Goal: Task Accomplishment & Management: Manage account settings

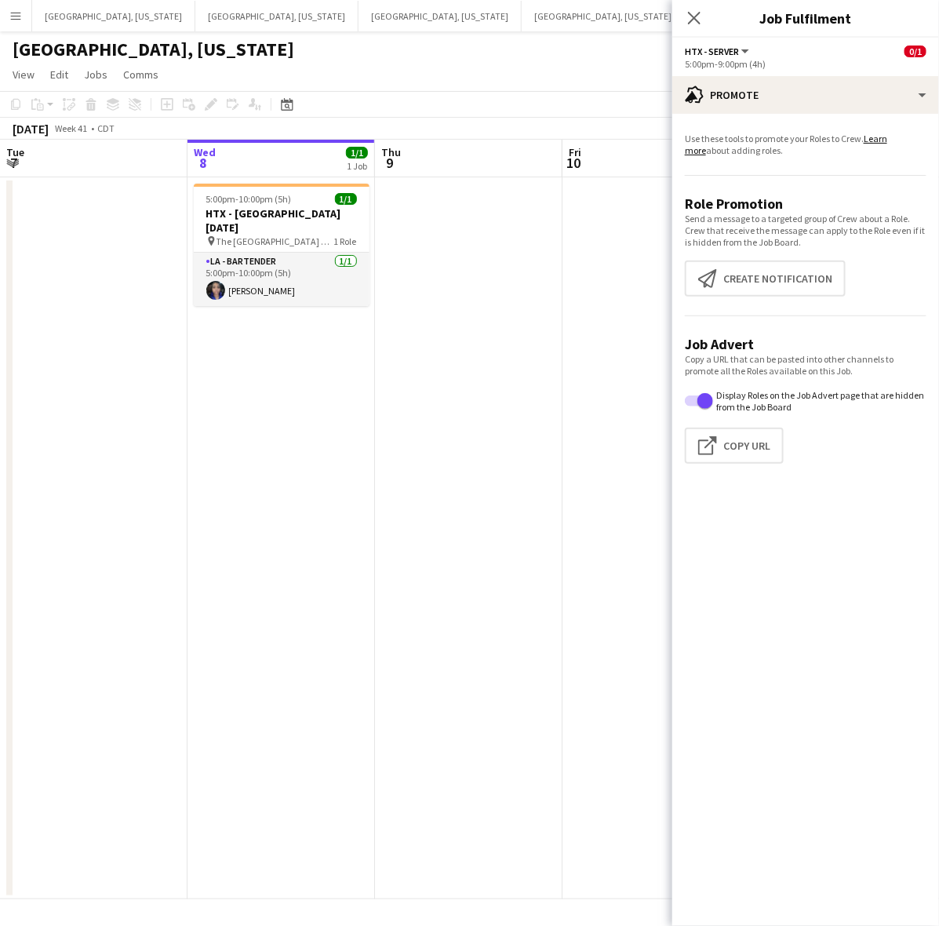
scroll to position [0, 473]
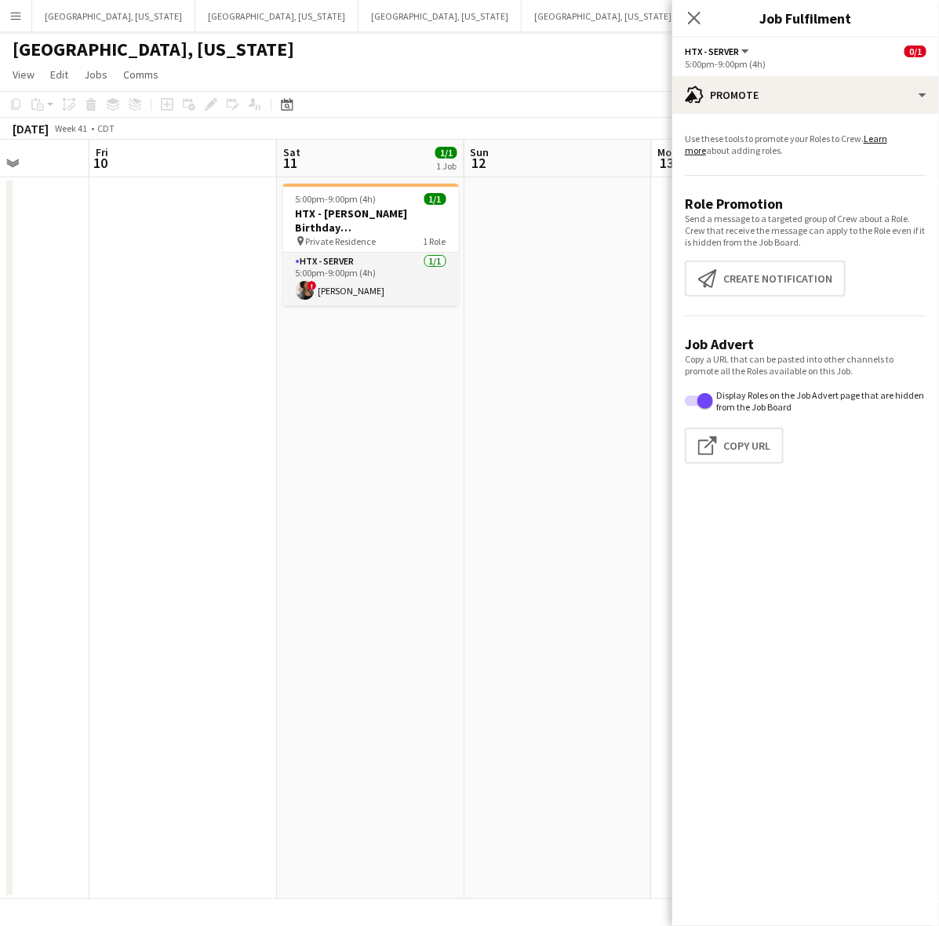
click at [263, 386] on app-date-cell at bounding box center [182, 538] width 187 height 722
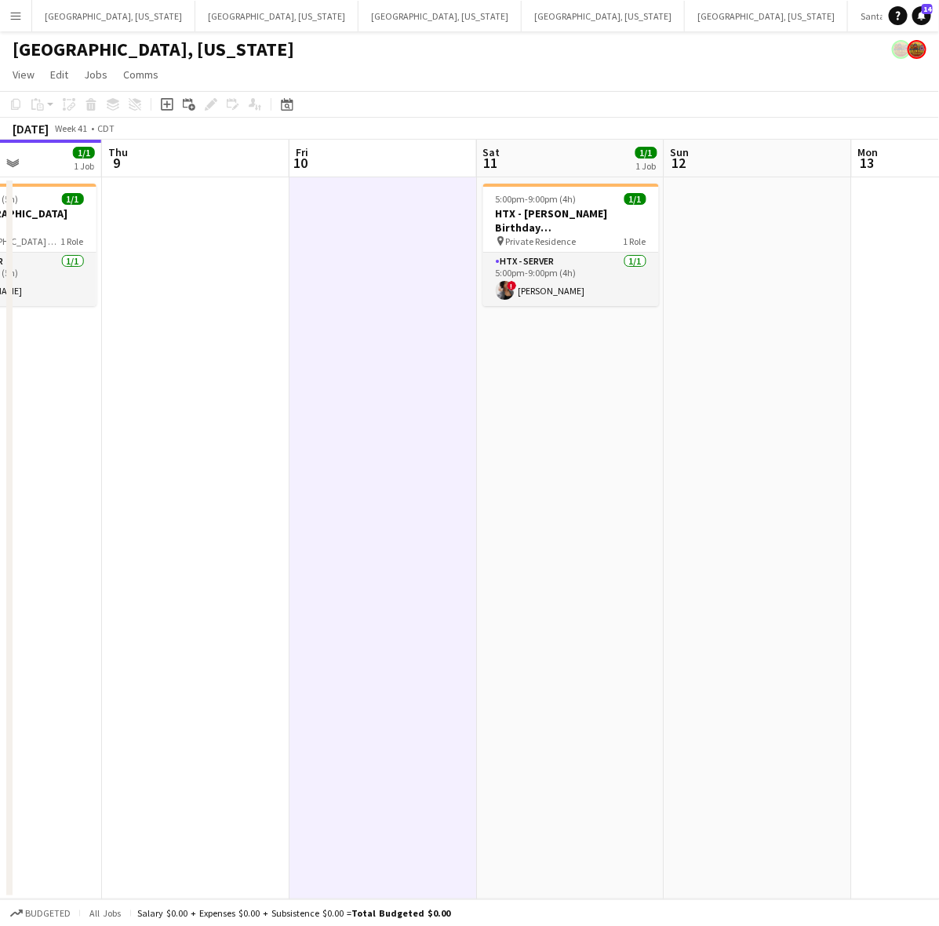
drag, startPoint x: 239, startPoint y: 386, endPoint x: 636, endPoint y: 264, distance: 415.4
click at [698, 316] on app-calendar-viewport "Mon 6 Tue 7 Wed 8 1/1 1 Job Thu 9 Fri 10 Sat 11 1/1 1 Job Sun 12 Mon 13 Tue 14 …" at bounding box center [469, 519] width 939 height 759
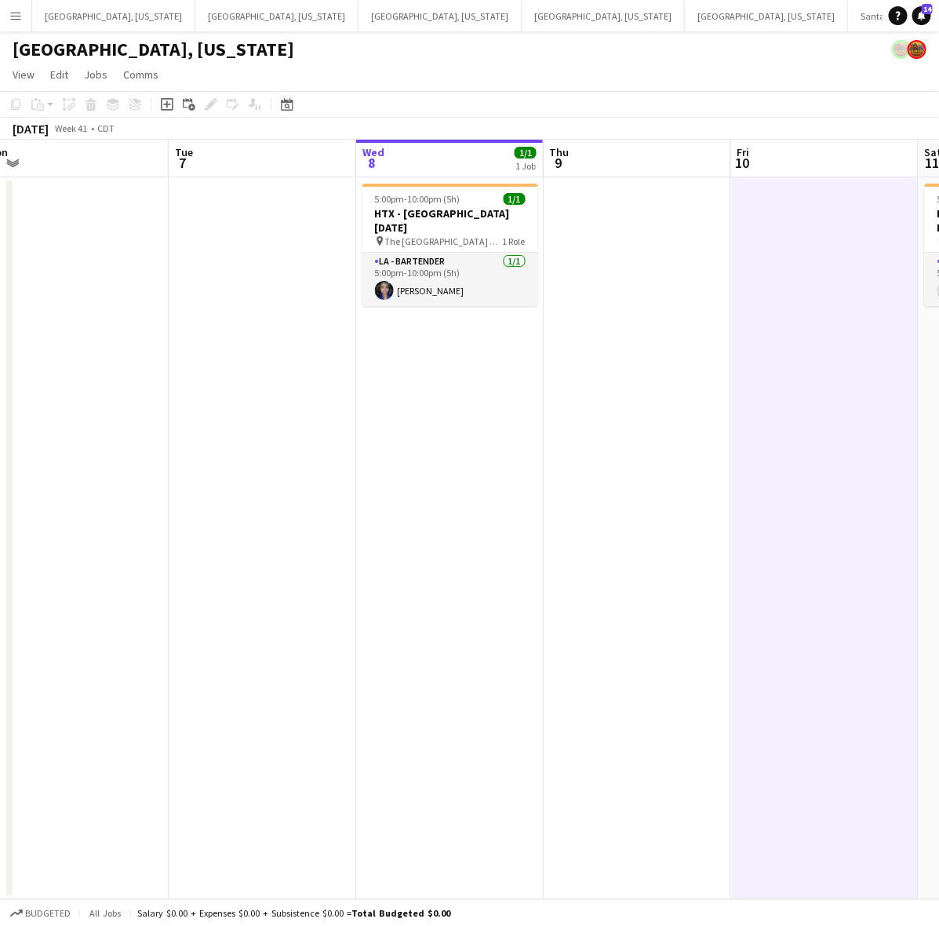
drag, startPoint x: 285, startPoint y: 363, endPoint x: 347, endPoint y: 319, distance: 76.0
click at [382, 342] on app-calendar-viewport "Sat 4 Sun 5 Mon 6 Tue 7 Wed 8 1/1 1 Job Thu 9 Fri 10 Sat 11 1/1 1 Job Sun 12 Mo…" at bounding box center [469, 519] width 939 height 759
click at [931, 12] on span "14" at bounding box center [927, 9] width 11 height 10
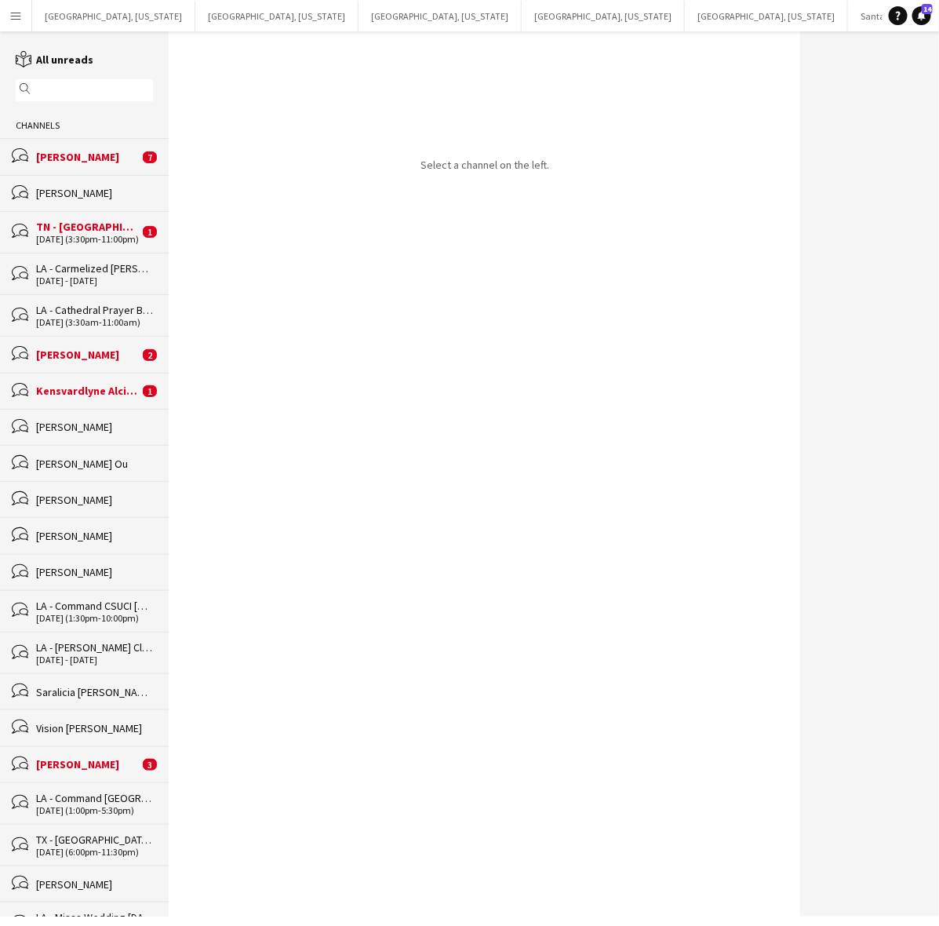
click at [86, 232] on div "TN - [GEOGRAPHIC_DATA] [DATE]" at bounding box center [87, 227] width 103 height 14
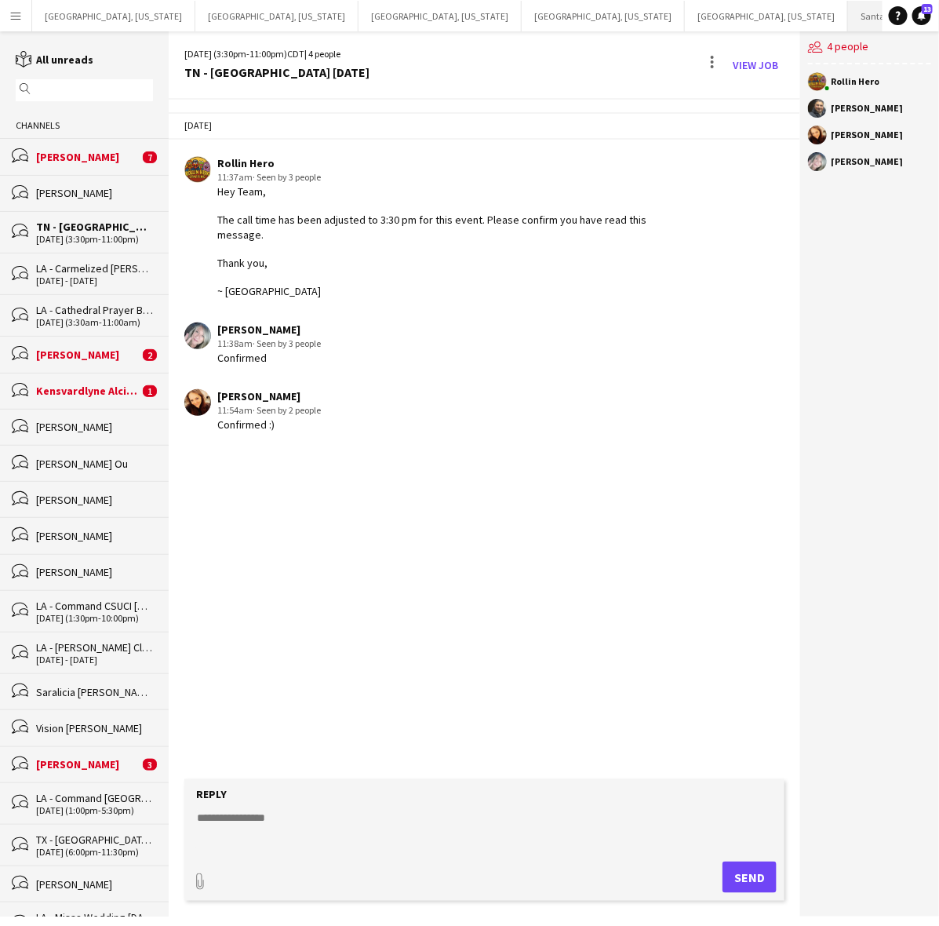
click at [848, 14] on button "Santa Barbara Close" at bounding box center [907, 16] width 118 height 31
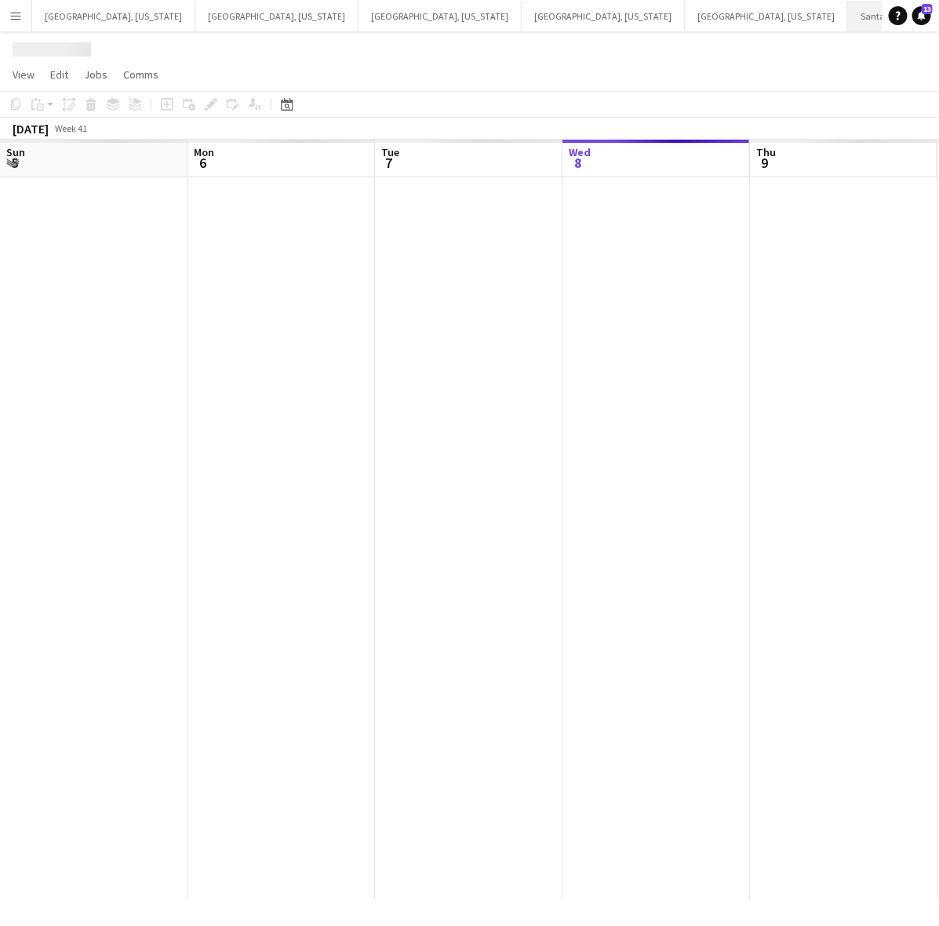
scroll to position [0, 374]
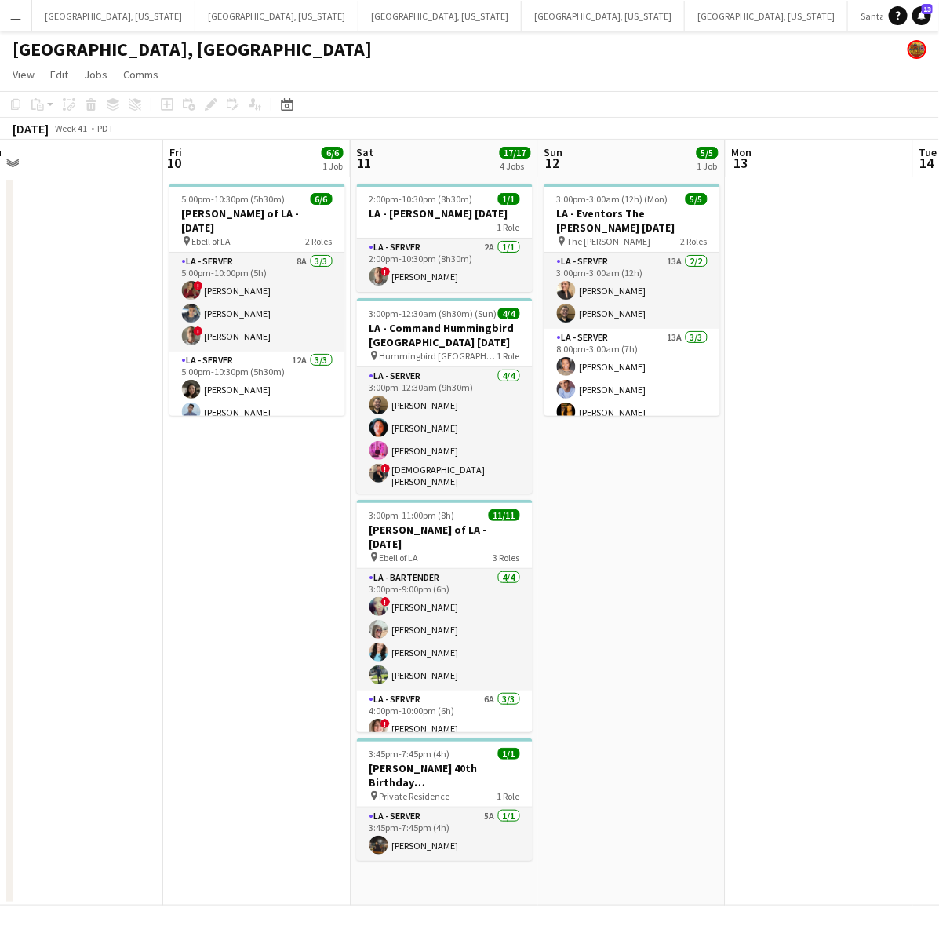
scroll to position [0, 486]
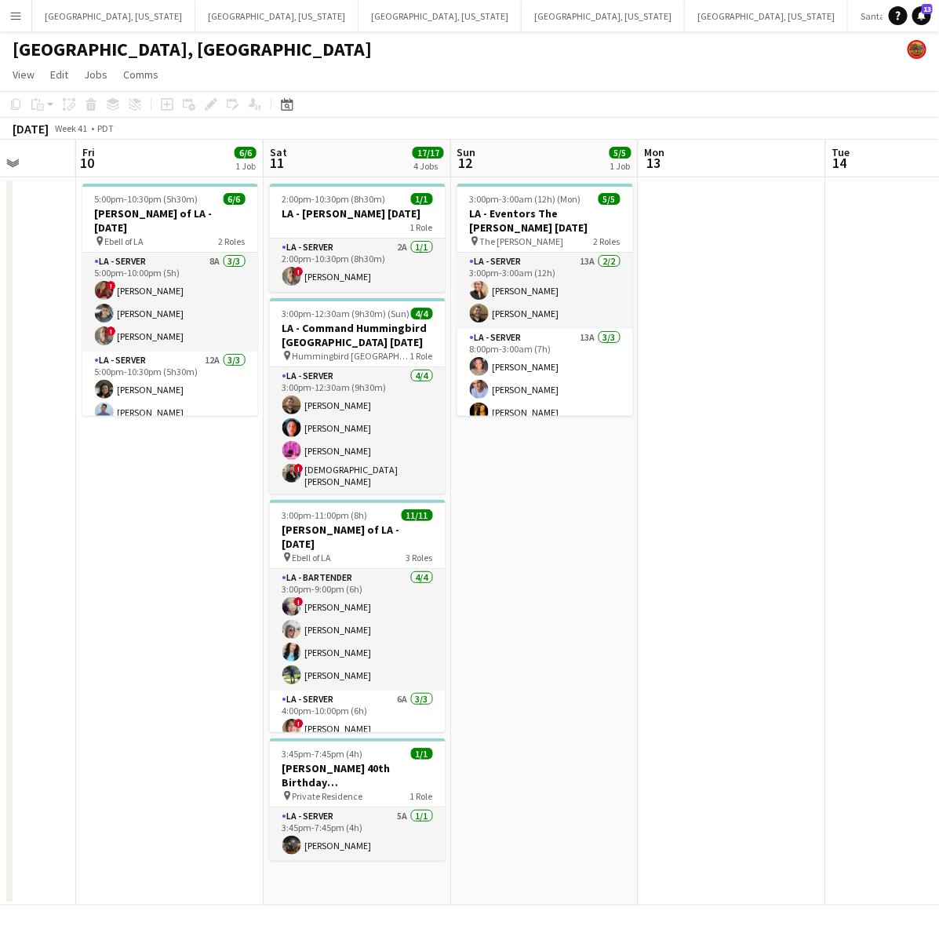
drag, startPoint x: 708, startPoint y: 348, endPoint x: 221, endPoint y: 497, distance: 508.7
click at [221, 497] on app-calendar-viewport "Tue 7 Wed 8 11/11 1 Job Thu 9 Fri 10 6/6 1 Job Sat 11 17/17 4 Jobs Sun 12 5/5 1…" at bounding box center [469, 523] width 939 height 766
click at [335, 848] on app-card-role "LA - Server 5A 1/1 3:45pm-7:45pm (4h) Valerie Ann Stapley" at bounding box center [358, 833] width 176 height 53
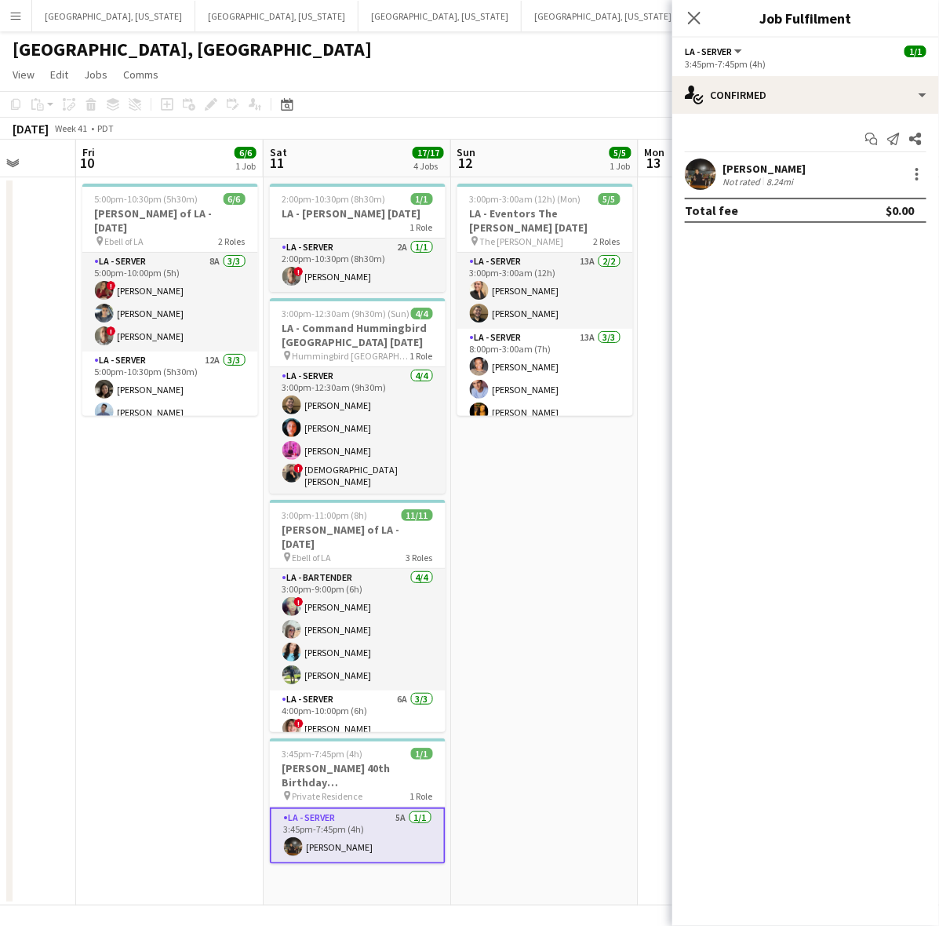
click at [724, 201] on div "Total fee $0.00" at bounding box center [806, 210] width 242 height 25
click at [714, 180] on app-user-avatar at bounding box center [700, 173] width 31 height 31
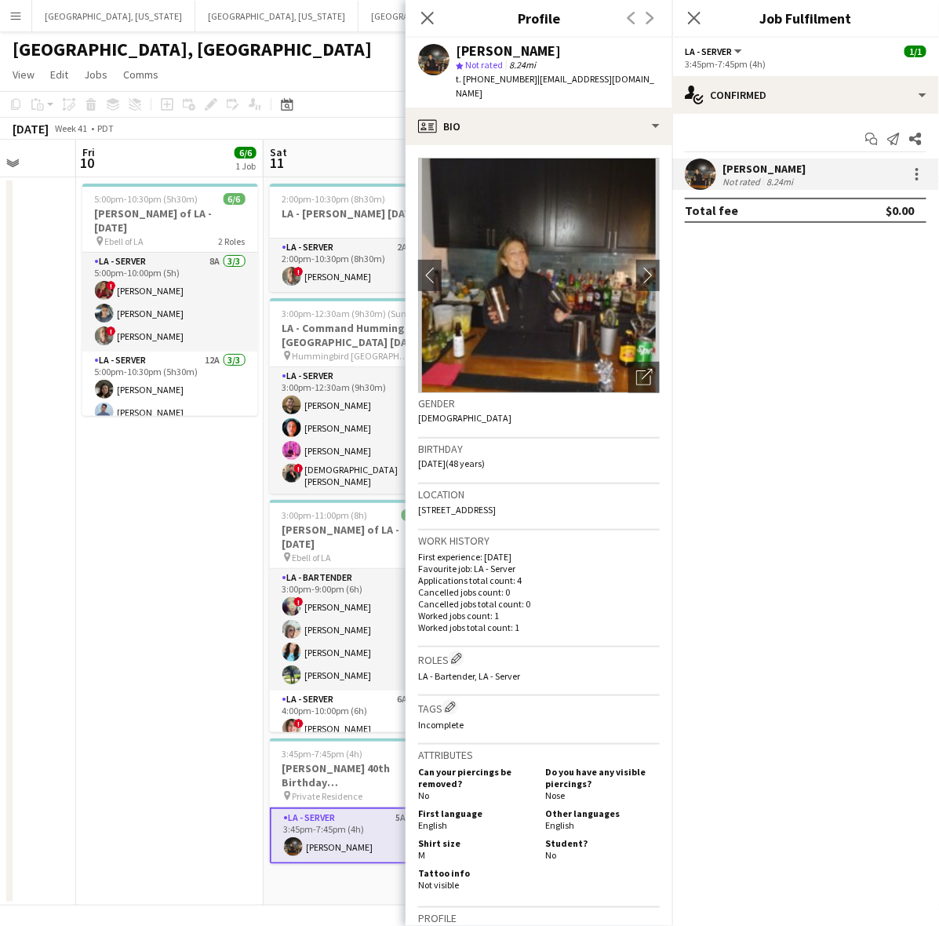
click at [714, 180] on app-user-avatar at bounding box center [700, 173] width 31 height 31
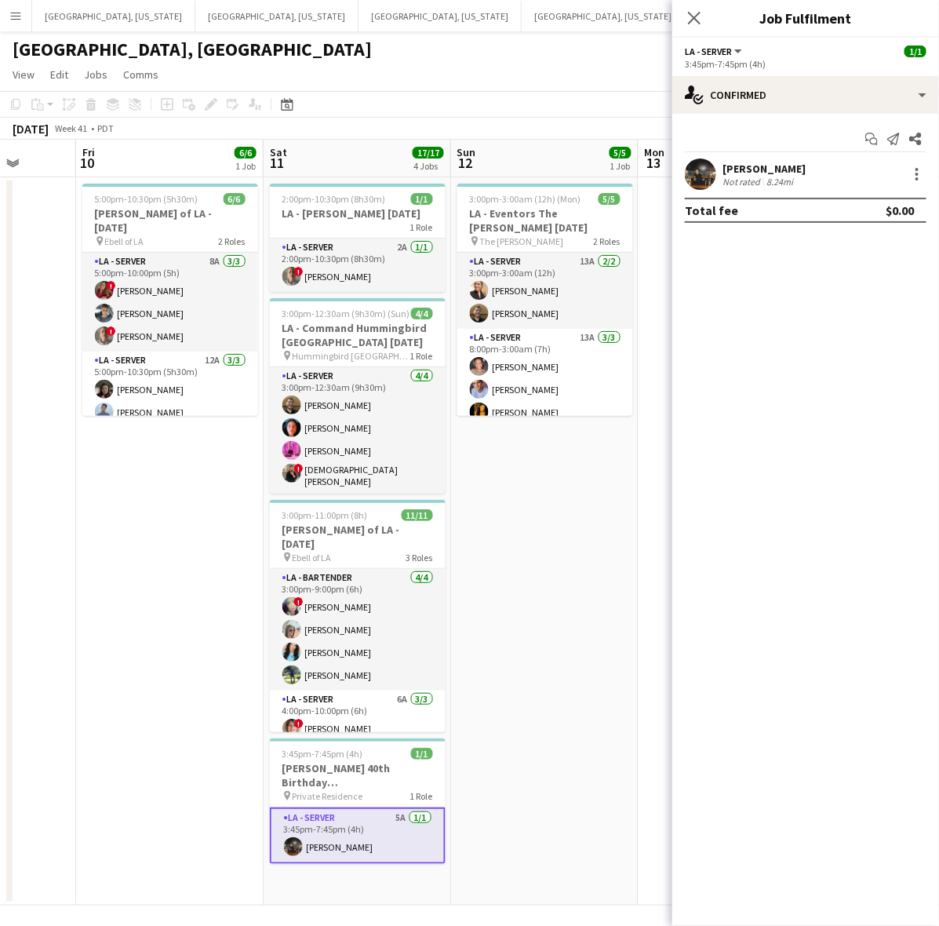
click at [180, 544] on app-date-cell "5:00pm-10:30pm (5h30m) 6/6 LA - Ebell of LA - 10.10.25 pin Ebell of LA 2 Roles …" at bounding box center [169, 541] width 187 height 728
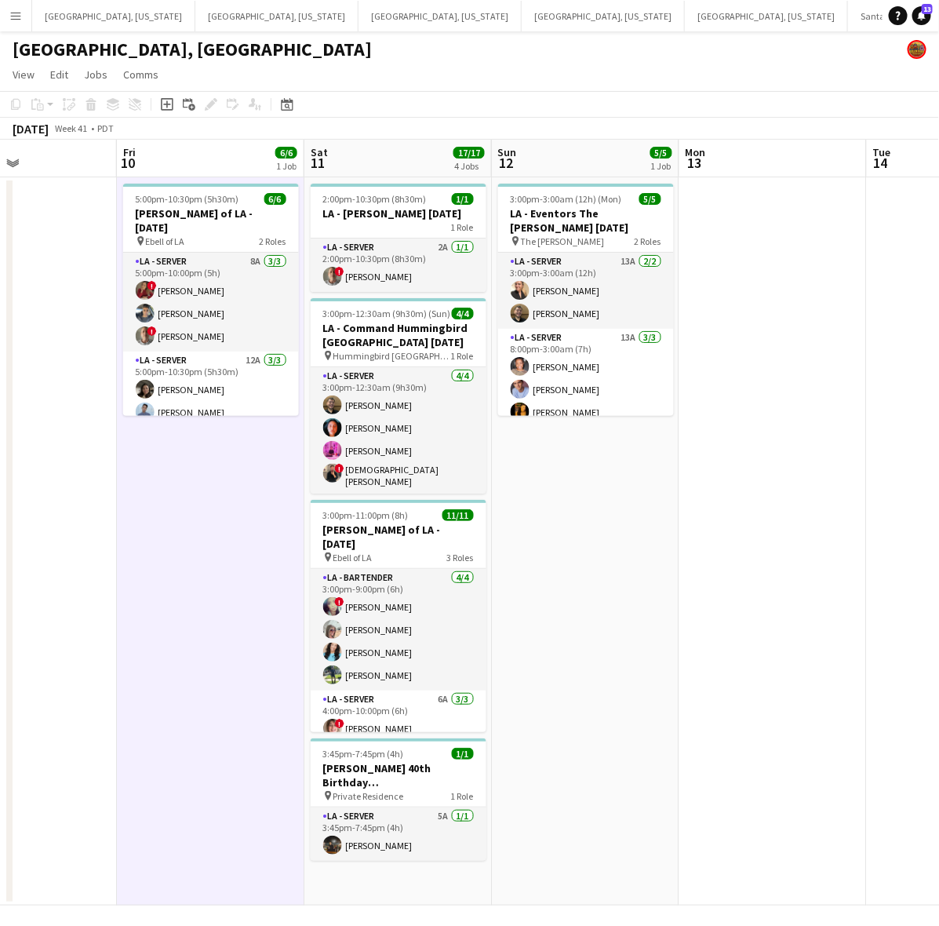
scroll to position [0, 445]
drag, startPoint x: 180, startPoint y: 544, endPoint x: 221, endPoint y: 546, distance: 40.9
click at [221, 546] on app-calendar-viewport "Tue 7 Wed 8 11/11 1 Job Thu 9 Fri 10 6/6 1 Job Sat 11 17/17 4 Jobs Sun 12 5/5 1…" at bounding box center [469, 523] width 939 height 766
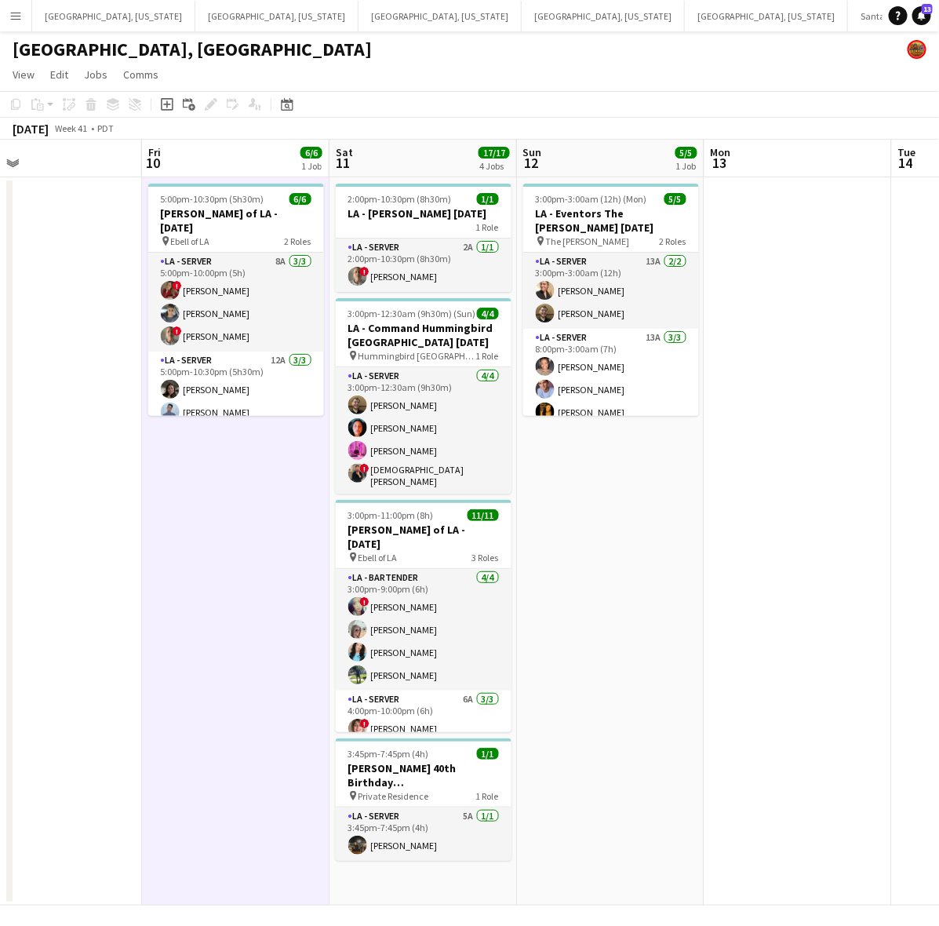
drag, startPoint x: 221, startPoint y: 546, endPoint x: 246, endPoint y: 539, distance: 25.3
click at [246, 539] on app-calendar-viewport "Tue 7 Wed 8 11/11 1 Job Thu 9 Fri 10 6/6 1 Job Sat 11 17/17 4 Jobs Sun 12 5/5 1…" at bounding box center [469, 523] width 939 height 766
click at [848, 24] on button "Santa Barbara Close" at bounding box center [907, 16] width 118 height 31
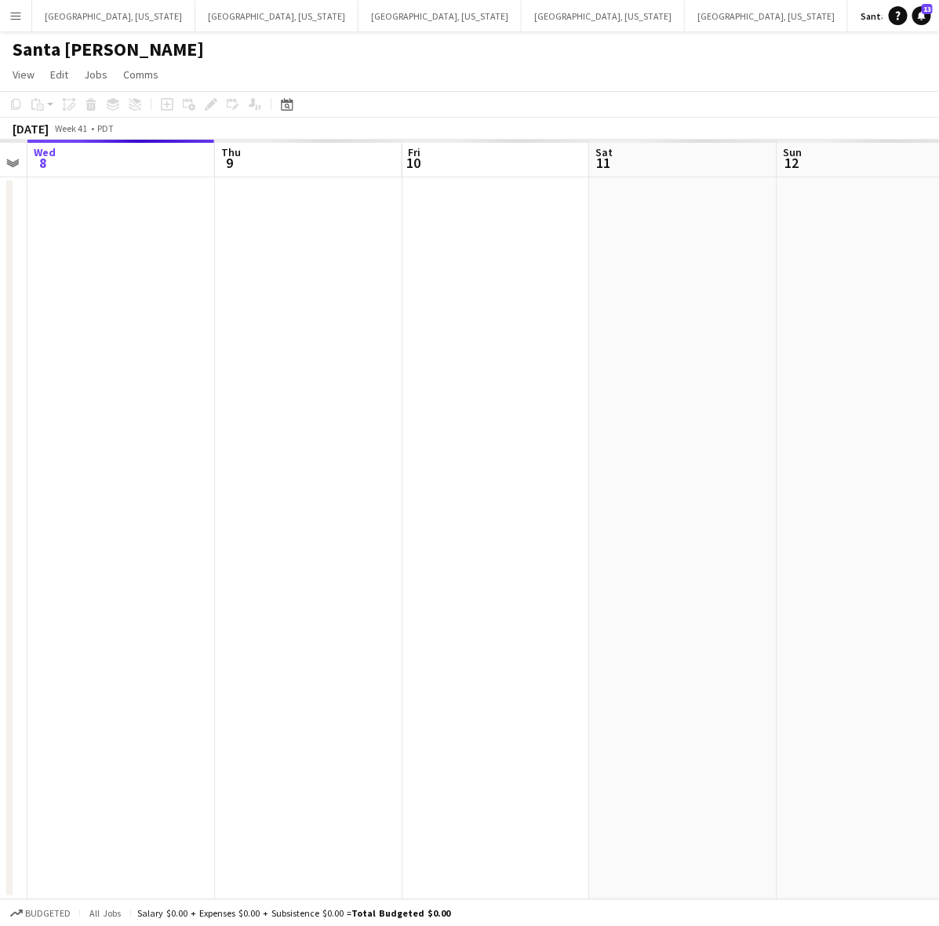
click at [537, 506] on app-calendar-viewport "Sun 5 Mon 6 Tue 7 Wed 8 Thu 9 Fri 10 Sat 11 Sun 12 Mon 13 Tue 14" at bounding box center [469, 519] width 939 height 759
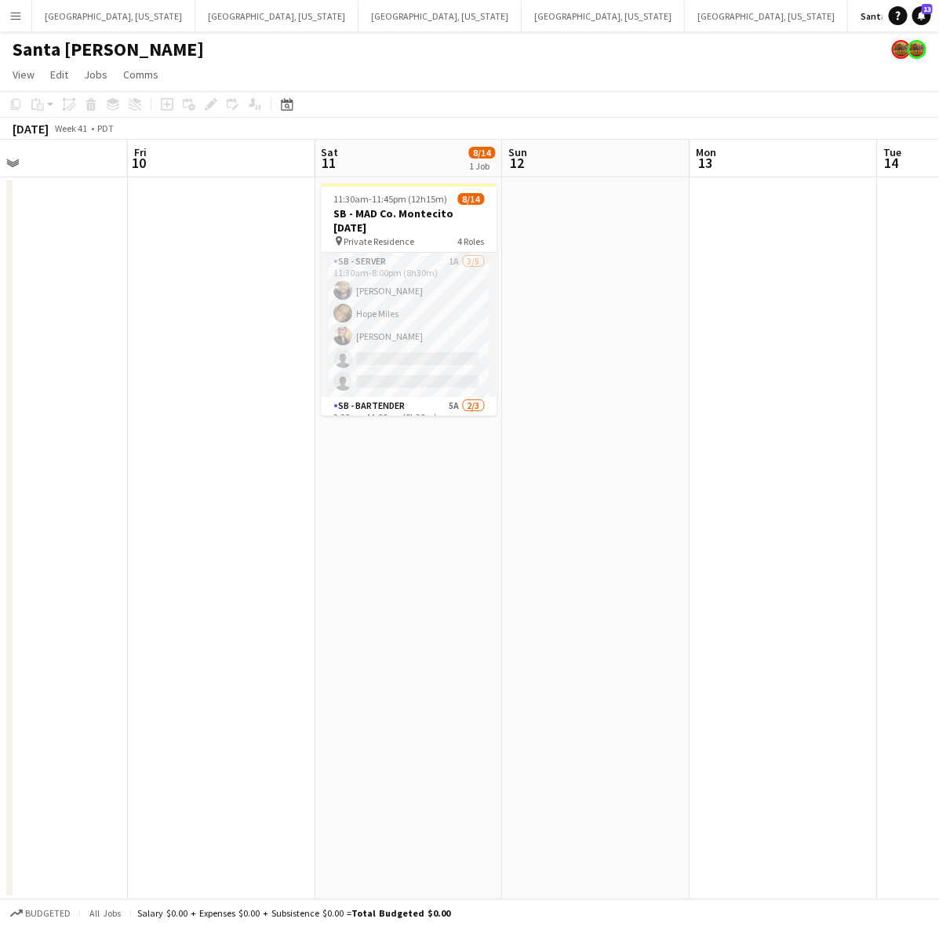
scroll to position [0, 464]
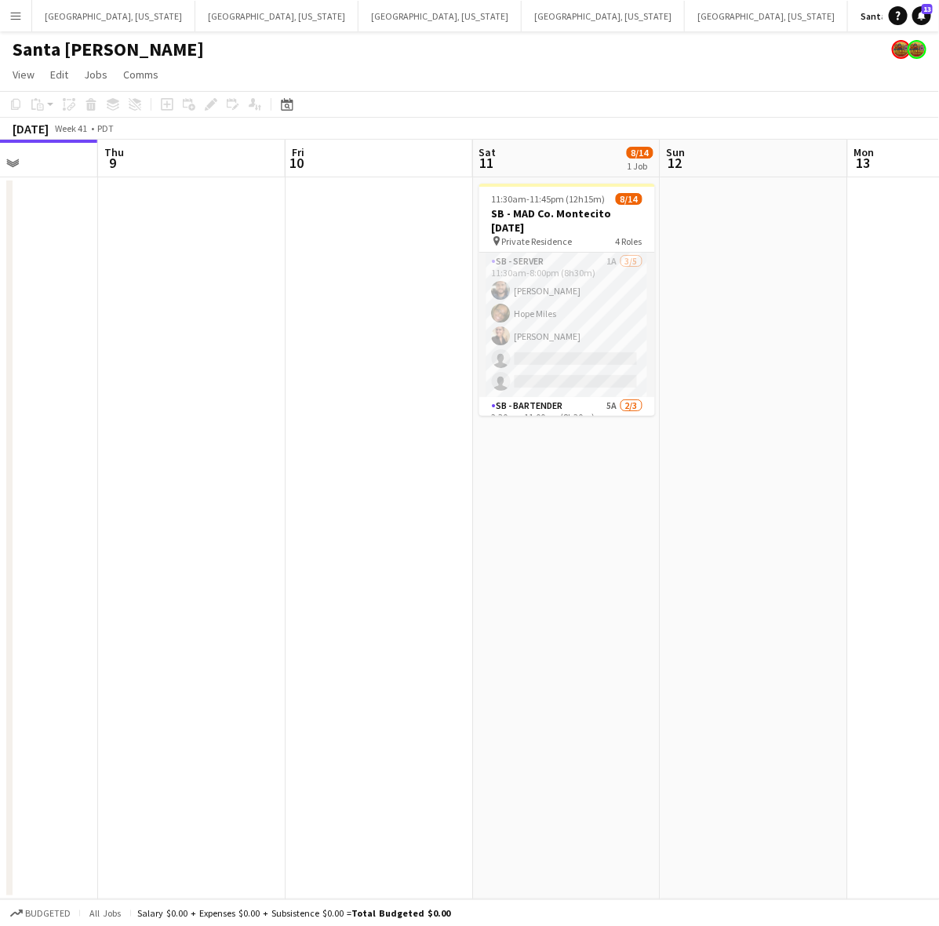
drag, startPoint x: 777, startPoint y: 406, endPoint x: 479, endPoint y: 519, distance: 318.8
click at [479, 519] on app-calendar-viewport "Mon 6 Tue 7 Wed 8 Thu 9 Fri 10 Sat 11 8/14 1 Job Sun 12 Mon 13 Tue 14 Wed 15 11…" at bounding box center [469, 519] width 939 height 759
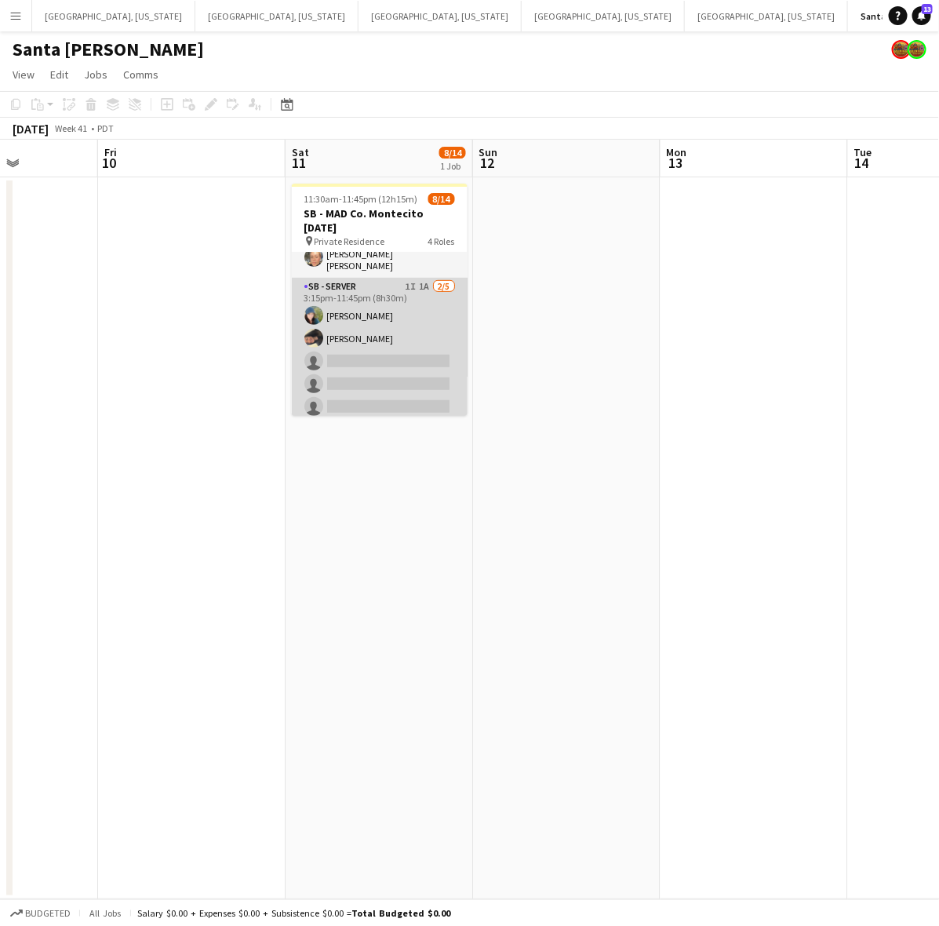
scroll to position [278, 0]
click at [373, 351] on app-card-role "SB - Server 1I 1A 2/5 3:15pm-11:45pm (8h30m) Camlyn Bowen Dulcelina Gamiao sing…" at bounding box center [380, 347] width 176 height 144
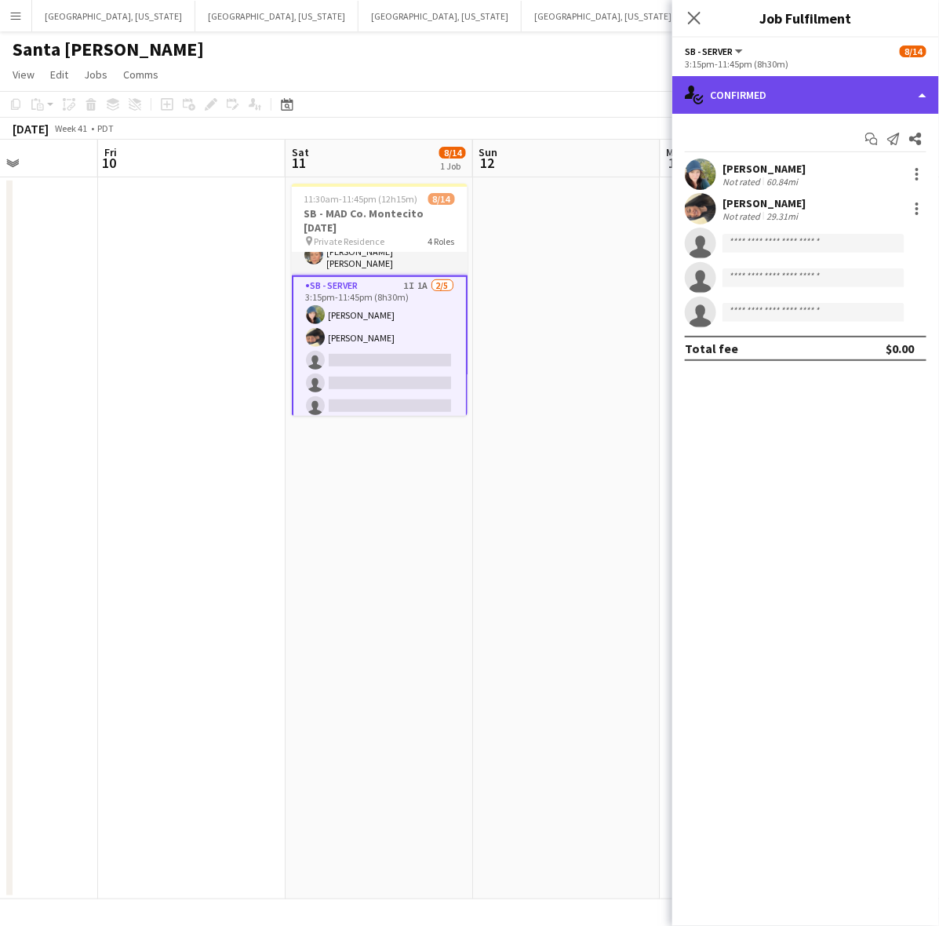
click at [843, 98] on div "single-neutral-actions-check-2 Confirmed" at bounding box center [805, 95] width 267 height 38
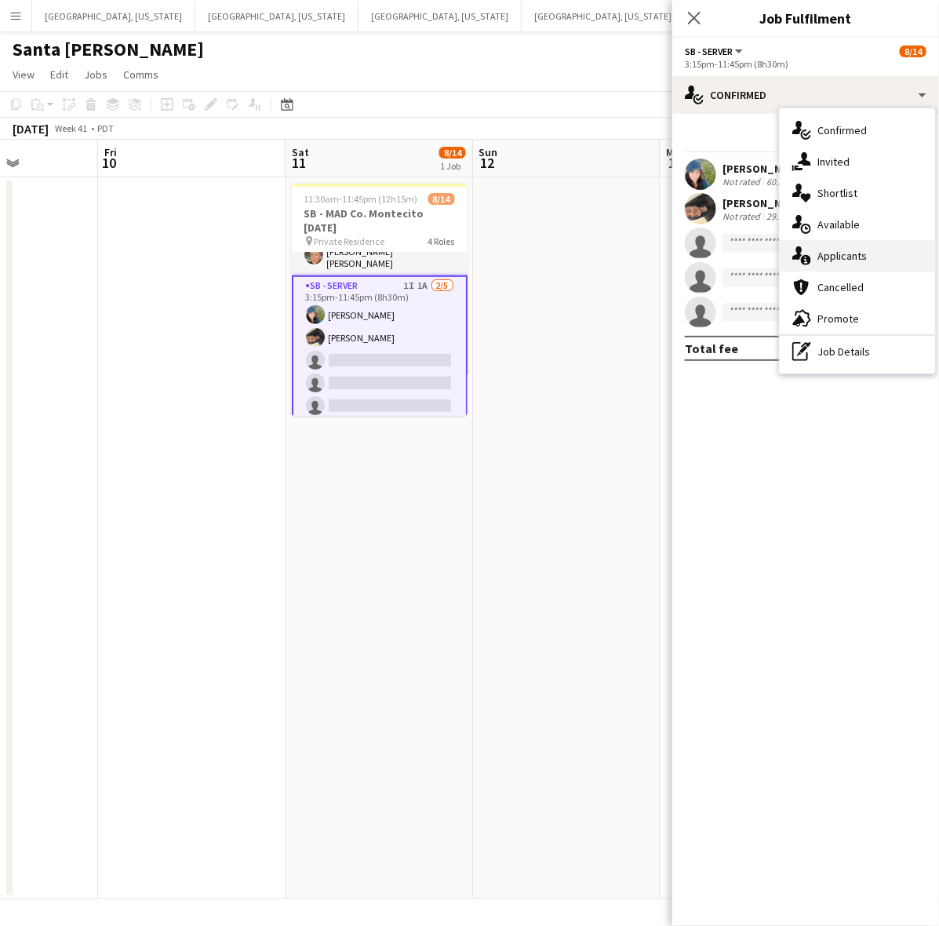
click at [855, 261] on span "Applicants" at bounding box center [841, 256] width 49 height 14
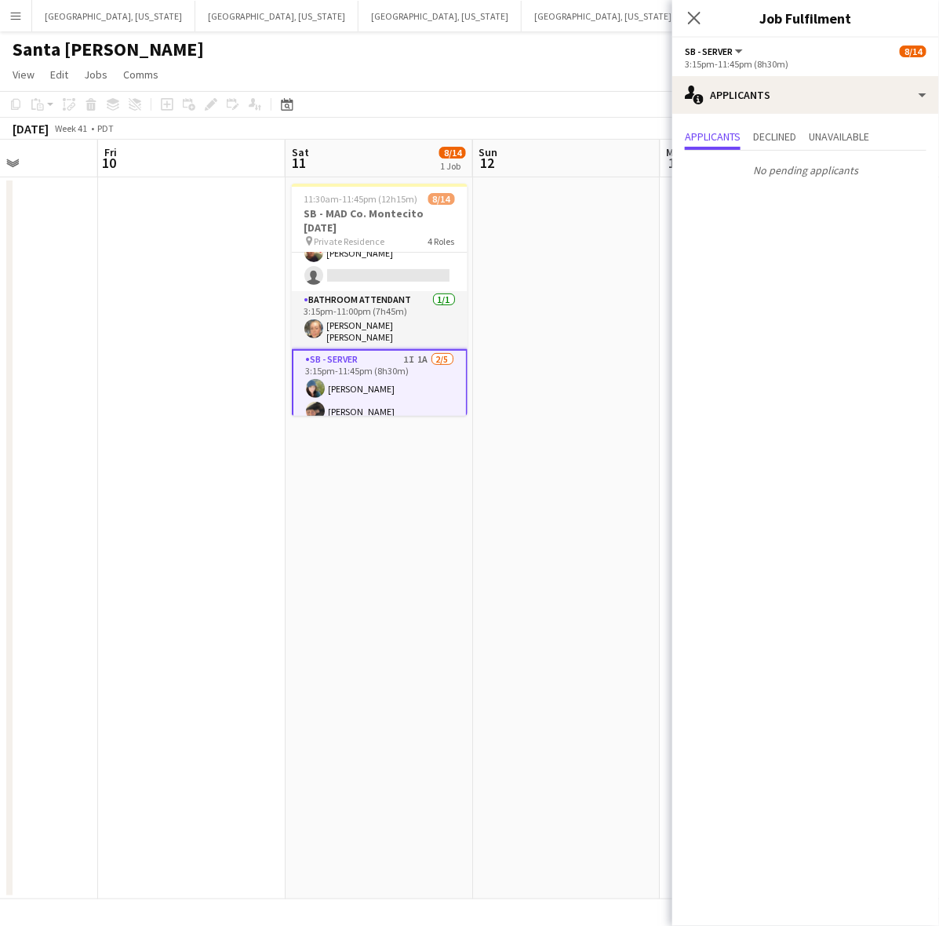
scroll to position [82, 0]
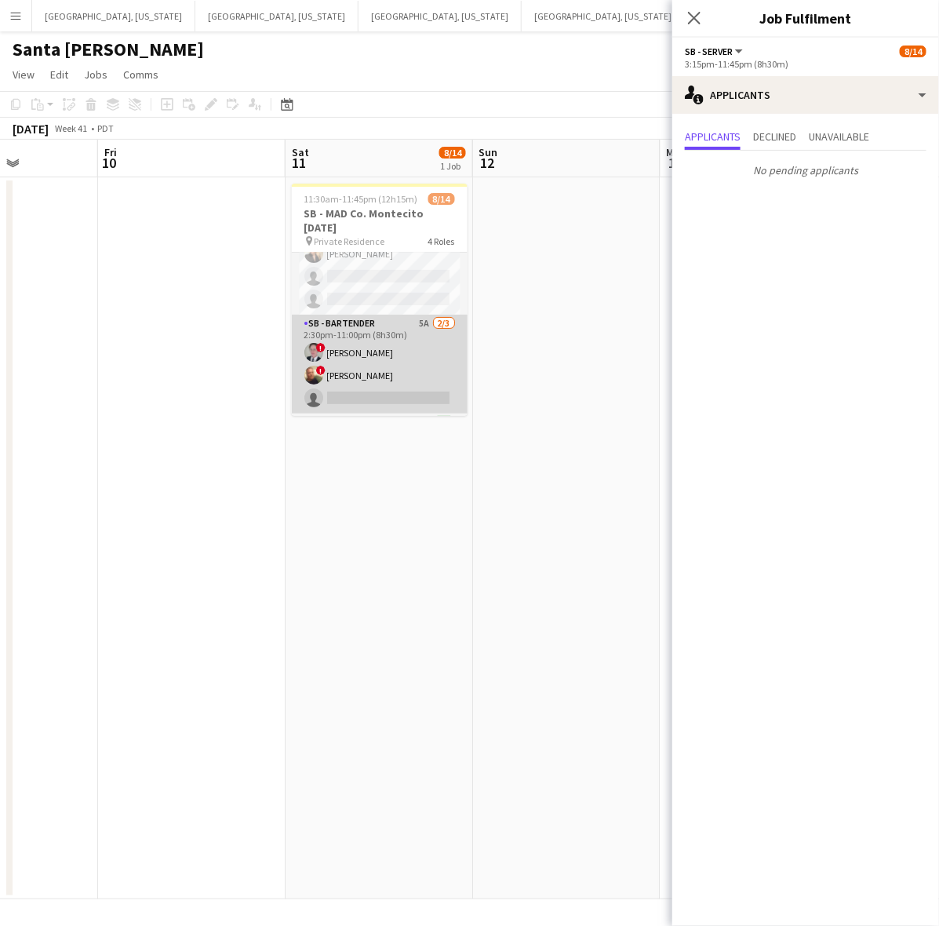
click at [395, 354] on app-card-role "SB - Bartender 5A 2/3 2:30pm-11:00pm (8h30m) ! Ginger Pennington ! Mark Ferro s…" at bounding box center [380, 364] width 176 height 99
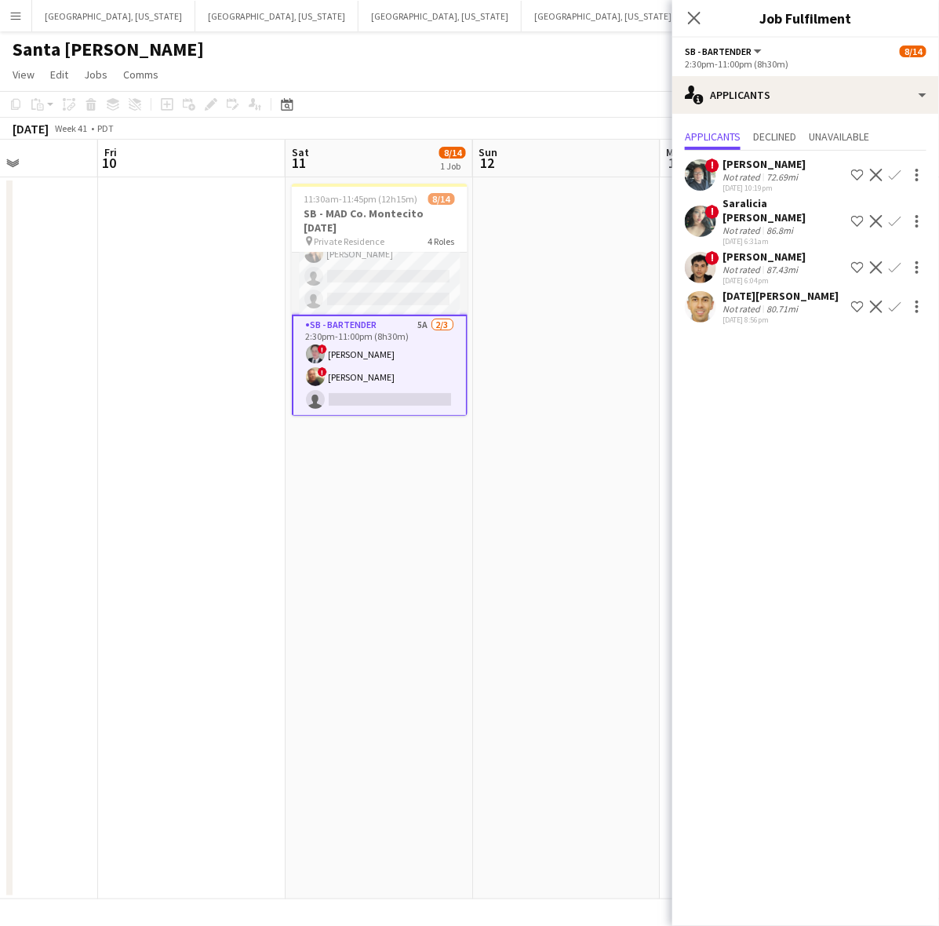
click at [395, 354] on app-card-role "SB - Bartender 5A 2/3 2:30pm-11:00pm (8h30m) ! Ginger Pennington ! Mark Ferro s…" at bounding box center [380, 366] width 176 height 102
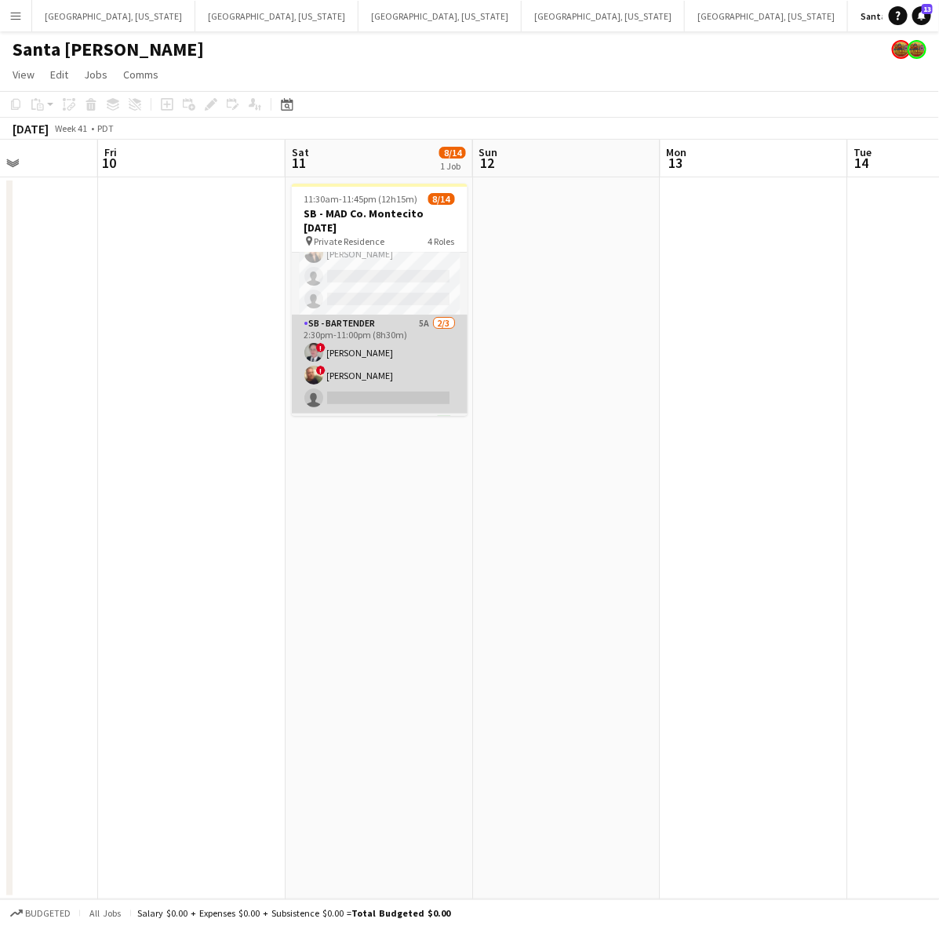
click at [395, 354] on app-card-role "SB - Bartender 5A 2/3 2:30pm-11:00pm (8h30m) ! Ginger Pennington ! Mark Ferro s…" at bounding box center [380, 364] width 176 height 99
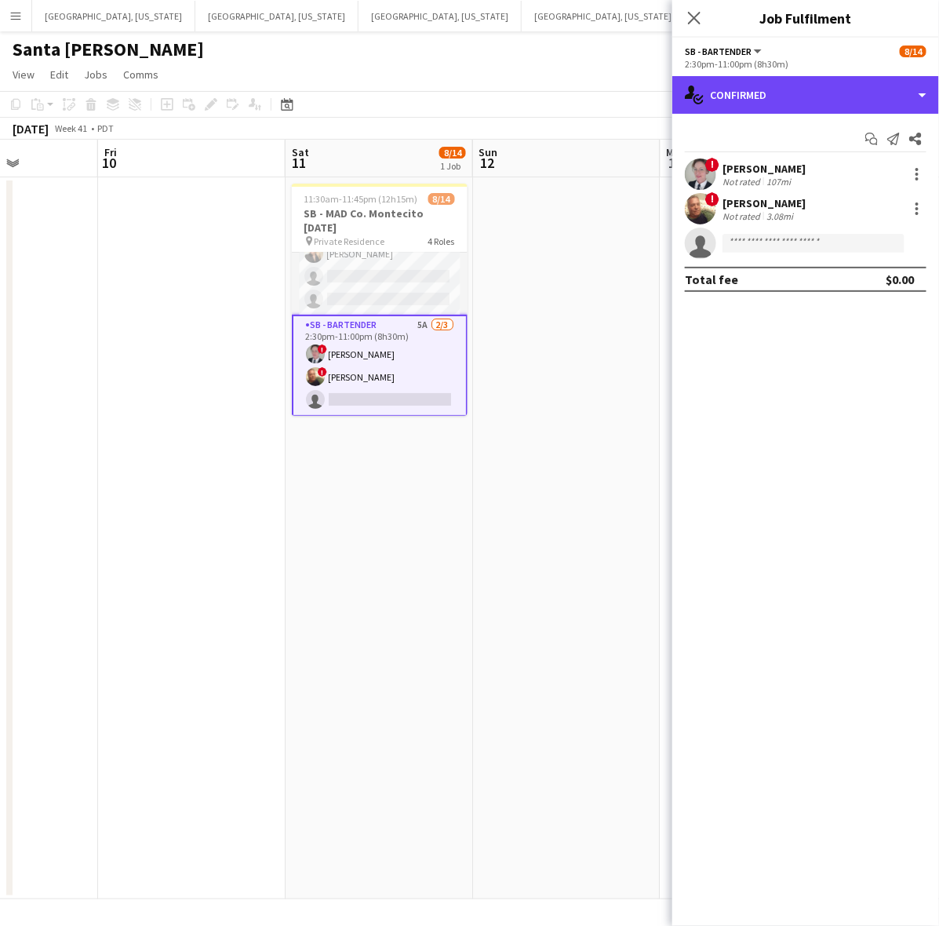
drag, startPoint x: 774, startPoint y: 96, endPoint x: 779, endPoint y: 137, distance: 41.8
click at [774, 104] on div "single-neutral-actions-check-2 Confirmed" at bounding box center [805, 95] width 267 height 38
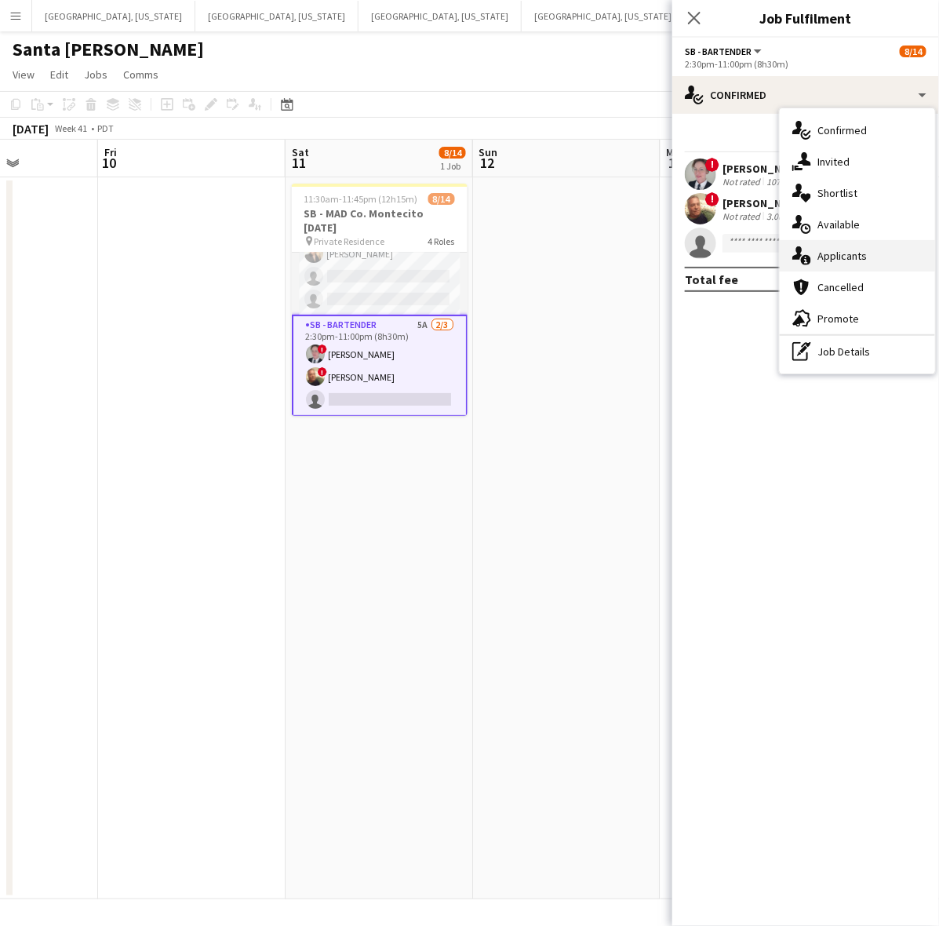
click at [818, 249] on span "Applicants" at bounding box center [841, 256] width 49 height 14
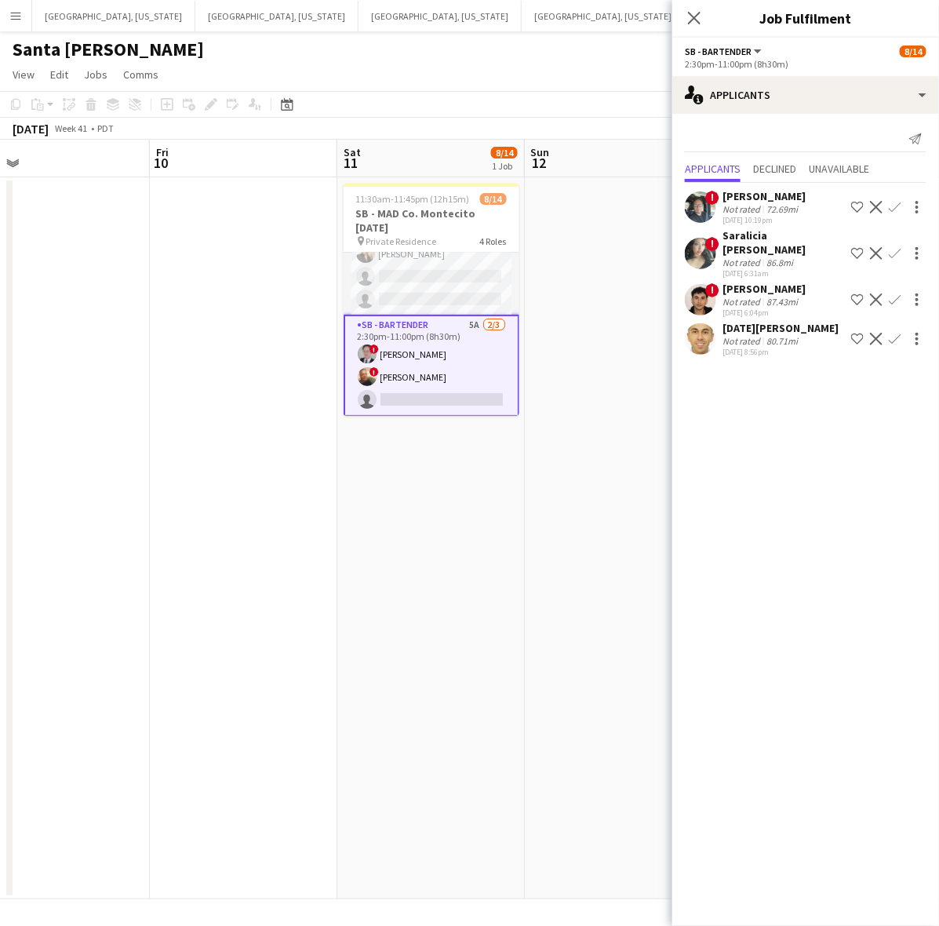
drag, startPoint x: 206, startPoint y: 195, endPoint x: 624, endPoint y: 126, distance: 423.8
click at [645, 118] on app-calendar "Copy Paste Paste Ctrl+V Paste with crew Ctrl+Shift+V Paste linked Job Delete Gr…" at bounding box center [469, 495] width 939 height 808
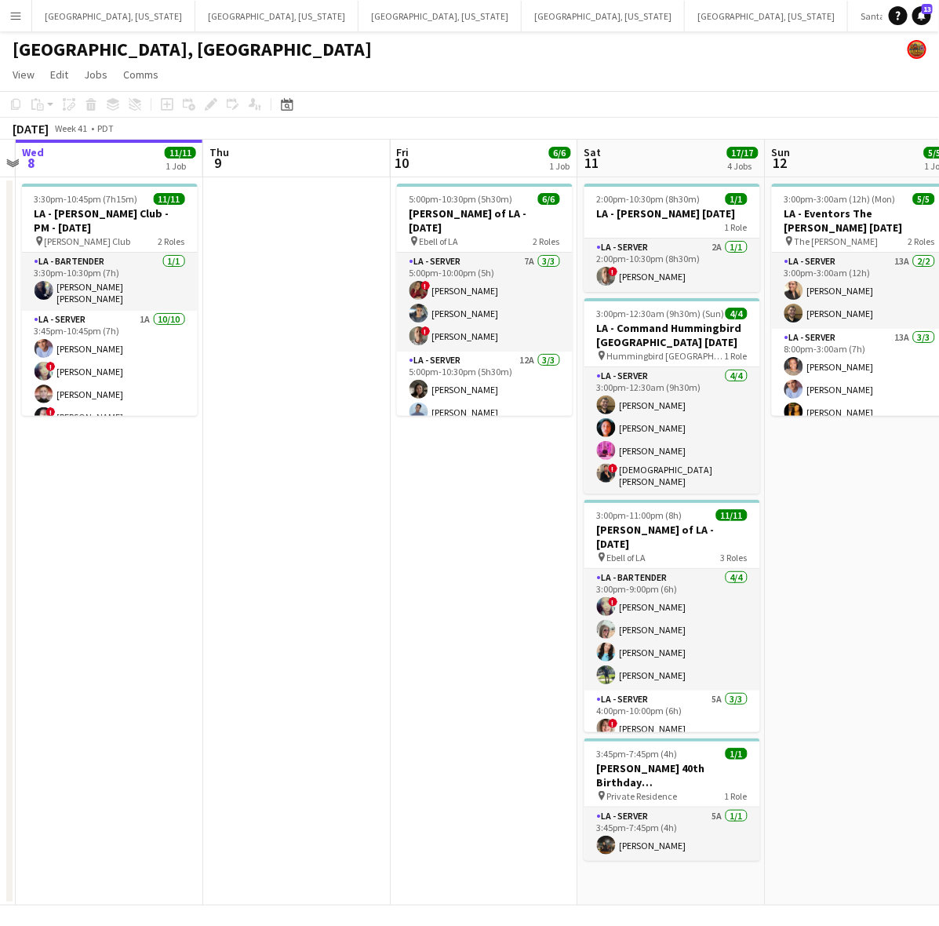
scroll to position [0, 545]
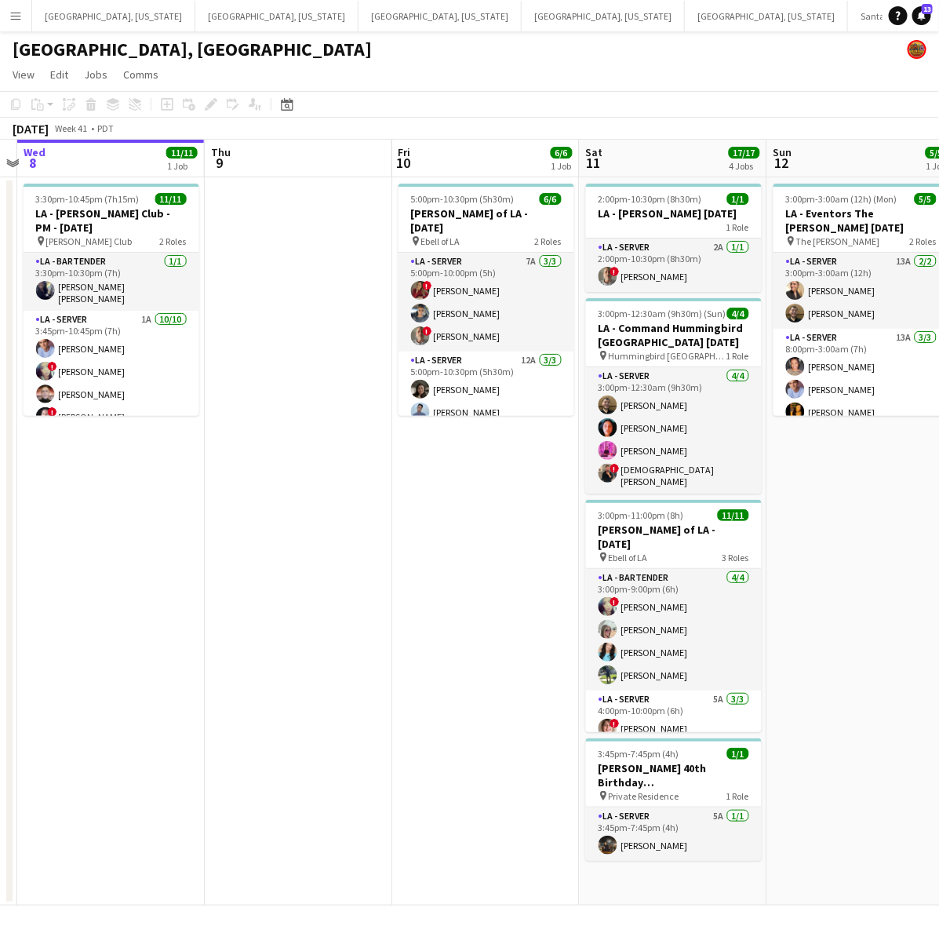
drag, startPoint x: 406, startPoint y: 464, endPoint x: 238, endPoint y: 570, distance: 198.1
click at [238, 570] on app-calendar-viewport "Sun 5 Mon 6 Tue 7 Wed 8 11/11 1 Job Thu 9 Fri 10 6/6 1 Job Sat 11 17/17 4 Jobs …" at bounding box center [469, 523] width 939 height 766
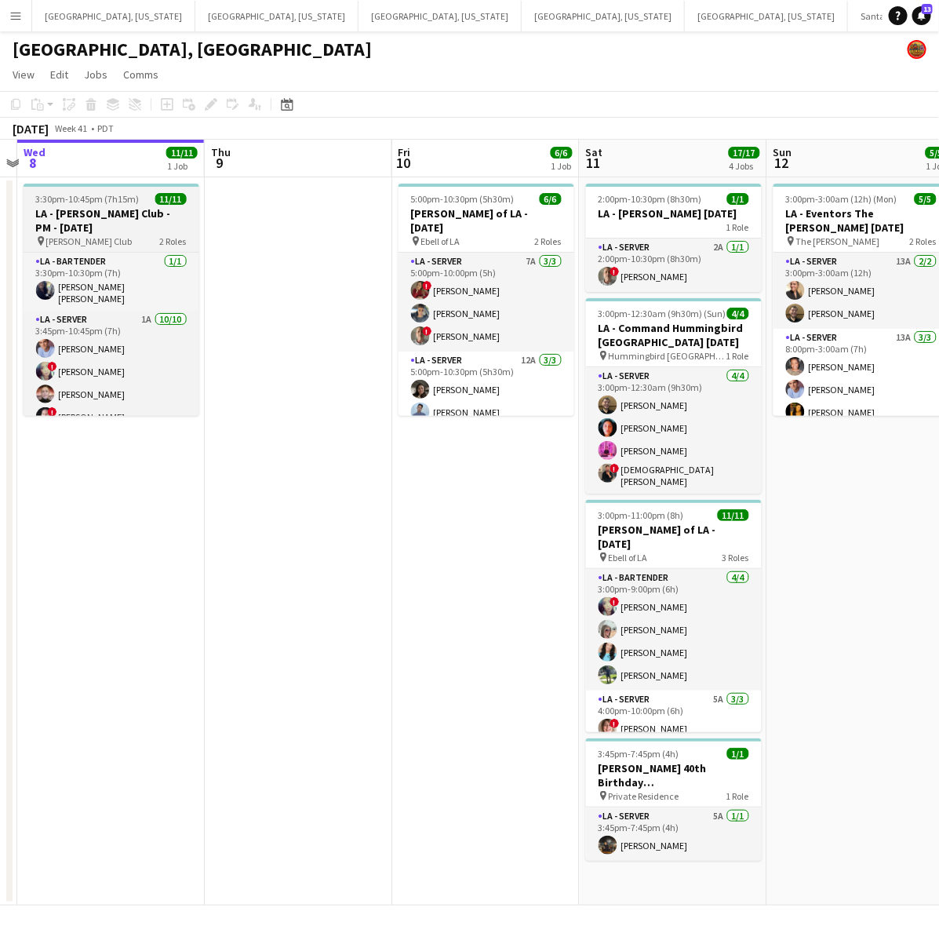
click at [170, 235] on div "pin Jonathan Club 2 Roles" at bounding box center [112, 241] width 176 height 13
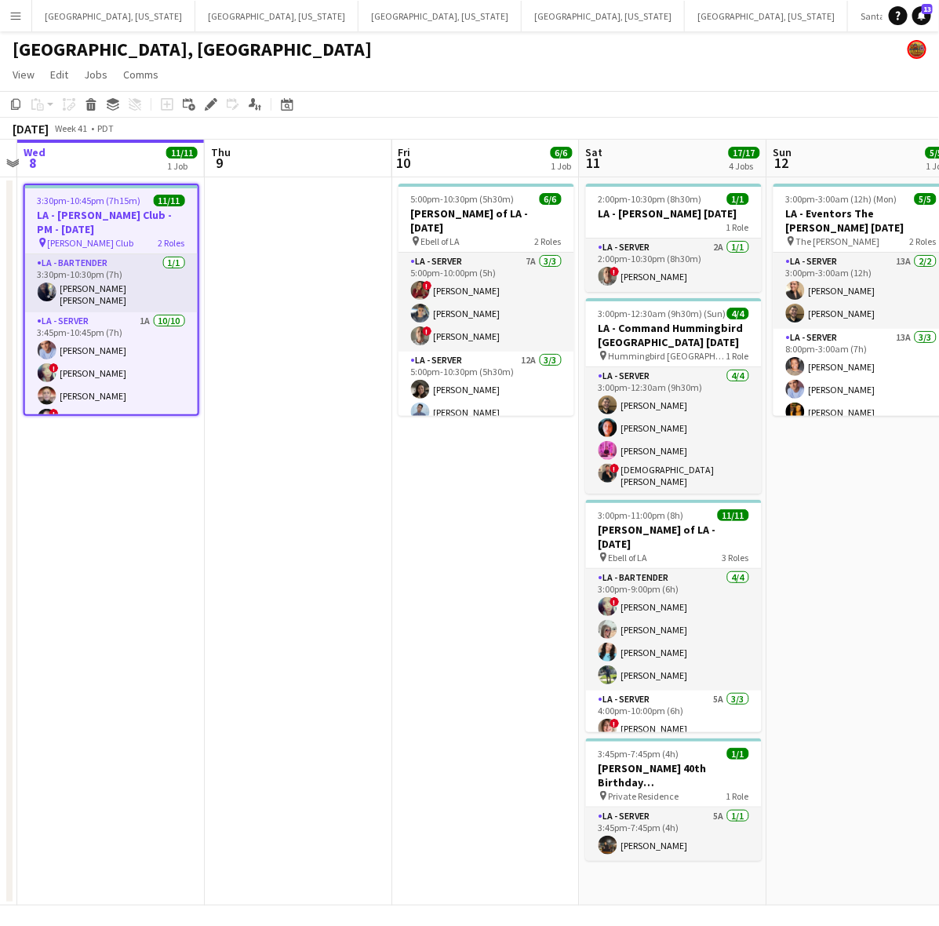
click at [176, 231] on h3 "LA - [PERSON_NAME] Club - PM - [DATE]" at bounding box center [111, 222] width 173 height 28
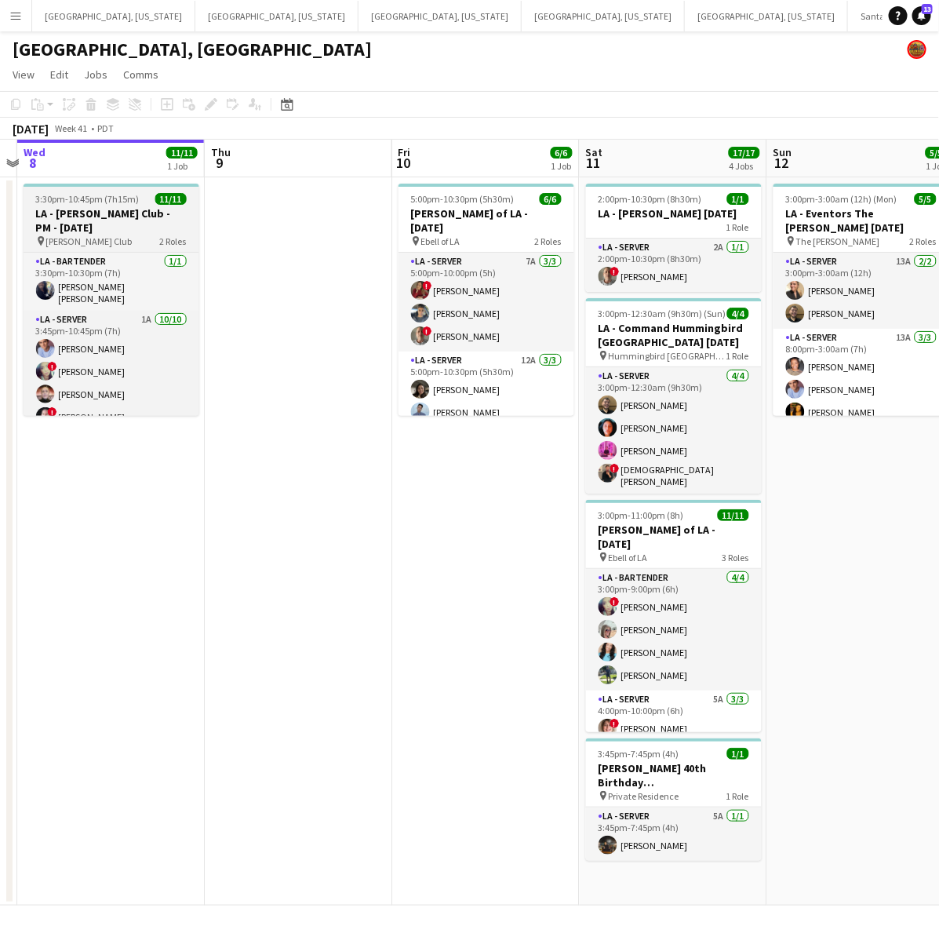
click at [190, 239] on div "pin Jonathan Club 2 Roles" at bounding box center [112, 241] width 176 height 13
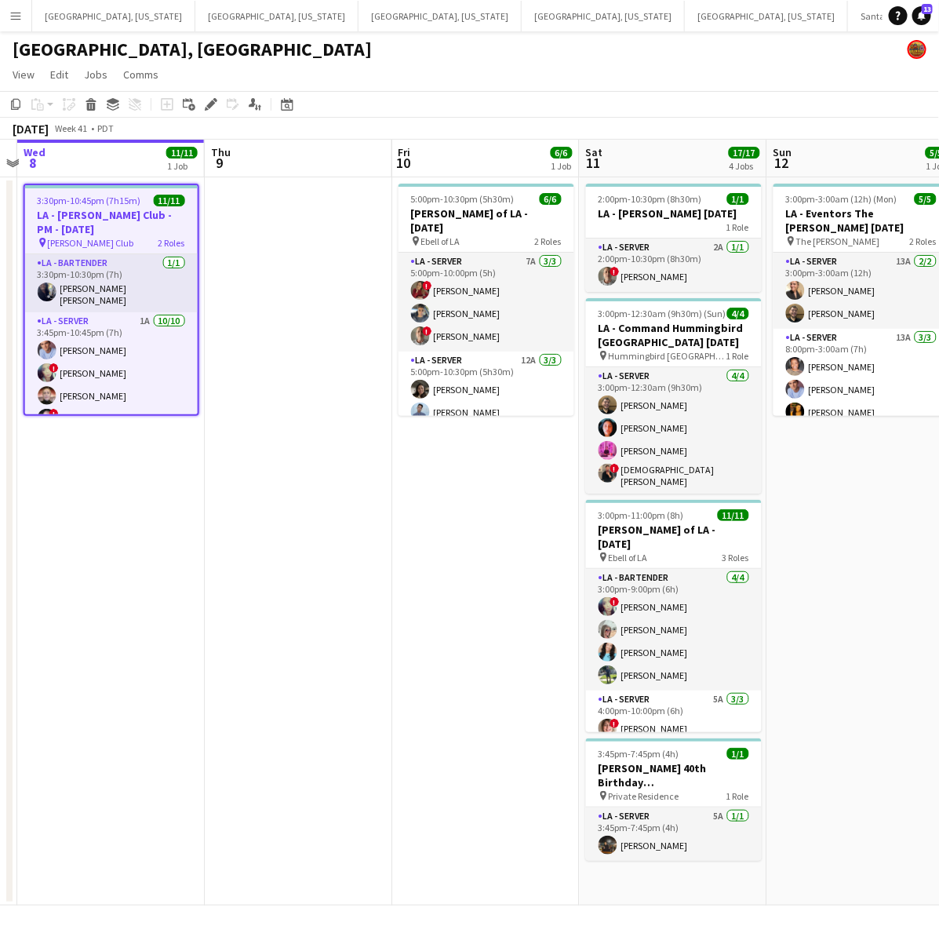
click at [189, 238] on div "pin Jonathan Club 2 Roles" at bounding box center [111, 242] width 173 height 13
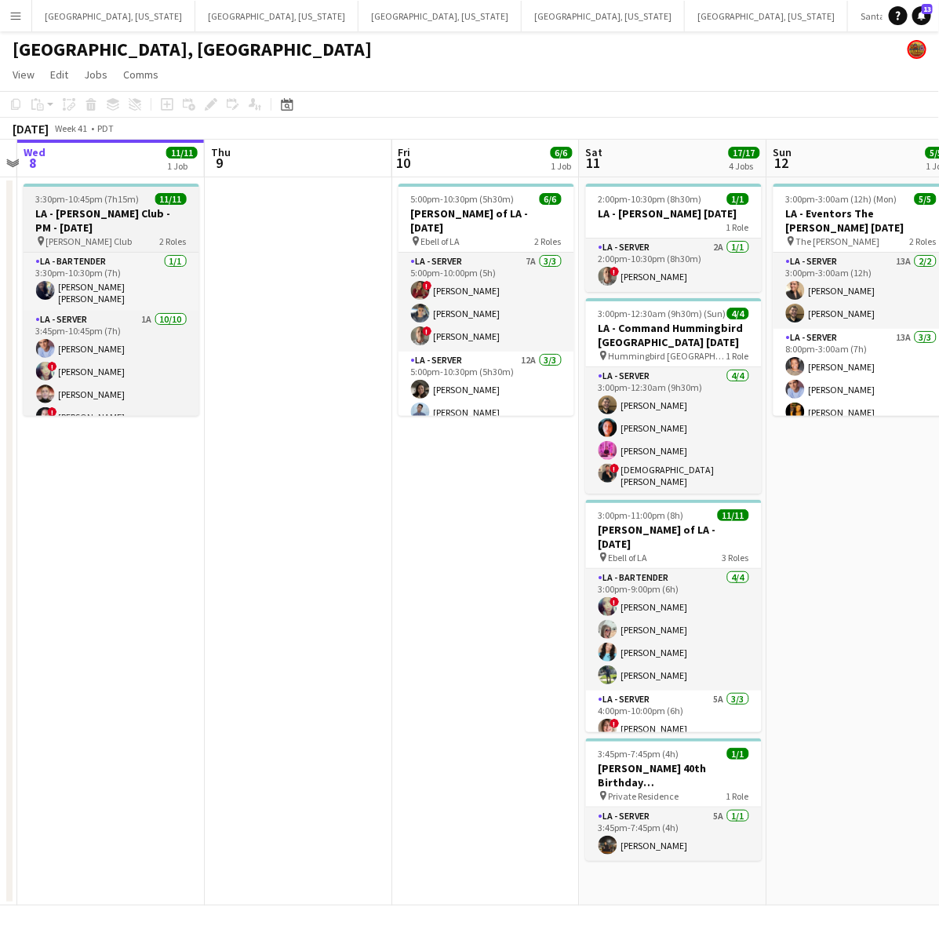
click at [169, 244] on span "2 Roles" at bounding box center [173, 241] width 27 height 12
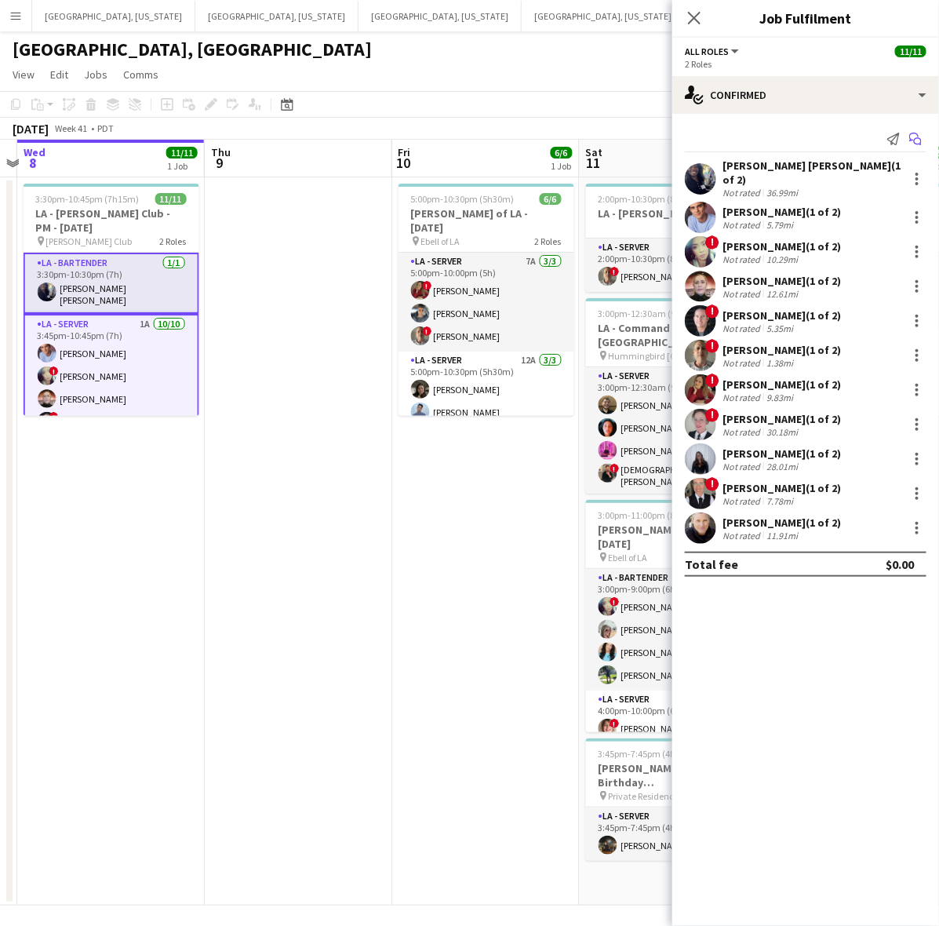
click at [918, 133] on icon "Start chat" at bounding box center [915, 139] width 13 height 13
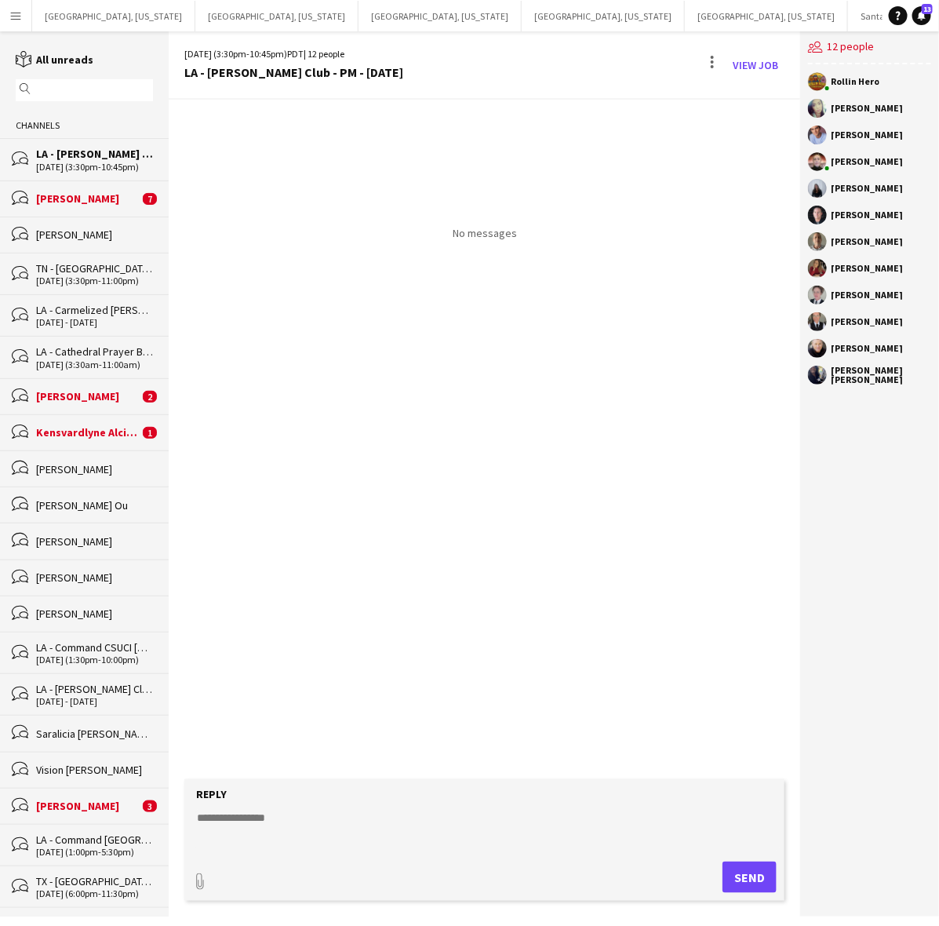
click at [249, 810] on textarea at bounding box center [487, 830] width 584 height 41
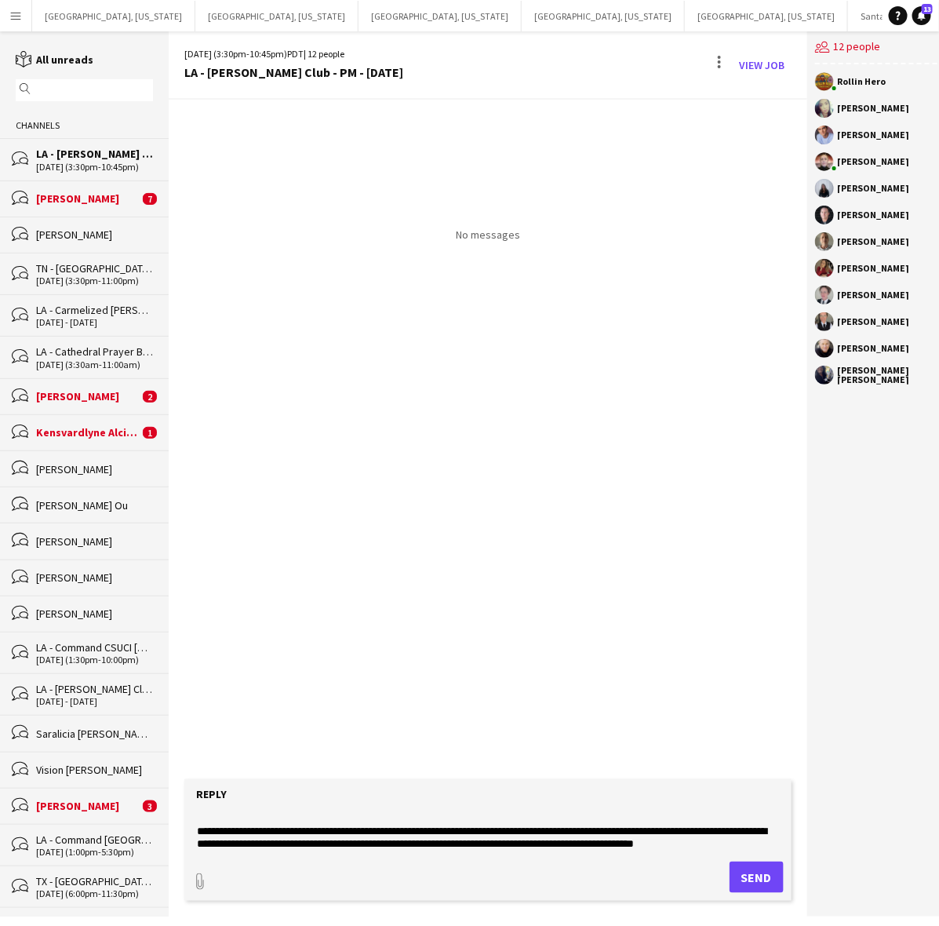
scroll to position [24, 0]
click at [744, 830] on textarea "**********" at bounding box center [487, 830] width 584 height 41
click at [406, 843] on textarea "**********" at bounding box center [487, 830] width 584 height 41
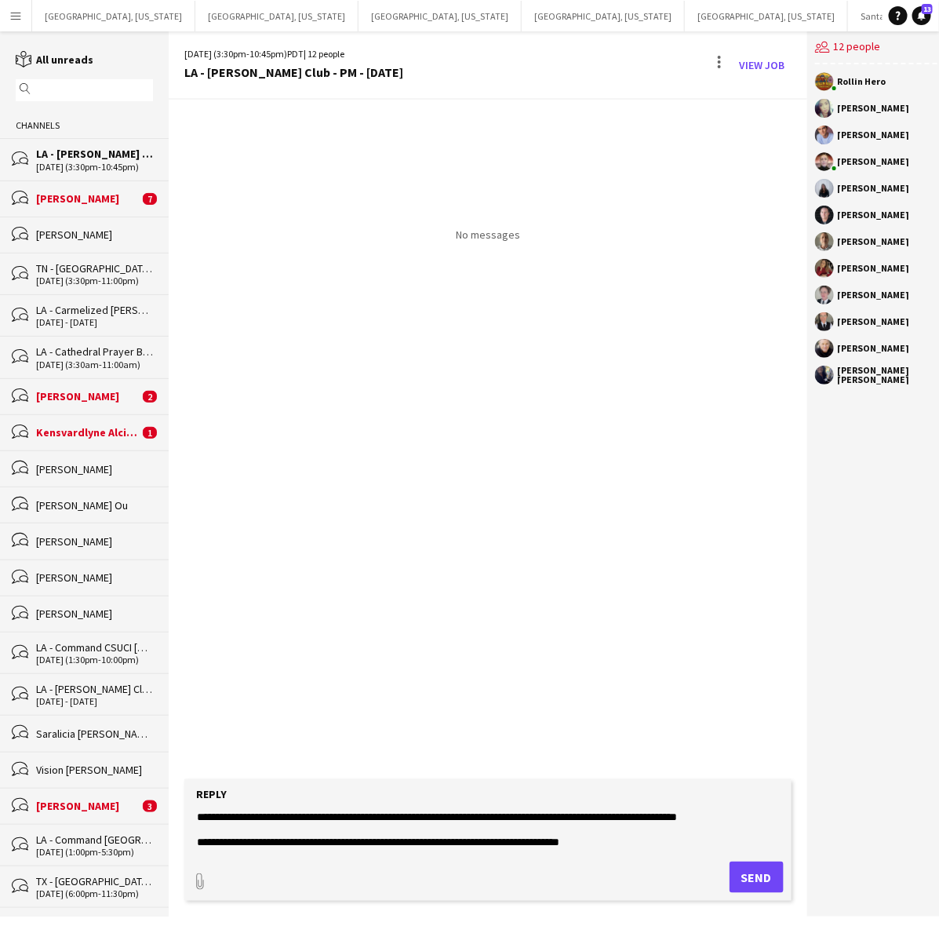
type textarea "**********"
click at [759, 877] on button "Send" at bounding box center [757, 876] width 54 height 31
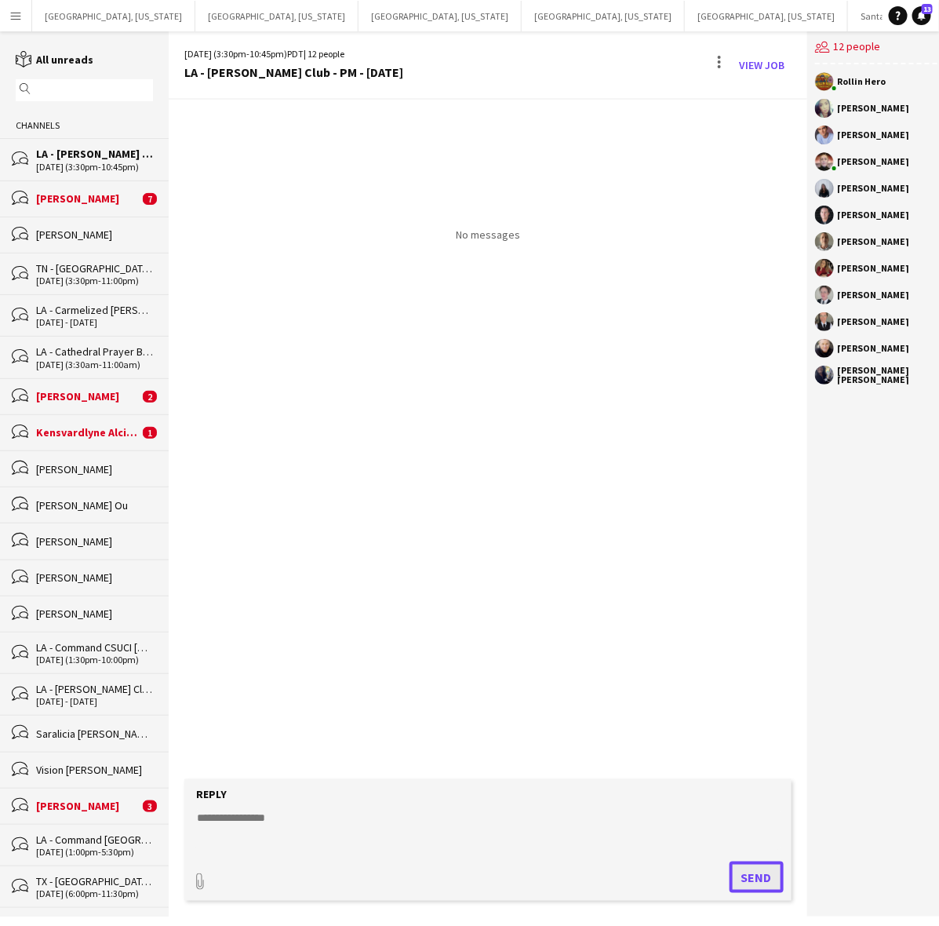
scroll to position [0, 0]
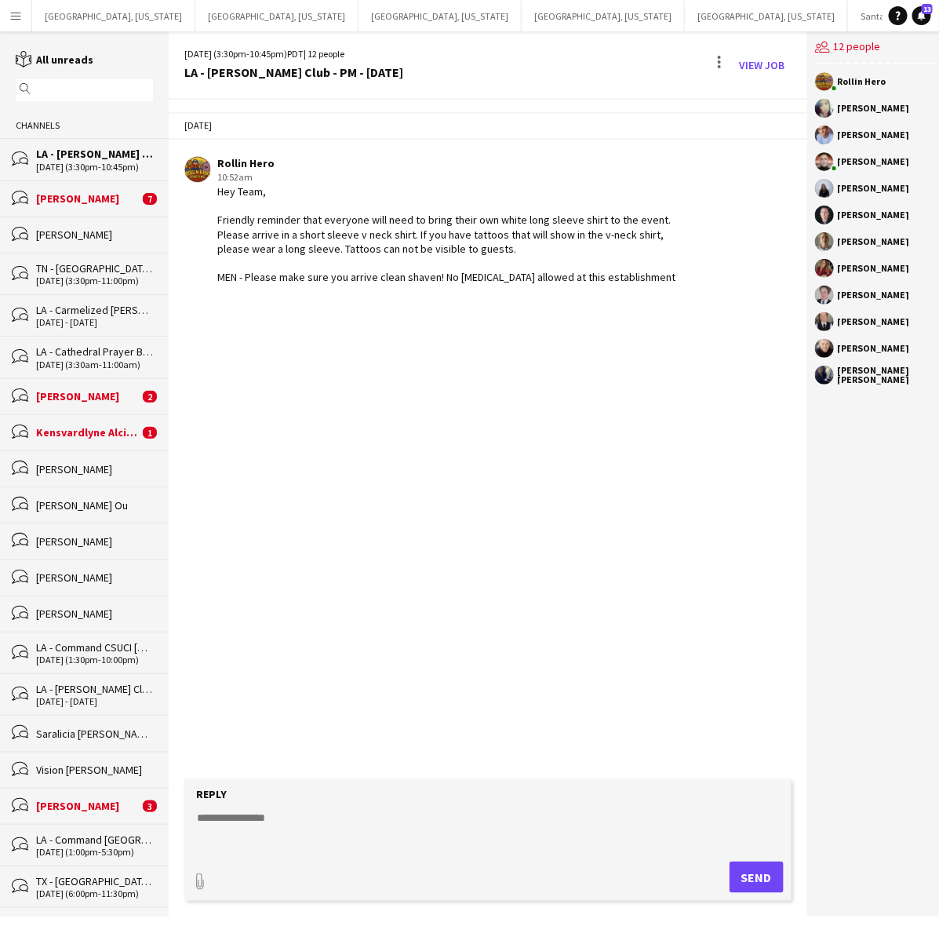
drag, startPoint x: 16, startPoint y: 735, endPoint x: 536, endPoint y: 184, distance: 756.9
click at [543, 189] on div "Hey Team, Friendly reminder that everyone will need to bring their own white lo…" at bounding box center [455, 234] width 477 height 100
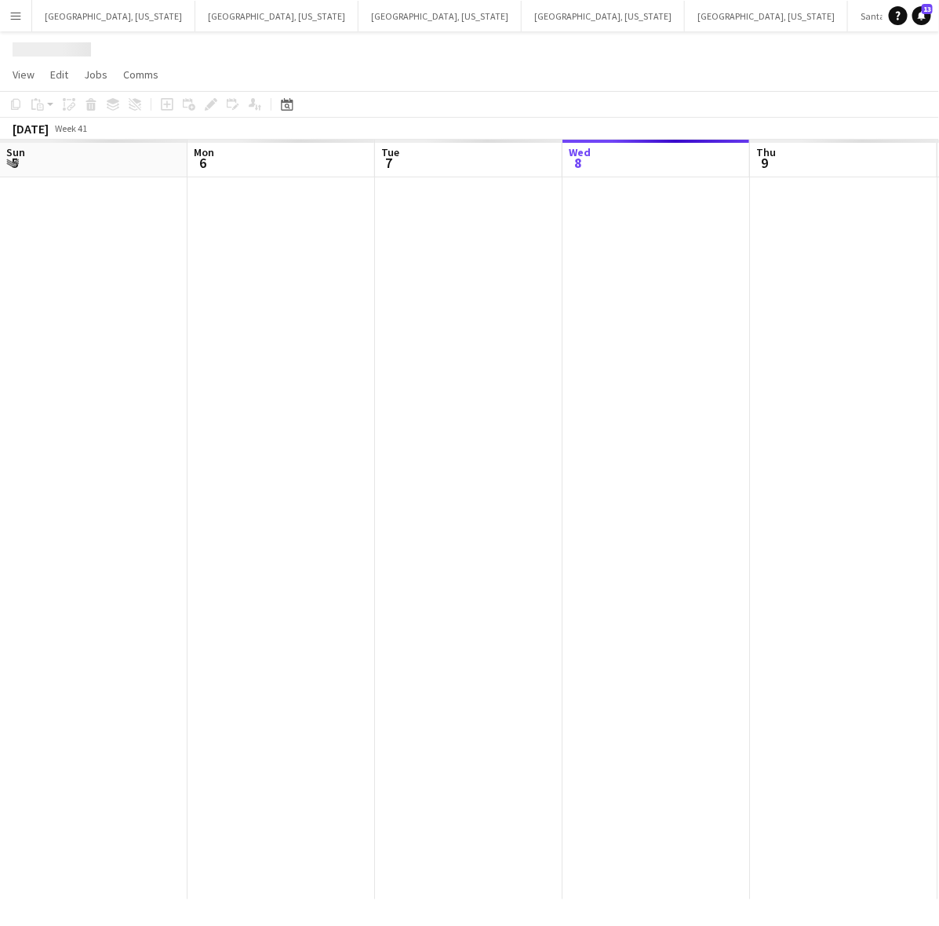
scroll to position [0, 374]
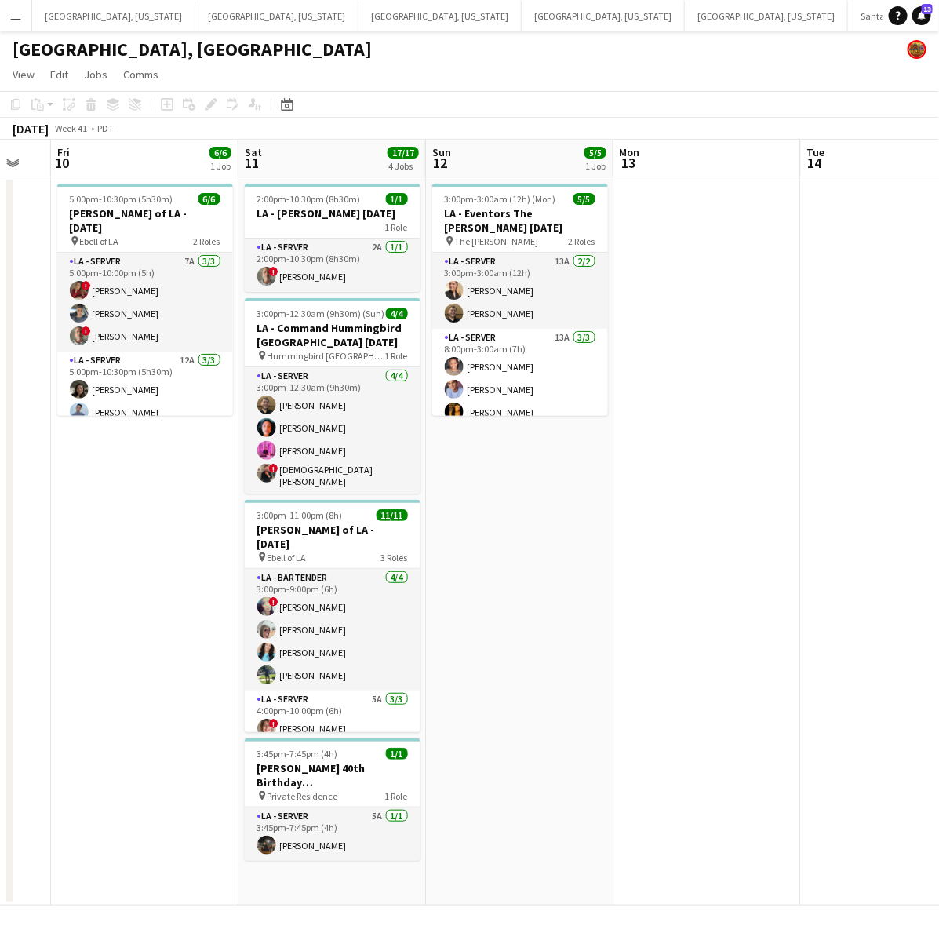
drag, startPoint x: 664, startPoint y: 749, endPoint x: 186, endPoint y: 801, distance: 481.3
click at [186, 801] on app-calendar-viewport "Wed 8 11/11 1 Job Thu 9 Fri 10 6/6 1 Job Sat 11 17/17 4 Jobs Sun 12 5/5 1 Job M…" at bounding box center [469, 523] width 939 height 766
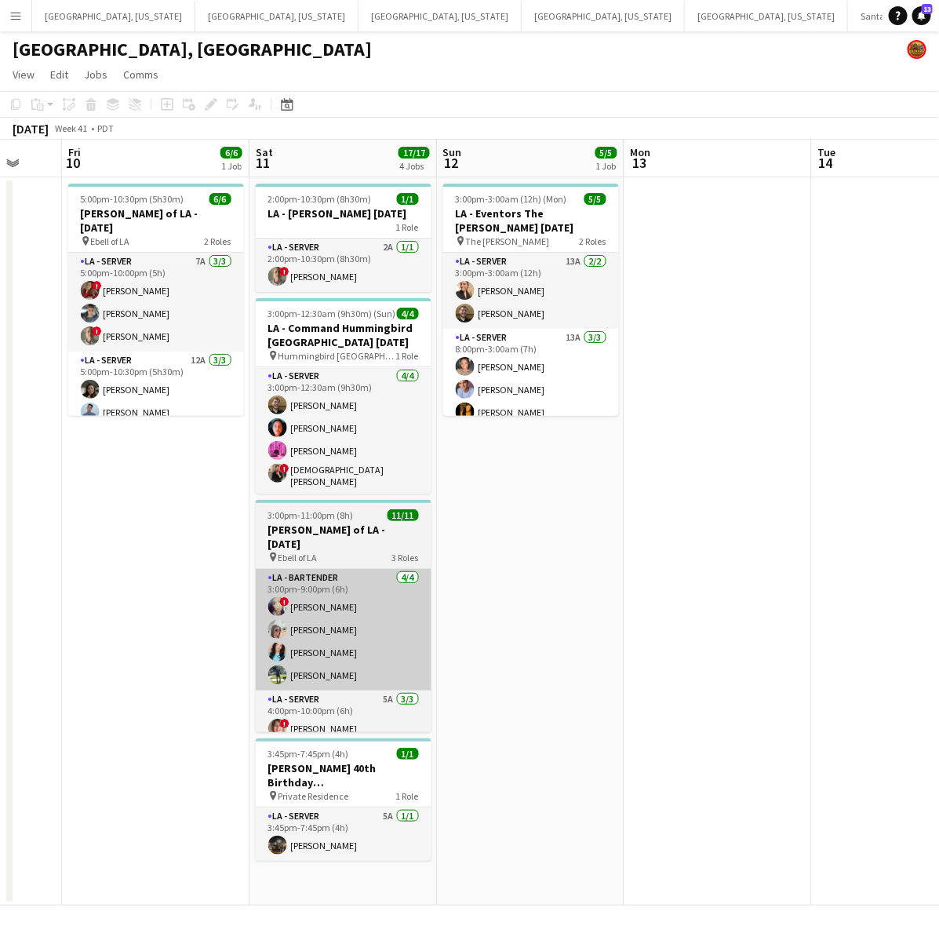
drag, startPoint x: 400, startPoint y: 748, endPoint x: 389, endPoint y: 664, distance: 83.9
click at [398, 748] on span "1/1" at bounding box center [408, 754] width 22 height 12
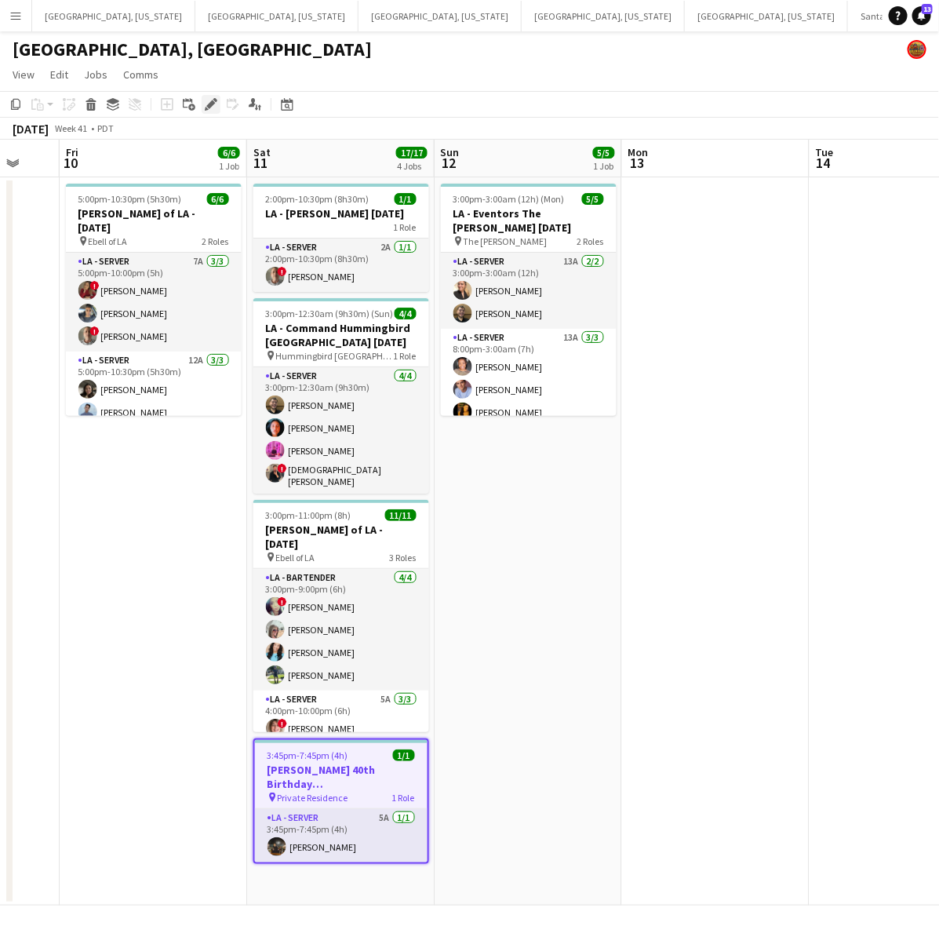
click at [205, 107] on icon "Edit" at bounding box center [211, 104] width 13 height 13
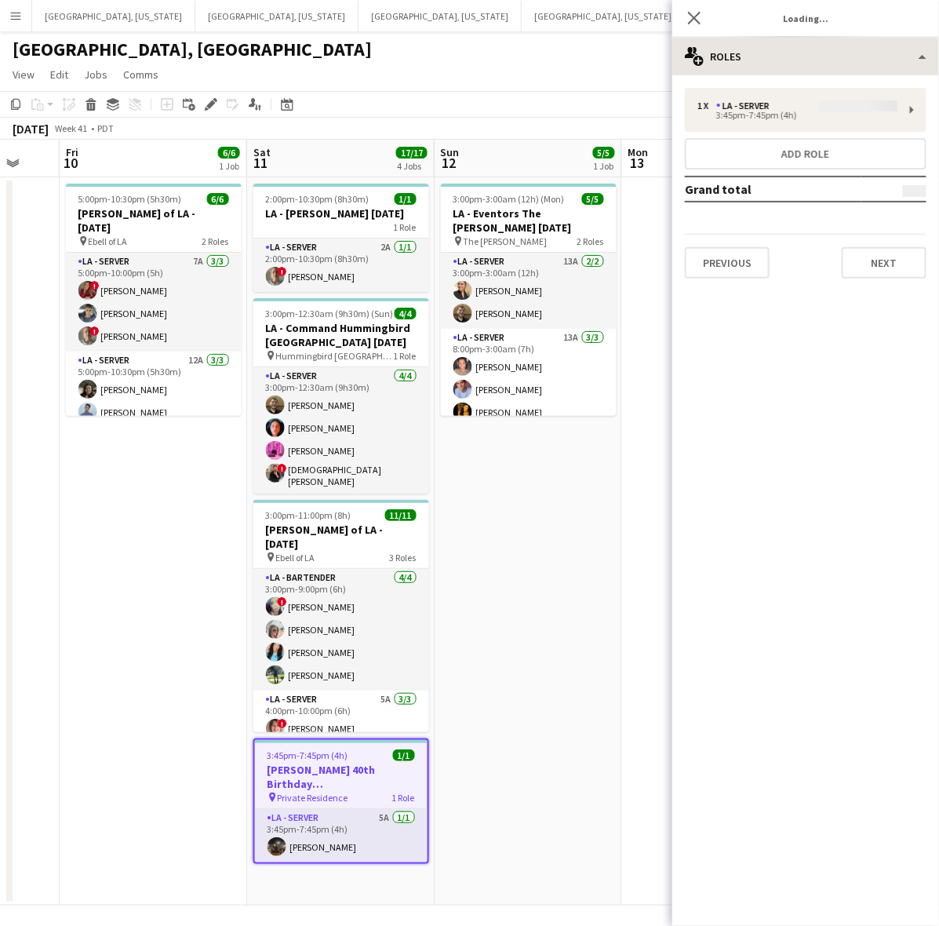
type input "**********"
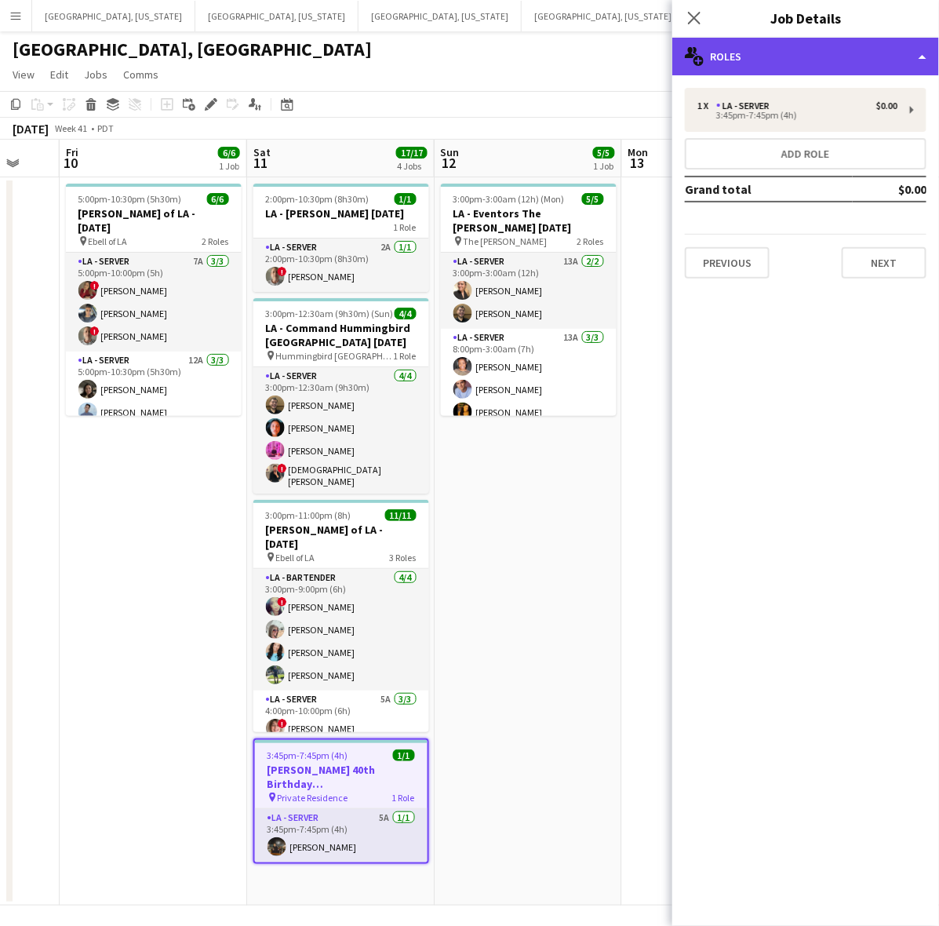
click at [708, 63] on div "multiple-users-add Roles" at bounding box center [805, 57] width 267 height 38
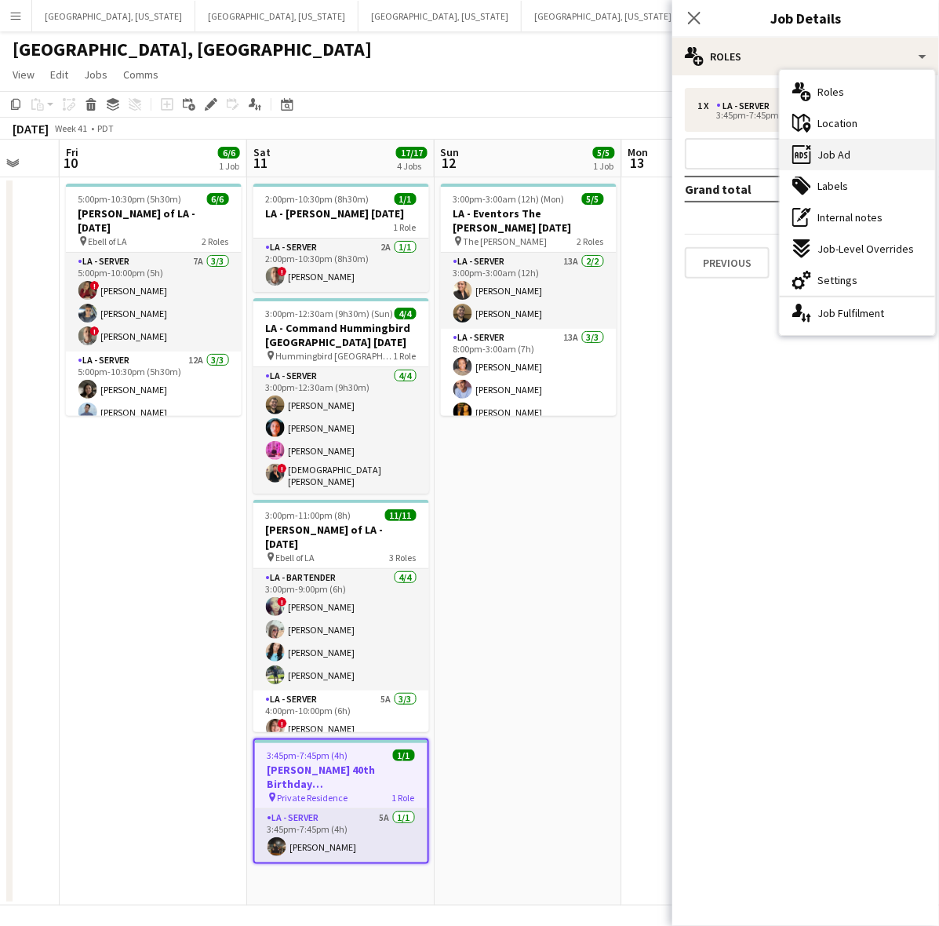
click at [816, 145] on div "ads-window Job Ad" at bounding box center [857, 154] width 155 height 31
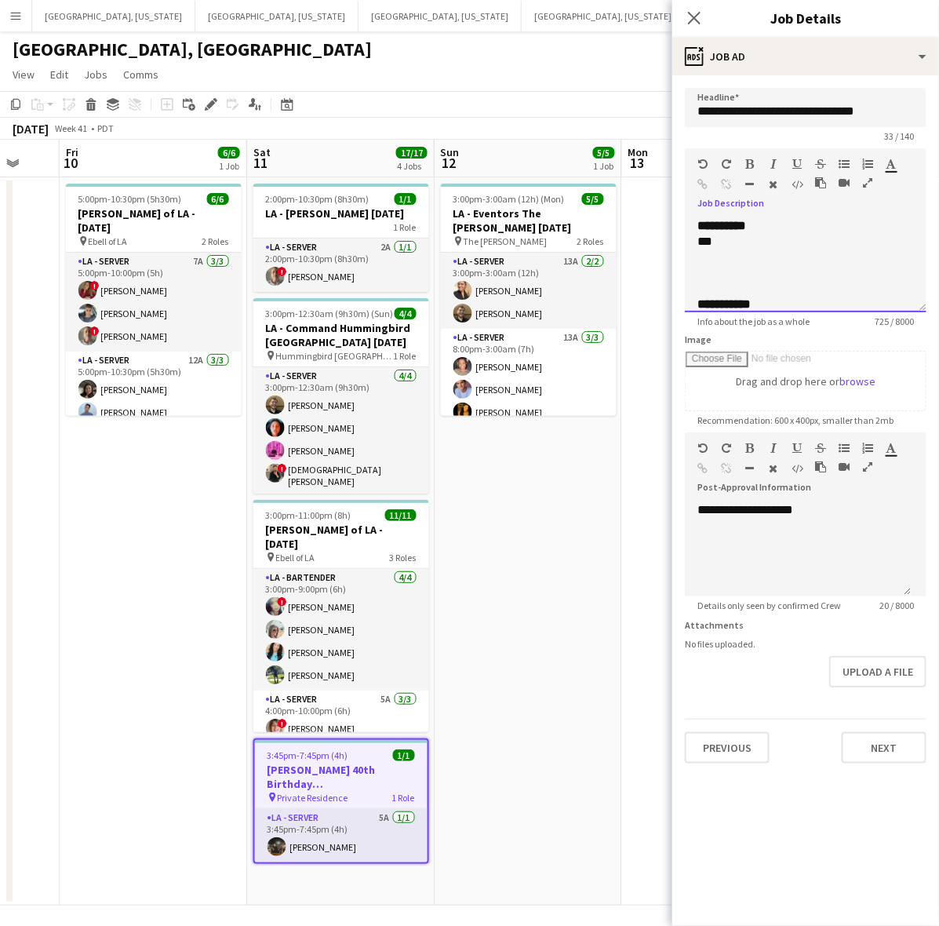
click at [724, 242] on div "***" at bounding box center [790, 242] width 187 height 16
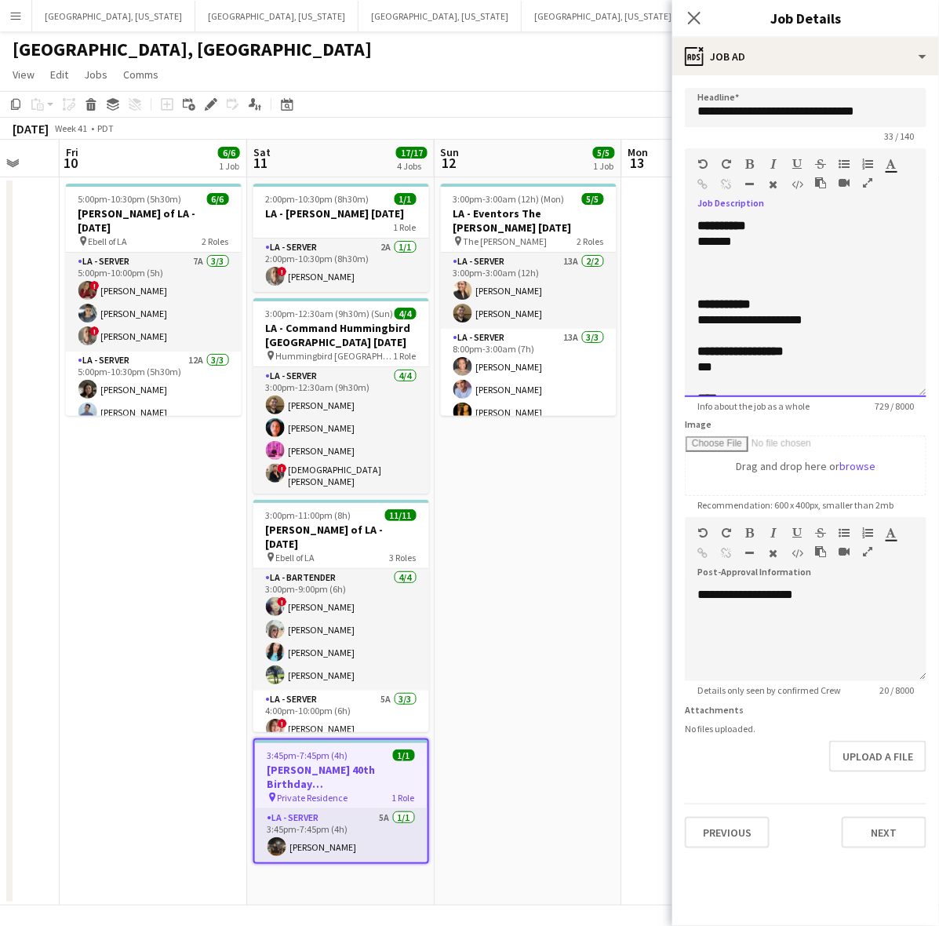
drag, startPoint x: 919, startPoint y: 306, endPoint x: 797, endPoint y: 559, distance: 280.3
click at [857, 397] on div "**********" at bounding box center [806, 307] width 242 height 179
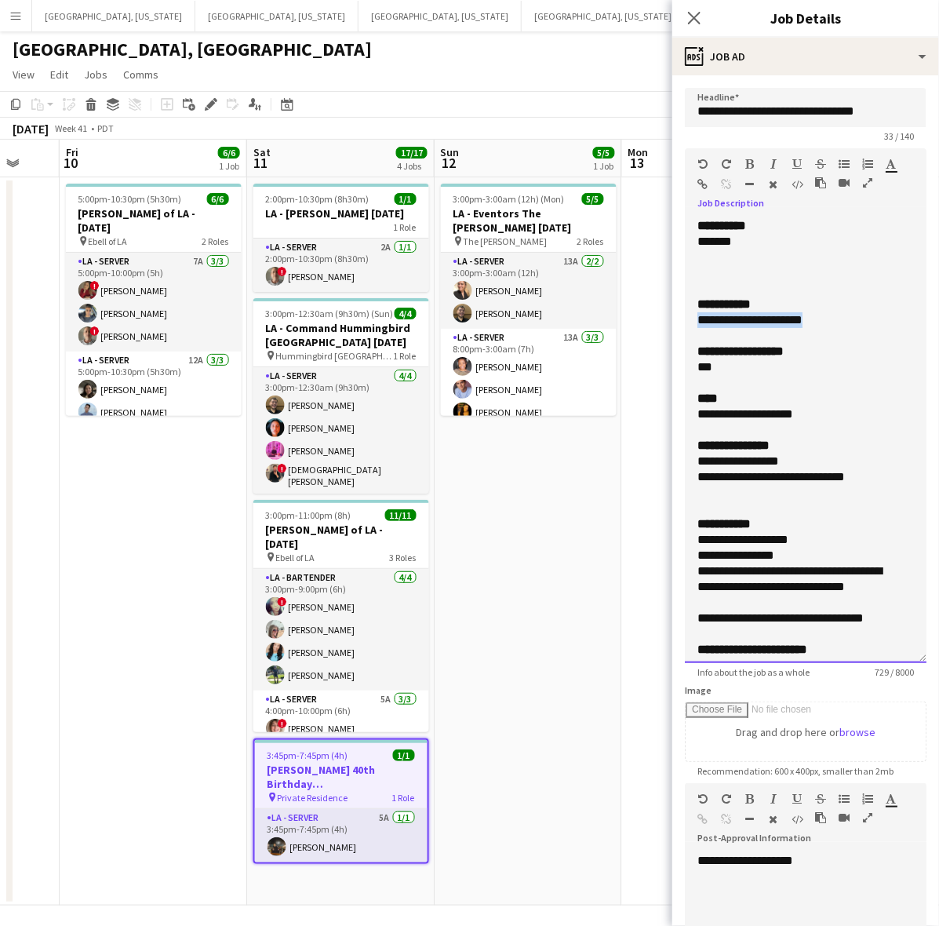
drag, startPoint x: 829, startPoint y: 318, endPoint x: 682, endPoint y: 323, distance: 146.8
click at [682, 323] on form "**********" at bounding box center [805, 601] width 267 height 1026
copy div "**********"
drag, startPoint x: 853, startPoint y: 477, endPoint x: 680, endPoint y: 465, distance: 173.0
click at [680, 465] on form "**********" at bounding box center [805, 601] width 267 height 1026
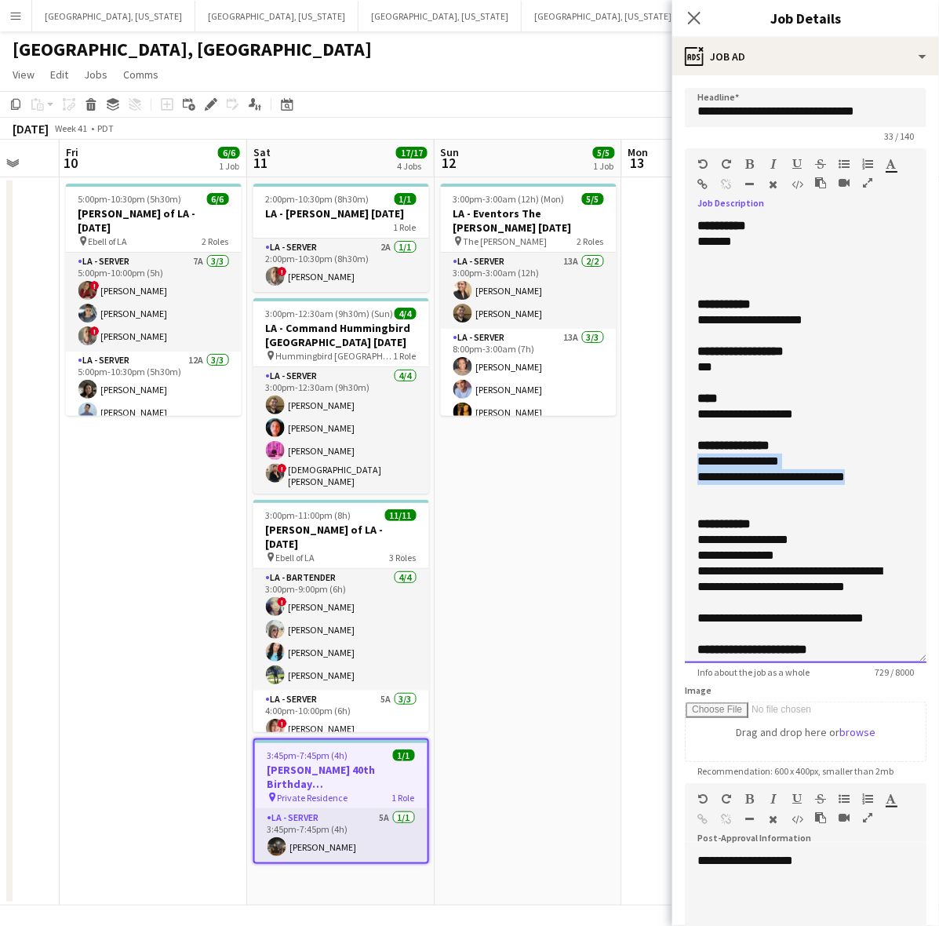
copy div "**********"
click at [825, 558] on div "**********" at bounding box center [790, 556] width 187 height 16
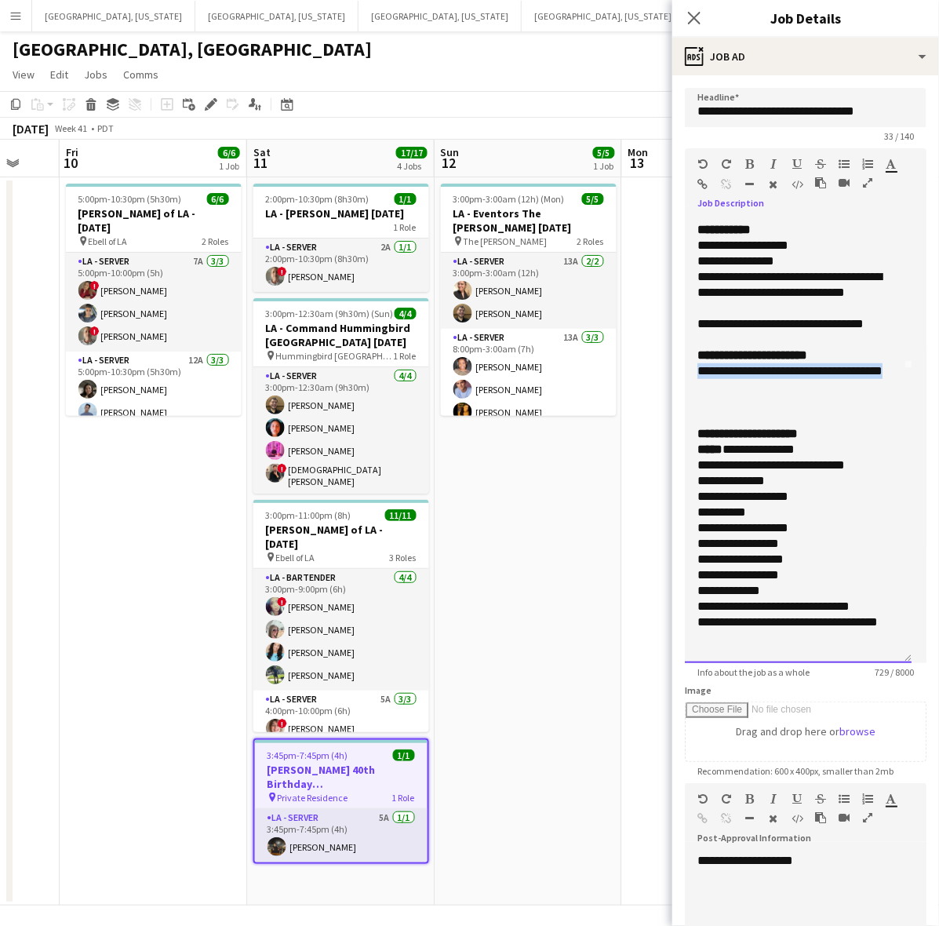
drag, startPoint x: 758, startPoint y: 384, endPoint x: 661, endPoint y: 371, distance: 97.4
click at [661, 371] on body "Menu Boards Boards Boards All jobs Status Workforce Workforce My Workforce Recr…" at bounding box center [469, 463] width 939 height 926
copy div "**********"
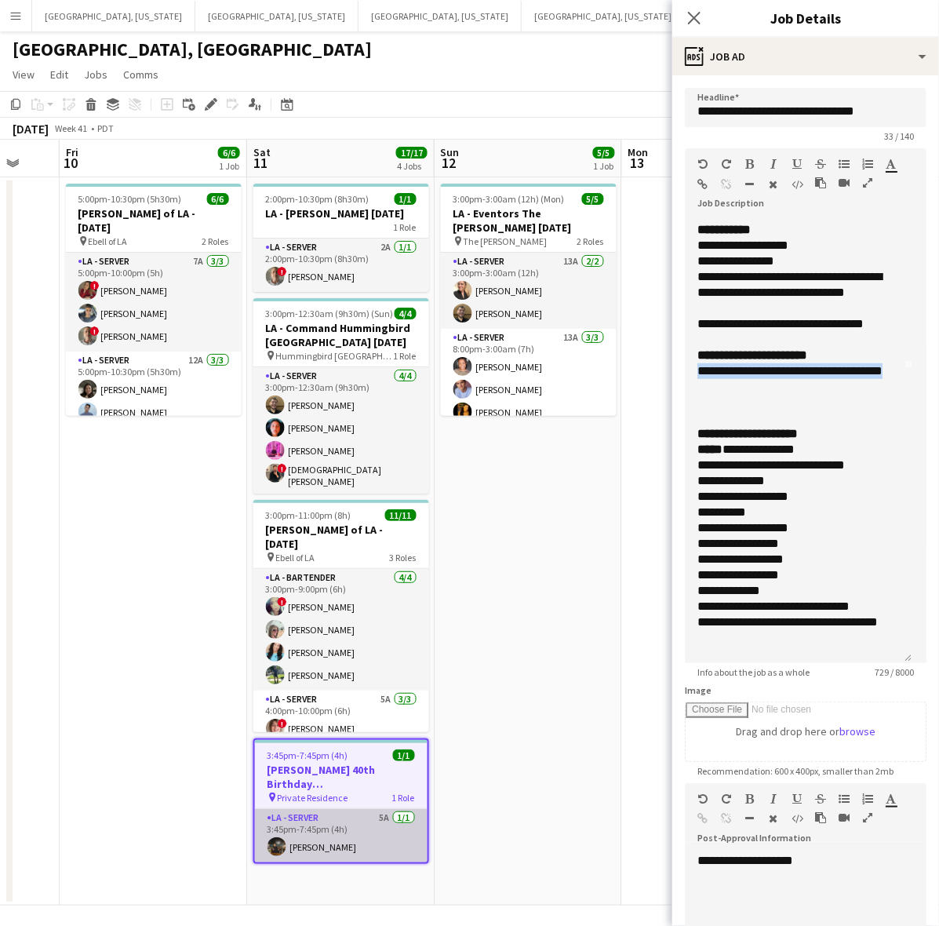
click at [371, 852] on app-card-role "LA - Server 5A 1/1 3:45pm-7:45pm (4h) Valerie Ann Stapley" at bounding box center [341, 835] width 173 height 53
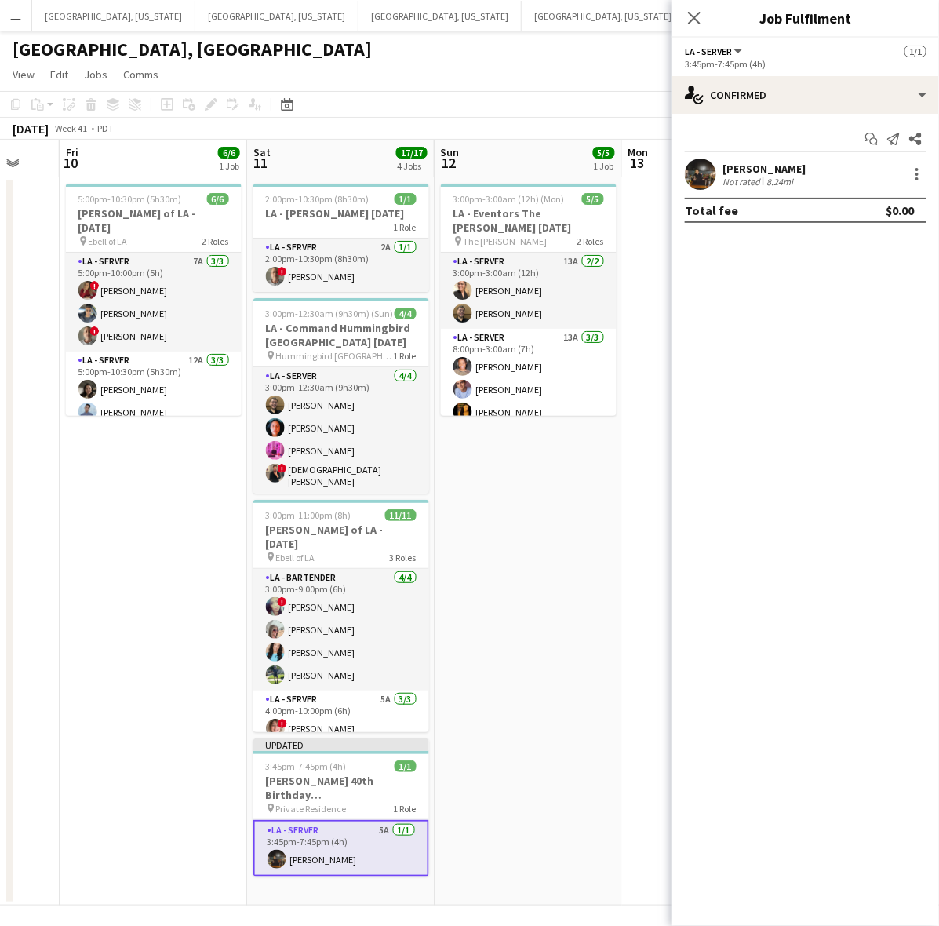
click at [739, 170] on div "Valerie Ann Stapley" at bounding box center [763, 169] width 83 height 14
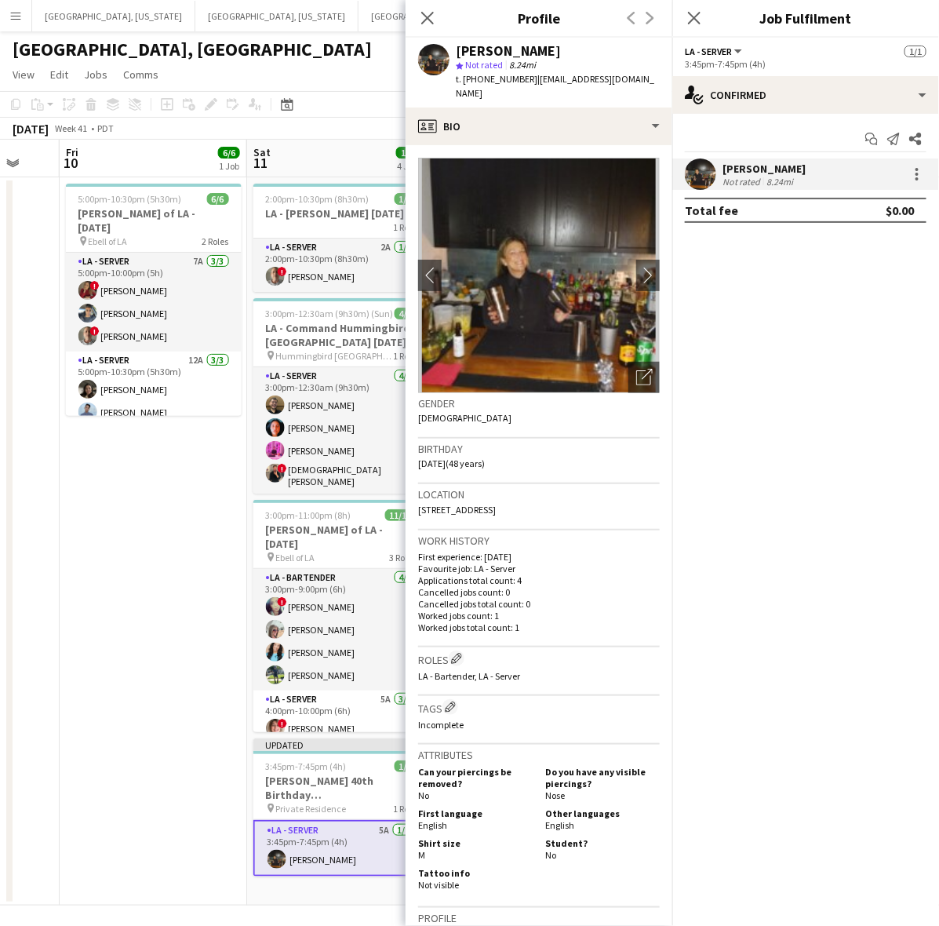
click at [495, 78] on span "t. +19495312295" at bounding box center [497, 79] width 82 height 12
copy span "19495312295"
click at [340, 78] on app-page-menu "View Day view expanded Day view collapsed Month view Date picker Jump to today …" at bounding box center [469, 76] width 939 height 30
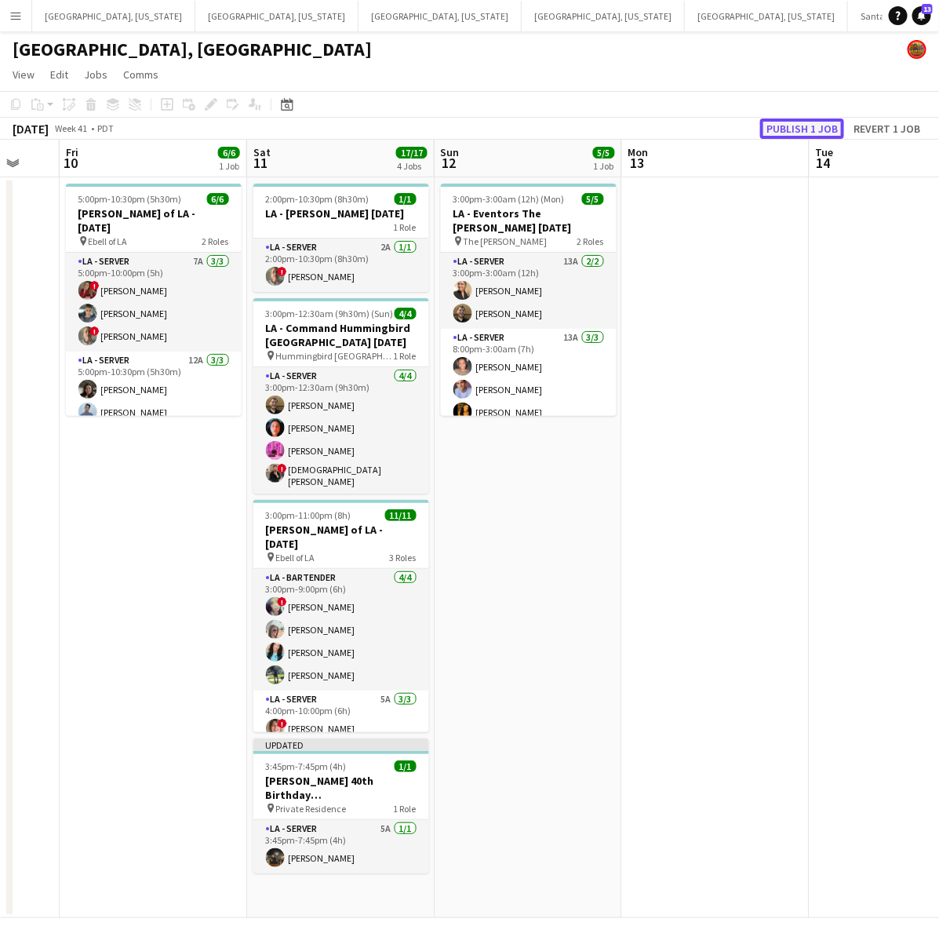
click at [785, 127] on button "Publish 1 job" at bounding box center [802, 128] width 84 height 20
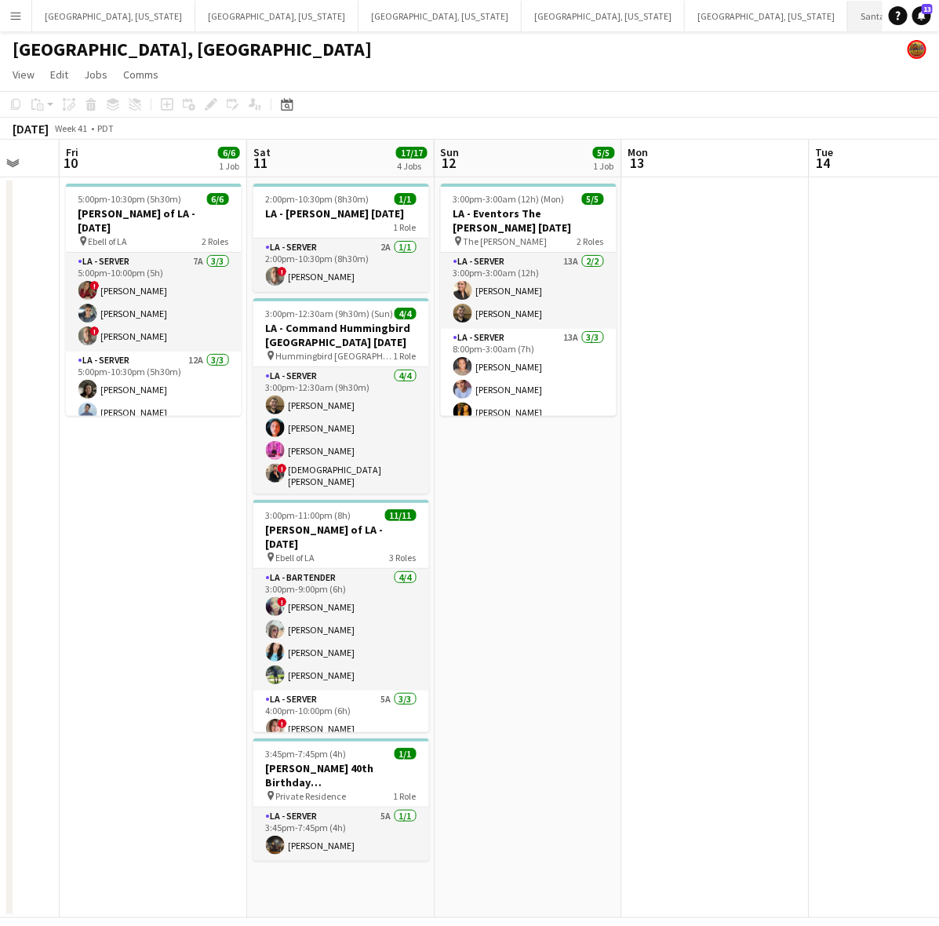
click at [848, 20] on button "Santa Barbara Close" at bounding box center [907, 16] width 118 height 31
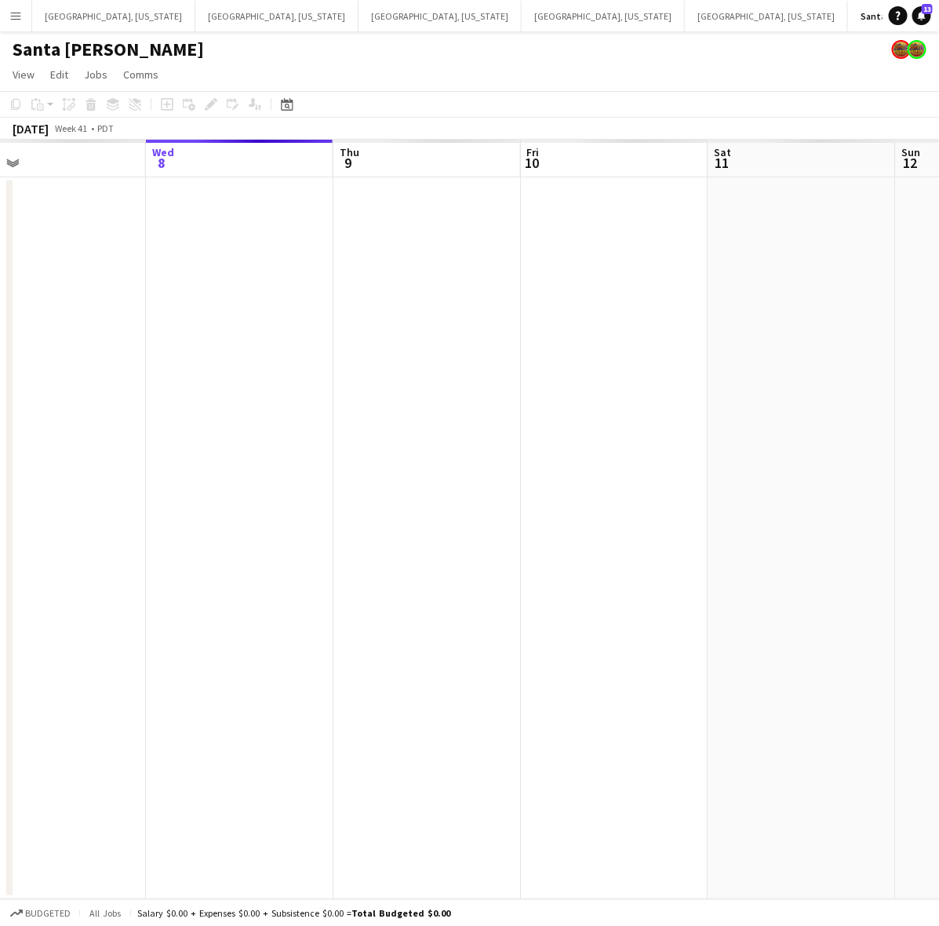
drag, startPoint x: 719, startPoint y: 443, endPoint x: 677, endPoint y: 465, distance: 47.7
click at [677, 465] on app-calendar-viewport "Sun 5 Mon 6 Tue 7 Wed 8 Thu 9 Fri 10 Sat 11 Sun 12 Mon 13 Tue 14" at bounding box center [469, 519] width 939 height 759
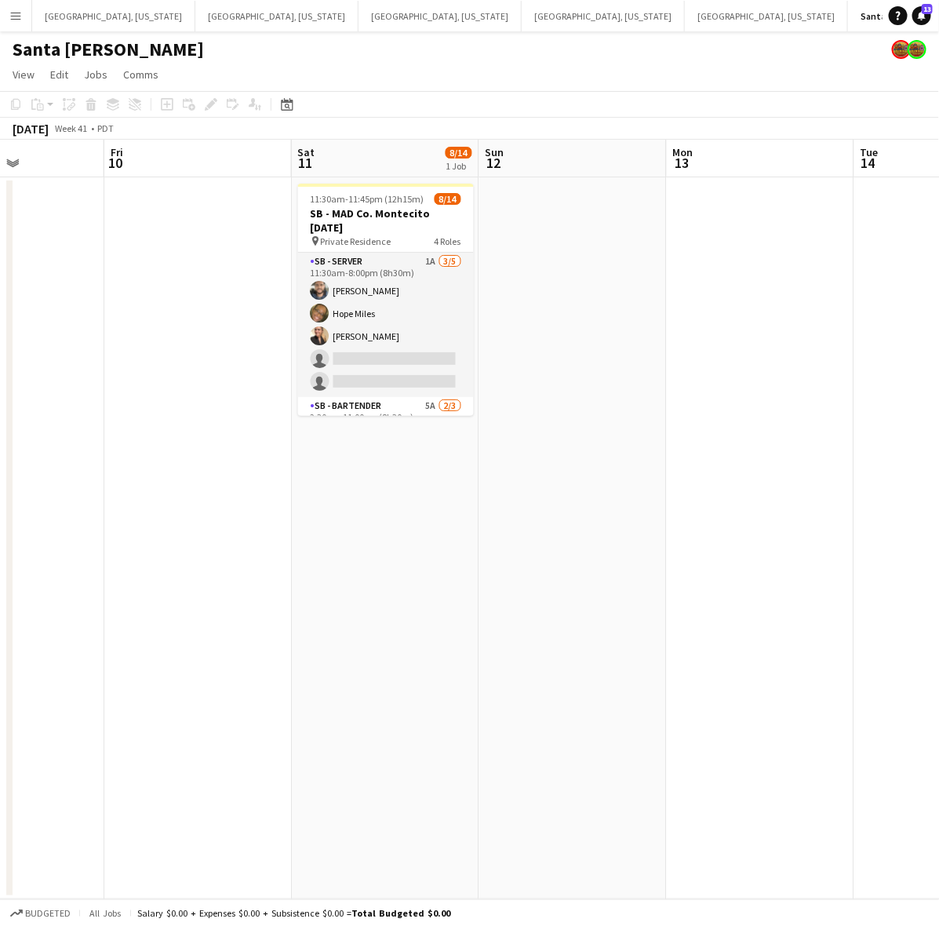
drag, startPoint x: 628, startPoint y: 491, endPoint x: 142, endPoint y: 675, distance: 519.8
click at [167, 664] on app-calendar-viewport "Mon 6 Tue 7 Wed 8 Thu 9 Fri 10 Sat 11 8/14 1 Job Sun 12 Mon 13 Tue 14 Wed 15 11…" at bounding box center [469, 519] width 939 height 759
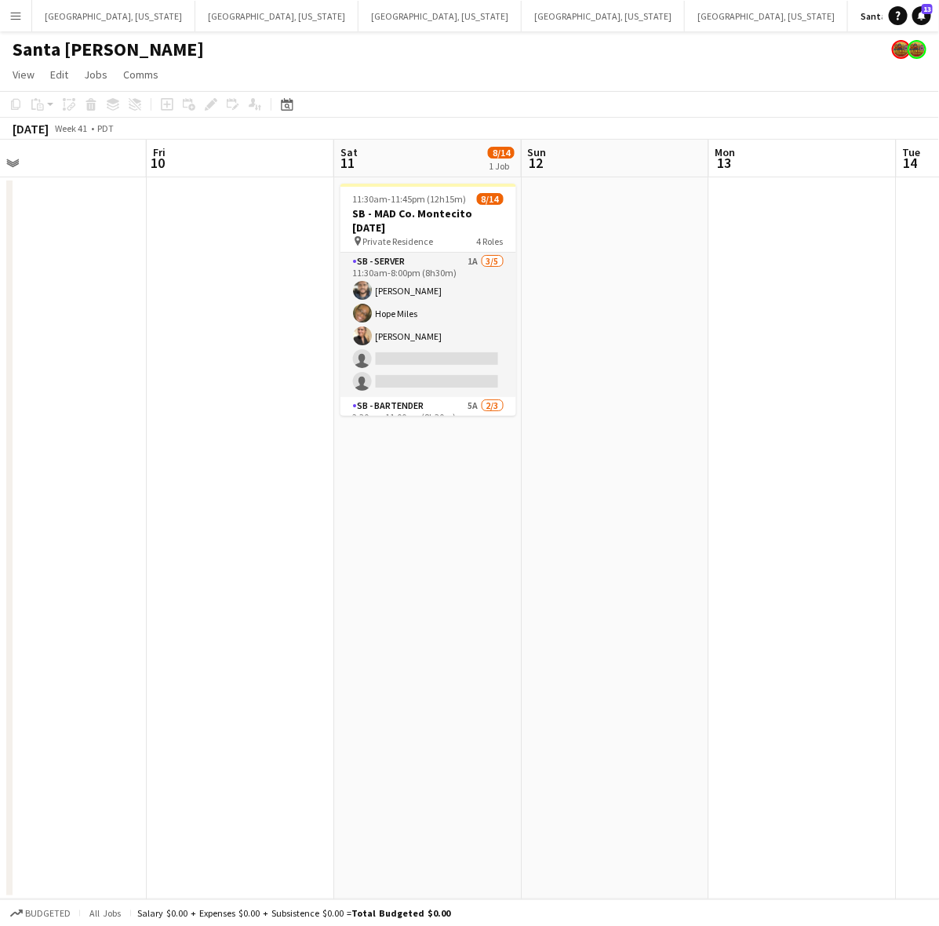
drag, startPoint x: 200, startPoint y: 479, endPoint x: 322, endPoint y: 491, distance: 122.9
click at [322, 491] on app-calendar-viewport "Tue 7 Wed 8 Thu 9 Fri 10 Sat 11 8/14 1 Job Sun 12 Mon 13 Tue 14 Wed 15 Thu 16 1…" at bounding box center [469, 519] width 939 height 759
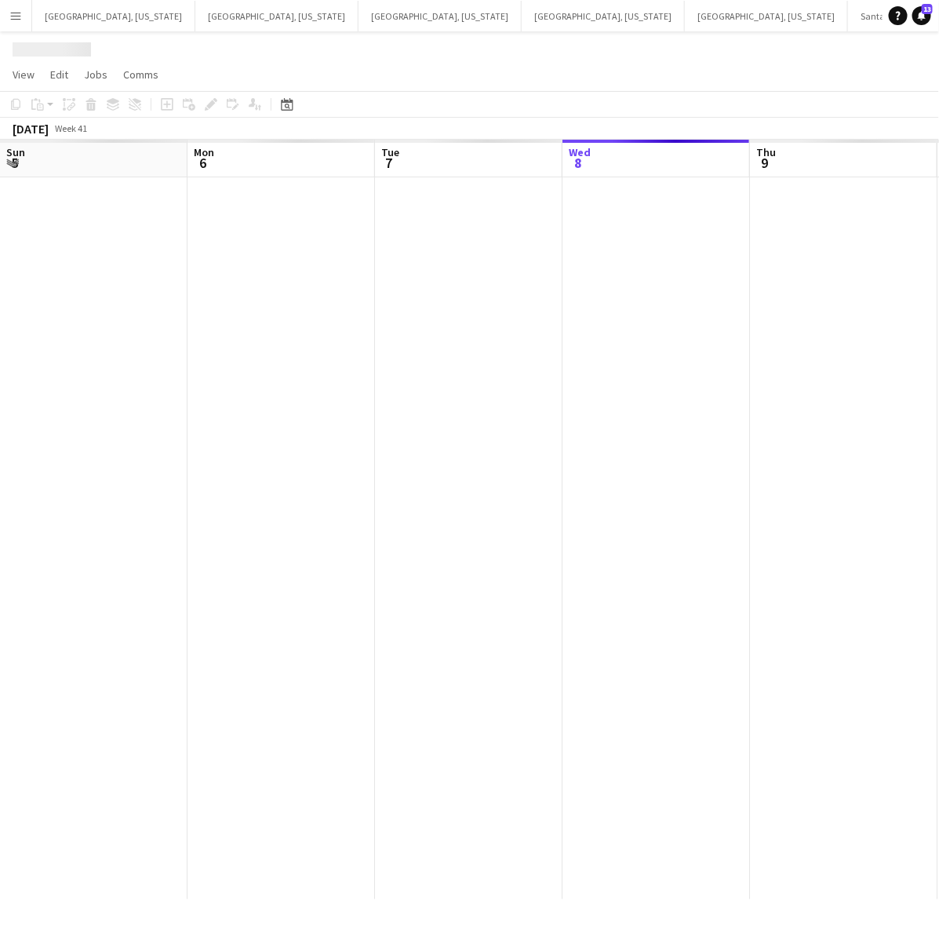
scroll to position [0, 374]
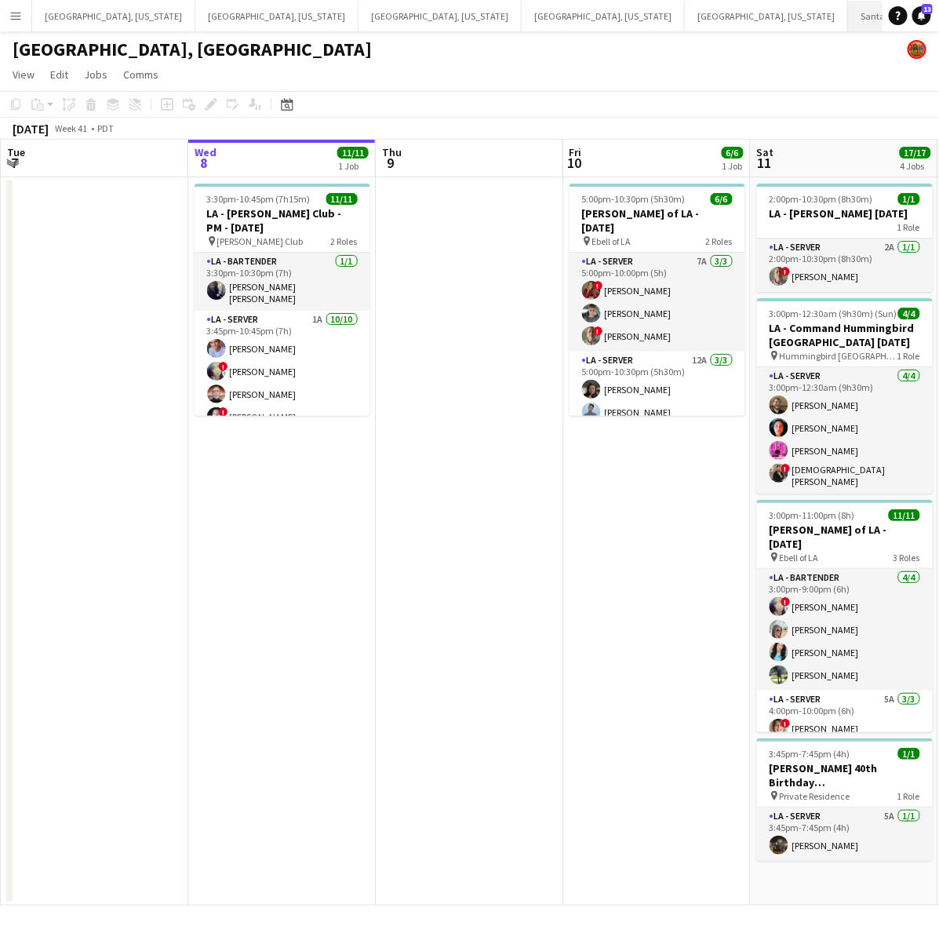
click at [848, 20] on button "Santa Barbara Close" at bounding box center [907, 16] width 118 height 31
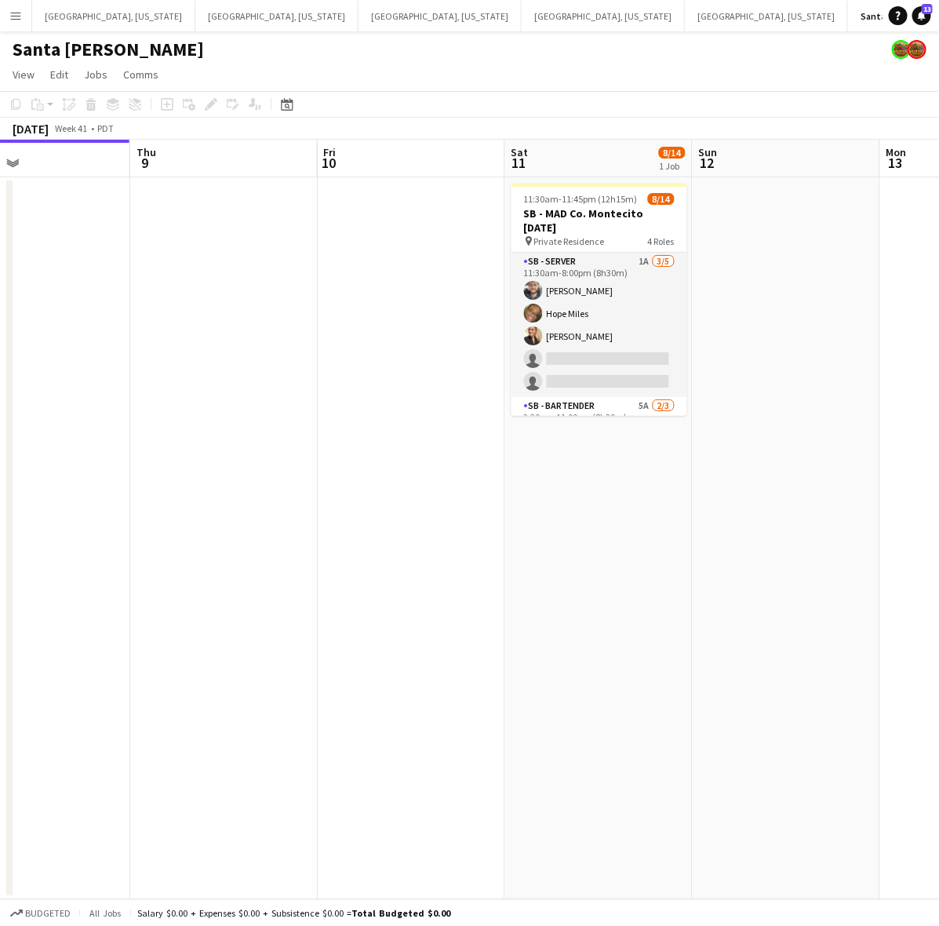
scroll to position [0, 621]
drag, startPoint x: 732, startPoint y: 590, endPoint x: 497, endPoint y: 646, distance: 241.8
click at [497, 646] on app-calendar-viewport "Sun 5 Mon 6 Tue 7 Wed 8 Thu 9 Fri 10 Sat 11 8/14 1 Job Sun 12 Mon 13 Tue 14 11:…" at bounding box center [469, 519] width 939 height 759
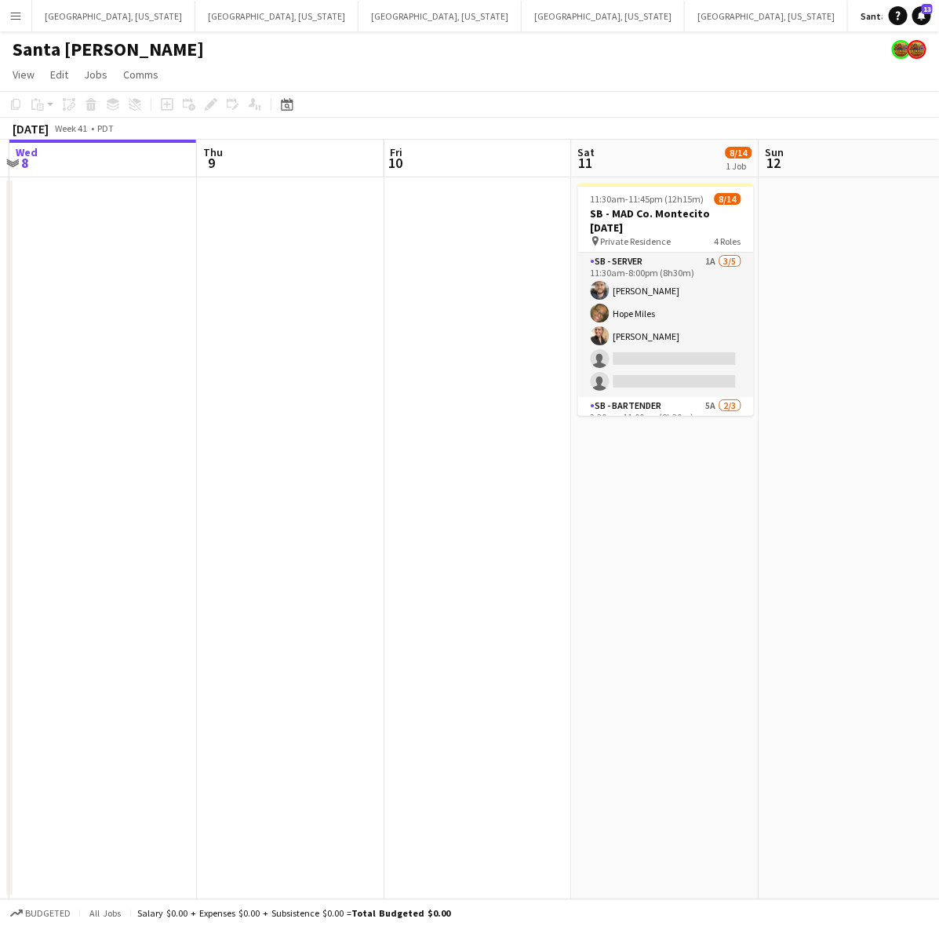
drag, startPoint x: 759, startPoint y: 439, endPoint x: 318, endPoint y: 625, distance: 478.5
click at [323, 625] on app-calendar-viewport "Sun 5 Mon 6 Tue 7 Wed 8 Thu 9 Fri 10 Sat 11 8/14 1 Job Sun 12 Mon 13 Tue 14 11:…" at bounding box center [469, 519] width 939 height 759
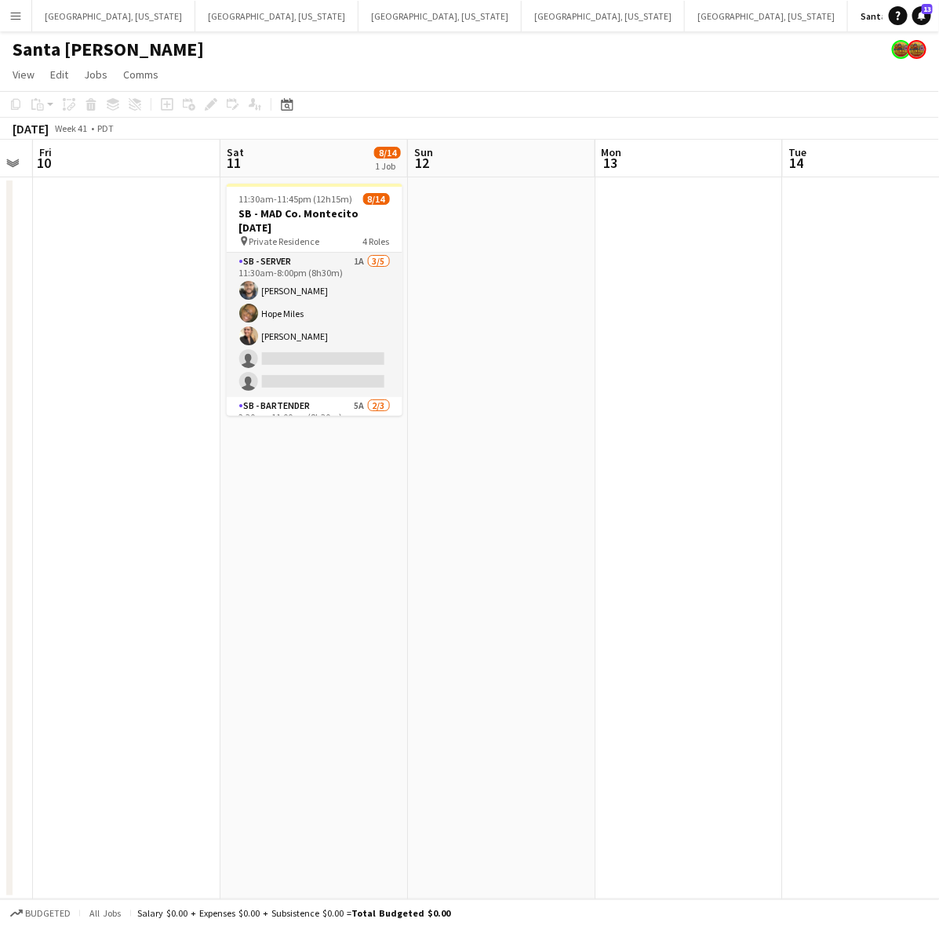
drag, startPoint x: 329, startPoint y: 606, endPoint x: 485, endPoint y: 553, distance: 164.0
click at [485, 553] on app-calendar-viewport "Wed 8 Thu 9 Fri 10 Sat 11 8/14 1 Job Sun 12 Mon 13 Tue 14 Wed 15 Thu 16 Fri 17 …" at bounding box center [469, 519] width 939 height 759
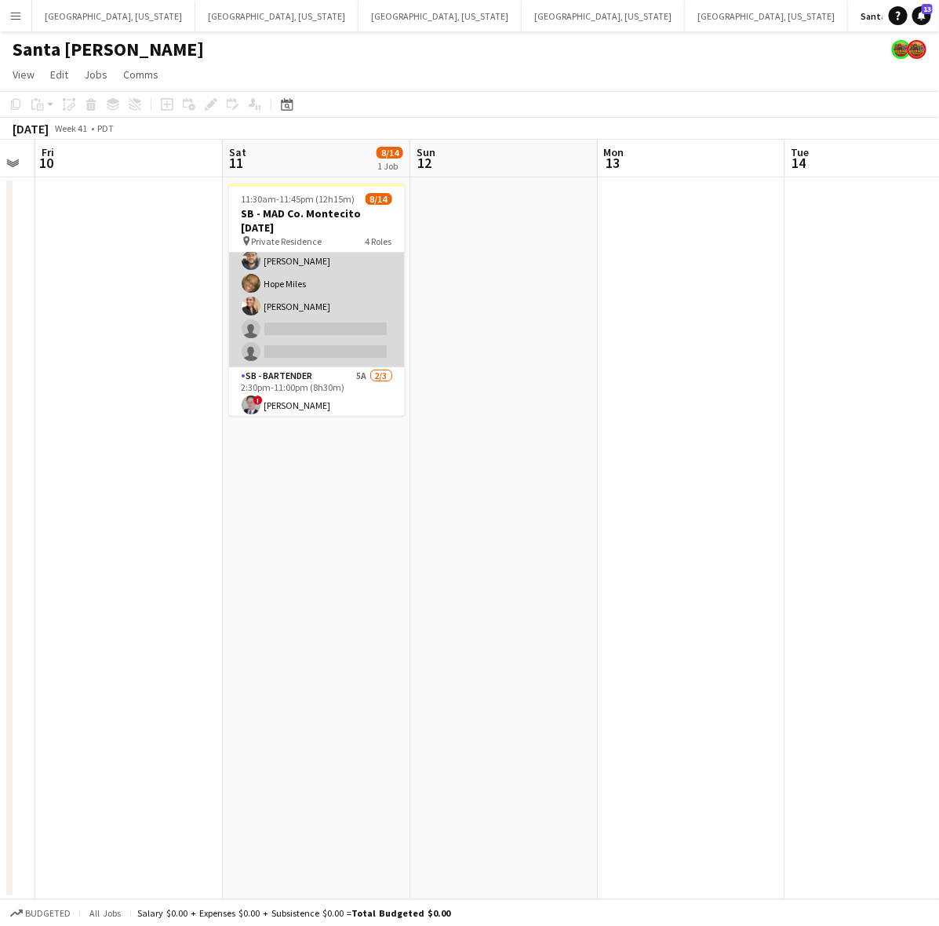
scroll to position [0, 0]
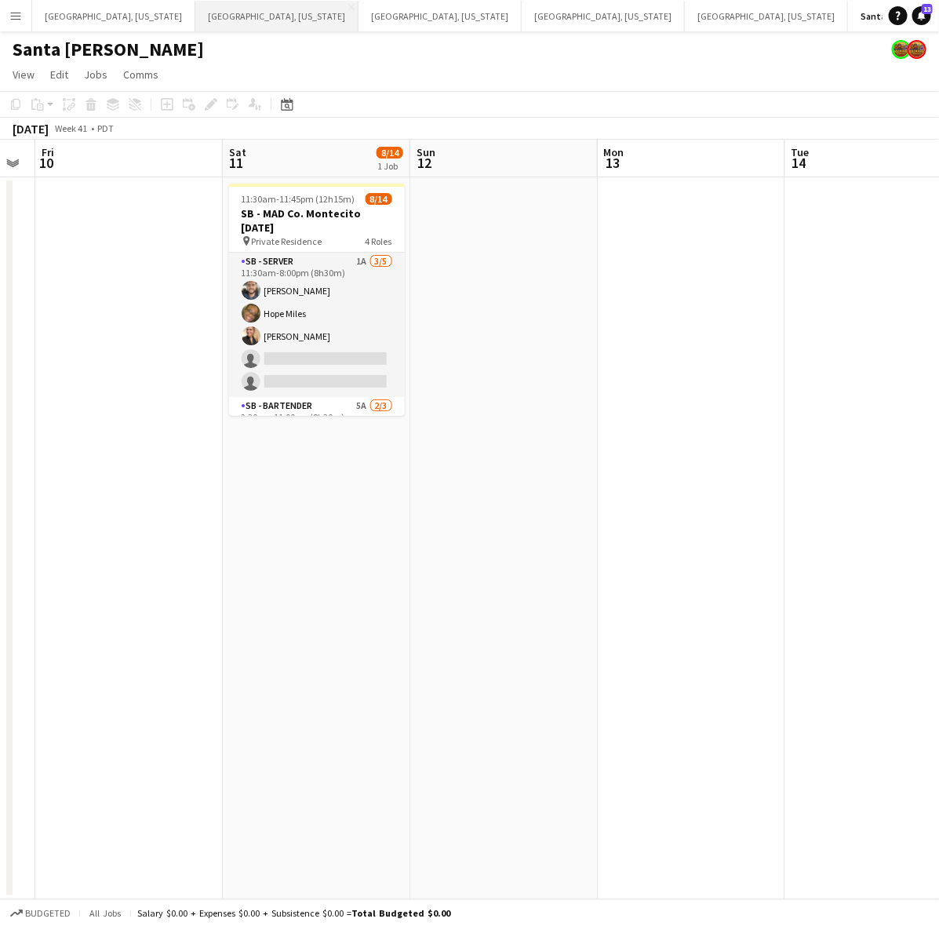
click at [198, 16] on button "Dallas, Texas Close" at bounding box center [276, 16] width 163 height 31
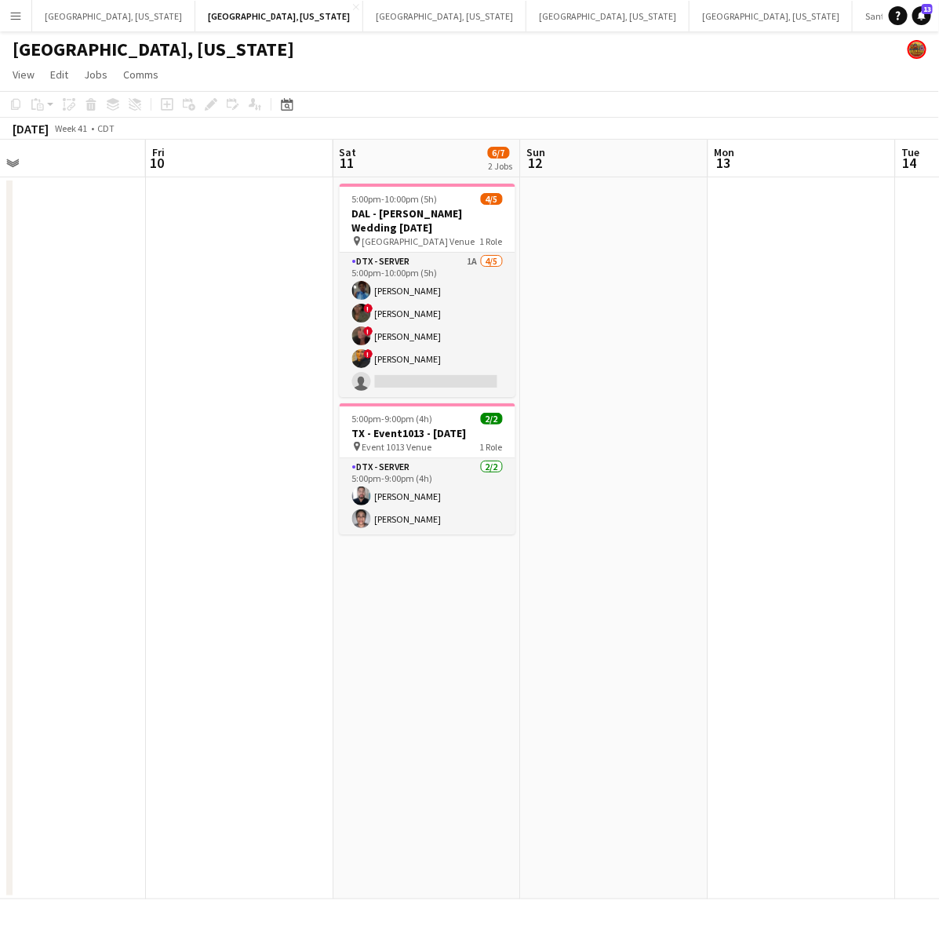
scroll to position [0, 612]
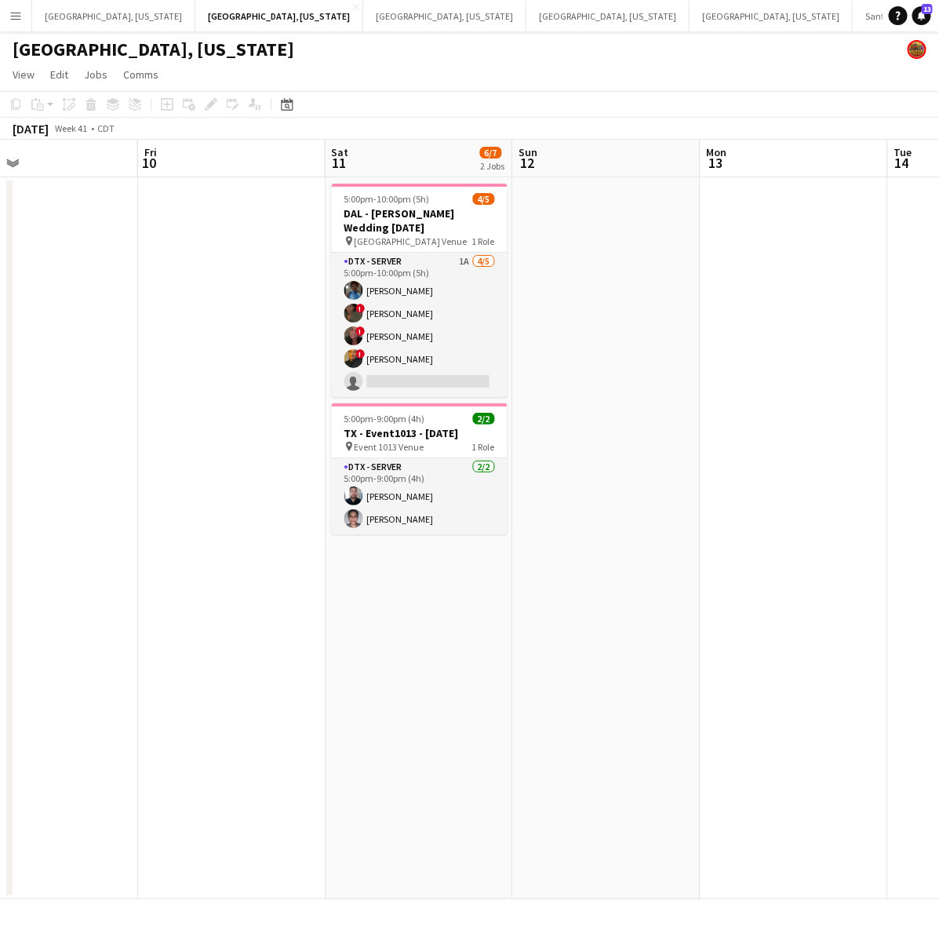
drag, startPoint x: 608, startPoint y: 340, endPoint x: 192, endPoint y: 467, distance: 434.7
click at [192, 467] on app-calendar-viewport "Mon 6 Tue 7 Wed 8 Thu 9 Fri 10 Sat 11 6/7 2 Jobs Sun 12 Mon 13 Tue 14 Wed 15 5:…" at bounding box center [469, 519] width 939 height 759
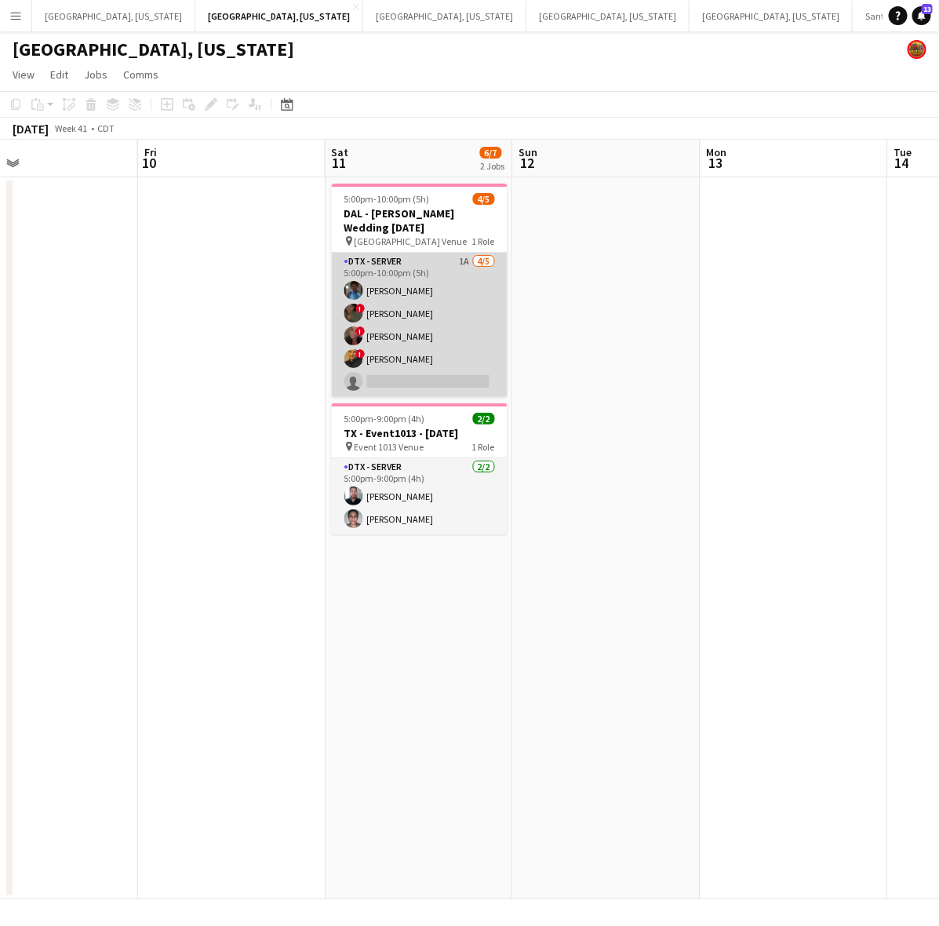
click at [434, 304] on app-card-role "DTX - Server 1A 4/5 5:00pm-10:00pm (5h) Shelley Lynch ! Bwalya Chisanga ! Whitn…" at bounding box center [420, 325] width 176 height 144
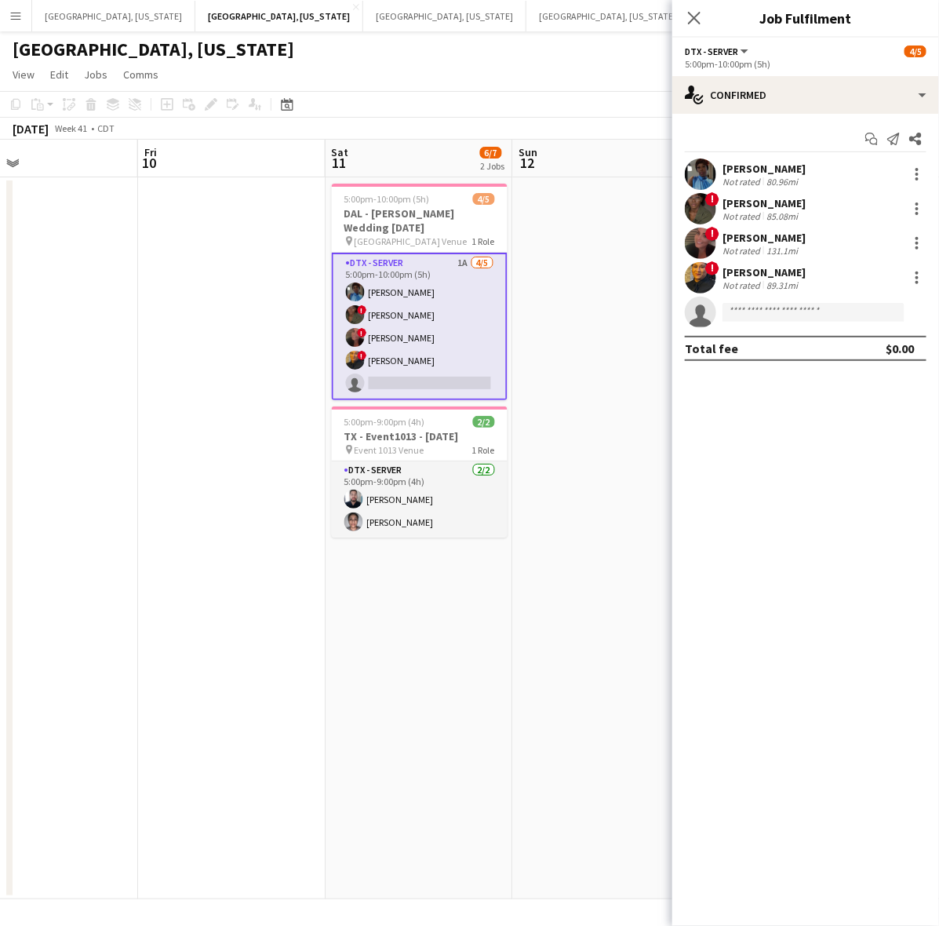
drag, startPoint x: 571, startPoint y: 89, endPoint x: 626, endPoint y: 77, distance: 56.2
click at [571, 89] on app-page-menu "View Day view expanded Day view collapsed Month view Date picker Jump to today …" at bounding box center [469, 76] width 939 height 30
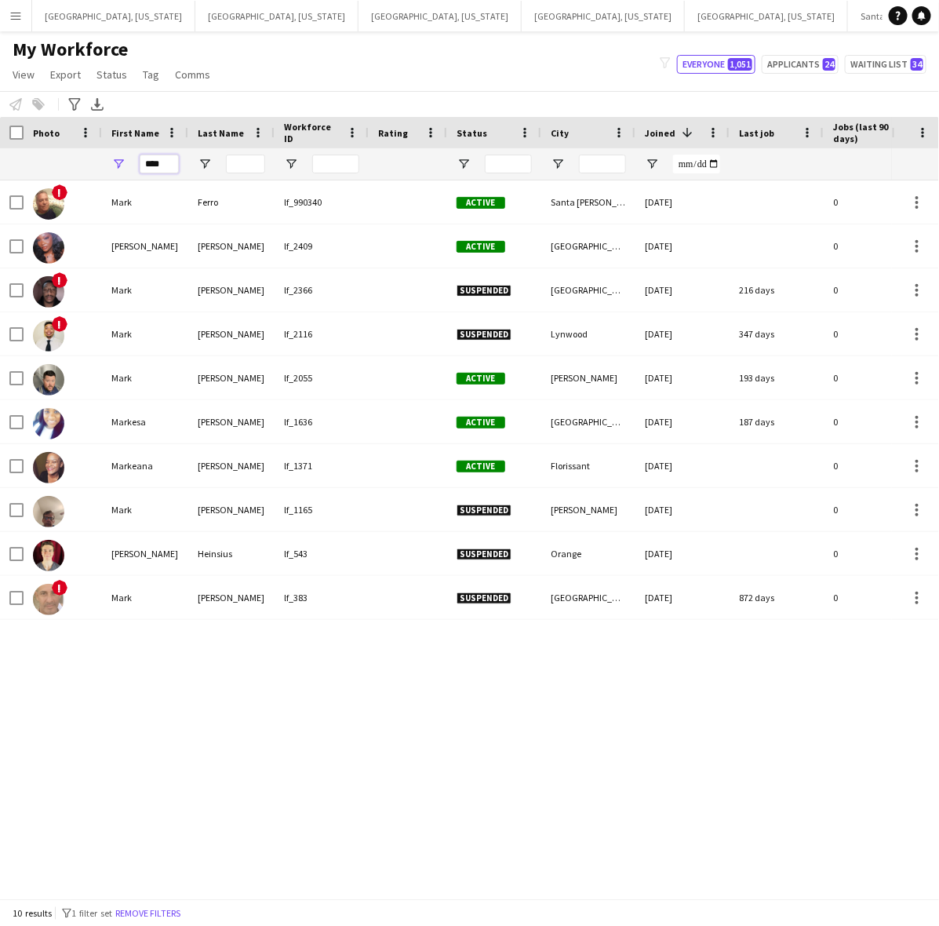
drag, startPoint x: 163, startPoint y: 165, endPoint x: 5, endPoint y: 166, distance: 157.7
click at [5, 166] on div "****" at bounding box center [850, 163] width 1701 height 31
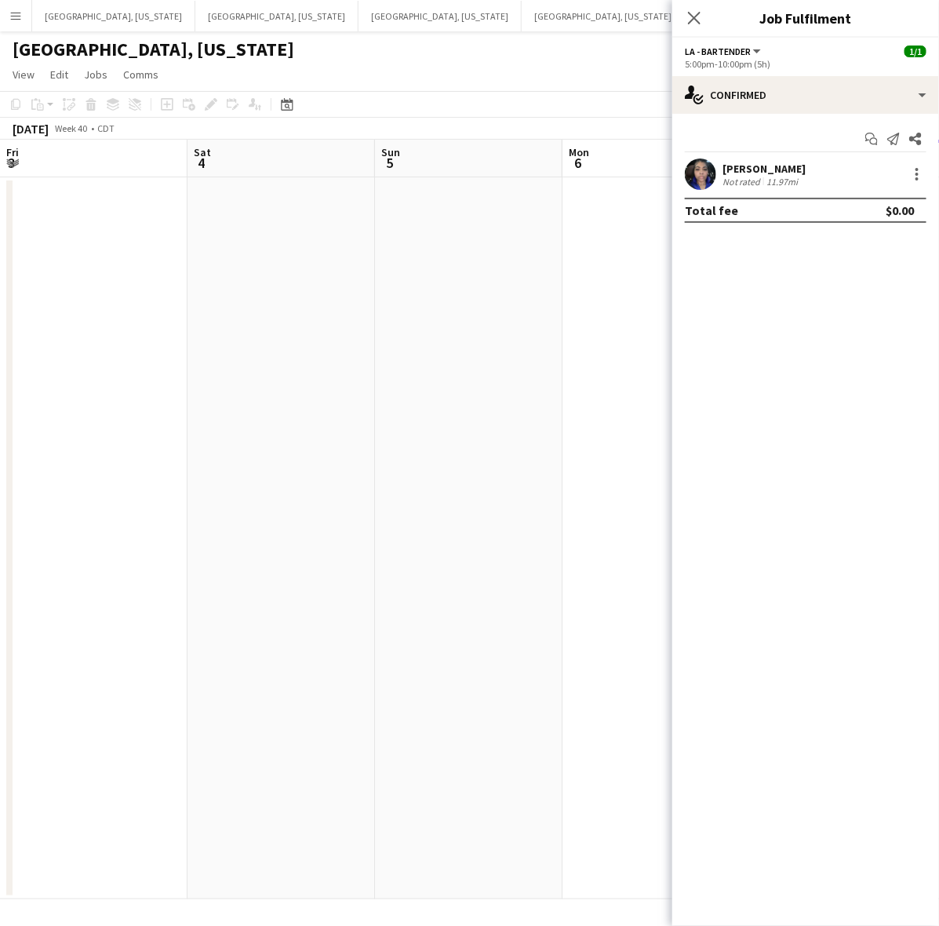
scroll to position [0, 475]
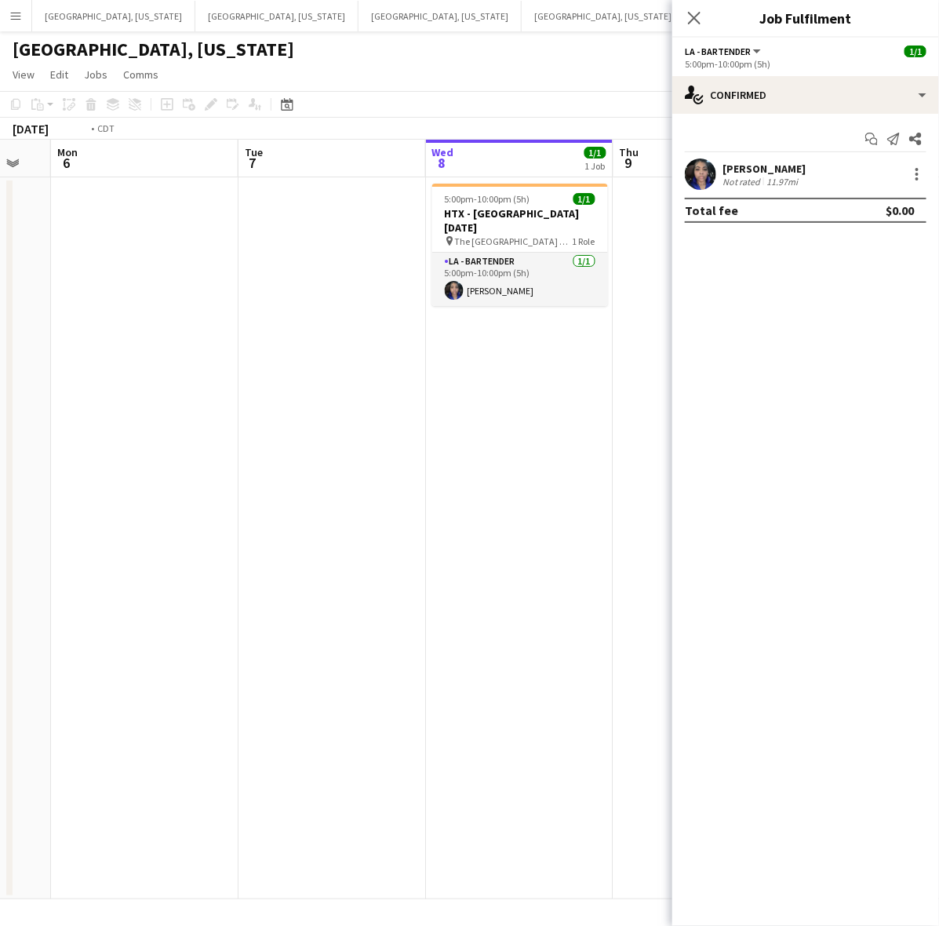
click at [282, 604] on app-calendar-viewport "Fri 3 Sat 4 Sun 5 Mon 6 Tue 7 Wed 8 1/1 1 Job Thu 9 Fri 10 Sat 11 1/1 1 Job Sun…" at bounding box center [469, 519] width 939 height 759
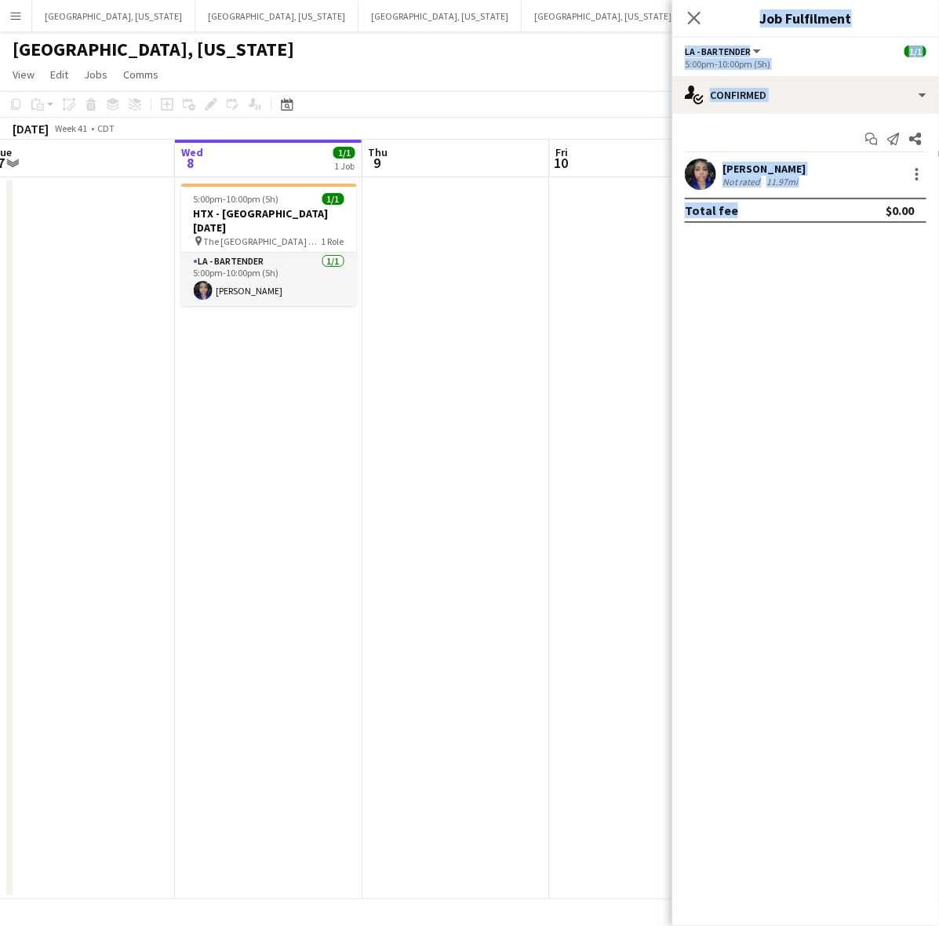
drag, startPoint x: 727, startPoint y: 506, endPoint x: 161, endPoint y: 562, distance: 569.2
click at [180, 562] on body "Menu Boards Boards Boards All jobs Status Workforce Workforce My Workforce Recr…" at bounding box center [469, 463] width 939 height 926
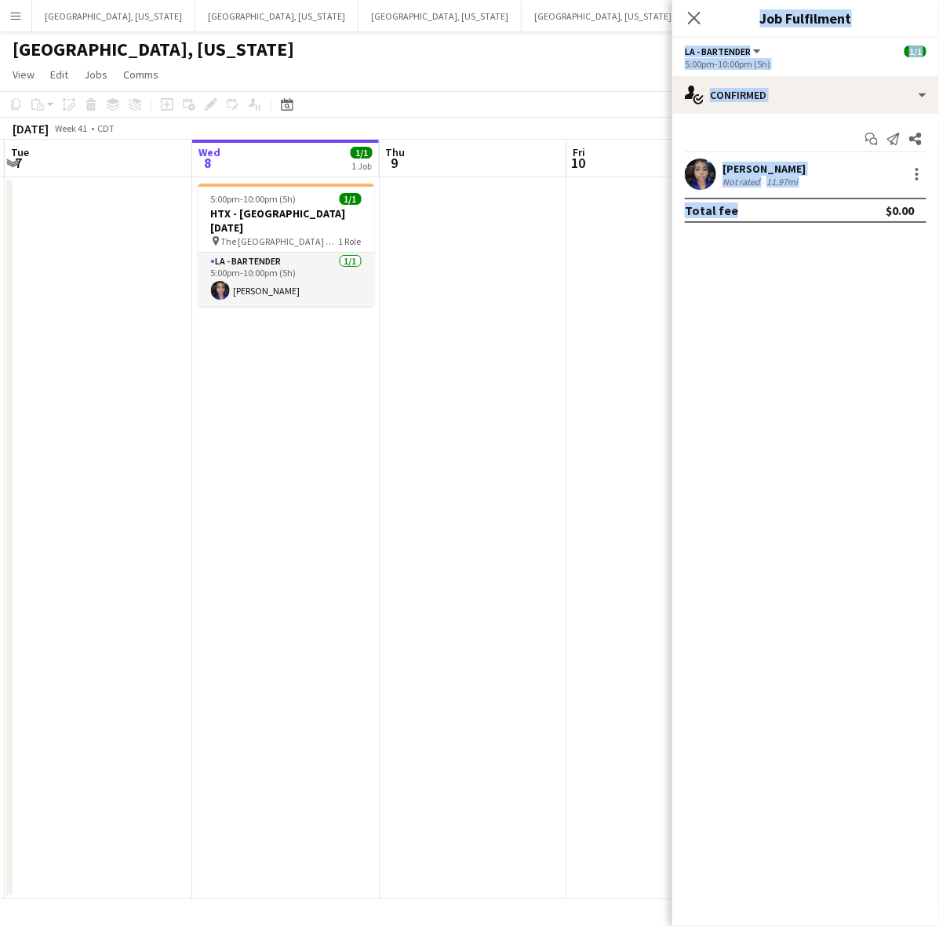
drag, startPoint x: 624, startPoint y: 472, endPoint x: 479, endPoint y: 507, distance: 149.9
click at [479, 507] on app-calendar-viewport "Sat 4 Sun 5 Mon 6 Tue 7 Wed 8 1/1 1 Job Thu 9 Fri 10 Sat 11 1/1 1 Job Sun 12 Mo…" at bounding box center [469, 519] width 939 height 759
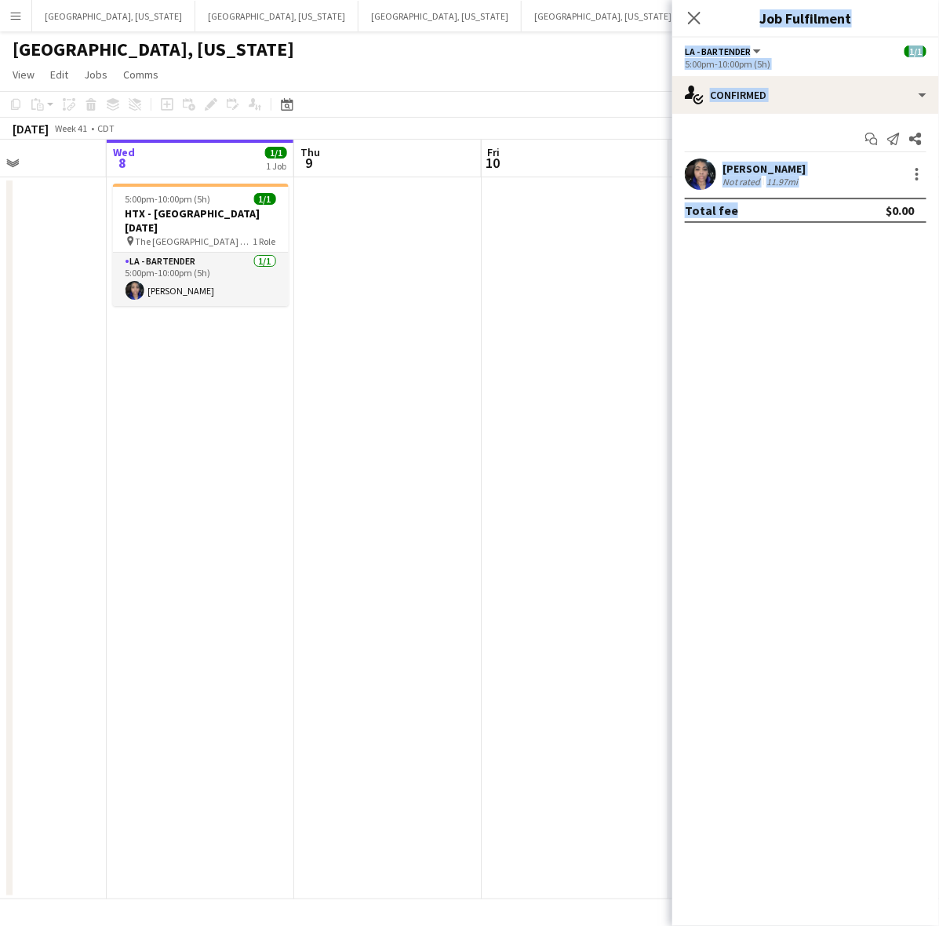
drag, startPoint x: 548, startPoint y: 496, endPoint x: 112, endPoint y: 535, distance: 437.1
click at [131, 535] on app-calendar-viewport "Sun 5 Mon 6 Tue 7 Wed 8 1/1 1 Job Thu 9 Fri 10 Sat 11 1/1 1 Job Sun 12 Mon 13 T…" at bounding box center [469, 519] width 939 height 759
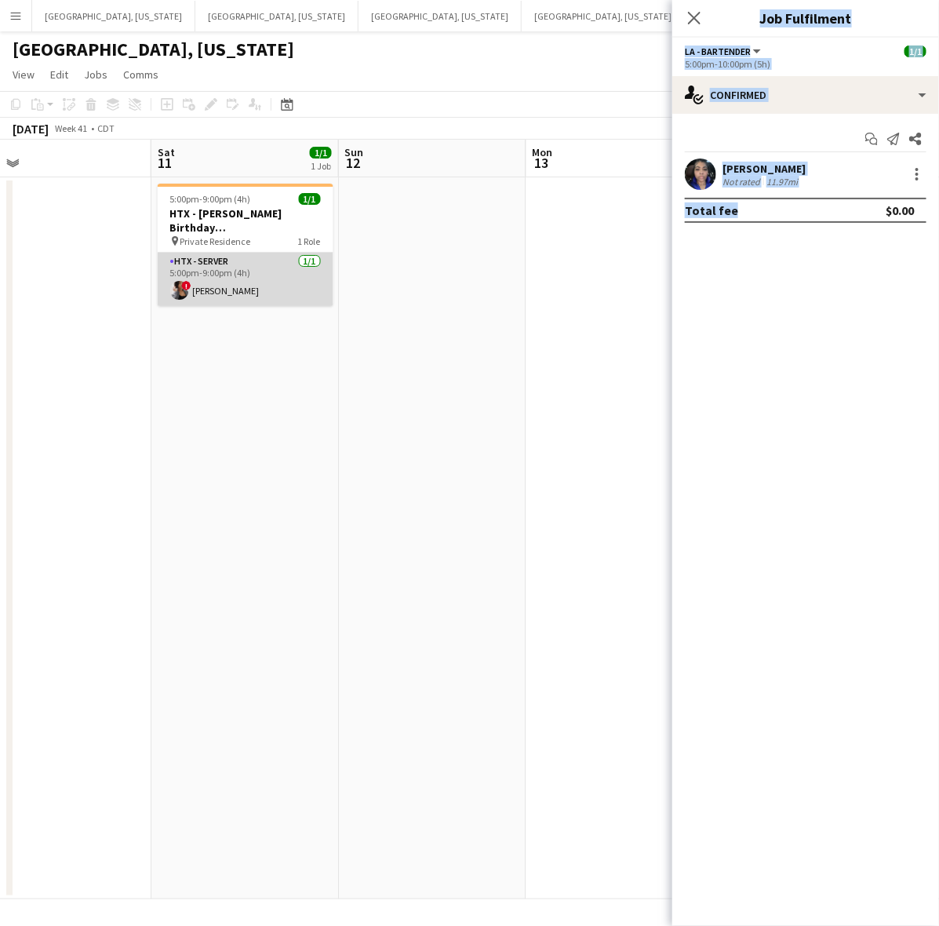
click at [229, 271] on app-card-role "HTX - Server 1/1 5:00pm-9:00pm (4h) ! Jana Grady" at bounding box center [246, 279] width 176 height 53
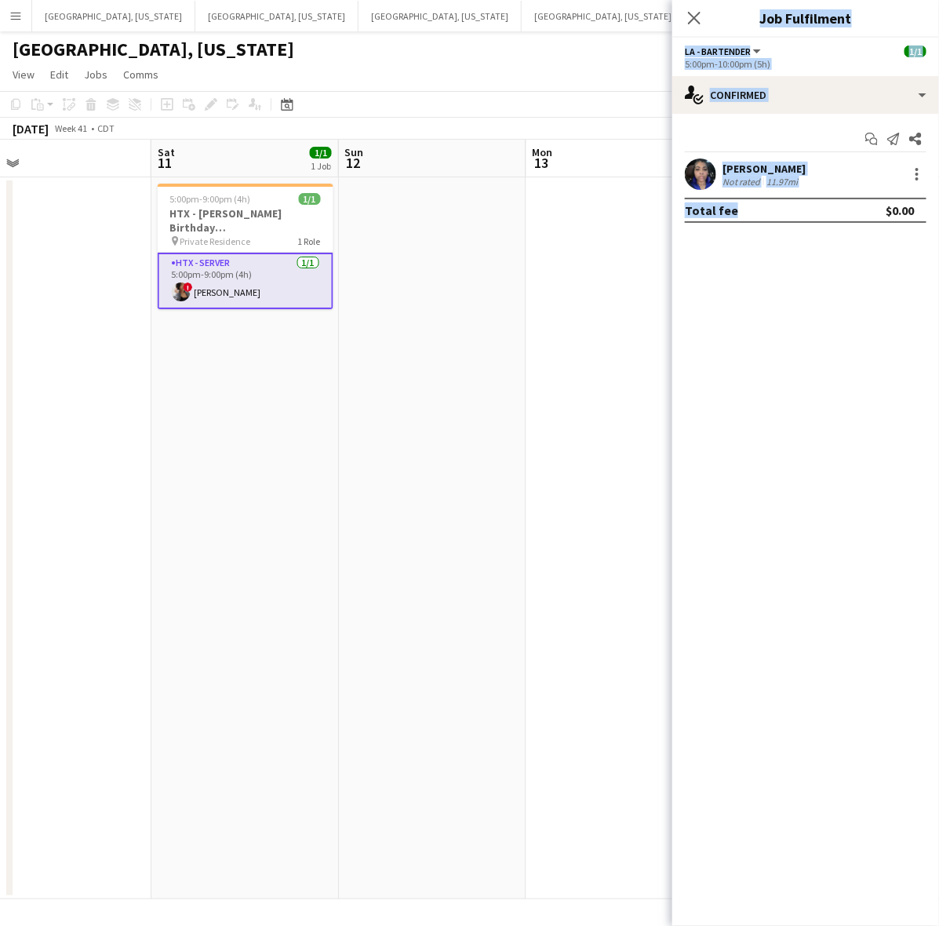
click at [276, 260] on app-card-role "HTX - Server 1/1 5:00pm-9:00pm (4h) ! Jana Grady" at bounding box center [246, 281] width 176 height 56
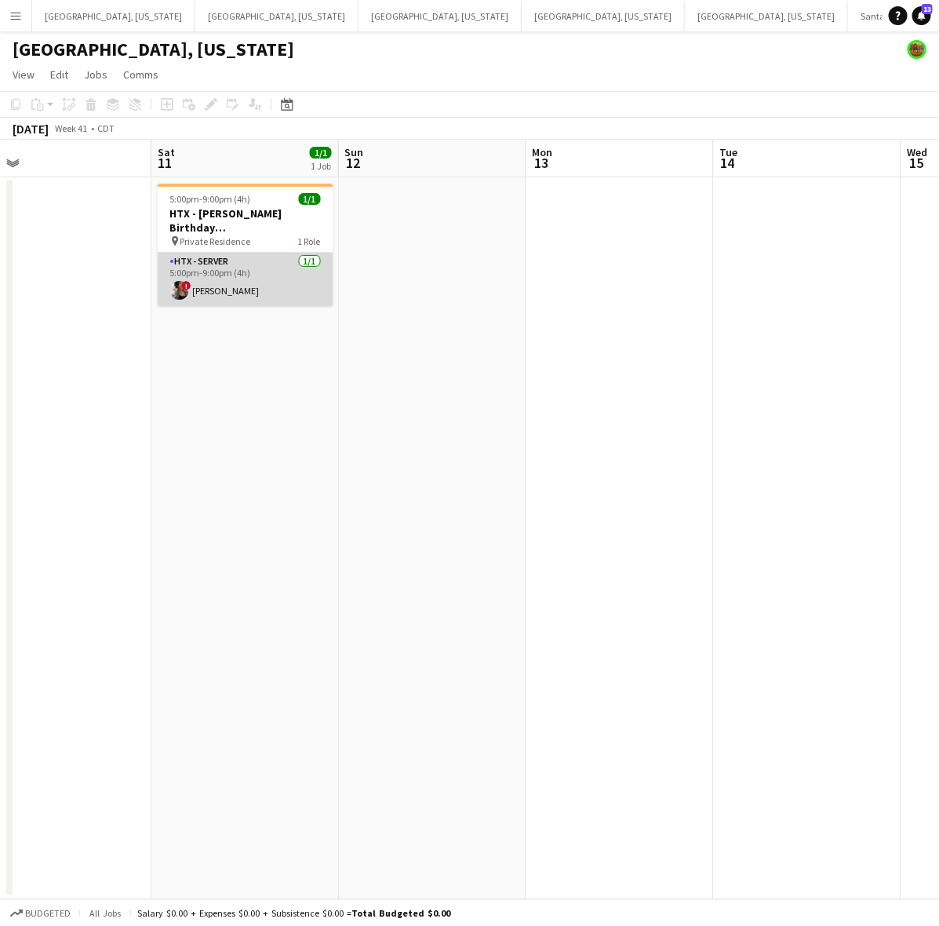
click at [238, 287] on app-card-role "HTX - Server 1/1 5:00pm-9:00pm (4h) ! Jana Grady" at bounding box center [246, 279] width 176 height 53
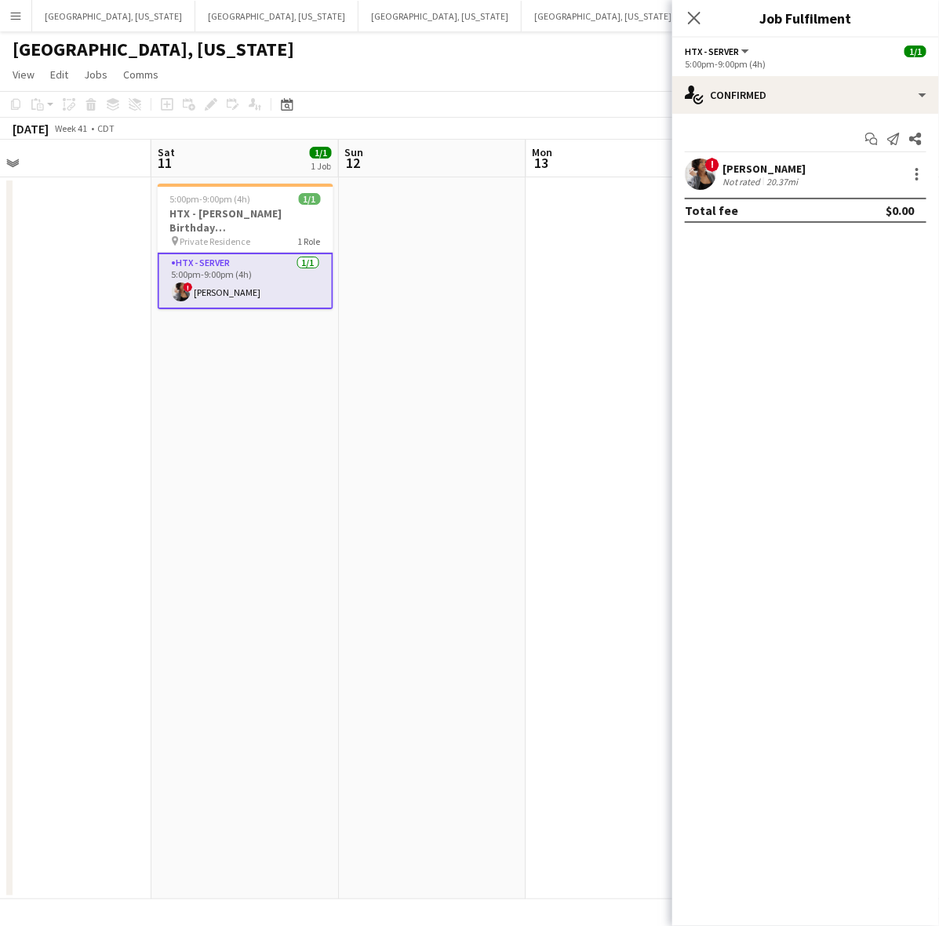
click at [723, 157] on div "Start chat Send notification Share ! Jana Grady Not rated 20.37mi Total fee $0.…" at bounding box center [805, 175] width 267 height 122
click at [702, 179] on app-user-avatar at bounding box center [700, 173] width 31 height 31
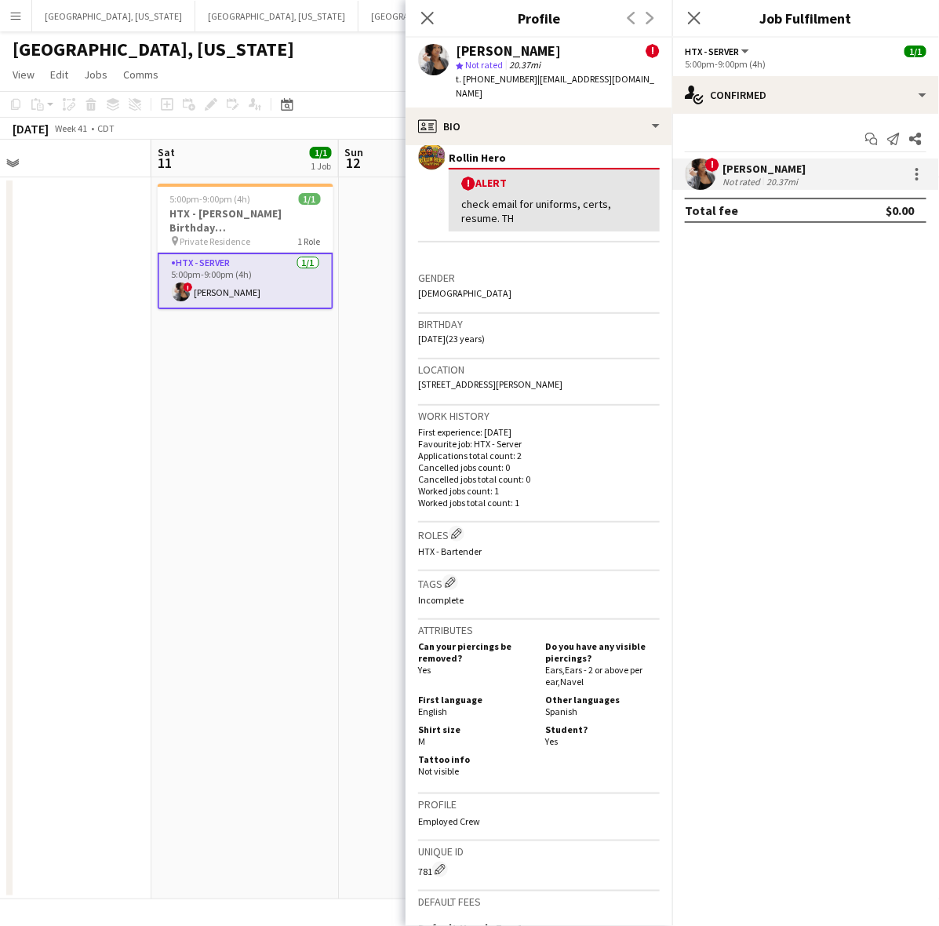
scroll to position [98, 0]
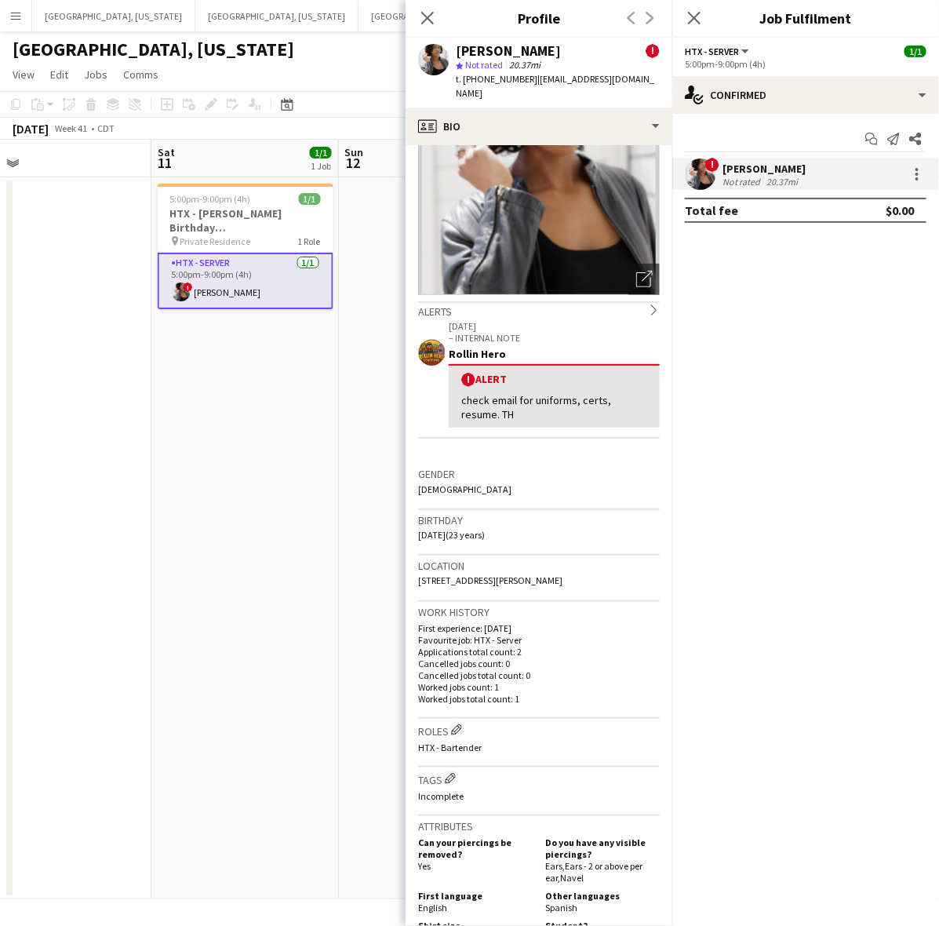
click at [343, 56] on div "[GEOGRAPHIC_DATA], [US_STATE]" at bounding box center [469, 46] width 939 height 30
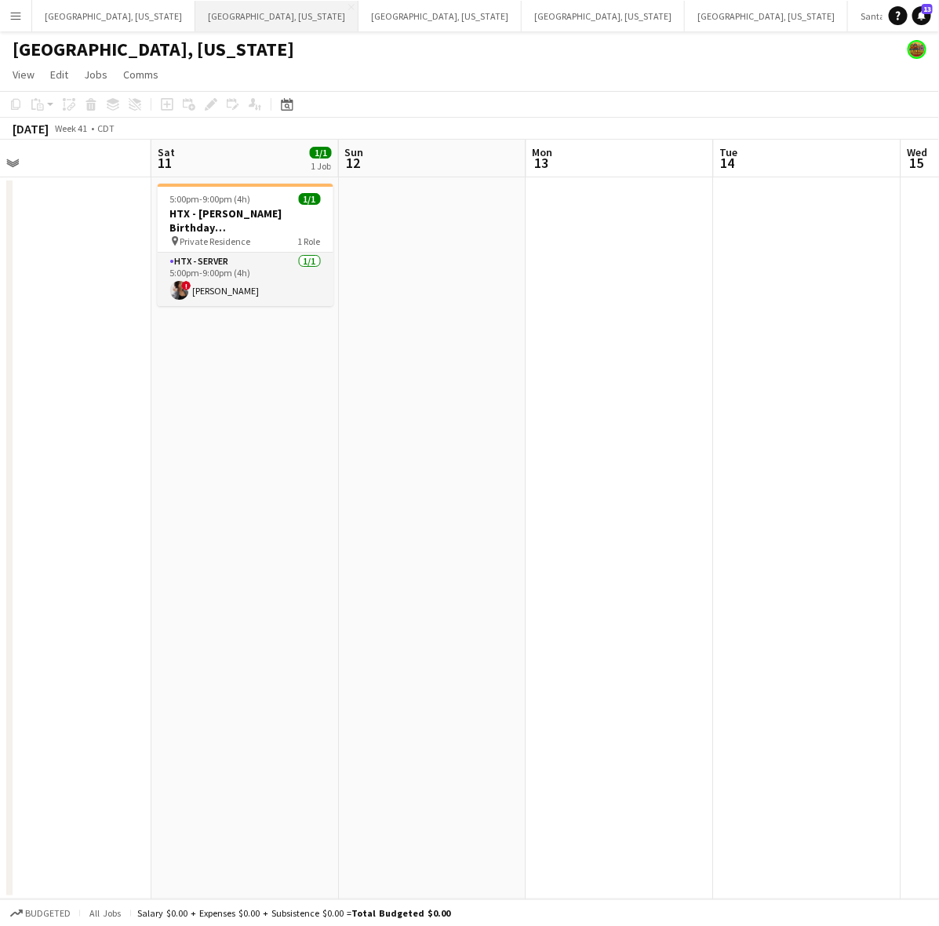
click at [200, 16] on button "Dallas, Texas Close" at bounding box center [276, 16] width 163 height 31
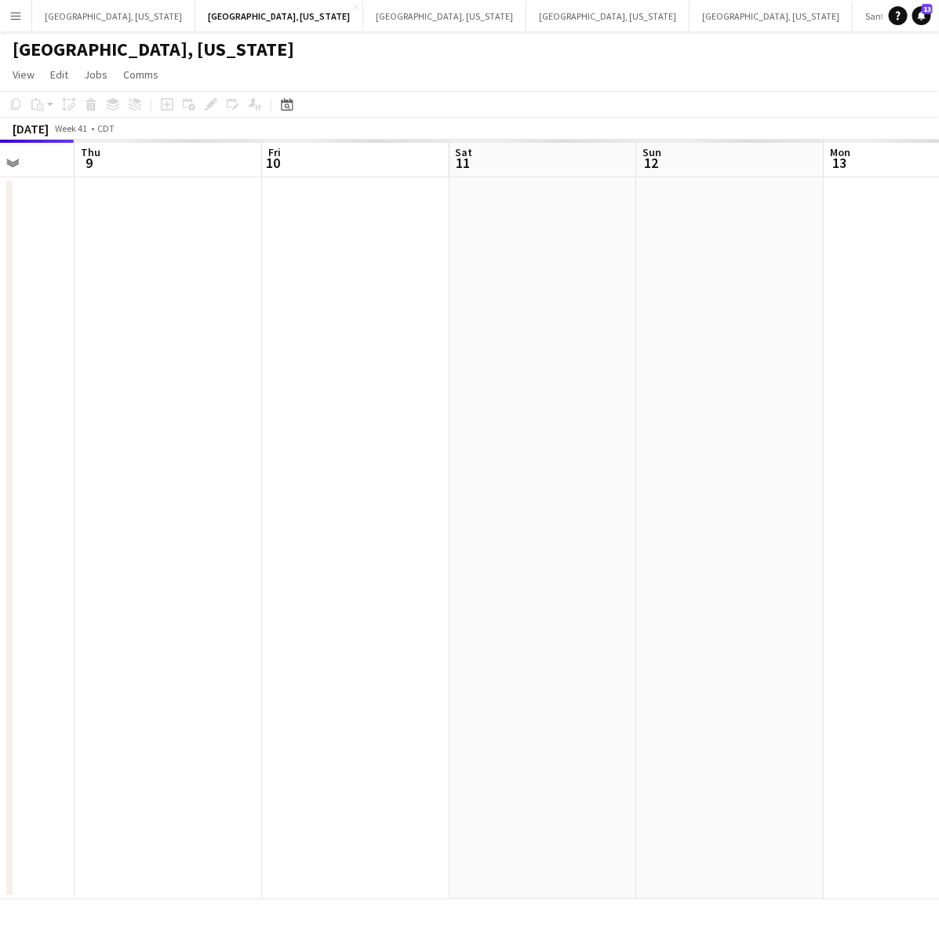
drag, startPoint x: 555, startPoint y: 354, endPoint x: 247, endPoint y: 439, distance: 319.9
click at [248, 440] on app-calendar-viewport "Mon 6 Tue 7 Wed 8 Thu 9 Fri 10 Sat 11 Sun 12 Mon 13 Tue 14 Wed 15" at bounding box center [469, 519] width 939 height 759
click at [300, 479] on app-calendar-viewport "Mon 6 Tue 7 Wed 8 Thu 9 Fri 10 Sat 11 Sun 12 Mon 13 Tue 14 Wed 15" at bounding box center [469, 519] width 939 height 759
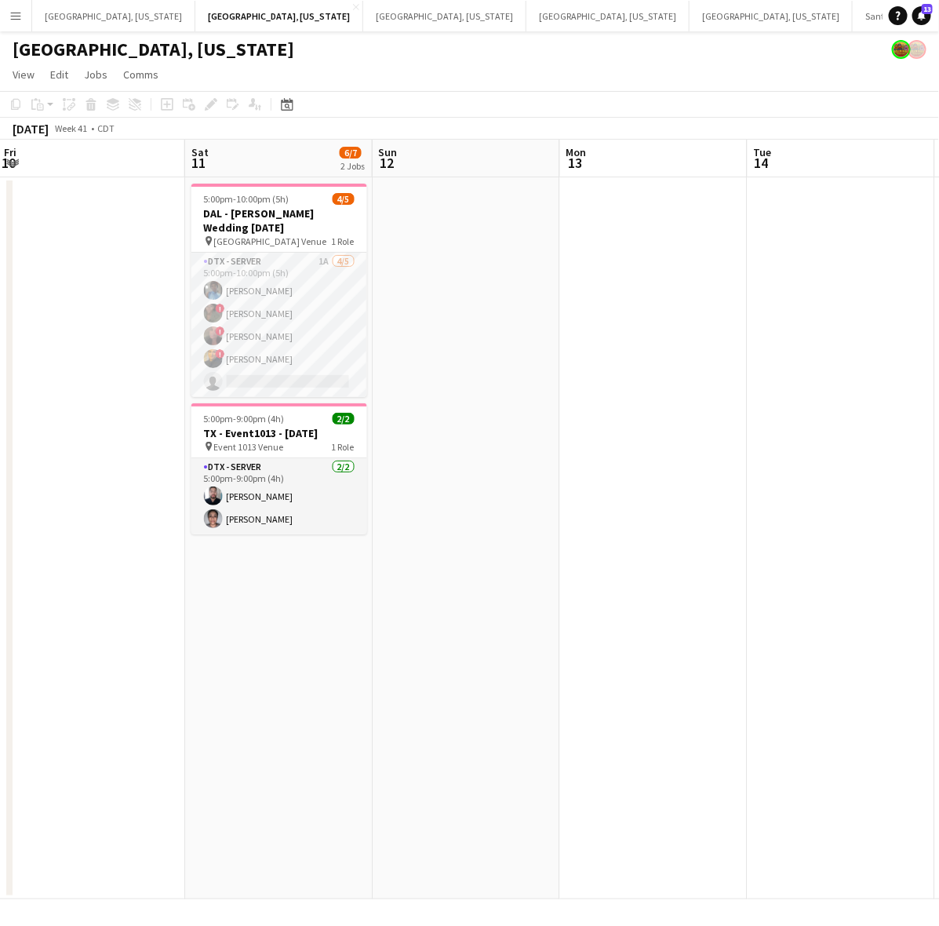
scroll to position [0, 500]
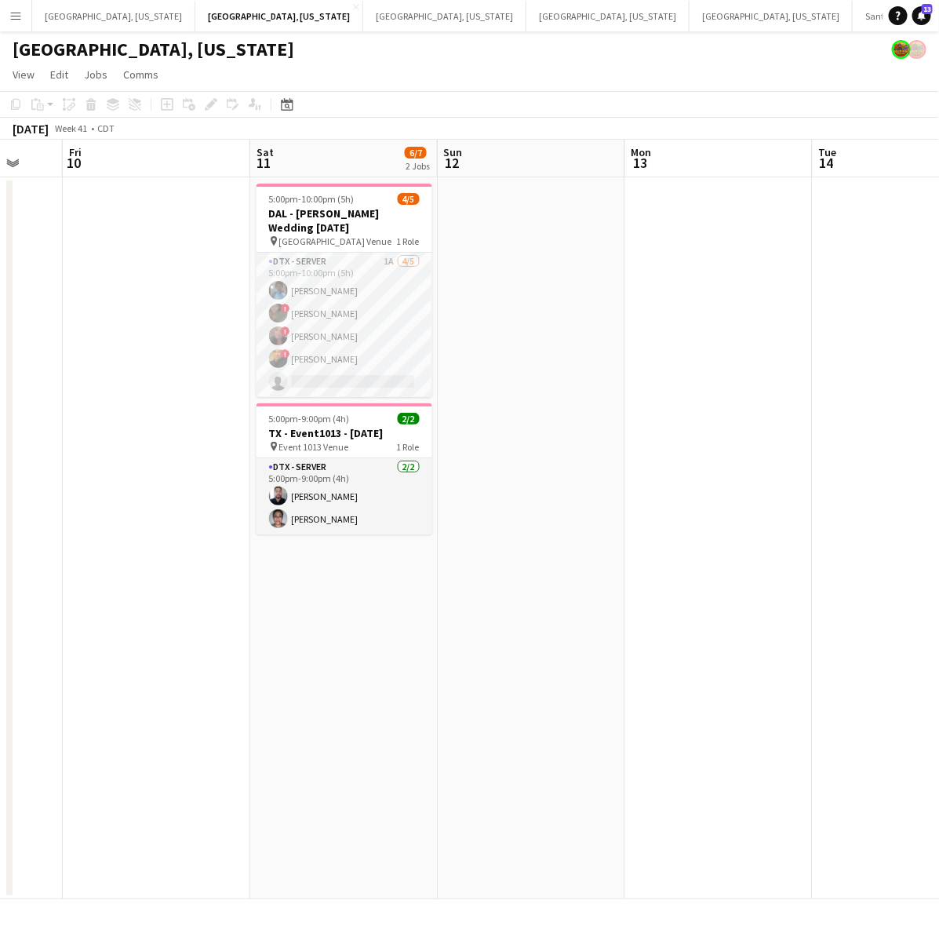
drag, startPoint x: 253, startPoint y: 490, endPoint x: 318, endPoint y: 468, distance: 69.0
click at [318, 468] on app-calendar-viewport "Tue 7 Wed 8 Thu 9 Fri 10 Sat 11 6/7 2 Jobs Sun 12 Mon 13 Tue 14 Wed 15 Thu 16 5…" at bounding box center [469, 519] width 939 height 759
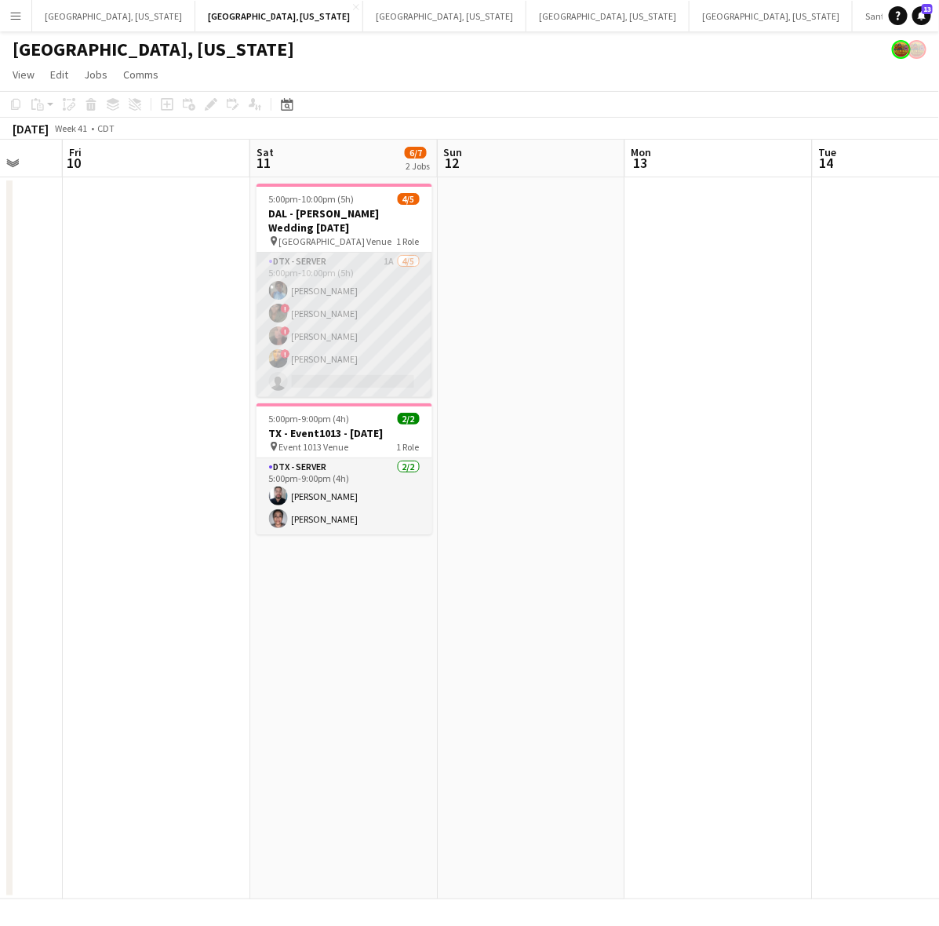
click at [311, 275] on app-card-role "DTX - Server 1A 4/5 5:00pm-10:00pm (5h) Shelley Lynch ! Bwalya Chisanga ! Whitn…" at bounding box center [345, 325] width 176 height 144
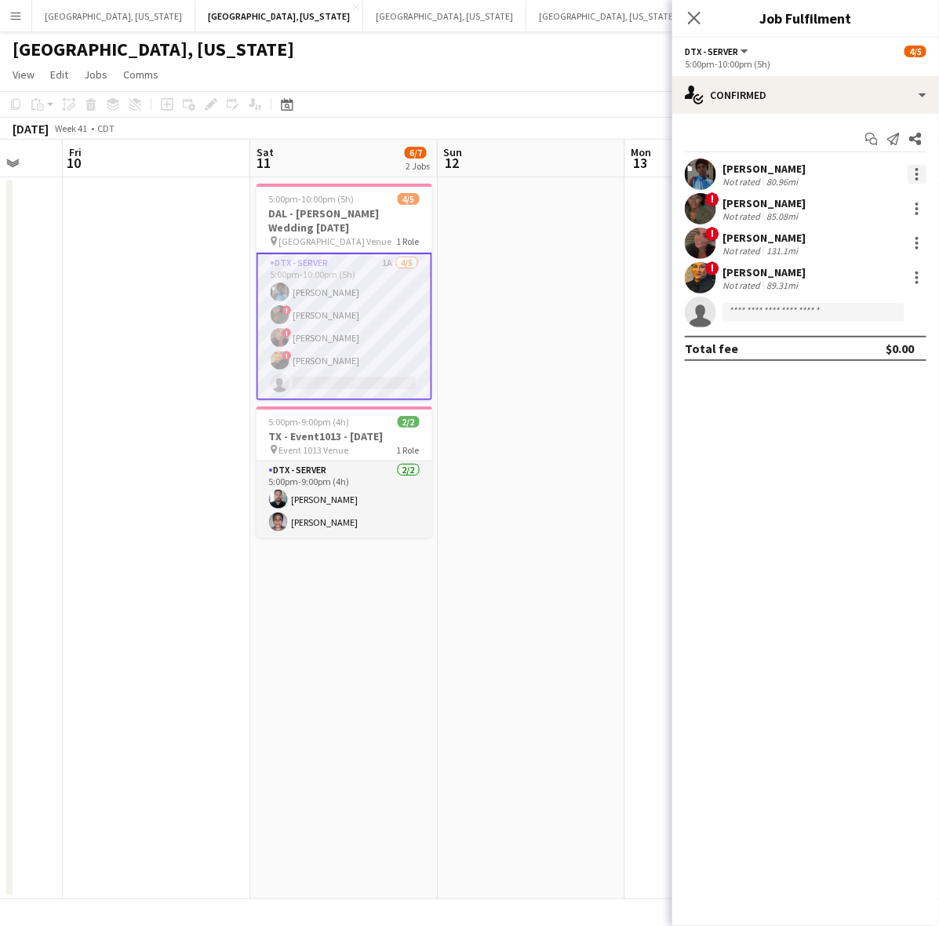
click at [919, 167] on div at bounding box center [917, 174] width 19 height 19
click at [889, 348] on span "Remove" at bounding box center [865, 354] width 97 height 14
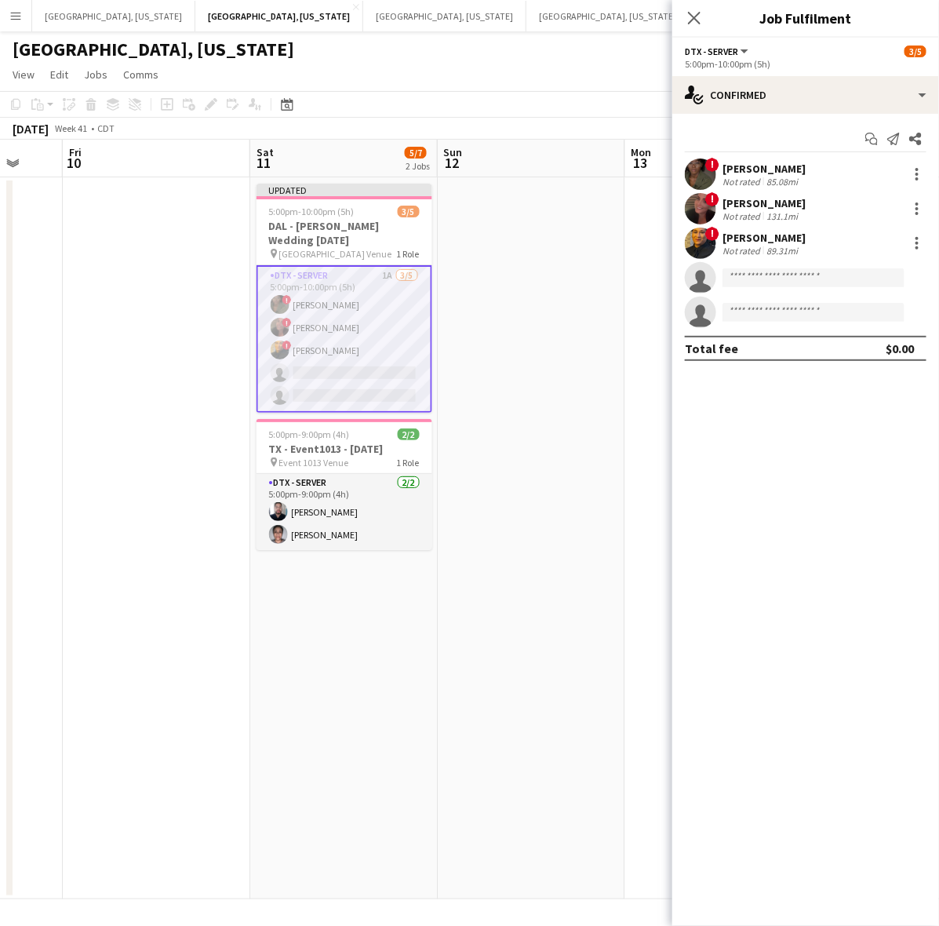
drag, startPoint x: 596, startPoint y: 435, endPoint x: 617, endPoint y: 383, distance: 56.7
click at [597, 433] on app-date-cell at bounding box center [531, 538] width 187 height 722
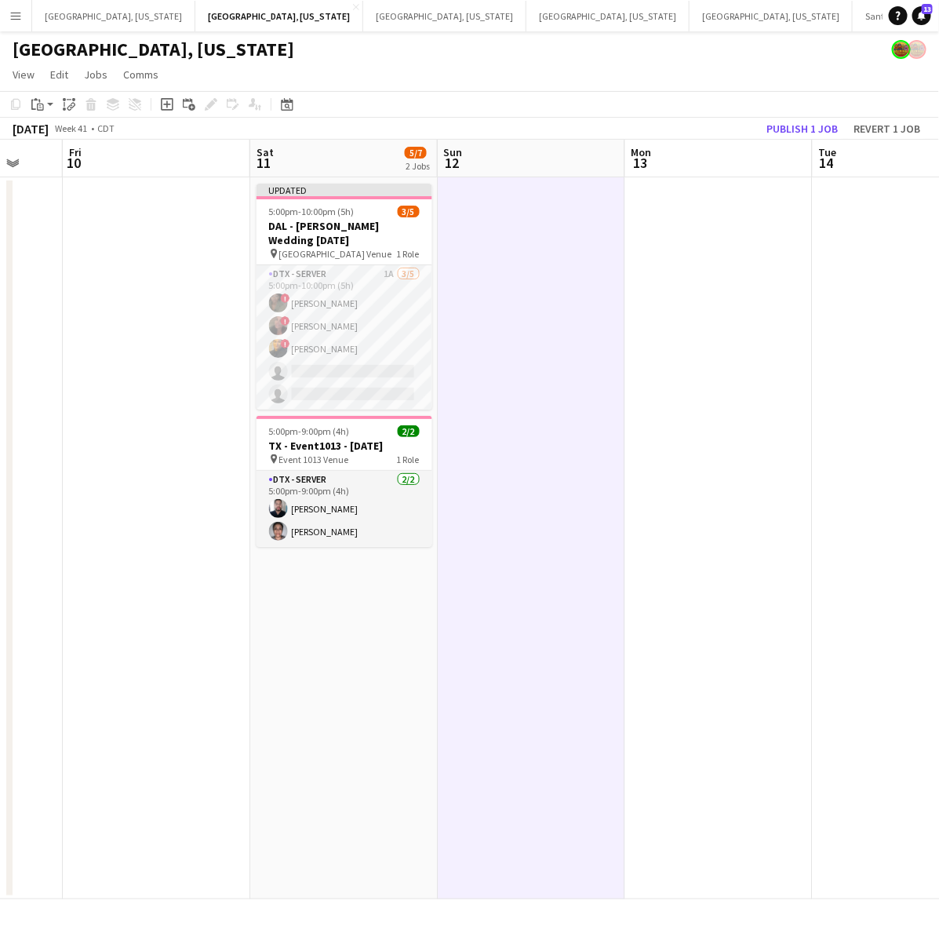
scroll to position [0, 499]
click at [795, 147] on app-board-header-date "Mon 13" at bounding box center [719, 159] width 187 height 38
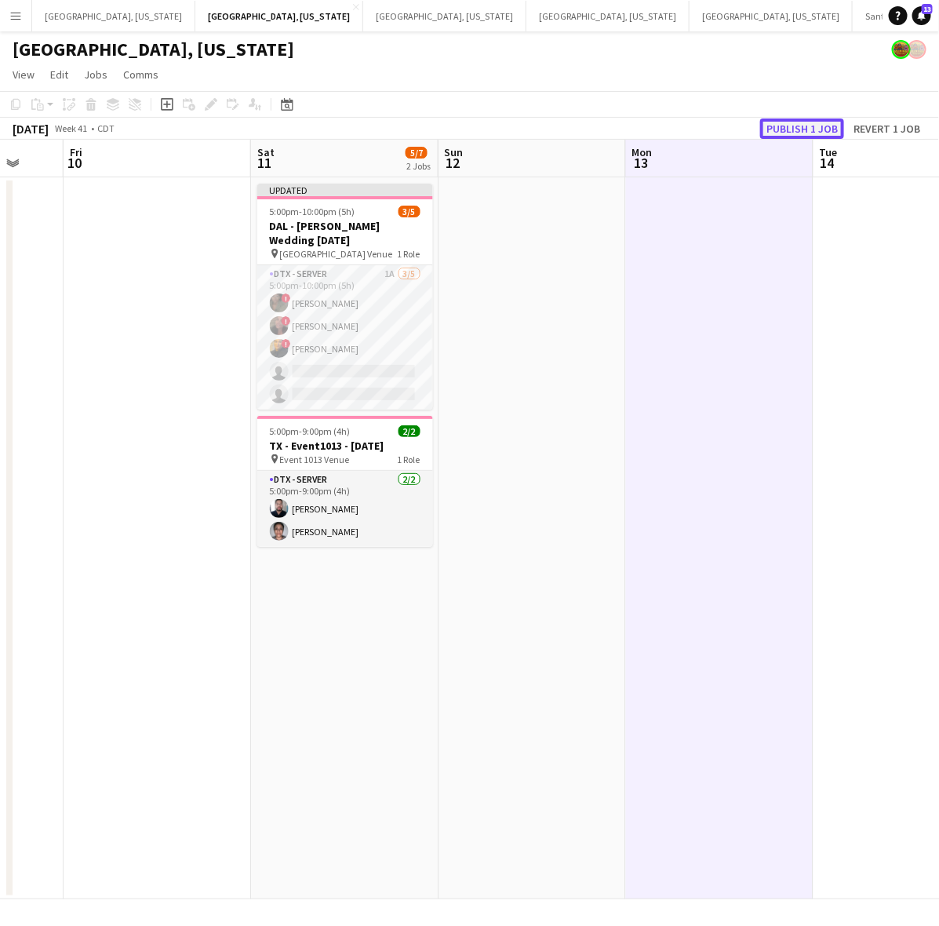
click at [793, 126] on button "Publish 1 job" at bounding box center [802, 128] width 84 height 20
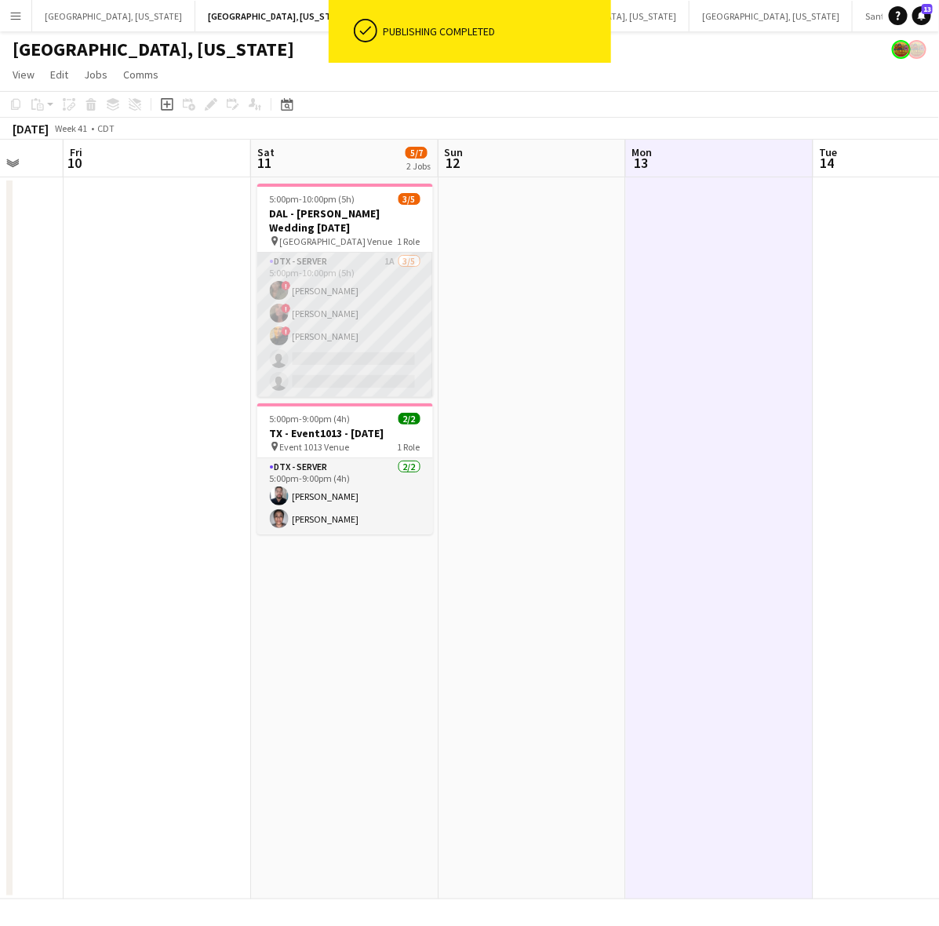
click at [312, 354] on app-card-role "DTX - Server 1A 3/5 5:00pm-10:00pm (5h) ! Bwalya Chisanga ! Whitney Guerra ! La…" at bounding box center [345, 325] width 176 height 144
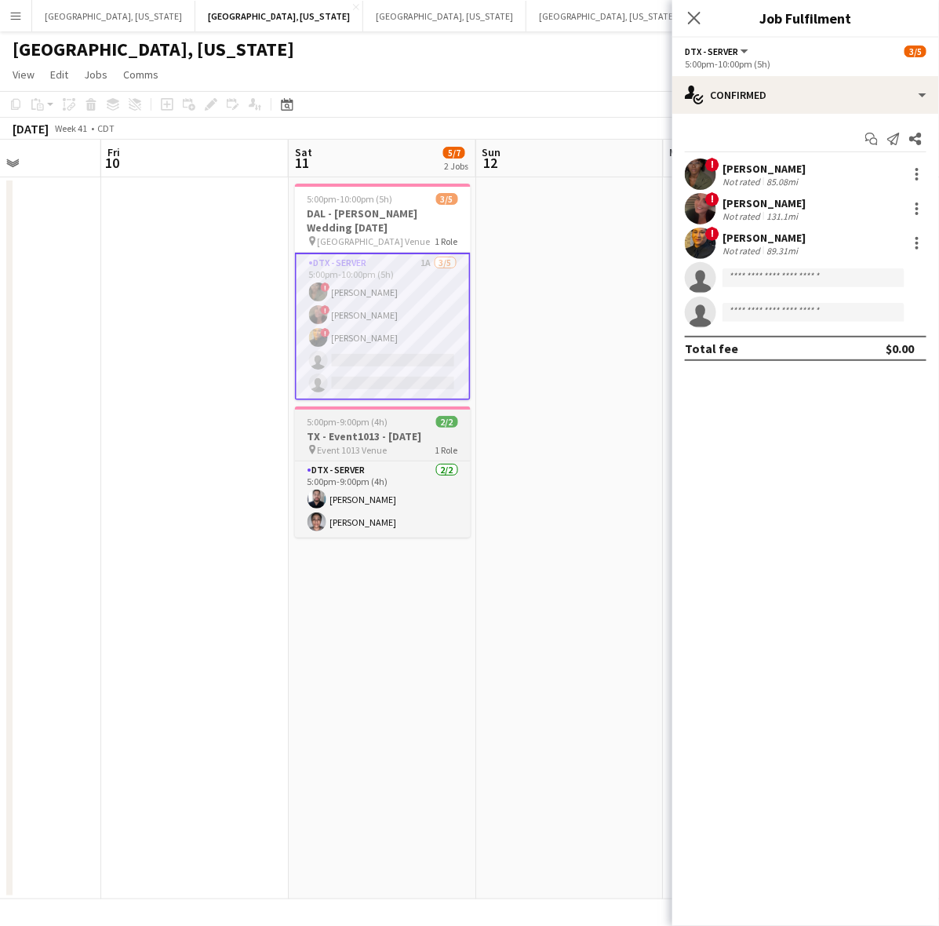
drag, startPoint x: 291, startPoint y: 409, endPoint x: 322, endPoint y: 445, distance: 47.3
click at [319, 451] on app-calendar-viewport "Tue 7 Wed 8 Thu 9 Fri 10 Sat 11 5/7 2 Jobs Sun 12 Mon 13 Tue 14 Wed 15 Thu 16 5…" at bounding box center [469, 519] width 939 height 759
drag, startPoint x: 637, startPoint y: 8, endPoint x: 554, endPoint y: 28, distance: 85.6
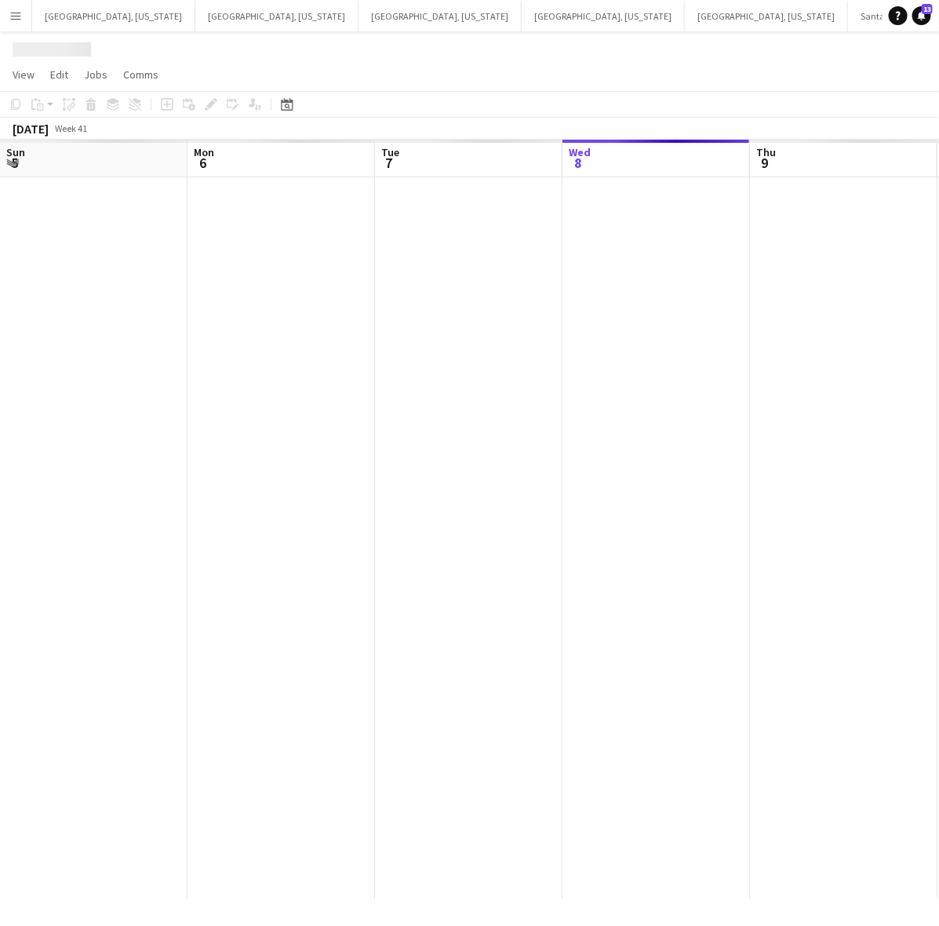
scroll to position [0, 374]
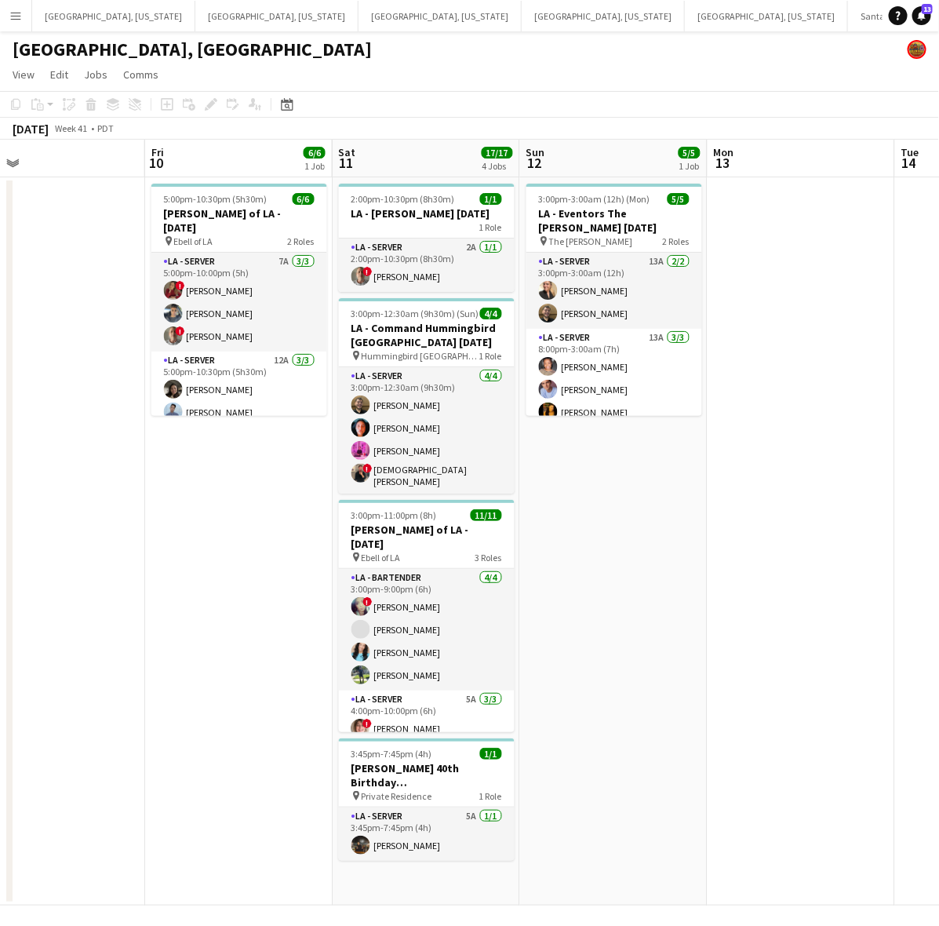
drag, startPoint x: 702, startPoint y: 460, endPoint x: 283, endPoint y: 584, distance: 436.8
click at [283, 584] on app-calendar-viewport "Mon 6 Tue 7 Wed 8 11/11 1 Job Thu 9 Fri 10 6/6 1 Job Sat 11 17/17 4 Jobs Sun 12…" at bounding box center [469, 523] width 939 height 766
click at [481, 749] on span "1/1" at bounding box center [490, 754] width 22 height 12
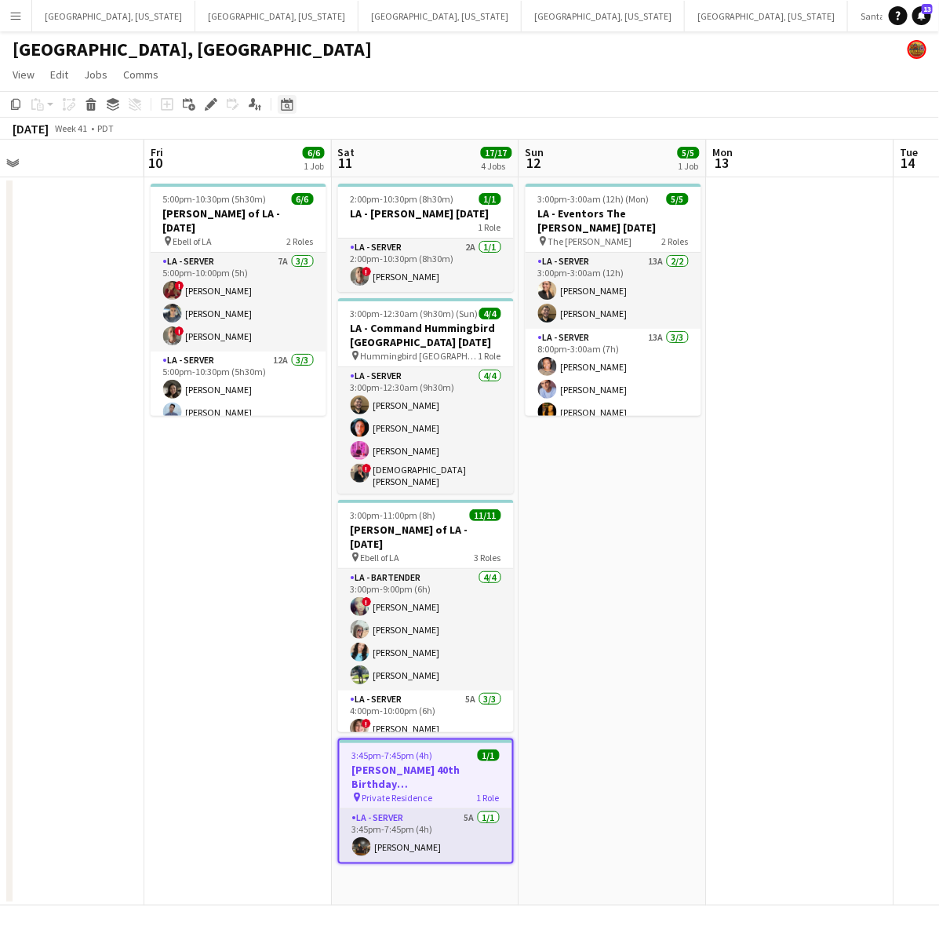
drag, startPoint x: 210, startPoint y: 106, endPoint x: 295, endPoint y: 104, distance: 84.8
click at [212, 106] on icon at bounding box center [210, 104] width 9 height 9
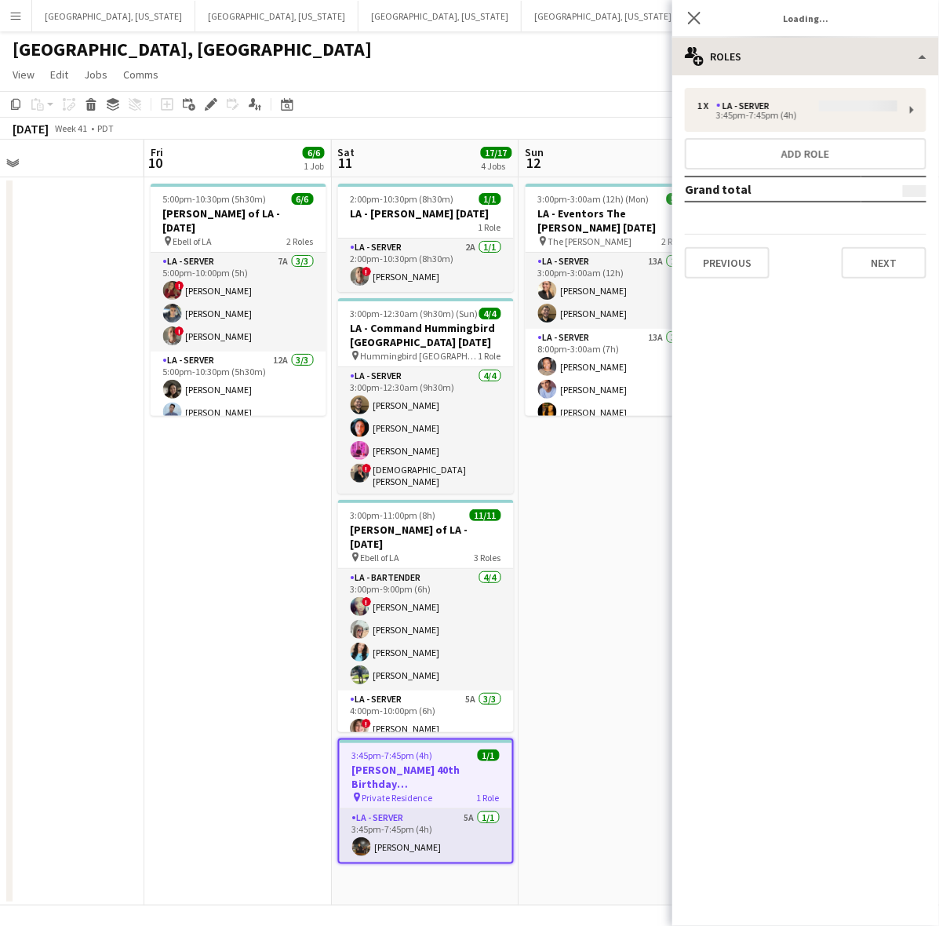
type input "**********"
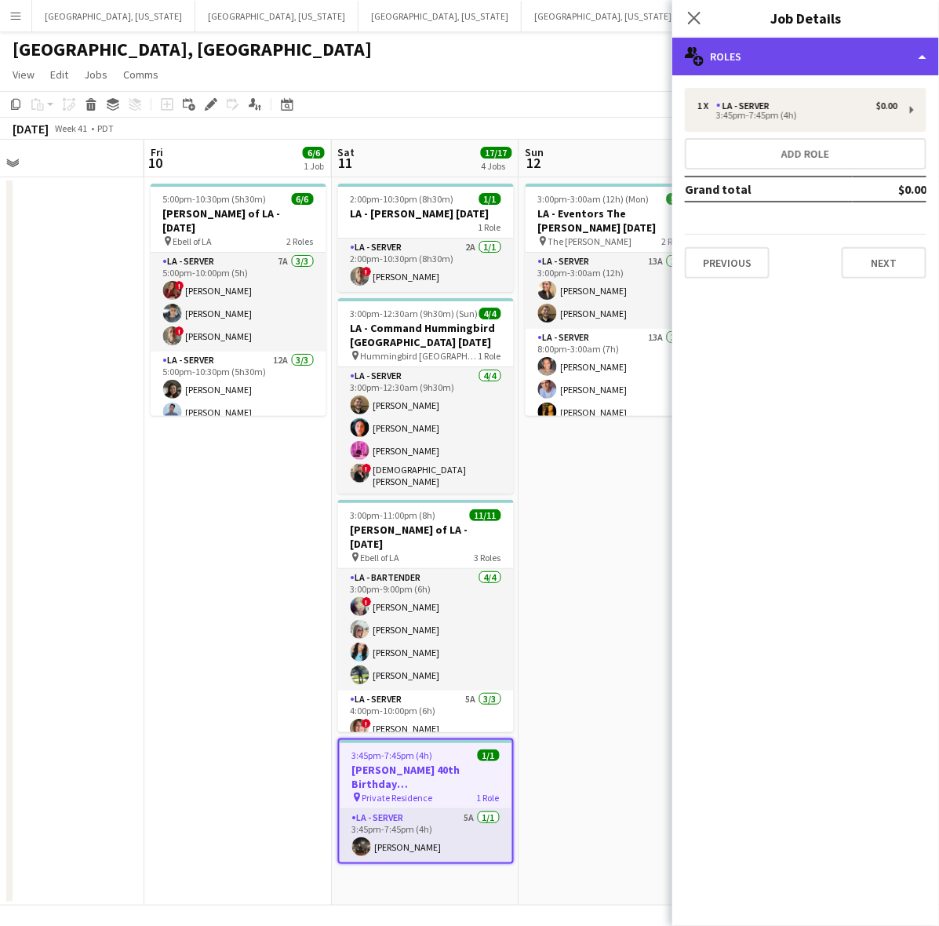
drag, startPoint x: 765, startPoint y: 51, endPoint x: 817, endPoint y: 90, distance: 65.6
click at [766, 51] on div "multiple-users-add Roles" at bounding box center [805, 57] width 267 height 38
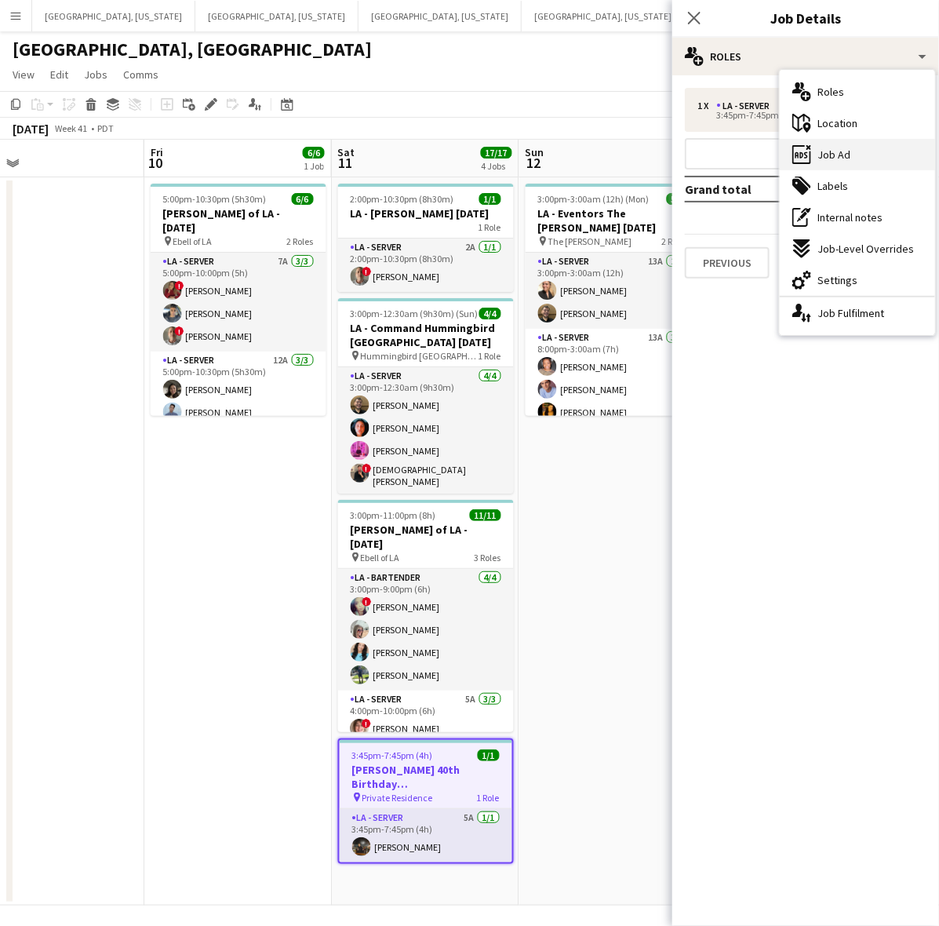
click at [842, 151] on span "Job Ad" at bounding box center [833, 154] width 33 height 14
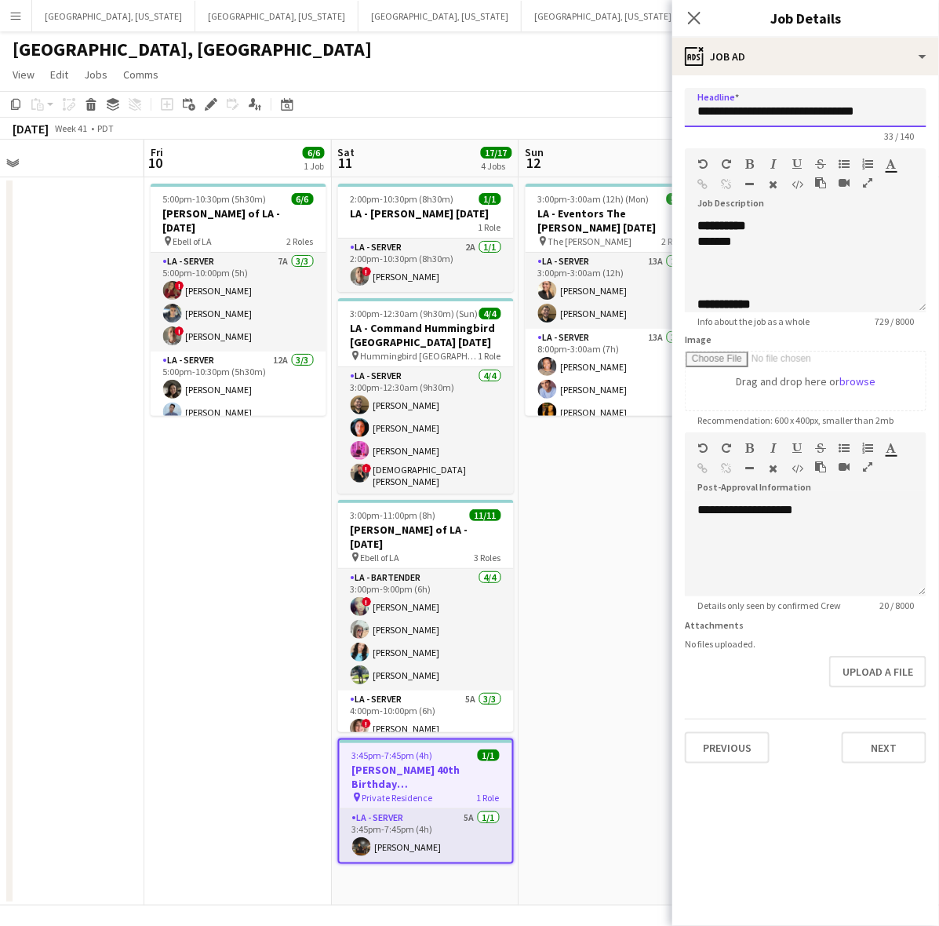
click at [749, 111] on input "**********" at bounding box center [806, 107] width 242 height 39
click at [715, 265] on div at bounding box center [805, 273] width 217 height 16
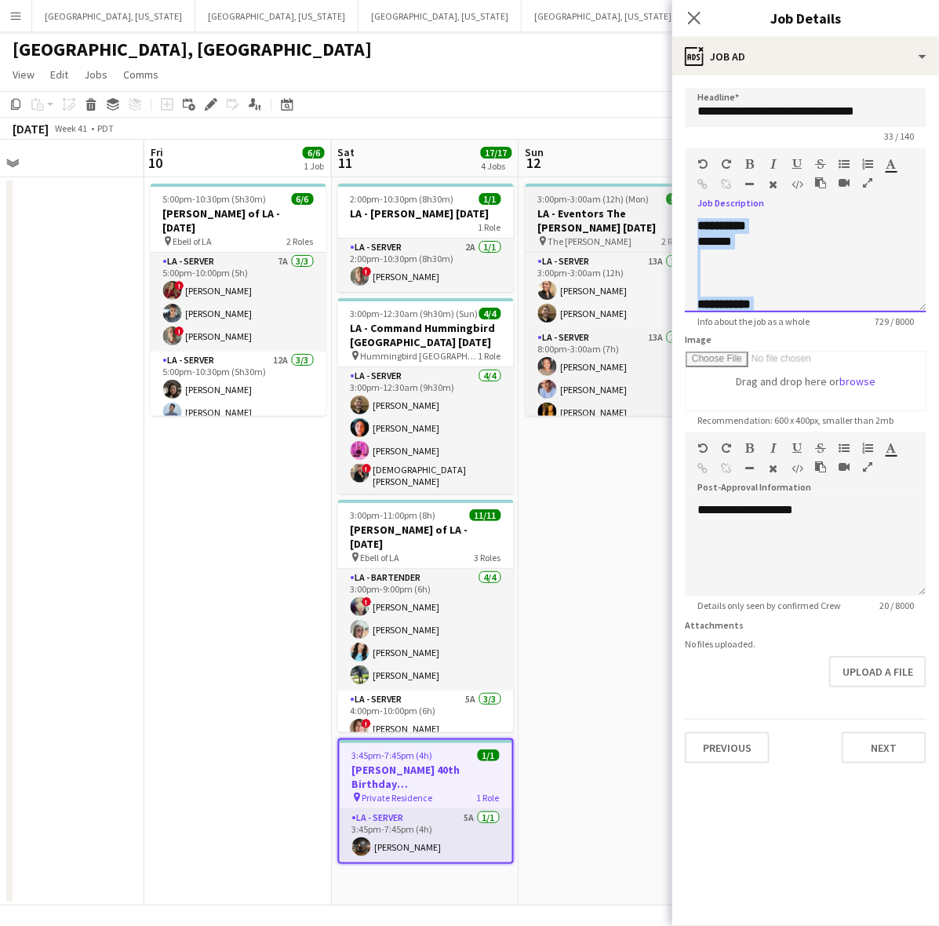
copy div "**********"
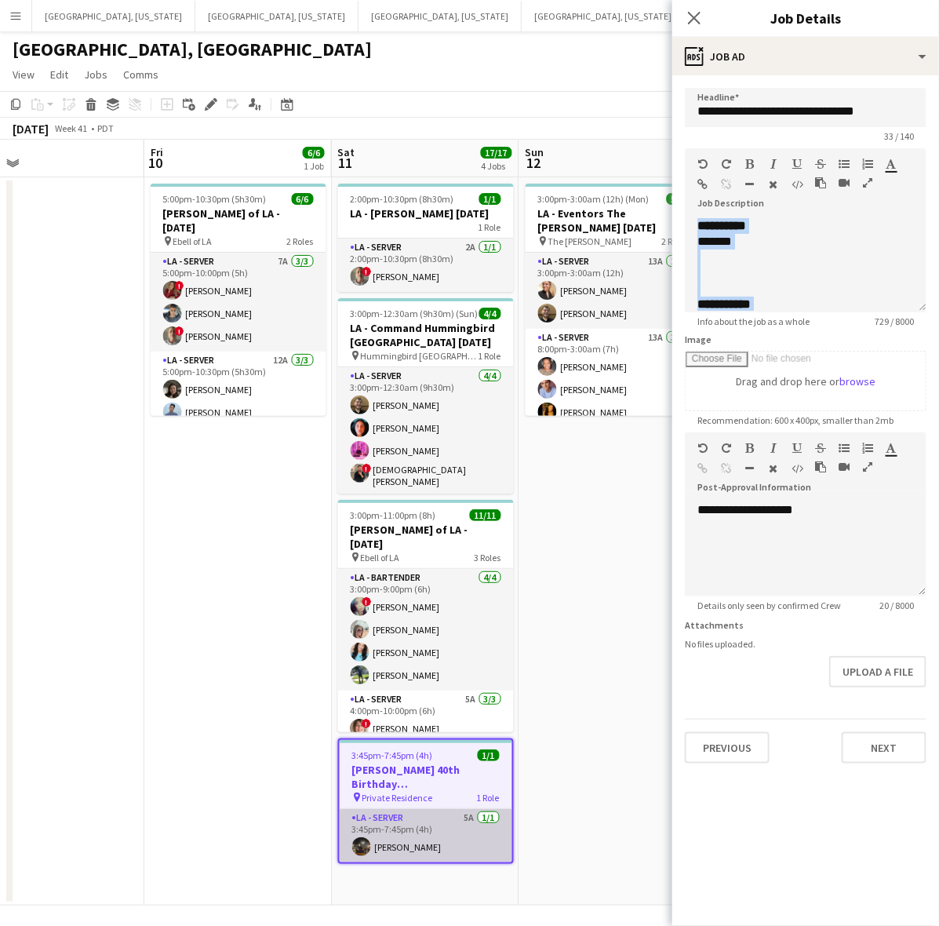
click at [422, 832] on app-card-role "LA - Server 5A 1/1 3:45pm-7:45pm (4h) Valerie Ann Stapley" at bounding box center [426, 835] width 173 height 53
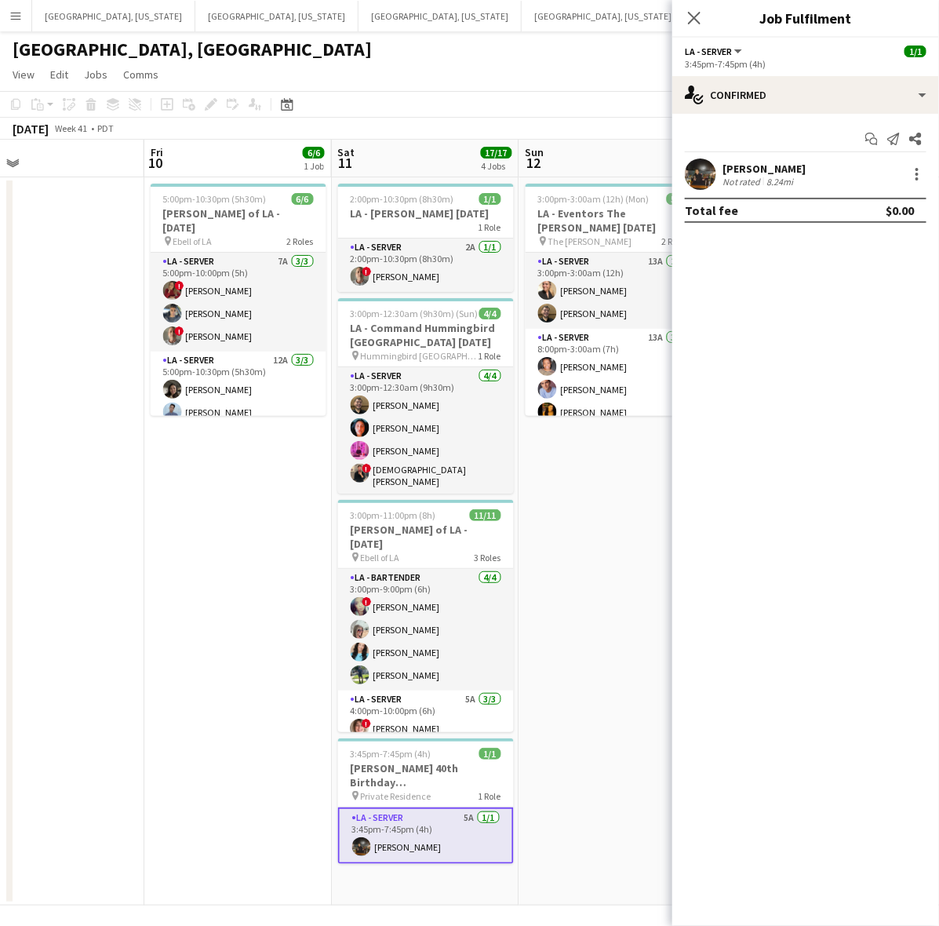
drag, startPoint x: 712, startPoint y: 200, endPoint x: 711, endPoint y: 185, distance: 15.0
click at [711, 198] on div "Total fee $0.00" at bounding box center [806, 210] width 242 height 25
click at [710, 178] on app-user-avatar at bounding box center [700, 173] width 31 height 31
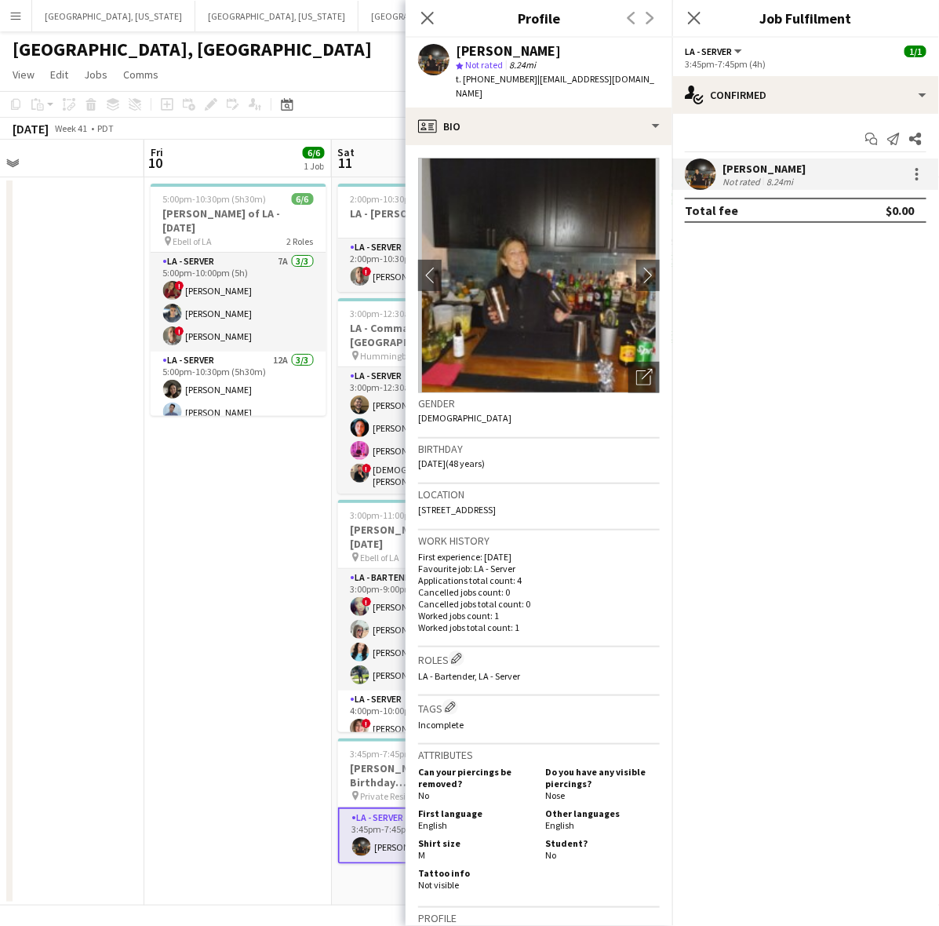
drag, startPoint x: 620, startPoint y: 80, endPoint x: 526, endPoint y: 86, distance: 94.3
click at [526, 86] on div "Valerie Ann Stapley star Not rated 8.24mi t. +19495312295 | vdogg411@gmail.com" at bounding box center [539, 73] width 267 height 70
copy span "vdogg411@gmail.com"
click at [174, 582] on app-date-cell "5:00pm-10:30pm (5h30m) 6/6 LA - Ebell of LA - 10.10.25 pin Ebell of LA 2 Roles …" at bounding box center [237, 541] width 187 height 728
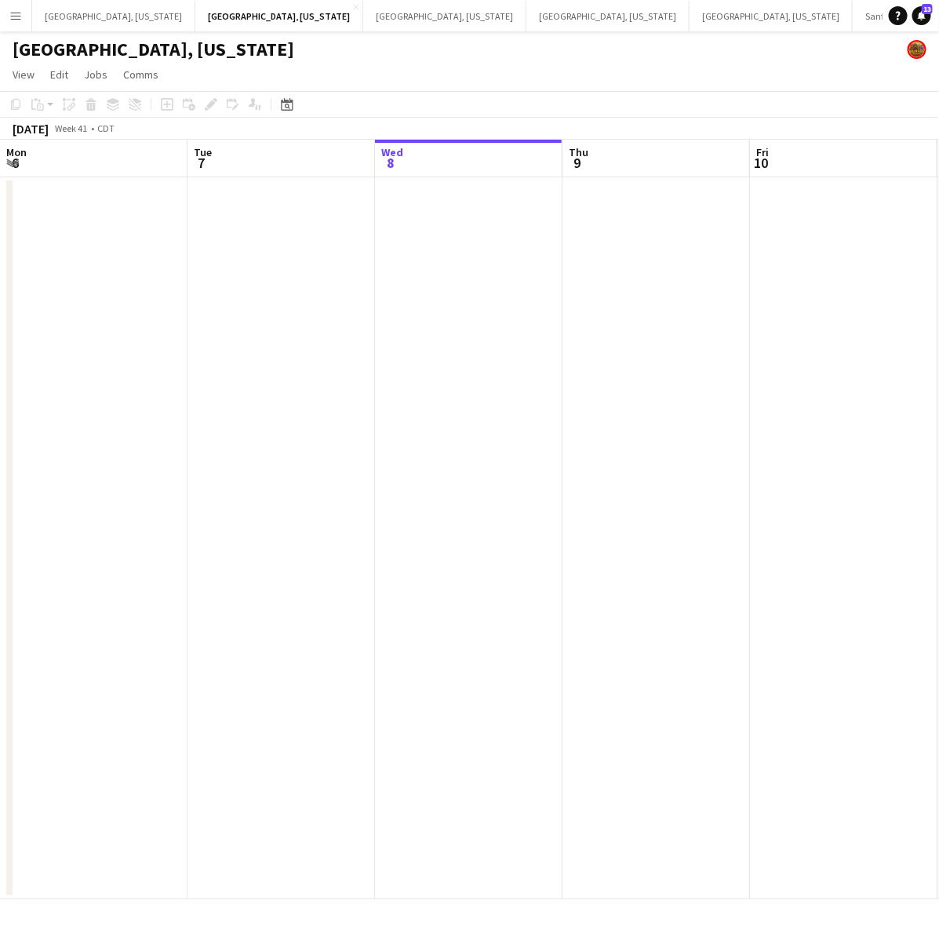
scroll to position [0, 612]
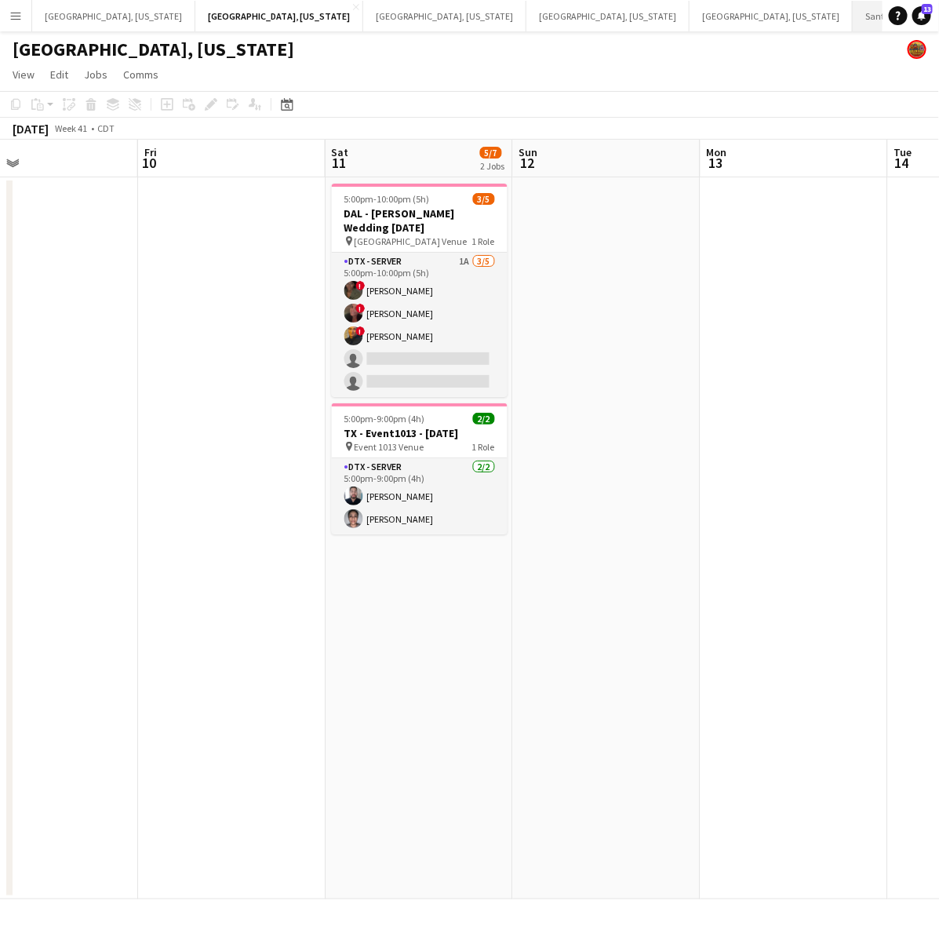
click at [853, 18] on button "Santa [PERSON_NAME] Close" at bounding box center [912, 16] width 118 height 31
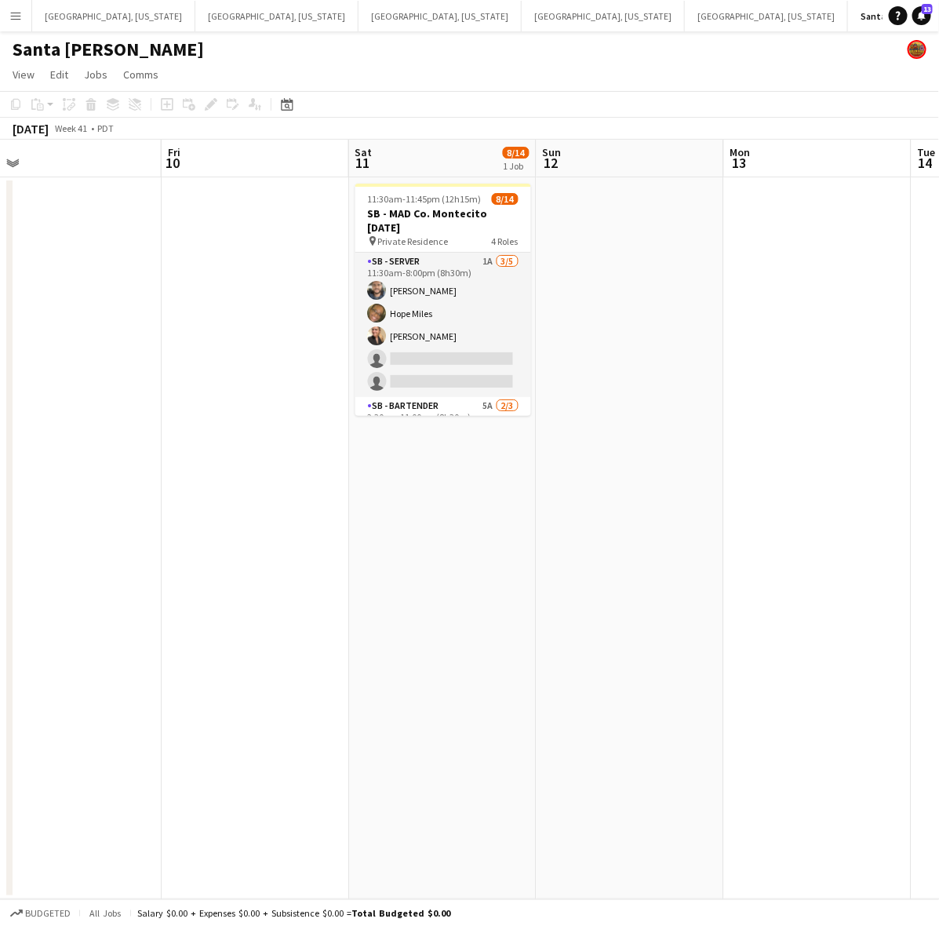
scroll to position [0, 595]
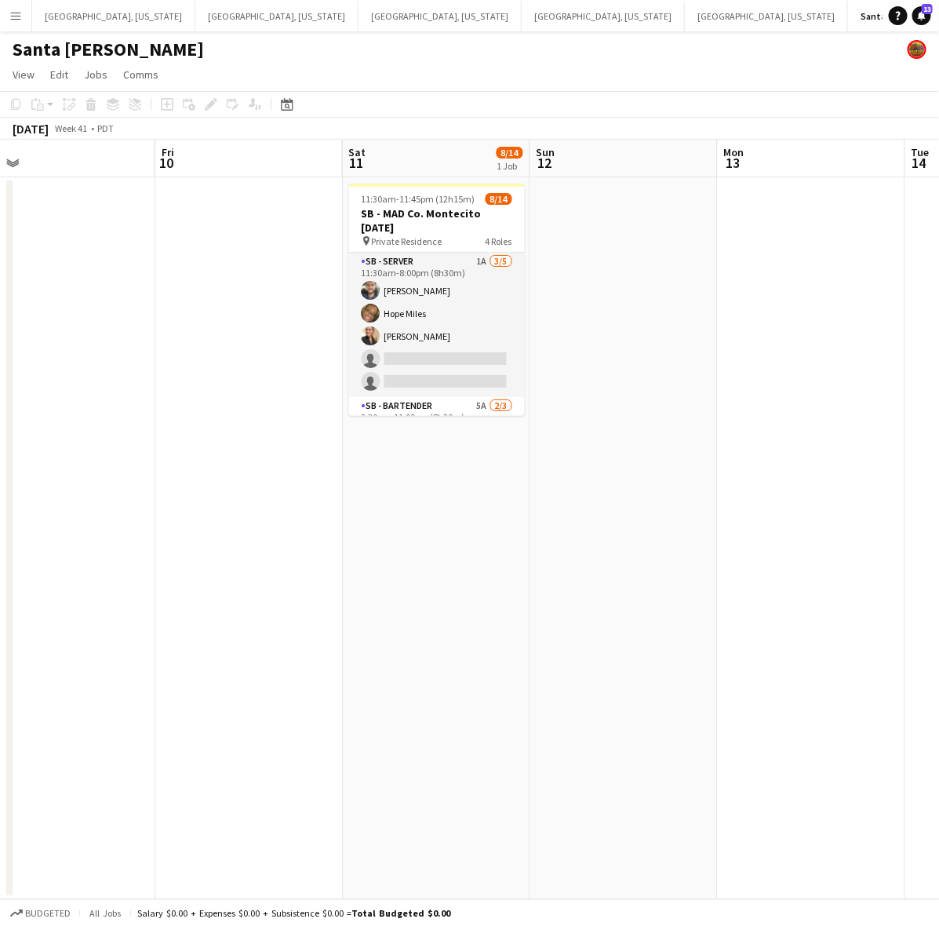
drag, startPoint x: 638, startPoint y: 447, endPoint x: 230, endPoint y: 584, distance: 430.4
click at [230, 584] on app-calendar-viewport "Mon 6 Tue 7 Wed 8 Thu 9 Fri 10 Sat 11 8/14 1 Job Sun 12 Mon 13 Tue 14 Wed 15 11…" at bounding box center [469, 519] width 939 height 759
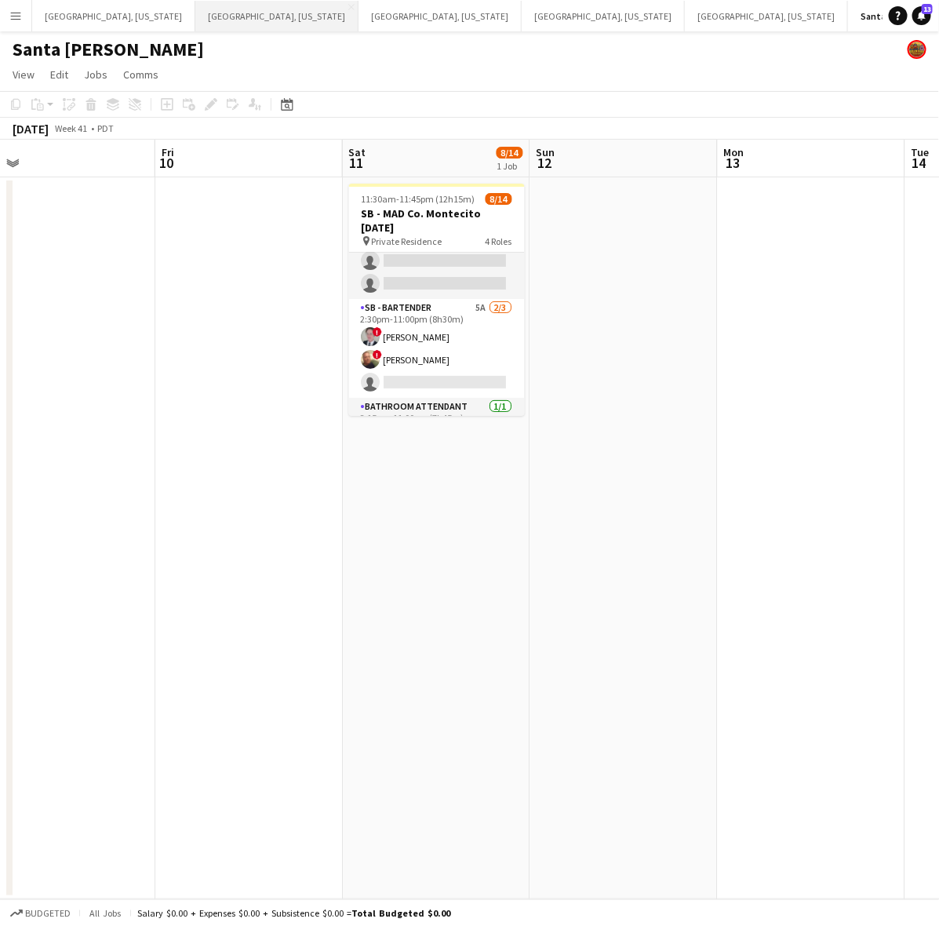
click at [195, 16] on button "Dallas, Texas Close" at bounding box center [276, 16] width 163 height 31
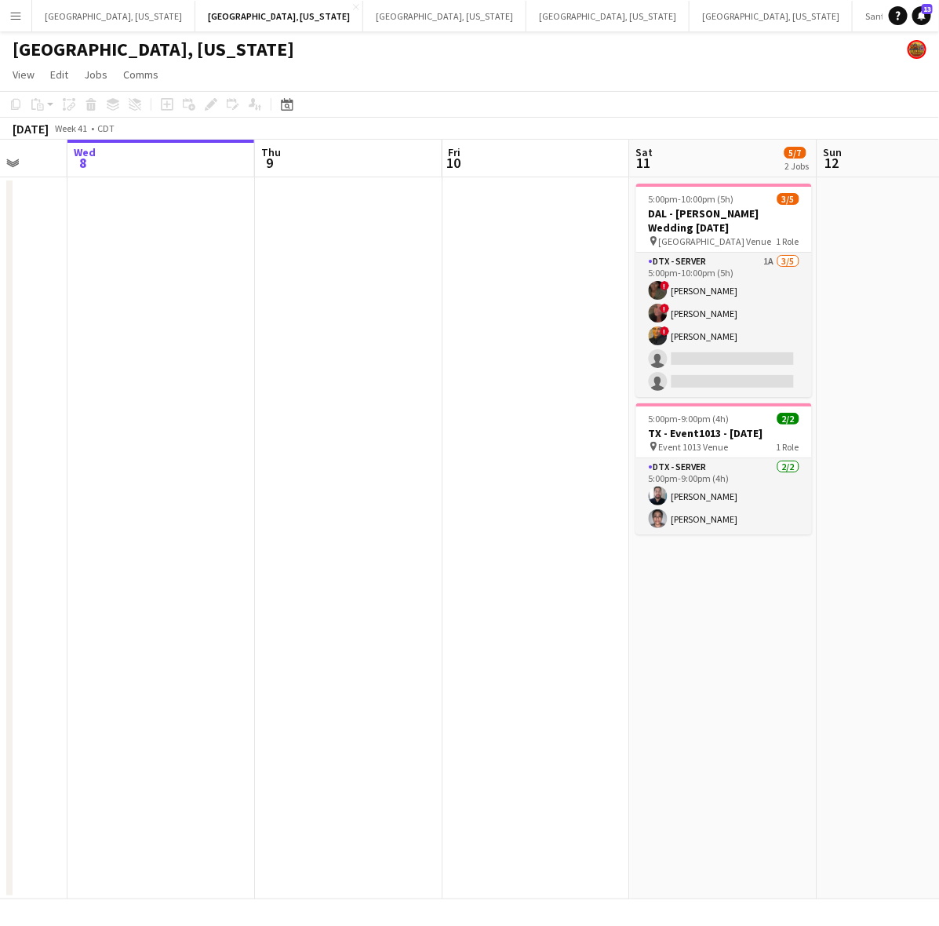
scroll to position [0, 533]
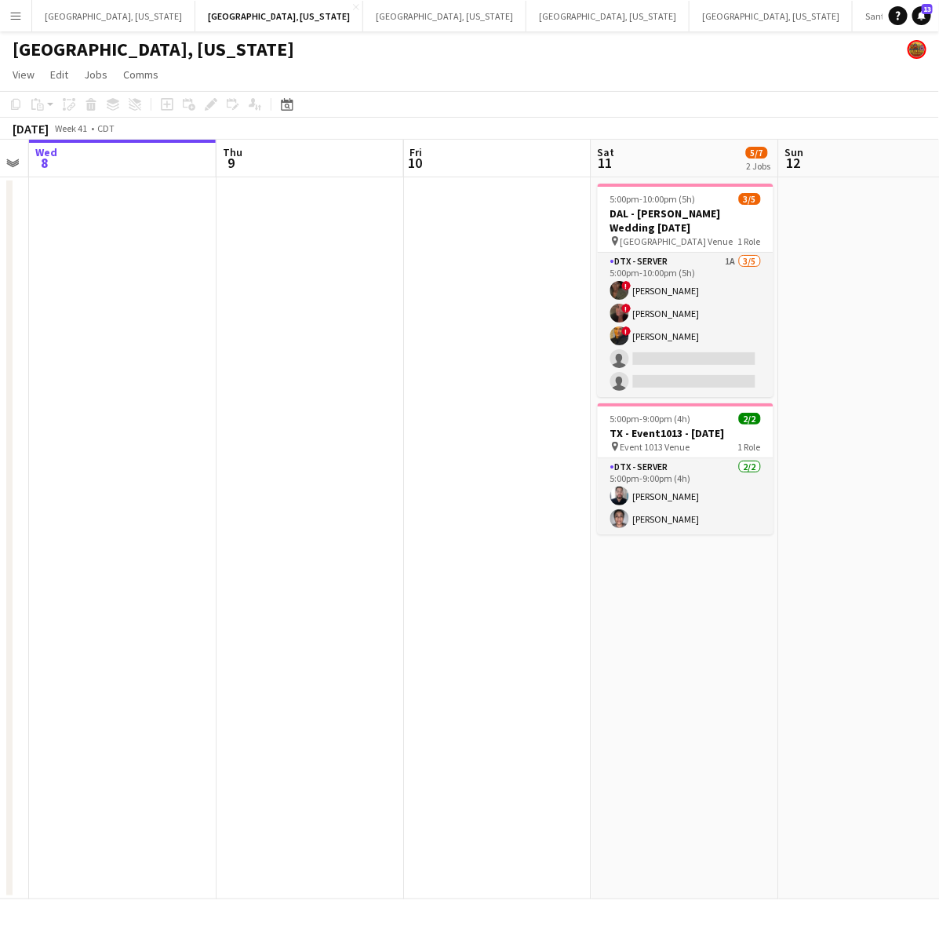
drag, startPoint x: 428, startPoint y: 492, endPoint x: 320, endPoint y: 519, distance: 110.7
click at [320, 519] on app-calendar-viewport "Sun 5 Mon 6 Tue 7 Wed 8 Thu 9 Fri 10 Sat 11 5/7 2 Jobs Sun 12 Mon 13 Tue 14 5:0…" at bounding box center [469, 519] width 939 height 759
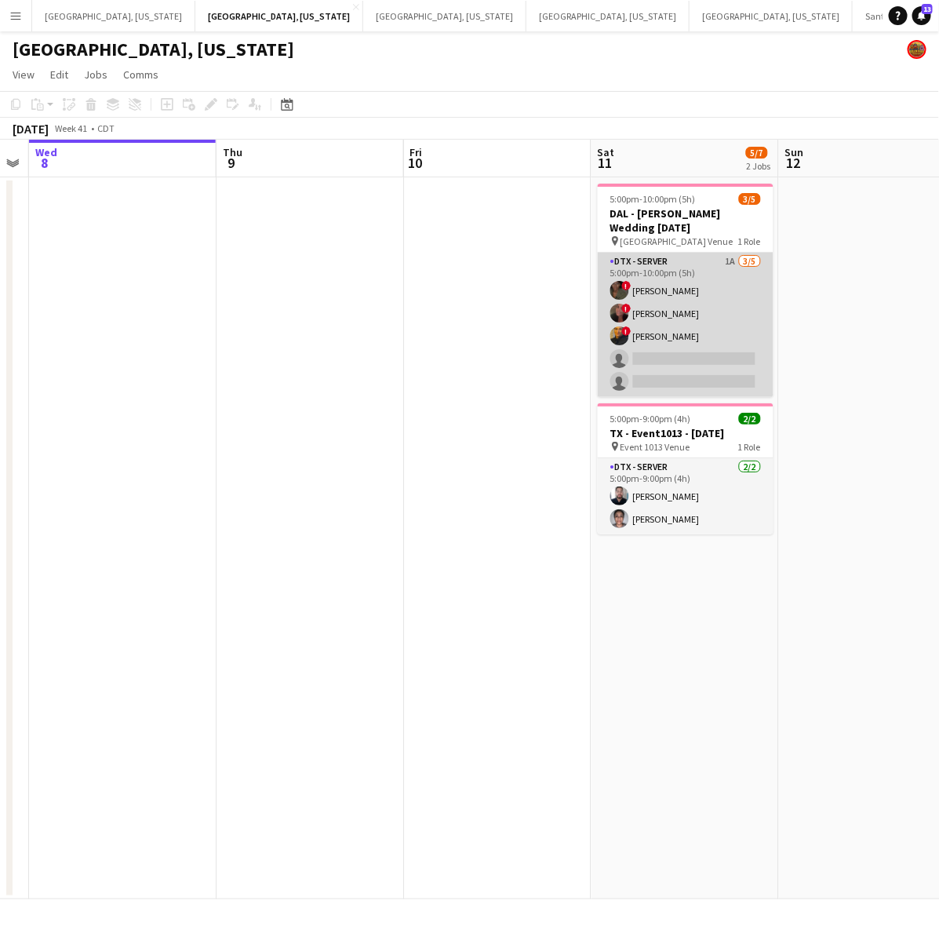
click at [681, 295] on app-card-role "DTX - Server 1A 3/5 5:00pm-10:00pm (5h) ! Bwalya Chisanga ! Whitney Guerra ! La…" at bounding box center [686, 325] width 176 height 144
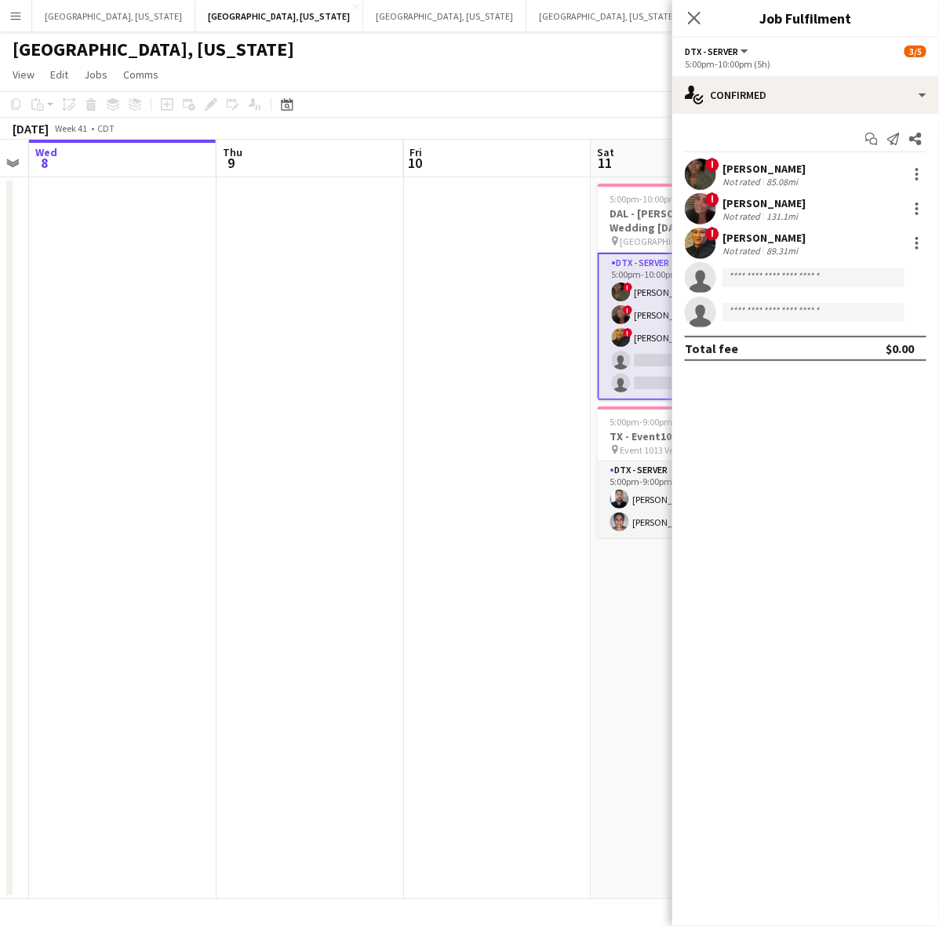
click at [722, 205] on div "! Whitney Guerra Not rated 131.1mi" at bounding box center [805, 208] width 267 height 31
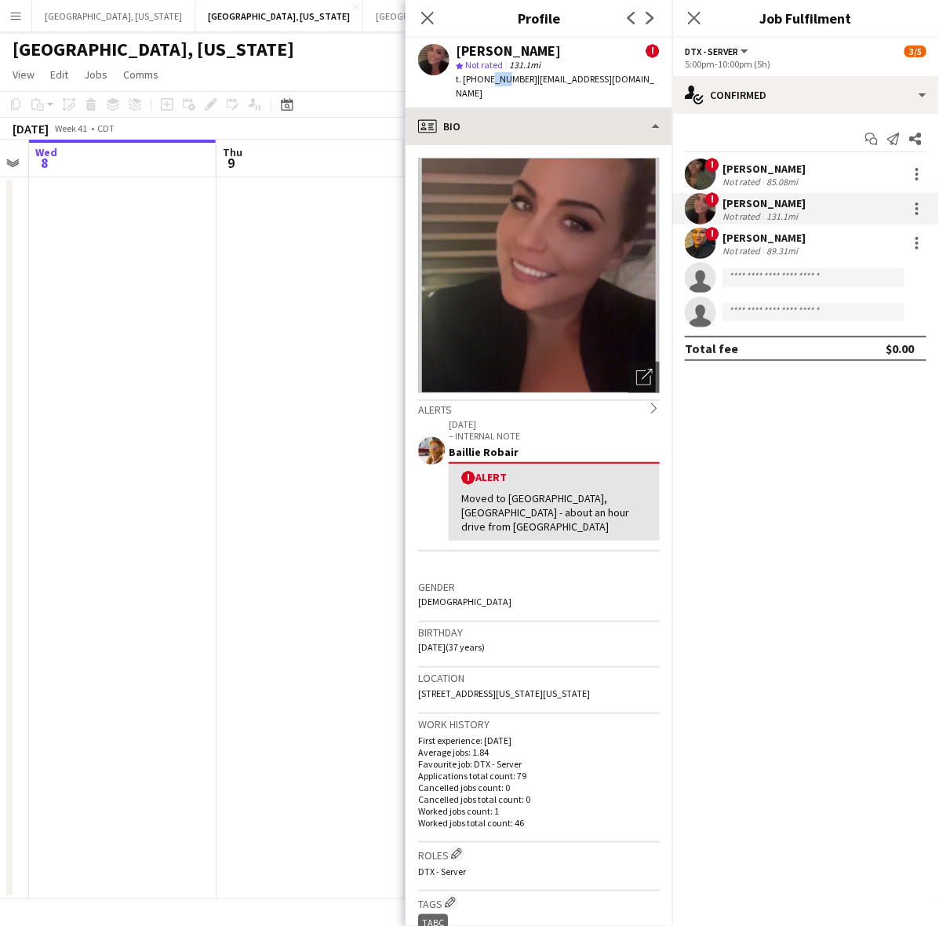
drag, startPoint x: 485, startPoint y: 77, endPoint x: 495, endPoint y: 99, distance: 24.2
click at [502, 87] on div "Whitney Guerra ! star Not rated 131.1mi t. +12146946024 | wguerra24@gmail.com" at bounding box center [539, 73] width 267 height 70
drag, startPoint x: 626, startPoint y: 78, endPoint x: 527, endPoint y: 77, distance: 98.9
click at [527, 77] on div "Whitney Guerra ! star Not rated 131.1mi t. +12146946024 | wguerra24@gmail.com" at bounding box center [539, 73] width 267 height 70
click at [912, 206] on div at bounding box center [917, 208] width 19 height 19
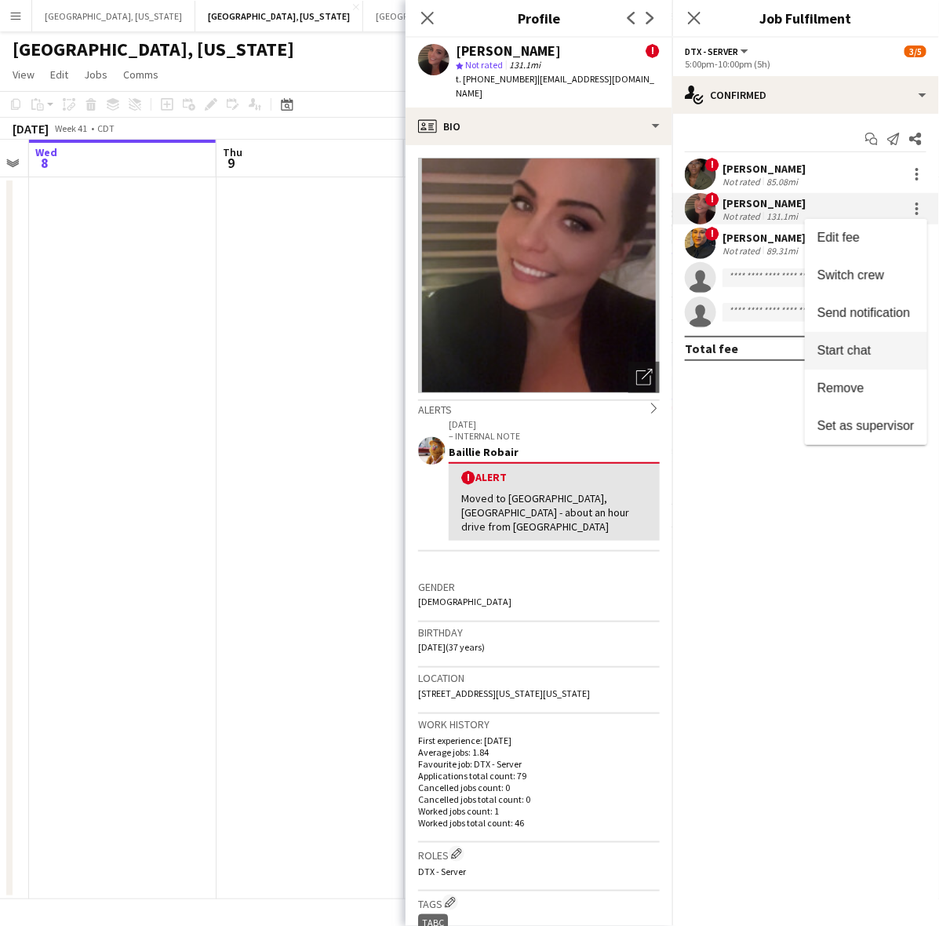
click at [851, 344] on span "Start chat" at bounding box center [843, 350] width 53 height 13
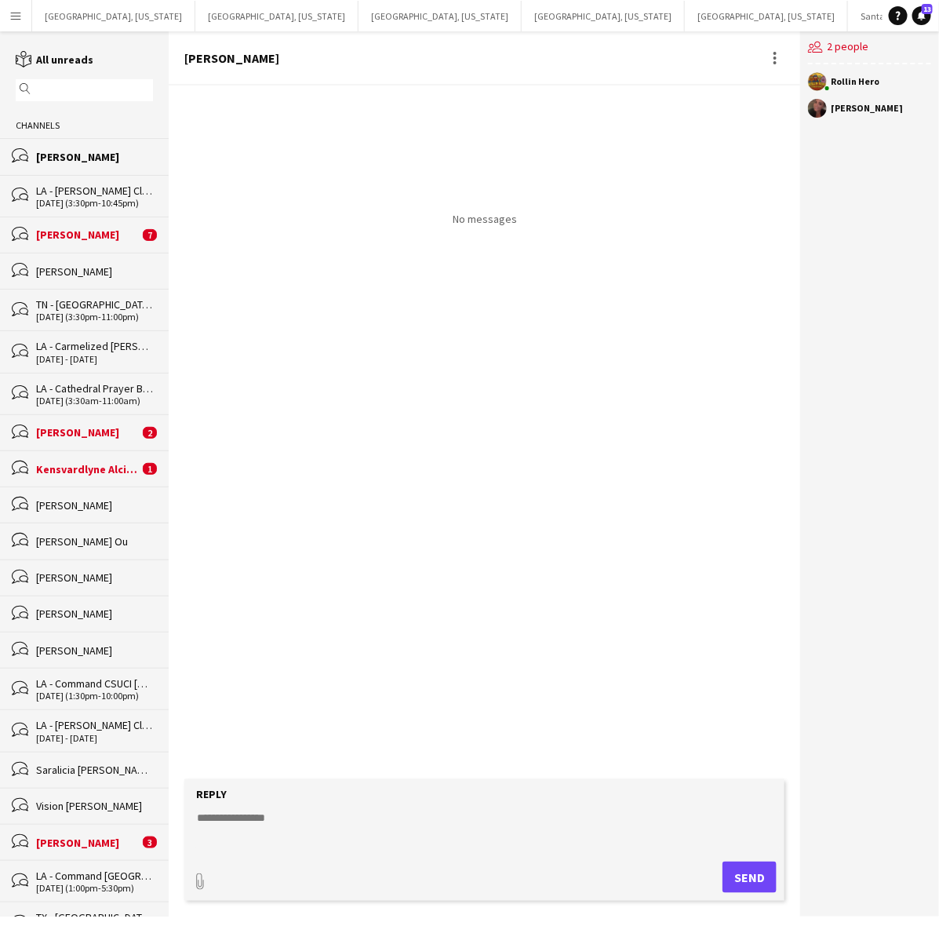
click at [283, 829] on textarea at bounding box center [487, 830] width 584 height 41
paste textarea "**********"
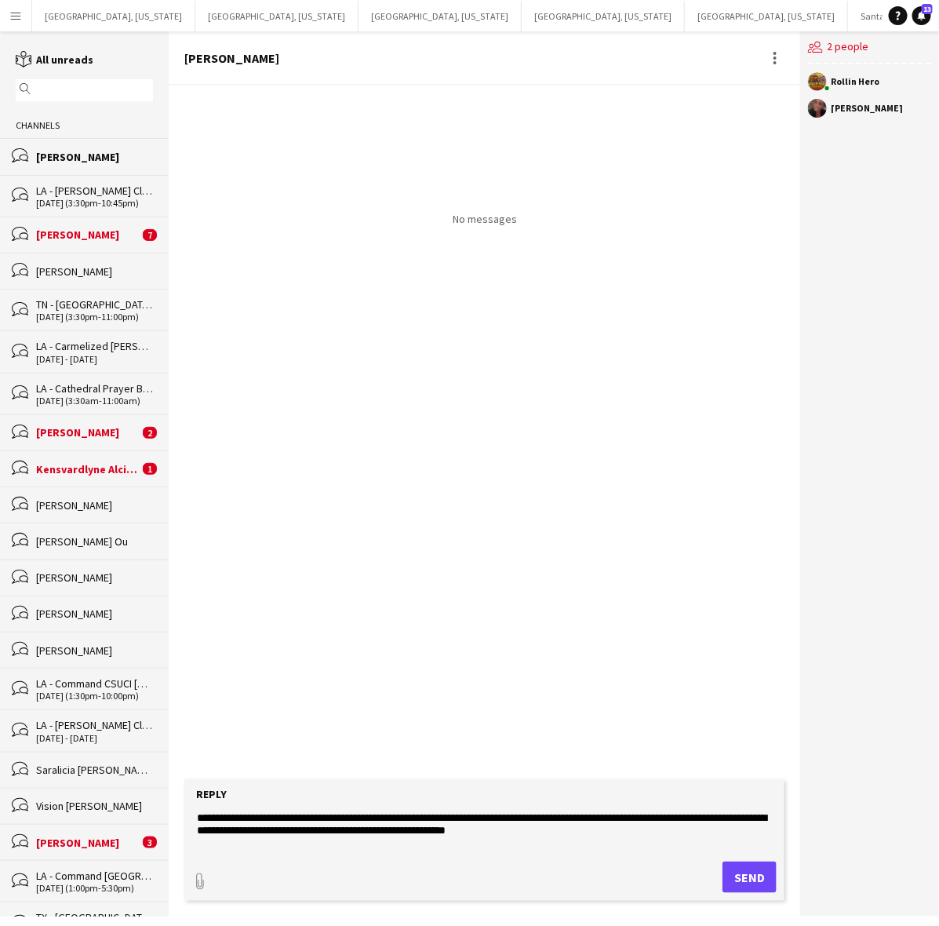
type textarea "**********"
click at [767, 875] on button "Send" at bounding box center [749, 876] width 54 height 31
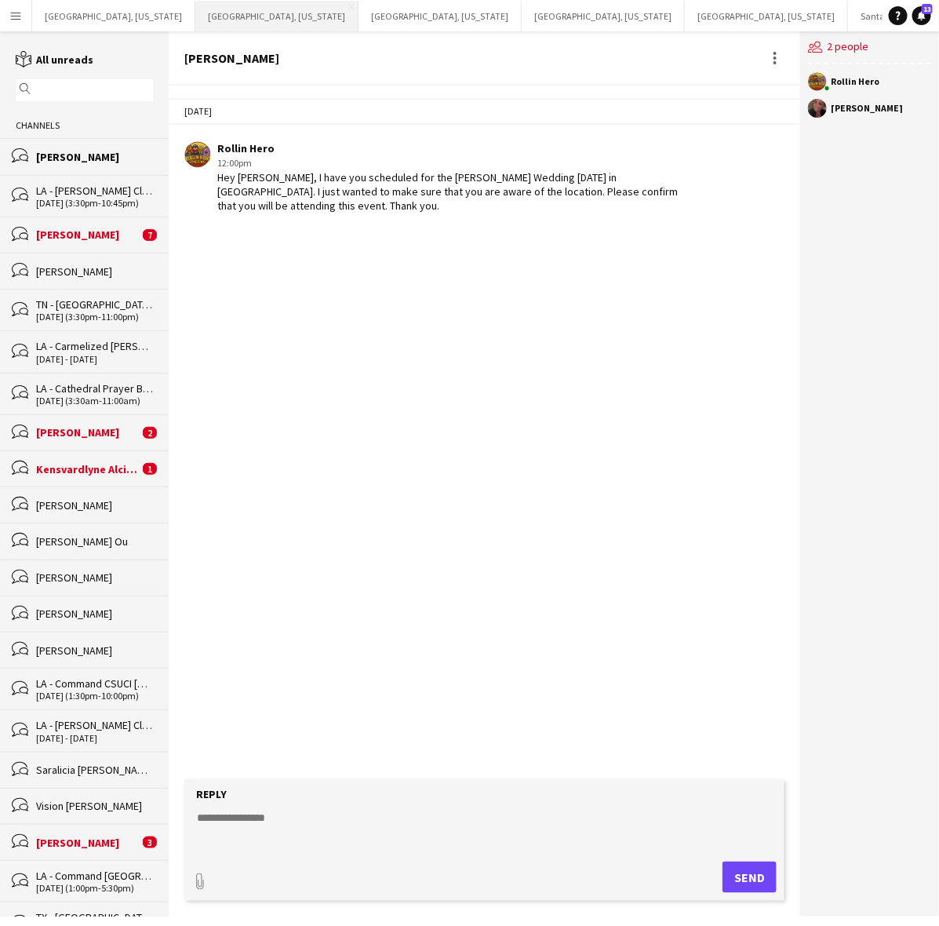
click at [195, 16] on button "[GEOGRAPHIC_DATA], [US_STATE] Close" at bounding box center [276, 16] width 163 height 31
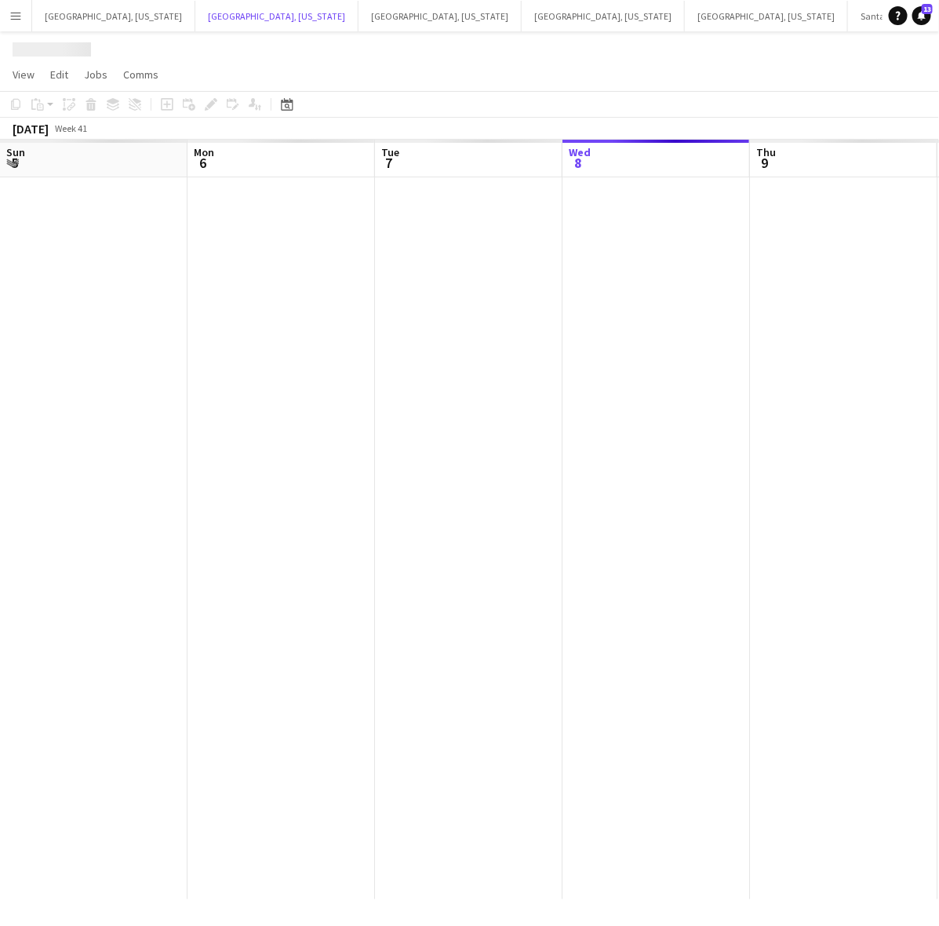
scroll to position [0, 374]
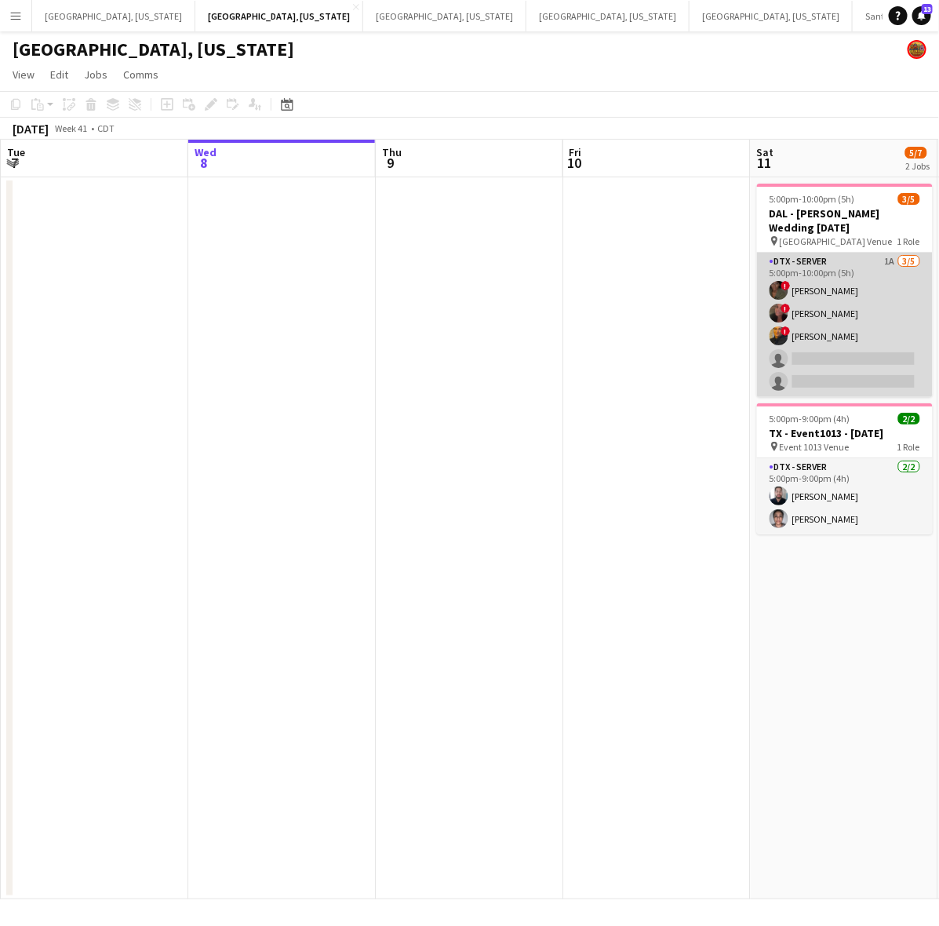
click at [850, 335] on app-card-role "DTX - Server 1A [DATE] 5:00pm-10:00pm (5h) ! Bwalya Chisanga ! [PERSON_NAME] ! …" at bounding box center [845, 325] width 176 height 144
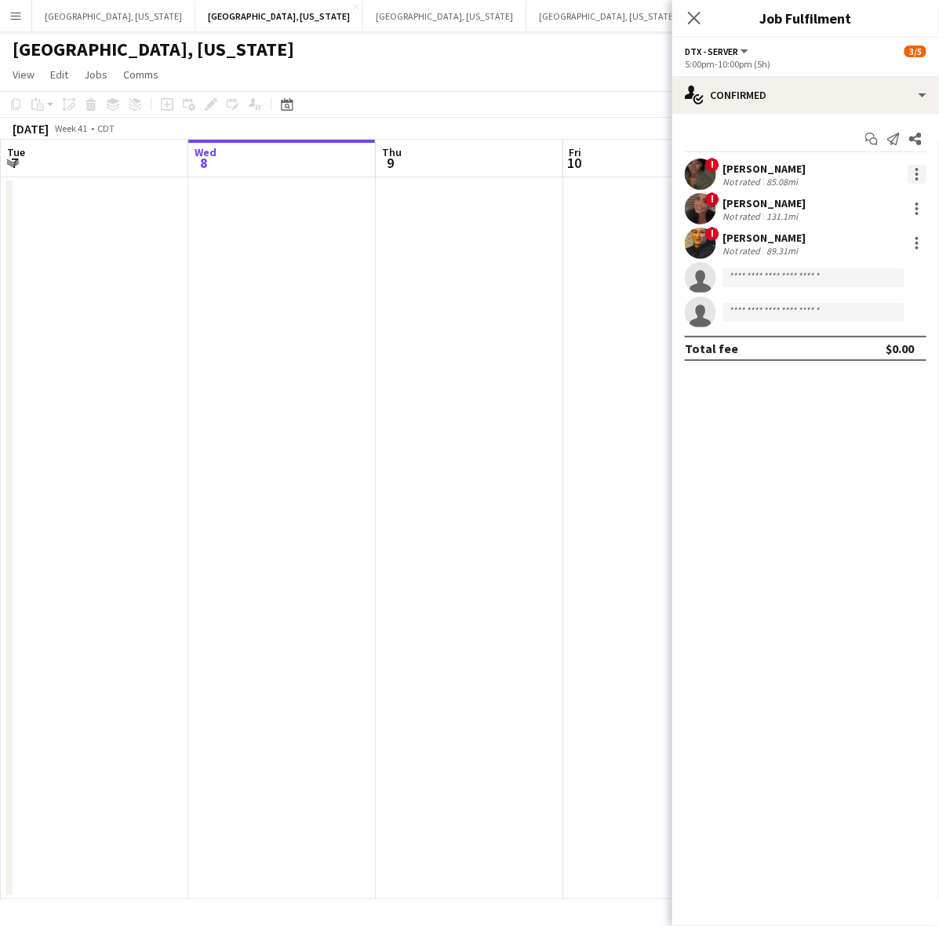
click at [916, 174] on div at bounding box center [916, 174] width 3 height 3
click at [706, 166] on div at bounding box center [469, 463] width 939 height 926
click at [690, 169] on app-user-avatar at bounding box center [700, 173] width 31 height 31
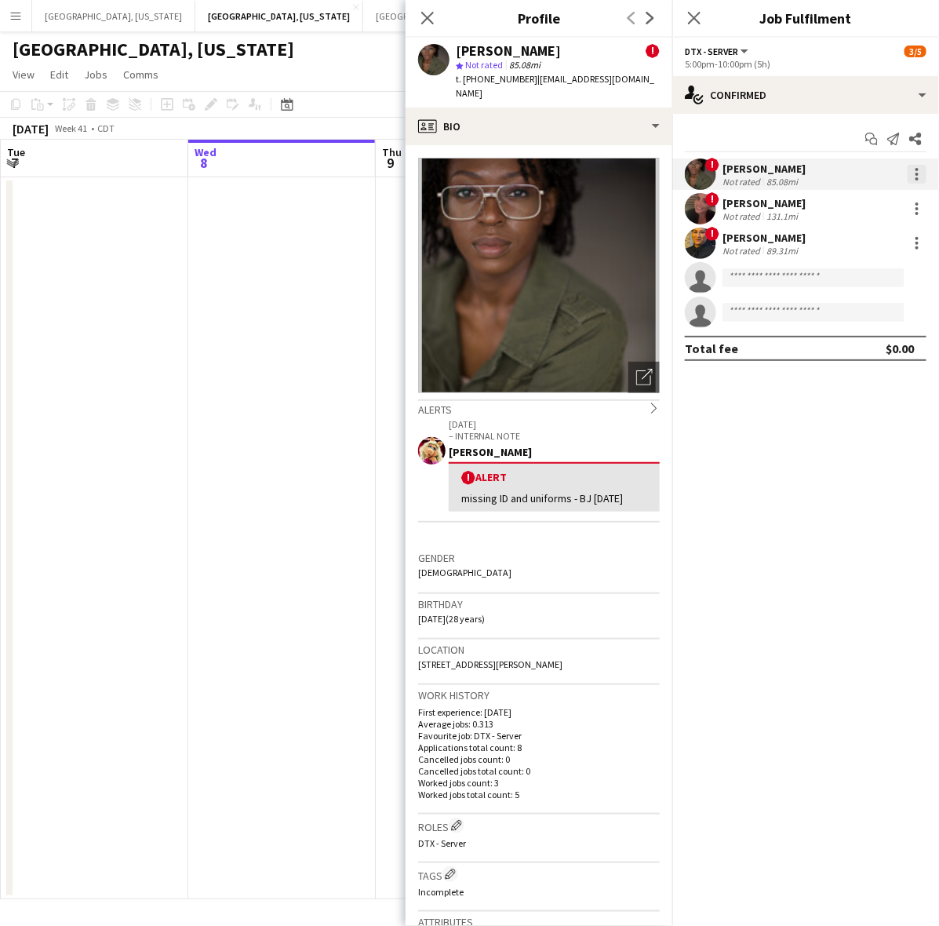
click at [915, 169] on div at bounding box center [917, 174] width 19 height 19
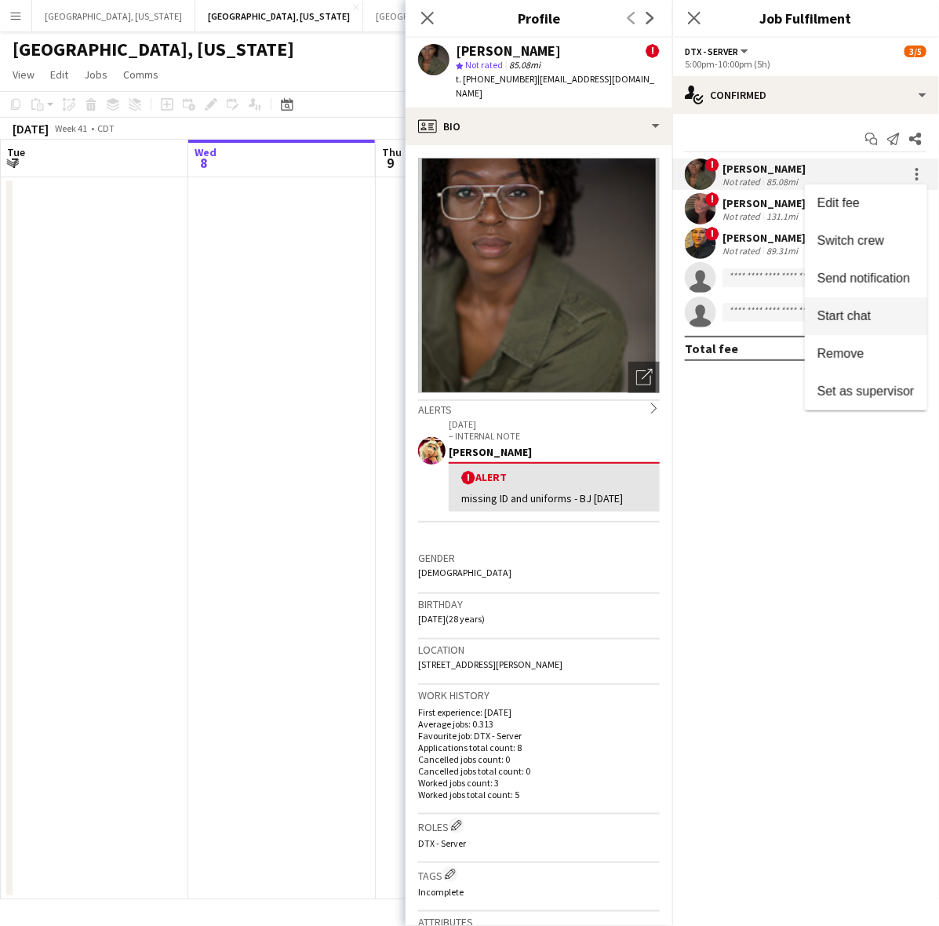
click at [864, 310] on span "Start chat" at bounding box center [843, 315] width 53 height 13
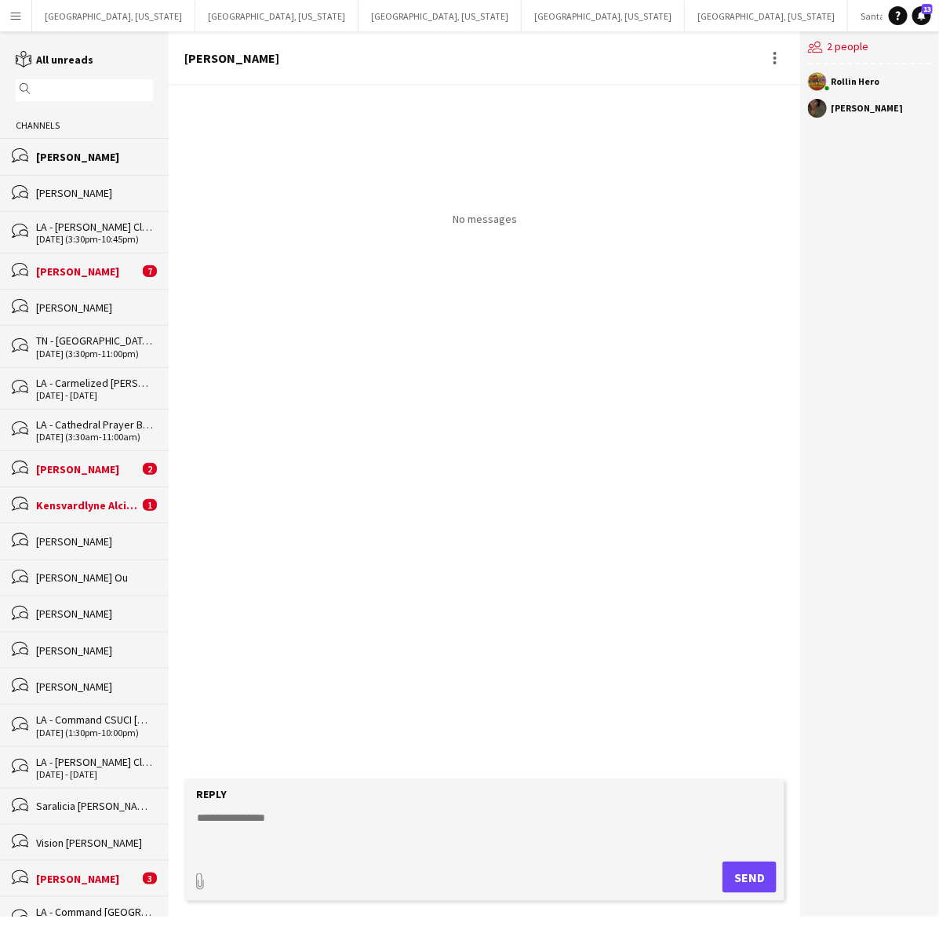
click at [252, 818] on textarea at bounding box center [487, 830] width 584 height 41
paste textarea "**********"
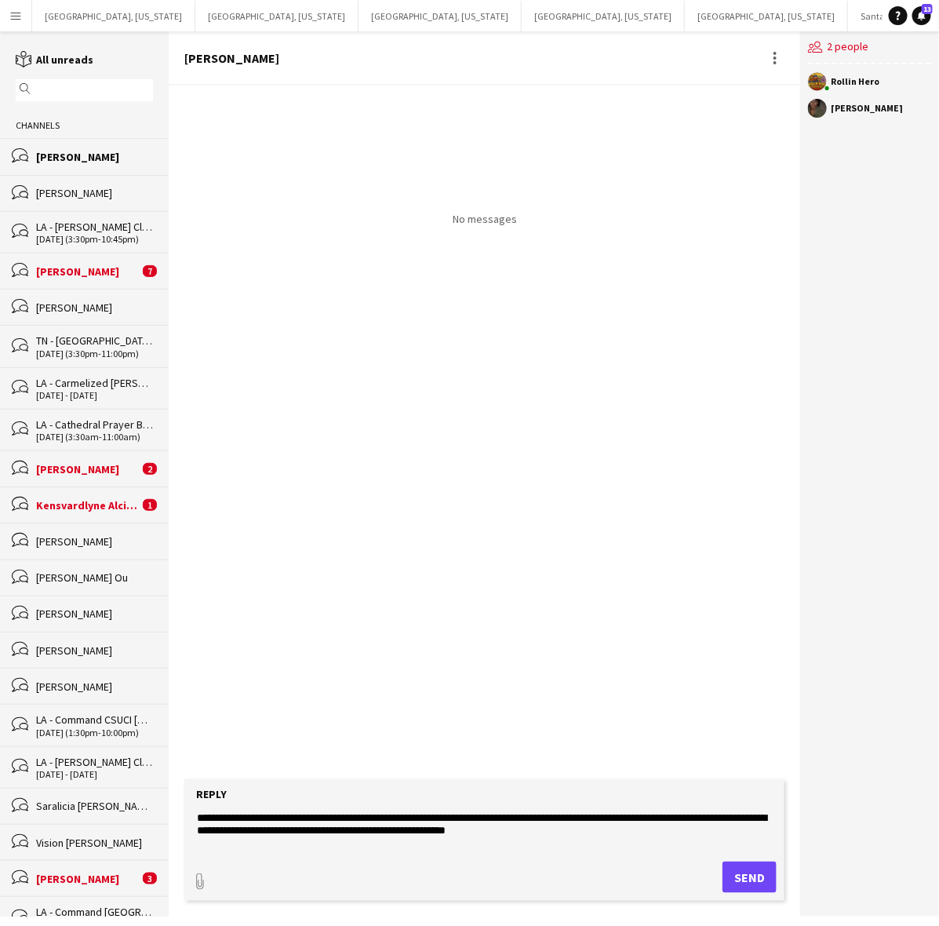
click at [252, 818] on textarea "**********" at bounding box center [487, 830] width 584 height 41
type textarea "**********"
click at [755, 879] on button "Send" at bounding box center [749, 876] width 54 height 31
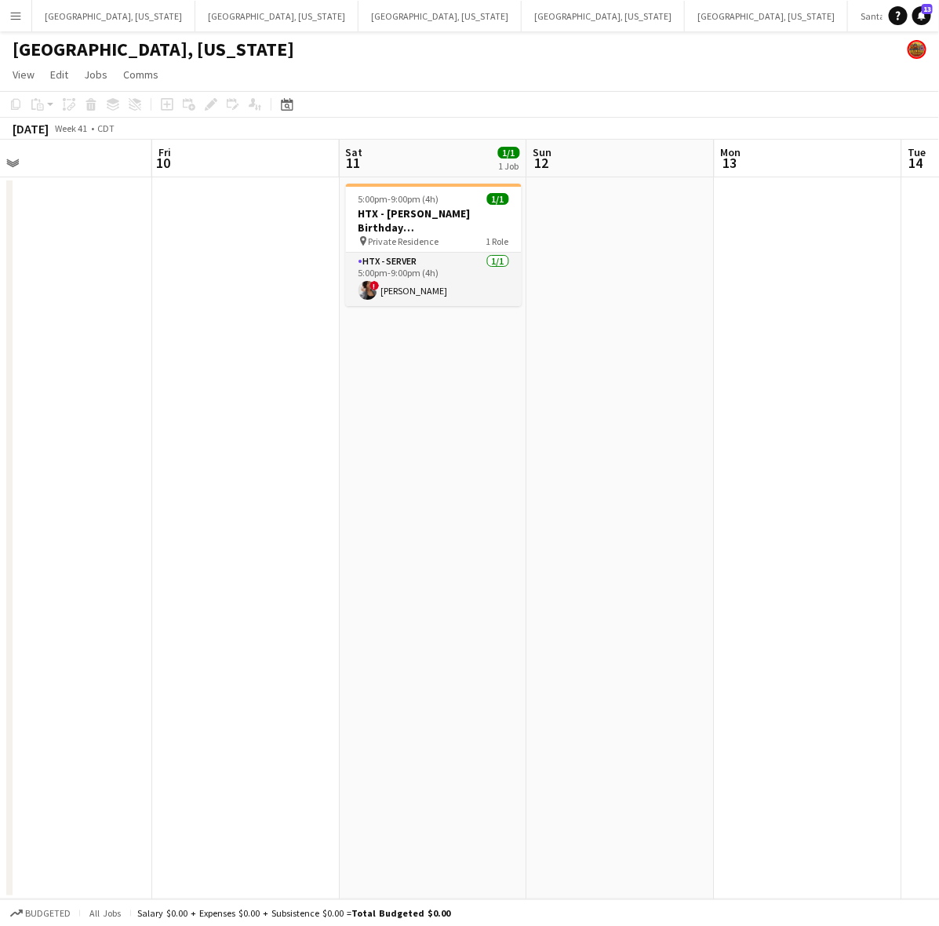
scroll to position [0, 467]
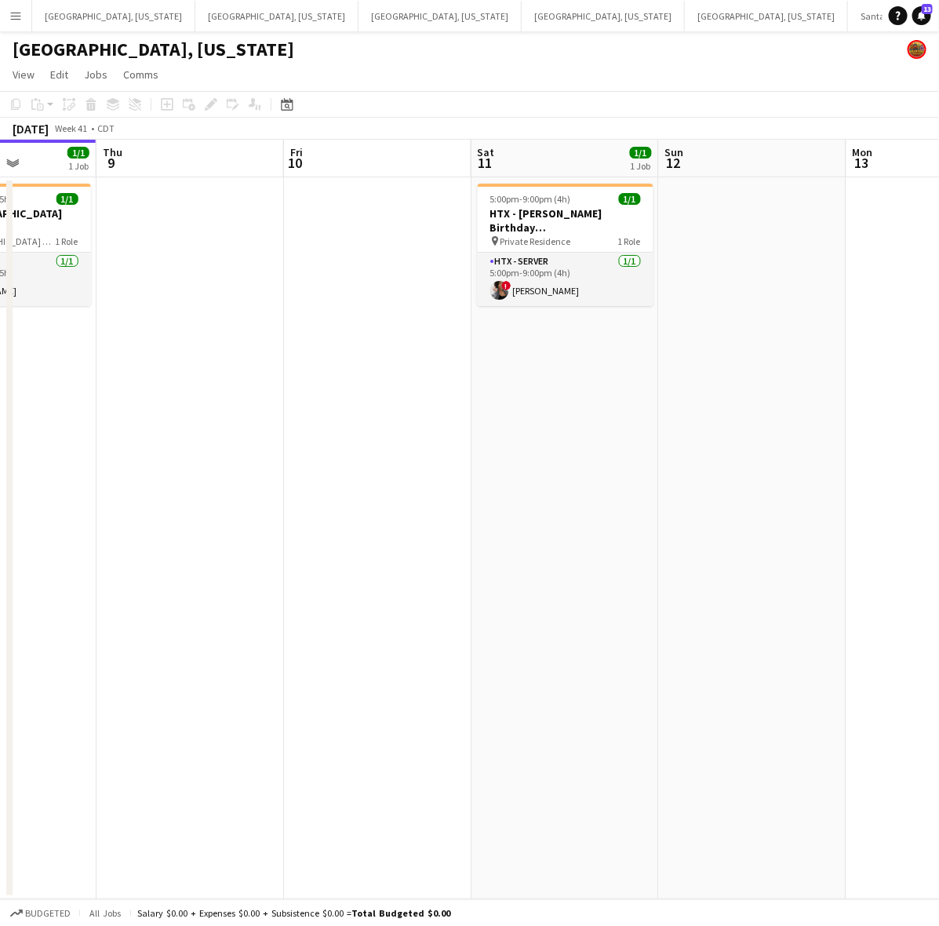
drag, startPoint x: 406, startPoint y: 464, endPoint x: 228, endPoint y: 495, distance: 180.0
click at [228, 495] on app-calendar-viewport "Mon 6 Tue 7 Wed 8 1/1 1 Job Thu 9 Fri 10 Sat 11 1/1 1 Job Sun 12 Mon 13 Tue 14 …" at bounding box center [469, 519] width 939 height 759
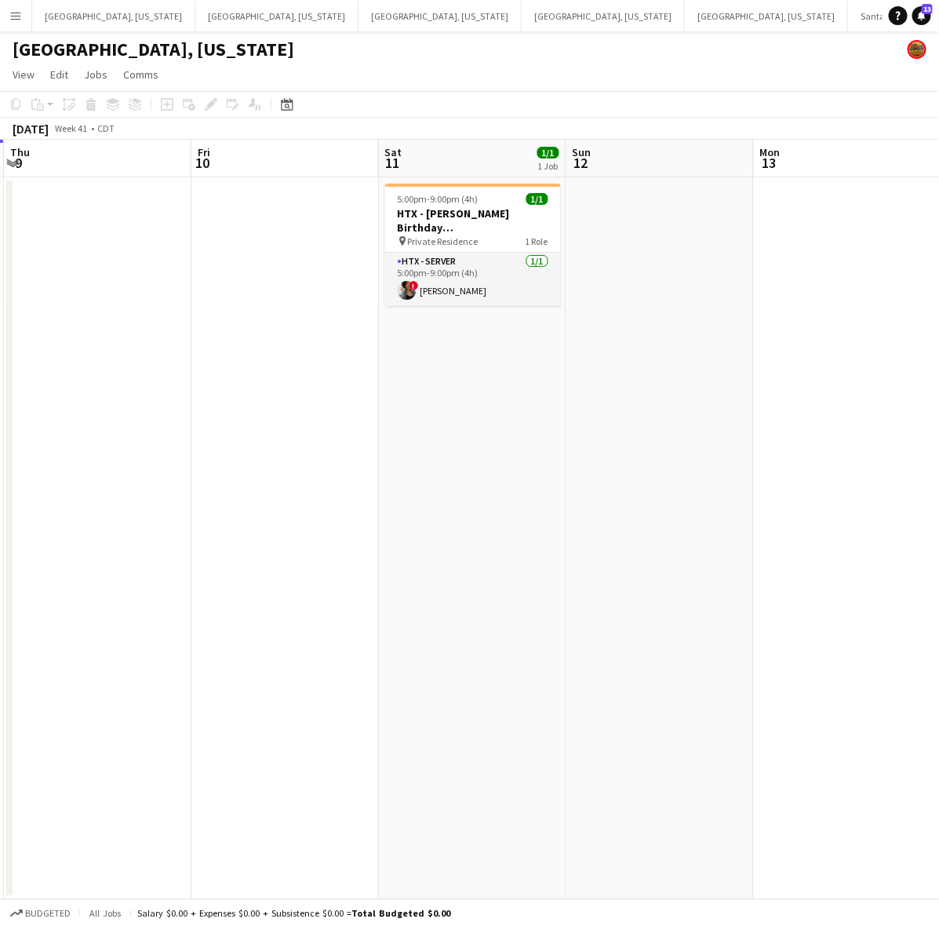
scroll to position [0, 592]
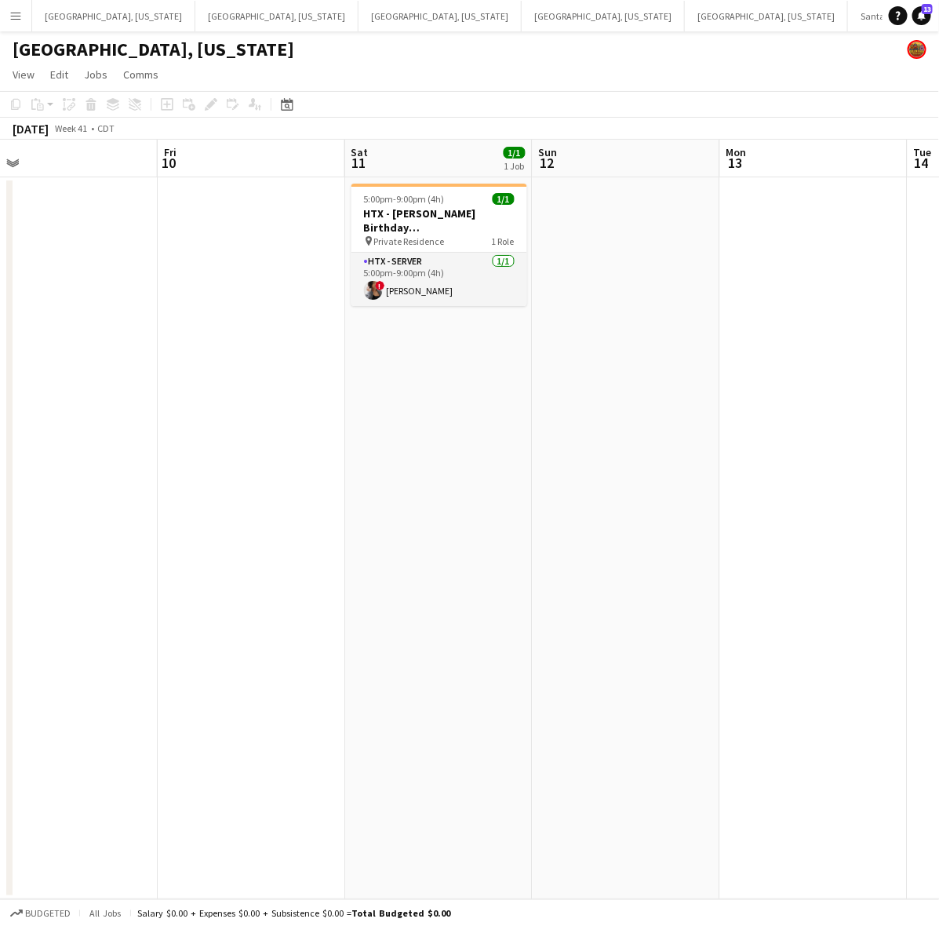
drag, startPoint x: 465, startPoint y: 318, endPoint x: 340, endPoint y: 483, distance: 207.1
click at [340, 483] on app-calendar-viewport "Mon 6 Tue 7 Wed 8 1/1 1 Job Thu 9 Fri 10 Sat 11 1/1 1 Job Sun 12 Mon 13 Tue 14 …" at bounding box center [469, 519] width 939 height 759
click at [195, 17] on button "Dallas, Texas Close" at bounding box center [276, 16] width 163 height 31
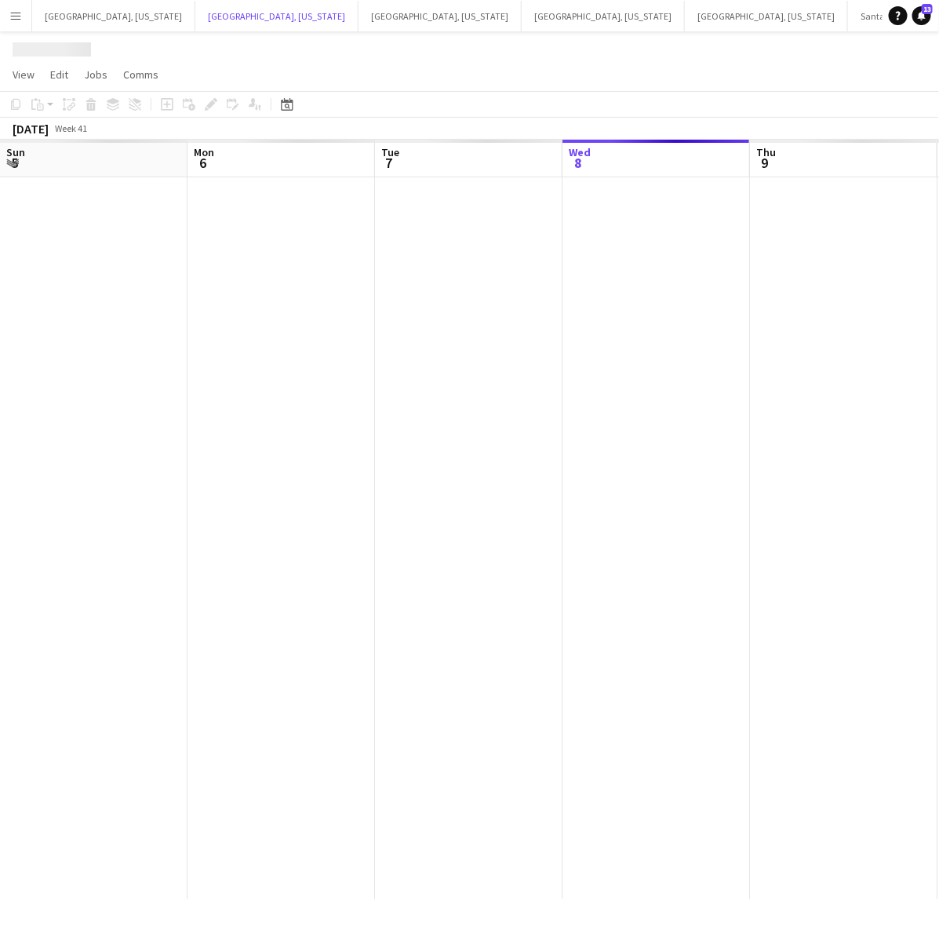
scroll to position [0, 374]
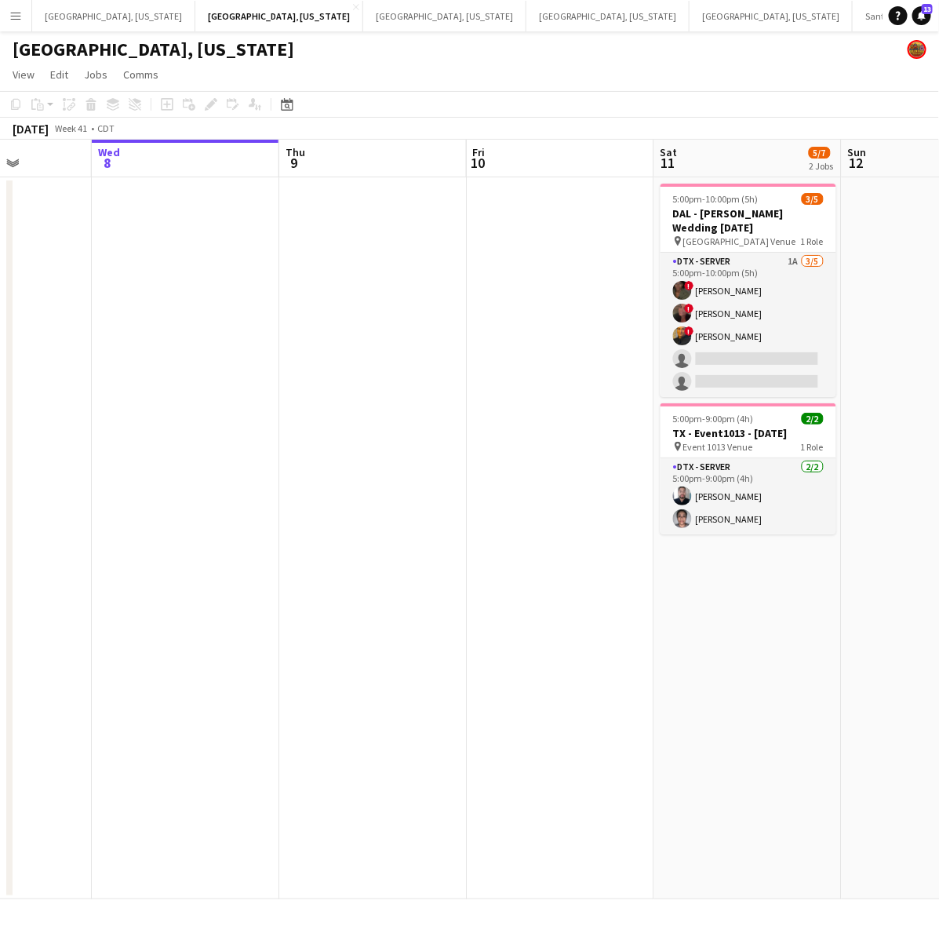
drag, startPoint x: 540, startPoint y: 344, endPoint x: 429, endPoint y: 370, distance: 113.8
click at [441, 395] on app-calendar-viewport "Sun 5 Mon 6 Tue 7 Wed 8 Thu 9 Fri 10 Sat 11 5/7 2 Jobs Sun 12 Mon 13 Tue 14 5:0…" at bounding box center [469, 519] width 939 height 759
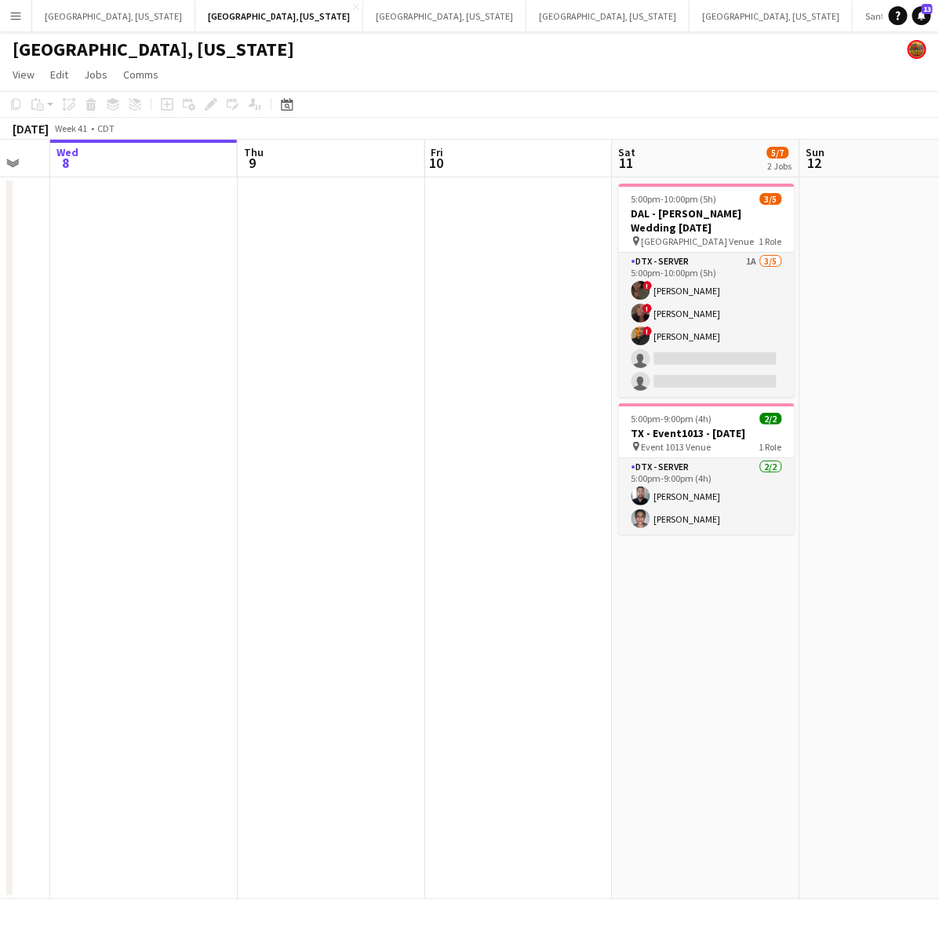
drag, startPoint x: 469, startPoint y: 335, endPoint x: 416, endPoint y: 328, distance: 53.8
click at [428, 338] on app-calendar-viewport "Sun 5 Mon 6 Tue 7 Wed 8 Thu 9 Fri 10 Sat 11 5/7 2 Jobs Sun 12 Mon 13 Tue 14 5:0…" at bounding box center [469, 519] width 939 height 759
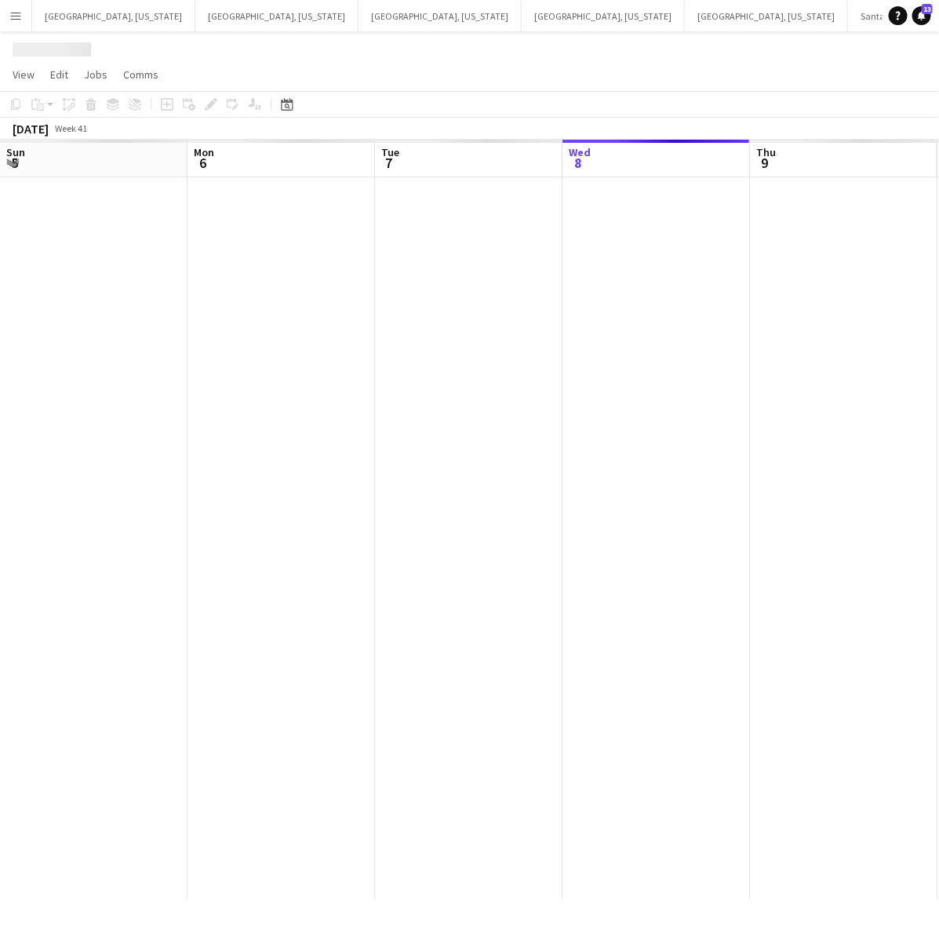
scroll to position [0, 374]
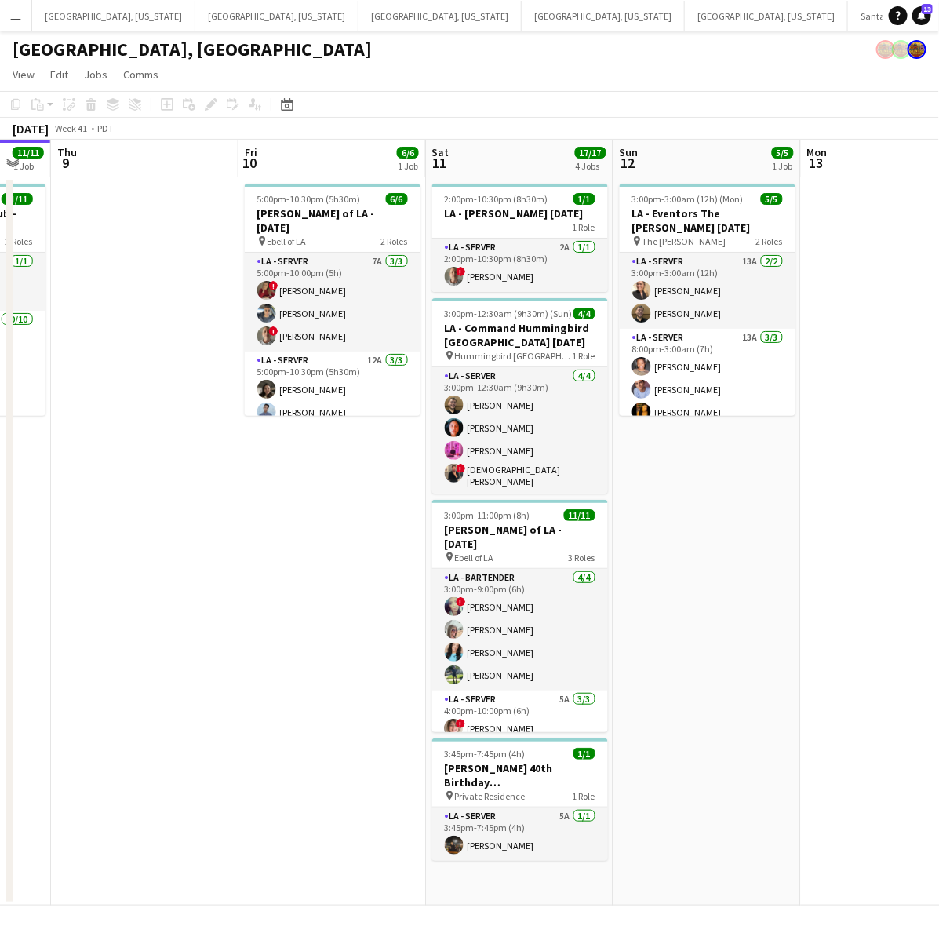
drag, startPoint x: 431, startPoint y: 323, endPoint x: 161, endPoint y: 392, distance: 279.3
click at [161, 392] on app-calendar-viewport "Mon 6 Tue 7 Wed 8 11/11 1 Job Thu 9 Fri 10 6/6 1 Job Sat 11 17/17 4 Jobs Sun 12…" at bounding box center [469, 523] width 939 height 766
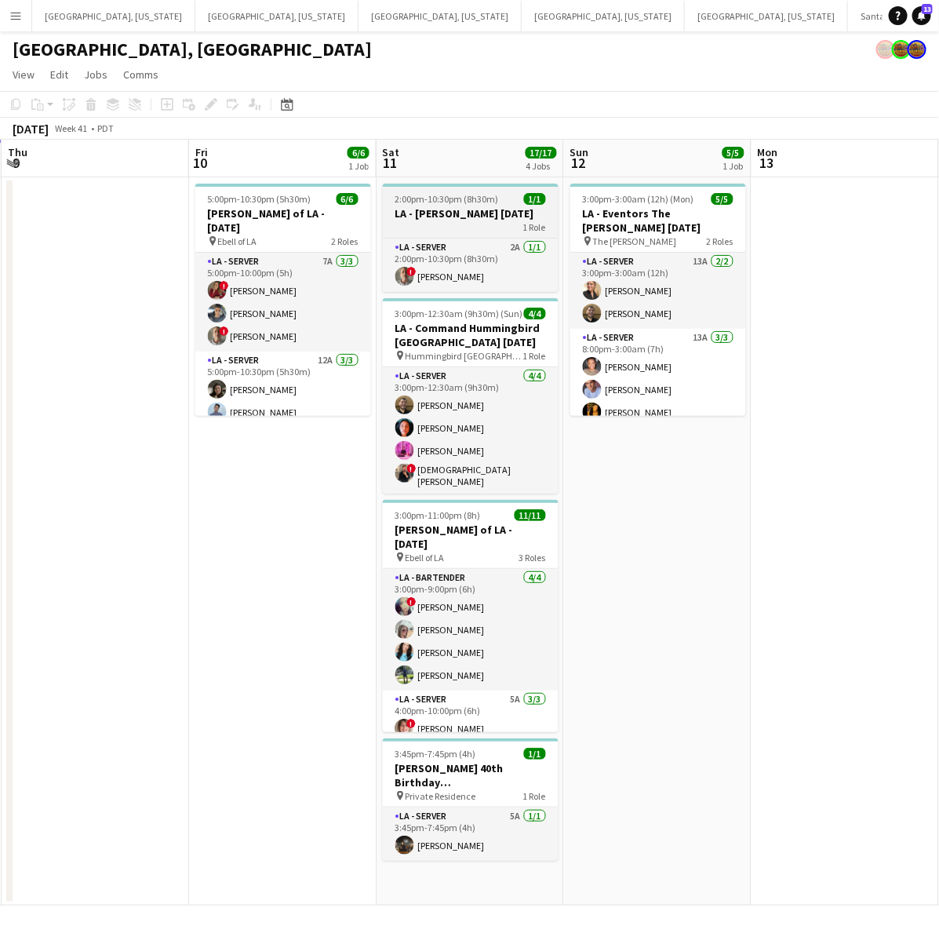
drag, startPoint x: 440, startPoint y: 206, endPoint x: 432, endPoint y: 202, distance: 9.1
click at [439, 206] on h3 "LA - GT Bartlett 10.11.25" at bounding box center [471, 213] width 176 height 14
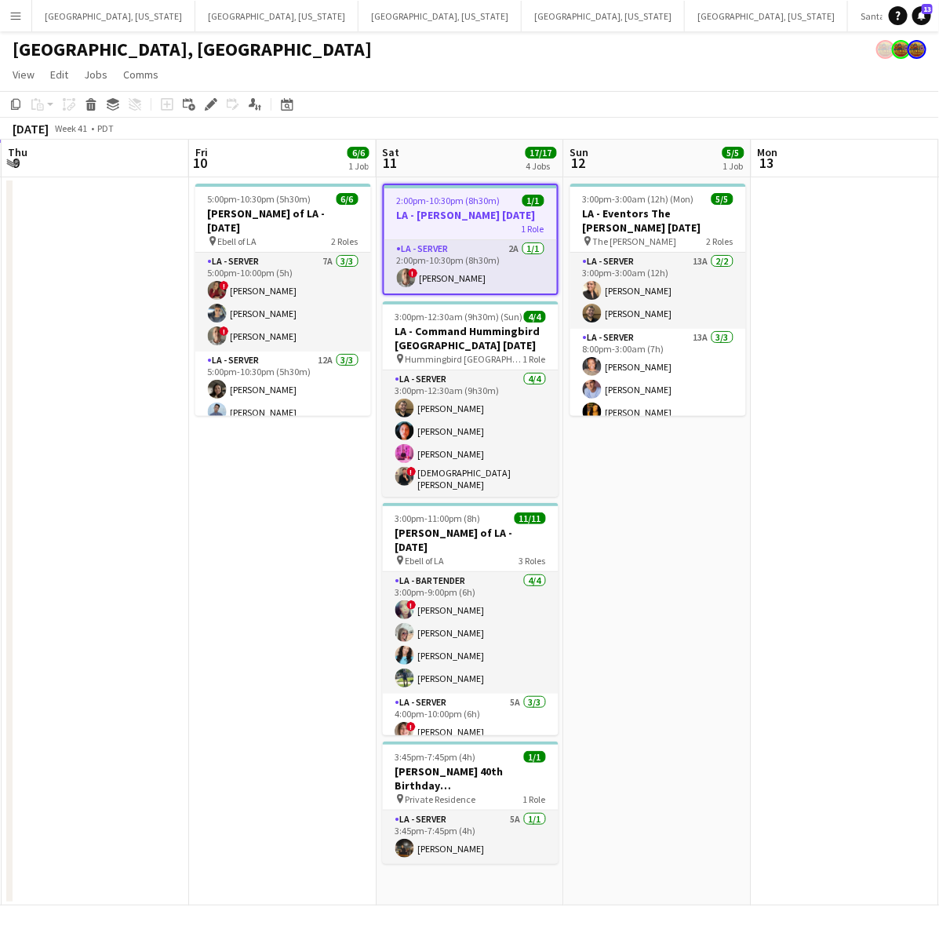
scroll to position [0, 562]
click at [209, 107] on icon at bounding box center [210, 104] width 9 height 9
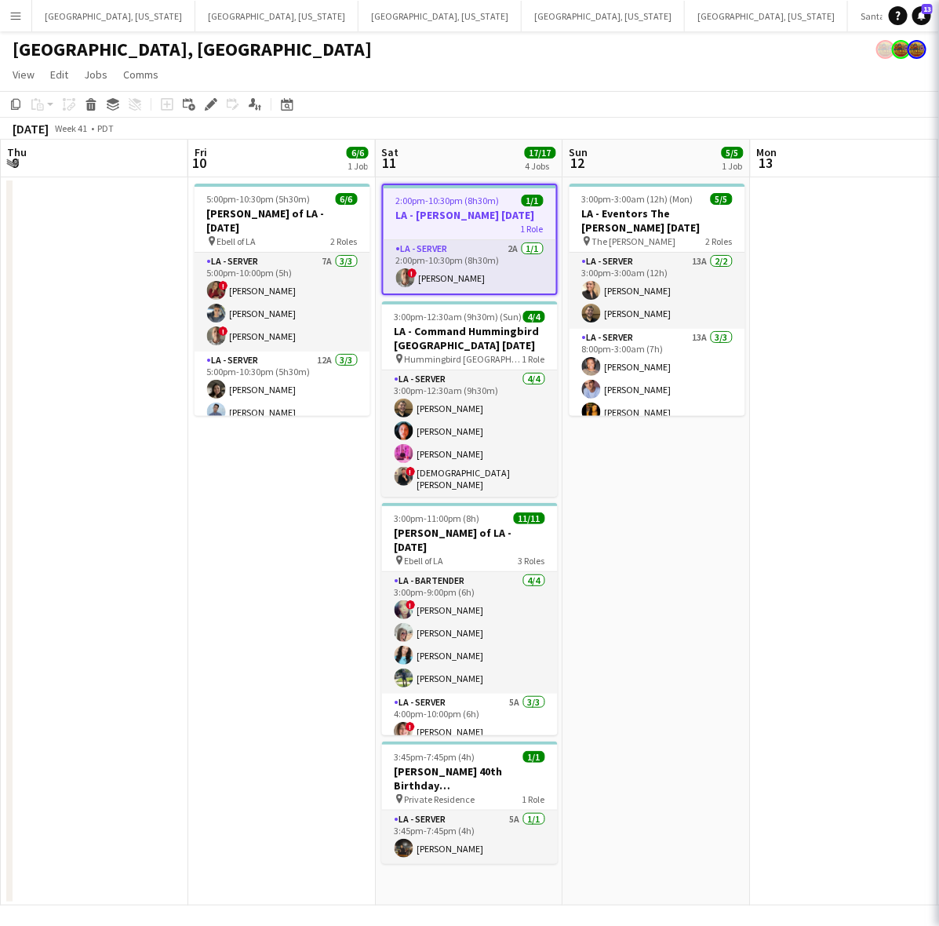
type input "**********"
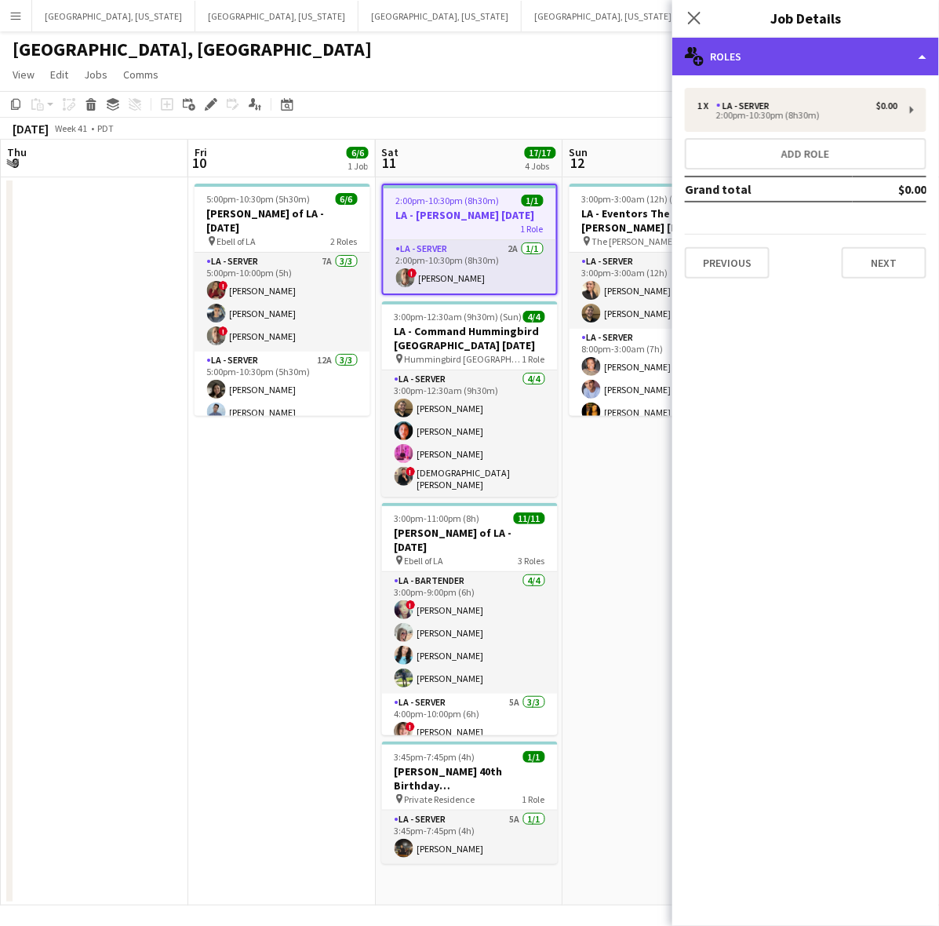
click at [747, 57] on div "multiple-users-add Roles" at bounding box center [805, 57] width 267 height 38
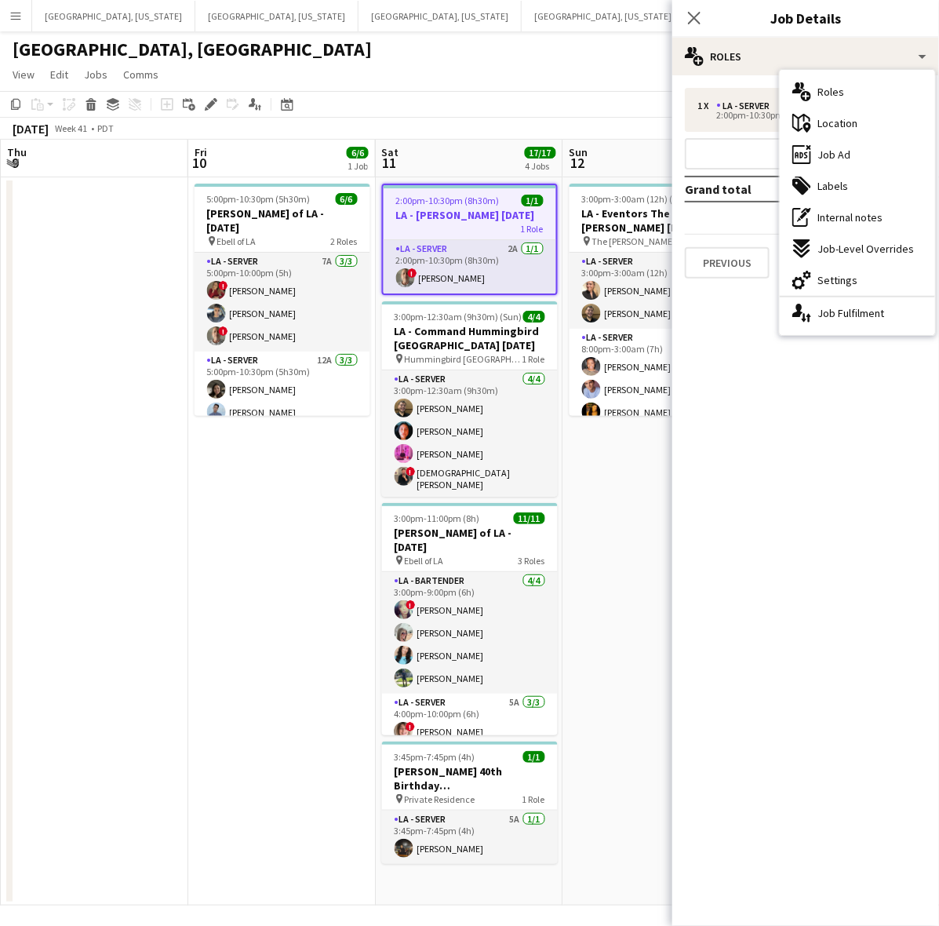
click at [816, 154] on div "ads-window Job Ad" at bounding box center [857, 154] width 155 height 31
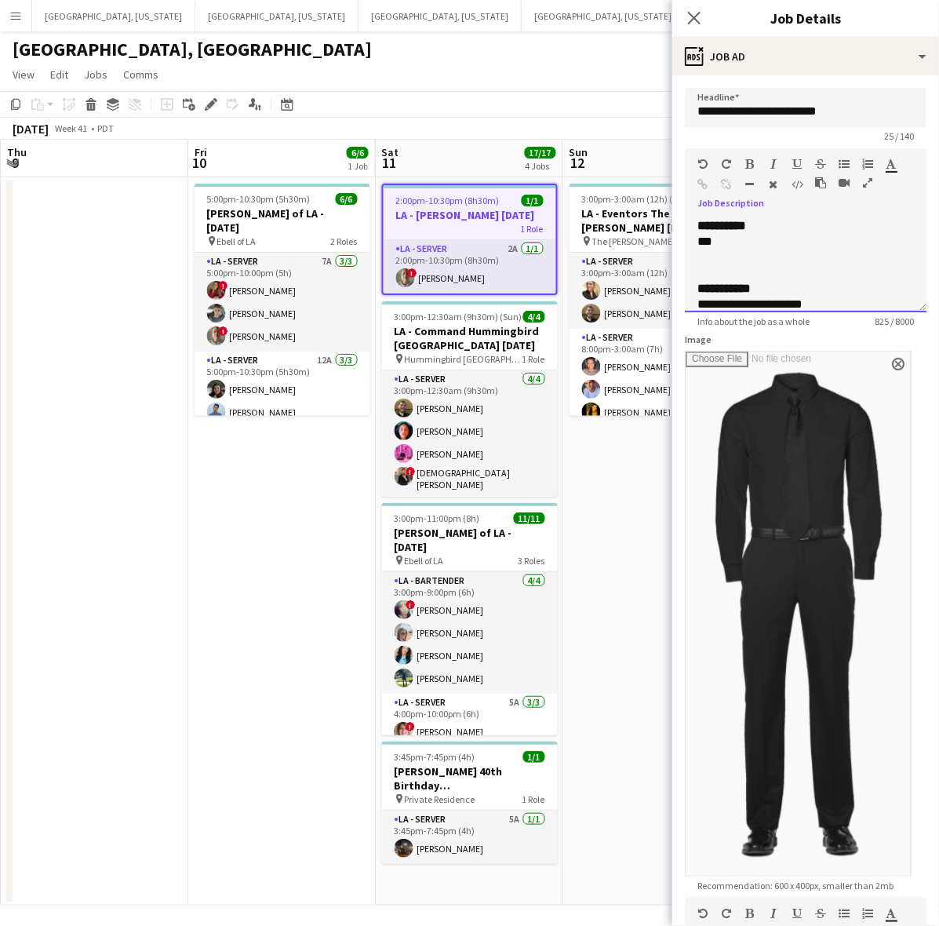
click at [749, 243] on div "***" at bounding box center [790, 242] width 187 height 16
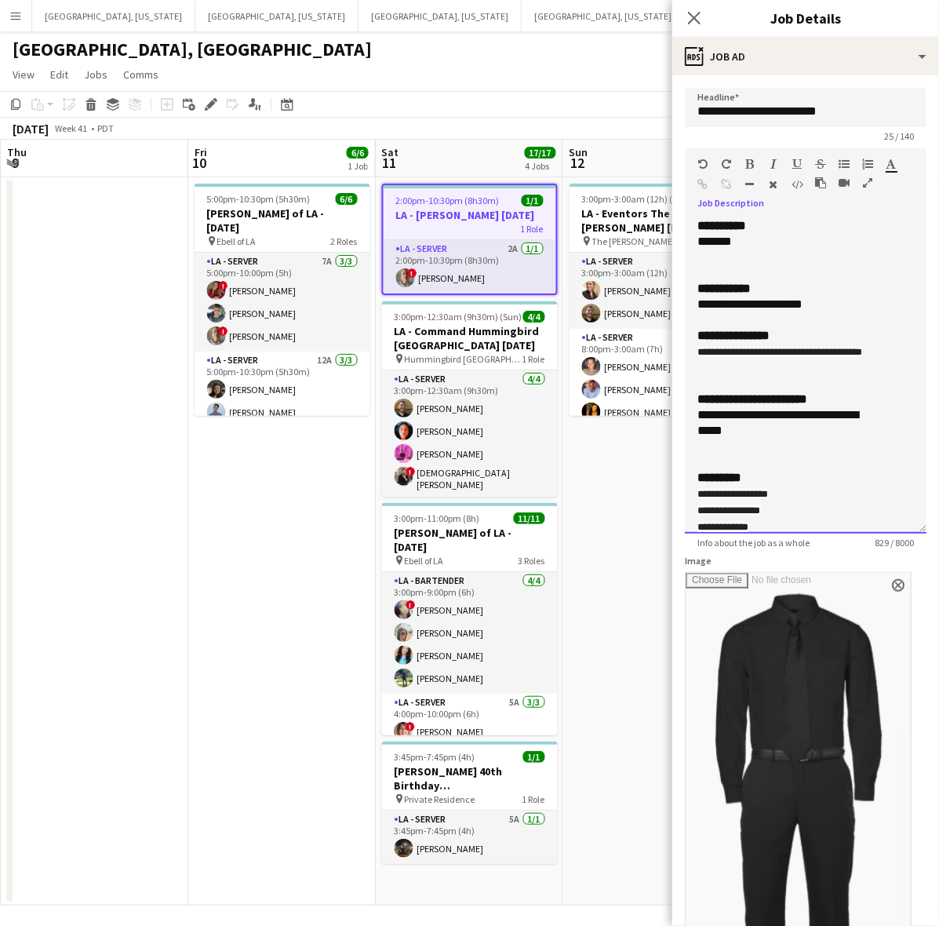
drag, startPoint x: 908, startPoint y: 307, endPoint x: 801, endPoint y: 784, distance: 489.7
click at [802, 533] on div "**********" at bounding box center [806, 375] width 242 height 315
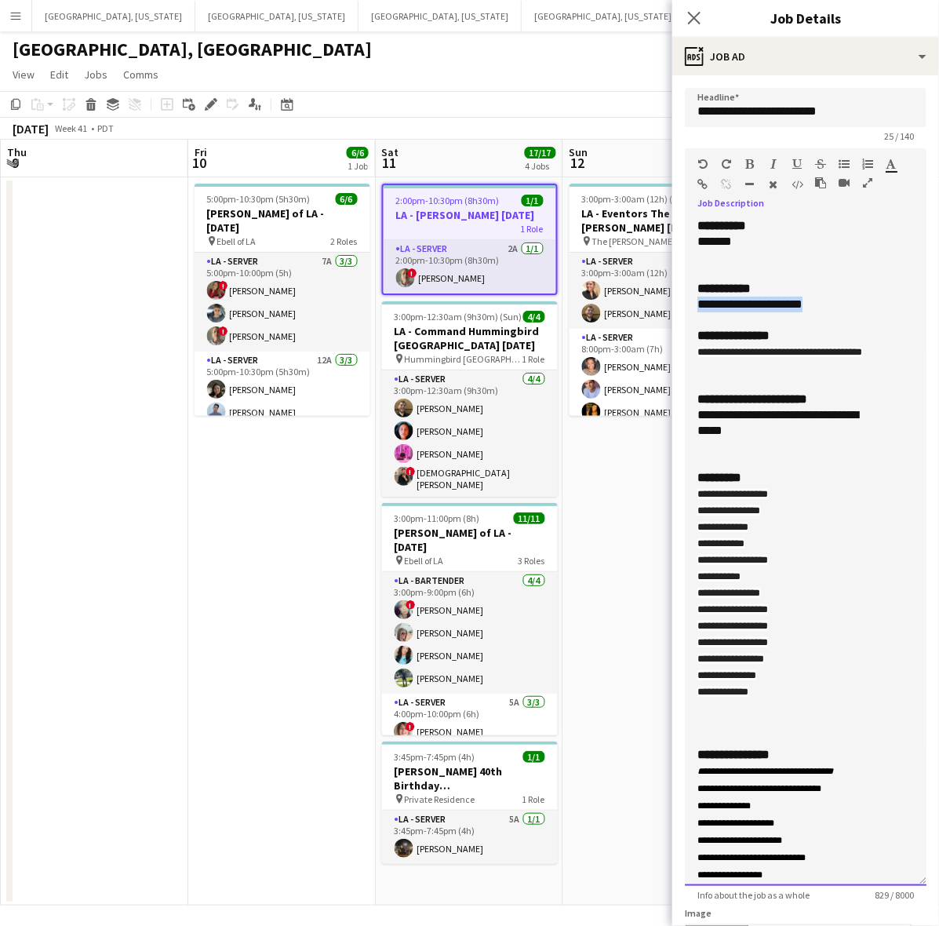
drag, startPoint x: 735, startPoint y: 312, endPoint x: 686, endPoint y: 310, distance: 48.7
click at [686, 310] on div "**********" at bounding box center [806, 552] width 242 height 668
copy div "**********"
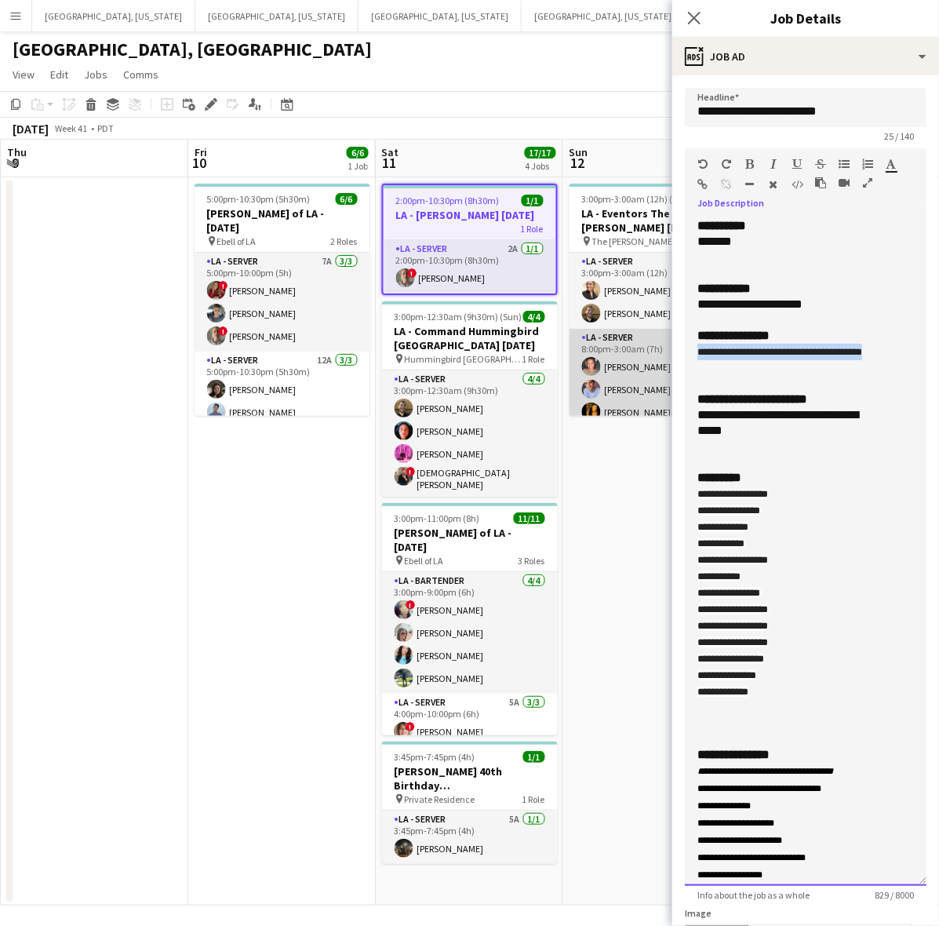
drag, startPoint x: 730, startPoint y: 373, endPoint x: 668, endPoint y: 347, distance: 66.4
click at [668, 347] on body "Menu Boards Boards Boards All jobs Status Workforce Workforce My Workforce Recr…" at bounding box center [469, 463] width 939 height 926
copy span "**********"
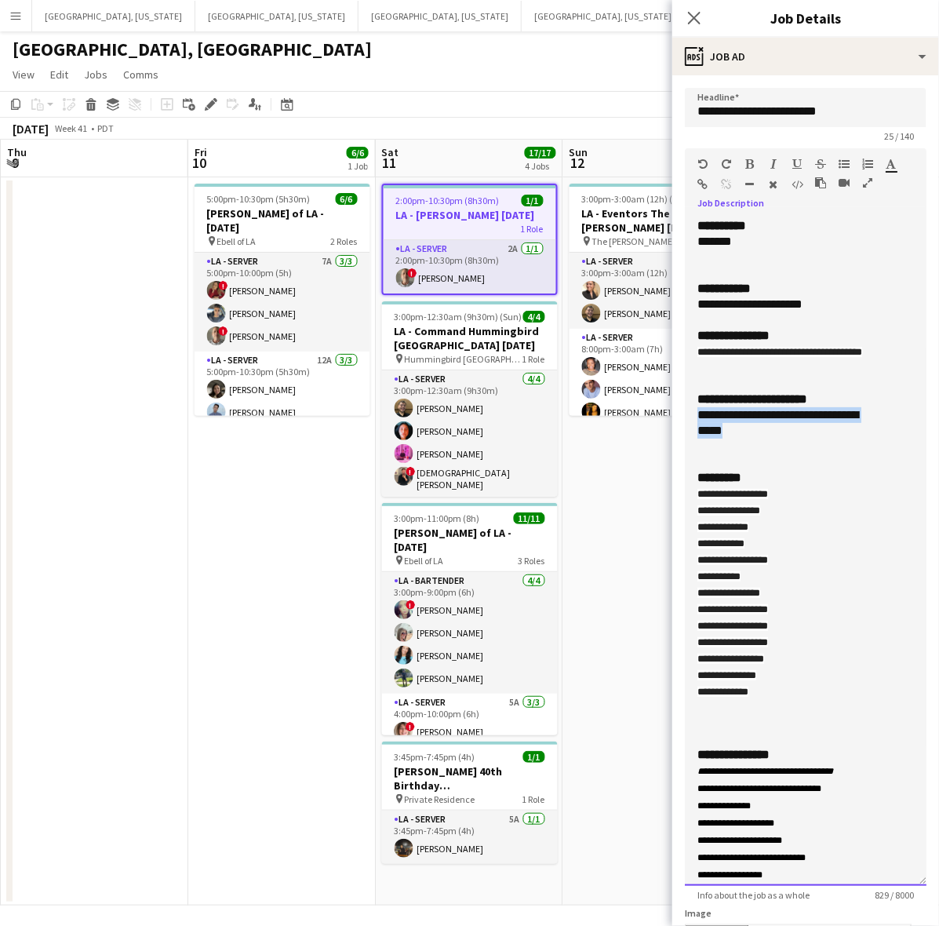
drag, startPoint x: 755, startPoint y: 452, endPoint x: 694, endPoint y: 432, distance: 63.5
click at [694, 432] on div "**********" at bounding box center [806, 552] width 242 height 668
copy div "**********"
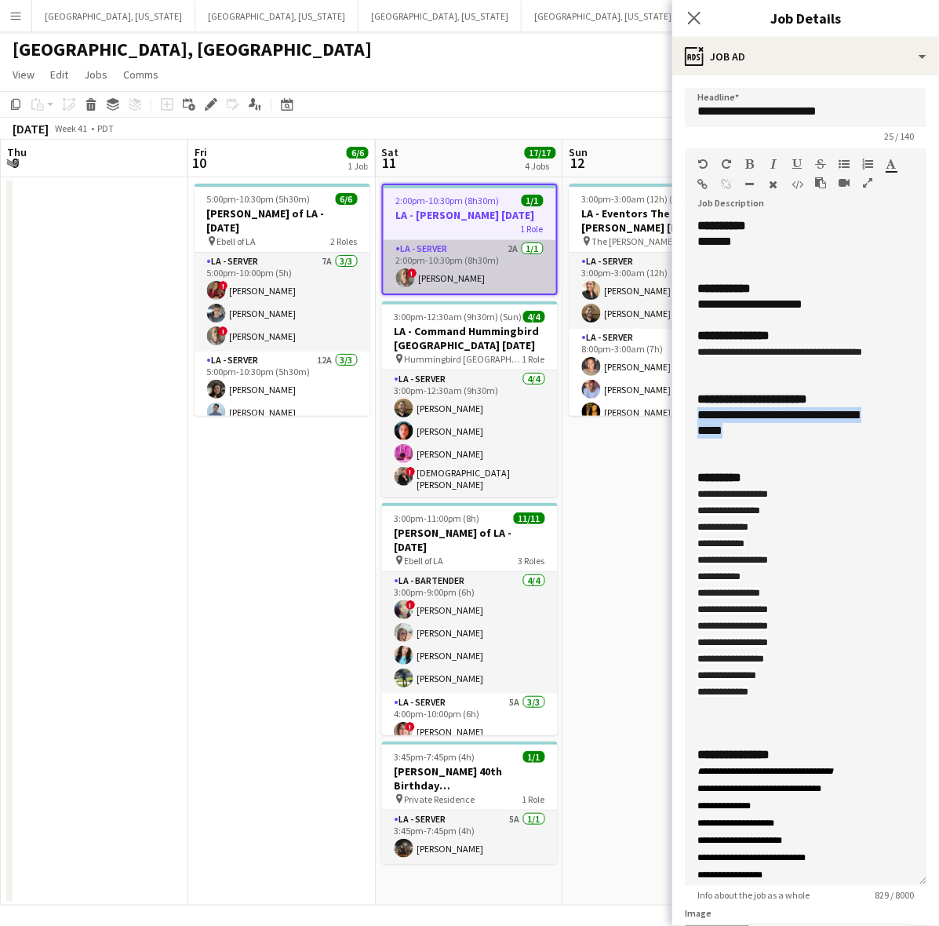
click at [499, 283] on app-card-role "LA - Server 2A 1/1 2:00pm-10:30pm (8h30m) ! Armando Casanas" at bounding box center [470, 266] width 173 height 53
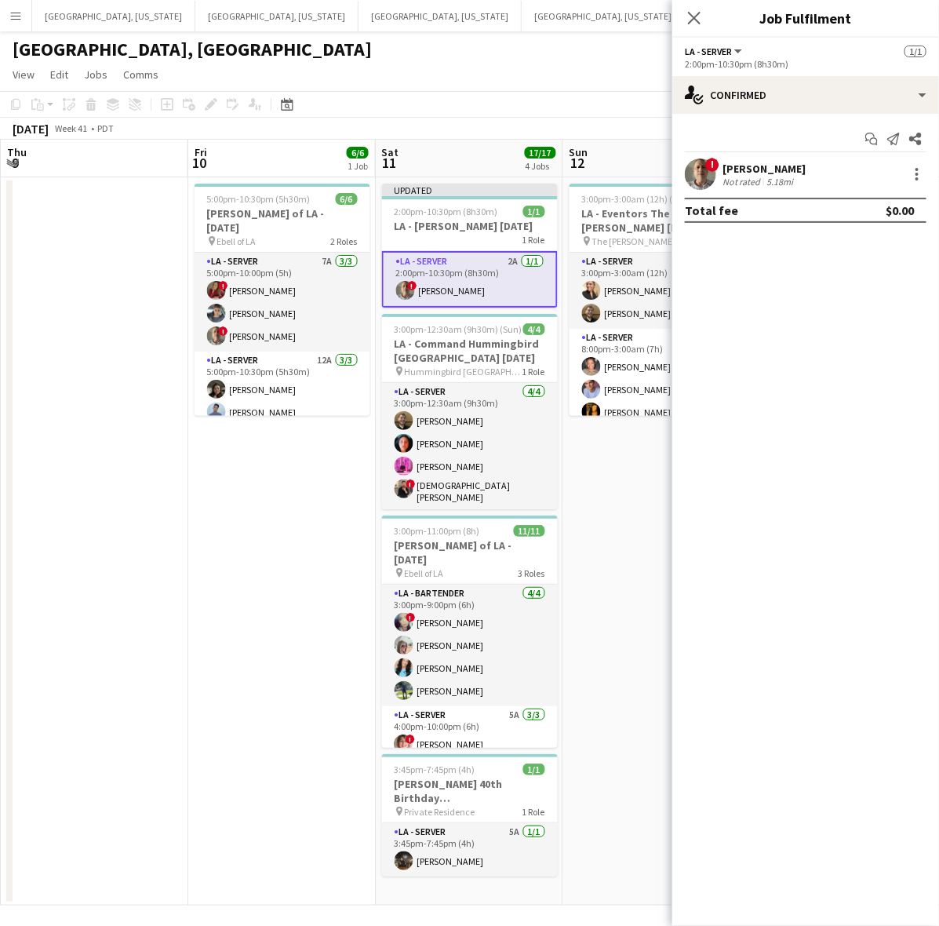
click at [698, 171] on app-user-avatar at bounding box center [700, 173] width 31 height 31
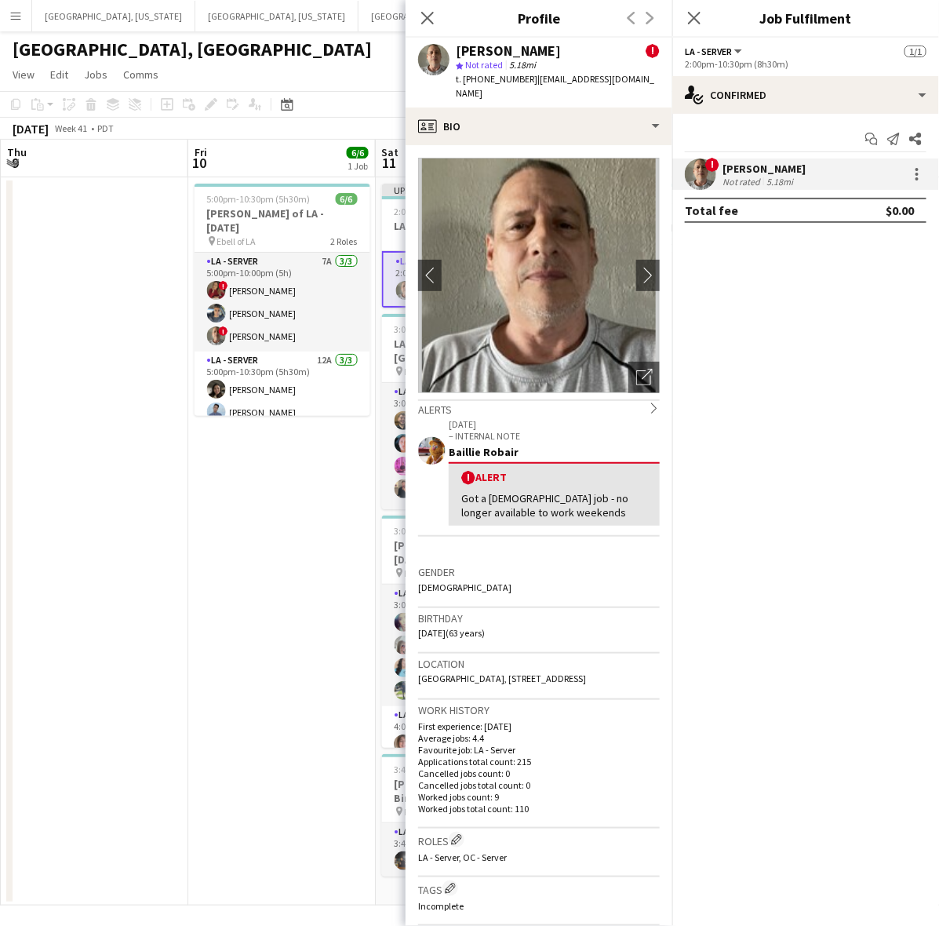
click at [489, 78] on span "t. +12134367722" at bounding box center [497, 79] width 82 height 12
copy span "12134367722"
click at [276, 526] on app-date-cell "5:00pm-10:30pm (5h30m) 6/6 LA - Ebell of LA - 10.10.25 pin Ebell of LA 2 Roles …" at bounding box center [281, 541] width 187 height 728
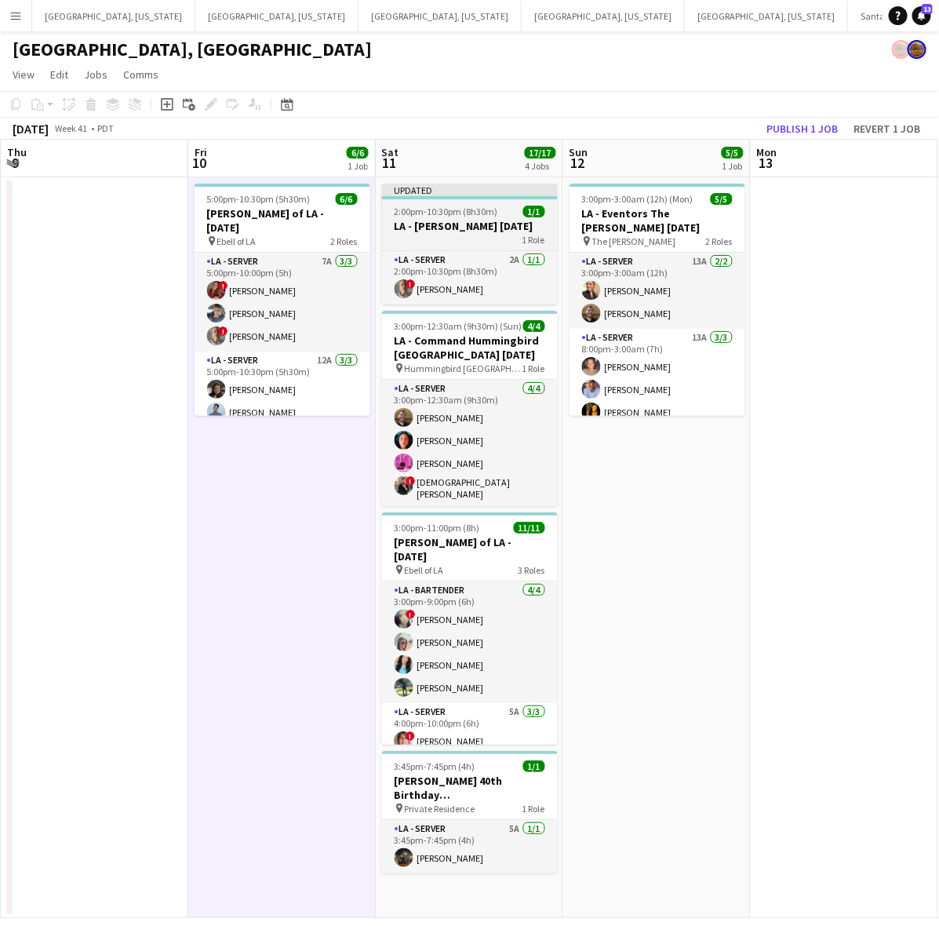
click at [457, 225] on h3 "LA - GT Bartlett 10.11.25" at bounding box center [470, 226] width 176 height 14
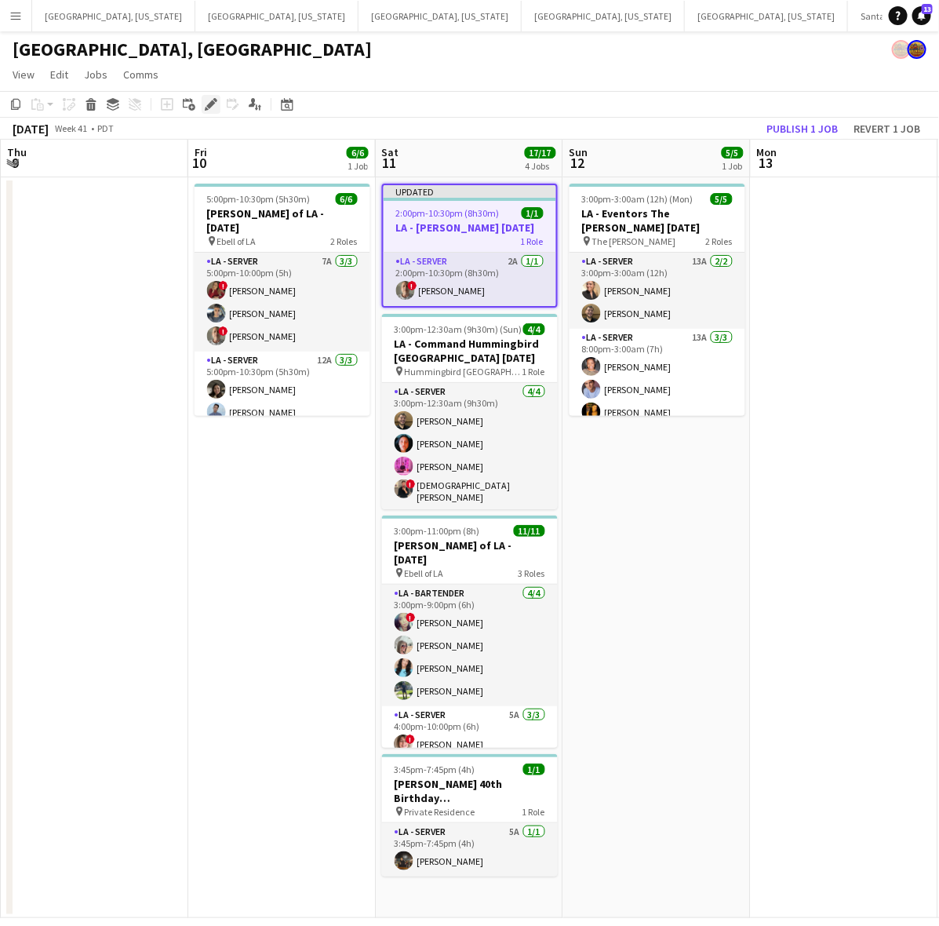
click at [208, 98] on icon "Edit" at bounding box center [211, 104] width 13 height 13
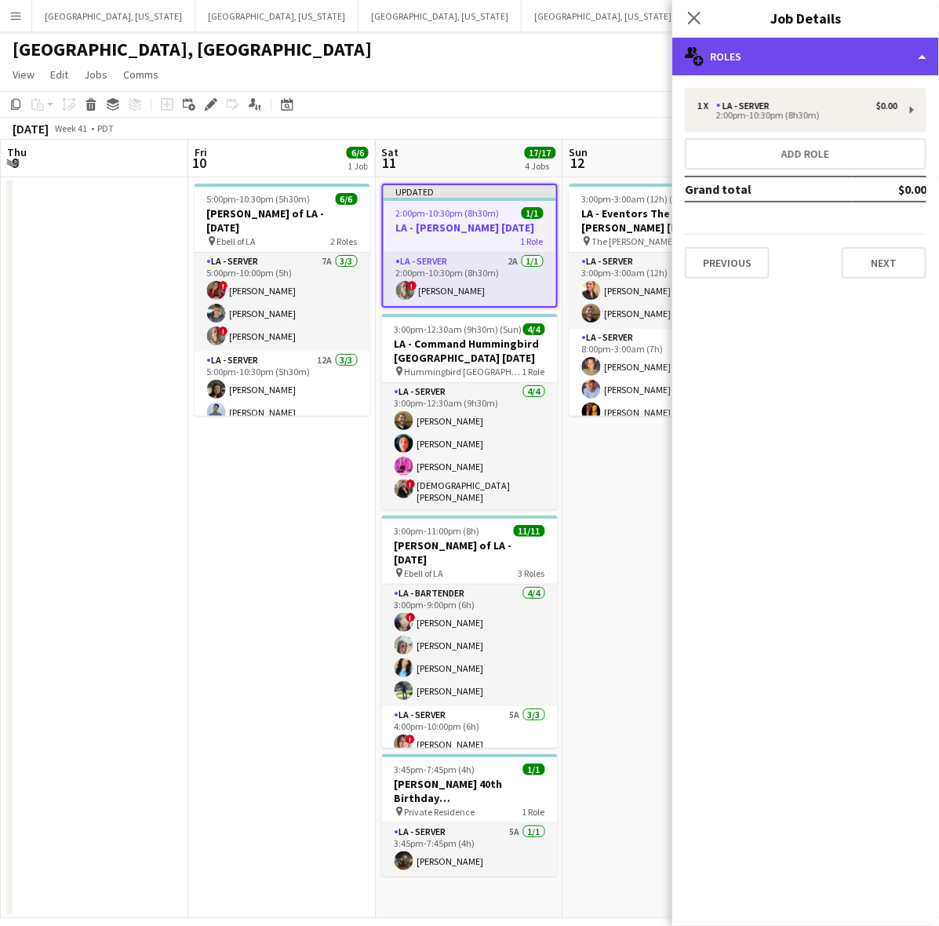
click at [805, 51] on div "multiple-users-add Roles" at bounding box center [805, 57] width 267 height 38
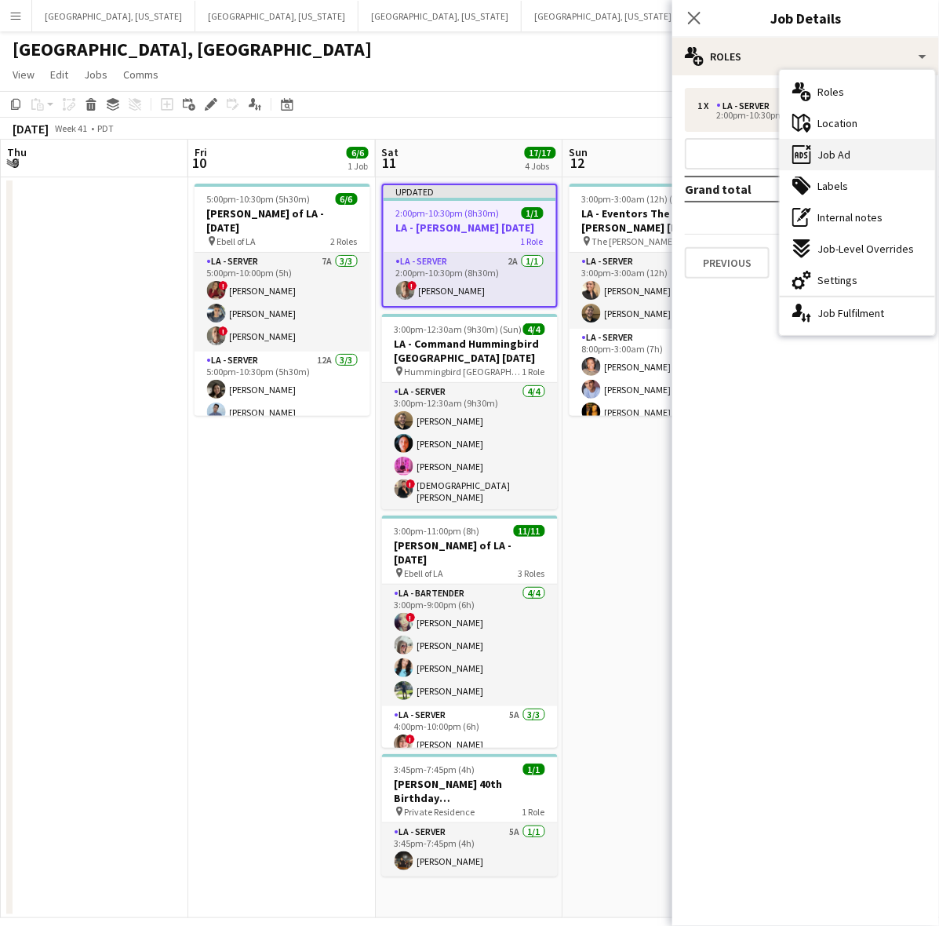
click at [832, 147] on span "Job Ad" at bounding box center [833, 154] width 33 height 14
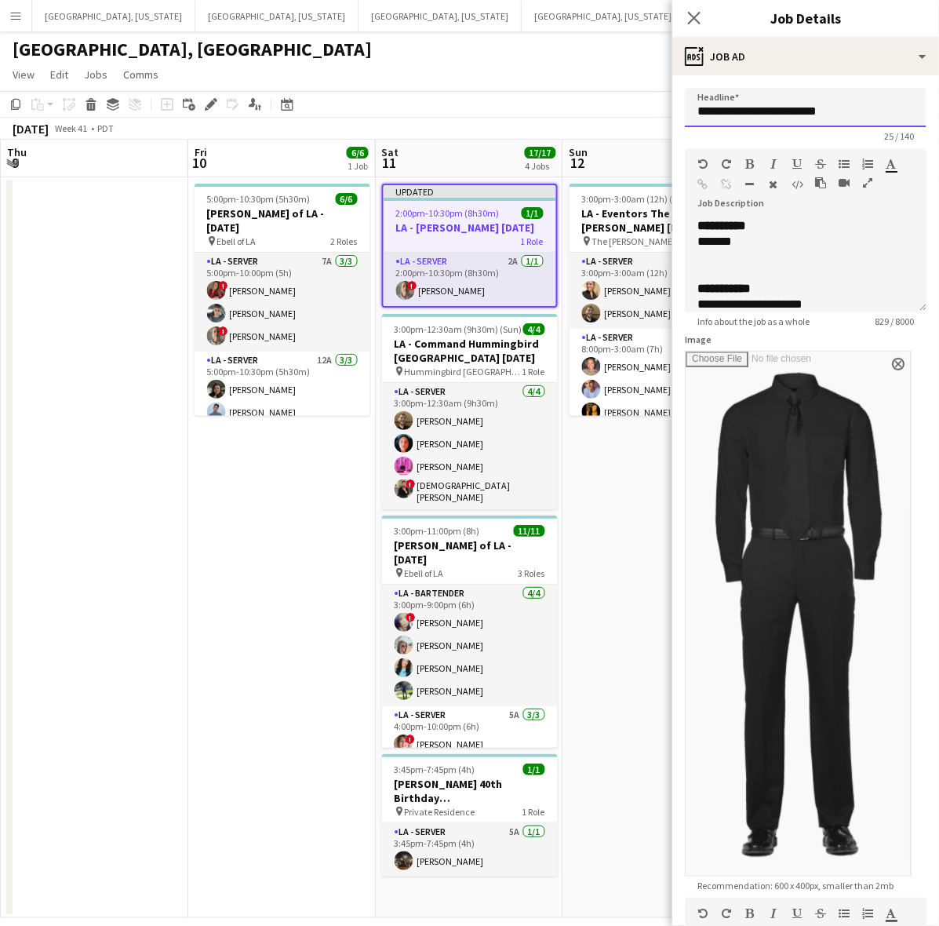
click at [759, 103] on input "**********" at bounding box center [806, 107] width 242 height 39
click at [759, 102] on input "**********" at bounding box center [806, 107] width 242 height 39
click at [770, 230] on div "**********" at bounding box center [805, 226] width 217 height 16
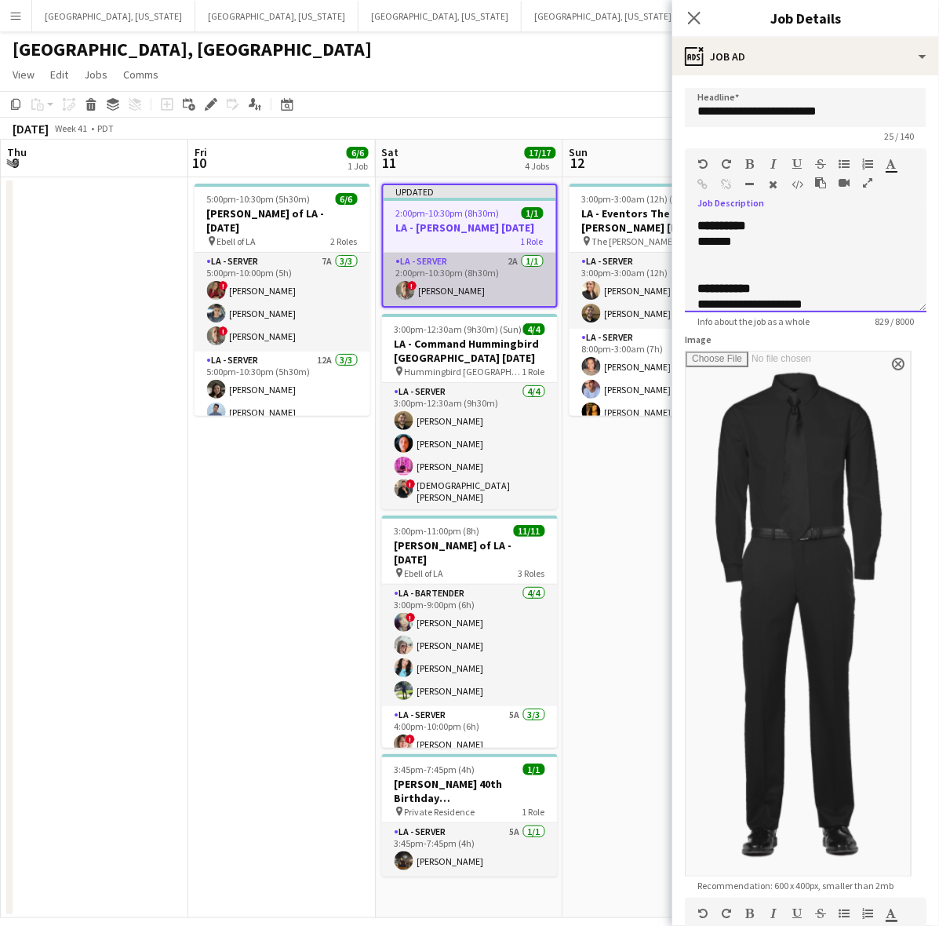
copy div "**********"
click at [519, 284] on app-card-role "LA - Server 2A 1/1 2:00pm-10:30pm (8h30m) ! Armando Casanas" at bounding box center [470, 279] width 173 height 53
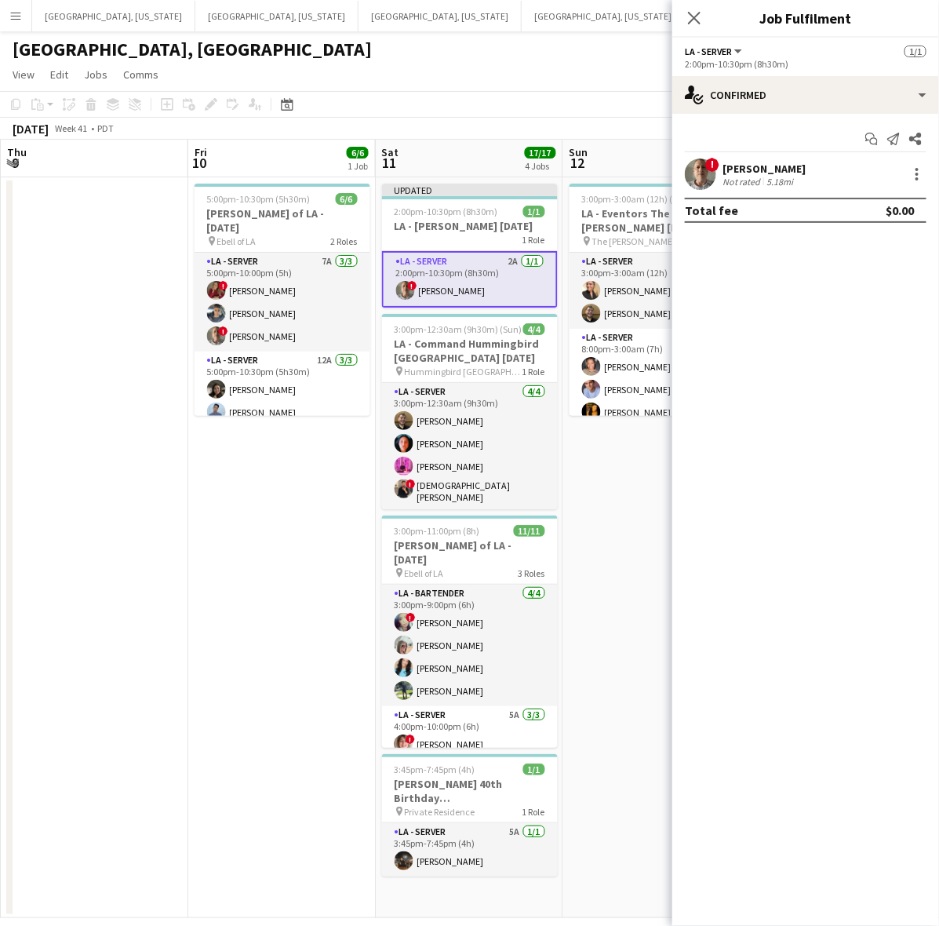
click at [737, 176] on div "Not rated" at bounding box center [742, 182] width 41 height 12
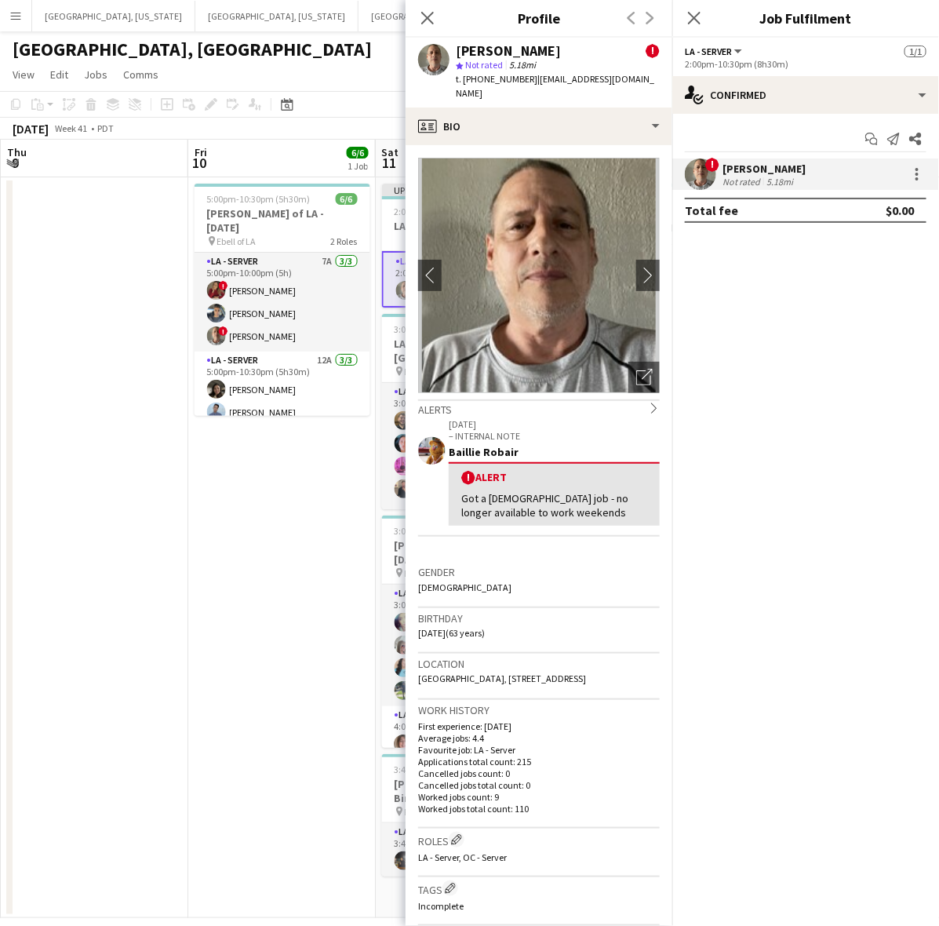
drag, startPoint x: 624, startPoint y: 81, endPoint x: 526, endPoint y: 83, distance: 98.9
click at [526, 83] on div "Armando Casanas ! star Not rated 5.18mi t. +12134367722 | luckyinart@gmail.com" at bounding box center [539, 73] width 267 height 70
copy span "luckyinart@gmail.com"
click at [240, 577] on app-date-cell "5:00pm-10:30pm (5h30m) 6/6 LA - Ebell of LA - 10.10.25 pin Ebell of LA 2 Roles …" at bounding box center [281, 547] width 187 height 741
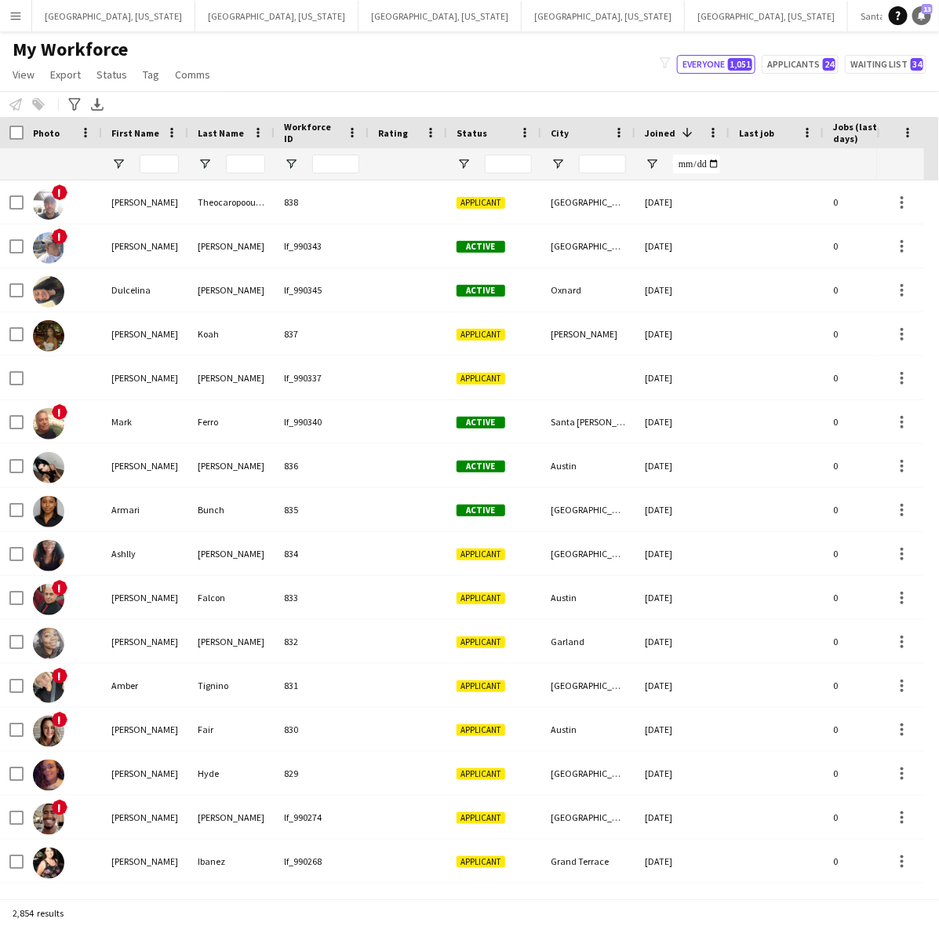
click at [924, 12] on span "13" at bounding box center [927, 9] width 11 height 10
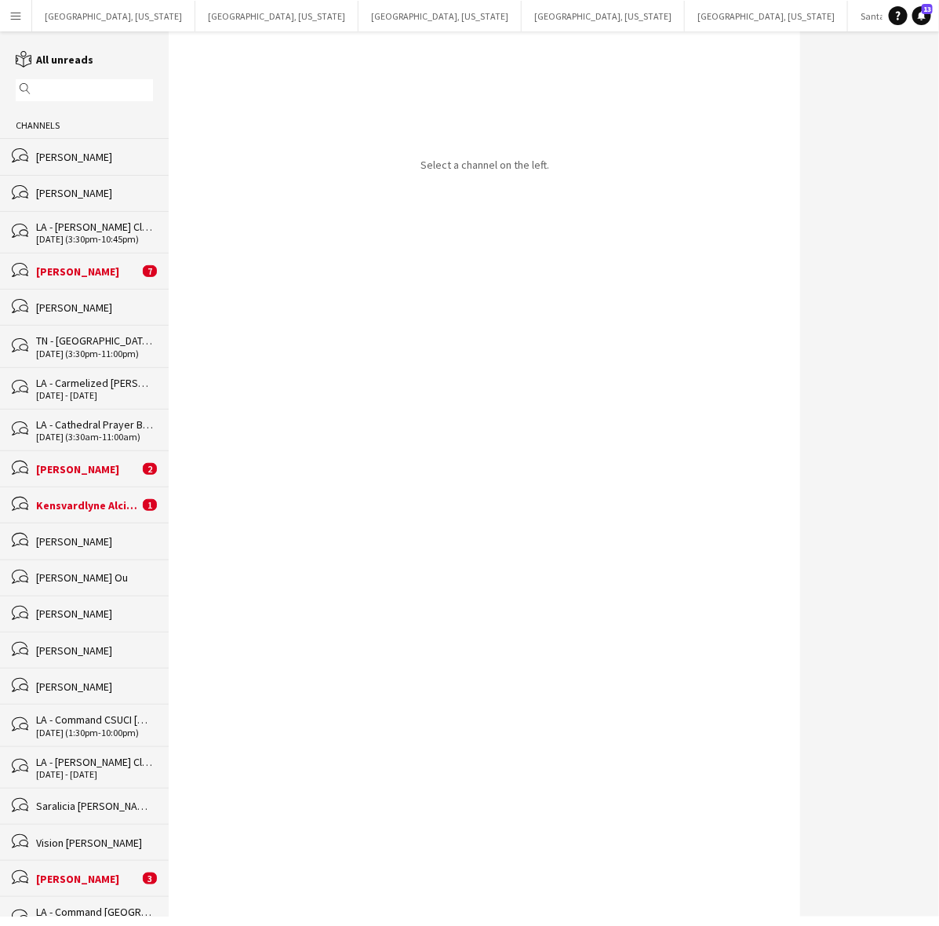
click at [102, 159] on div "[PERSON_NAME]" at bounding box center [94, 157] width 117 height 14
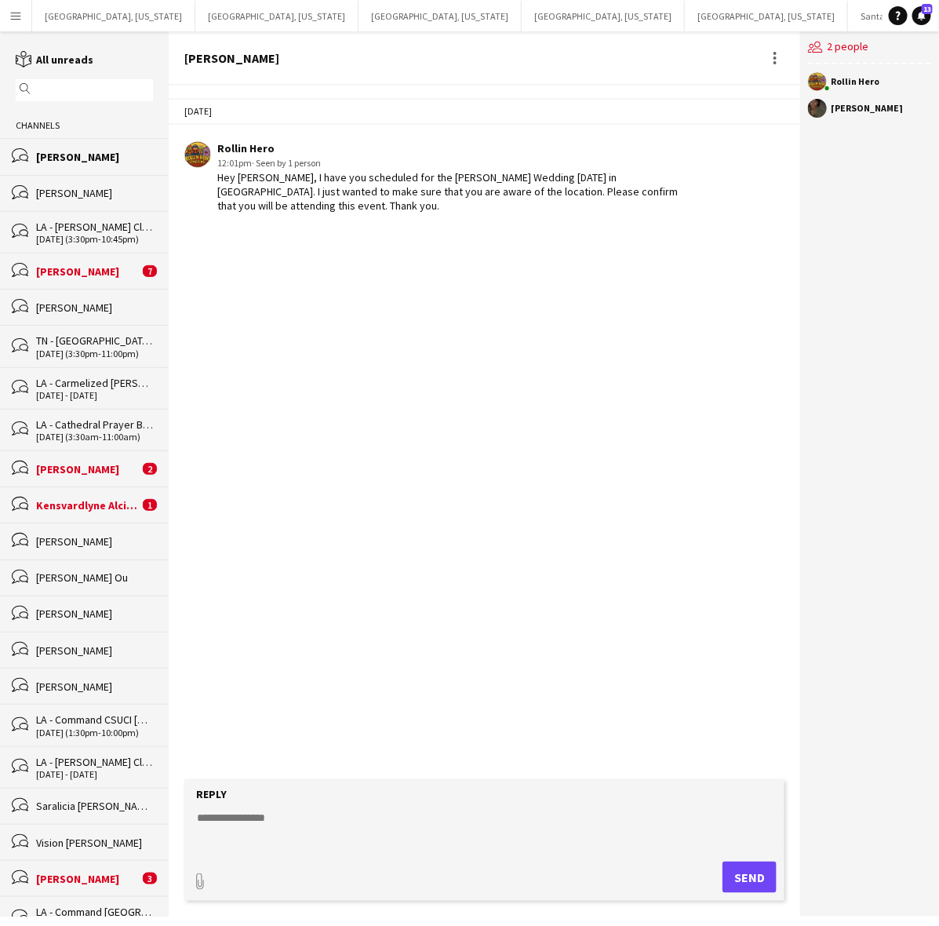
click at [90, 185] on div "bubbles [PERSON_NAME]" at bounding box center [84, 193] width 169 height 36
click at [99, 150] on div "[PERSON_NAME]" at bounding box center [94, 157] width 117 height 14
click at [67, 187] on div "[PERSON_NAME]" at bounding box center [94, 193] width 117 height 14
click at [71, 150] on div "[PERSON_NAME]" at bounding box center [94, 157] width 117 height 14
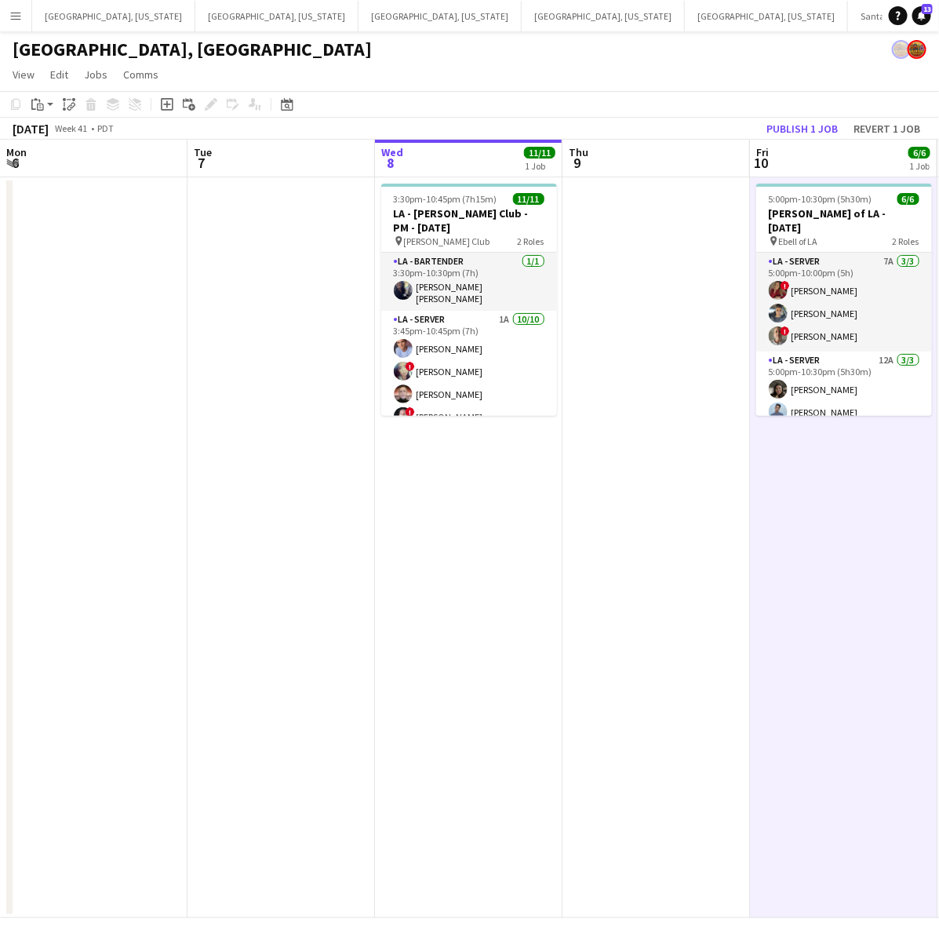
scroll to position [0, 605]
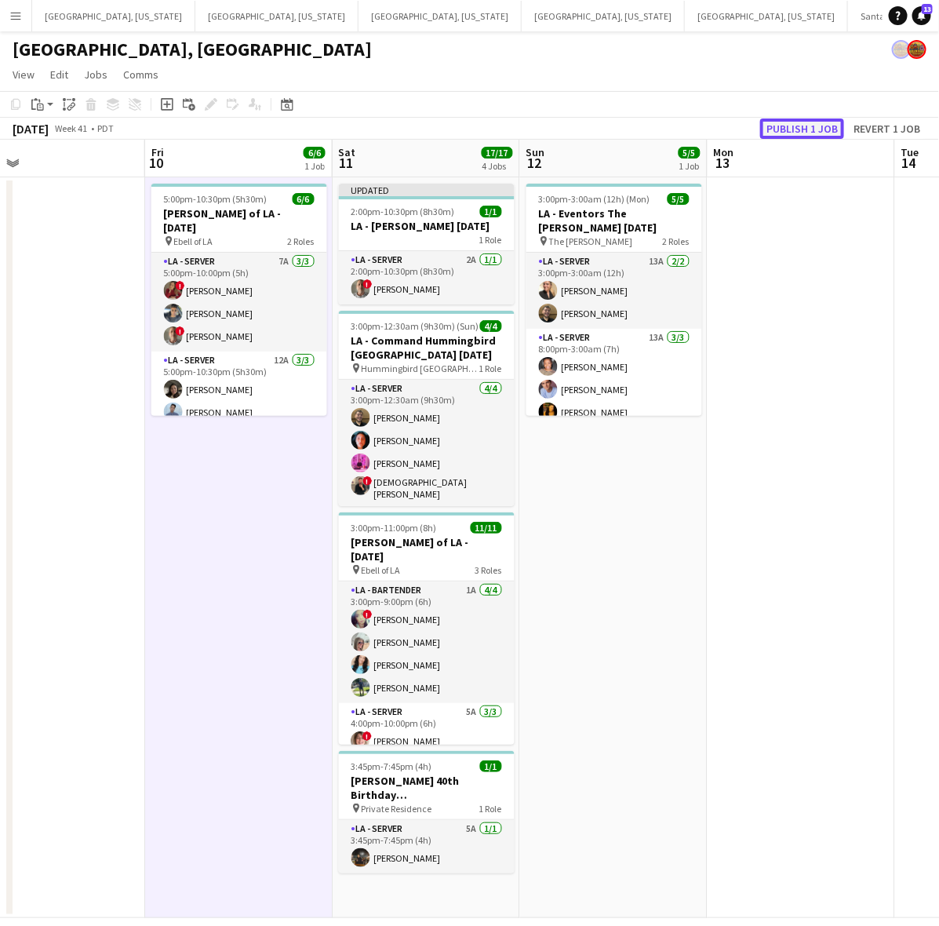
click at [799, 119] on button "Publish 1 job" at bounding box center [802, 128] width 84 height 20
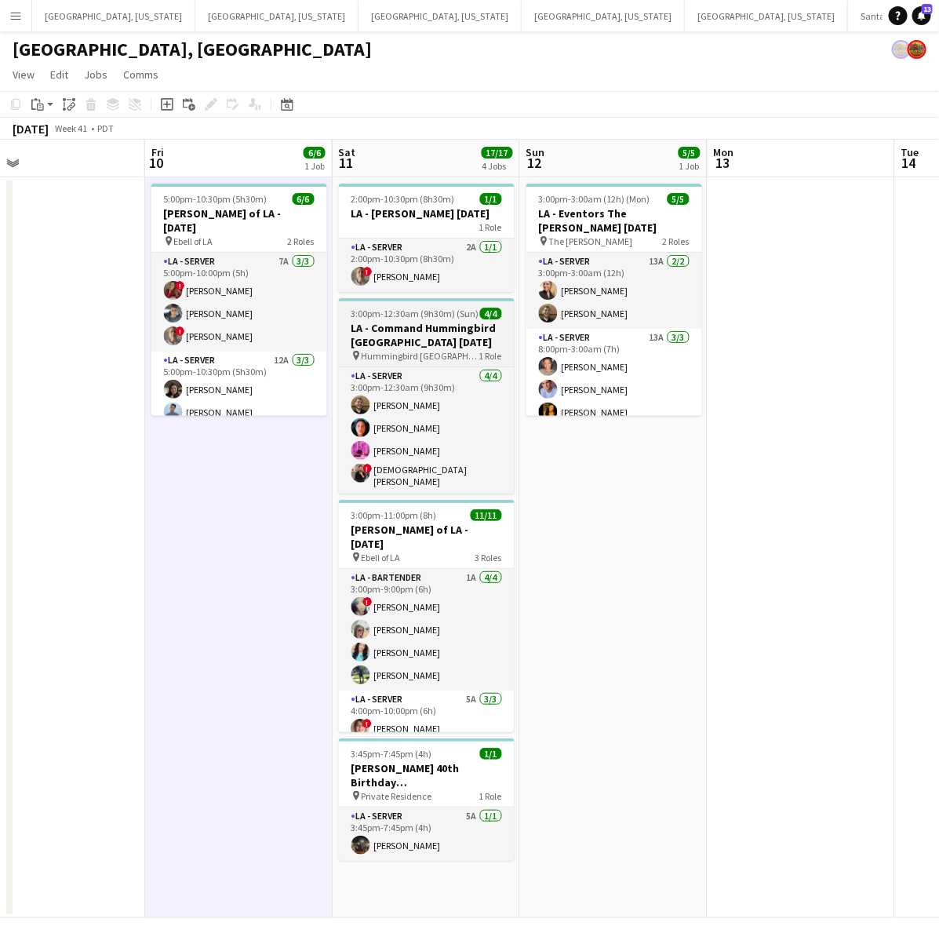
click at [456, 326] on h3 "LA - Command Hummingbird [GEOGRAPHIC_DATA] [DATE]" at bounding box center [427, 335] width 176 height 28
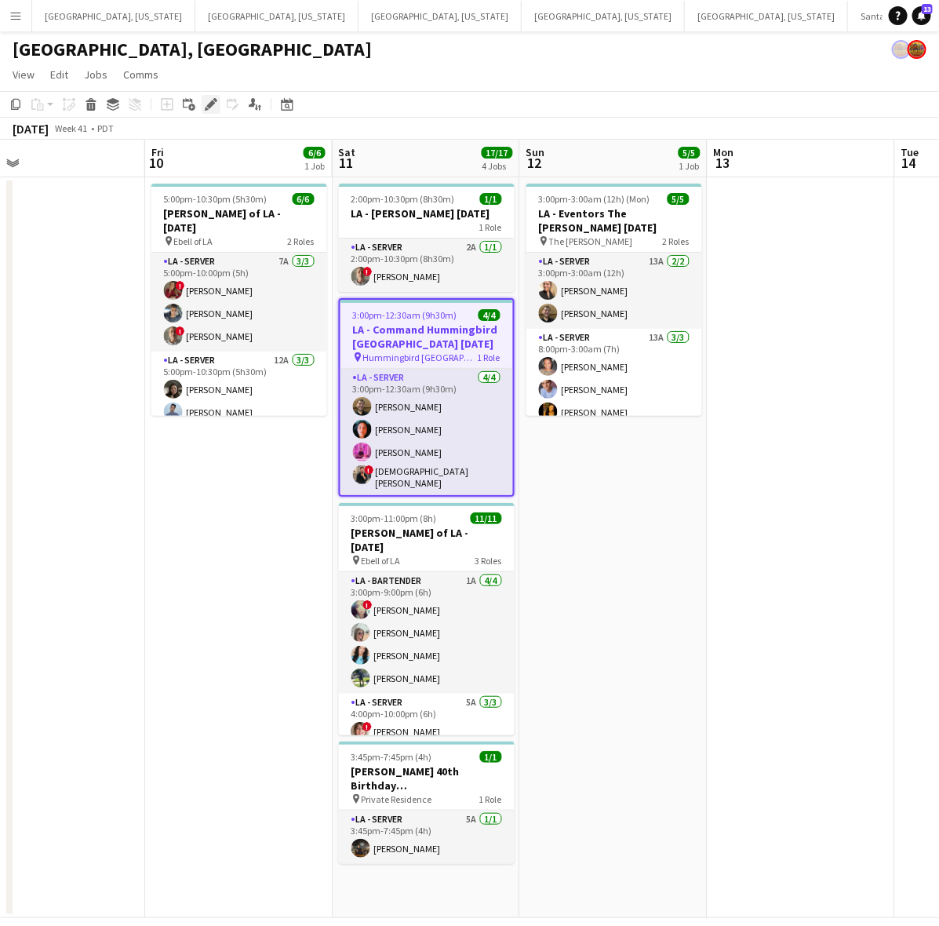
drag, startPoint x: 206, startPoint y: 100, endPoint x: 249, endPoint y: 100, distance: 43.9
click at [206, 100] on icon "Edit" at bounding box center [211, 104] width 13 height 13
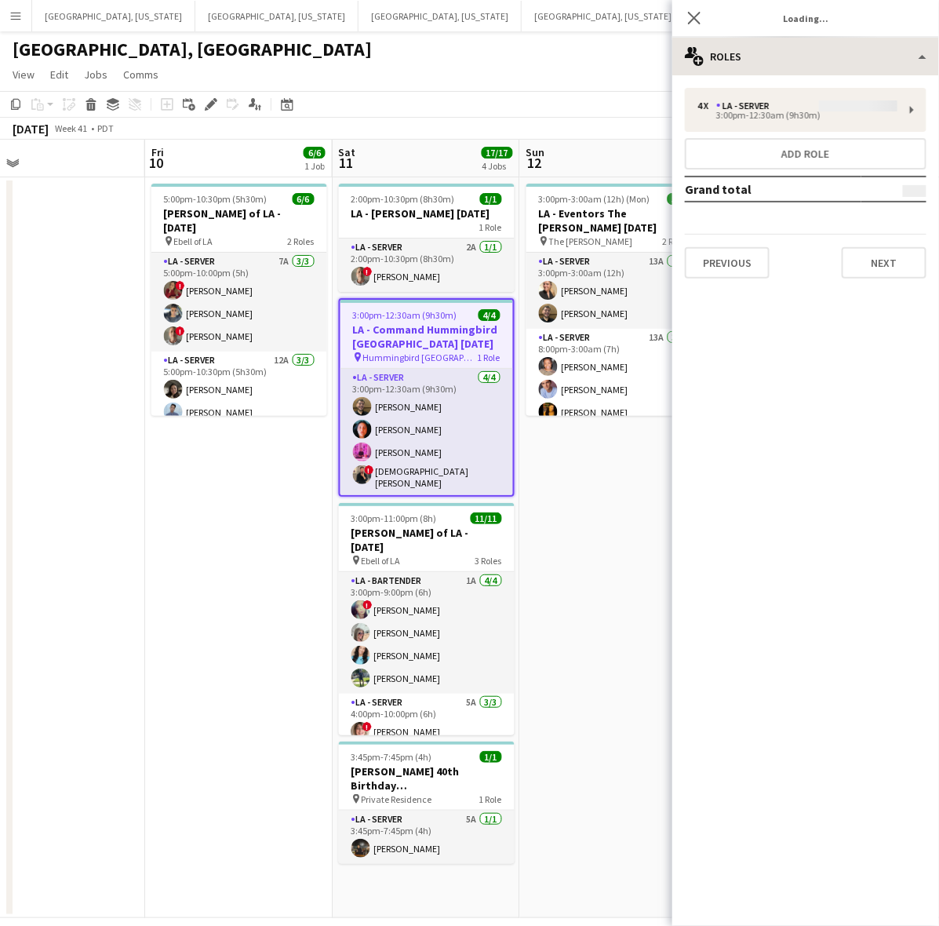
type input "**********"
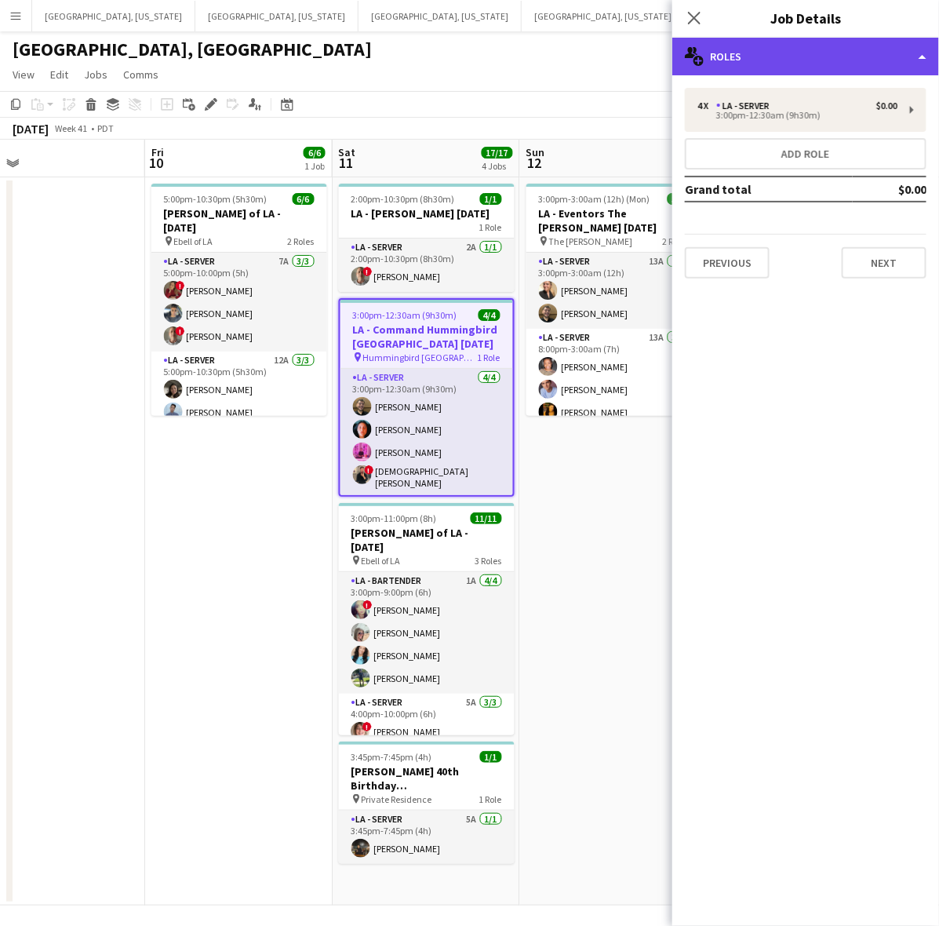
click at [849, 49] on div "multiple-users-add Roles" at bounding box center [805, 57] width 267 height 38
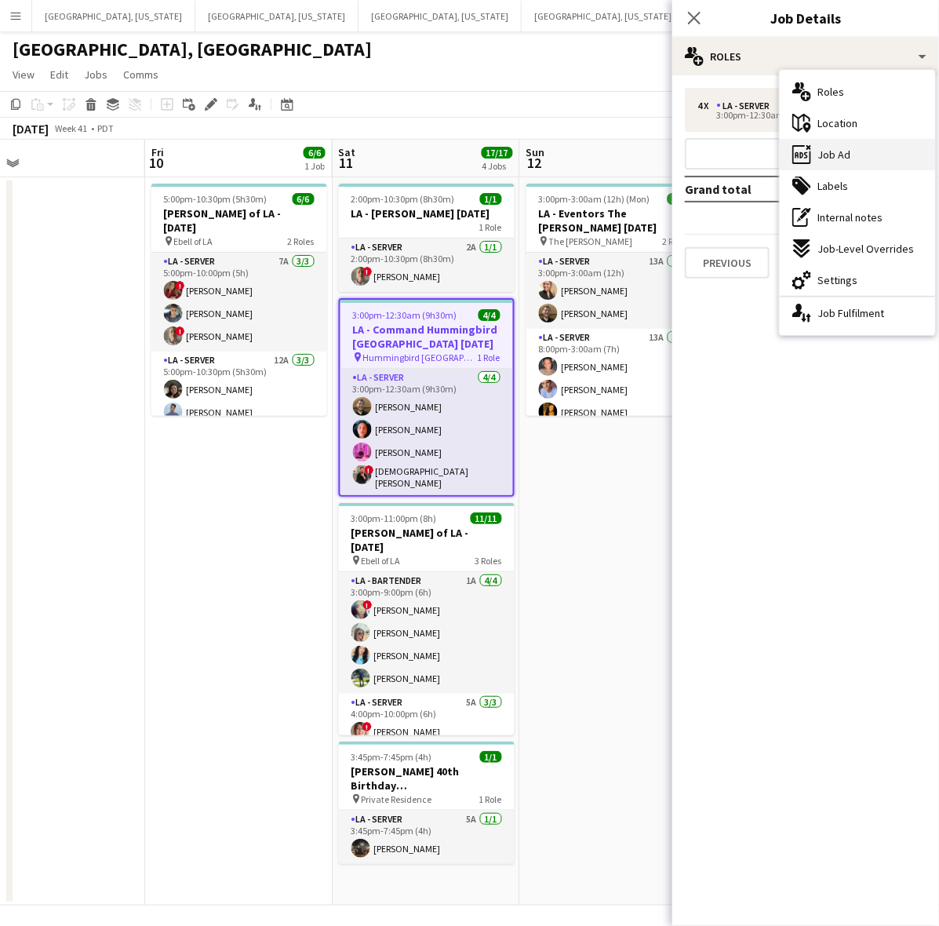
click at [843, 145] on div "ads-window Job Ad" at bounding box center [857, 154] width 155 height 31
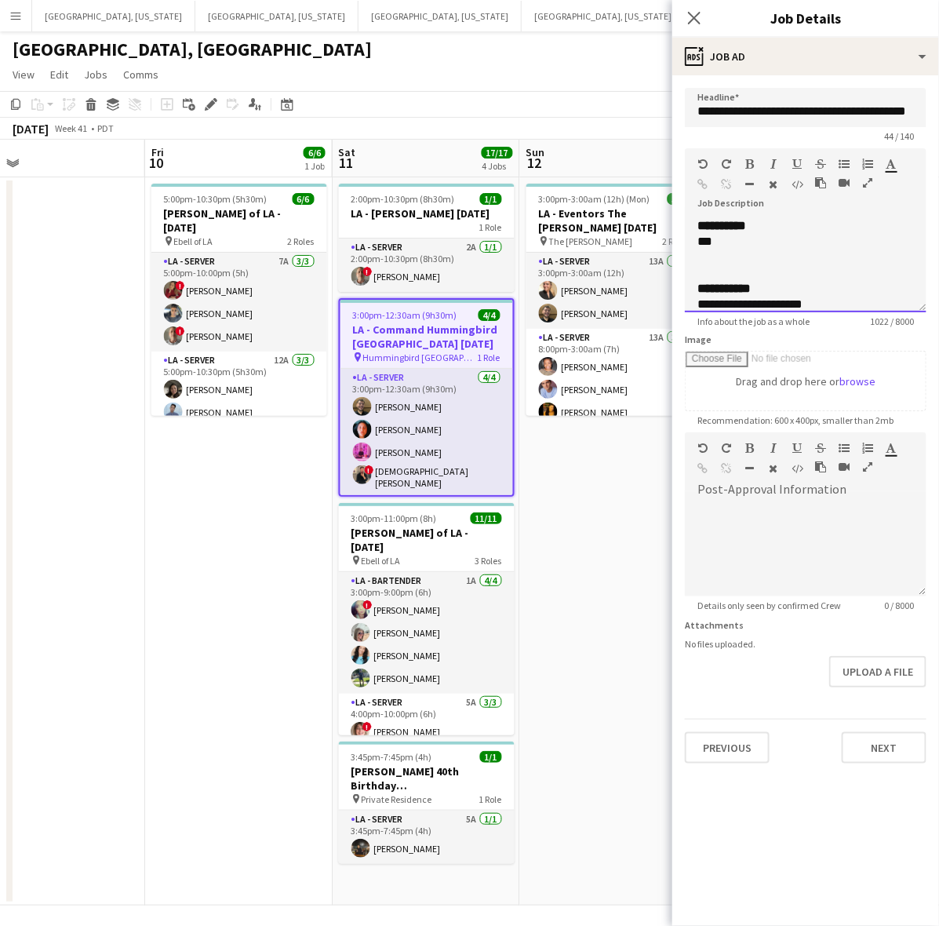
click at [732, 237] on div "***" at bounding box center [798, 242] width 202 height 16
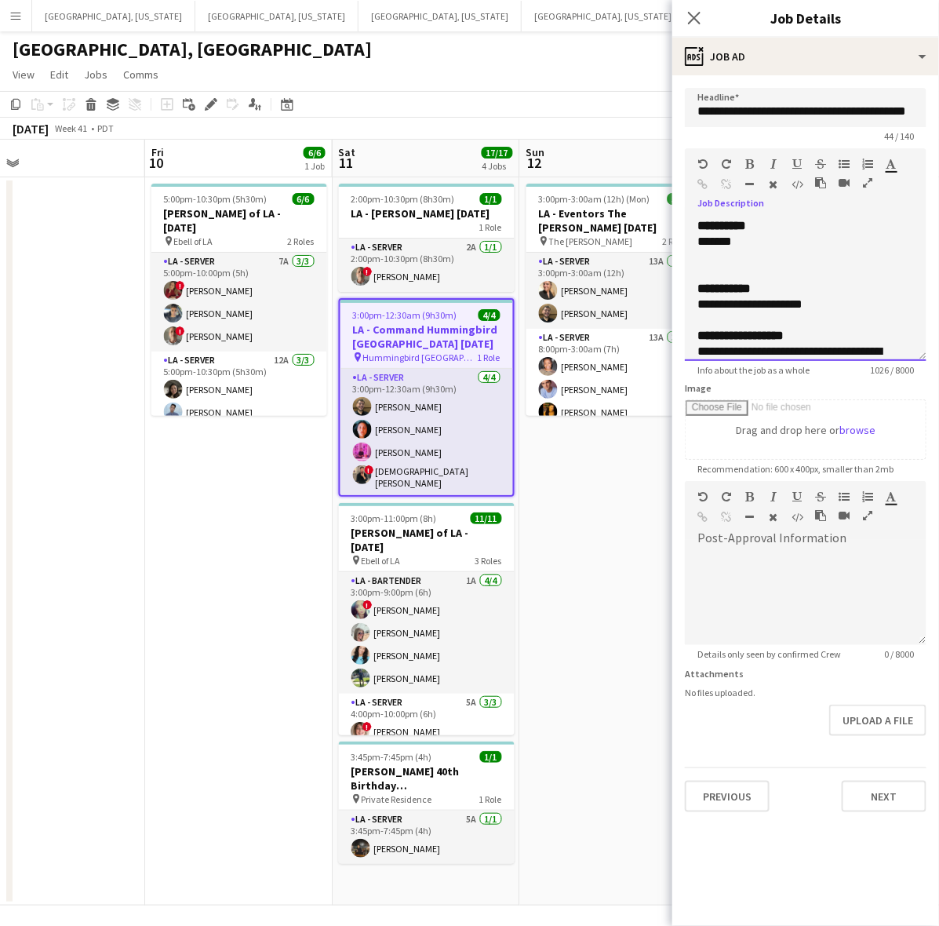
drag, startPoint x: 923, startPoint y: 299, endPoint x: 891, endPoint y: 464, distance: 168.5
click at [901, 361] on div "**********" at bounding box center [806, 289] width 242 height 143
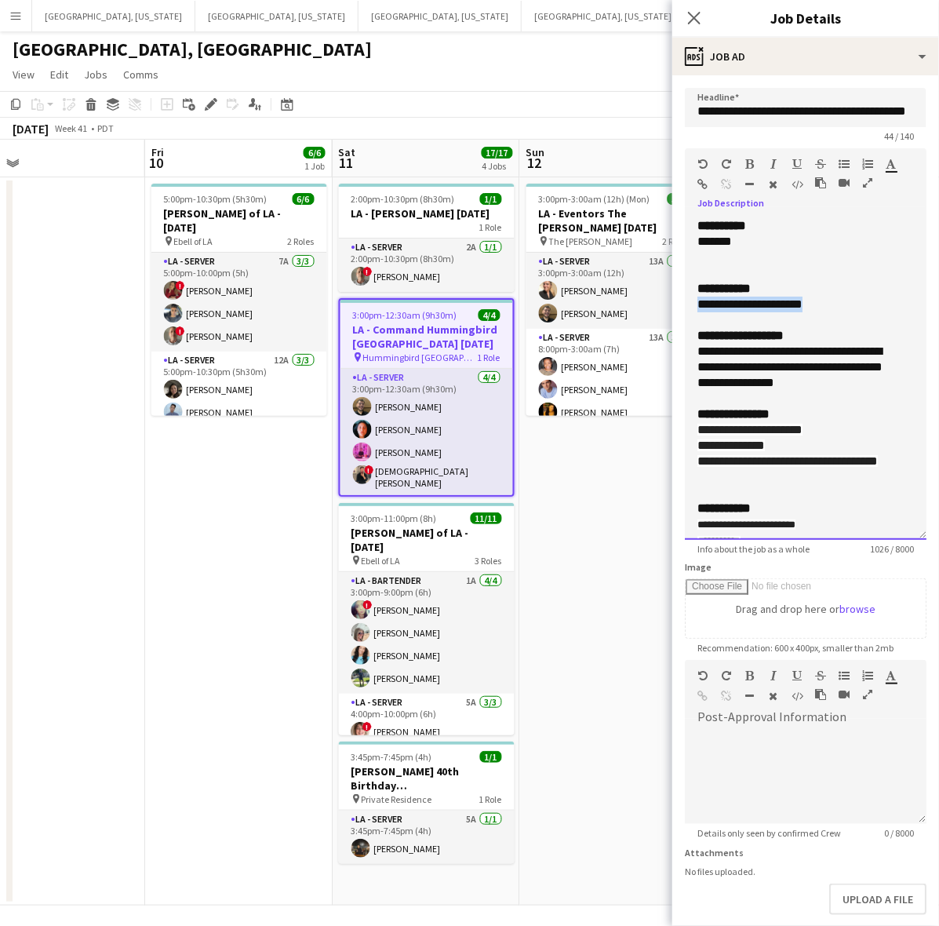
drag, startPoint x: 825, startPoint y: 308, endPoint x: 687, endPoint y: 299, distance: 138.4
click at [687, 299] on div "**********" at bounding box center [806, 379] width 242 height 322
copy div "**********"
drag, startPoint x: 766, startPoint y: 481, endPoint x: 679, endPoint y: 432, distance: 100.4
click at [679, 432] on form "**********" at bounding box center [805, 539] width 267 height 903
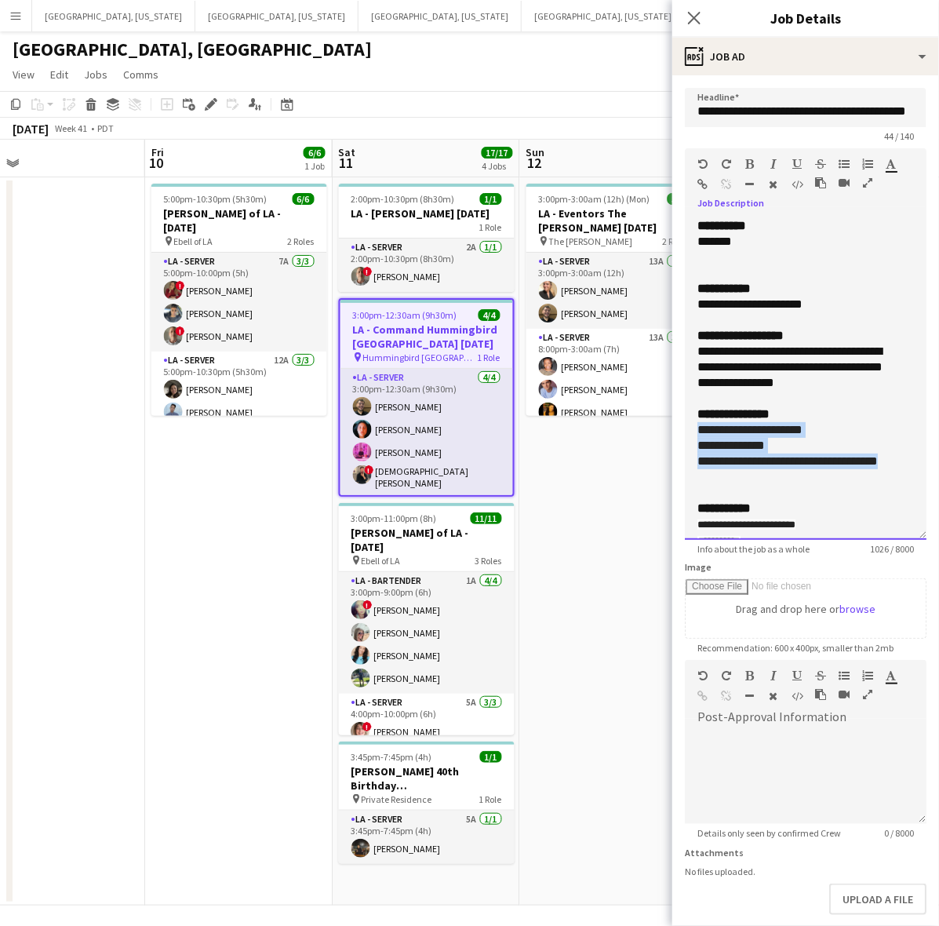
copy div "**********"
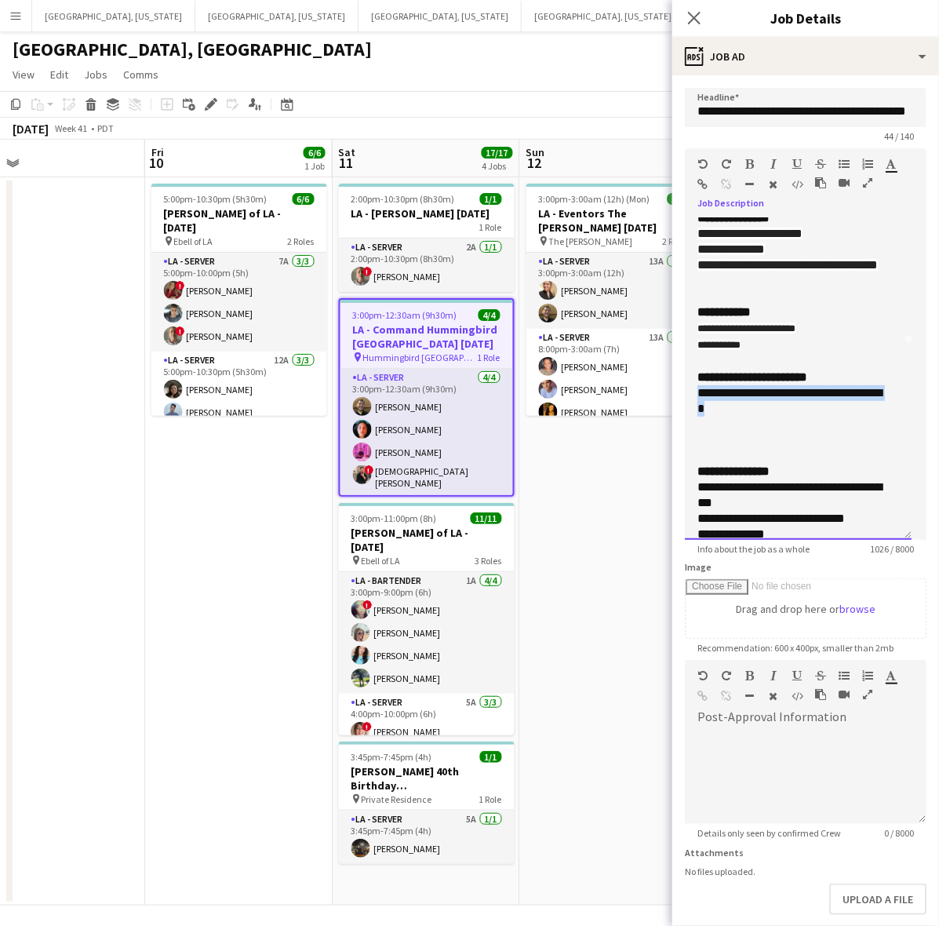
drag, startPoint x: 758, startPoint y: 437, endPoint x: 690, endPoint y: 420, distance: 69.6
click at [690, 420] on div "**********" at bounding box center [798, 379] width 227 height 322
copy div "**********"
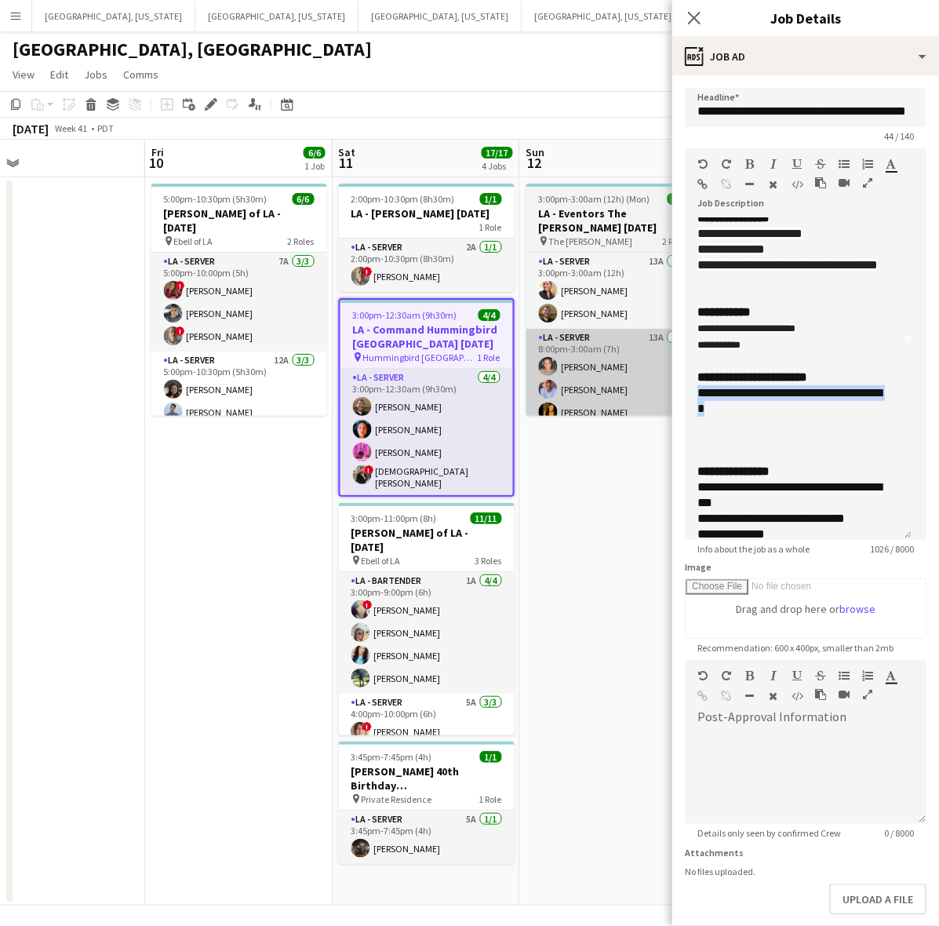
drag, startPoint x: 459, startPoint y: 424, endPoint x: 544, endPoint y: 385, distance: 93.4
click at [459, 424] on app-card-role "LA - Server [DATE] 3:00pm-12:30am (9h30m) [PERSON_NAME] [PERSON_NAME] [PERSON_N…" at bounding box center [426, 432] width 173 height 126
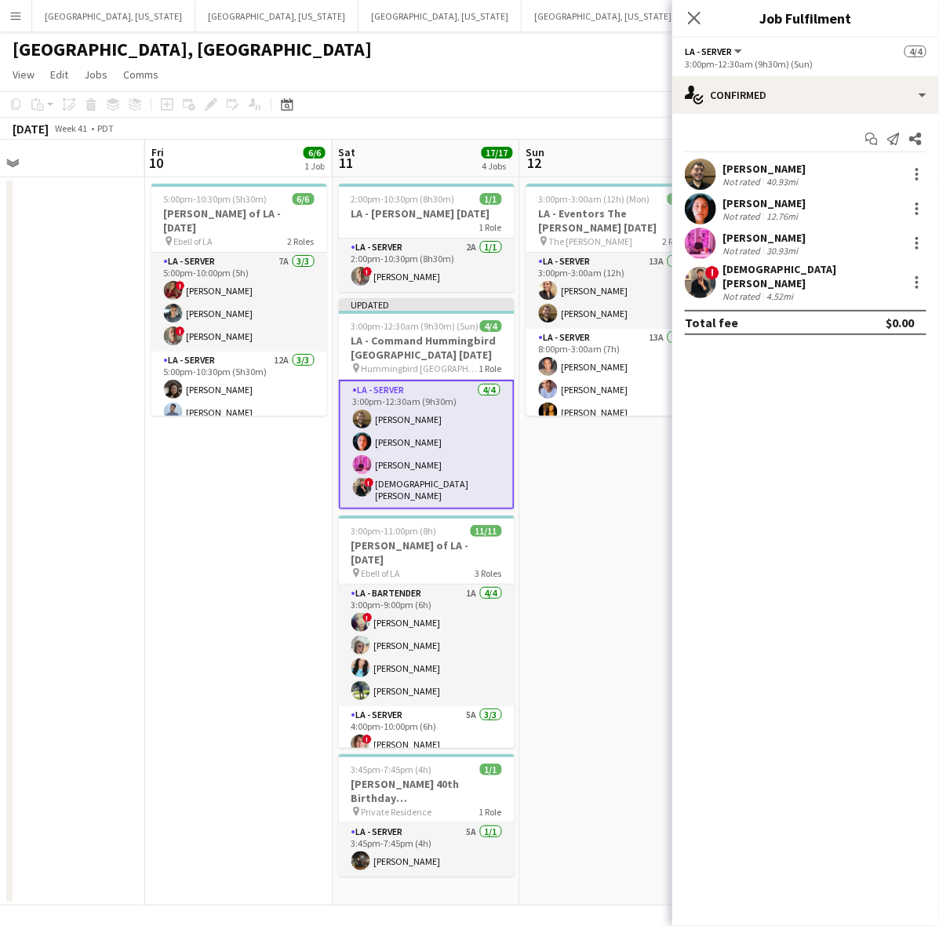
click at [722, 166] on div "[PERSON_NAME]" at bounding box center [763, 169] width 83 height 14
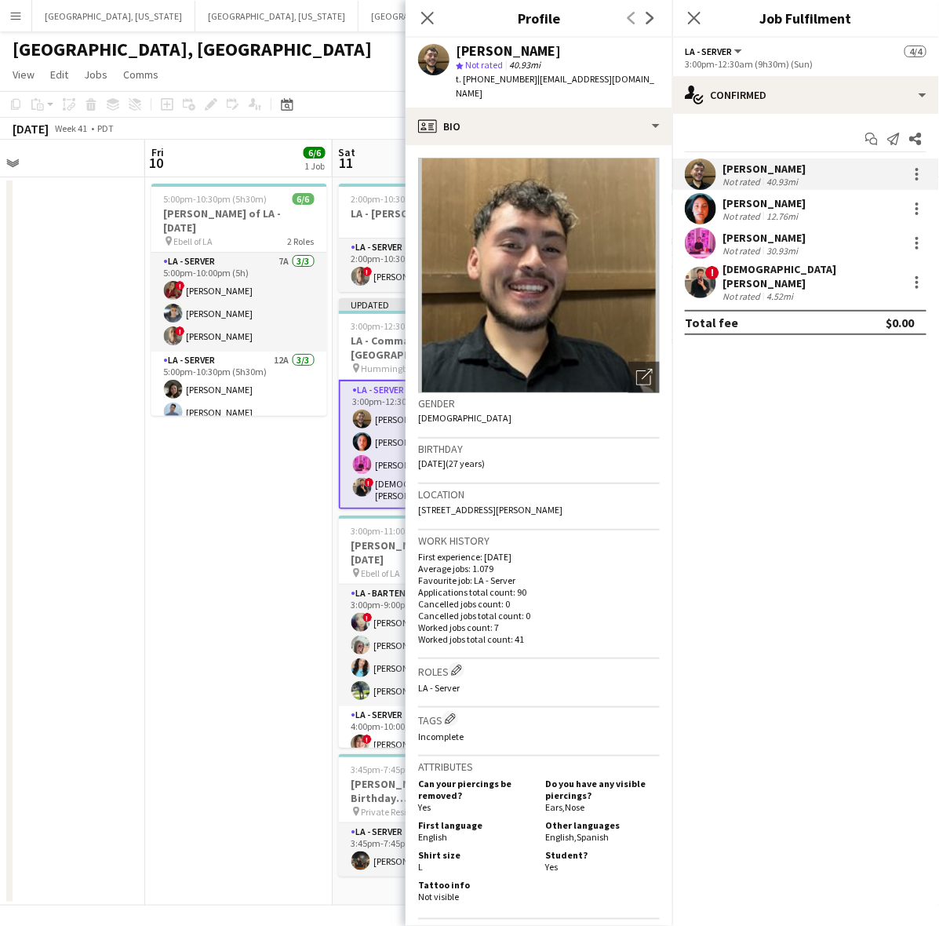
click at [500, 73] on span "t. [PHONE_NUMBER]" at bounding box center [497, 79] width 82 height 12
click at [343, 479] on app-card-role "LA - Server [DATE] 3:00pm-12:30am (9h30m) [PERSON_NAME] [PERSON_NAME] [PERSON_N…" at bounding box center [427, 444] width 176 height 129
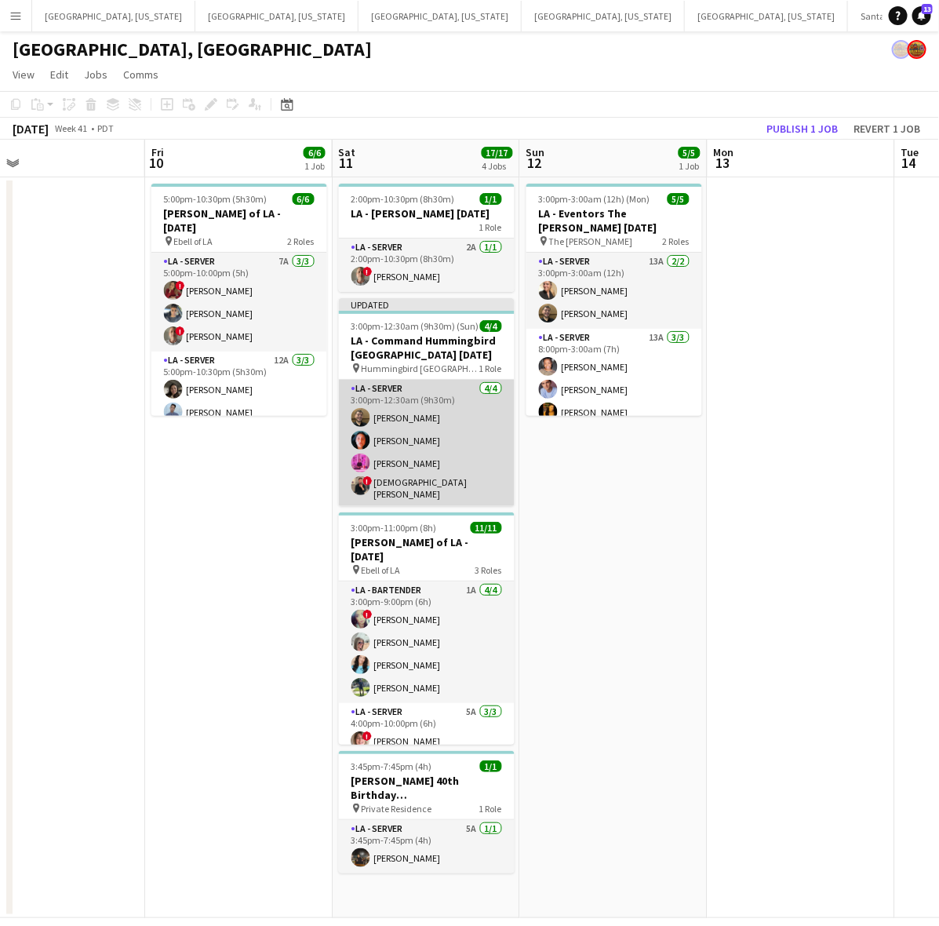
click at [391, 455] on app-card-role "LA - Server [DATE] 3:00pm-12:30am (9h30m) [PERSON_NAME] [PERSON_NAME] [PERSON_N…" at bounding box center [427, 443] width 176 height 126
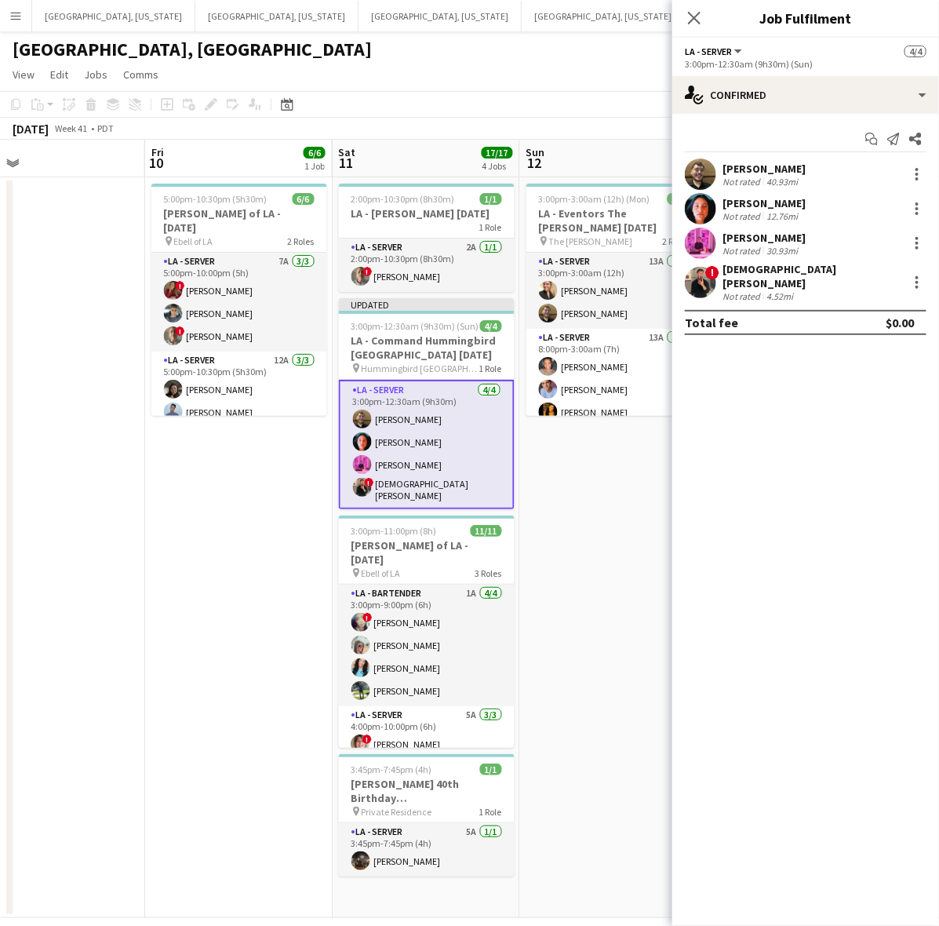
click at [731, 169] on div "[PERSON_NAME]" at bounding box center [763, 169] width 83 height 14
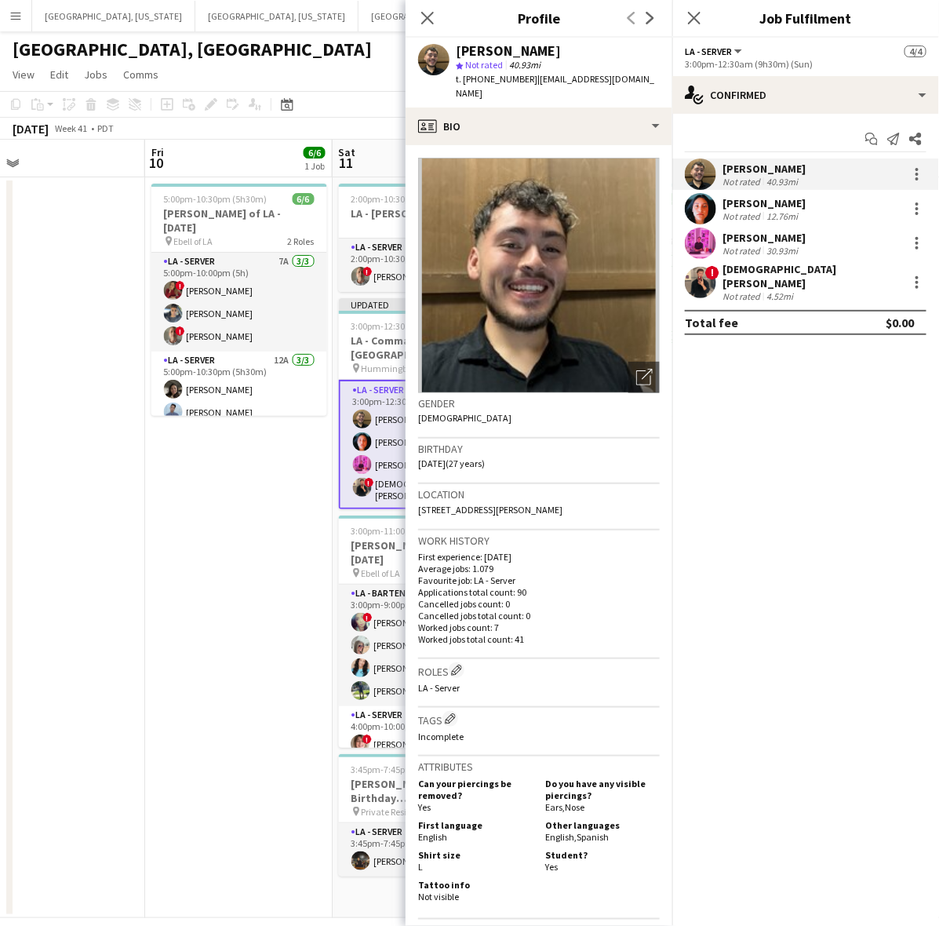
click at [497, 79] on span "t. [PHONE_NUMBER]" at bounding box center [497, 79] width 82 height 12
click at [497, 79] on span "t. +16265974055" at bounding box center [497, 79] width 82 height 12
copy span "16265974055"
click at [782, 216] on div "12.76mi" at bounding box center [782, 216] width 38 height 12
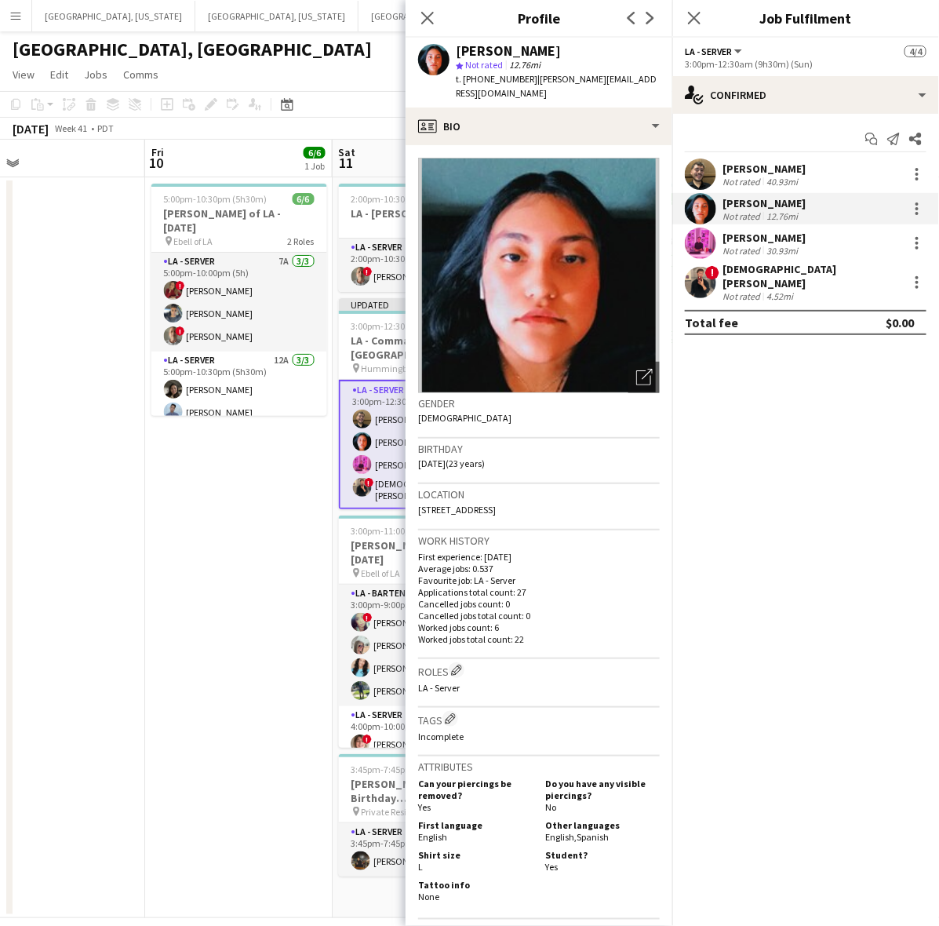
click at [479, 71] on span "Not rated" at bounding box center [484, 65] width 38 height 12
click at [479, 69] on span "Not rated" at bounding box center [484, 65] width 38 height 12
click at [493, 78] on span "t. +18184526827" at bounding box center [497, 79] width 82 height 12
copy span "18184526827"
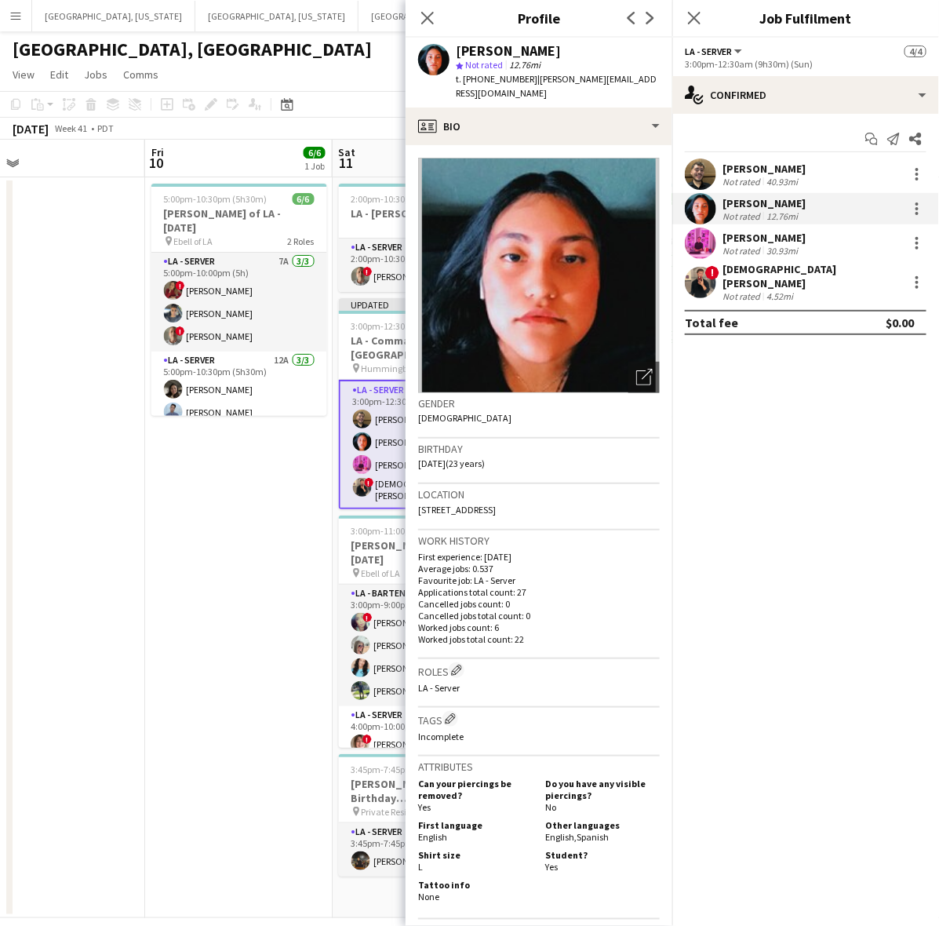
click at [714, 228] on div at bounding box center [700, 242] width 31 height 31
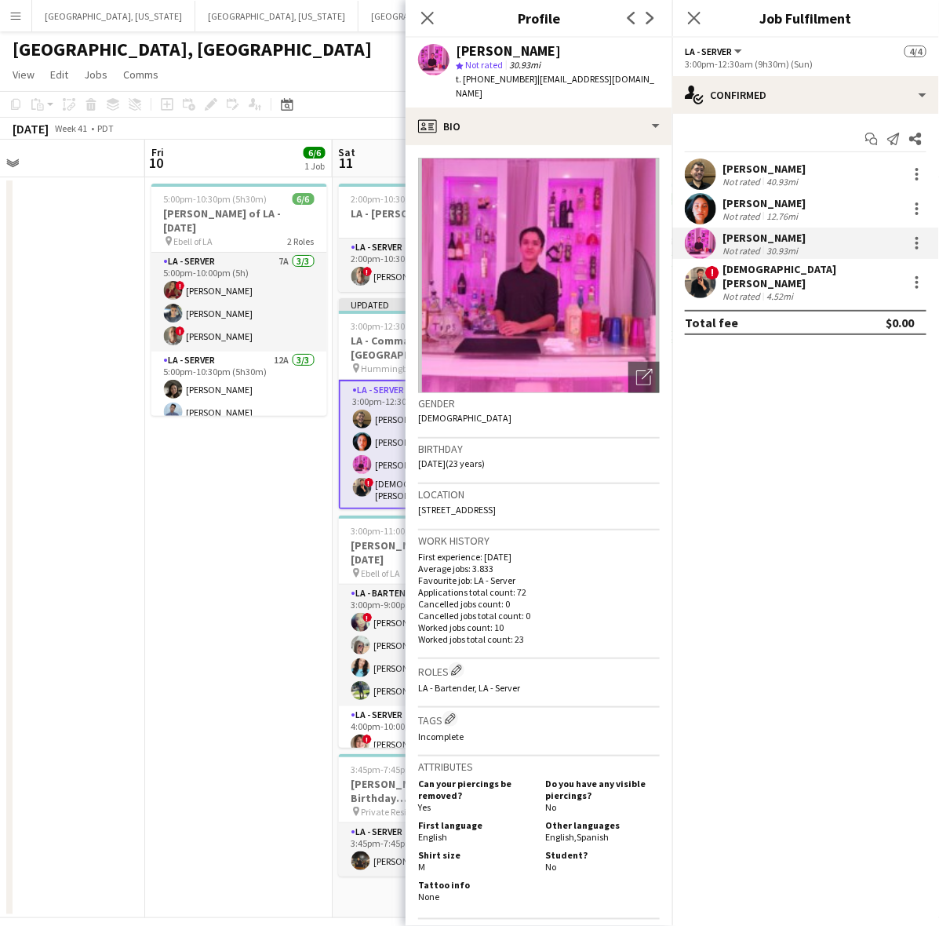
click at [735, 290] on div "Not rated" at bounding box center [742, 296] width 41 height 12
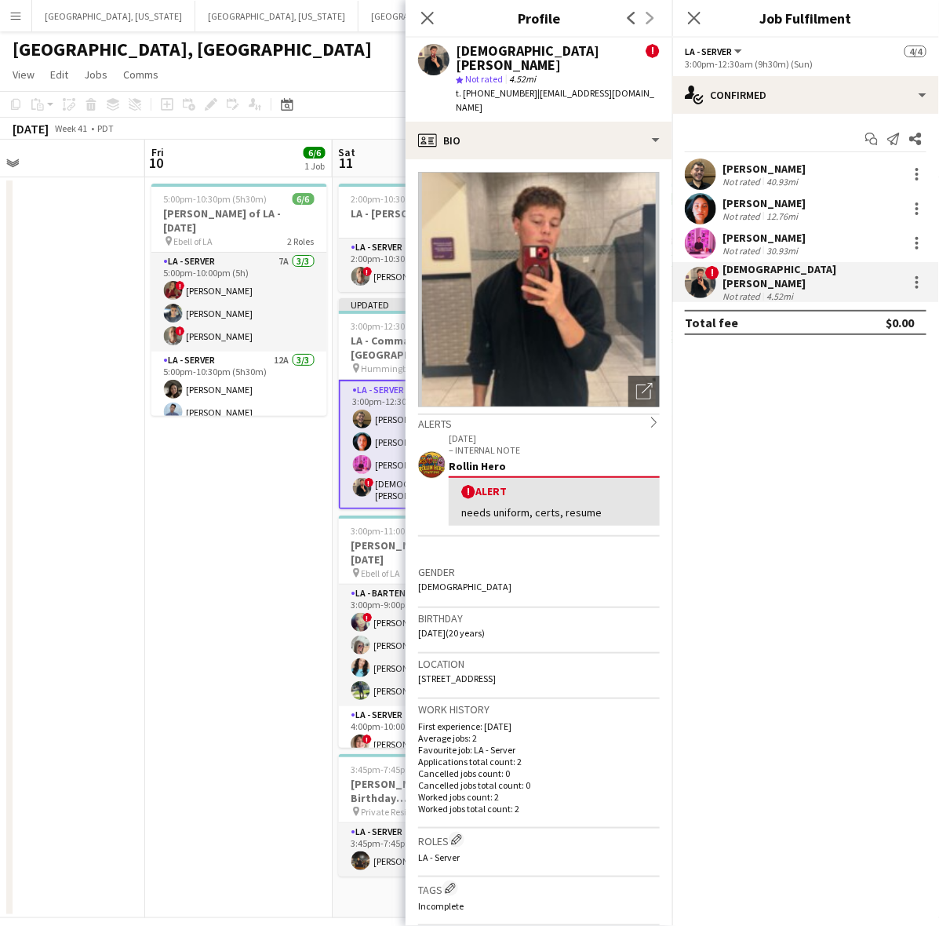
click at [480, 87] on span "t. +18056301001" at bounding box center [497, 93] width 82 height 12
copy span "18056301001"
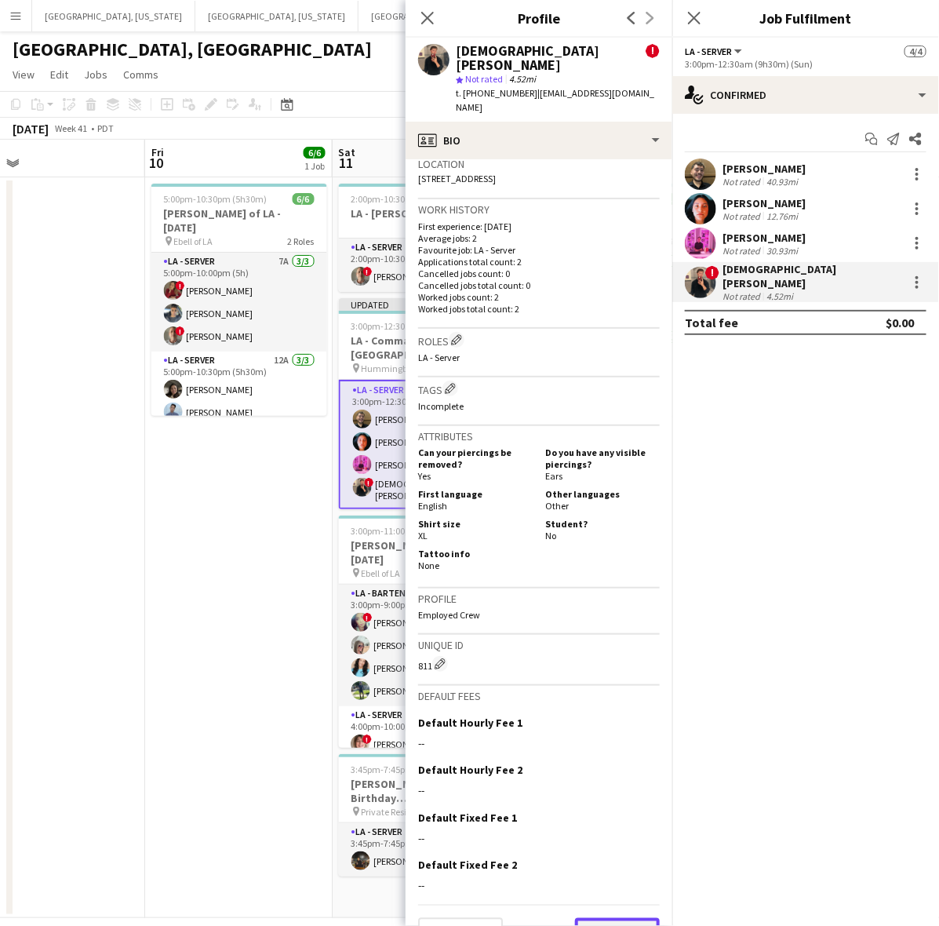
click at [628, 918] on button "Next" at bounding box center [617, 933] width 85 height 31
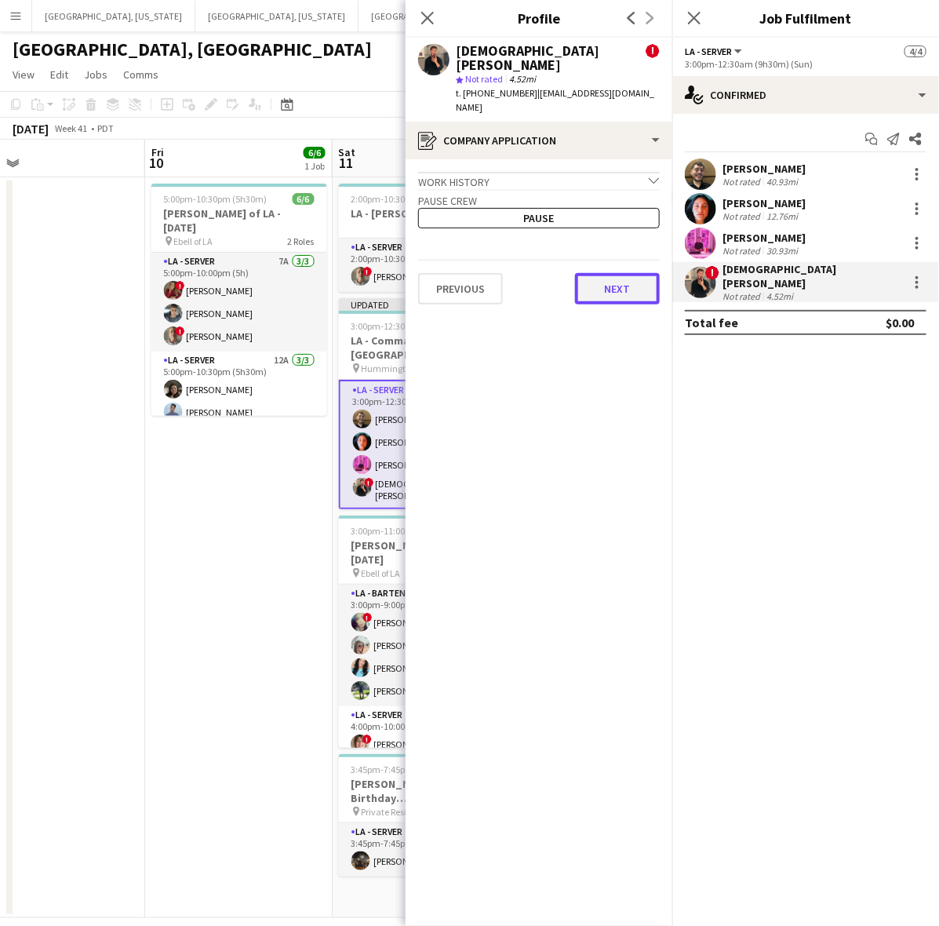
click at [613, 273] on button "Next" at bounding box center [617, 288] width 85 height 31
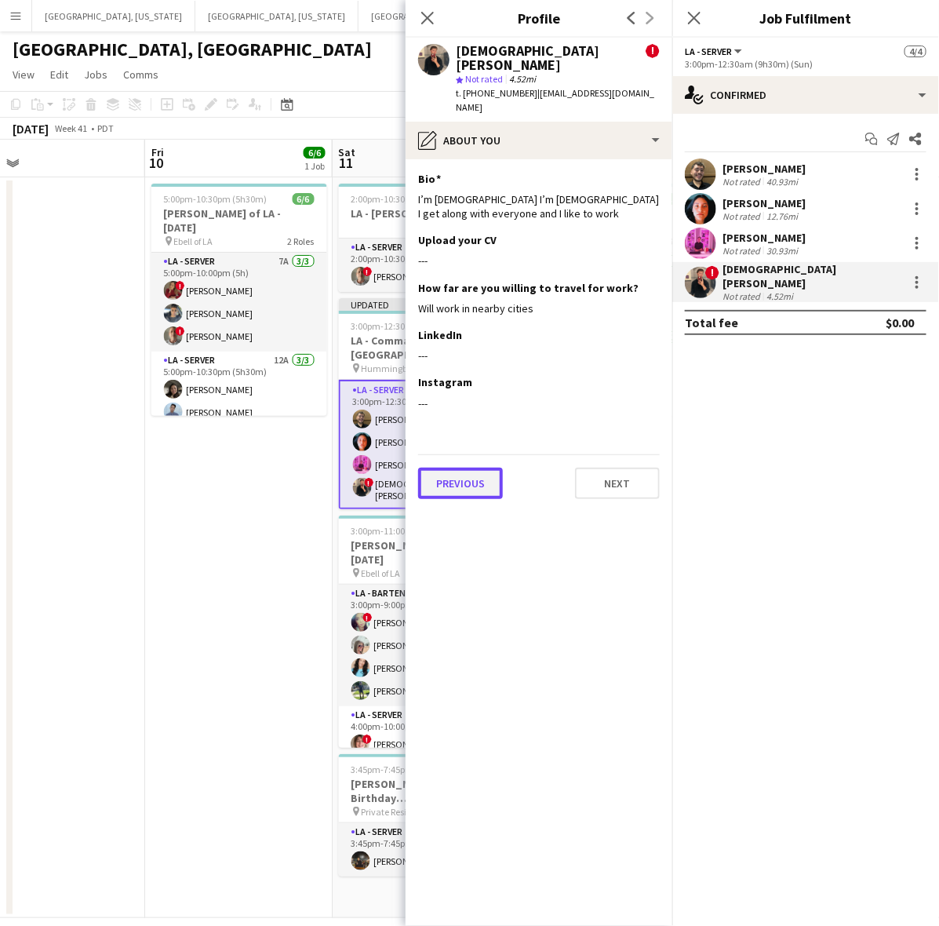
click at [472, 468] on button "Previous" at bounding box center [460, 483] width 85 height 31
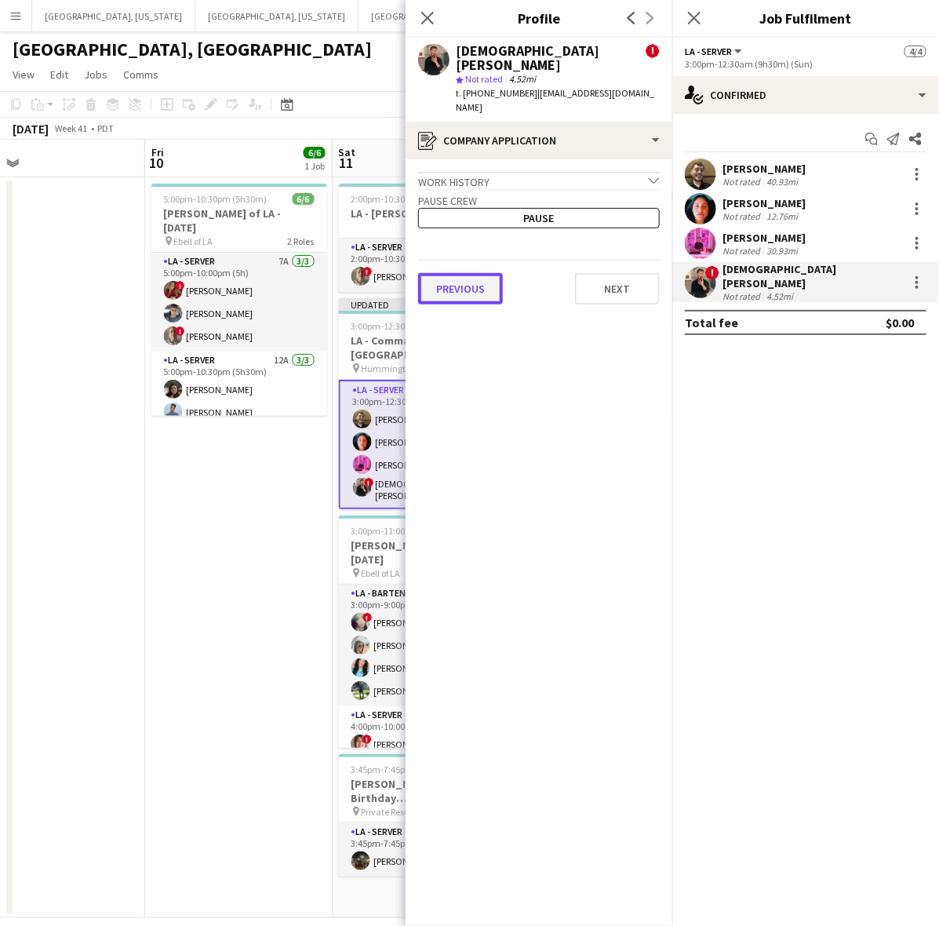
click at [465, 273] on button "Previous" at bounding box center [460, 288] width 85 height 31
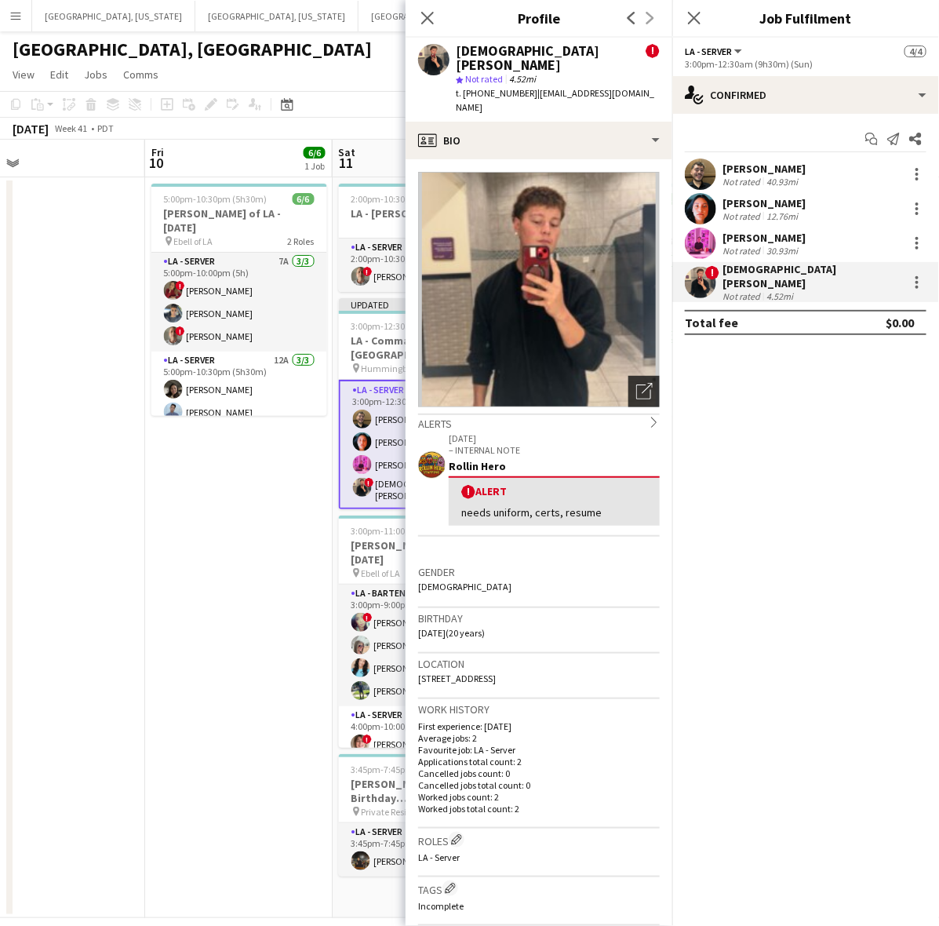
click at [636, 383] on icon "Open photos pop-in" at bounding box center [644, 391] width 16 height 16
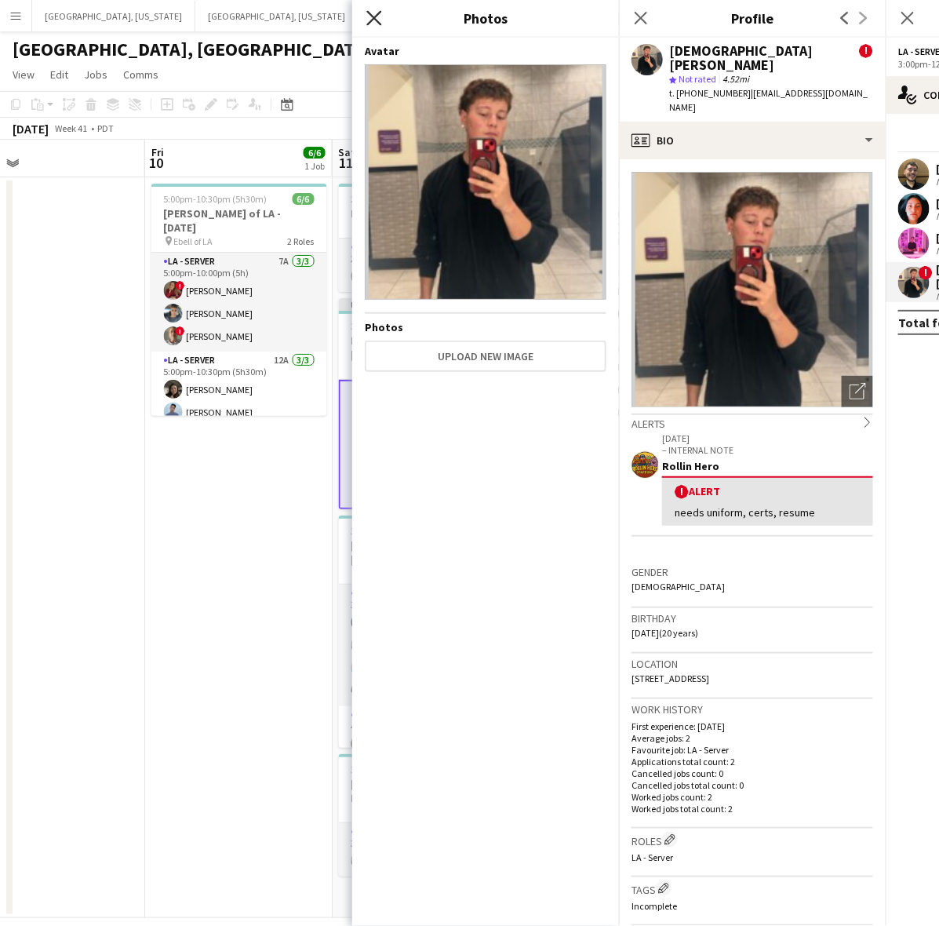
click at [370, 18] on icon "Close pop-in" at bounding box center [373, 17] width 15 height 15
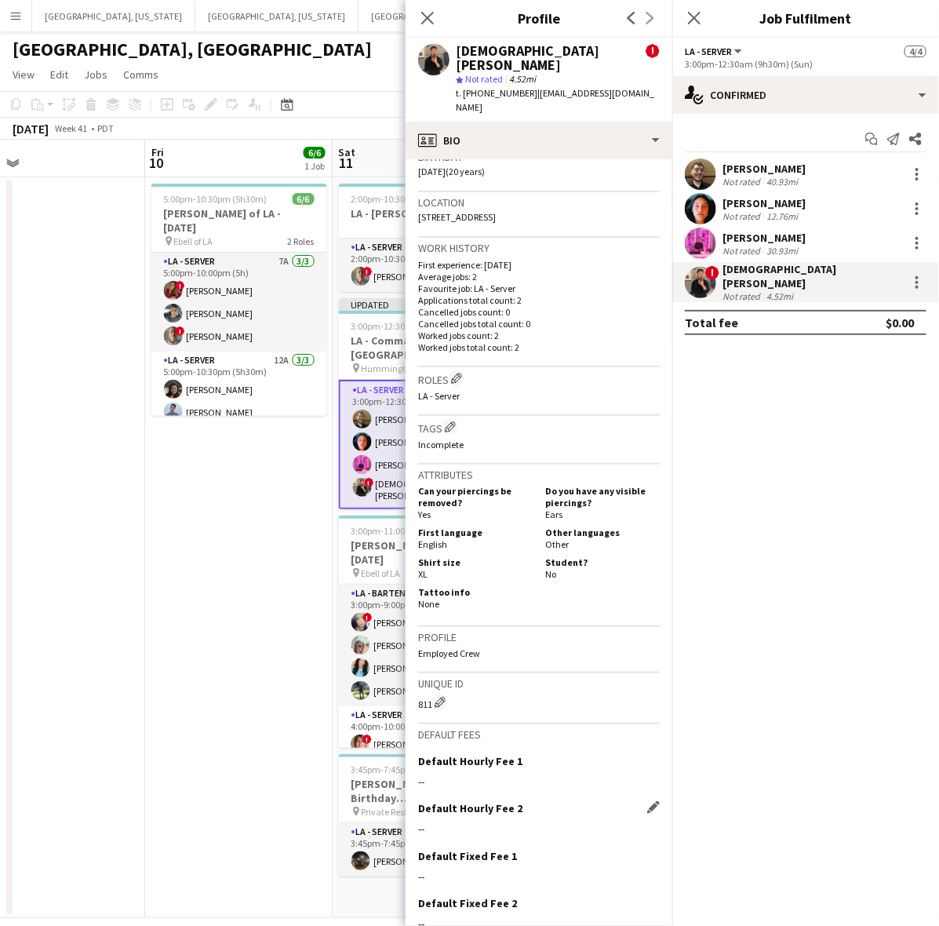
scroll to position [490, 0]
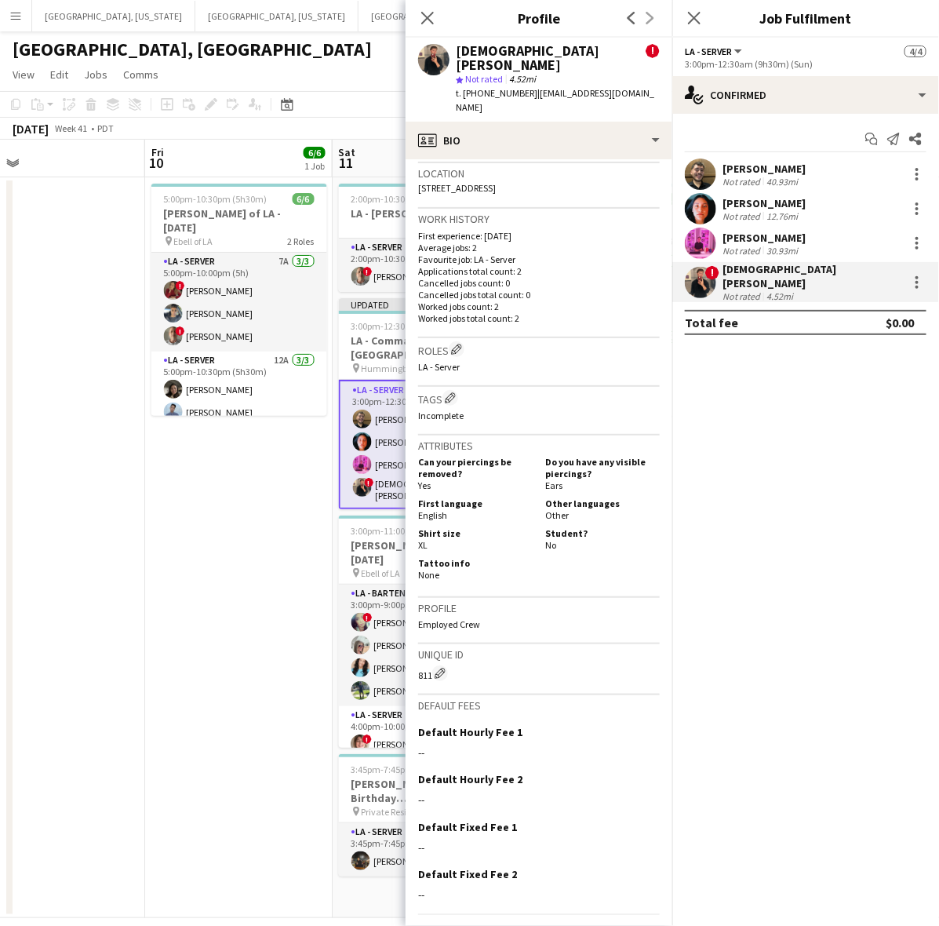
click at [618, 925] on button "Next" at bounding box center [617, 942] width 85 height 31
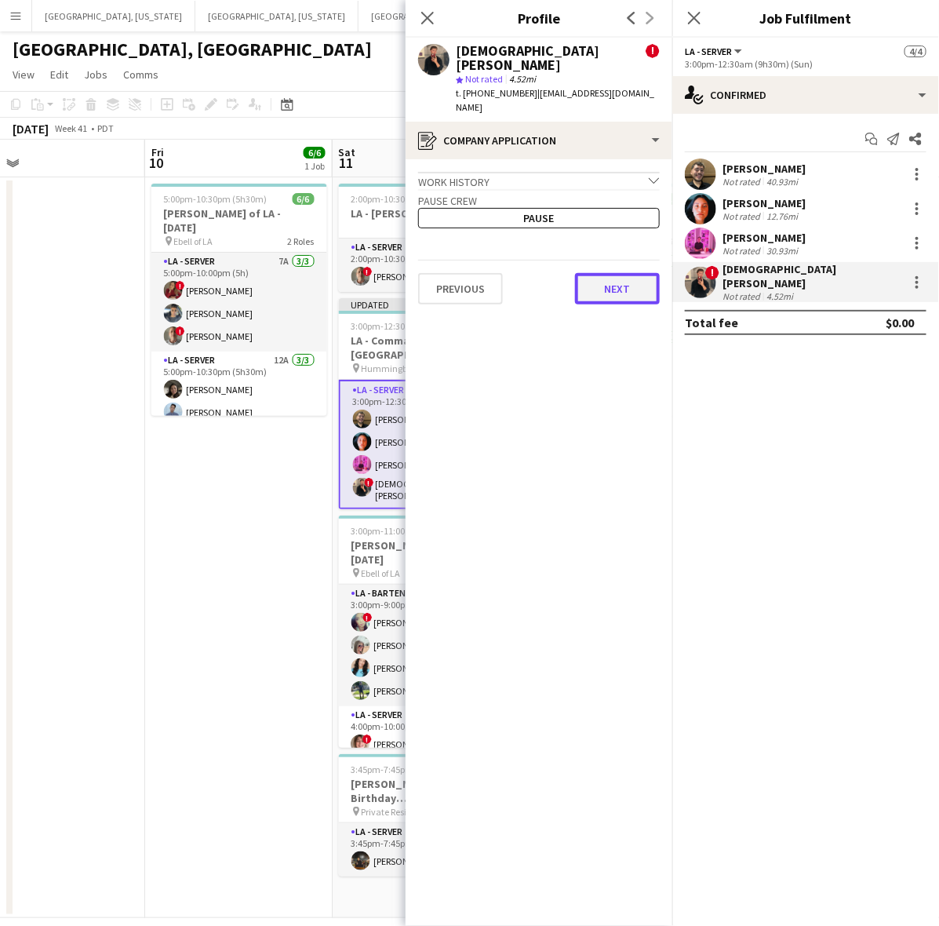
click at [620, 273] on button "Next" at bounding box center [617, 288] width 85 height 31
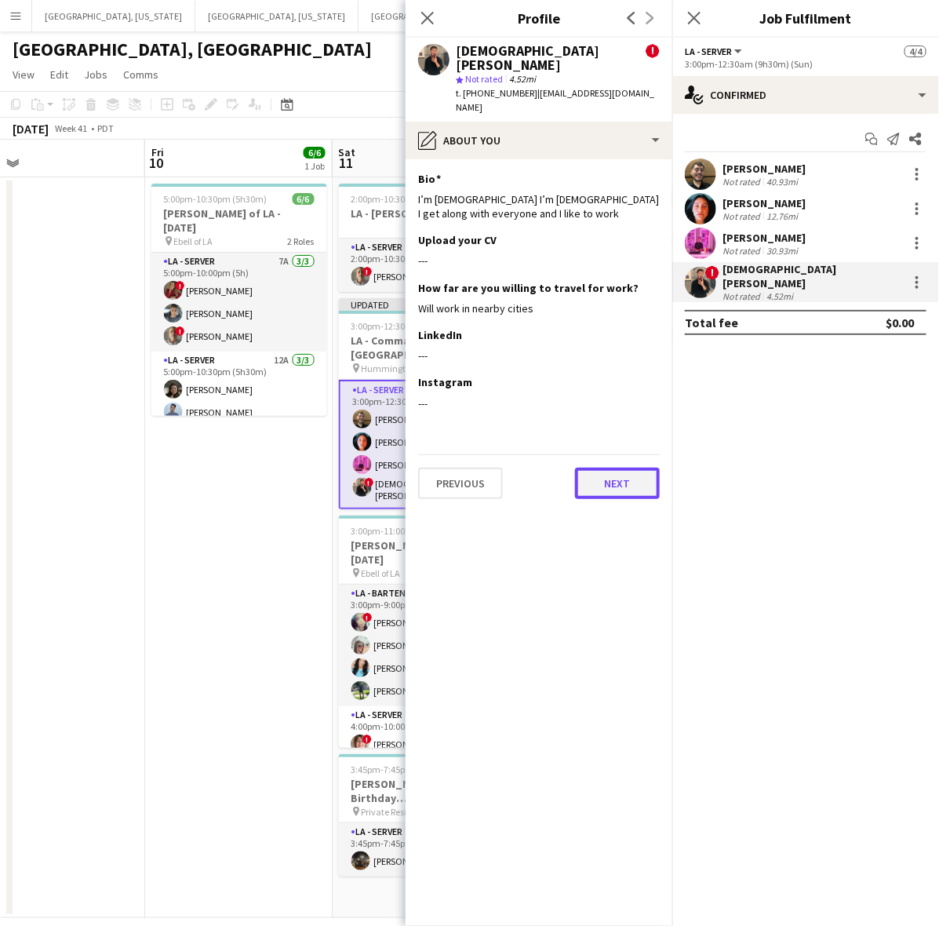
click at [647, 468] on button "Next" at bounding box center [617, 483] width 85 height 31
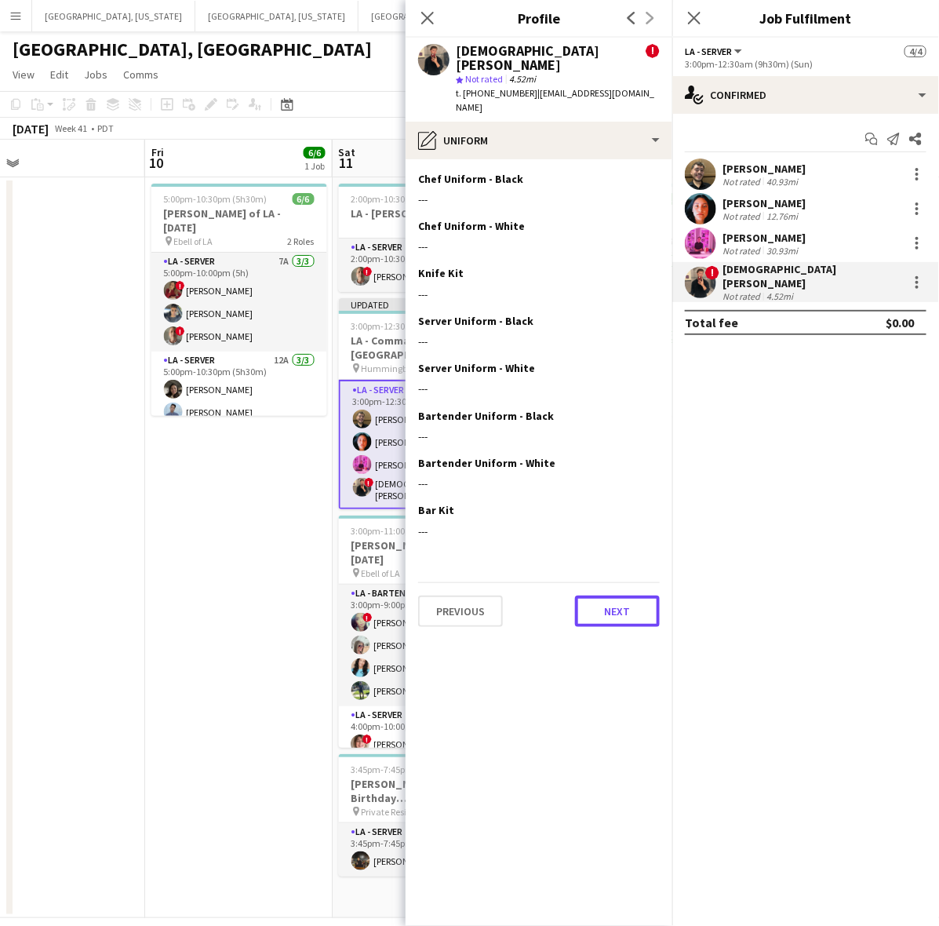
click at [630, 595] on button "Next" at bounding box center [617, 610] width 85 height 31
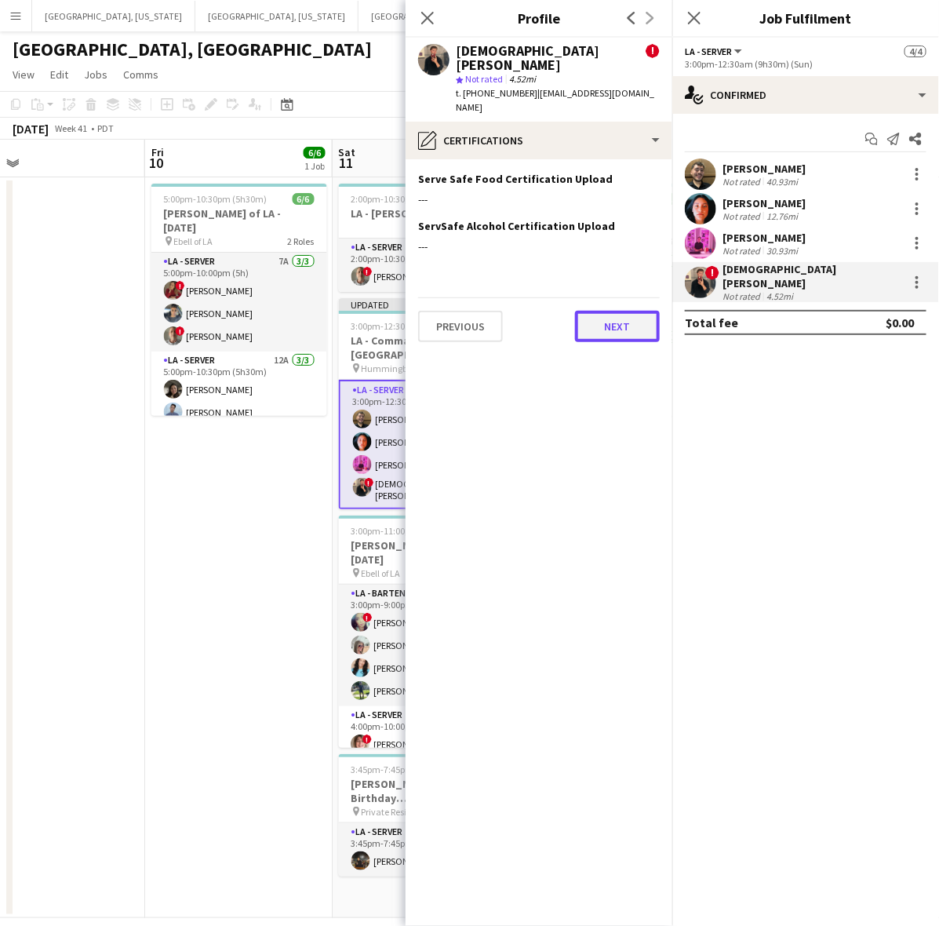
click at [596, 311] on button "Next" at bounding box center [617, 326] width 85 height 31
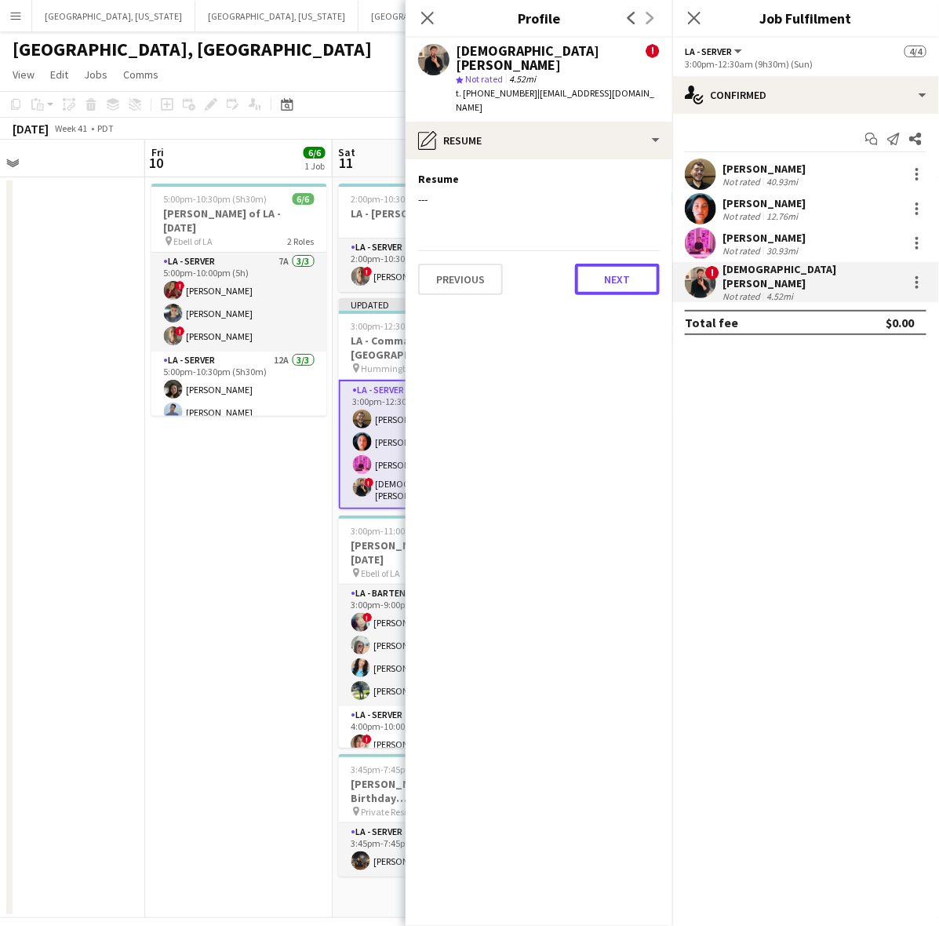
click at [601, 264] on button "Next" at bounding box center [617, 279] width 85 height 31
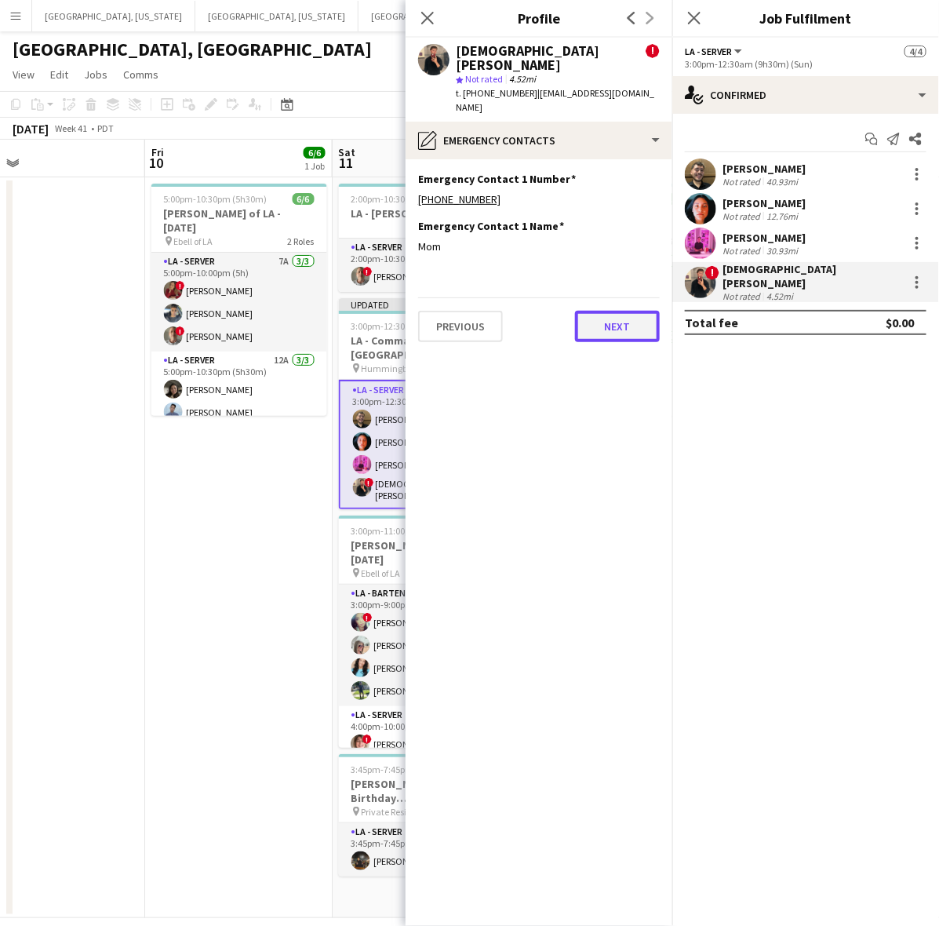
click at [624, 311] on button "Next" at bounding box center [617, 326] width 85 height 31
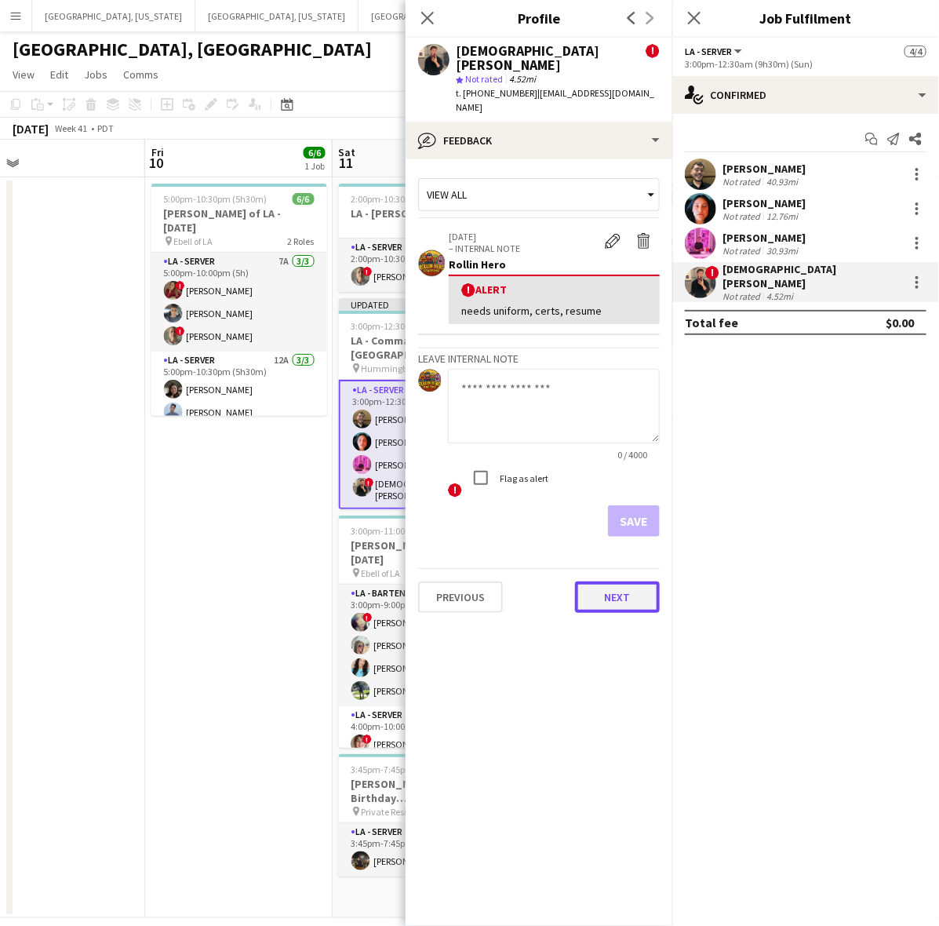
click at [644, 581] on button "Next" at bounding box center [617, 596] width 85 height 31
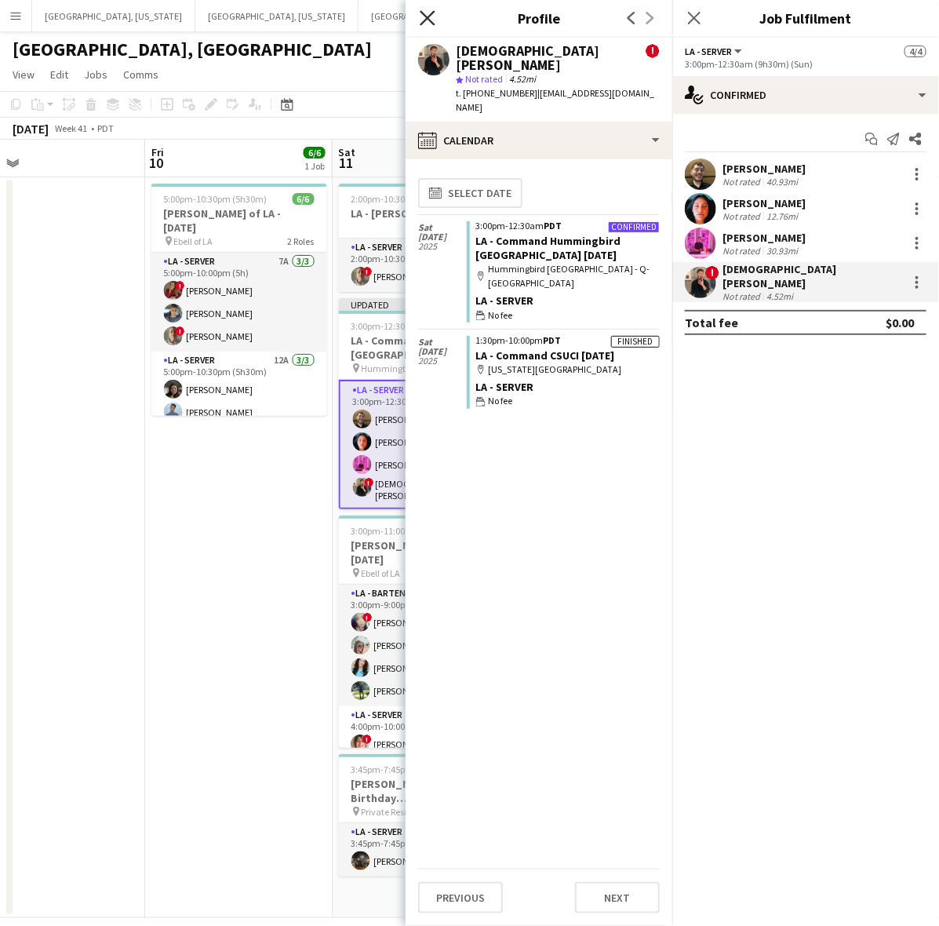
click at [424, 20] on icon "Close pop-in" at bounding box center [427, 17] width 15 height 15
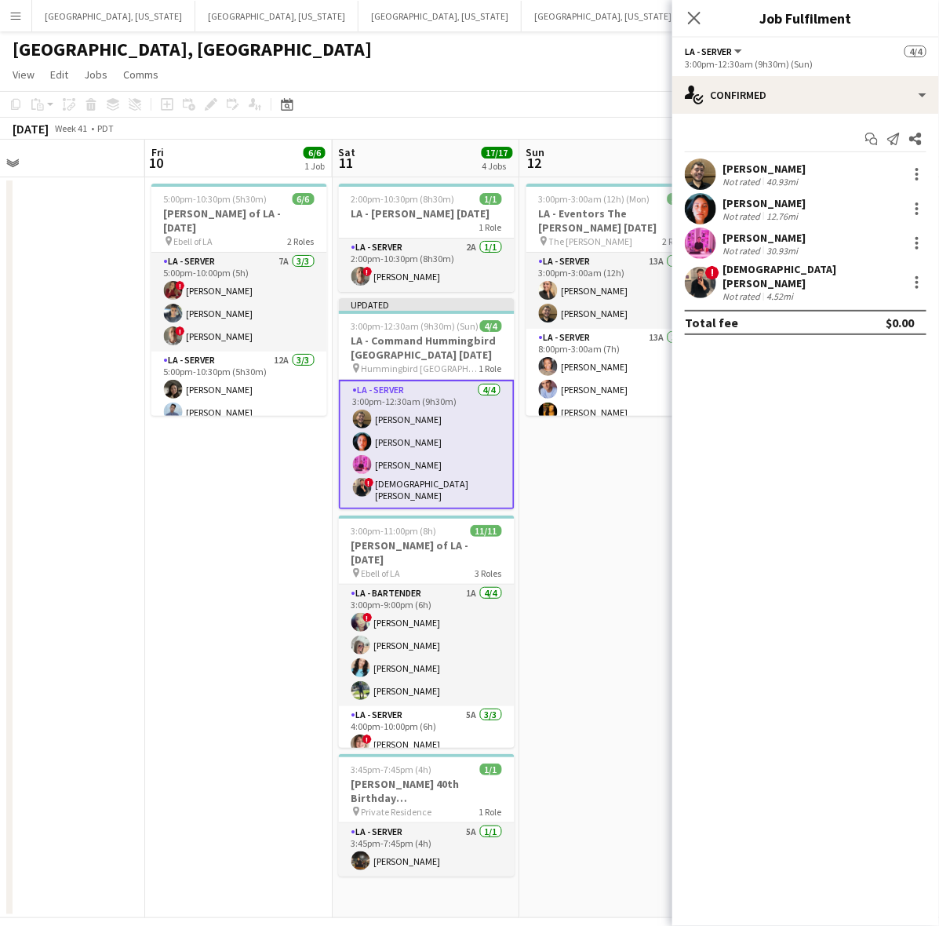
click at [429, 53] on div "[GEOGRAPHIC_DATA], [GEOGRAPHIC_DATA]" at bounding box center [469, 46] width 939 height 30
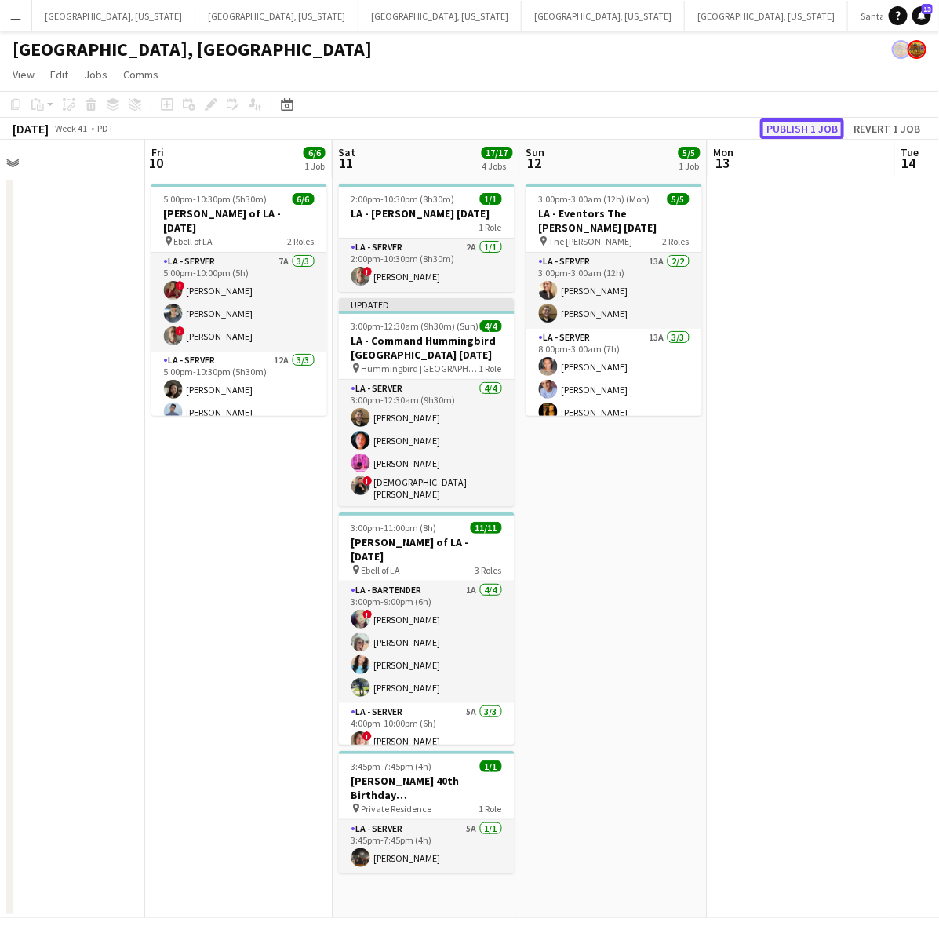
click at [810, 133] on button "Publish 1 job" at bounding box center [802, 128] width 84 height 20
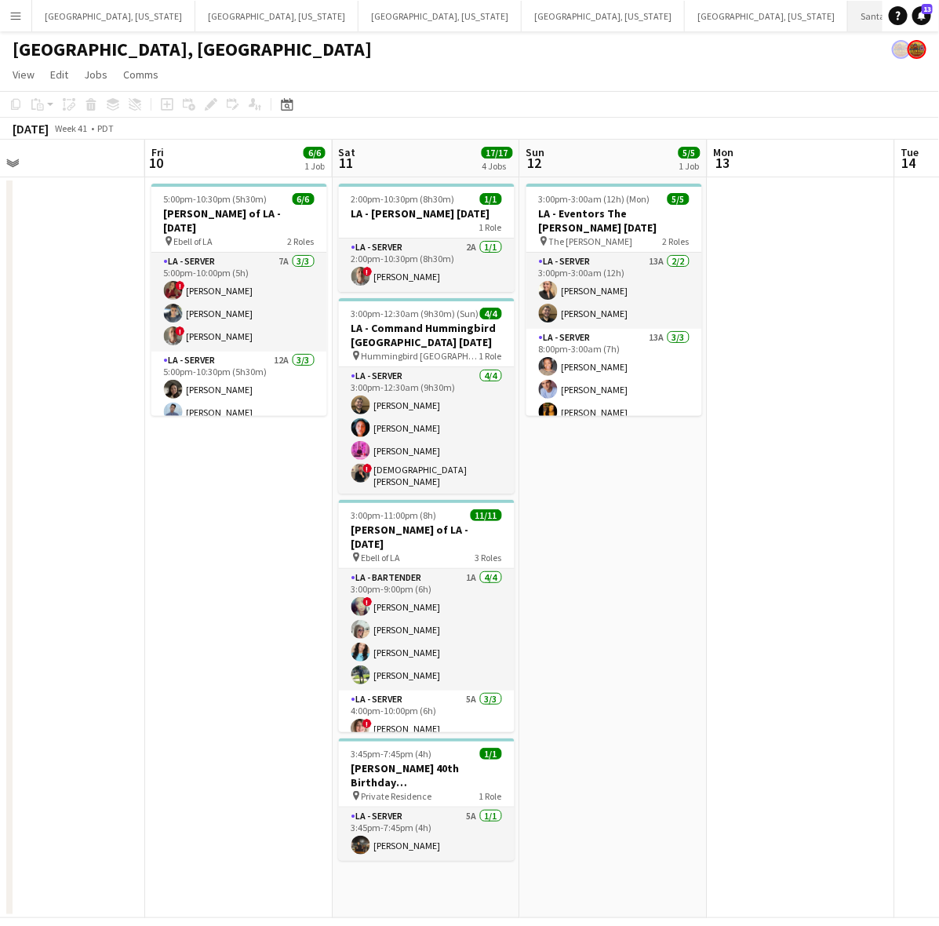
click at [848, 8] on button "Santa Barbara Close" at bounding box center [907, 16] width 118 height 31
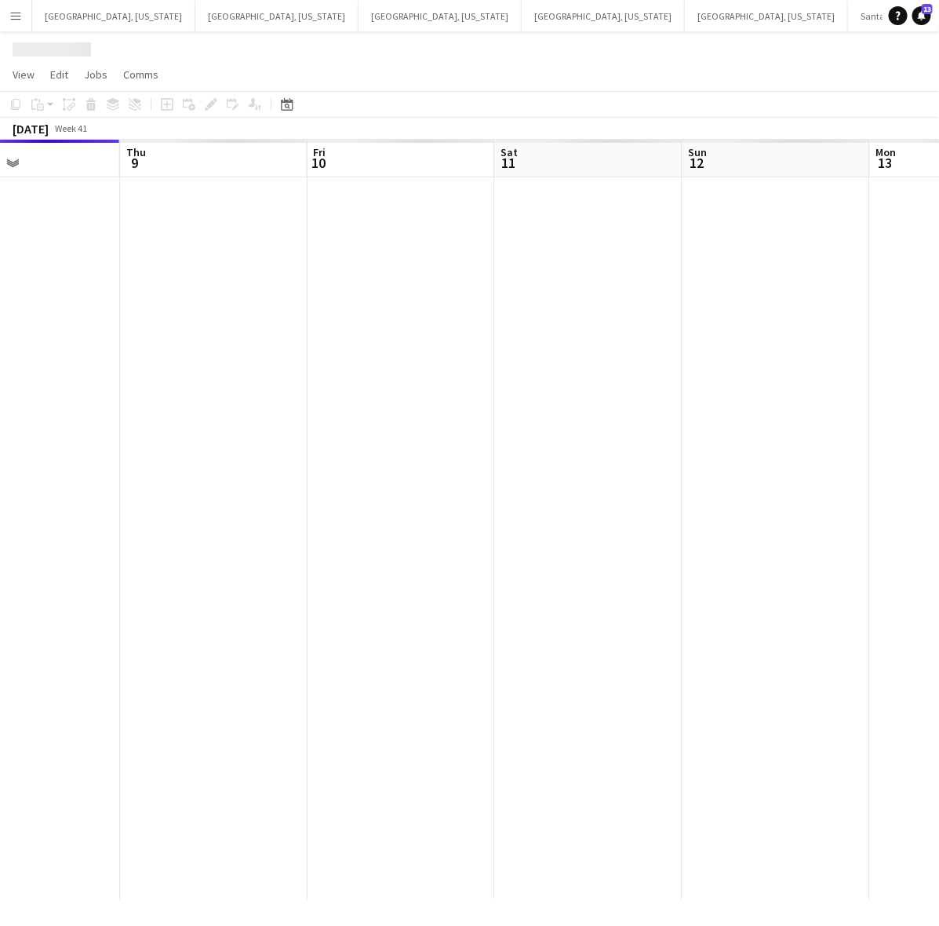
drag, startPoint x: 606, startPoint y: 522, endPoint x: 496, endPoint y: 541, distance: 111.6
click at [511, 539] on app-calendar-viewport "Sun 5 Mon 6 Tue 7 Wed 8 Thu 9 Fri 10 Sat 11 Sun 12 Mon 13 Tue 14" at bounding box center [469, 519] width 939 height 759
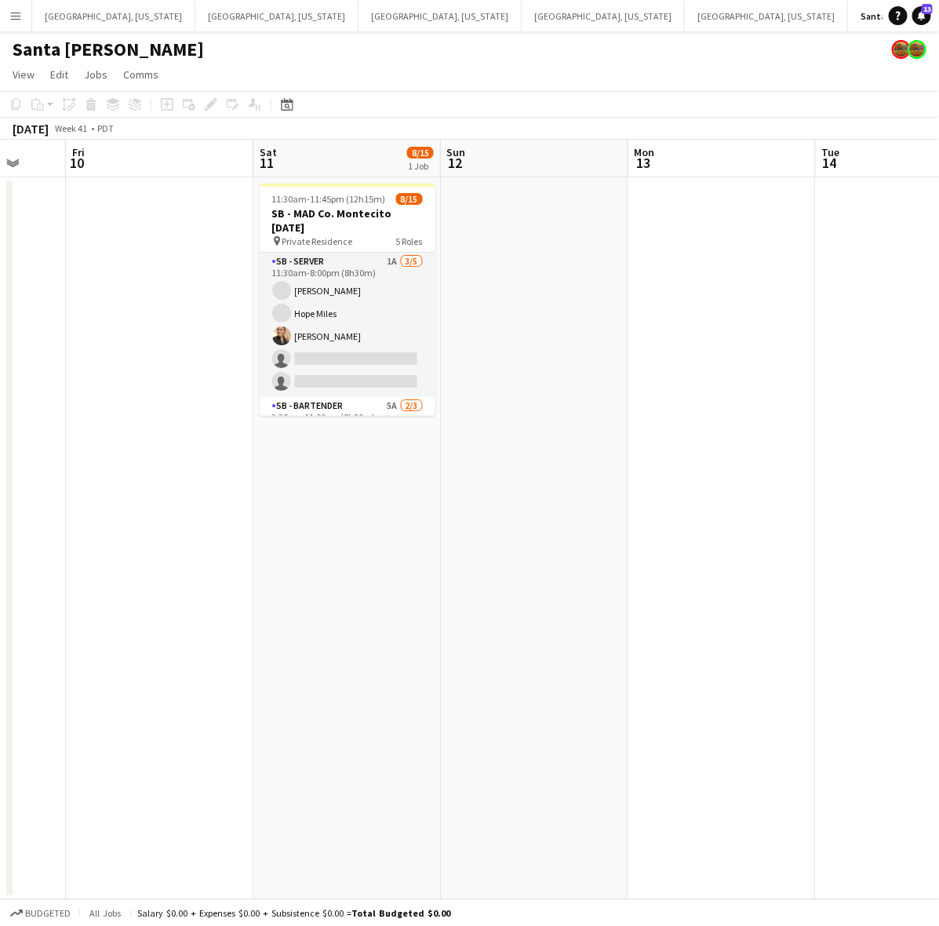
scroll to position [0, 617]
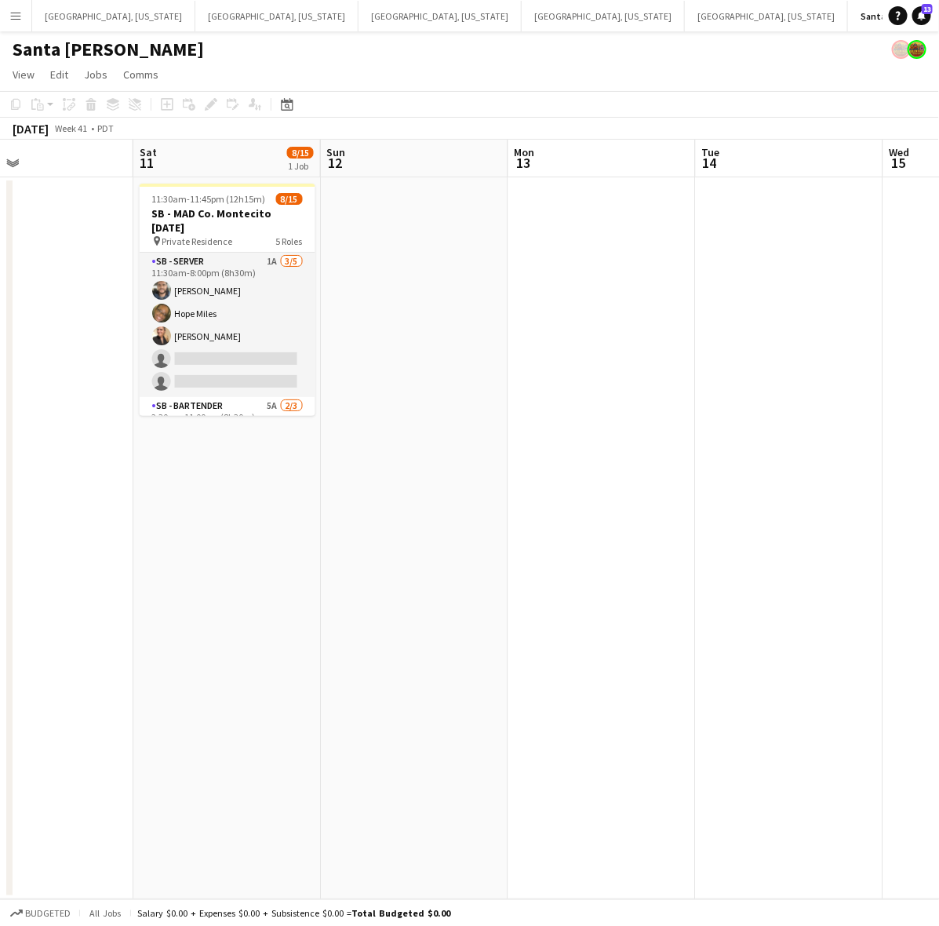
drag, startPoint x: 472, startPoint y: 561, endPoint x: 417, endPoint y: 573, distance: 56.9
click at [417, 573] on app-calendar-viewport "Tue 7 Wed 8 Thu 9 Fri 10 Sat 11 8/15 1 Job Sun 12 Mon 13 Tue 14 Wed 15 Thu 16 1…" at bounding box center [469, 519] width 939 height 759
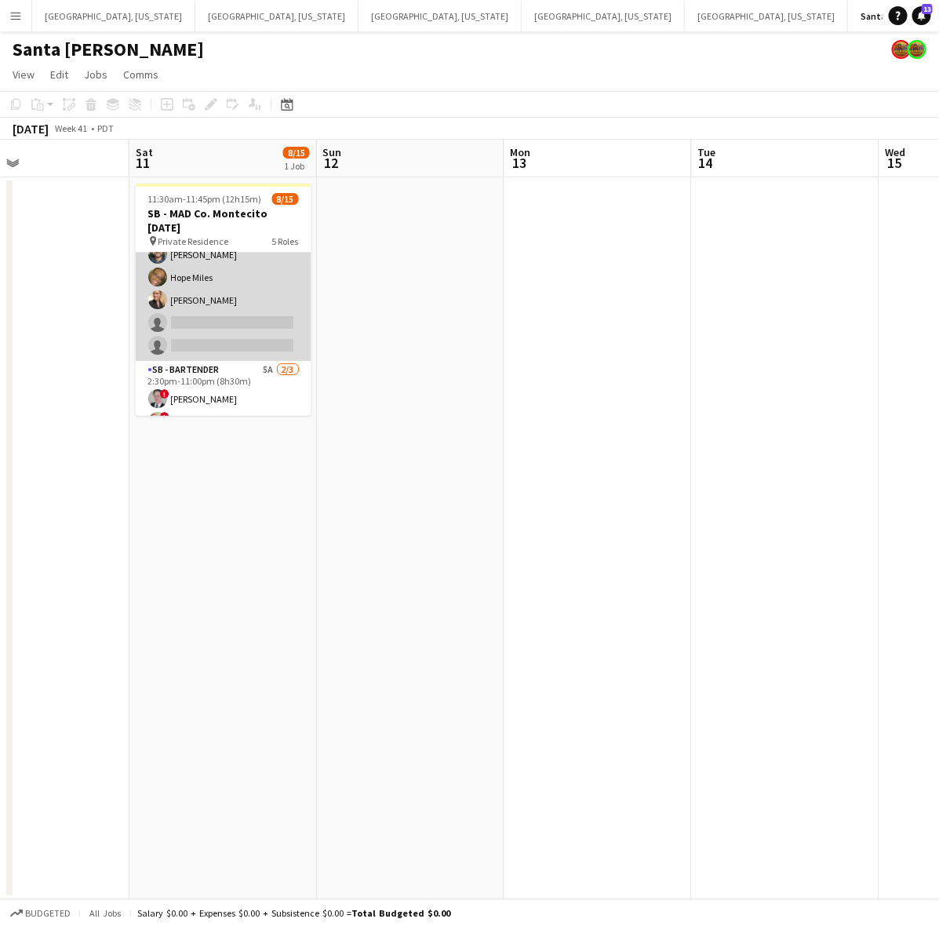
scroll to position [0, 0]
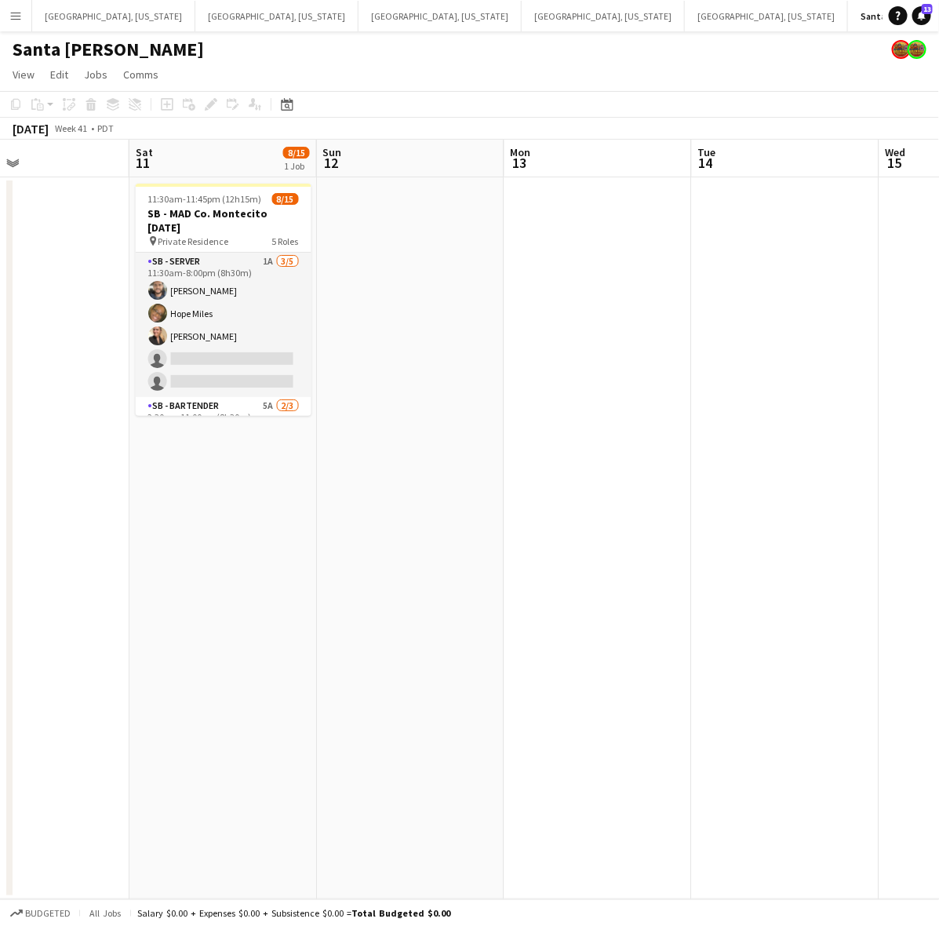
drag, startPoint x: 248, startPoint y: 320, endPoint x: 384, endPoint y: 104, distance: 255.3
click at [380, 107] on app-toolbar "Copy Paste Paste Ctrl+V Paste with crew Ctrl+Shift+V Paste linked Job Delete Gr…" at bounding box center [469, 104] width 939 height 27
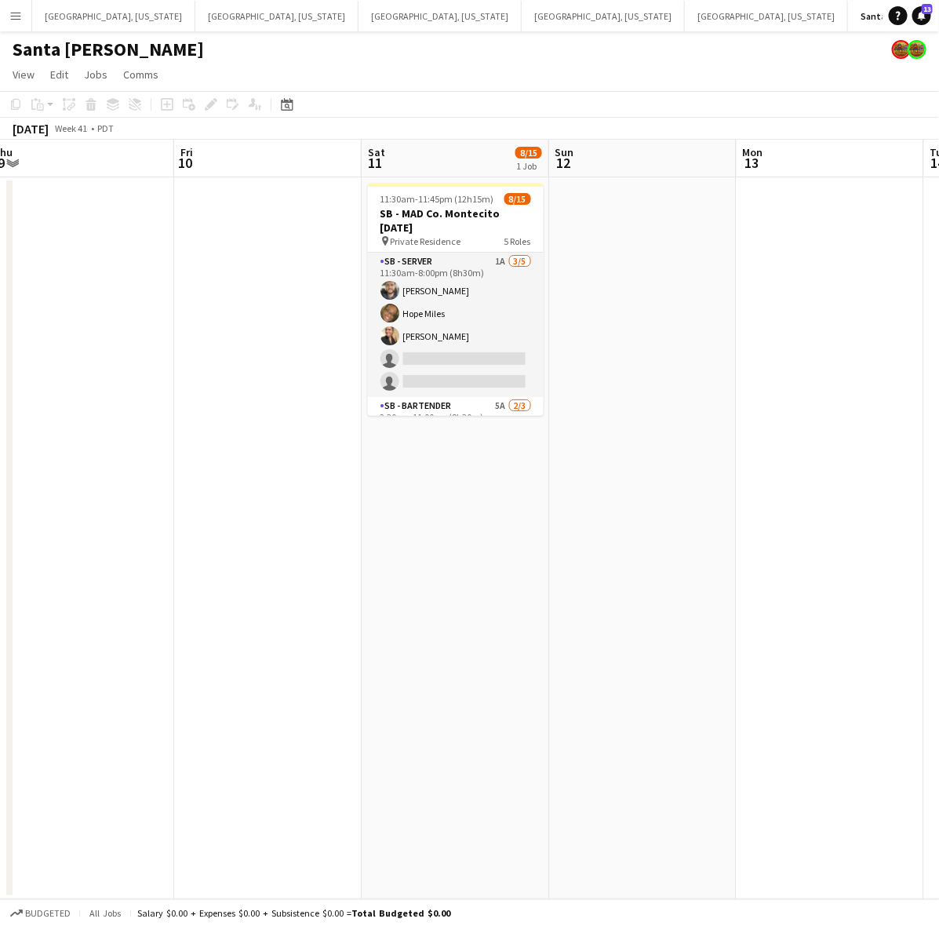
scroll to position [0, 383]
drag, startPoint x: 355, startPoint y: 340, endPoint x: 591, endPoint y: 296, distance: 239.4
click at [591, 296] on app-calendar-viewport "Tue 7 Wed 8 Thu 9 Fri 10 Sat 11 8/15 1 Job Sun 12 Mon 13 Tue 14 Wed 15 Thu 16 1…" at bounding box center [469, 519] width 939 height 759
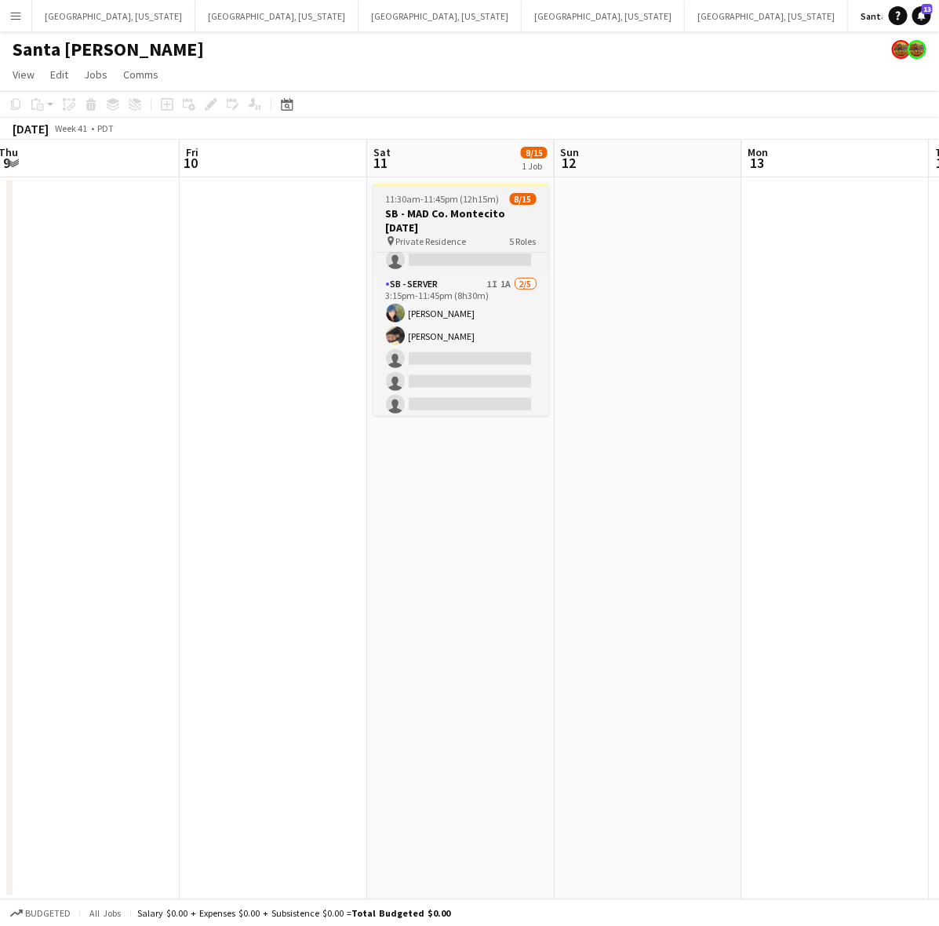
scroll to position [0, 0]
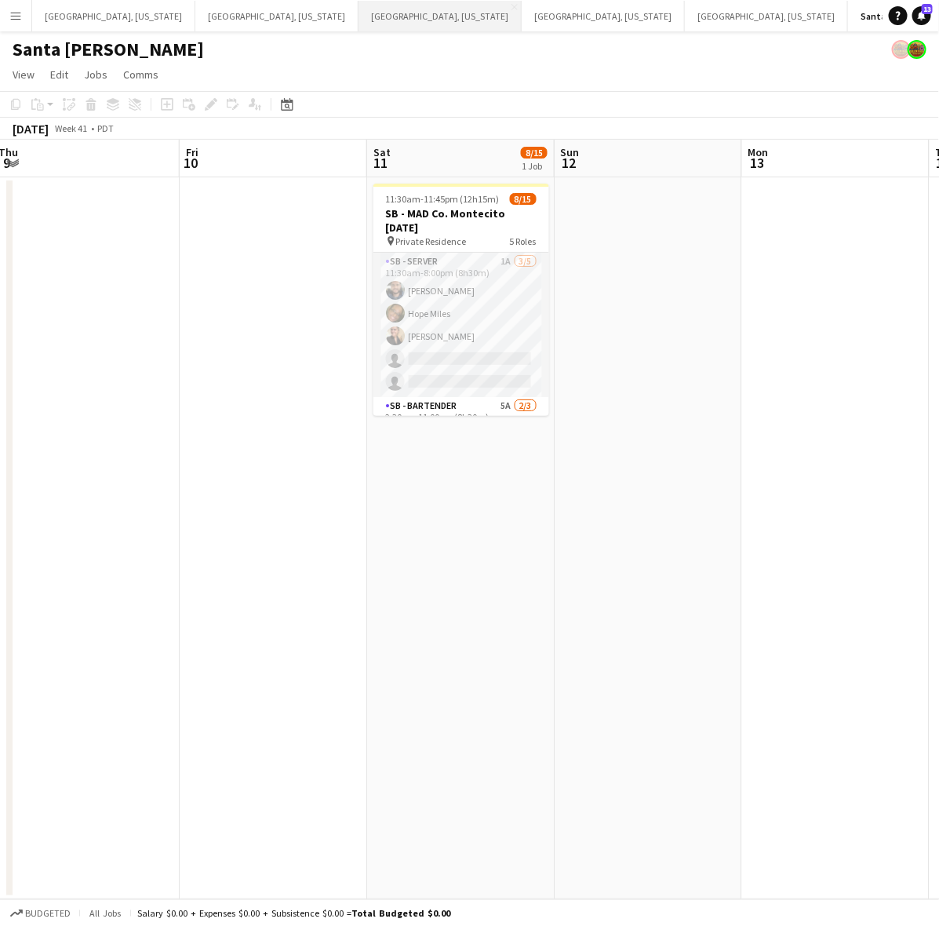
click at [358, 24] on button "Austin, Texas Close" at bounding box center [439, 16] width 163 height 31
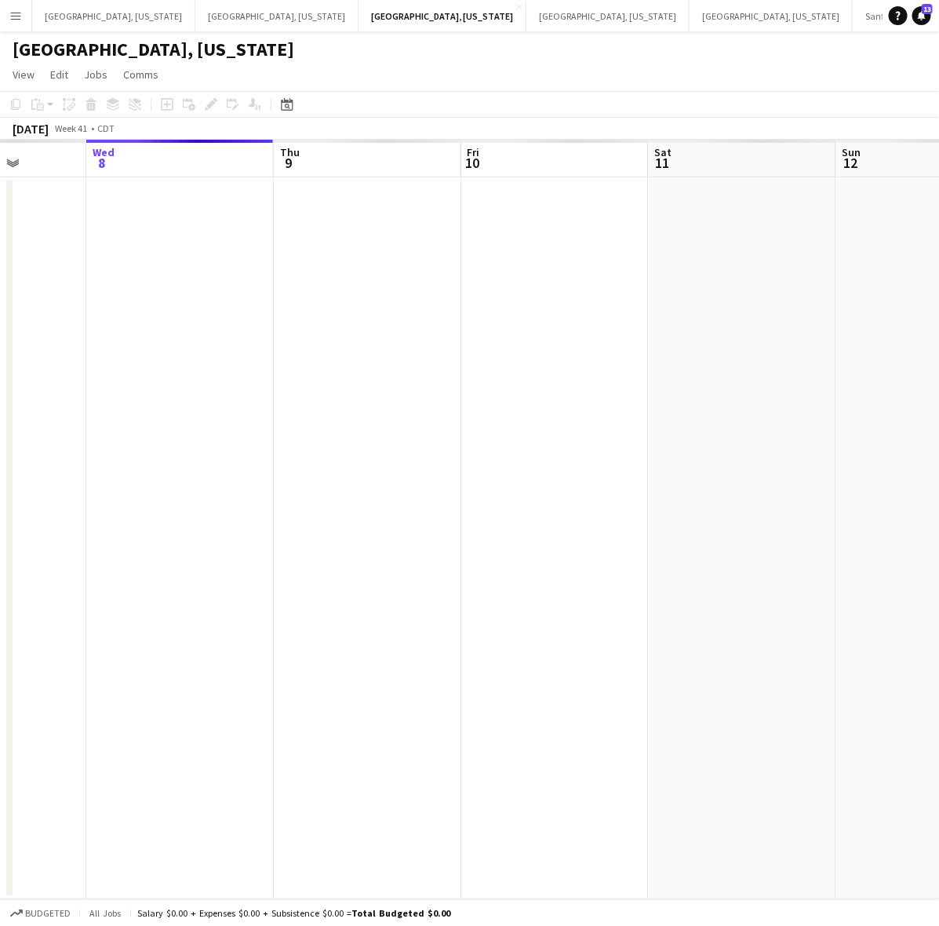
drag, startPoint x: 613, startPoint y: 395, endPoint x: 491, endPoint y: 433, distance: 127.5
click at [485, 433] on app-calendar-viewport "Sun 5 Mon 6 Tue 7 Wed 8 Thu 9 Fri 10 Sat 11 Sun 12 Mon 13 Tue 14" at bounding box center [469, 519] width 939 height 759
drag, startPoint x: 636, startPoint y: 400, endPoint x: 264, endPoint y: 480, distance: 380.3
click at [145, 507] on app-calendar-viewport "Sun 5 Mon 6 Tue 7 Wed 8 Thu 9 Fri 10 Sat 11 Sun 12 Mon 13 Tue 14" at bounding box center [469, 519] width 939 height 759
drag, startPoint x: 589, startPoint y: 467, endPoint x: 366, endPoint y: 493, distance: 225.1
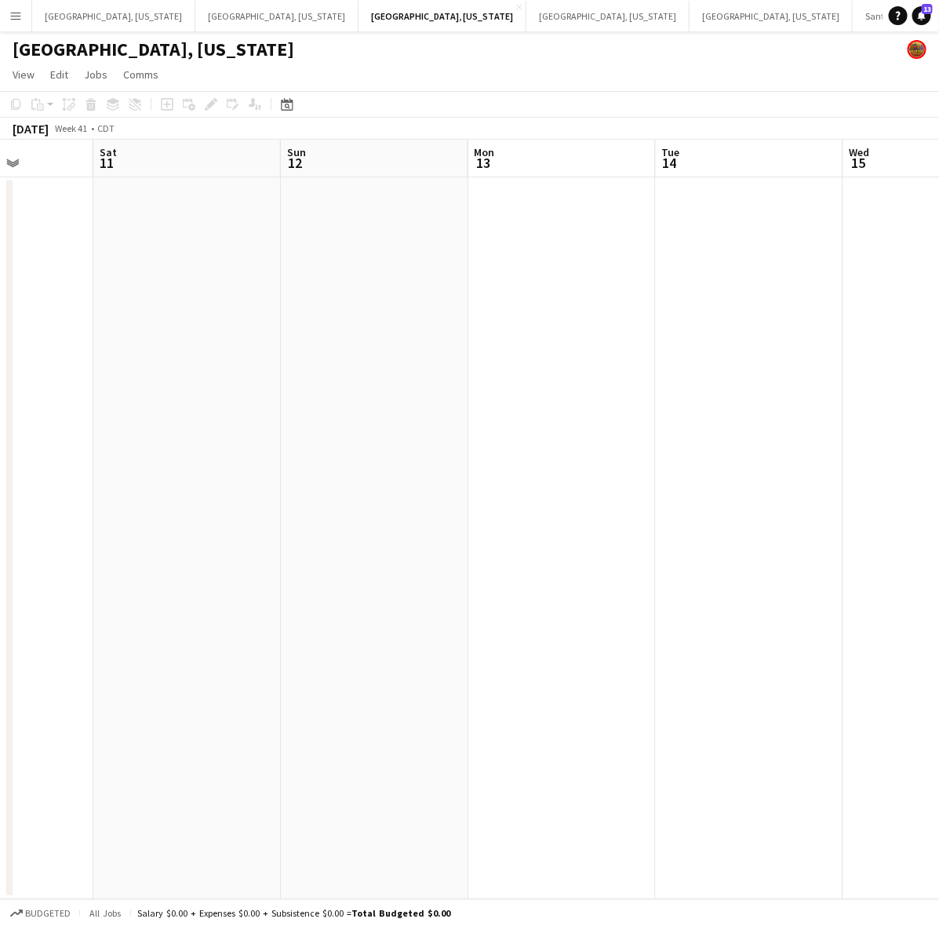
click at [366, 493] on app-calendar-viewport "Wed 8 Thu 9 Fri 10 Sat 11 Sun 12 Mon 13 Tue 14 Wed 15 Thu 16 Fri 17" at bounding box center [469, 519] width 939 height 759
drag, startPoint x: 640, startPoint y: 433, endPoint x: 281, endPoint y: 490, distance: 363.8
click at [346, 482] on app-calendar-viewport "Thu 9 Fri 10 Sat 11 Sun 12 Mon 13 Tue 14 Wed 15 Thu 16 Fri 17 Sat 18" at bounding box center [469, 519] width 939 height 759
drag, startPoint x: 455, startPoint y: 425, endPoint x: 533, endPoint y: 397, distance: 83.4
click at [304, 453] on app-calendar-viewport "Sat 11 Sun 12 Mon 13 Tue 14 Wed 15 Thu 16 Fri 17 Sat 18 Sun 19 Mon 20" at bounding box center [469, 519] width 939 height 759
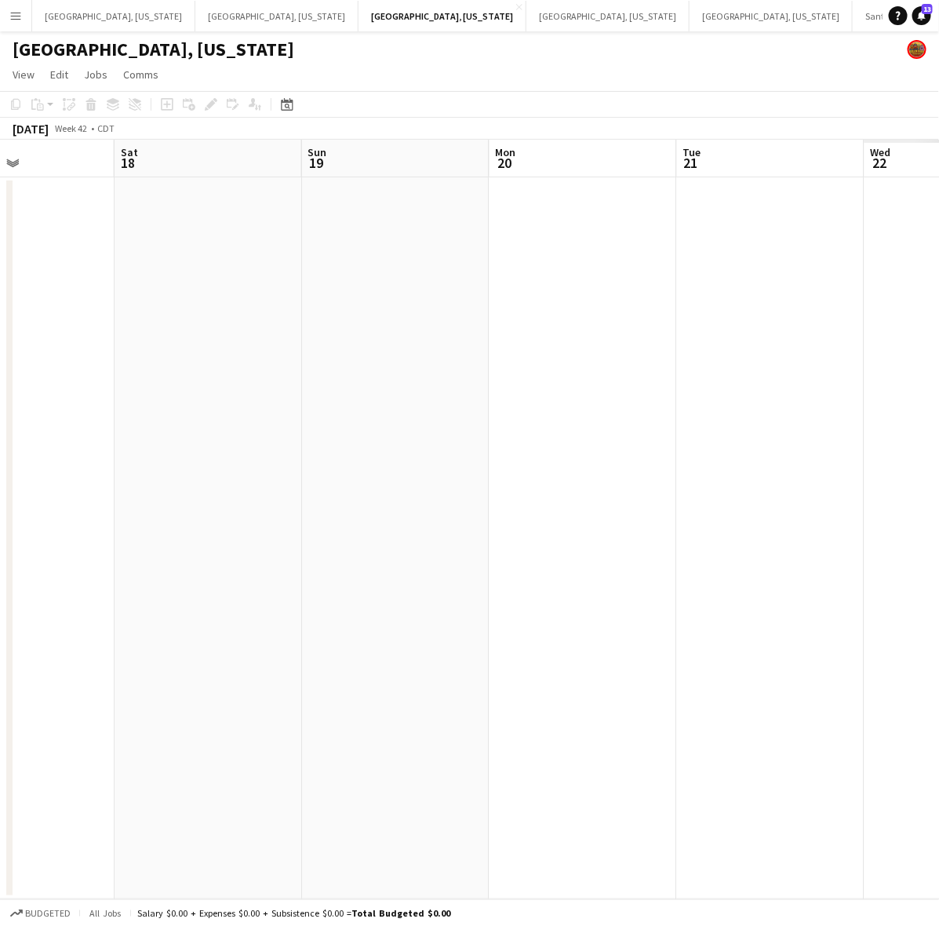
drag, startPoint x: 482, startPoint y: 401, endPoint x: 327, endPoint y: 447, distance: 162.1
click at [348, 429] on app-calendar-viewport "Tue 14 Wed 15 Thu 16 Fri 17 Sat 18 Sun 19 Mon 20 Tue 21 Wed 22 Thu 23" at bounding box center [469, 519] width 939 height 759
click at [344, 453] on app-calendar-viewport "Tue 14 Wed 15 Thu 16 Fri 17 Sat 18 Sun 19 Mon 20 Tue 21 Wed 22 Thu 23" at bounding box center [469, 519] width 939 height 759
drag, startPoint x: 751, startPoint y: 374, endPoint x: 201, endPoint y: 514, distance: 567.3
click at [202, 514] on app-calendar-viewport "Thu 16 Fri 17 Sat 18 Sun 19 Mon 20 Tue 21 Wed 22 Thu 23 Fri 24 Sat 25" at bounding box center [469, 519] width 939 height 759
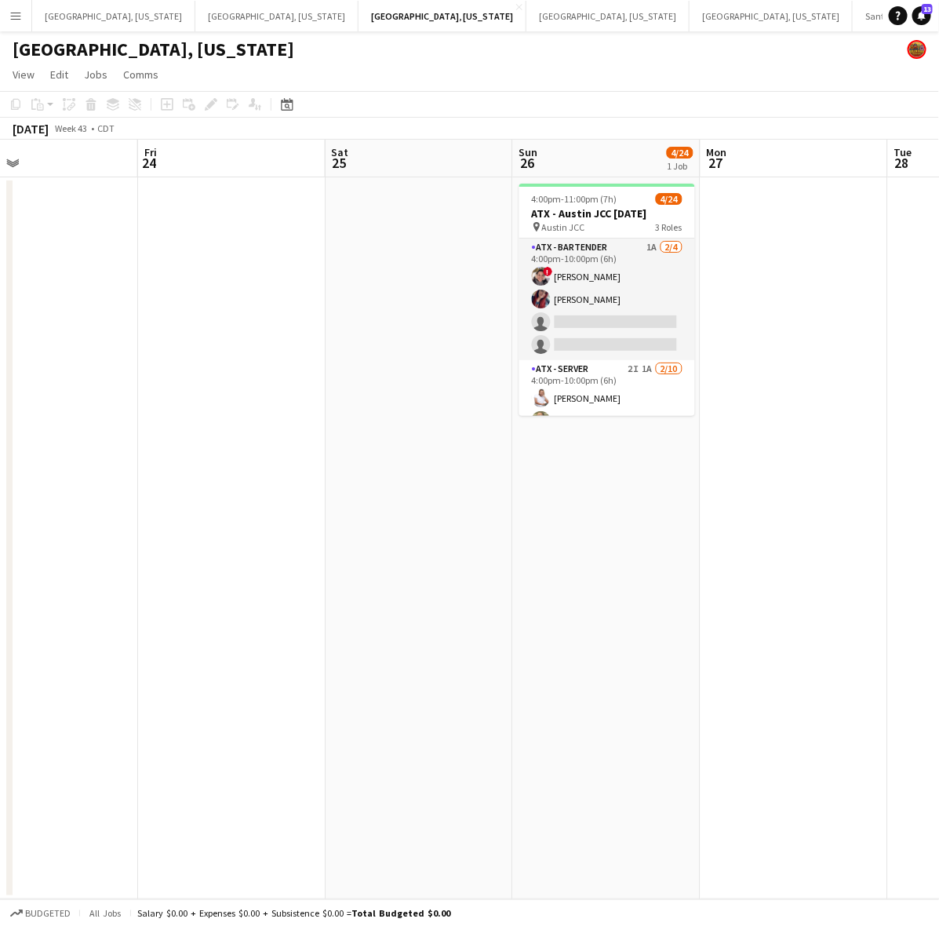
scroll to position [0, 613]
drag, startPoint x: 706, startPoint y: 409, endPoint x: 539, endPoint y: 445, distance: 170.9
click at [539, 445] on app-calendar-viewport "Mon 20 Tue 21 Wed 22 Thu 23 Fri 24 Sat 25 Sun 26 4/24 1 Job Mon 27 Tue 28 Wed 2…" at bounding box center [469, 519] width 939 height 759
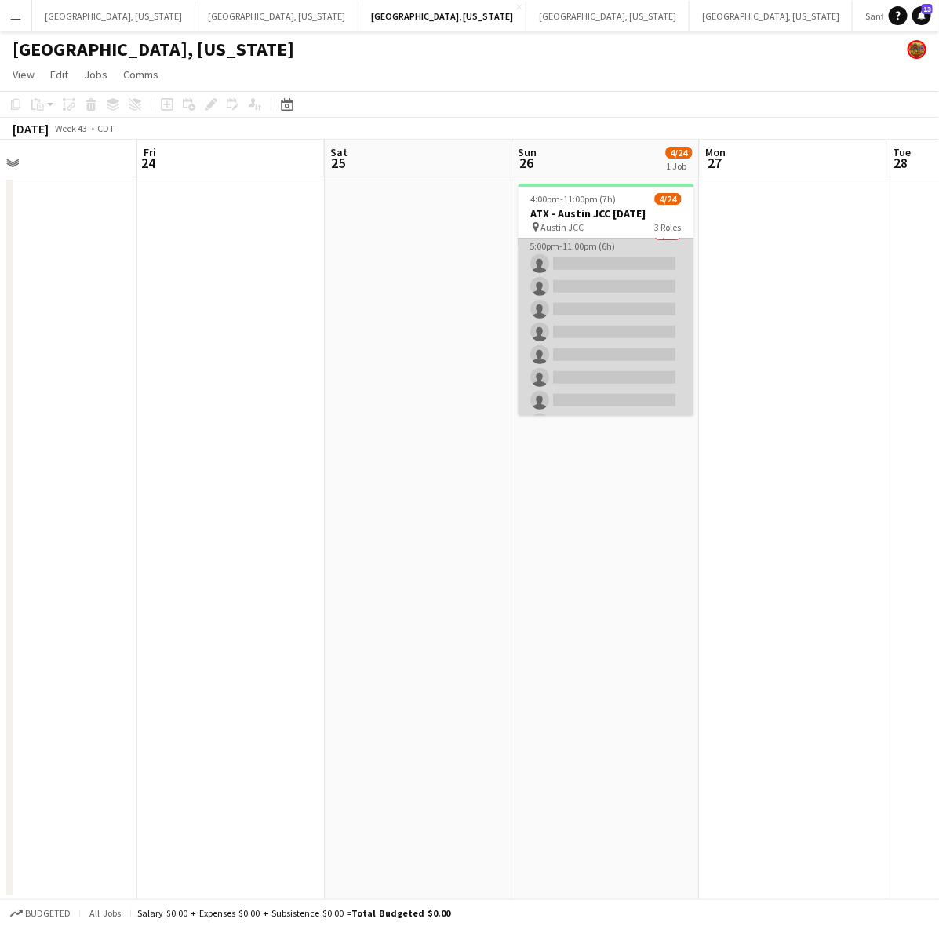
click at [586, 373] on app-card-role "ATX - Server 1I 1A 0/10 5:00pm-11:00pm (6h) single-neutral-actions single-neutr…" at bounding box center [607, 355] width 176 height 258
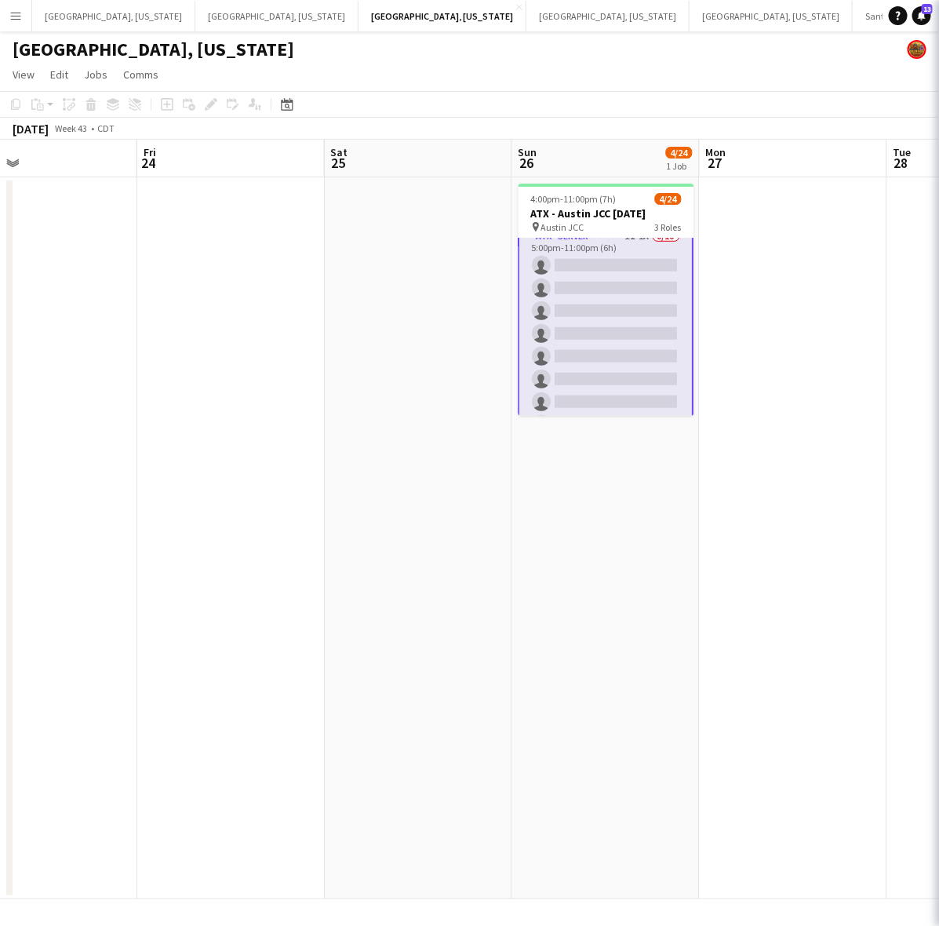
scroll to position [393, 0]
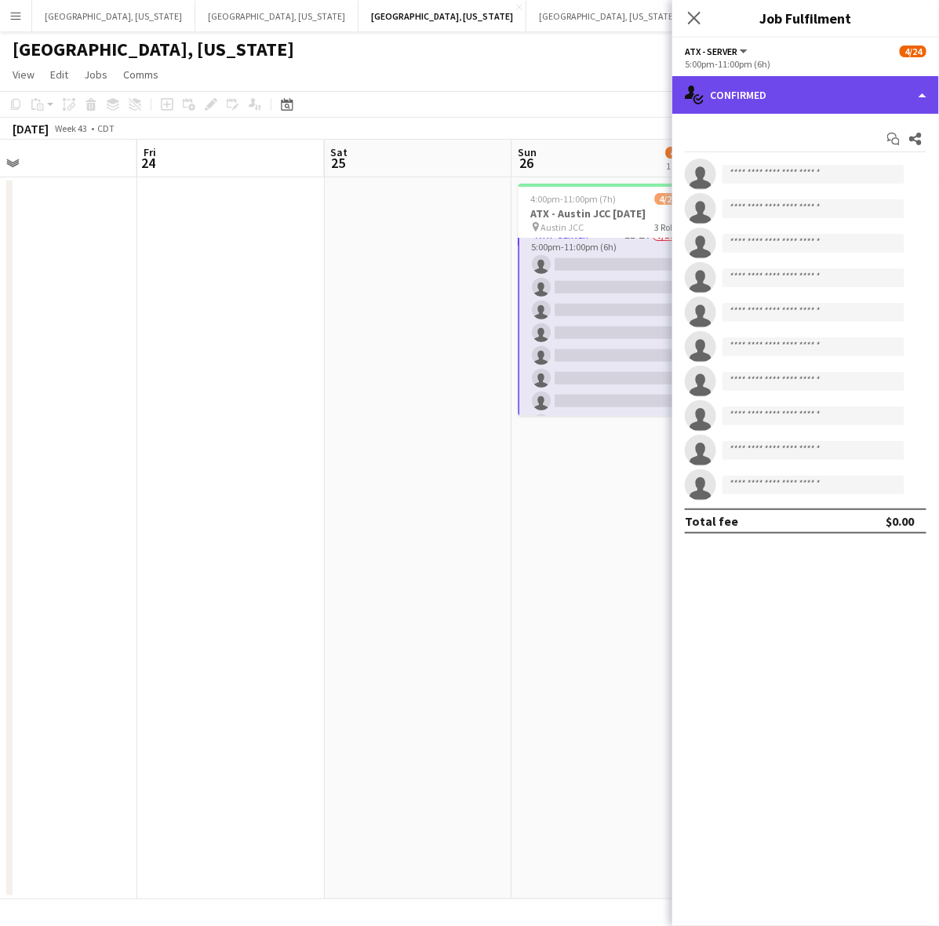
click at [774, 80] on div "single-neutral-actions-check-2 Confirmed" at bounding box center [805, 95] width 267 height 38
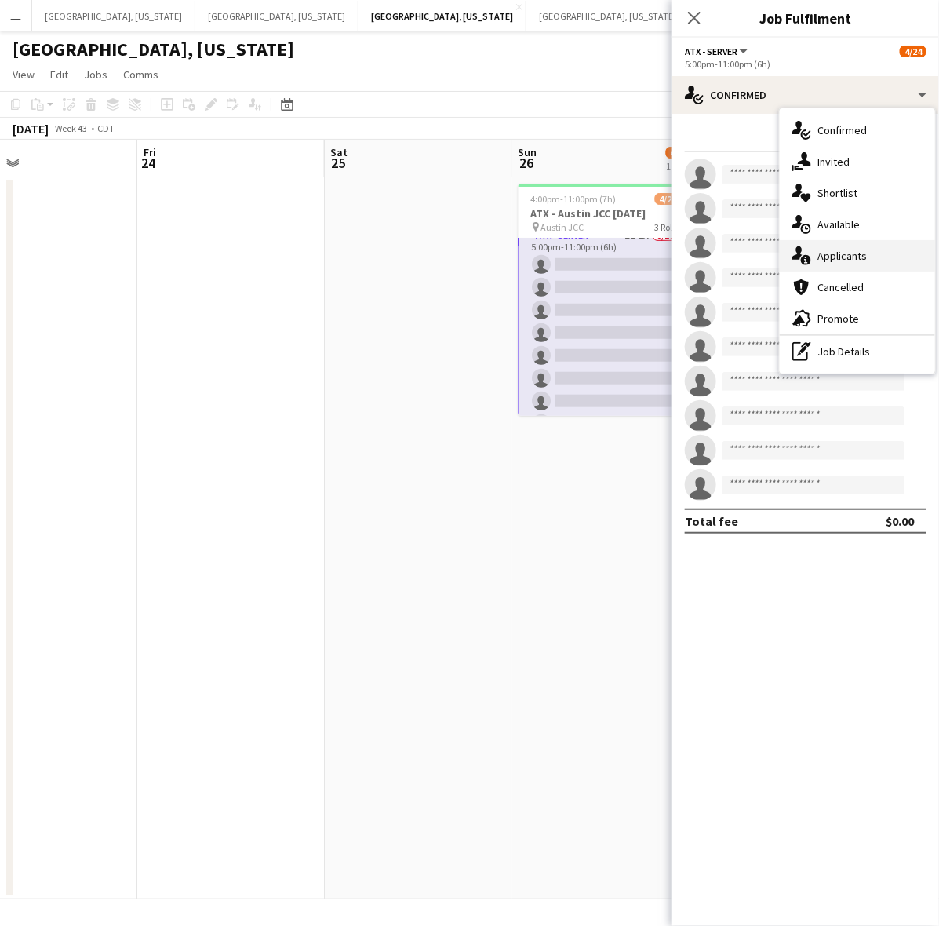
click at [860, 255] on span "Applicants" at bounding box center [841, 256] width 49 height 14
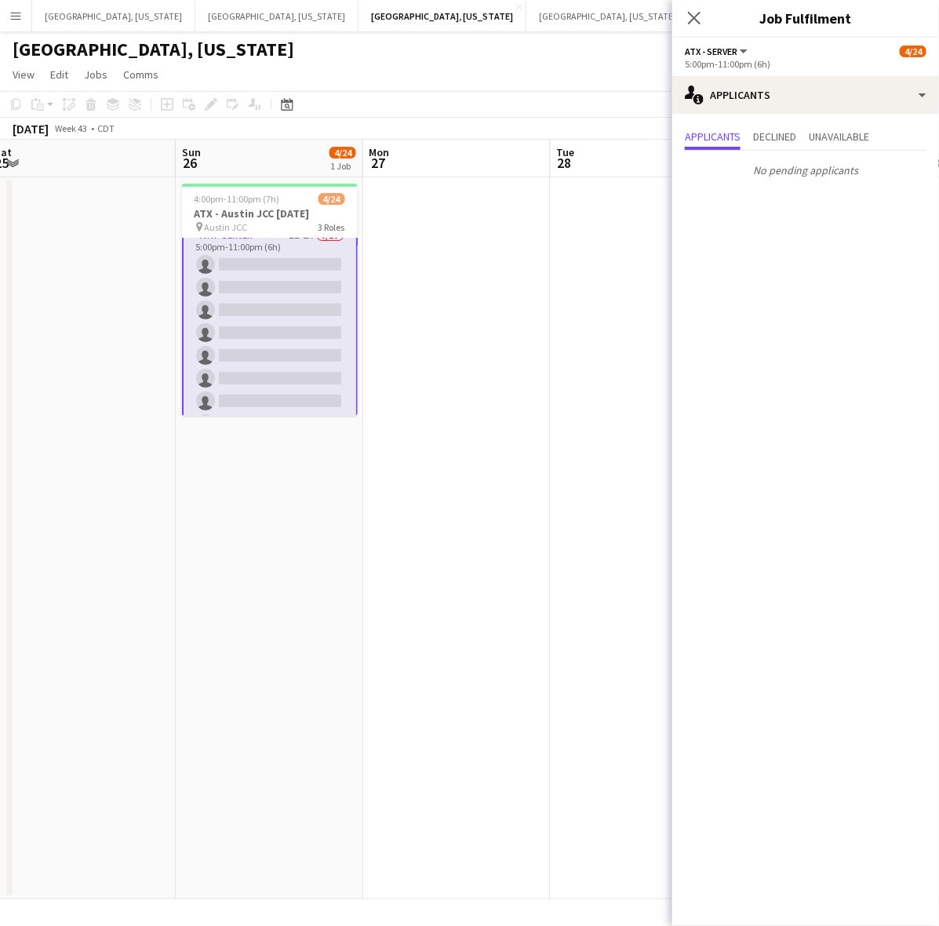
drag, startPoint x: 594, startPoint y: 567, endPoint x: 379, endPoint y: 463, distance: 238.9
click at [388, 610] on app-calendar-viewport "Wed 22 Thu 23 Fri 24 Sat 25 Sun 26 4/24 1 Job Mon 27 Tue 28 Wed 29 Thu 30 Fri 3…" at bounding box center [469, 519] width 939 height 759
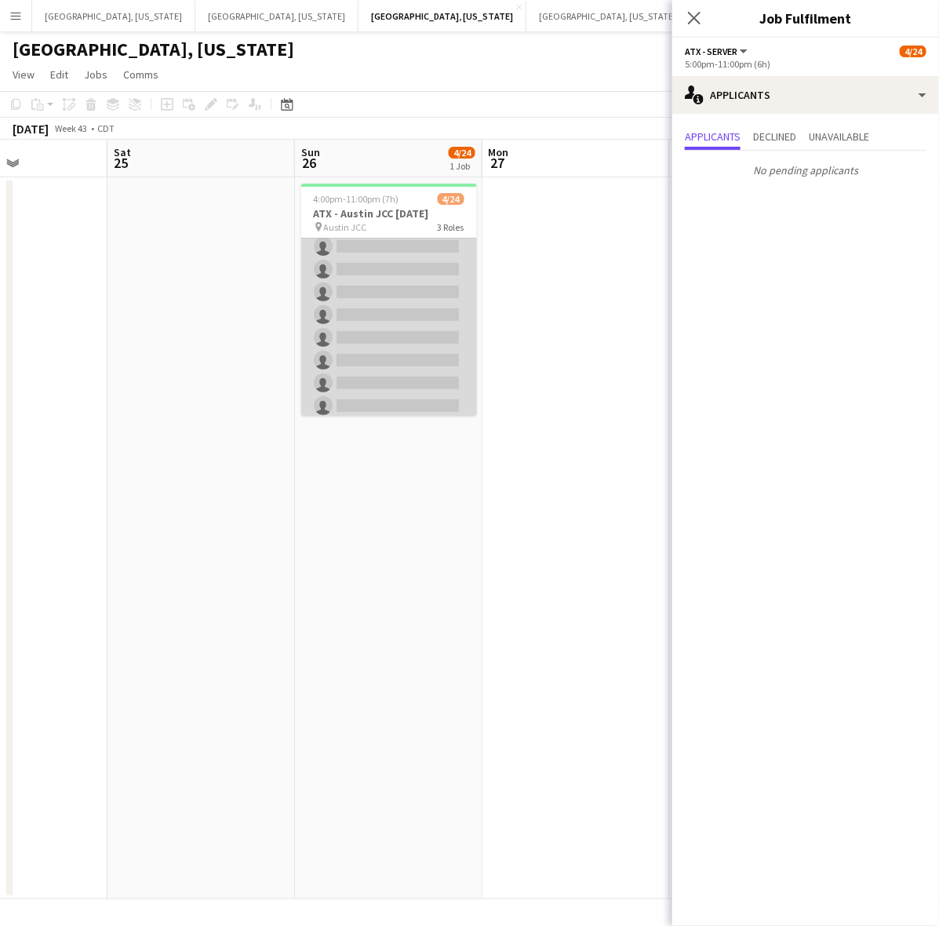
click at [402, 355] on app-card-role "ATX - Server 2I 1A 2/10 4:00pm-10:00pm (6h) Nigel Rowe William Peebles single-n…" at bounding box center [389, 292] width 176 height 258
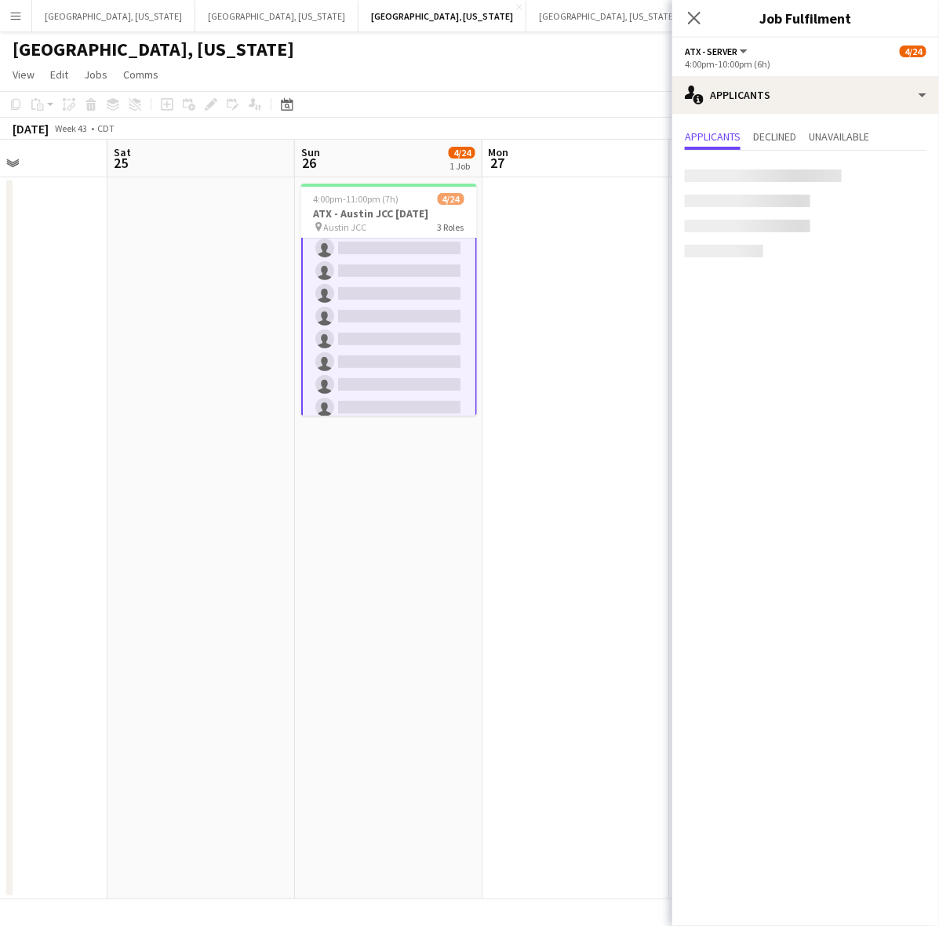
scroll to position [198, 0]
click at [686, 20] on icon "Close pop-in" at bounding box center [693, 17] width 15 height 15
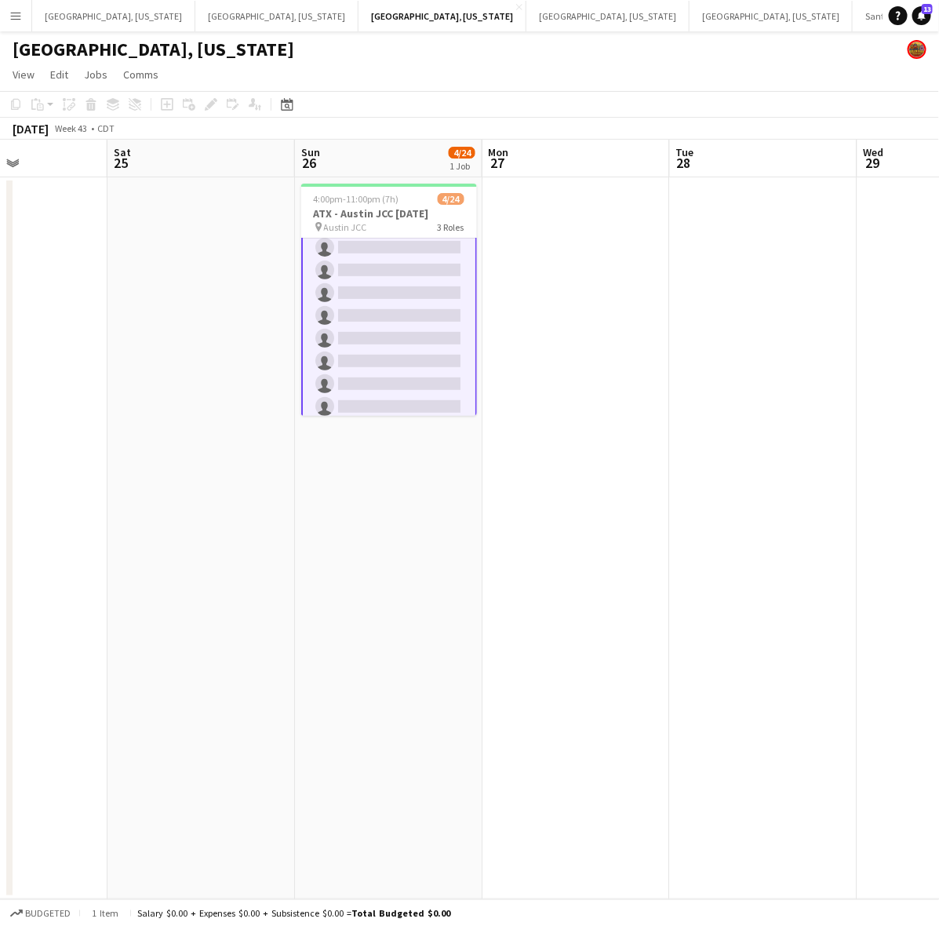
click at [9, 16] on app-icon "Menu" at bounding box center [15, 15] width 13 height 13
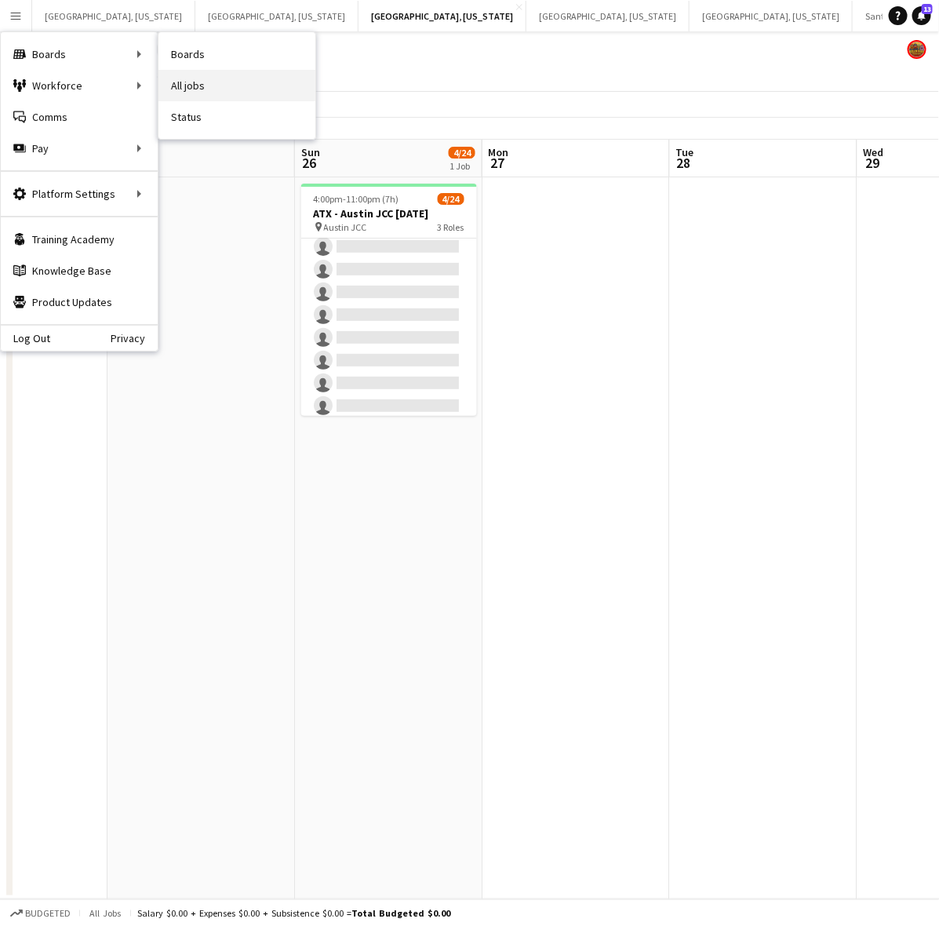
click at [220, 71] on link "All jobs" at bounding box center [236, 85] width 157 height 31
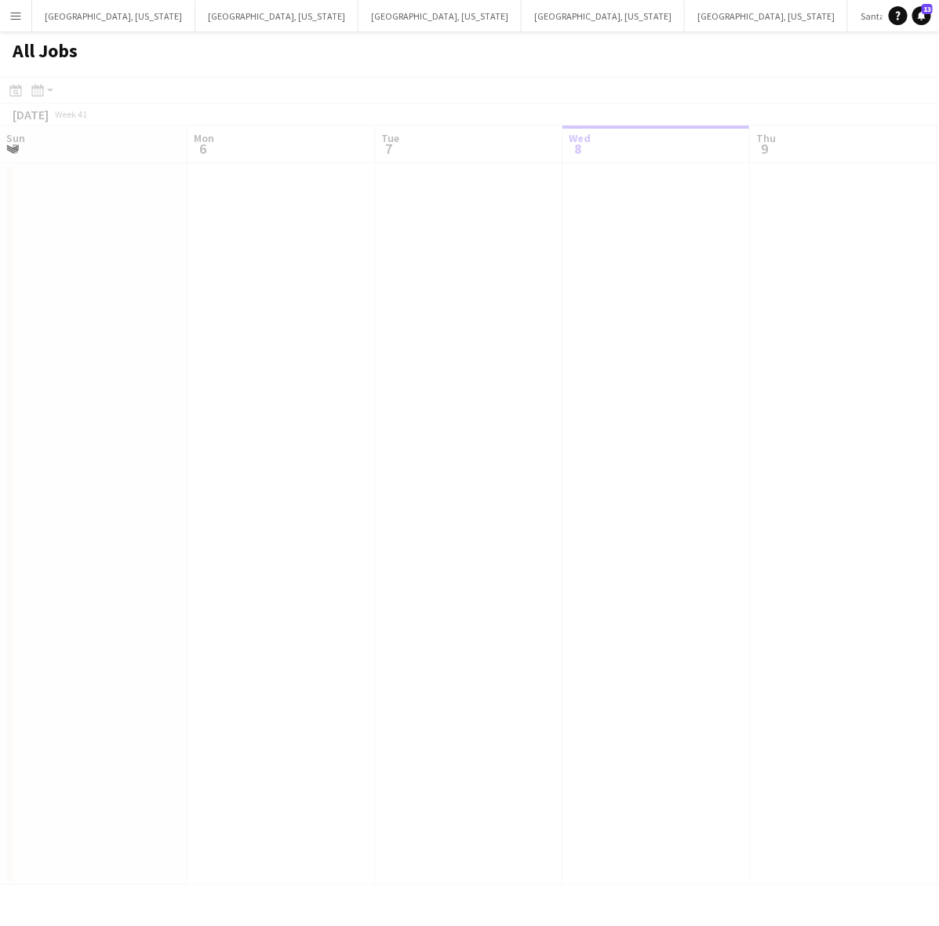
scroll to position [0, 374]
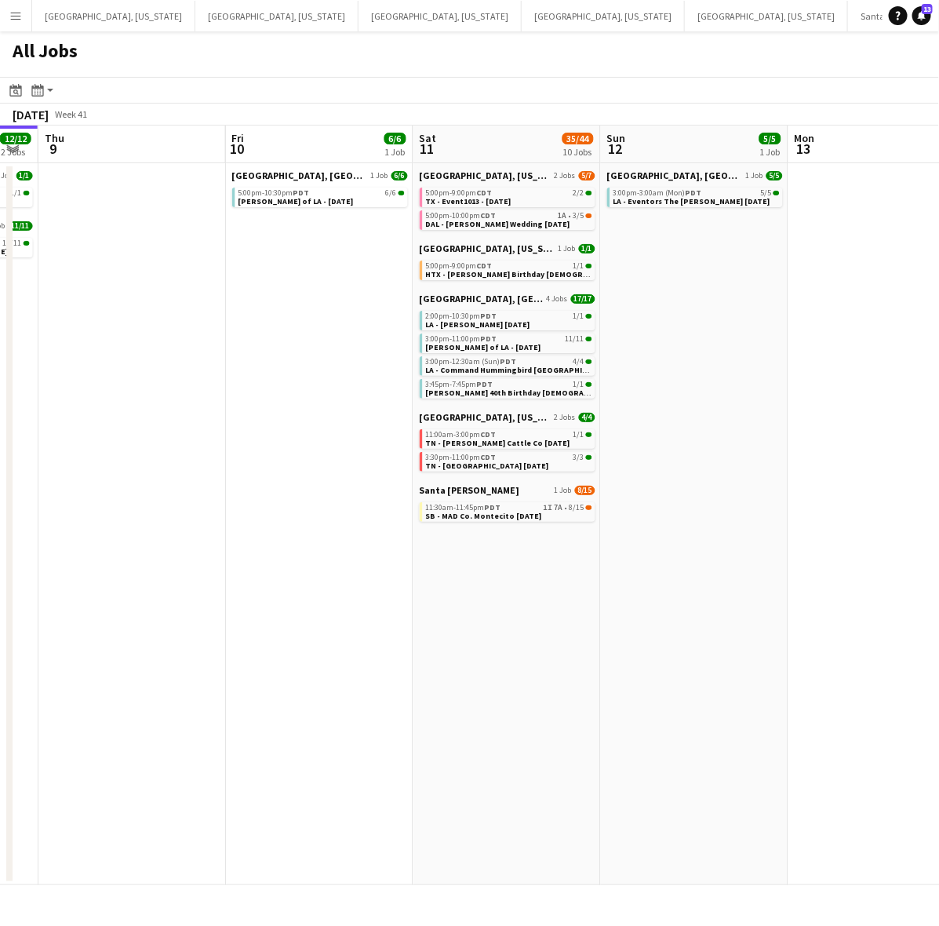
drag, startPoint x: 766, startPoint y: 515, endPoint x: 869, endPoint y: 544, distance: 106.6
click at [334, 682] on app-calendar-viewport "Sun 5 Mon 6 Tue 7 Wed 8 12/12 2 Jobs Thu 9 Fri 10 6/6 1 Job Sat 11 35/44 10 Job…" at bounding box center [469, 505] width 939 height 759
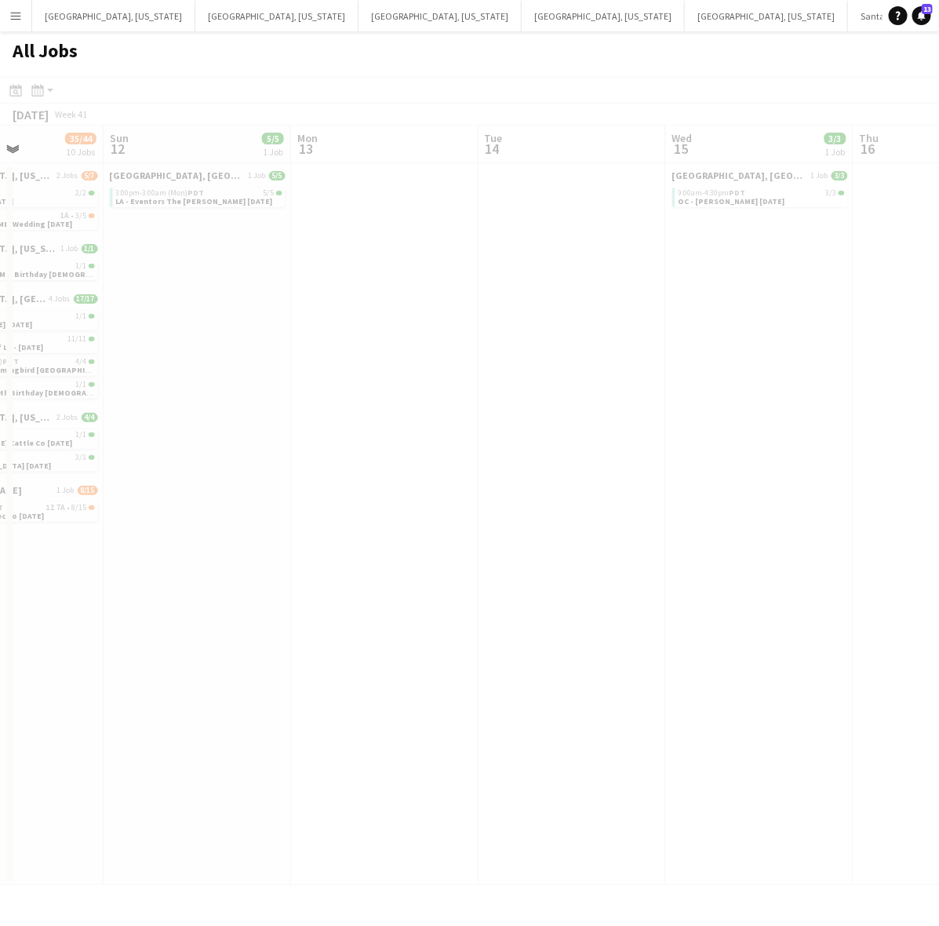
drag, startPoint x: 897, startPoint y: 538, endPoint x: 107, endPoint y: 656, distance: 797.9
click at [89, 667] on app-all-jobs "All Jobs Date picker OCT 2025 OCT 2025 Monday M Tuesday T Wednesday W Thursday …" at bounding box center [469, 457] width 939 height 853
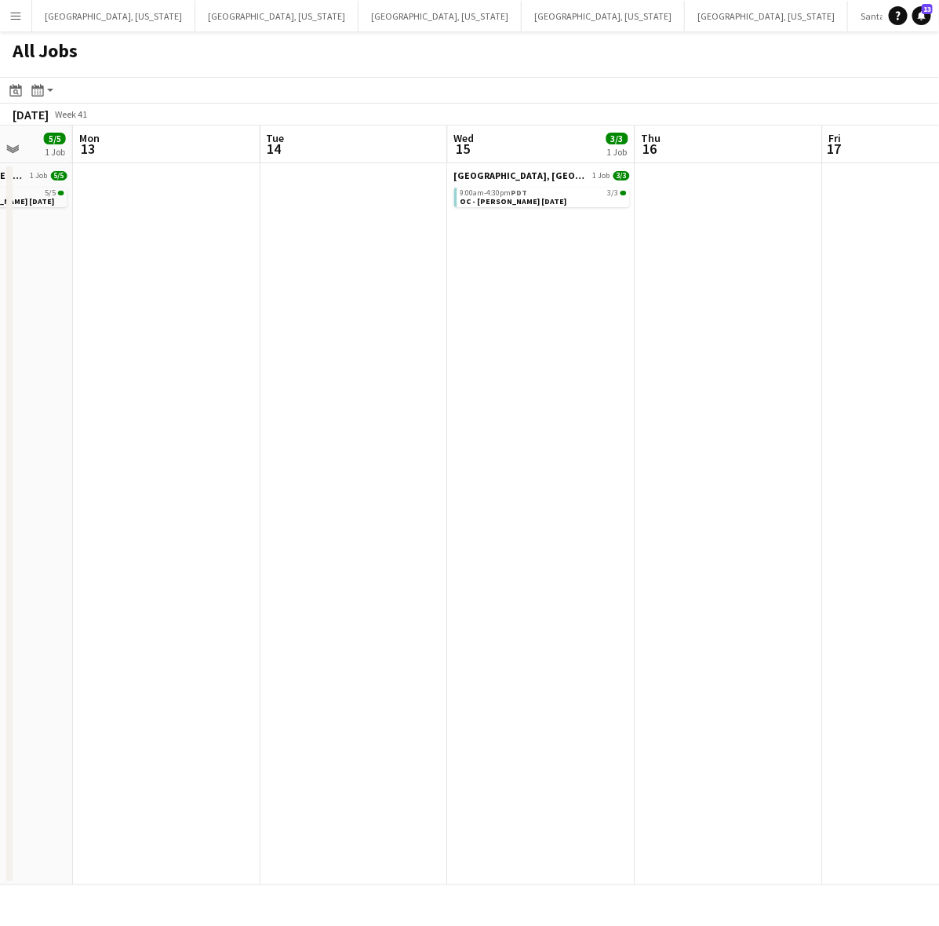
drag, startPoint x: 499, startPoint y: 562, endPoint x: 379, endPoint y: 545, distance: 121.1
click at [299, 587] on app-calendar-viewport "Thu 9 Fri 10 6/6 1 Job Sat 11 35/44 10 Jobs Sun 12 5/5 1 Job Mon 13 Tue 14 Wed …" at bounding box center [469, 505] width 939 height 759
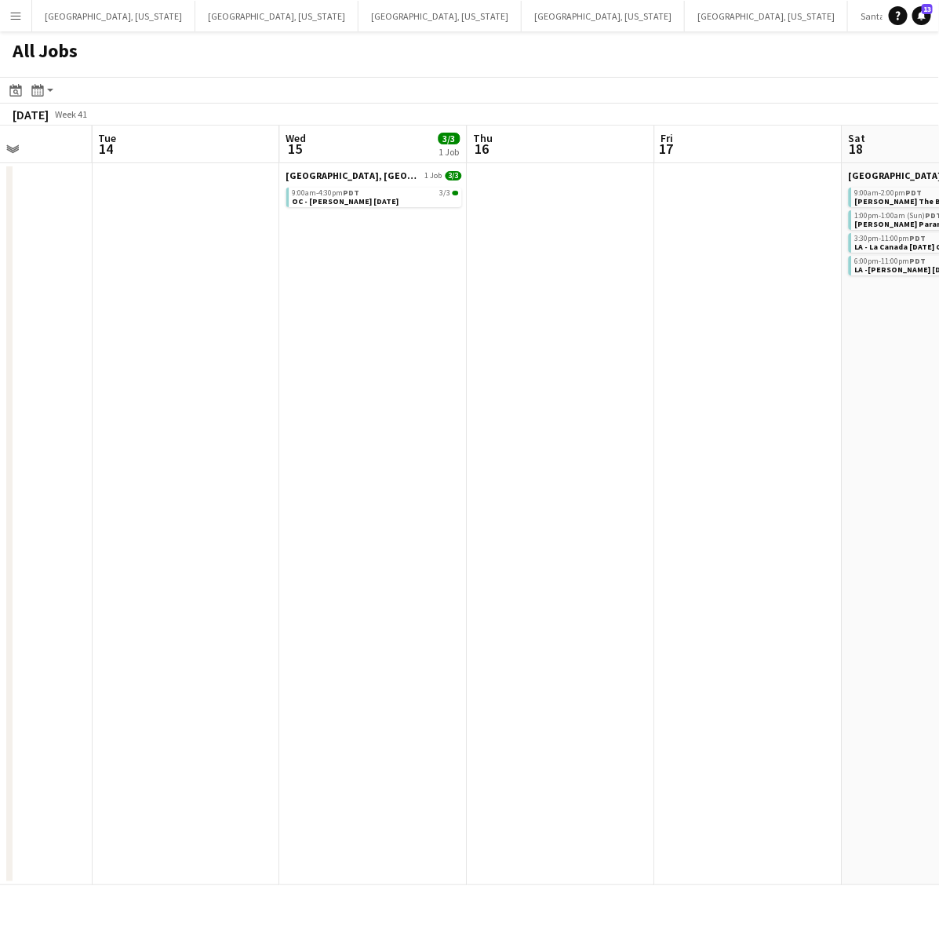
click at [299, 590] on app-all-jobs "All Jobs Date picker OCT 2025 OCT 2025 Monday M Tuesday T Wednesday W Thursday …" at bounding box center [469, 457] width 939 height 853
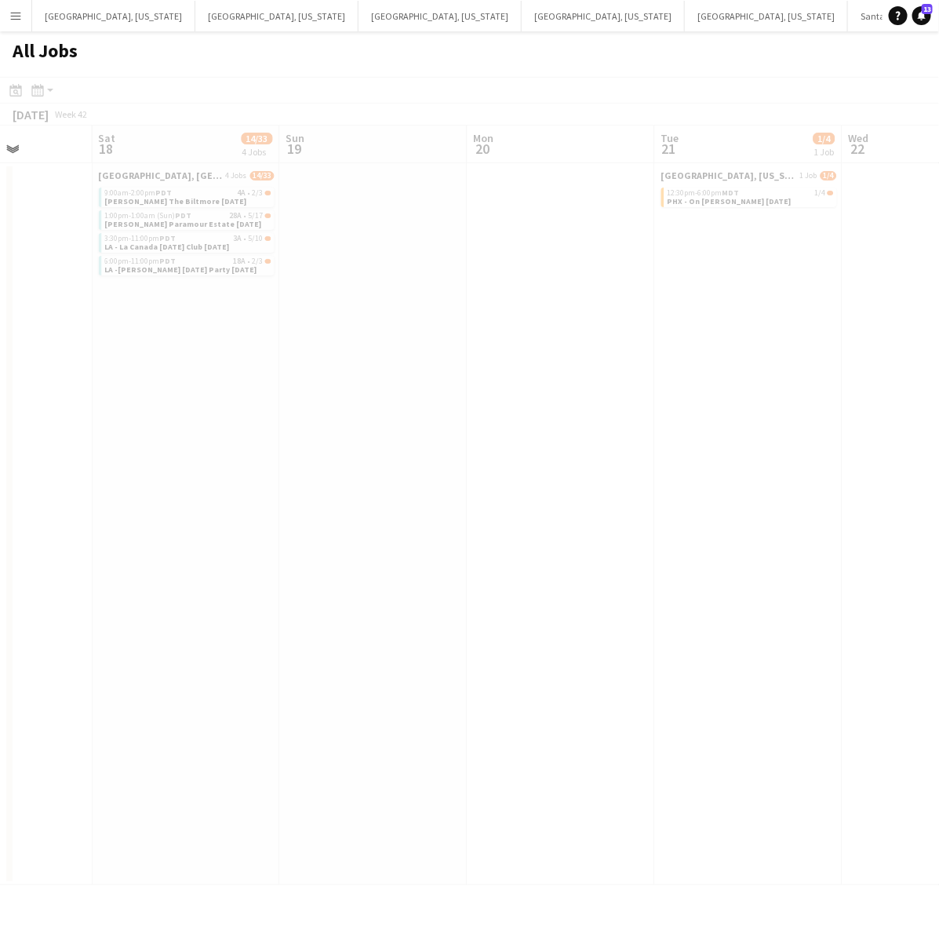
scroll to position [0, 551]
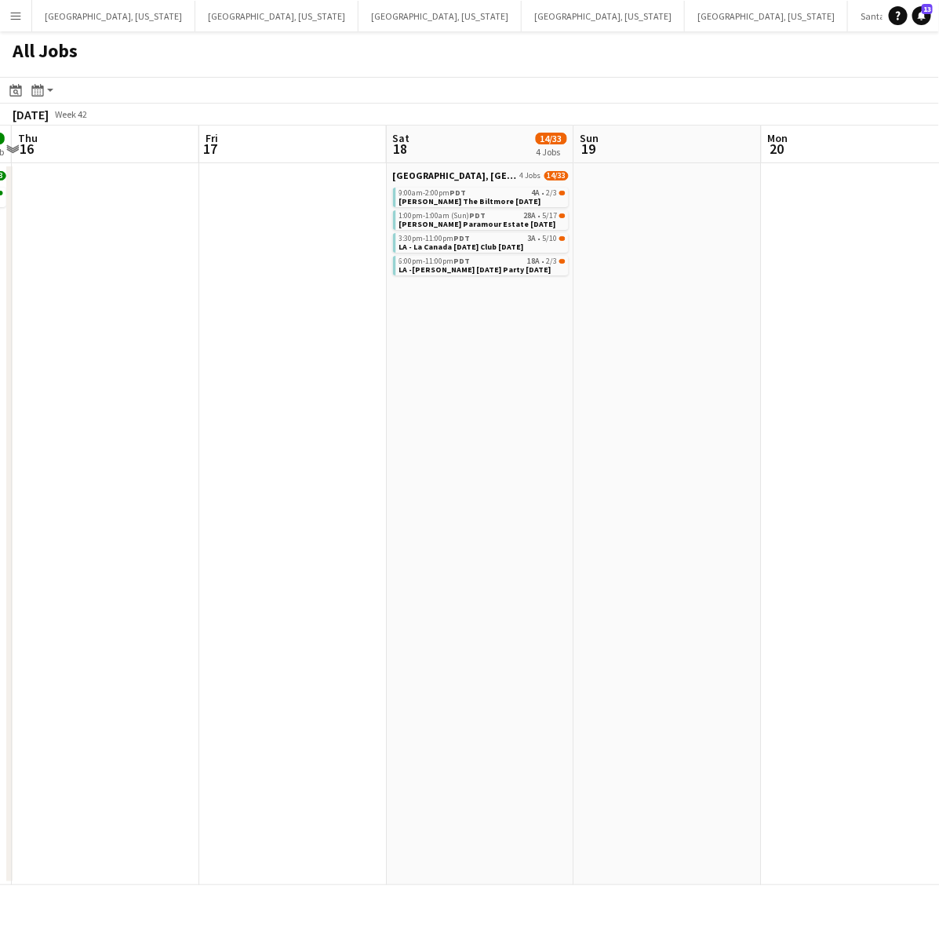
drag, startPoint x: 777, startPoint y: 538, endPoint x: 687, endPoint y: 553, distance: 91.4
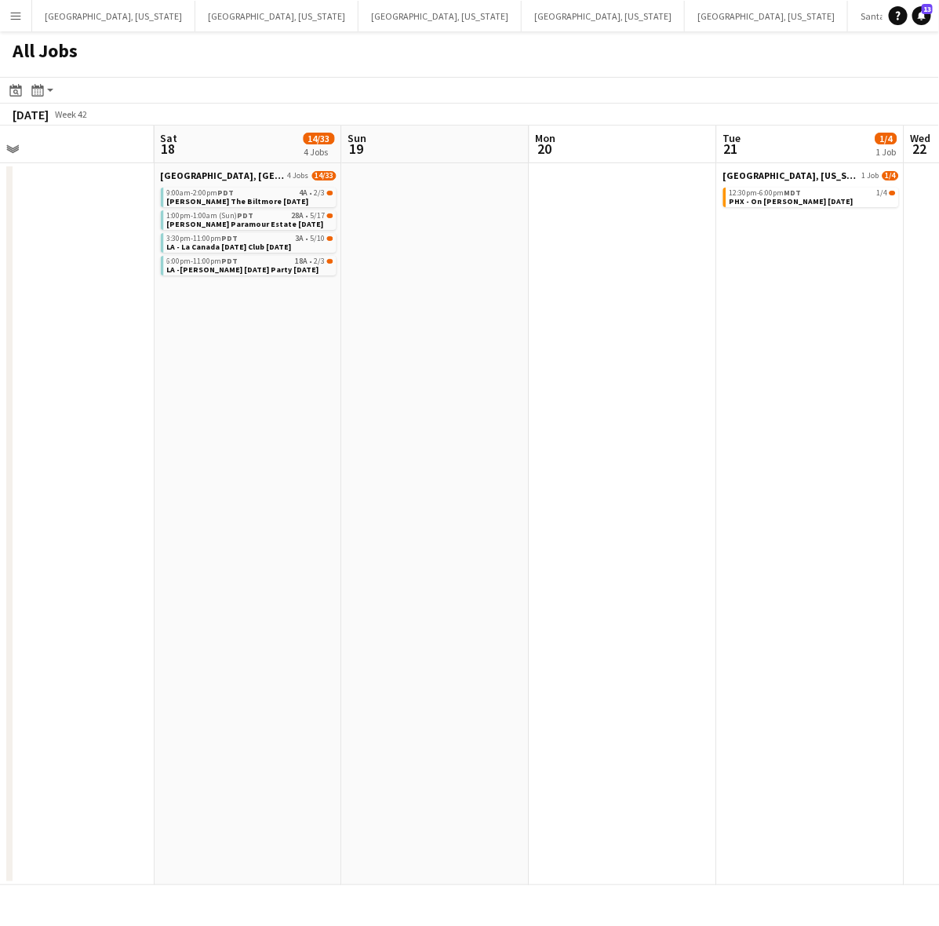
drag, startPoint x: 661, startPoint y: 561, endPoint x: 570, endPoint y: 583, distance: 93.6
click at [529, 584] on app-calendar-viewport "Mon 13 Tue 14 Wed 15 3/3 1 Job Thu 16 Fri 17 Sat 18 14/33 4 Jobs Sun 19 Mon 20 …" at bounding box center [469, 505] width 939 height 759
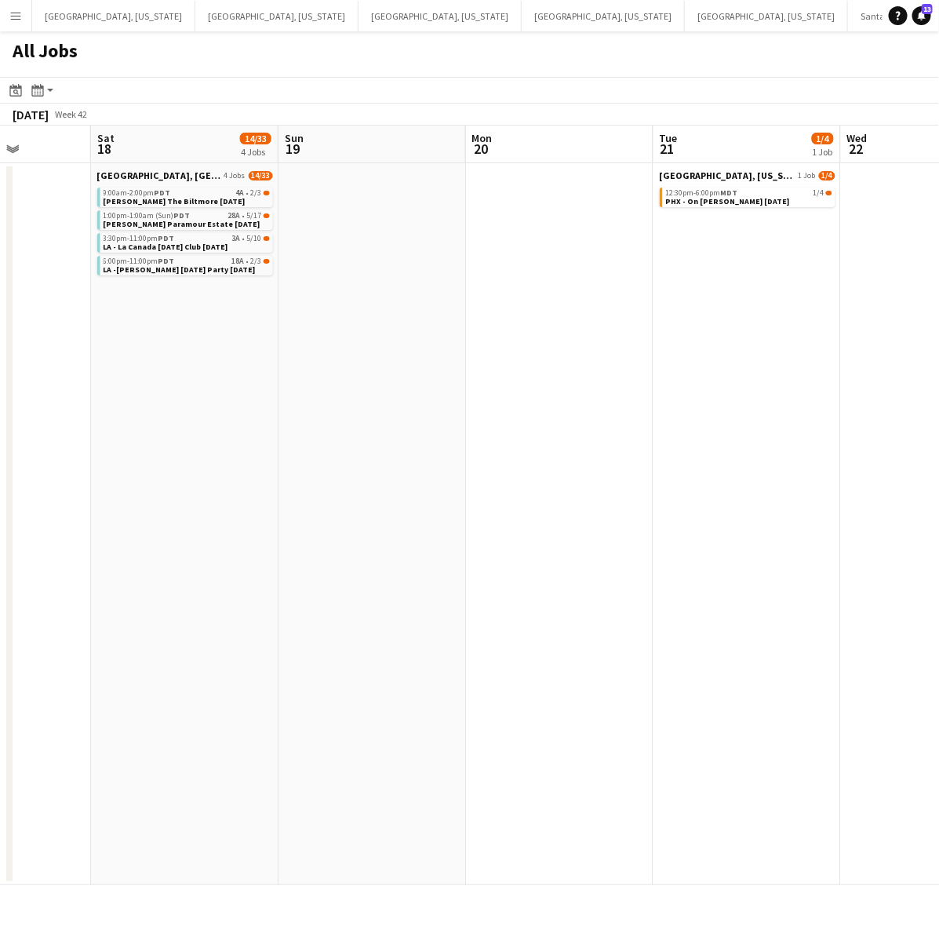
click at [143, 671] on app-all-jobs "All Jobs Date picker OCT 2025 OCT 2025 Monday M Tuesday T Wednesday W Thursday …" at bounding box center [469, 457] width 939 height 853
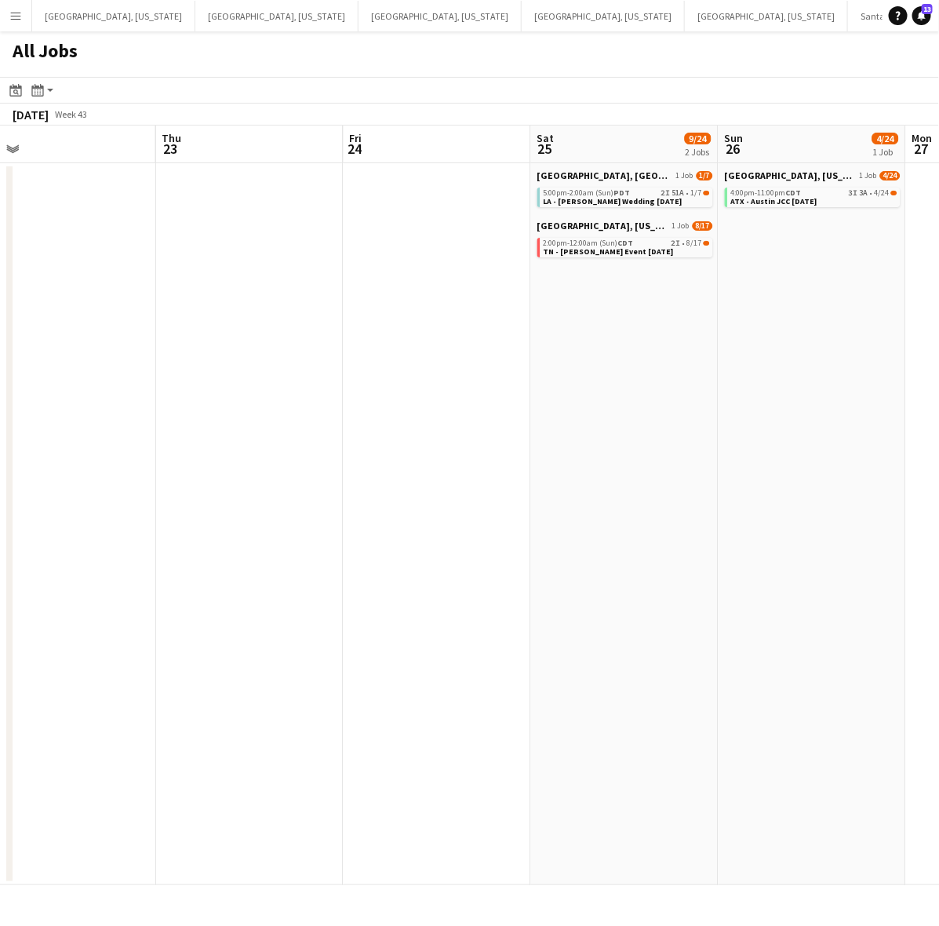
scroll to position [0, 468]
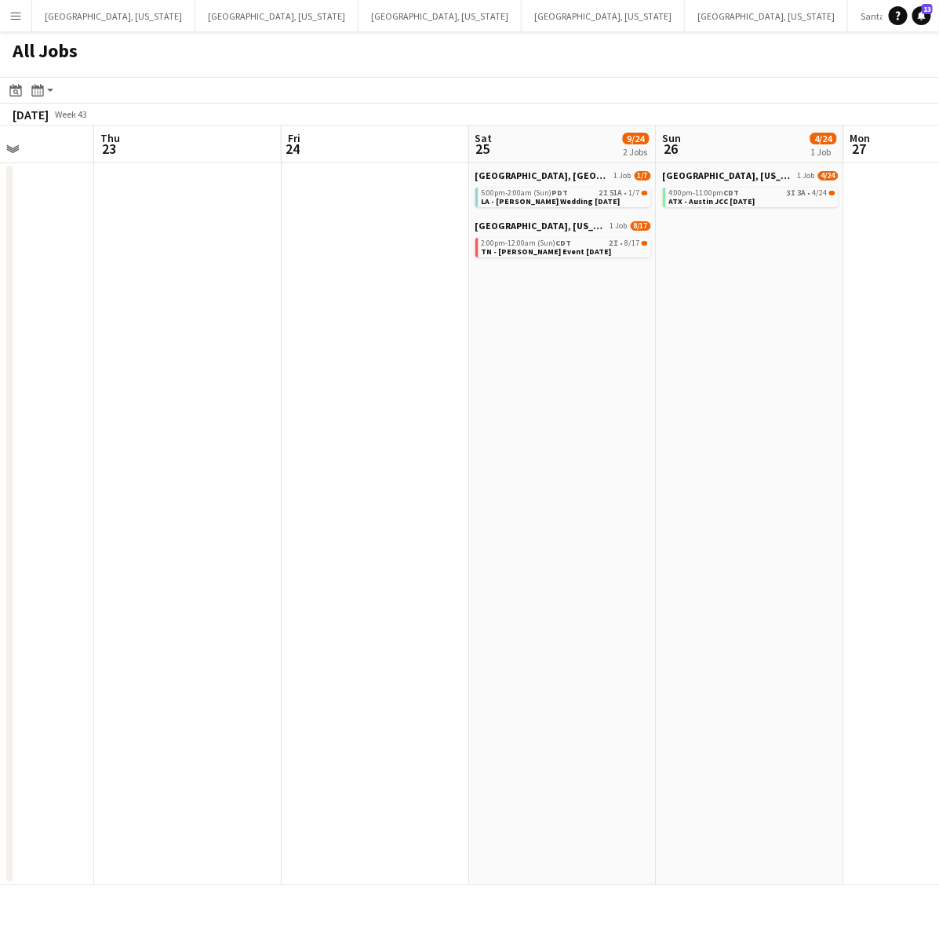
drag, startPoint x: 491, startPoint y: 528, endPoint x: 343, endPoint y: 557, distance: 151.1
click at [343, 557] on app-calendar-viewport "Mon 20 Tue 21 1/4 1 Job Wed 22 Thu 23 Fri 24 Sat 25 9/24 2 Jobs Sun 26 4/24 1 J…" at bounding box center [469, 505] width 939 height 759
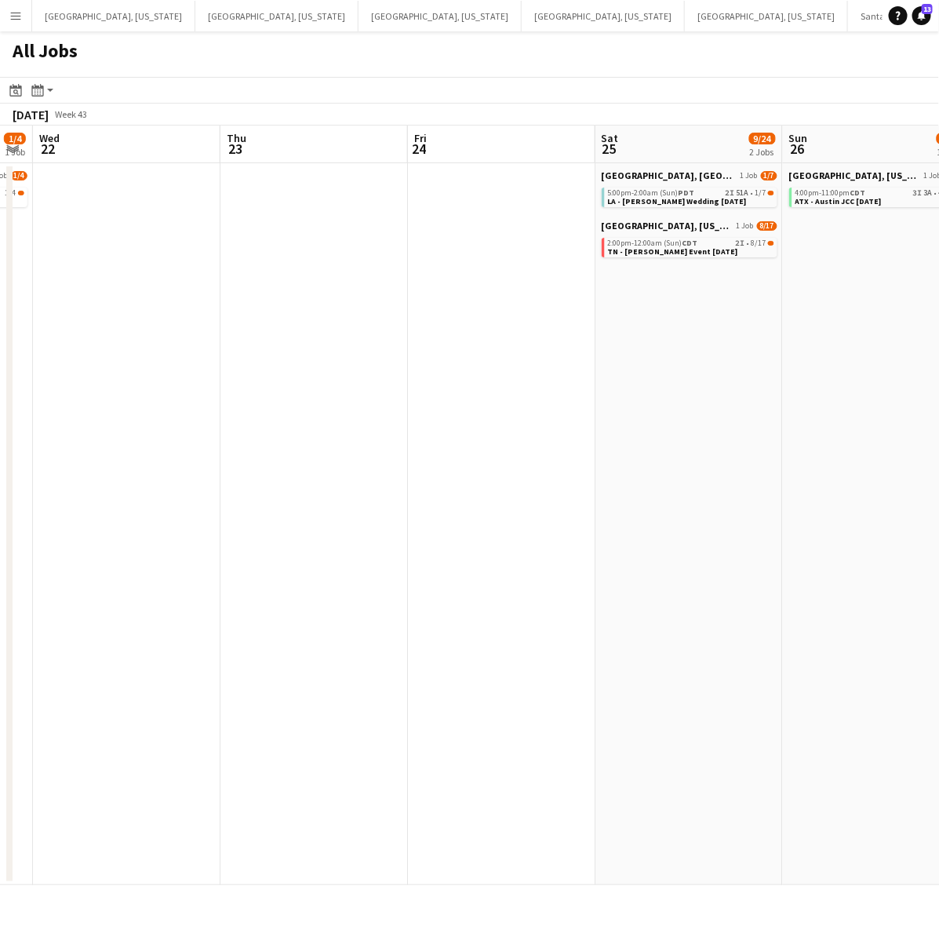
drag, startPoint x: 613, startPoint y: 486, endPoint x: 740, endPoint y: 453, distance: 130.7
click at [740, 453] on app-calendar-viewport "Mon 20 Tue 21 1/4 1 Job Wed 22 Thu 23 Fri 24 Sat 25 9/24 2 Jobs Sun 26 4/24 1 J…" at bounding box center [469, 505] width 939 height 759
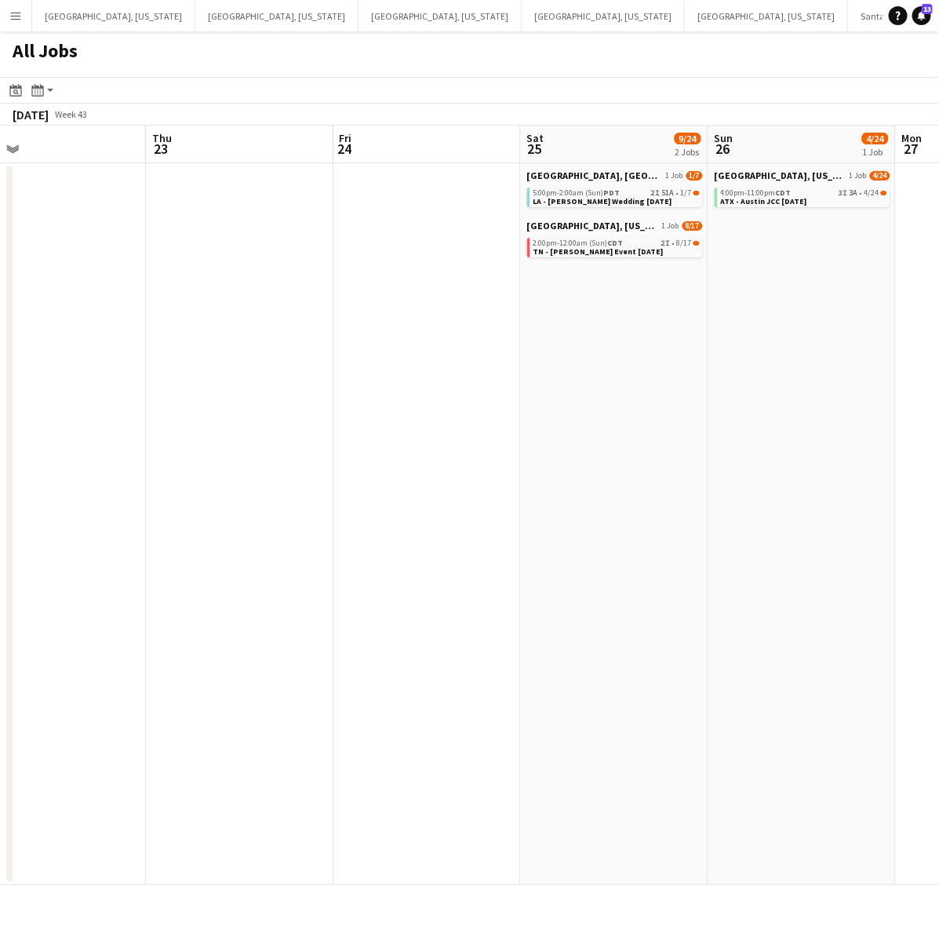
scroll to position [0, 609]
drag, startPoint x: 417, startPoint y: 545, endPoint x: 338, endPoint y: 561, distance: 80.8
click at [338, 561] on app-calendar-viewport "Sun 19 Mon 20 Tue 21 1/4 1 Job Wed 22 Thu 23 Fri 24 Sat 25 9/24 2 Jobs Sun 26 4…" at bounding box center [469, 505] width 939 height 759
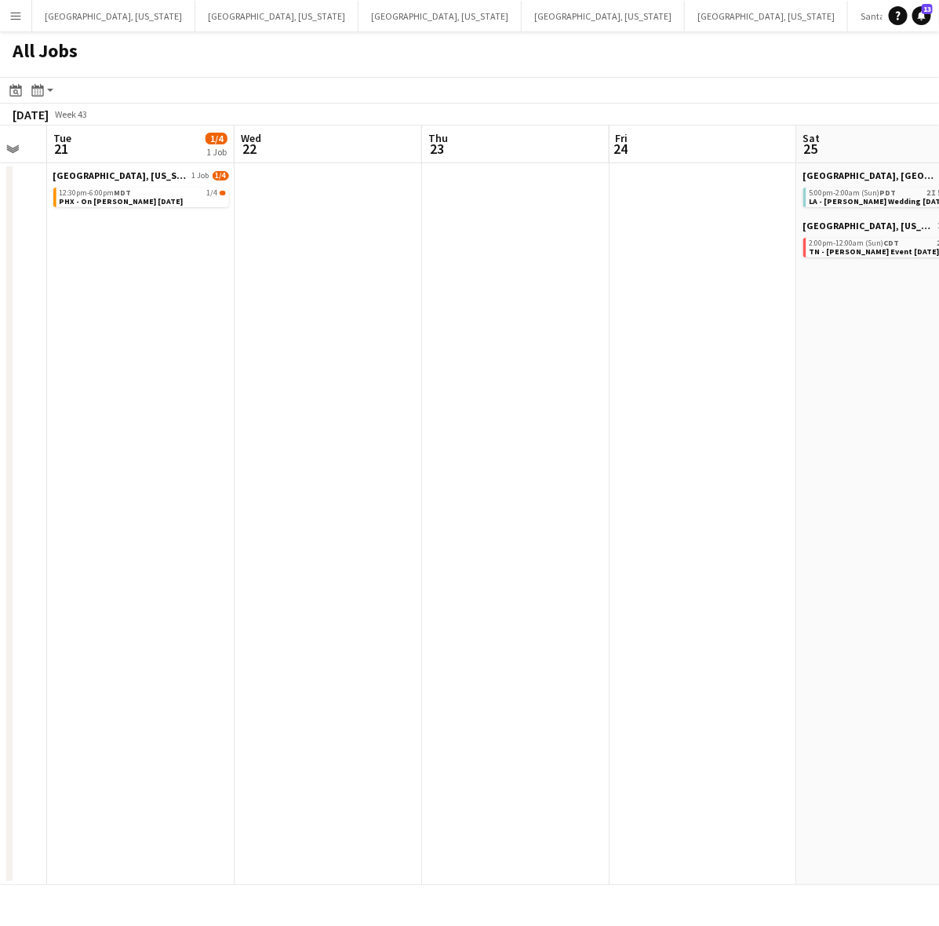
drag, startPoint x: 735, startPoint y: 409, endPoint x: 939, endPoint y: 257, distance: 254.5
click at [938, 257] on html "Menu Boards Boards Boards All jobs Status Workforce Workforce My Workforce Recr…" at bounding box center [469, 463] width 939 height 926
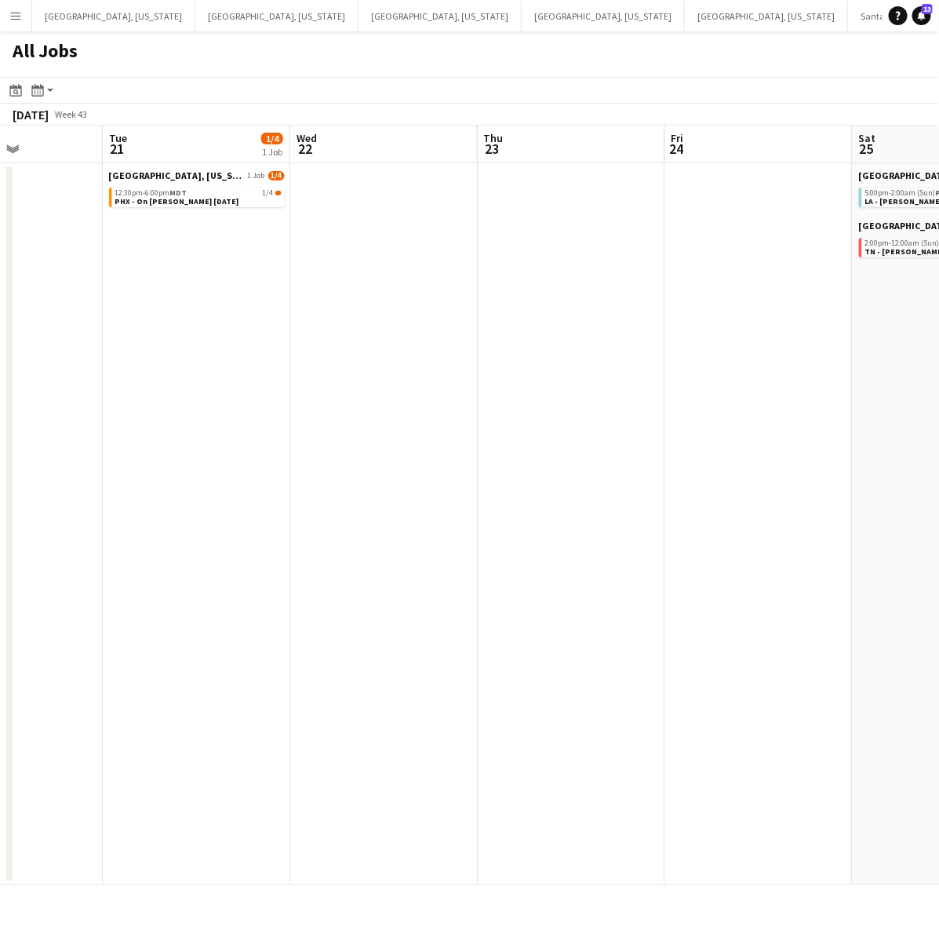
drag, startPoint x: 362, startPoint y: 413, endPoint x: 233, endPoint y: 429, distance: 130.5
click at [231, 431] on app-calendar-viewport "Sat 18 14/33 4 Jobs Sun 19 Mon 20 Tue 21 1/4 1 Job Wed 22 Thu 23 Fri 24 Sat 25 …" at bounding box center [469, 505] width 939 height 759
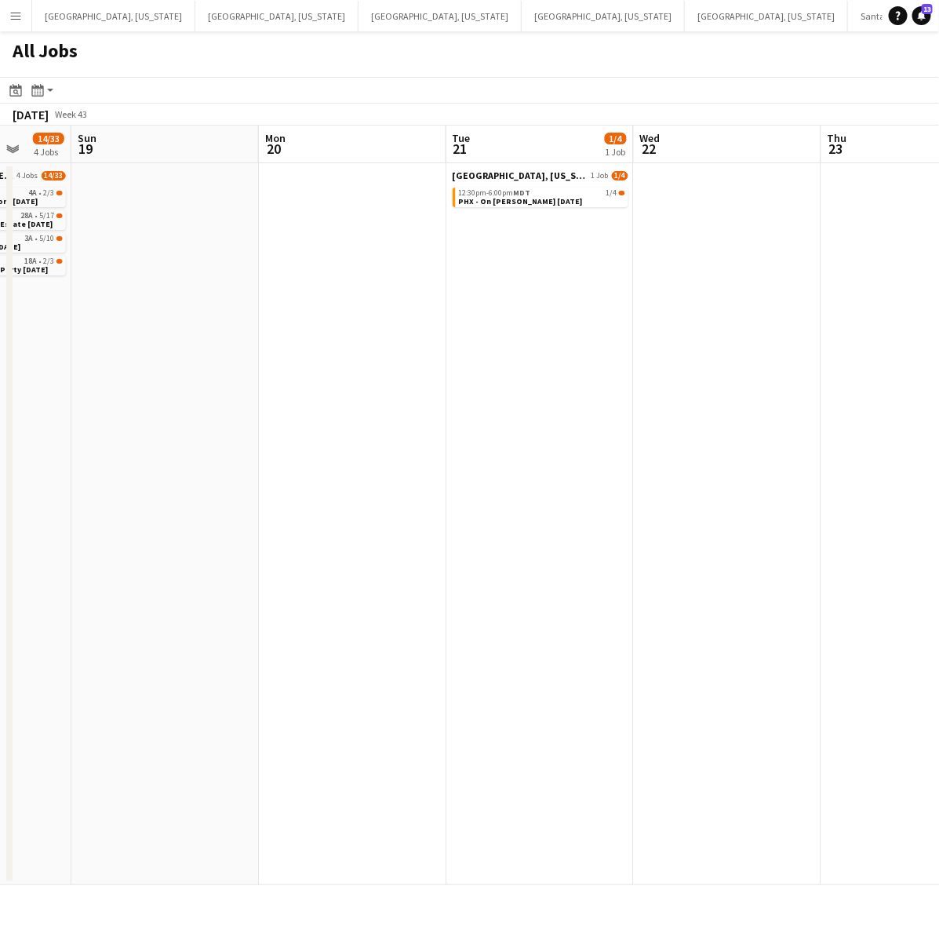
click at [553, 138] on app-calendar-viewport "Thu 16 Fri 17 Sat 18 14/33 4 Jobs Sun 19 Mon 20 Tue 21 1/4 1 Job Wed 22 Thu 23 …" at bounding box center [469, 505] width 939 height 759
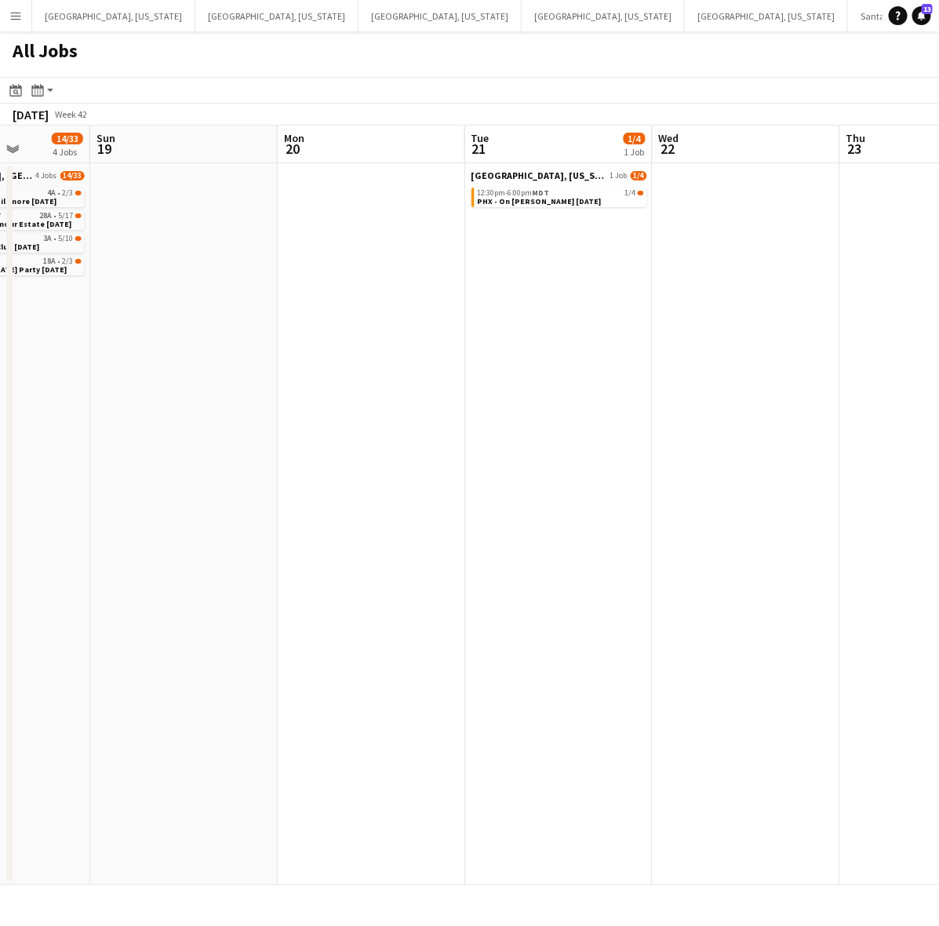
scroll to position [0, 326]
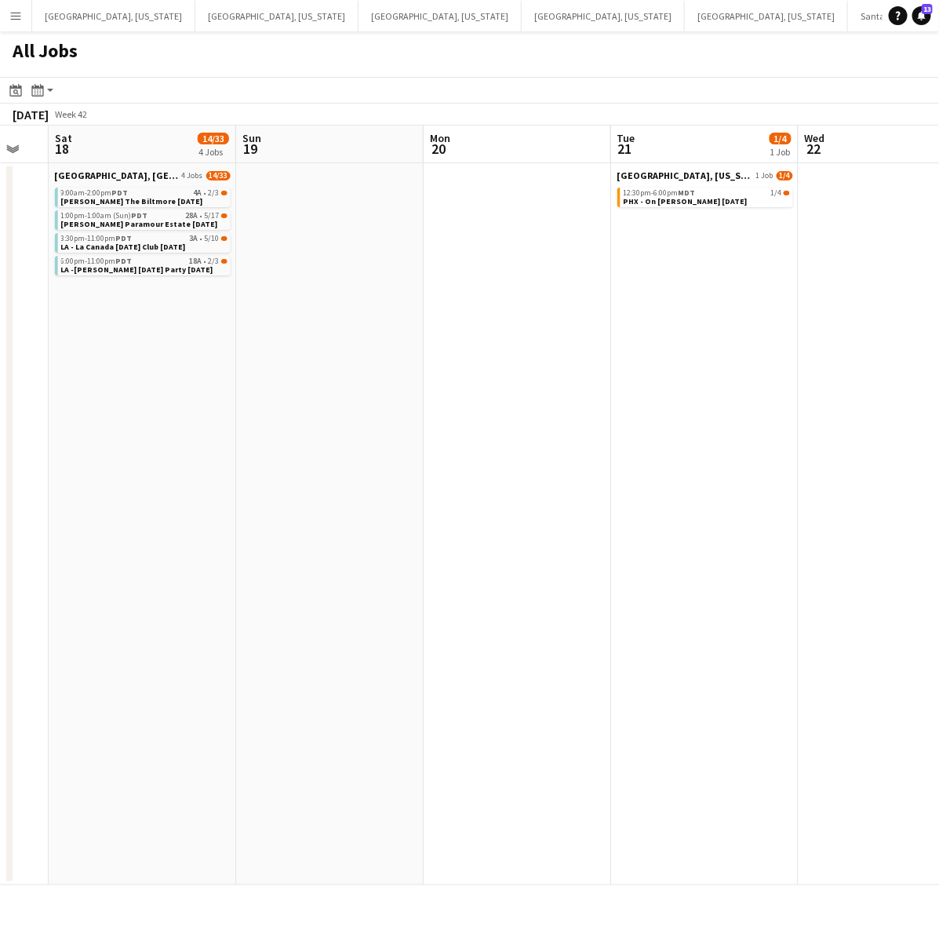
drag, startPoint x: 468, startPoint y: 213, endPoint x: 482, endPoint y: 204, distance: 17.6
click at [483, 206] on app-calendar-viewport "Thu 16 Fri 17 Sat 18 14/33 4 Jobs Sun 19 Mon 20 Tue 21 1/4 1 Job Wed 22 Thu 23 …" at bounding box center [469, 505] width 939 height 759
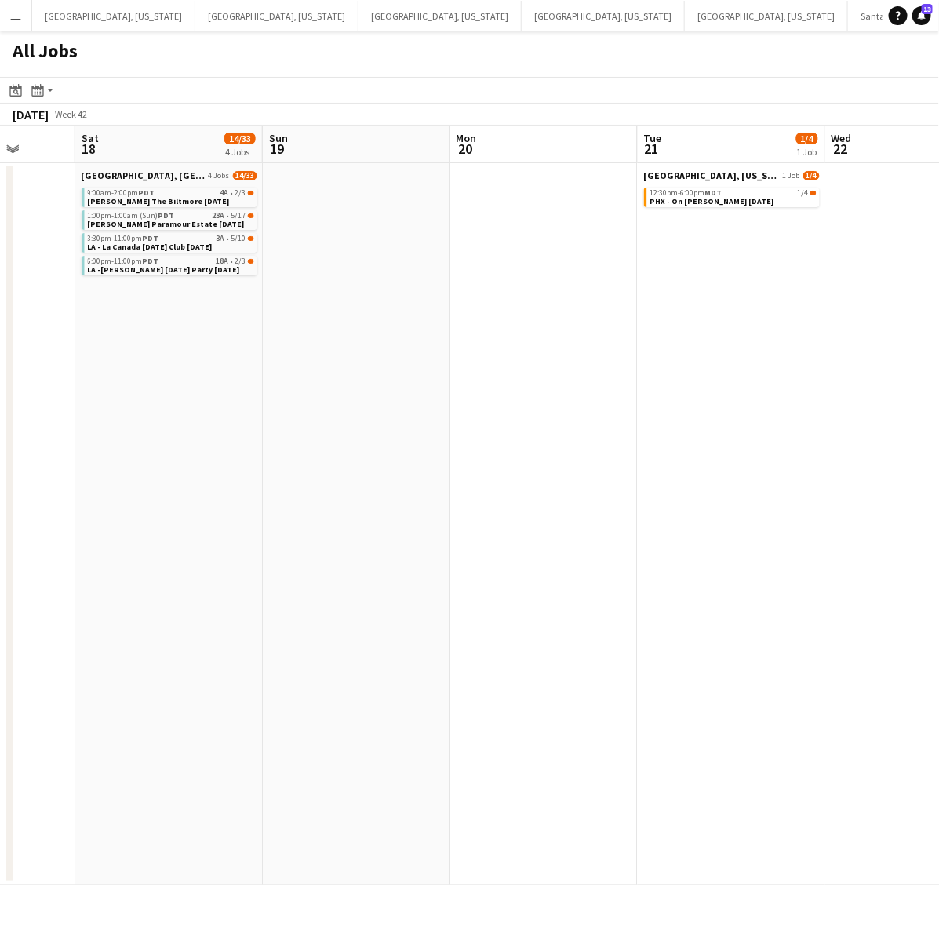
scroll to position [0, 451]
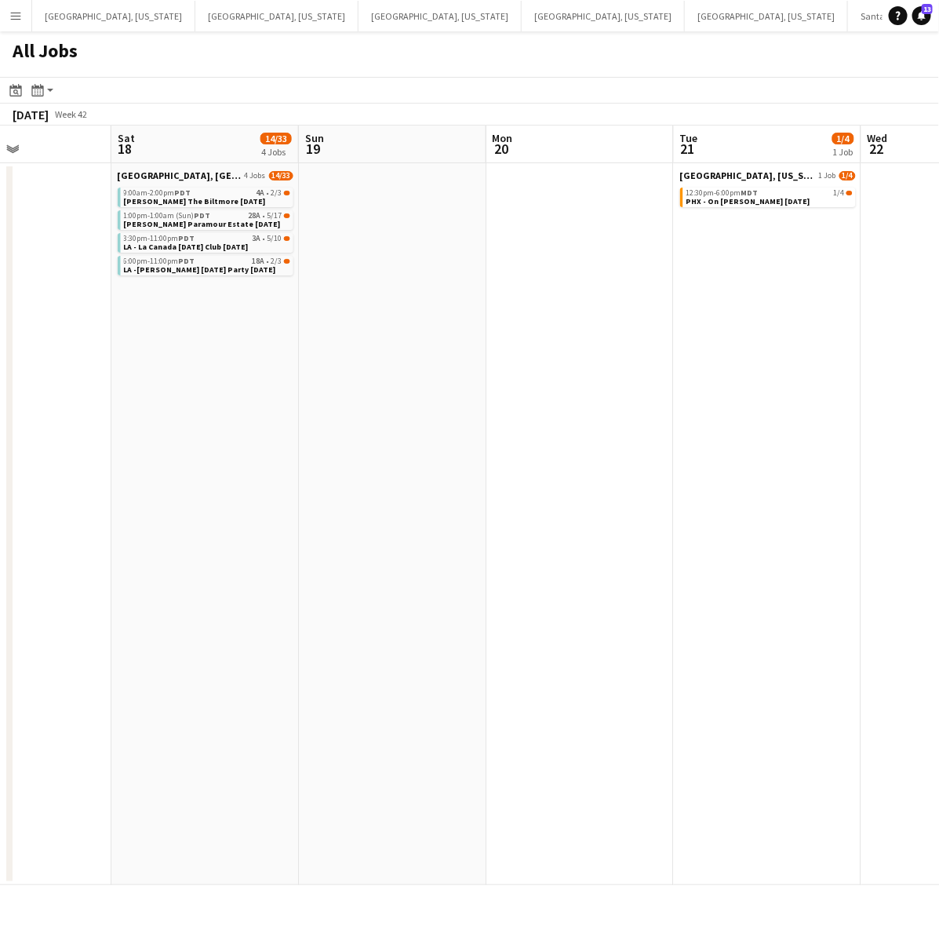
drag, startPoint x: 165, startPoint y: 316, endPoint x: 206, endPoint y: 312, distance: 41.0
click at [206, 312] on app-calendar-viewport "Wed 15 3/3 1 Job Thu 16 Fri 17 Sat 18 14/33 4 Jobs Sun 19 Mon 20 Tue 21 1/4 1 J…" at bounding box center [469, 505] width 939 height 759
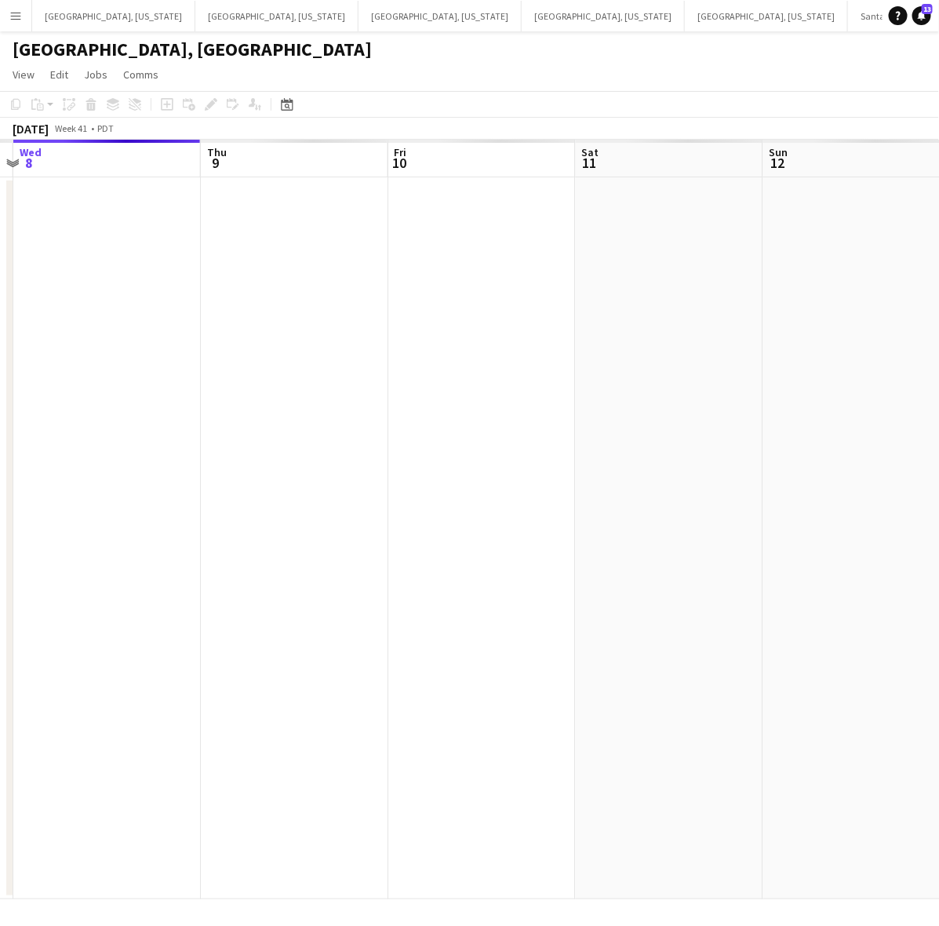
drag, startPoint x: 563, startPoint y: 593, endPoint x: 382, endPoint y: 629, distance: 184.8
click at [382, 629] on app-calendar-viewport "Sun 5 Mon 6 Tue 7 Wed 8 Thu 9 Fri 10 Sat 11 Sun 12 Mon 13 Tue 14" at bounding box center [469, 519] width 939 height 759
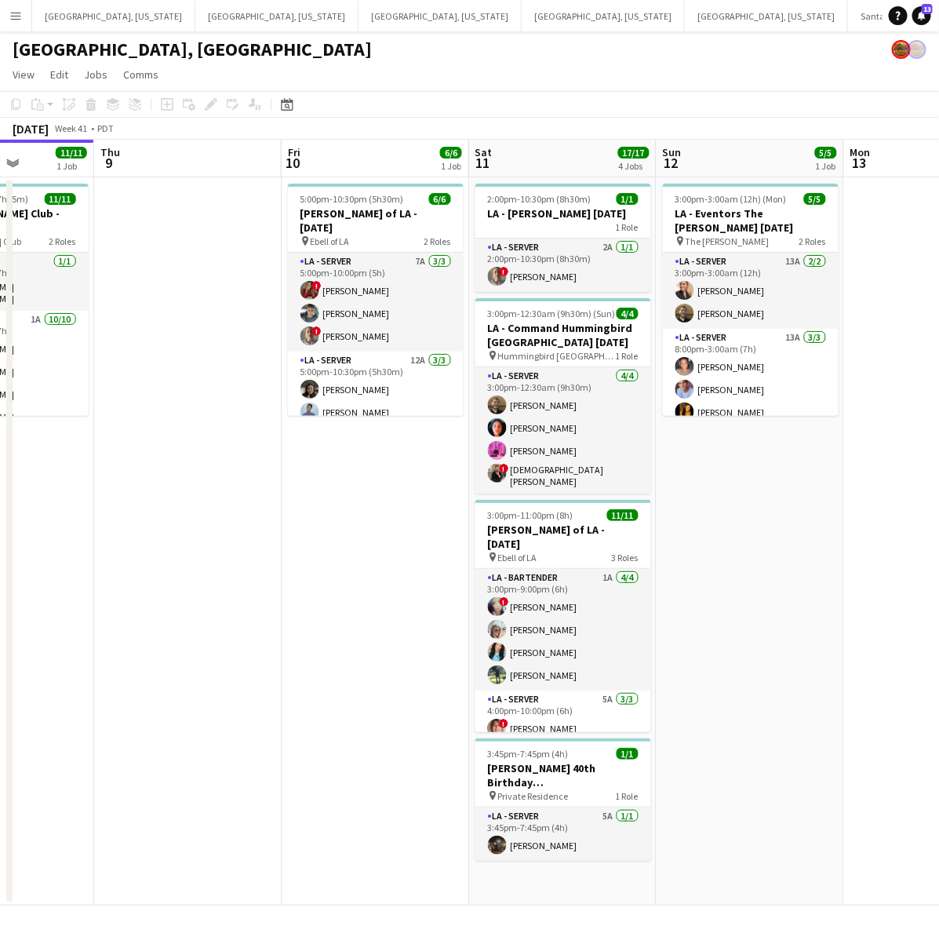
drag, startPoint x: 639, startPoint y: 653, endPoint x: 457, endPoint y: 699, distance: 188.5
click at [457, 699] on app-calendar-viewport "Mon 6 Tue 7 Wed 8 11/11 1 Job Thu 9 Fri 10 6/6 1 Job Sat 11 17/17 4 Jobs Sun 12…" at bounding box center [469, 523] width 939 height 766
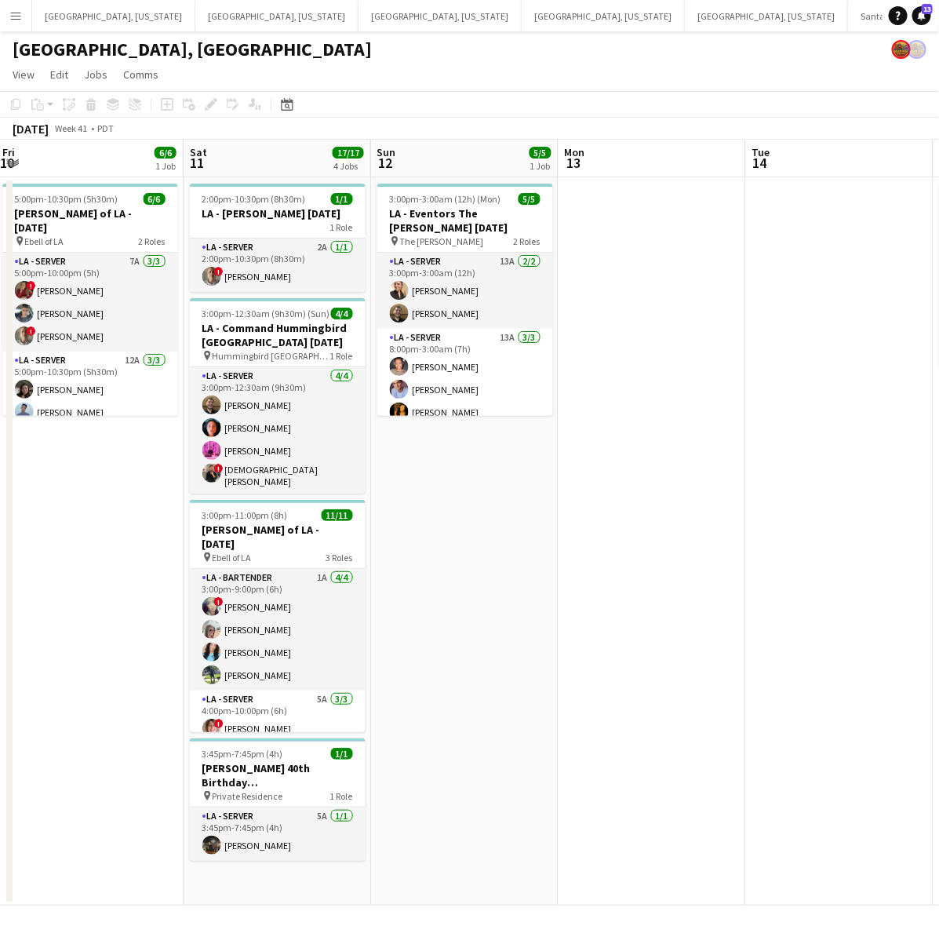
click at [500, 635] on app-calendar-viewport "Tue 7 Wed 8 11/11 1 Job Thu 9 Fri 10 6/6 1 Job Sat 11 17/17 4 Jobs Sun 12 5/5 1…" at bounding box center [469, 523] width 939 height 766
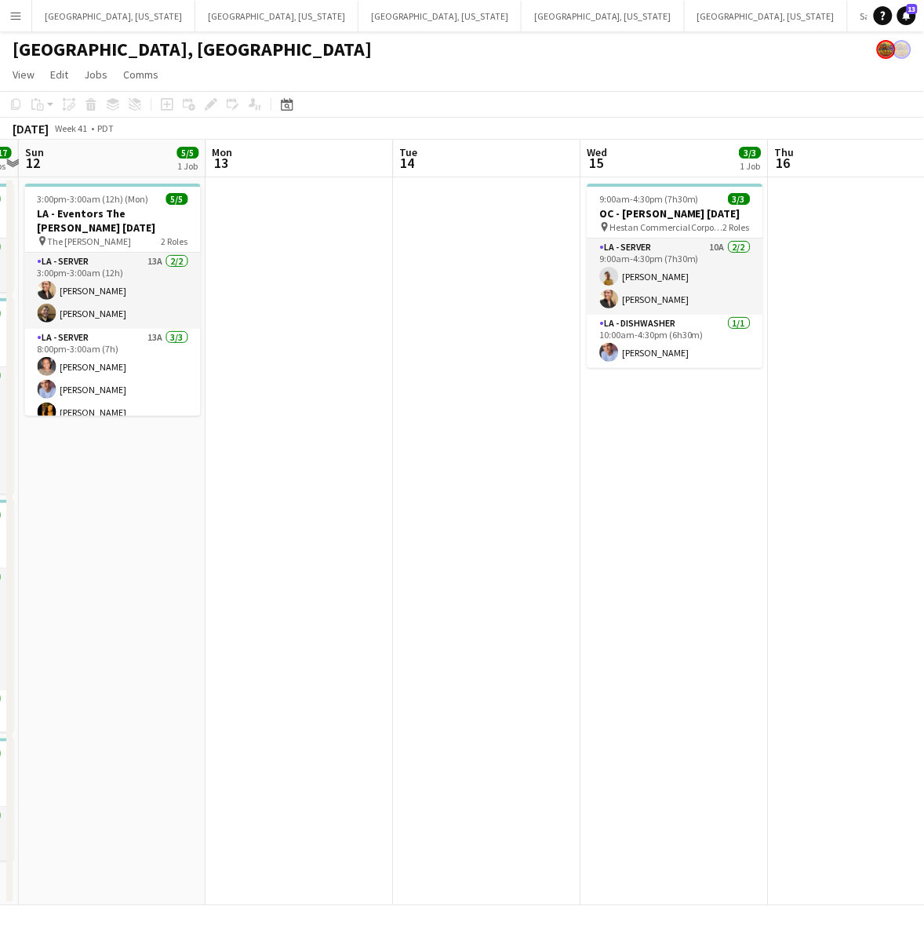
drag, startPoint x: 649, startPoint y: 573, endPoint x: 373, endPoint y: 613, distance: 279.1
click at [410, 613] on app-calendar-viewport "Thu 9 Fri 10 6/6 1 Job Sat 11 17/17 4 Jobs Sun 12 5/5 1 Job Mon 13 Tue 14 Wed 1…" at bounding box center [462, 523] width 924 height 766
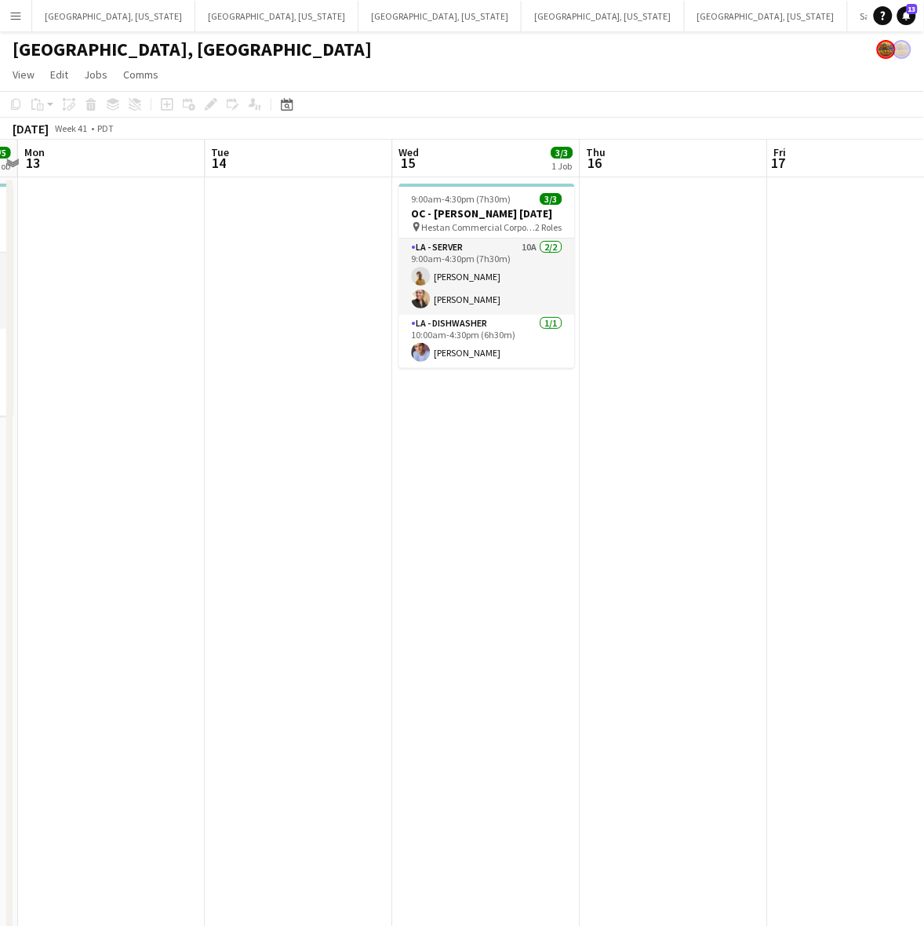
drag, startPoint x: 724, startPoint y: 475, endPoint x: 499, endPoint y: 516, distance: 228.8
click at [381, 562] on app-calendar-viewport "Fri 10 6/6 1 Job Sat 11 17/17 4 Jobs Sun 12 5/5 1 Job Mon 13 Tue 14 Wed 15 3/3 …" at bounding box center [462, 588] width 924 height 897
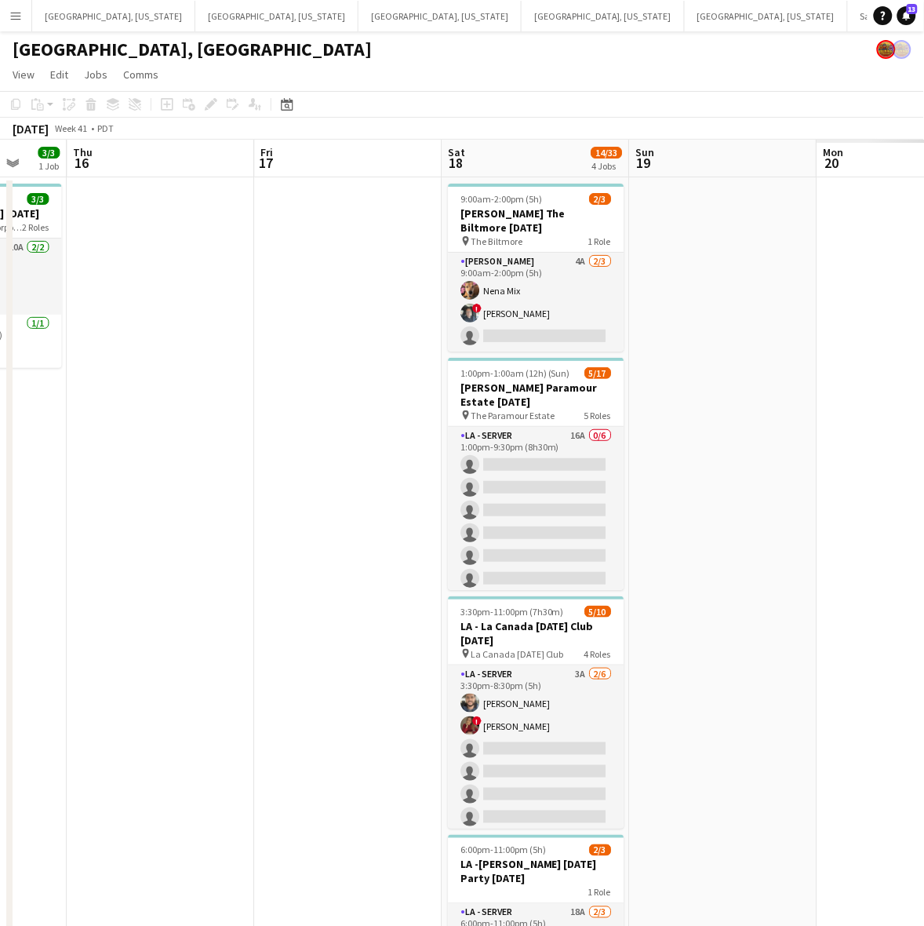
drag, startPoint x: 557, startPoint y: 503, endPoint x: 49, endPoint y: 606, distance: 517.8
click at [174, 579] on app-calendar-viewport "Sun 12 5/5 1 Job Mon 13 Tue 14 Wed 15 3/3 1 Job Thu 16 Fri 17 Sat 18 14/33 4 Jo…" at bounding box center [462, 588] width 924 height 897
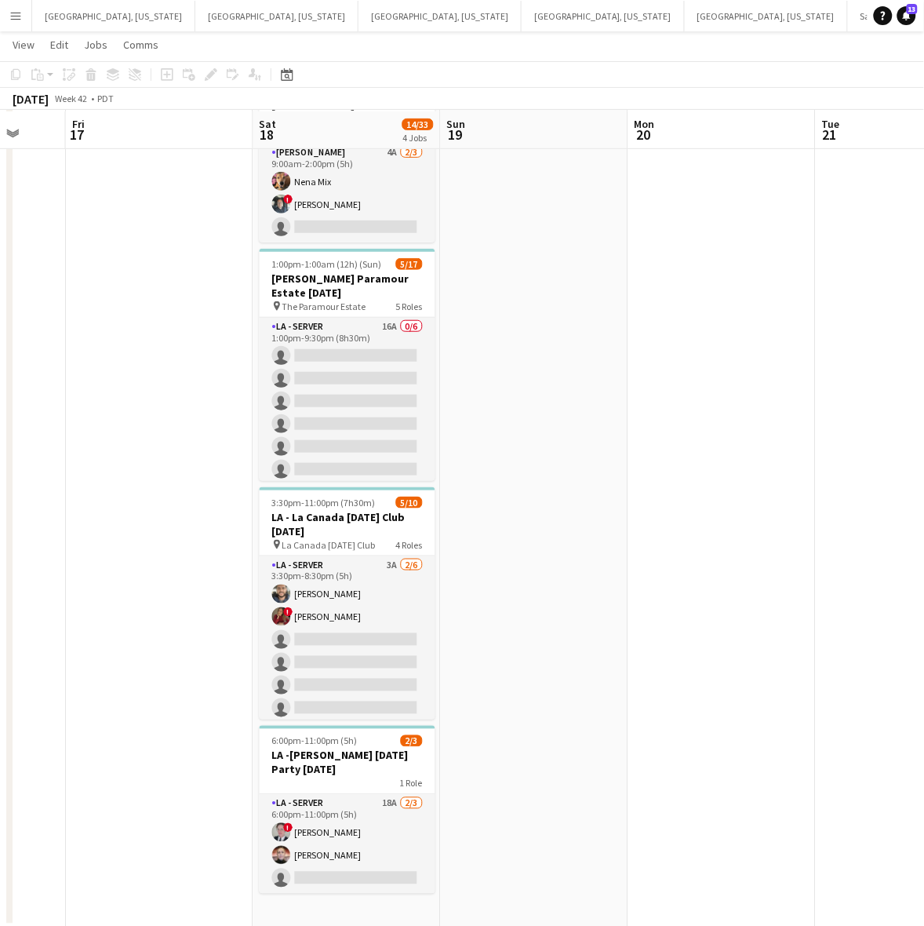
scroll to position [108, 0]
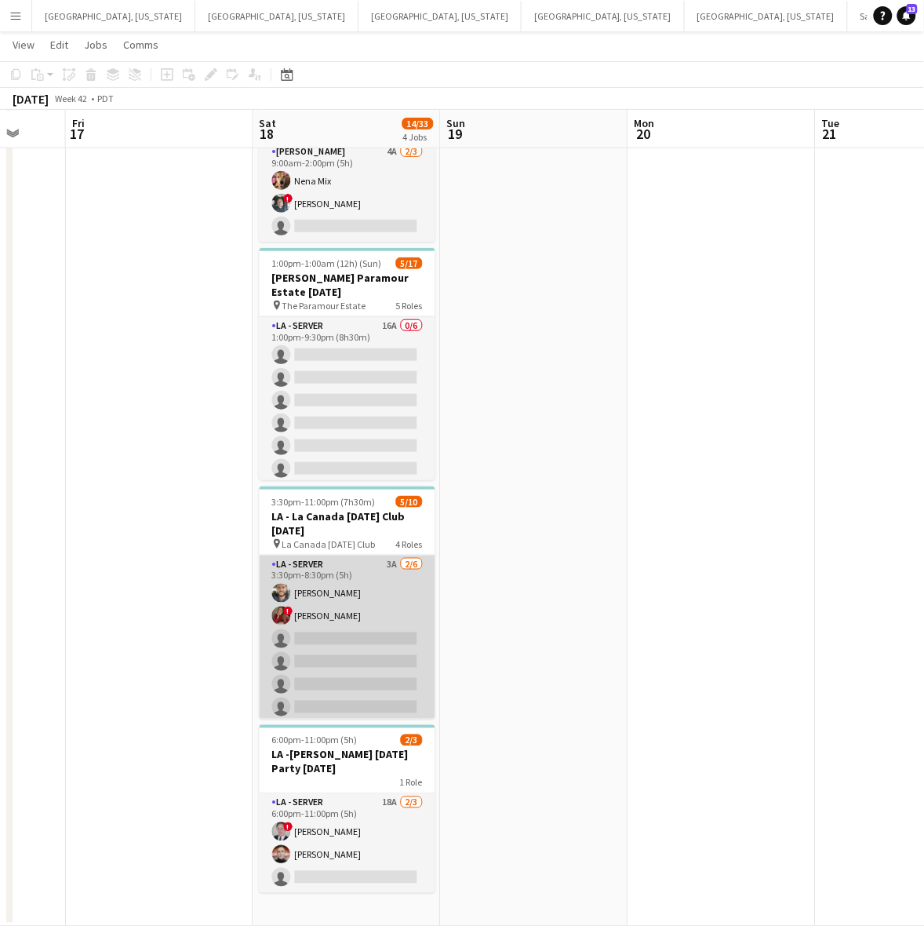
click at [373, 660] on app-card-role "LA - Server 3A 2/6 3:30pm-8:30pm (5h) Gerardo Mejia ! Kristina Vo single-neutra…" at bounding box center [348, 638] width 176 height 167
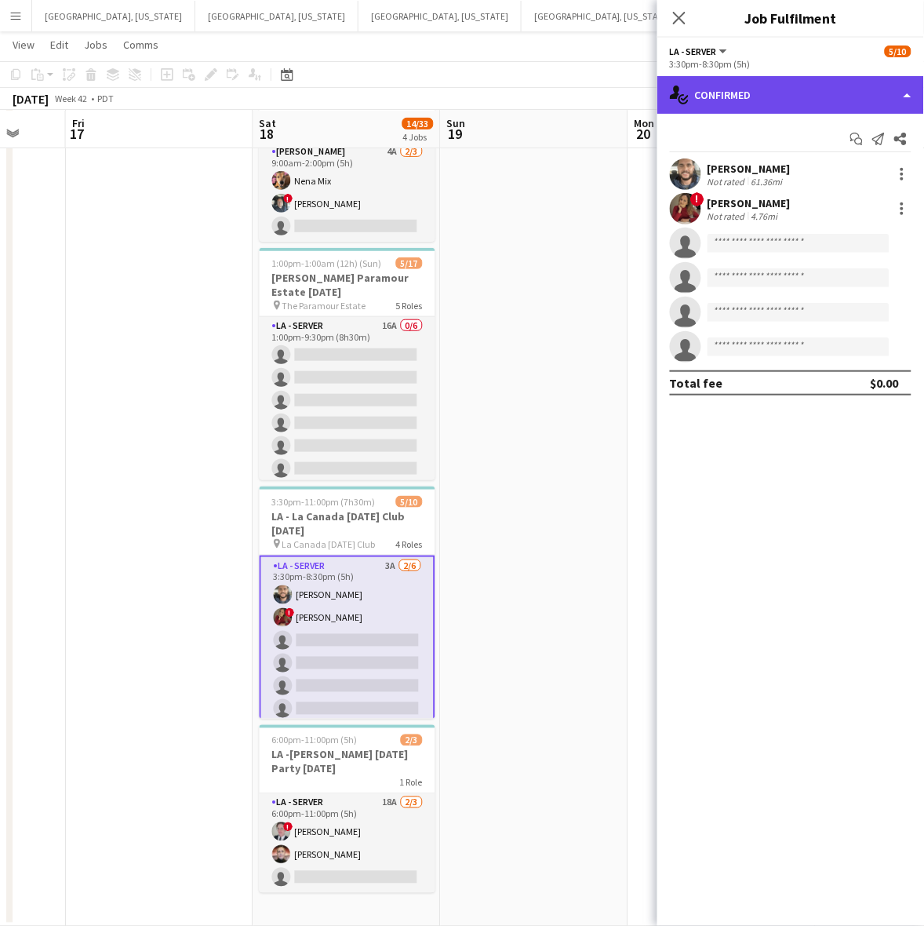
click at [767, 85] on div "single-neutral-actions-check-2 Confirmed" at bounding box center [790, 95] width 267 height 38
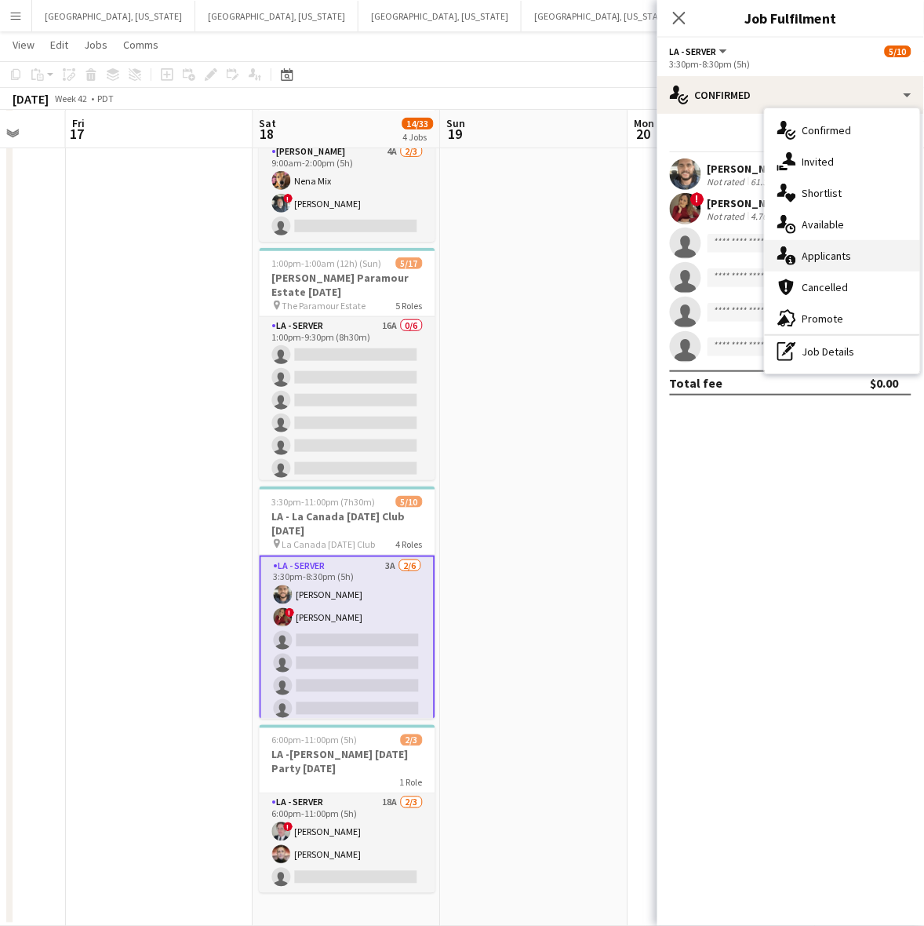
click at [882, 253] on div "single-neutral-actions-information Applicants" at bounding box center [842, 255] width 155 height 31
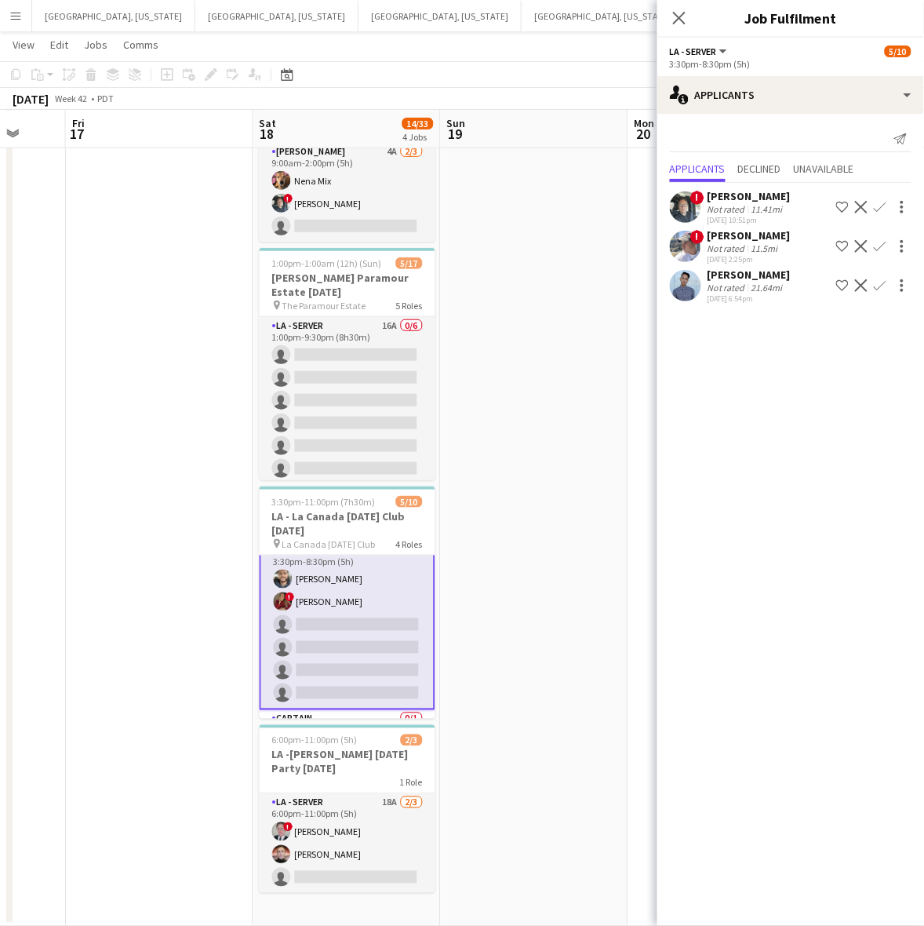
scroll to position [0, 0]
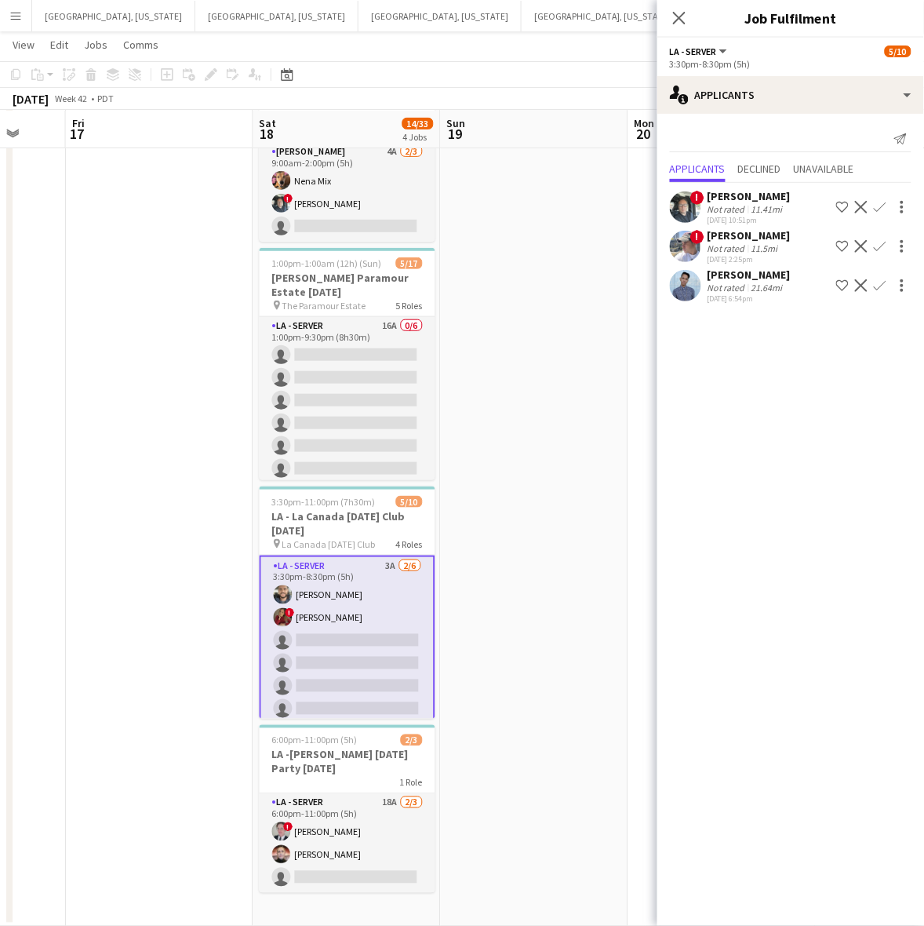
click at [882, 246] on app-icon "Confirm" at bounding box center [880, 246] width 13 height 13
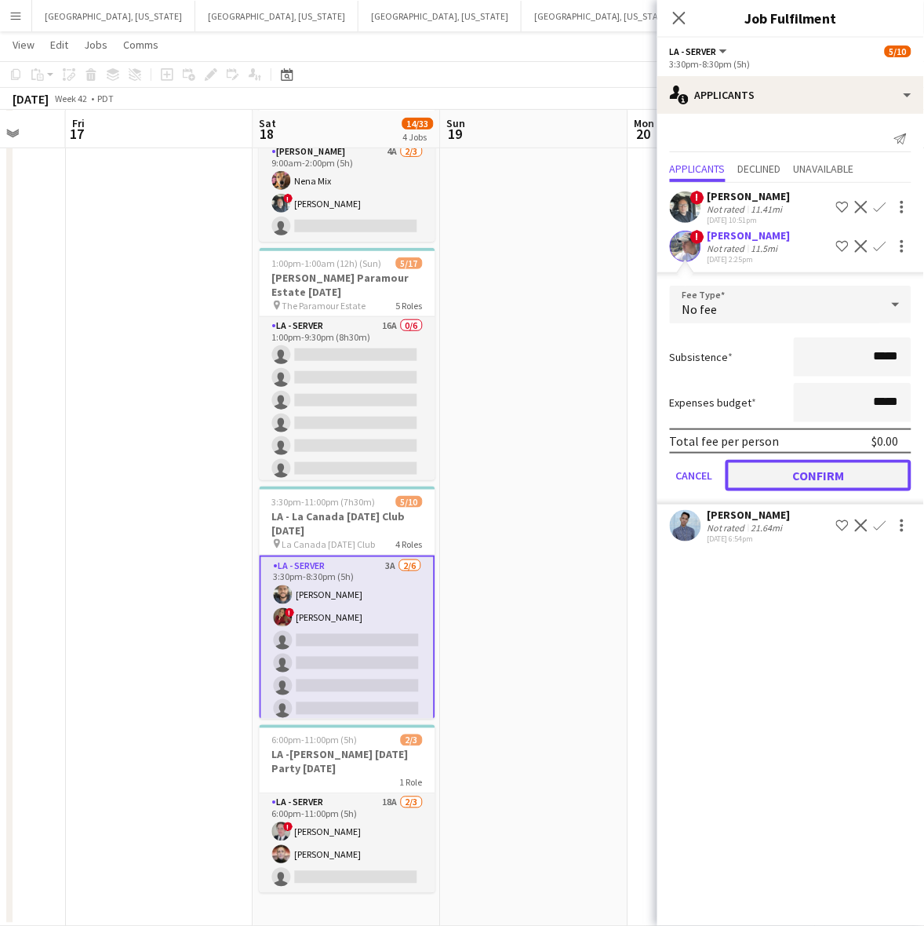
click at [818, 460] on button "Confirm" at bounding box center [819, 475] width 186 height 31
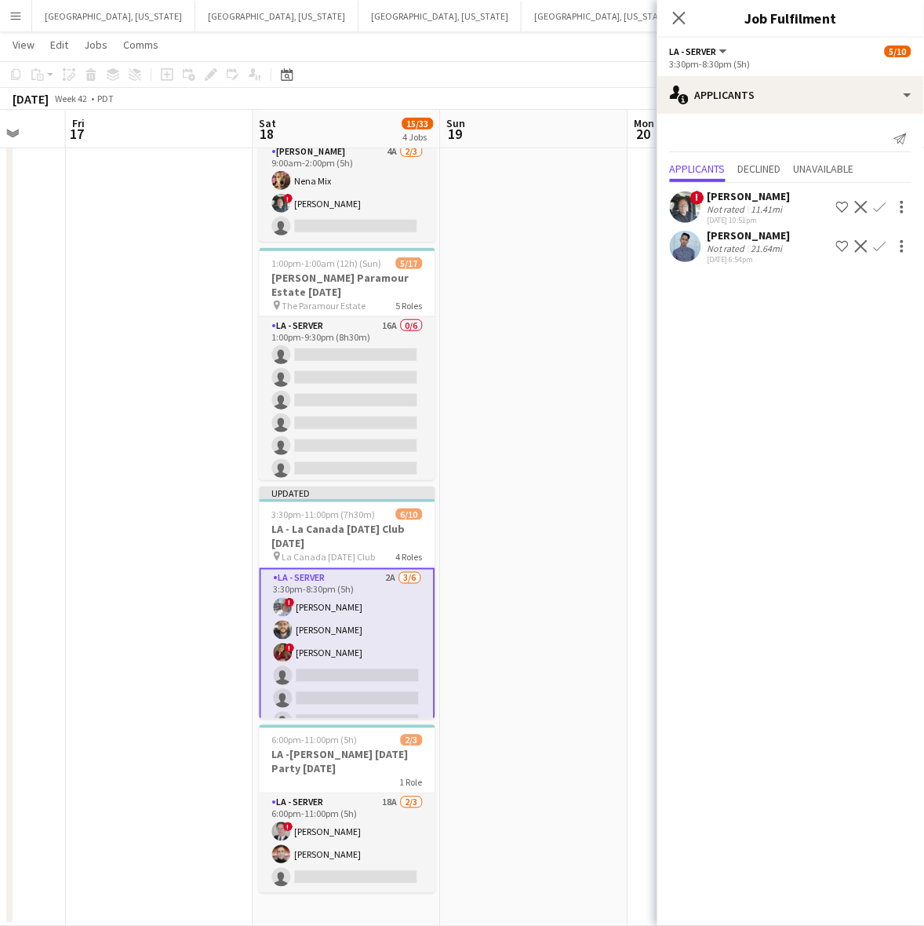
click at [881, 247] on app-icon "Confirm" at bounding box center [880, 246] width 13 height 13
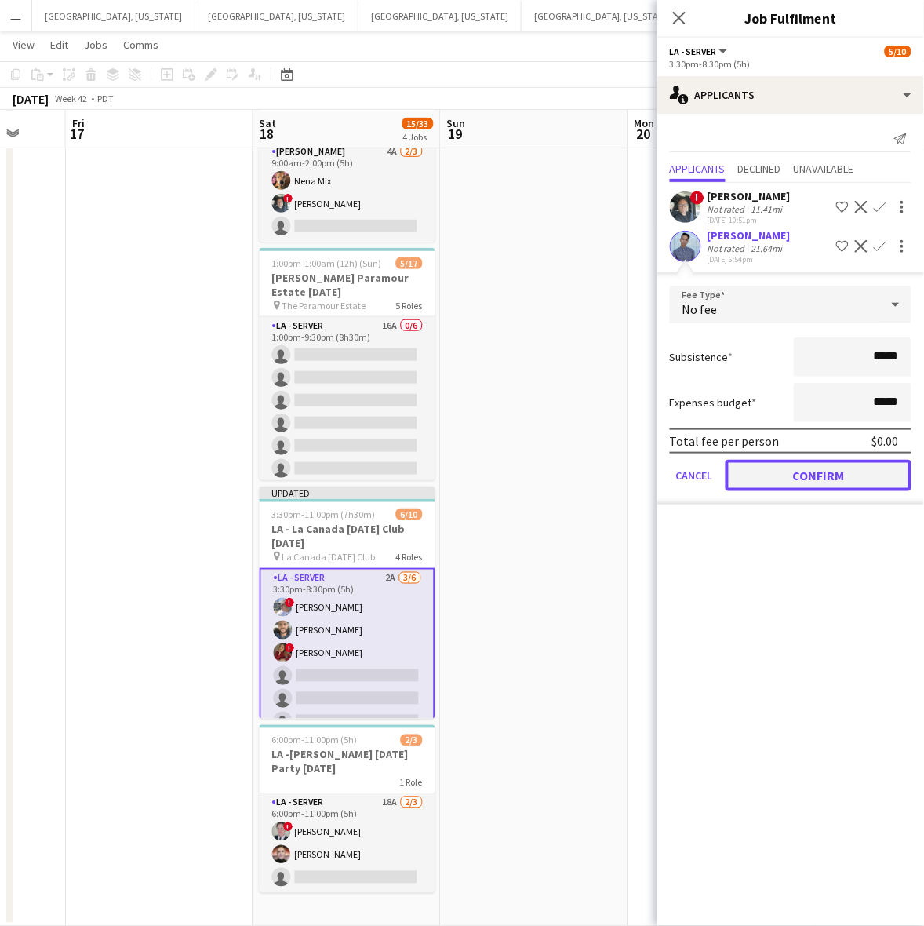
click at [810, 483] on button "Confirm" at bounding box center [819, 475] width 186 height 31
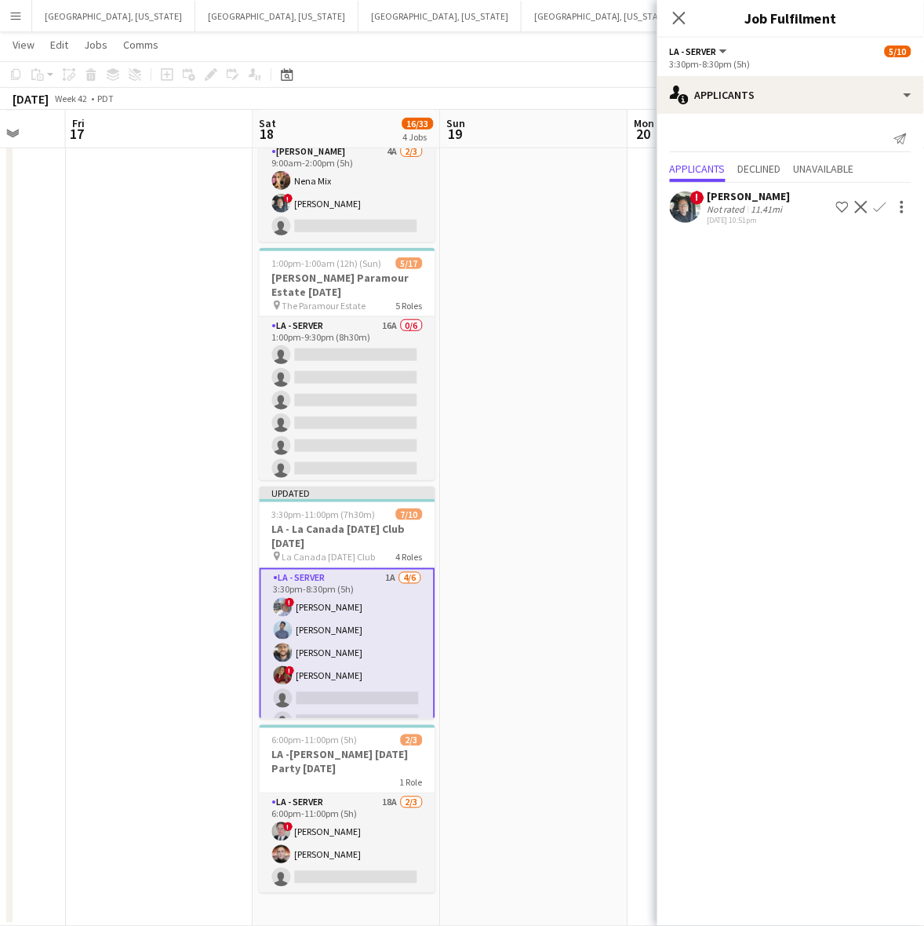
click at [594, 315] on app-date-cell at bounding box center [534, 496] width 187 height 859
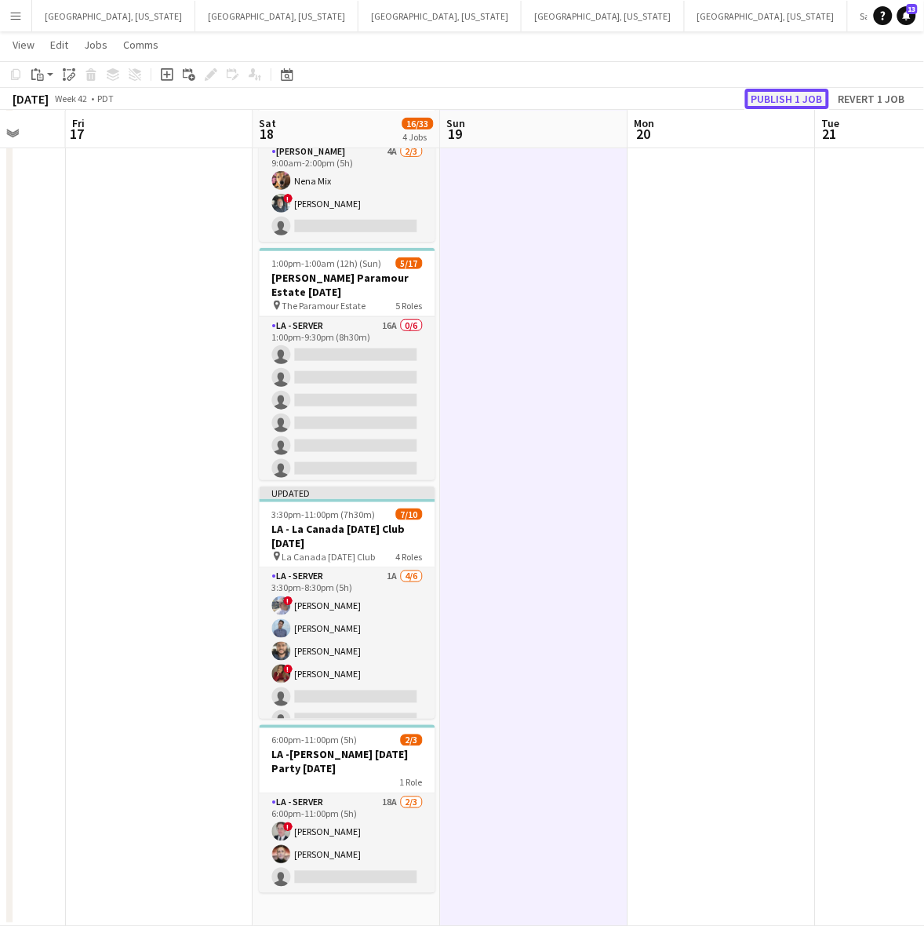
click at [781, 96] on button "Publish 1 job" at bounding box center [787, 99] width 84 height 20
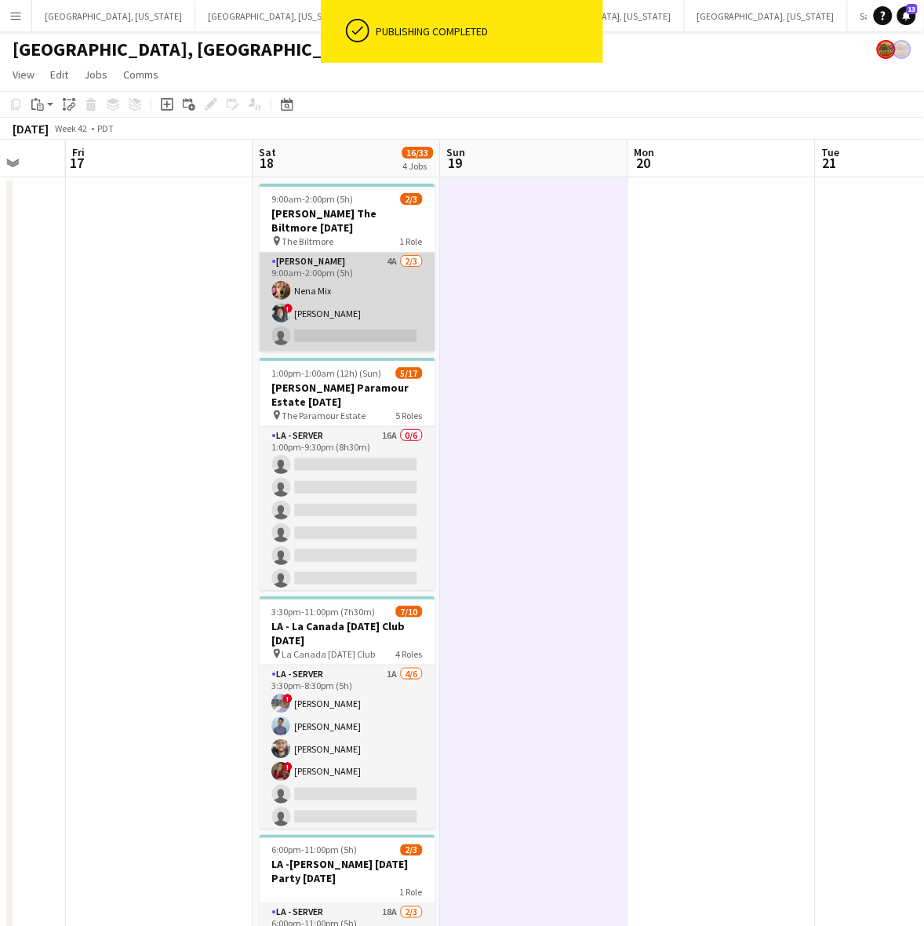
click at [371, 289] on app-card-role "LA - Cook 4A 2/3 9:00am-2:00pm (5h) Nena Mix ! Stephen Benavides single-neutral…" at bounding box center [348, 302] width 176 height 99
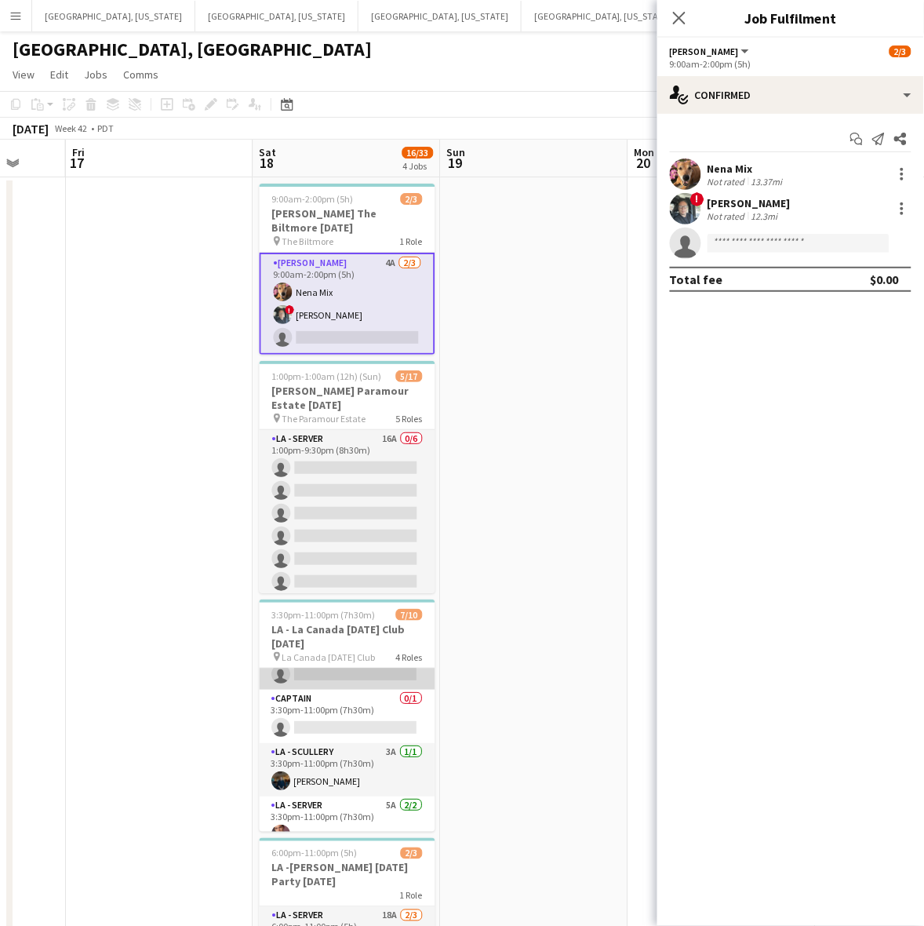
scroll to position [188, 0]
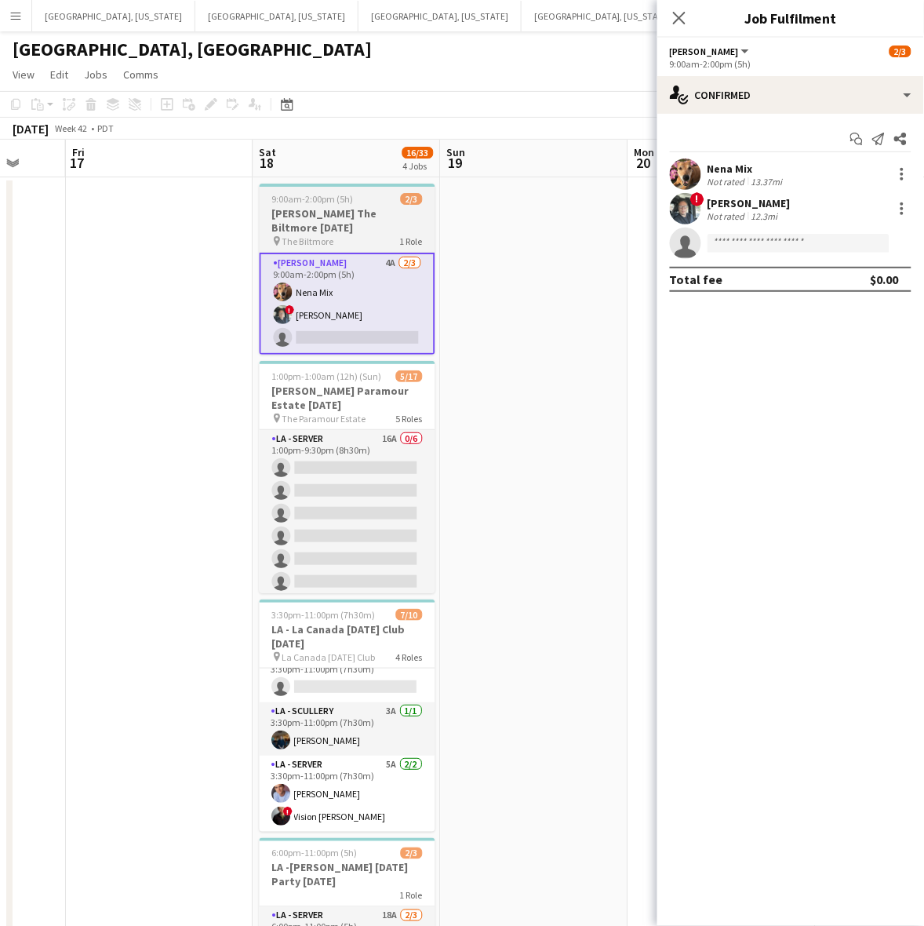
click at [299, 228] on h3 "LA - Sukhadia The Biltmore 10.18.25" at bounding box center [348, 220] width 176 height 28
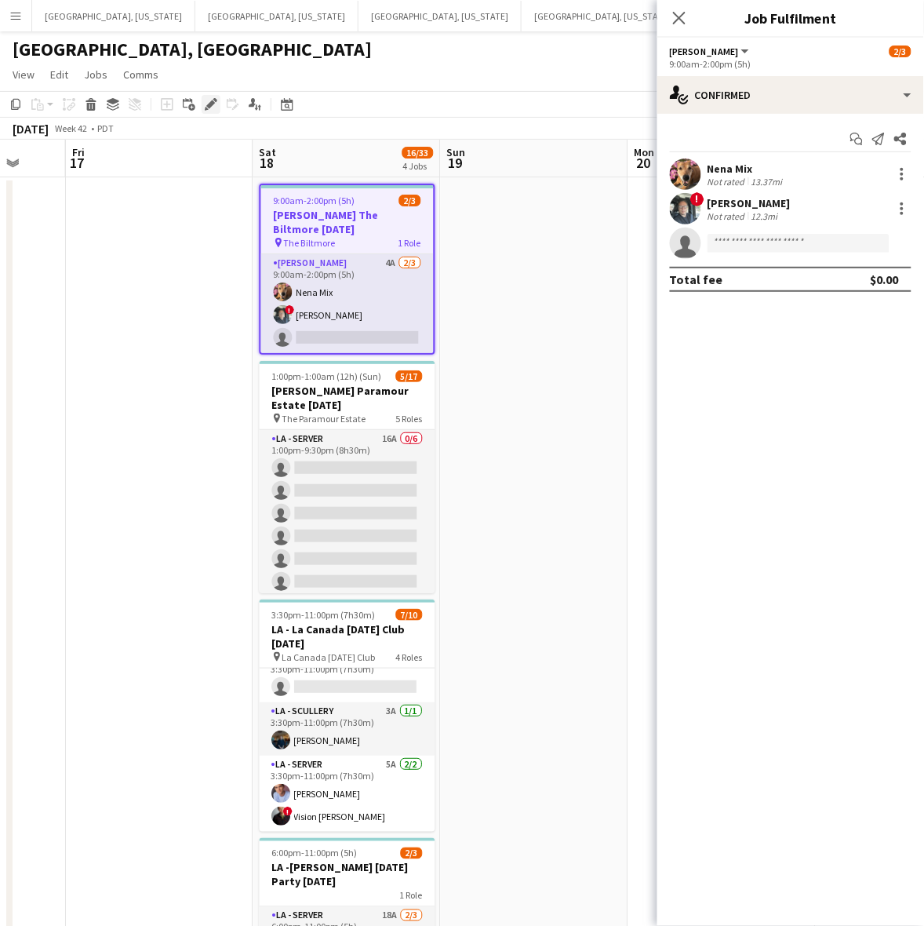
click at [209, 104] on icon at bounding box center [210, 104] width 9 height 9
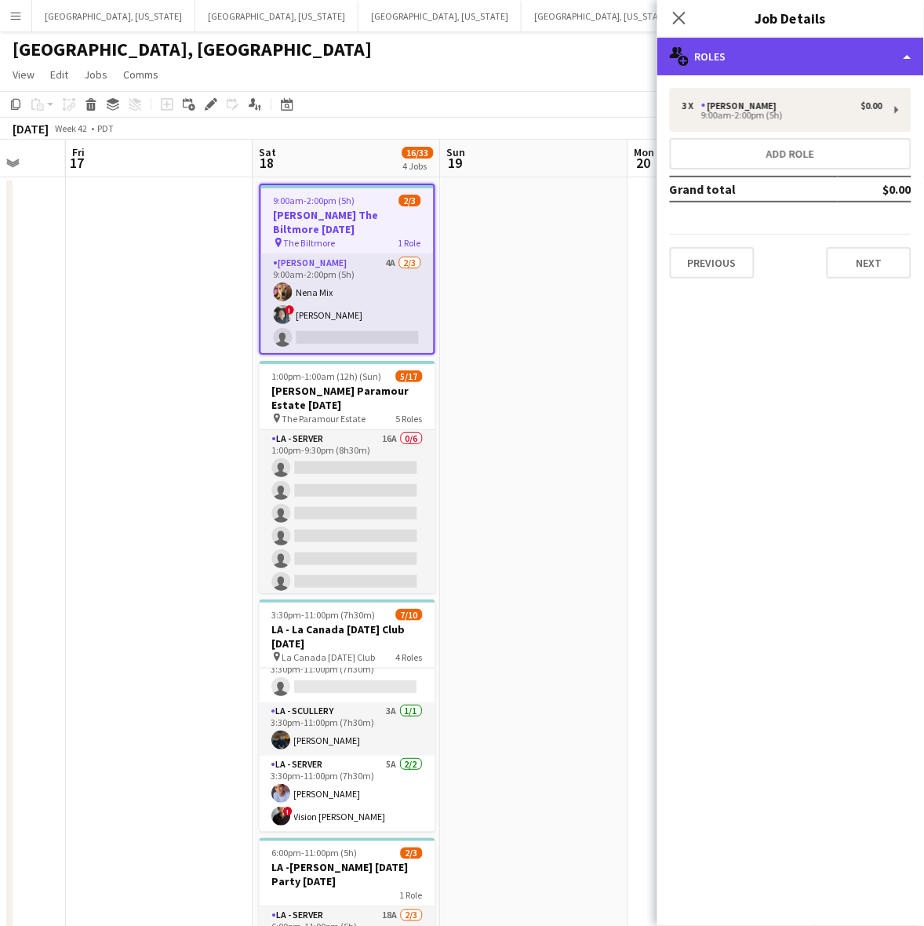
click at [739, 57] on div "multiple-users-add Roles" at bounding box center [790, 57] width 267 height 38
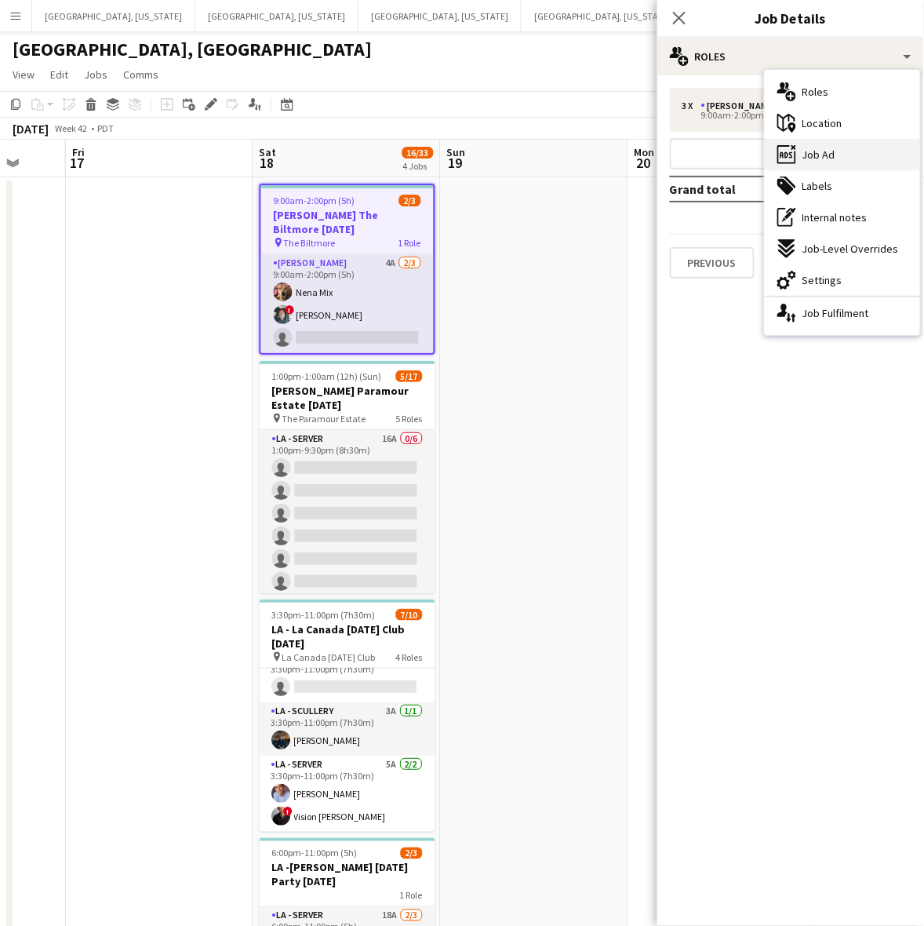
click at [828, 159] on span "Job Ad" at bounding box center [818, 154] width 33 height 14
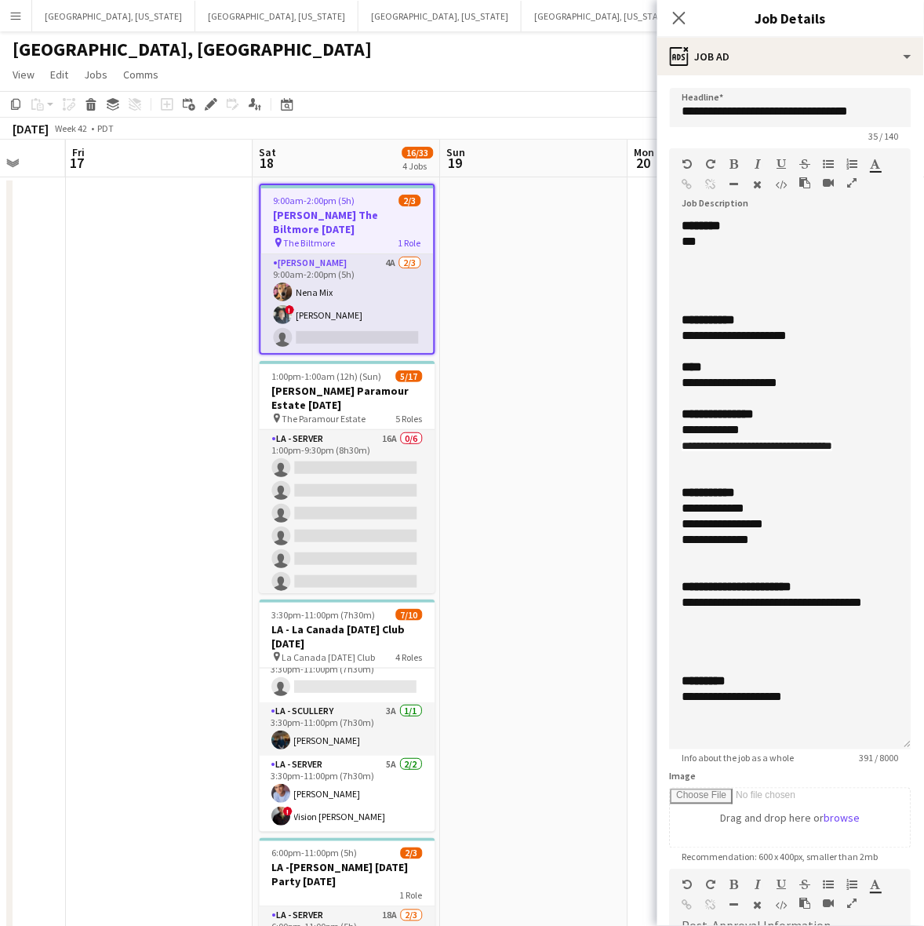
drag, startPoint x: 910, startPoint y: 312, endPoint x: 770, endPoint y: 622, distance: 339.9
click at [893, 737] on div "**********" at bounding box center [791, 483] width 242 height 531
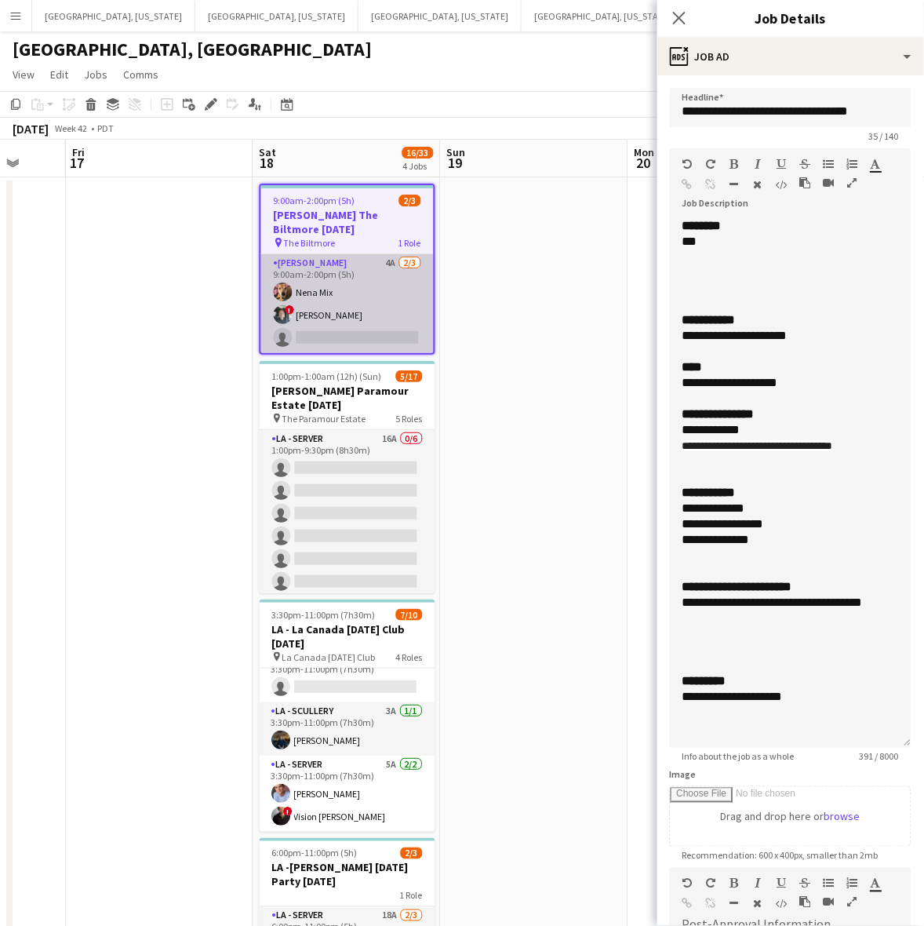
click at [384, 304] on app-card-role "LA - Cook 4A 2/3 9:00am-2:00pm (5h) Nena Mix ! Stephen Benavides single-neutral…" at bounding box center [347, 303] width 173 height 99
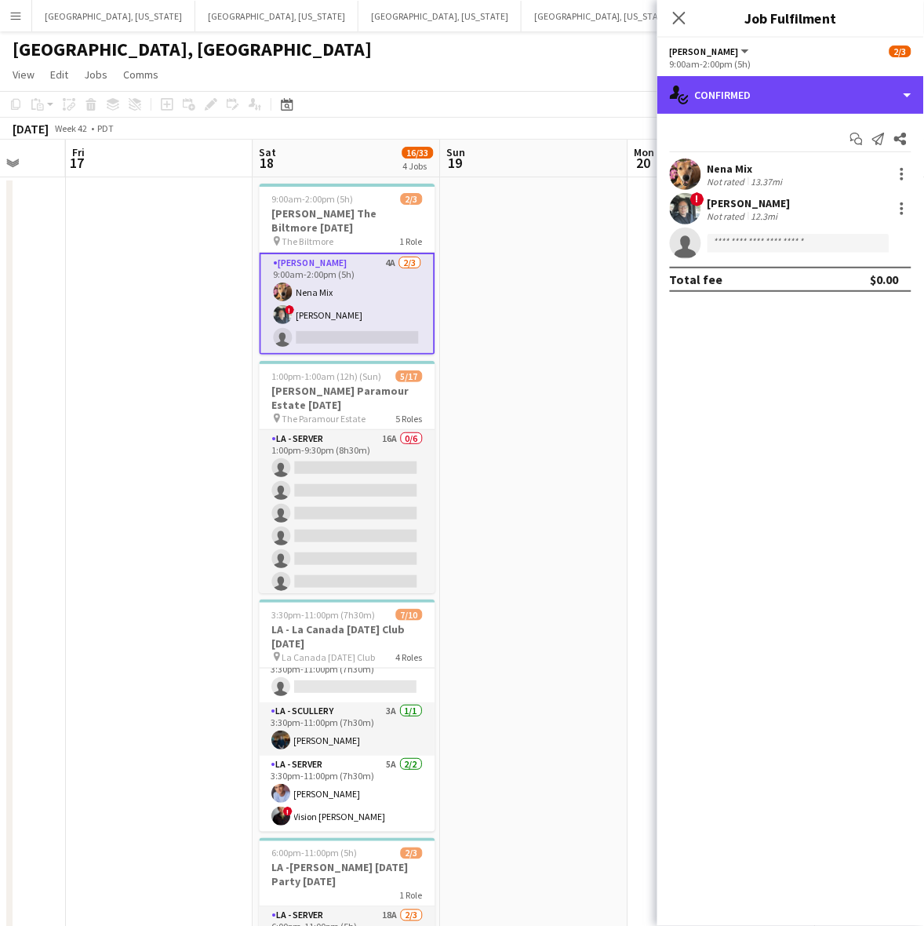
drag, startPoint x: 754, startPoint y: 81, endPoint x: 799, endPoint y: 123, distance: 61.6
click at [755, 81] on div "single-neutral-actions-check-2 Confirmed" at bounding box center [790, 95] width 267 height 38
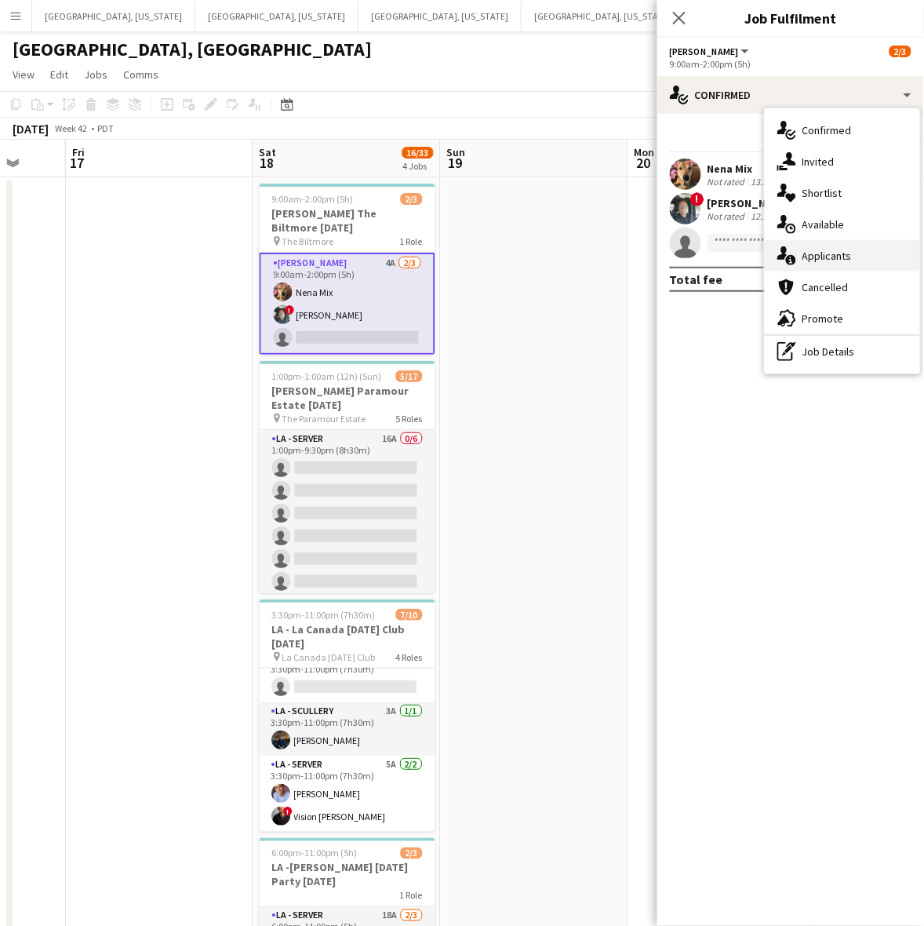
click at [861, 253] on div "single-neutral-actions-information Applicants" at bounding box center [842, 255] width 155 height 31
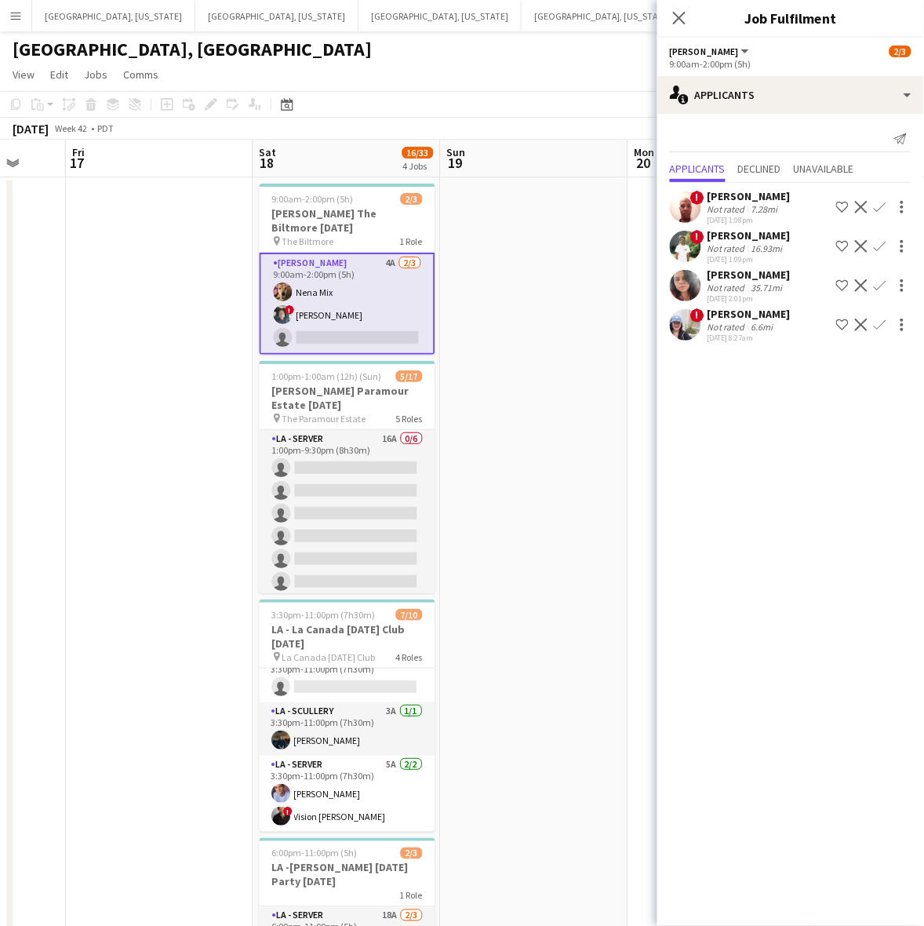
click at [699, 241] on span "!" at bounding box center [697, 237] width 14 height 14
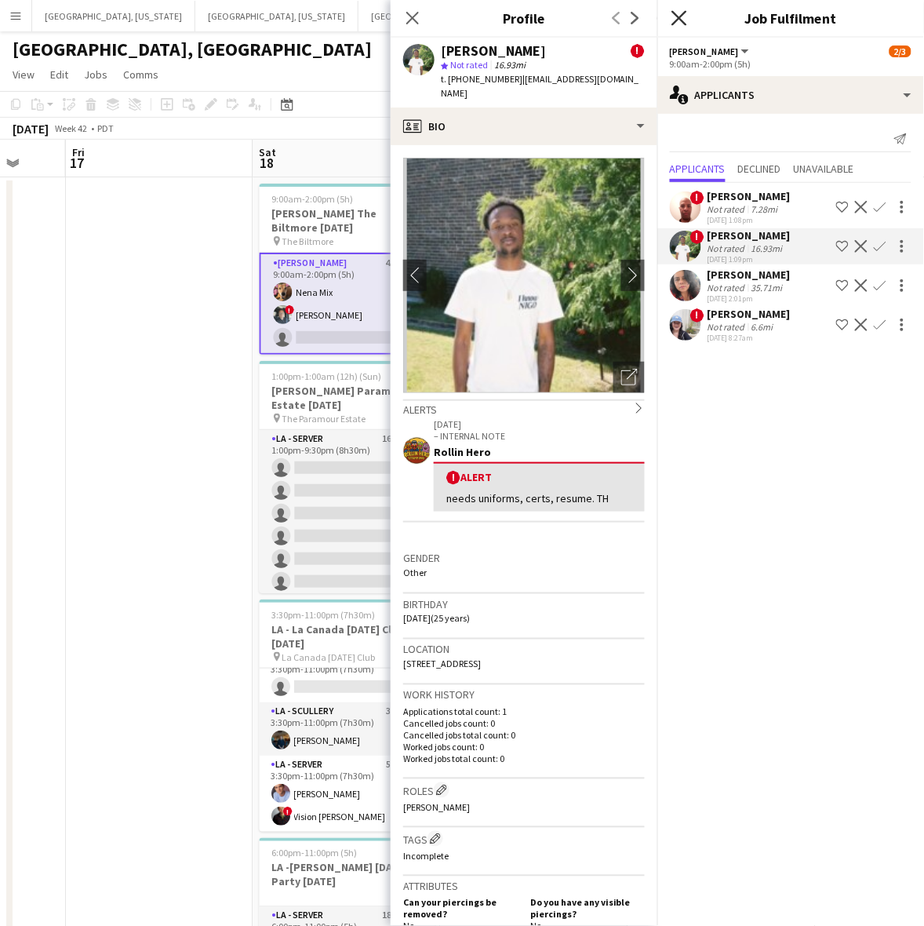
click at [677, 12] on icon "Close pop-in" at bounding box center [678, 17] width 15 height 15
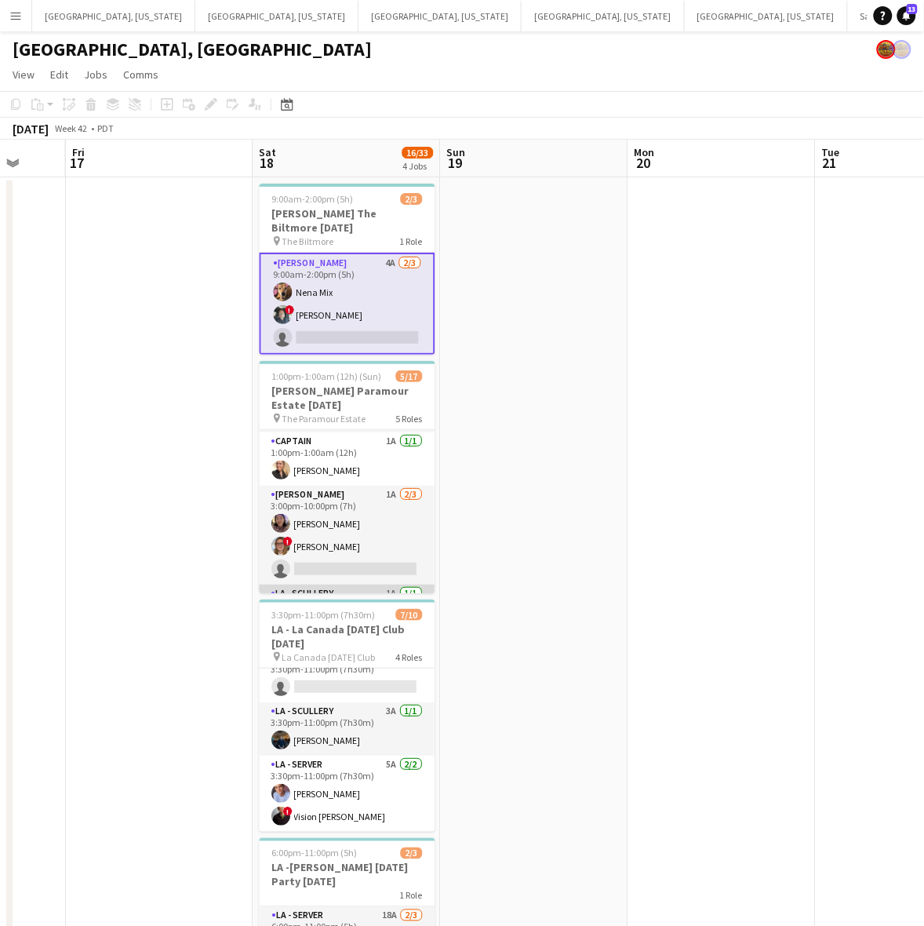
scroll to position [196, 0]
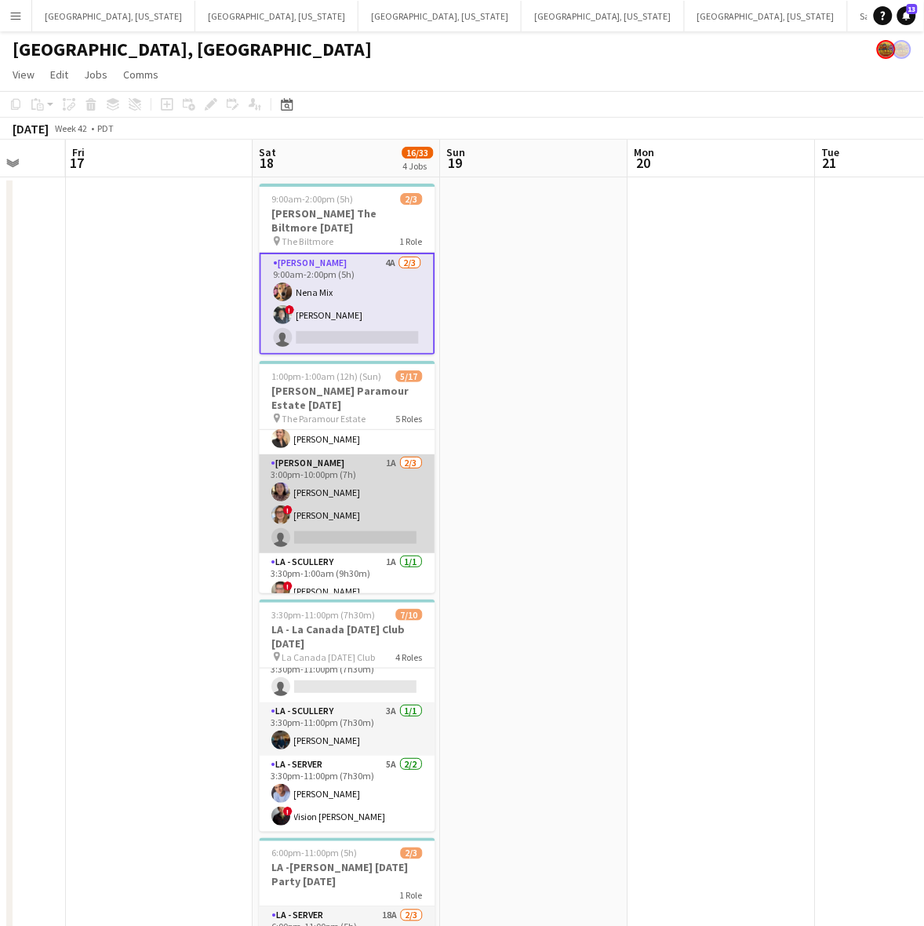
click at [349, 516] on app-card-role "LA - Cook 1A 2/3 3:00pm-10:00pm (7h) Laura Pak ! Kyana Gagnon single-neutral-ac…" at bounding box center [348, 503] width 176 height 99
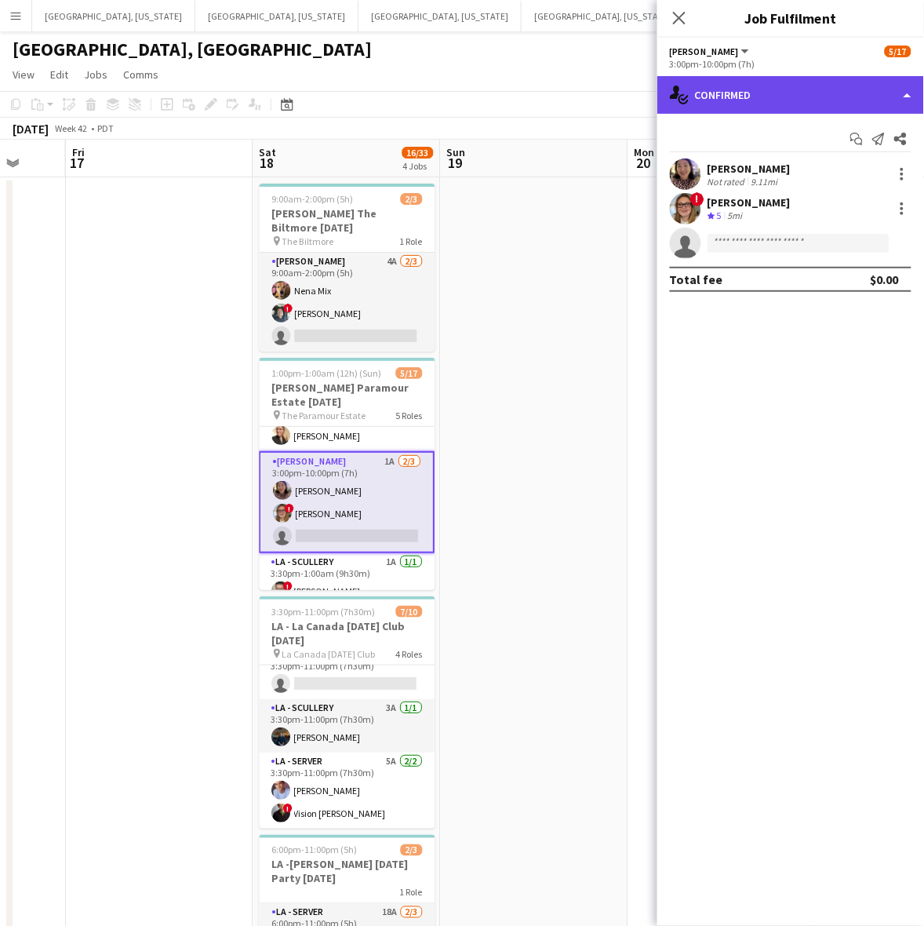
click at [730, 102] on div "single-neutral-actions-check-2 Confirmed" at bounding box center [790, 95] width 267 height 38
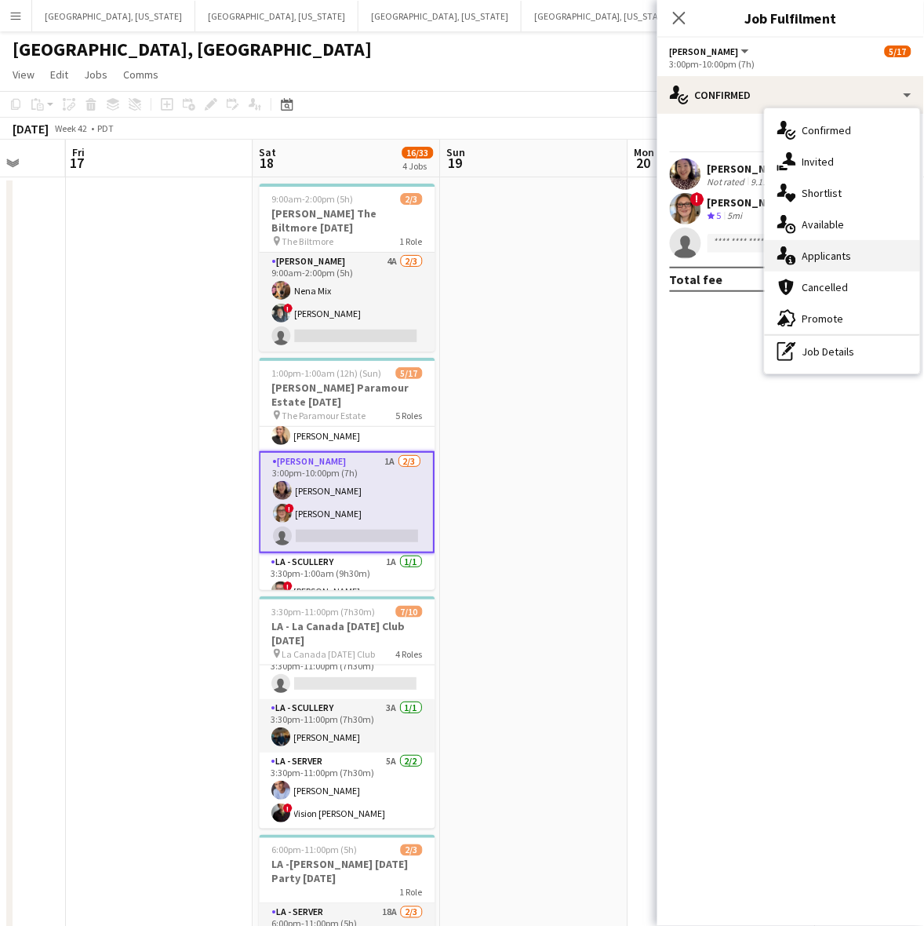
click at [806, 260] on span "Applicants" at bounding box center [826, 256] width 49 height 14
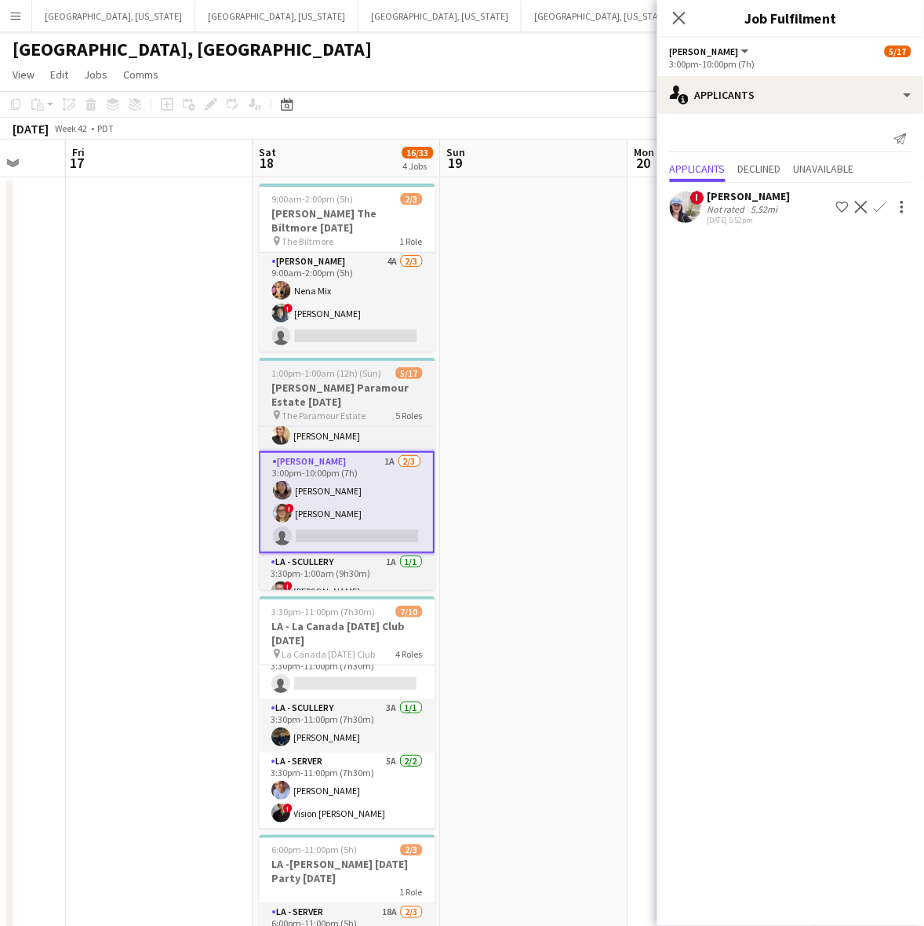
click at [333, 384] on h3 "LA - Sukhadia Paramour Estate 10.18.25" at bounding box center [348, 394] width 176 height 28
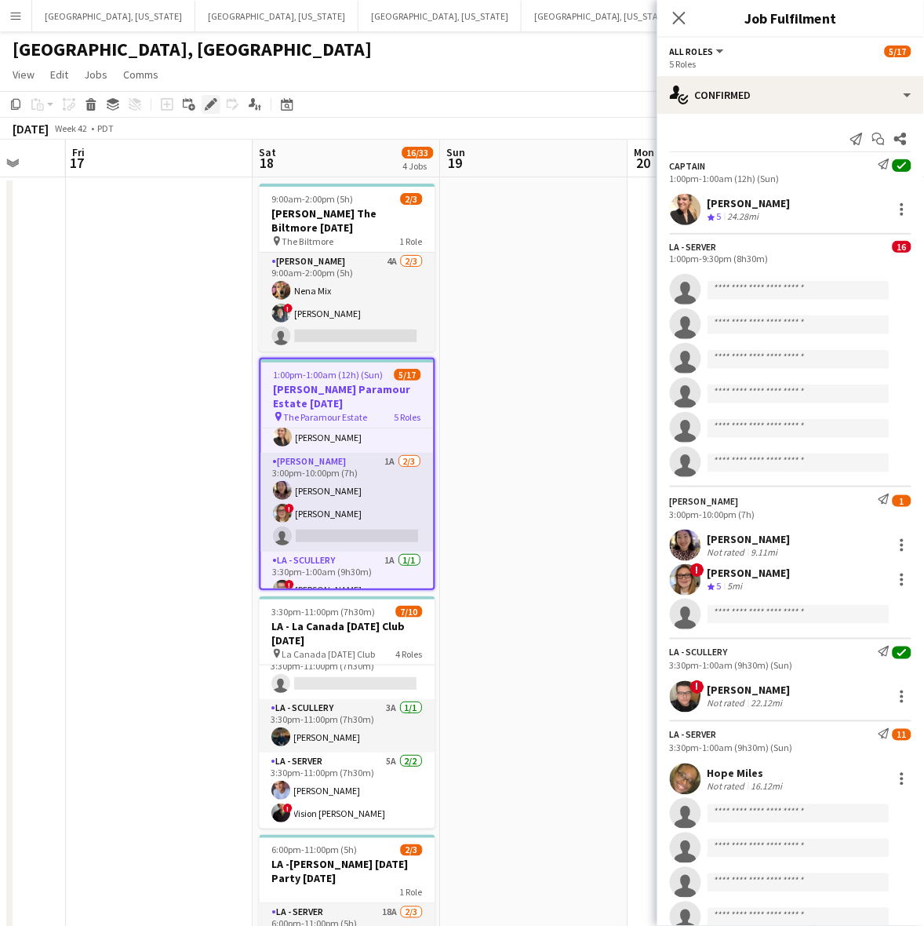
click at [216, 98] on icon "Edit" at bounding box center [211, 104] width 13 height 13
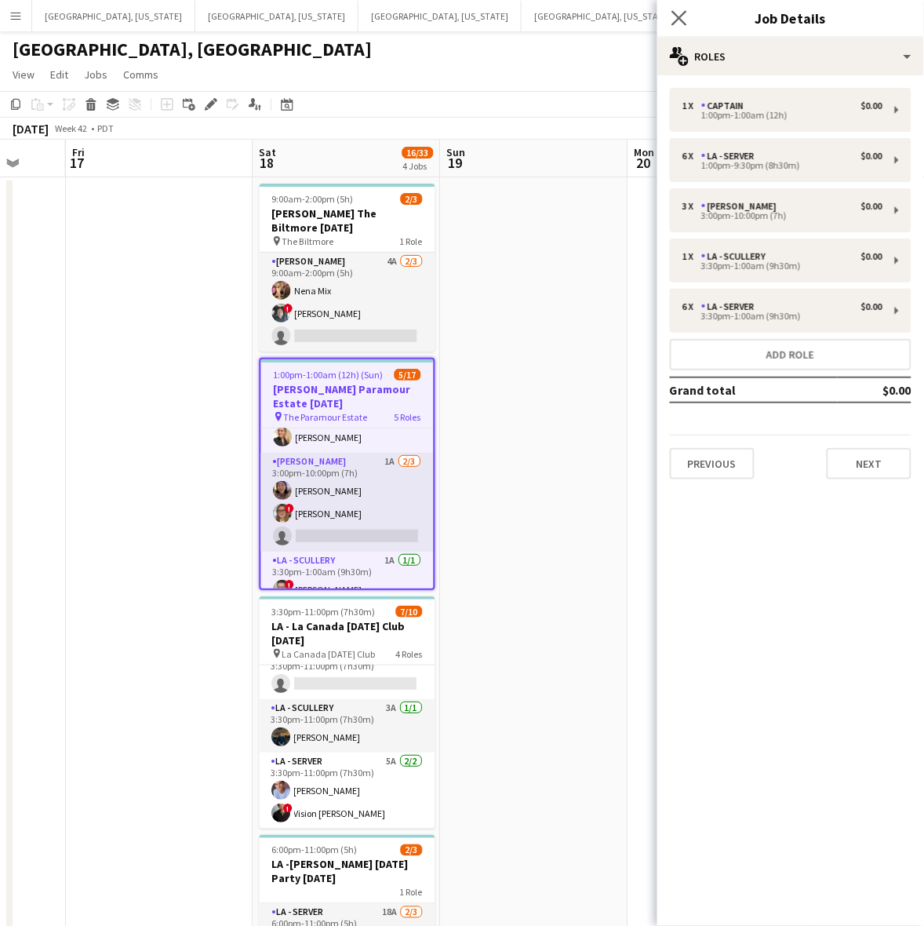
click at [671, 16] on app-icon "Close pop-in" at bounding box center [679, 18] width 23 height 23
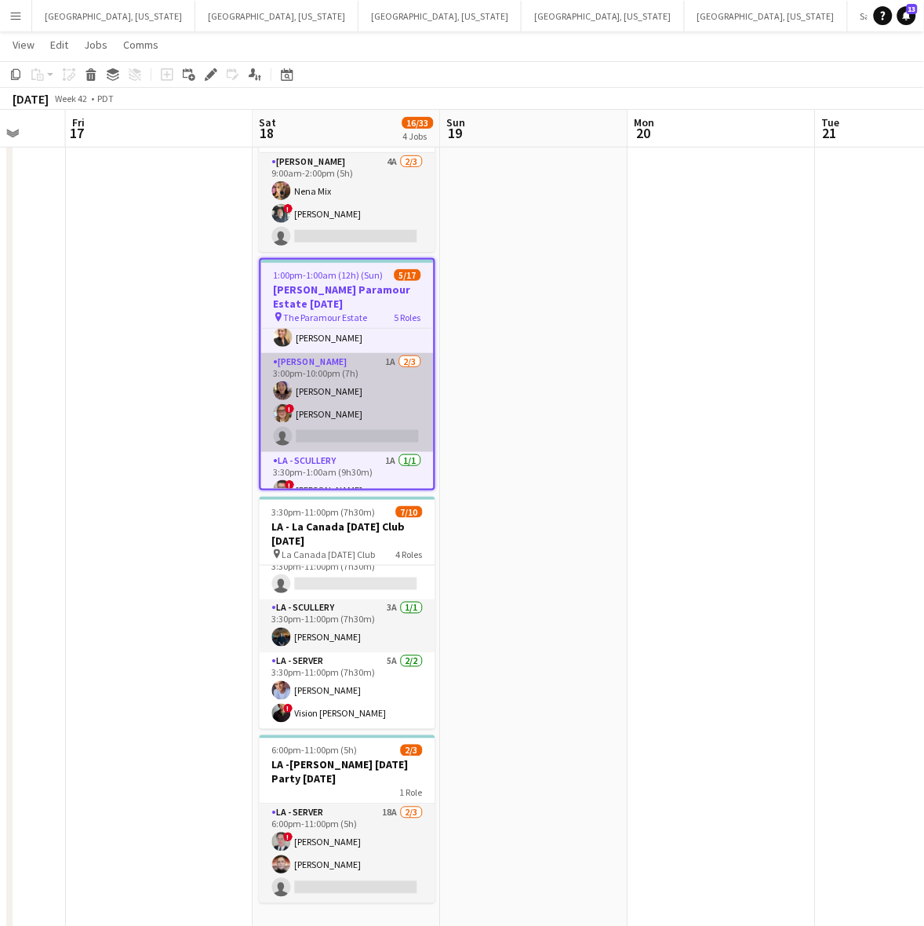
drag, startPoint x: 381, startPoint y: 417, endPoint x: 381, endPoint y: 406, distance: 11.8
click at [380, 417] on app-card-role "LA - Cook 1A 2/3 3:00pm-10:00pm (7h) Laura Pak ! Kyana Gagnon single-neutral-ac…" at bounding box center [347, 402] width 173 height 99
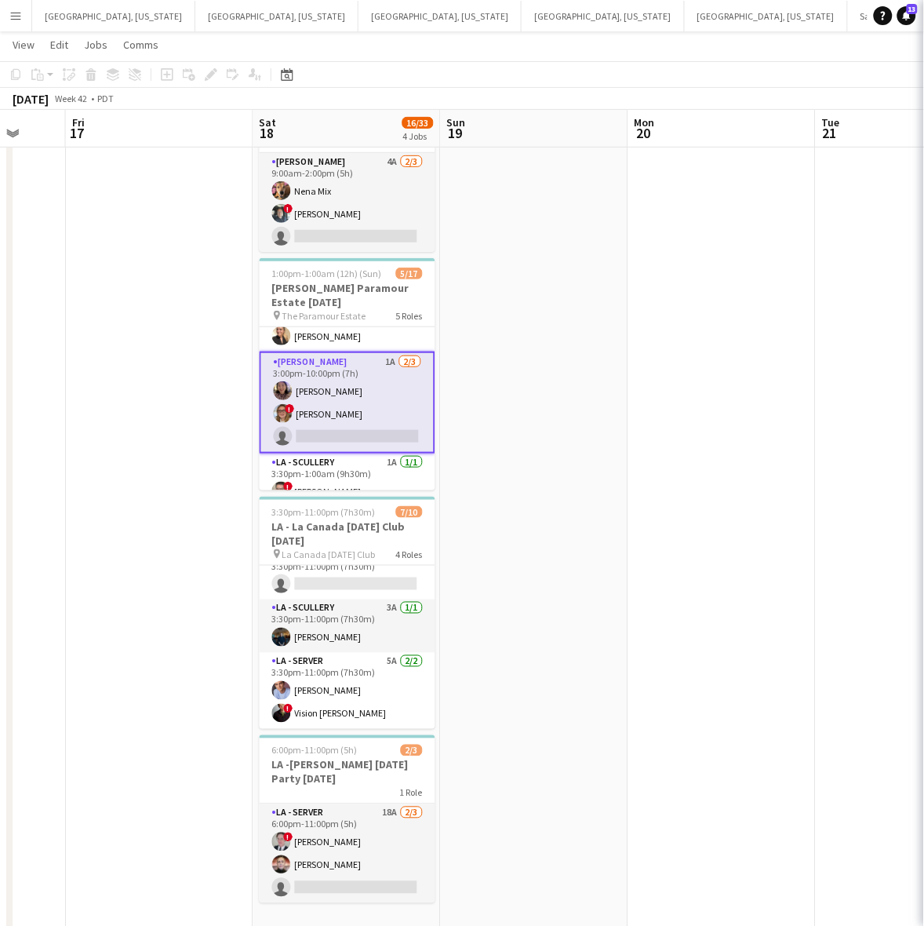
scroll to position [0, 498]
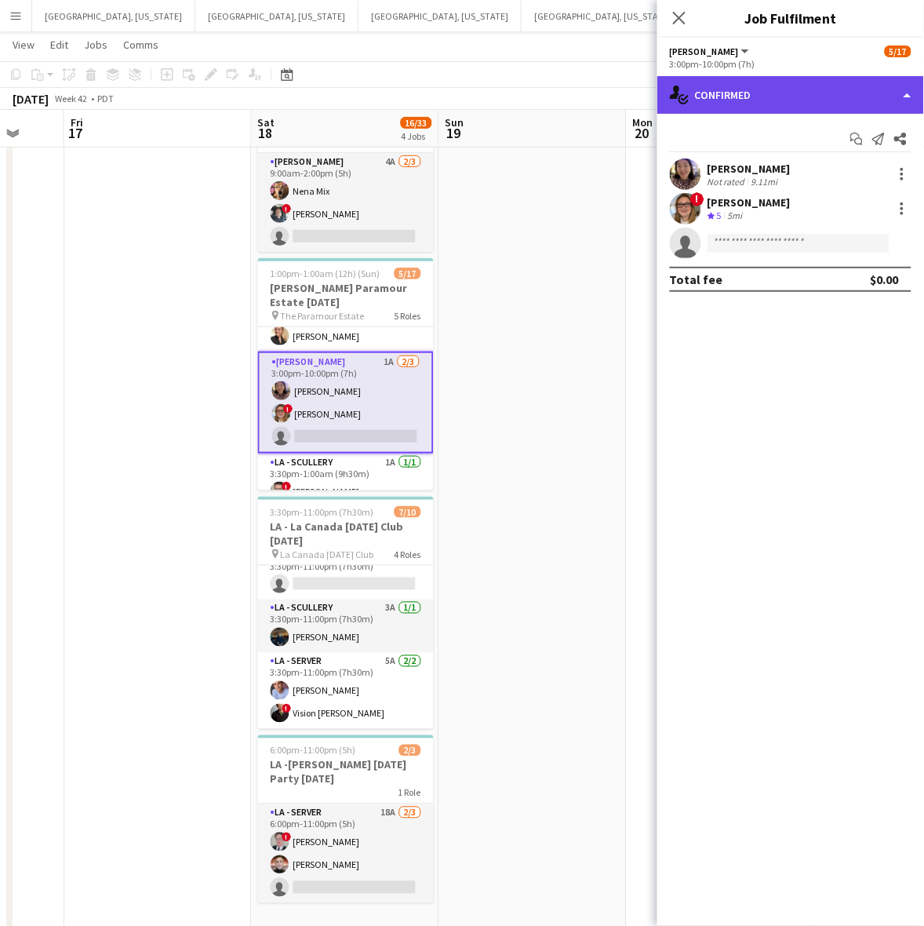
click at [732, 100] on div "single-neutral-actions-check-2 Confirmed" at bounding box center [790, 95] width 267 height 38
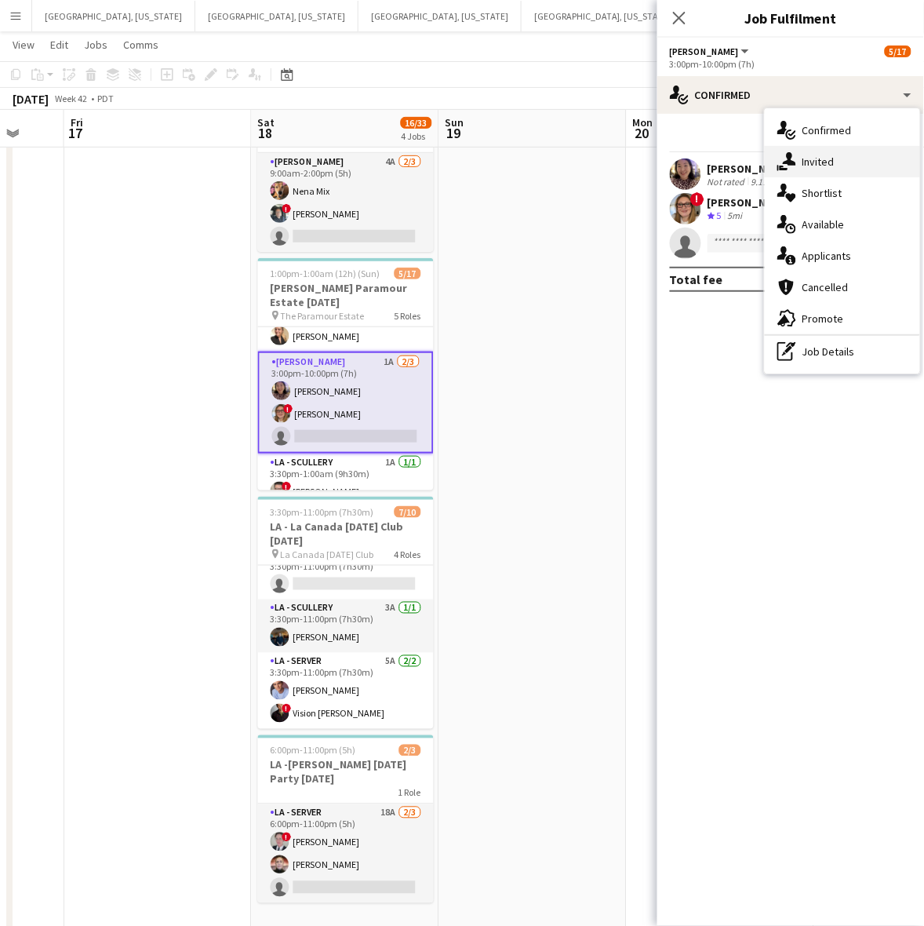
click at [792, 161] on icon at bounding box center [789, 158] width 13 height 13
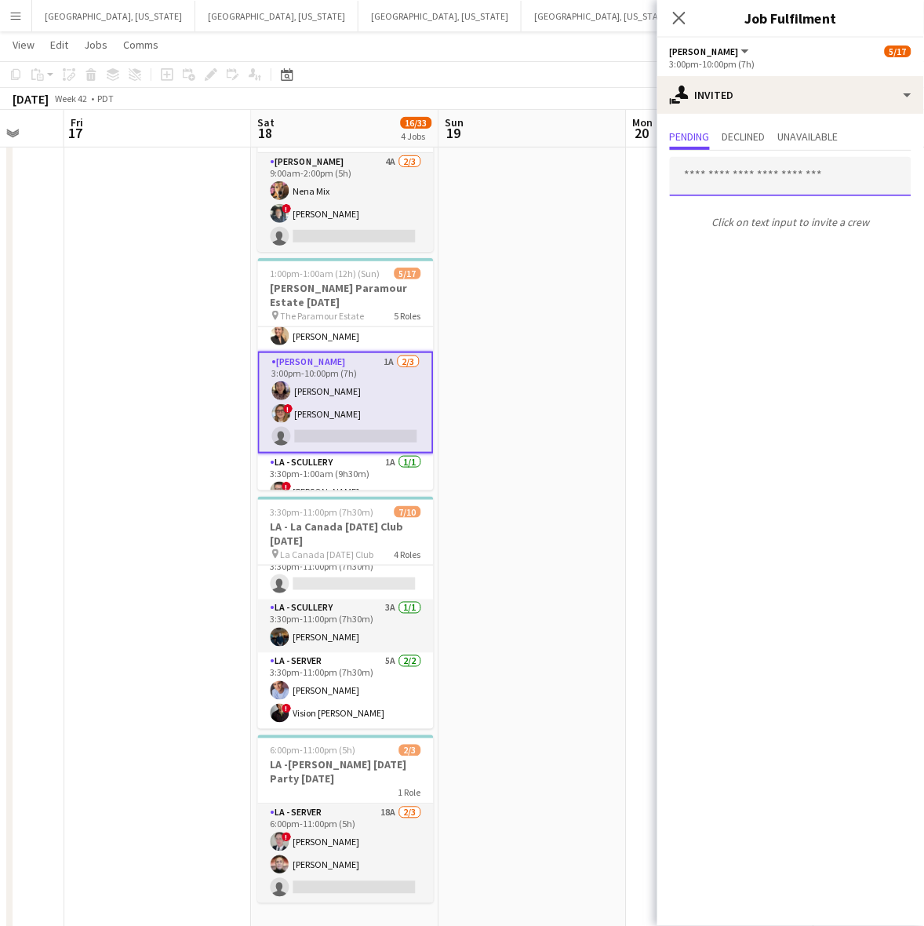
click at [719, 175] on input "text" at bounding box center [791, 176] width 242 height 39
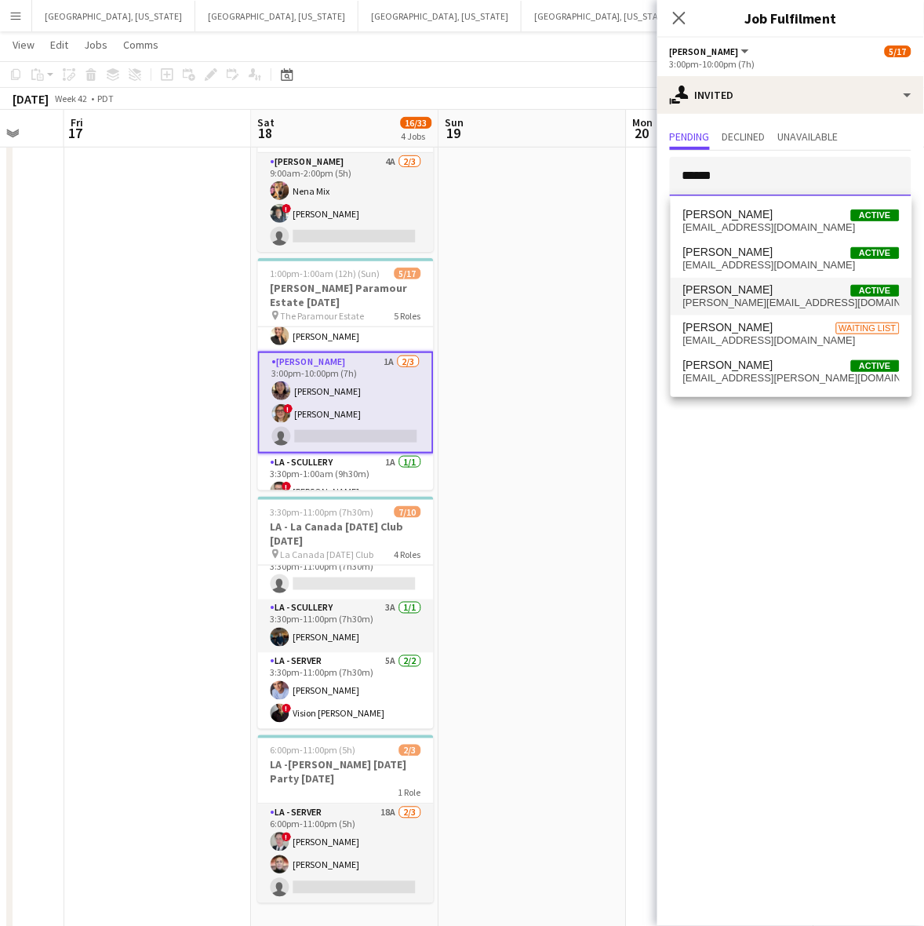
type input "******"
click at [796, 297] on span "guerra.adrianf@yahoo.com" at bounding box center [791, 303] width 217 height 13
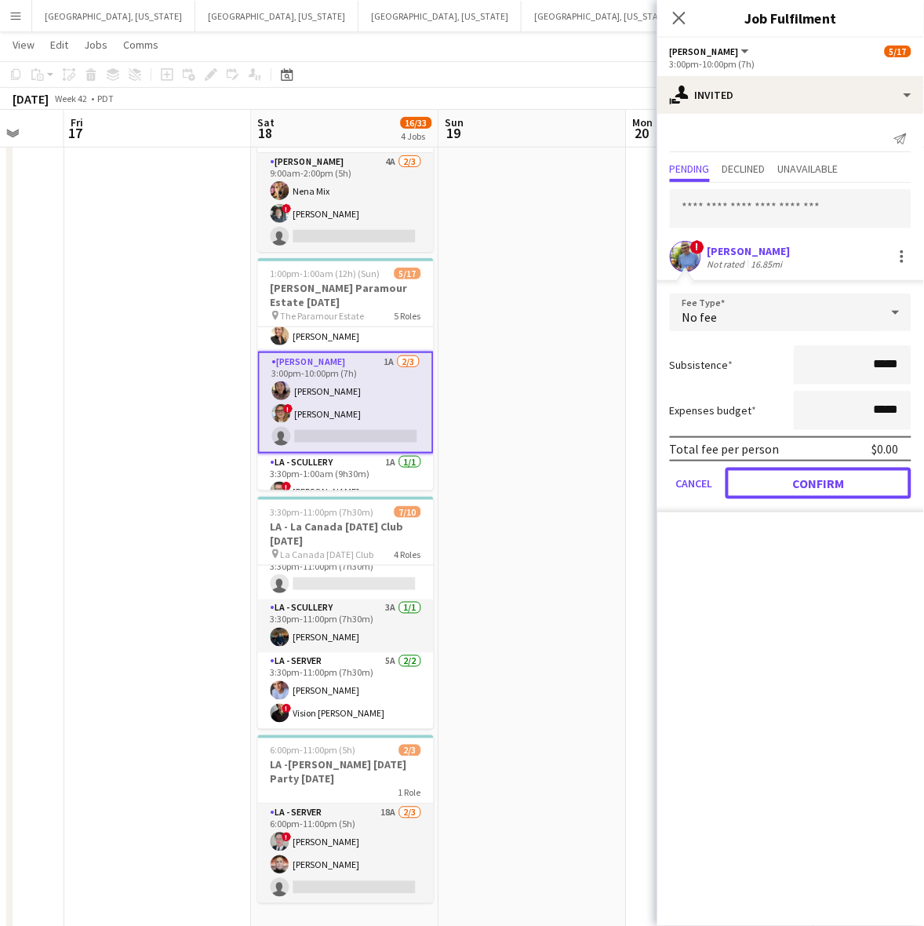
click at [828, 468] on button "Confirm" at bounding box center [819, 483] width 186 height 31
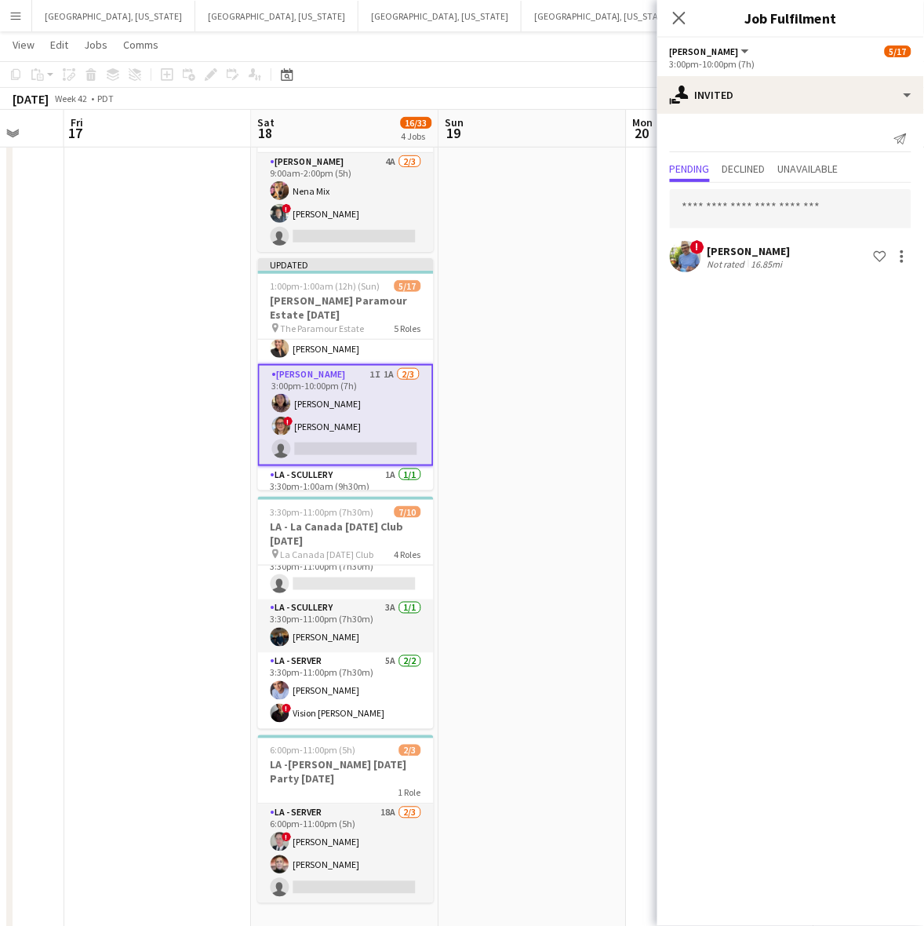
click at [612, 405] on app-date-cell at bounding box center [532, 507] width 187 height 859
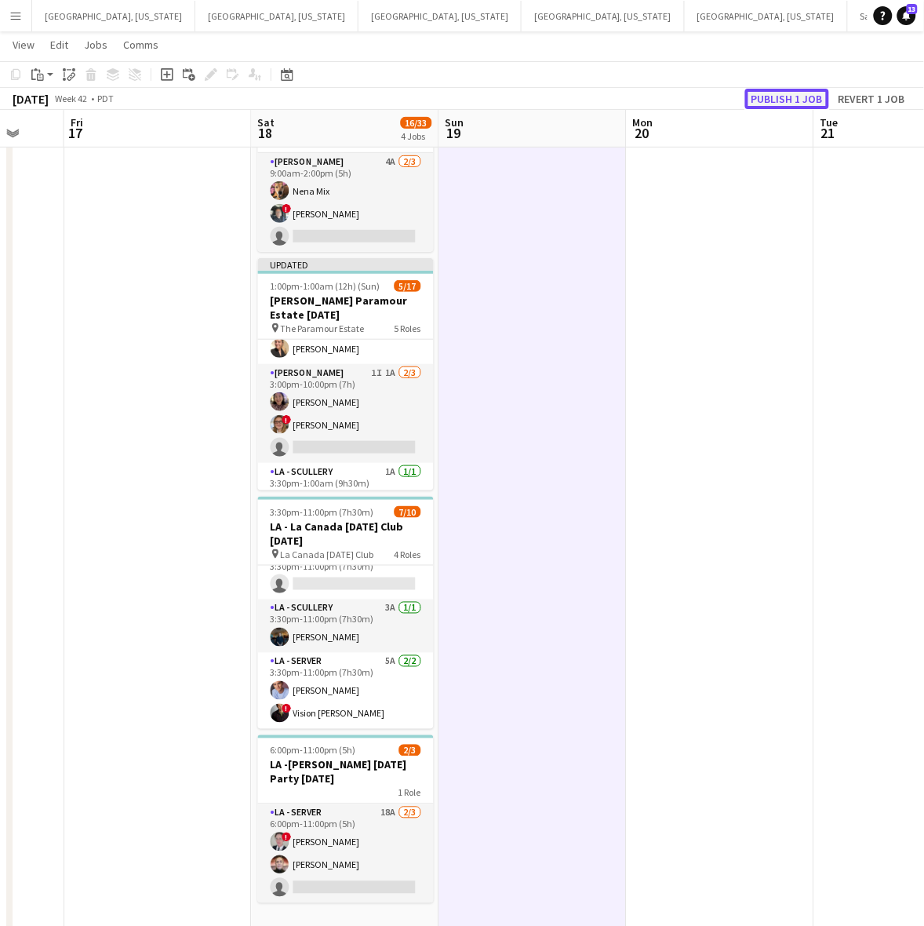
click at [769, 94] on button "Publish 1 job" at bounding box center [787, 99] width 84 height 20
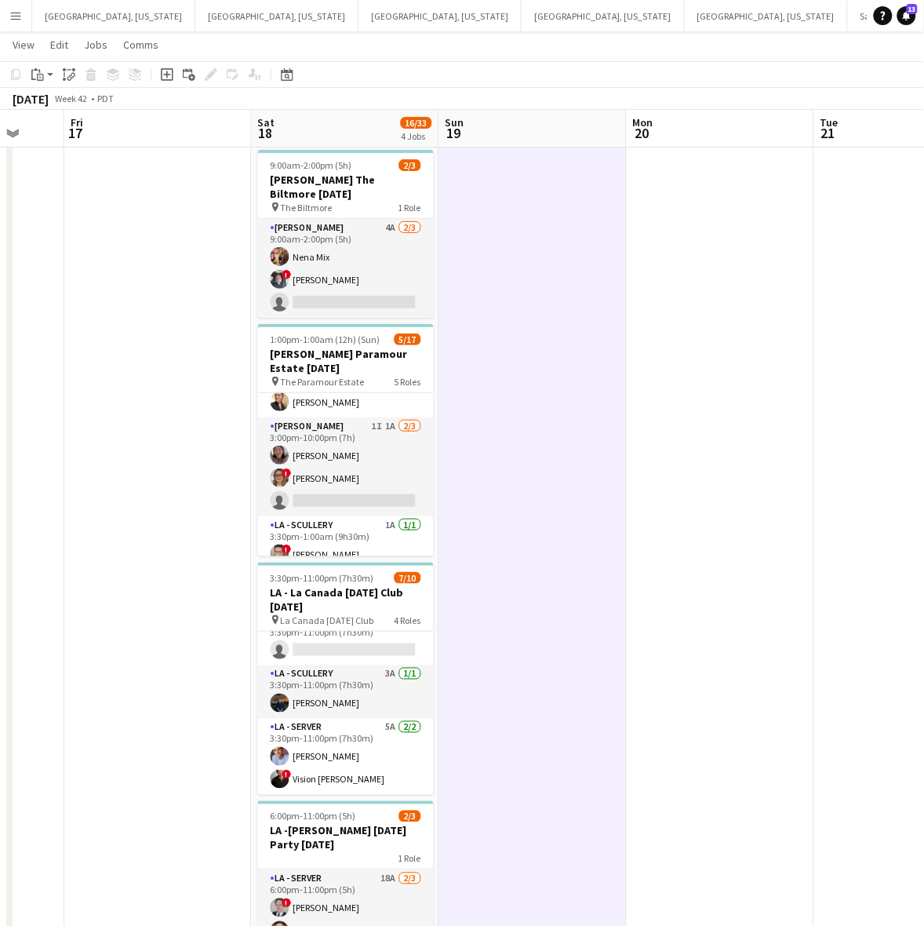
scroll to position [0, 0]
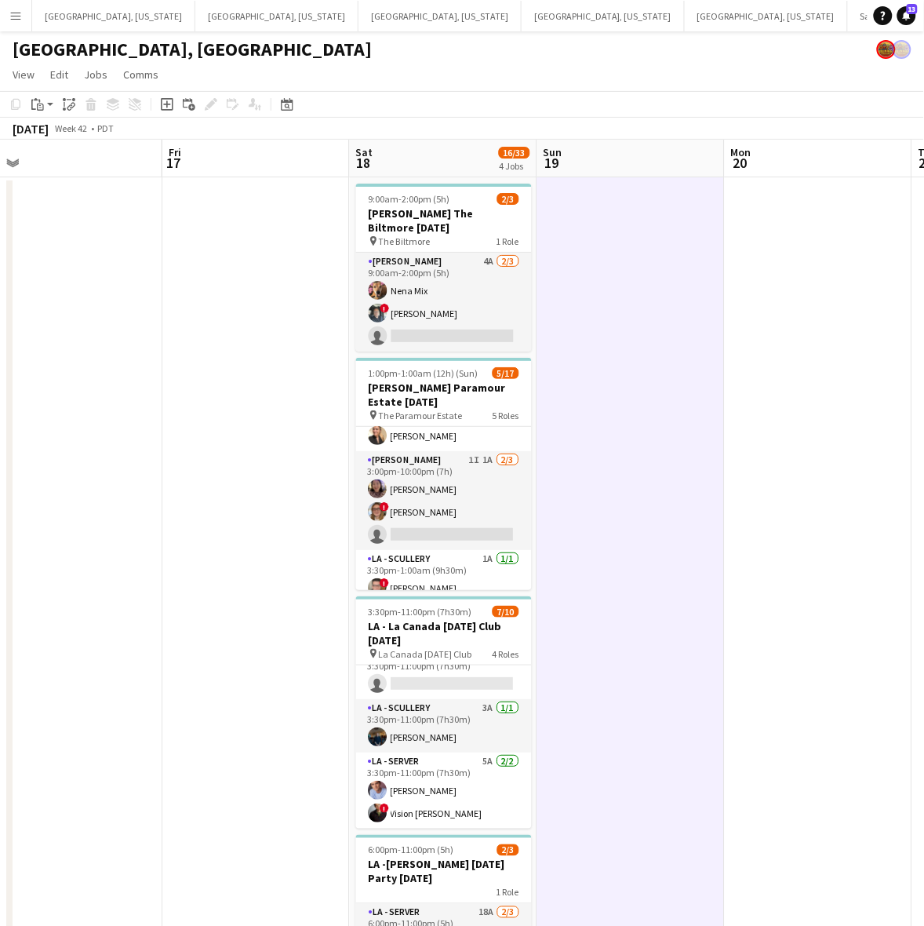
click at [748, 424] on app-calendar-viewport "Tue 14 Wed 15 3/3 1 Job Thu 16 Fri 17 Sat 18 16/33 4 Jobs Sun 19 Mon 20 Tue 21 …" at bounding box center [462, 588] width 924 height 897
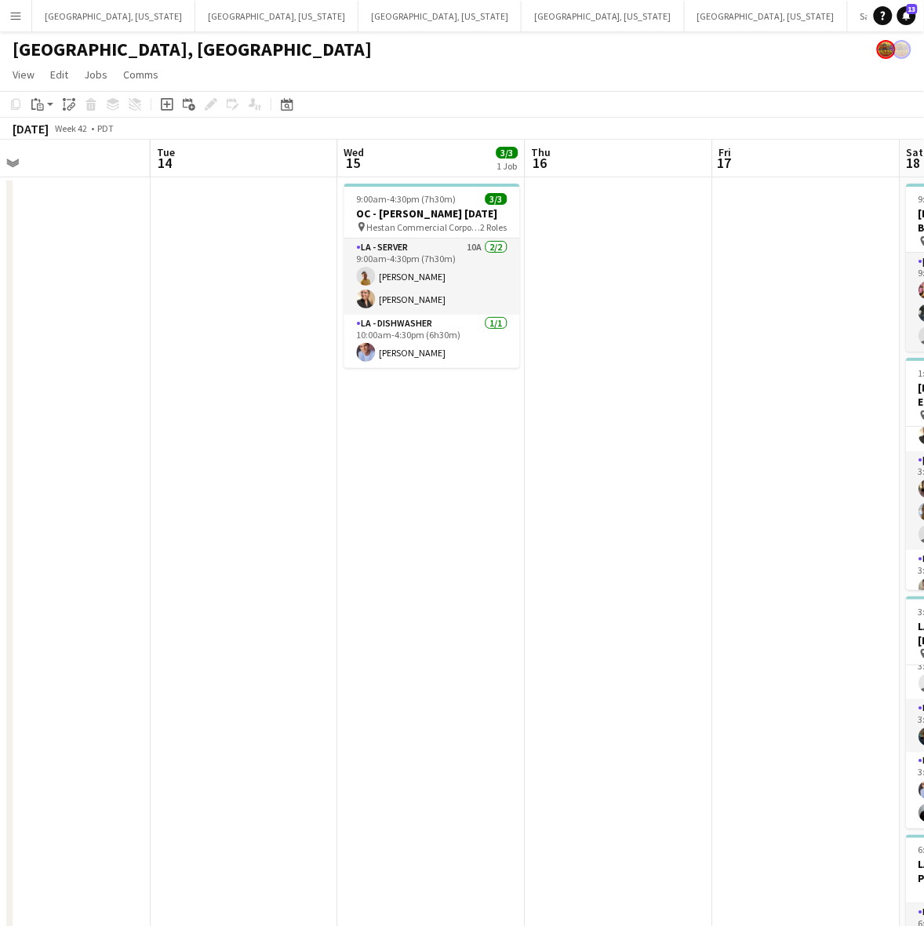
drag, startPoint x: 441, startPoint y: 554, endPoint x: 500, endPoint y: 540, distance: 60.5
click at [500, 540] on app-calendar-viewport "Sat 11 17/17 4 Jobs Sun 12 5/5 1 Job Mon 13 Tue 14 Wed 15 3/3 1 Job Thu 16 Fri …" at bounding box center [462, 588] width 924 height 897
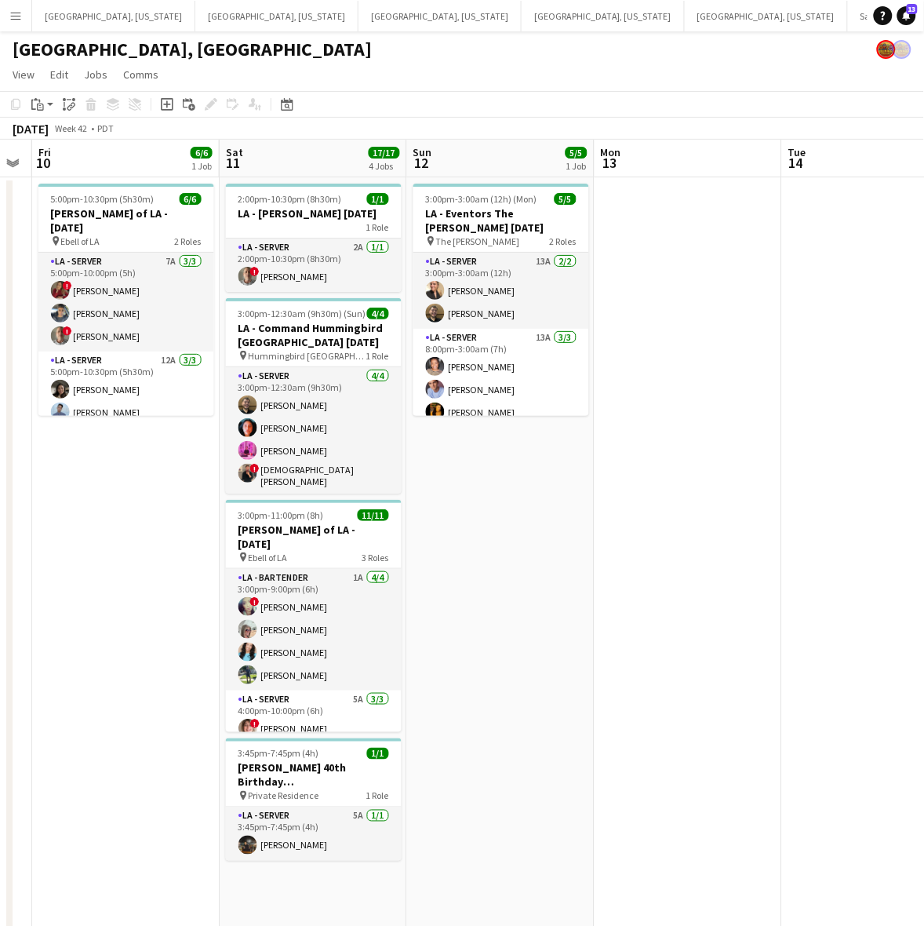
drag, startPoint x: 595, startPoint y: 492, endPoint x: 886, endPoint y: 400, distance: 305.9
click at [883, 402] on app-calendar-viewport "Wed 8 11/11 1 Job Thu 9 Fri 10 6/6 1 Job Sat 11 17/17 4 Jobs Sun 12 5/5 1 Job M…" at bounding box center [462, 588] width 924 height 897
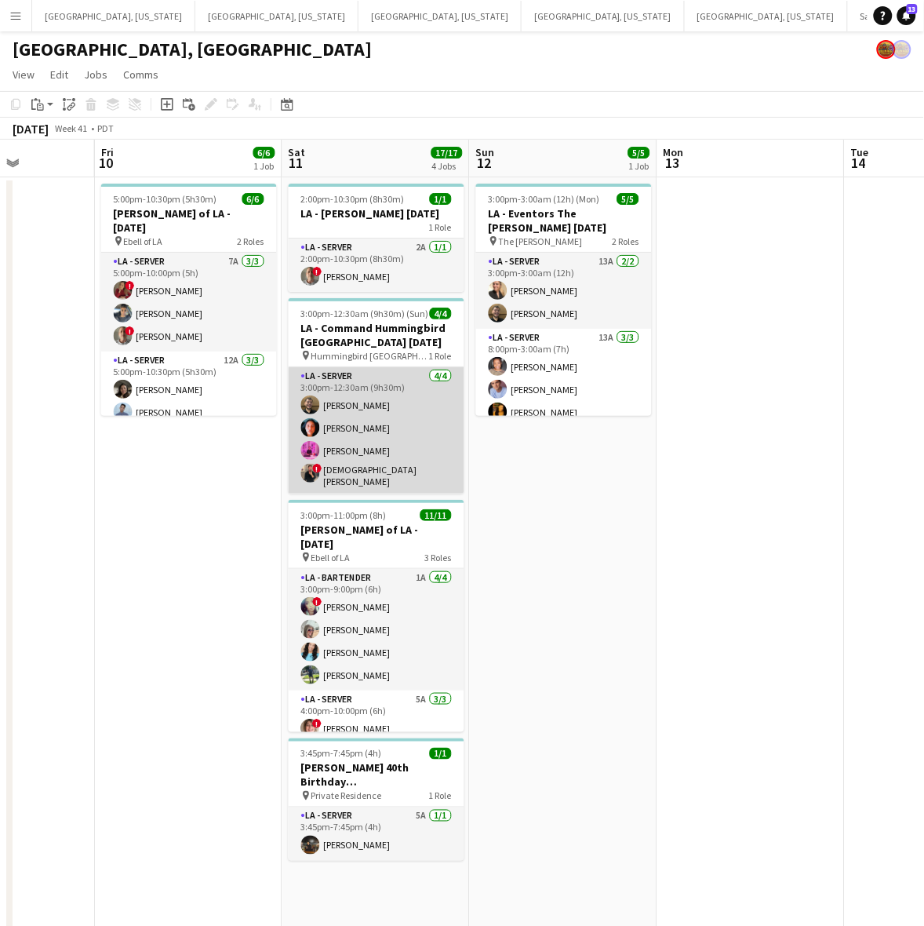
click at [421, 416] on app-card-role "LA - Server 4/4 3:00pm-12:30am (9h30m) Maurcio Serrano Jessica Garcia Edwin Gue…" at bounding box center [377, 430] width 176 height 126
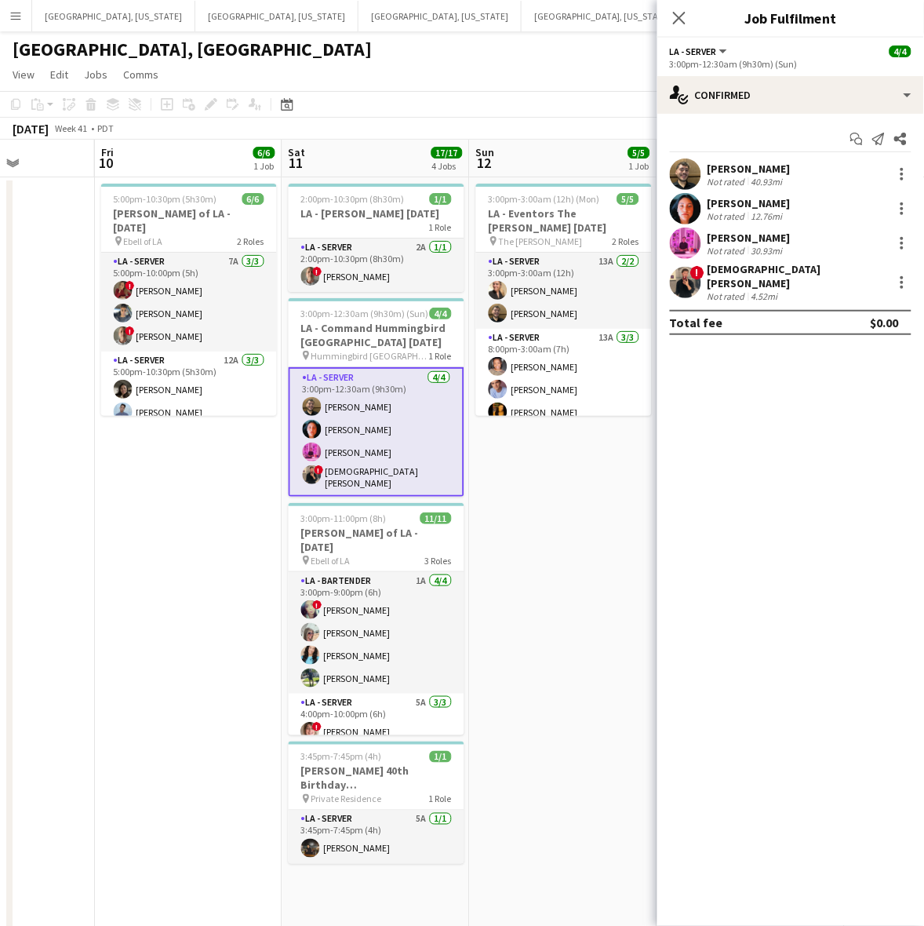
drag, startPoint x: 652, startPoint y: 335, endPoint x: 817, endPoint y: 602, distance: 314.6
click at [817, 602] on mat-expansion-panel "check Confirmed Start chat Send notification Share Maurcio Serrano Not rated 40…" at bounding box center [790, 520] width 267 height 812
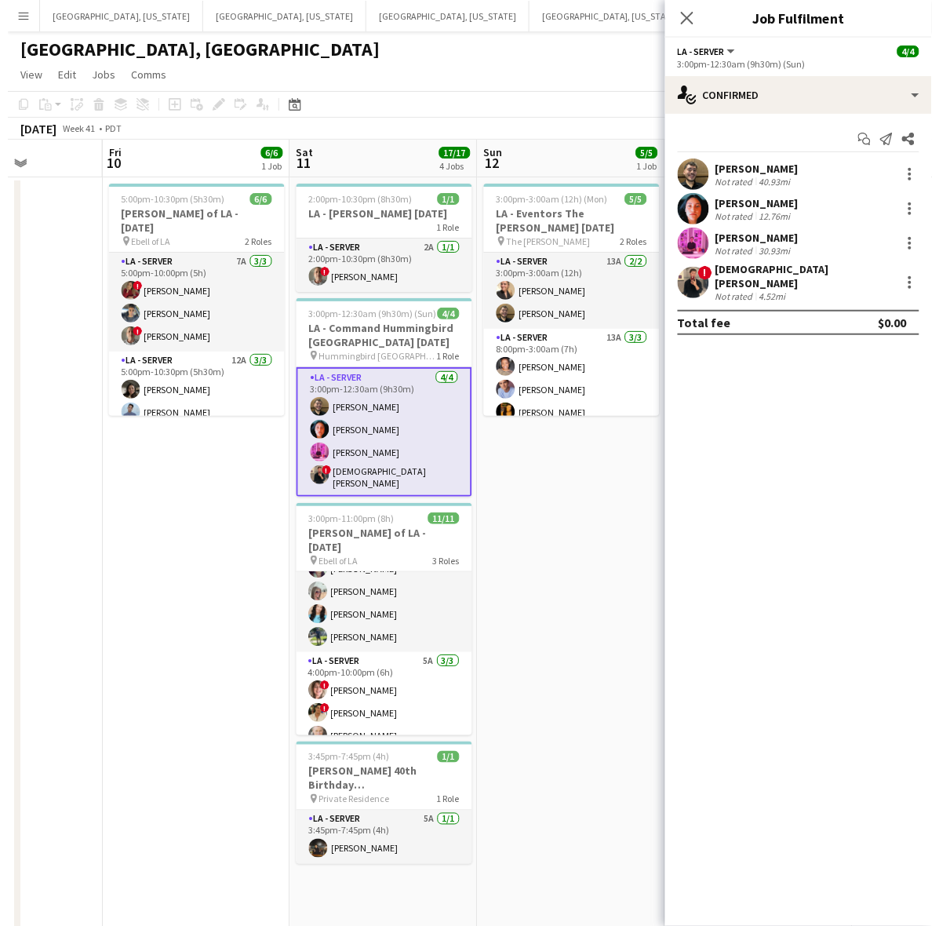
scroll to position [0, 0]
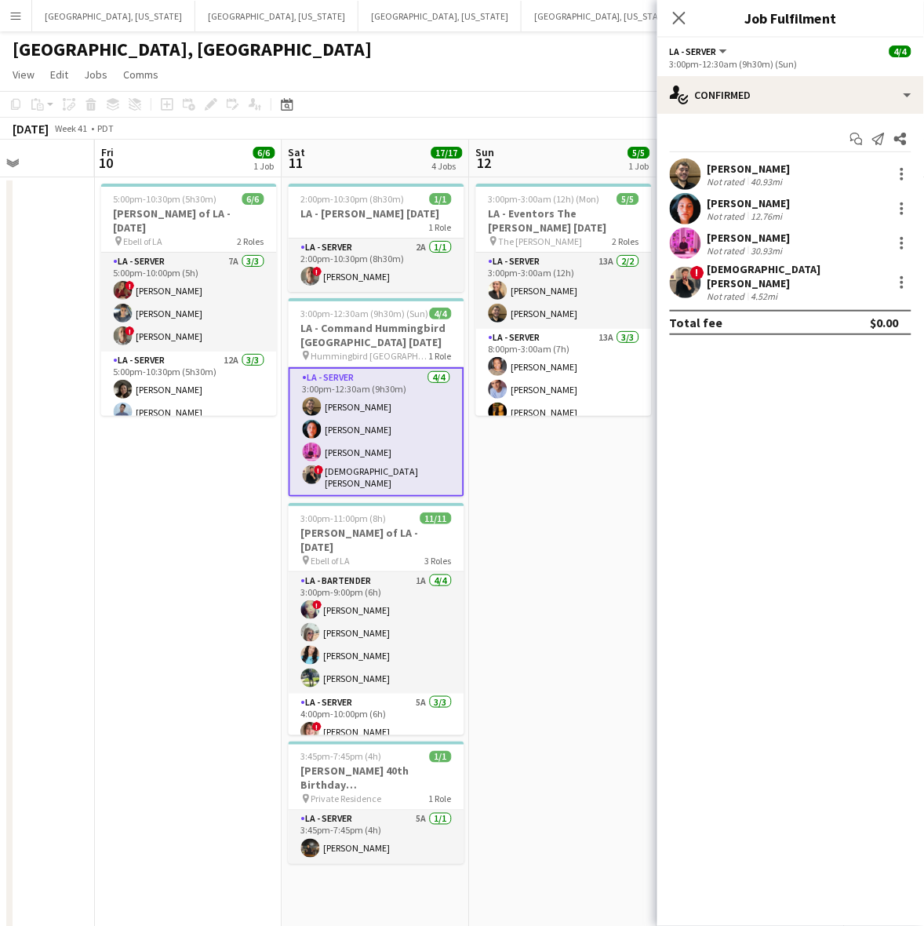
click at [848, 20] on button "Santa Barbara Close" at bounding box center [907, 16] width 118 height 31
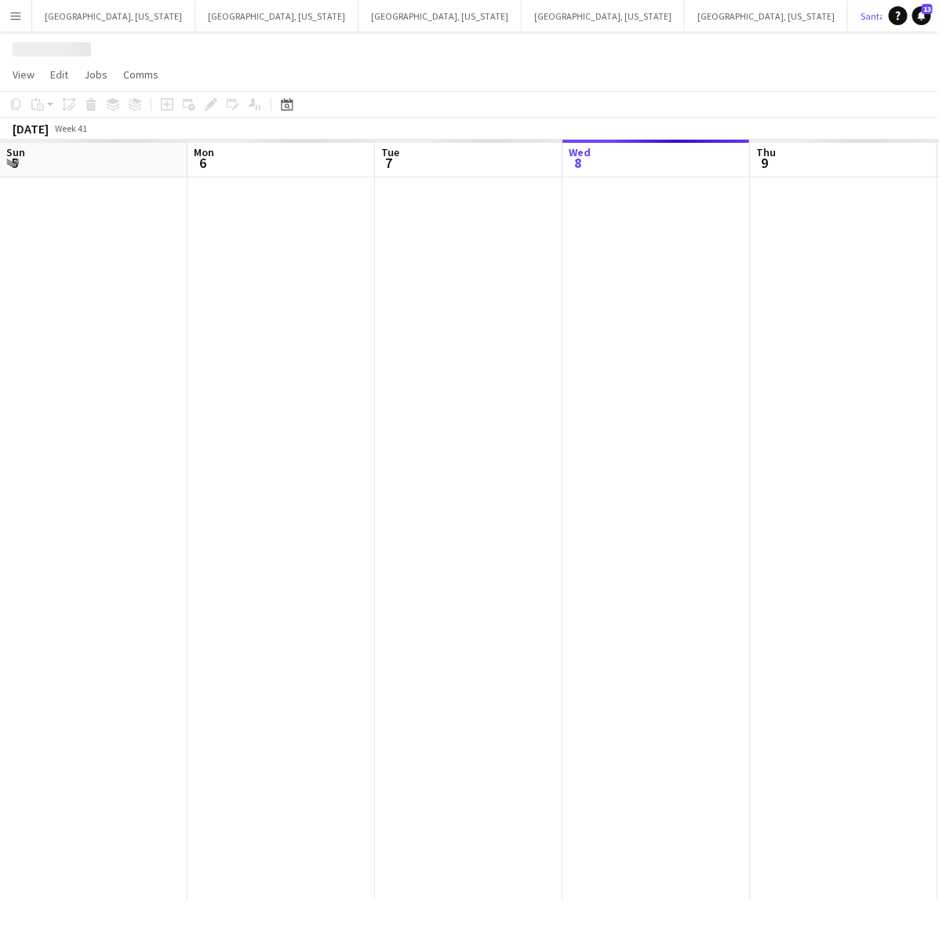
scroll to position [0, 374]
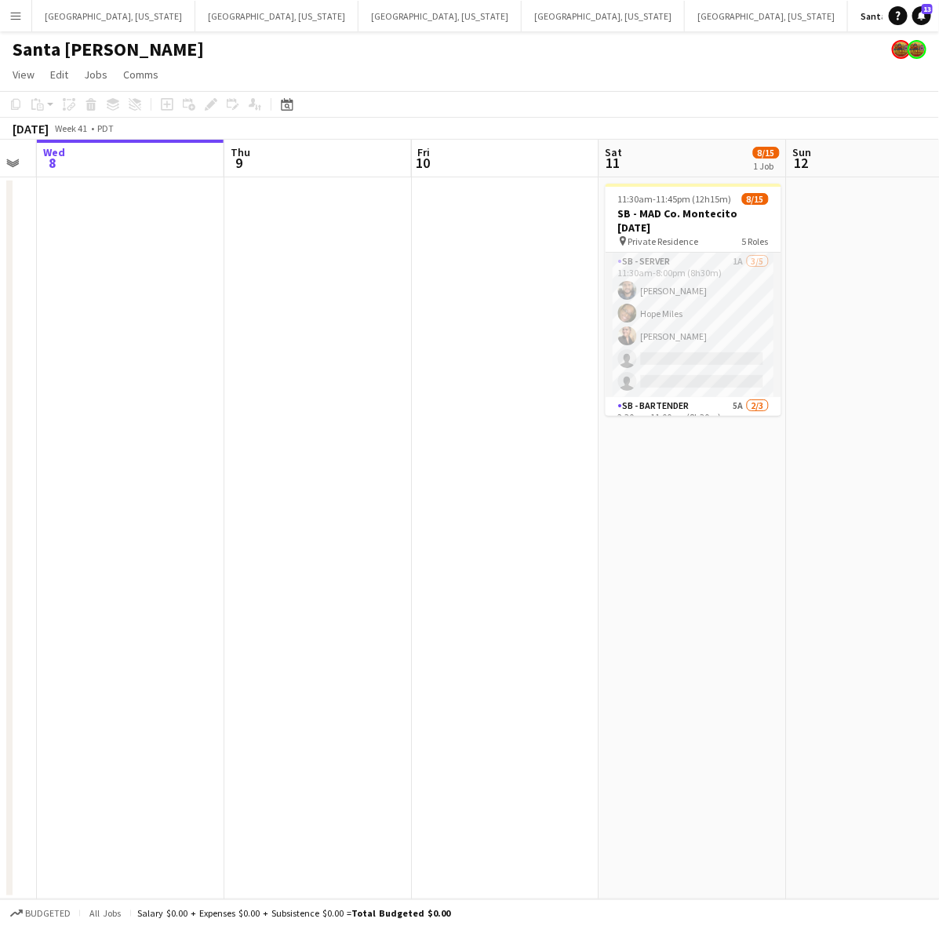
drag, startPoint x: 718, startPoint y: 464, endPoint x: 361, endPoint y: 531, distance: 363.1
click at [361, 531] on app-calendar-viewport "Sun 5 Mon 6 Tue 7 Wed 8 Thu 9 Fri 10 Sat 11 8/15 1 Job Sun 12 Mon 13 Tue 14 11:…" at bounding box center [469, 519] width 939 height 759
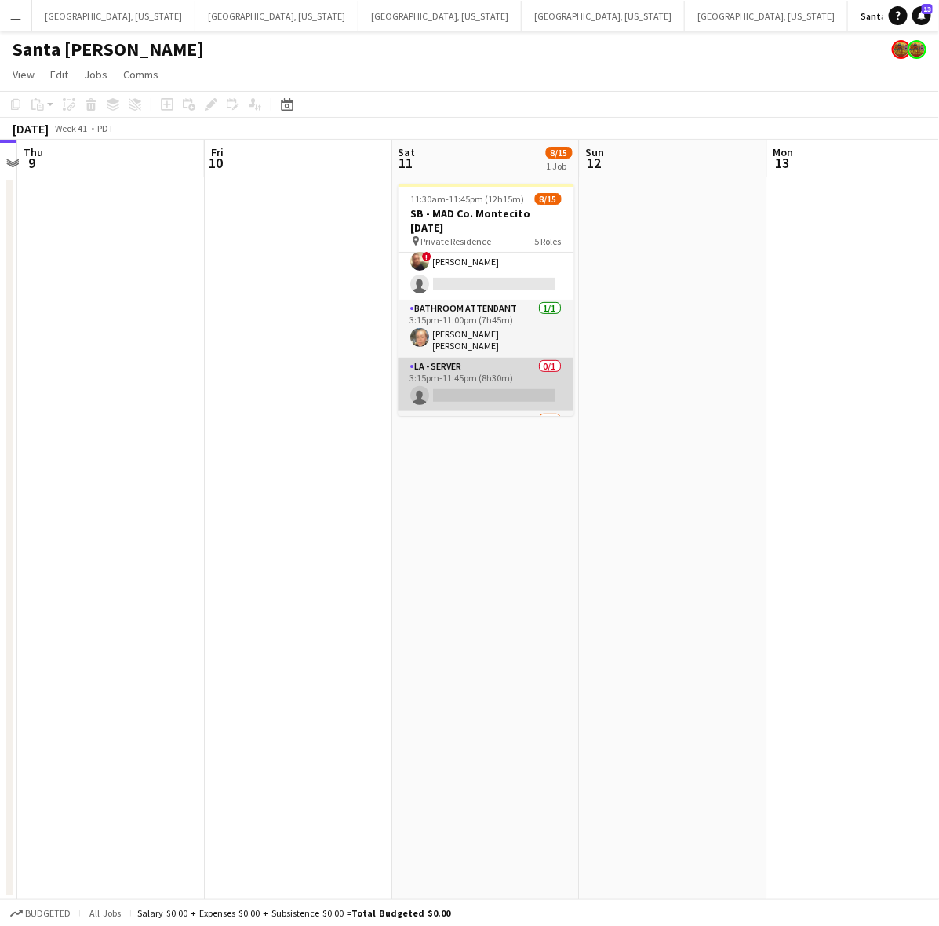
scroll to position [294, 0]
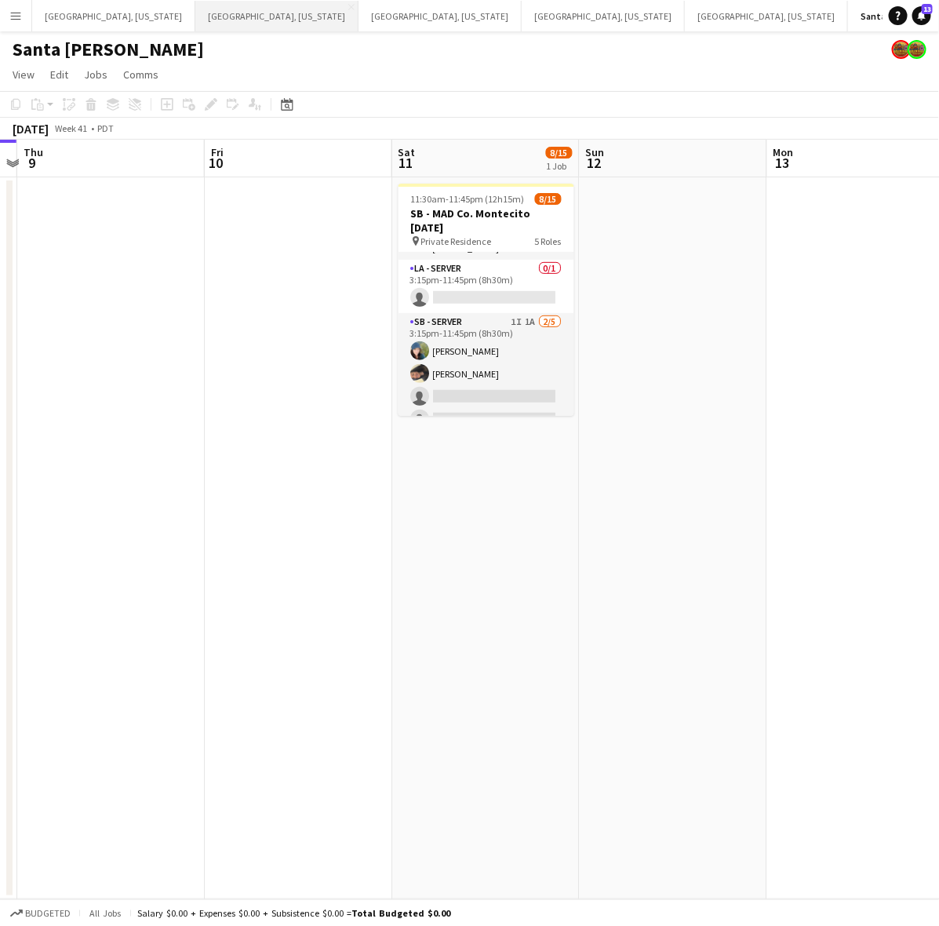
click at [195, 8] on button "Dallas, Texas Close" at bounding box center [276, 16] width 163 height 31
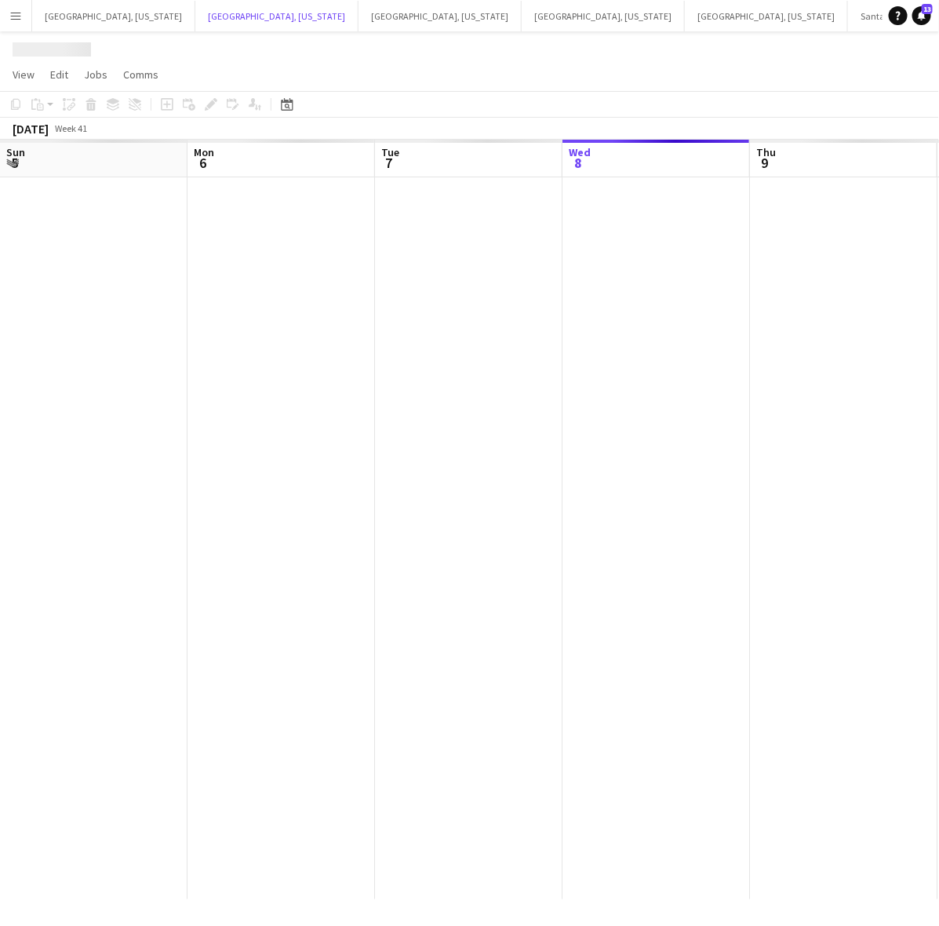
scroll to position [0, 374]
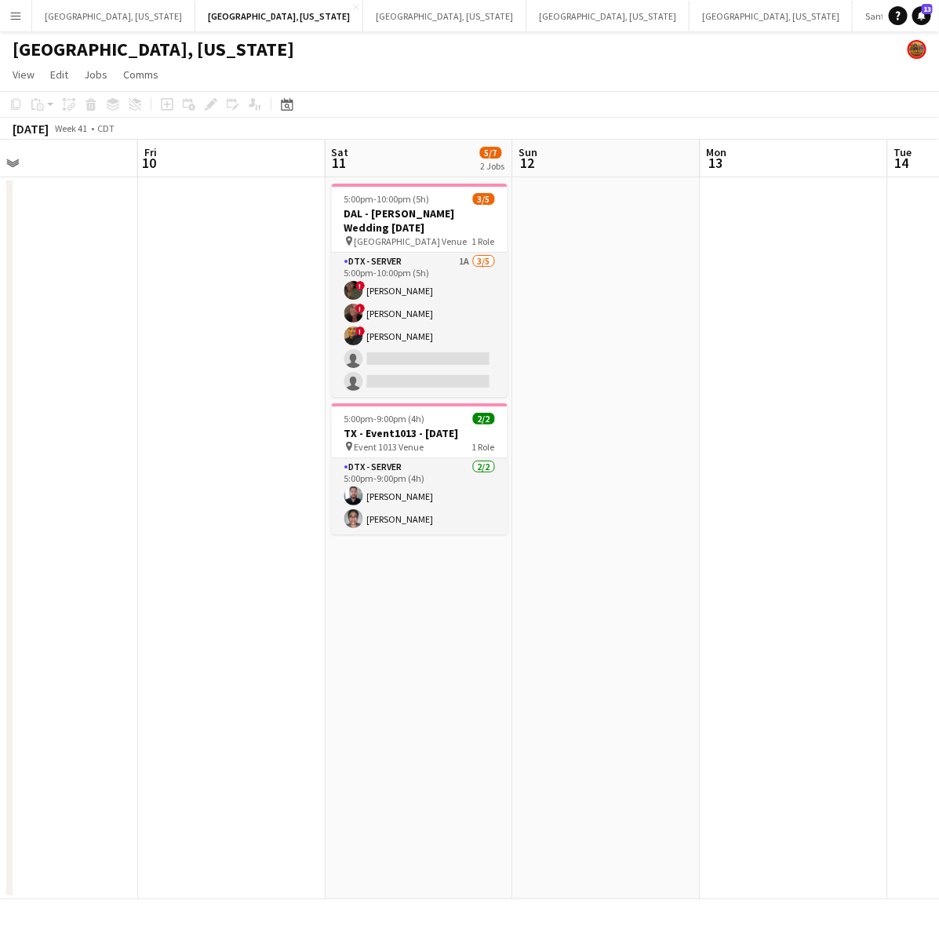
drag, startPoint x: 500, startPoint y: 438, endPoint x: 65, endPoint y: 537, distance: 445.9
click at [73, 538] on app-calendar-viewport "Mon 6 Tue 7 Wed 8 Thu 9 Fri 10 Sat 11 5/7 2 Jobs Sun 12 Mon 13 Tue 14 Wed 15 5:…" at bounding box center [469, 519] width 939 height 759
click at [452, 426] on h3 "TX - Event1013 - 10.11.25" at bounding box center [418, 433] width 176 height 14
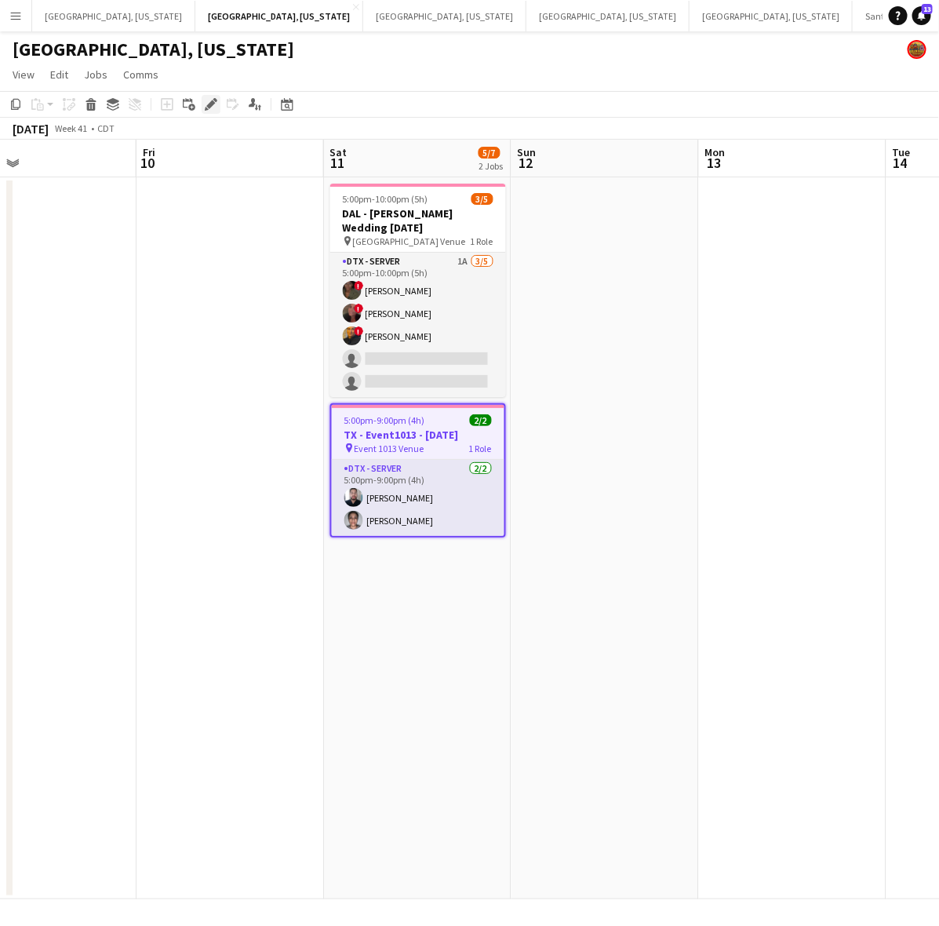
click at [208, 99] on icon "Edit" at bounding box center [211, 104] width 13 height 13
type input "**********"
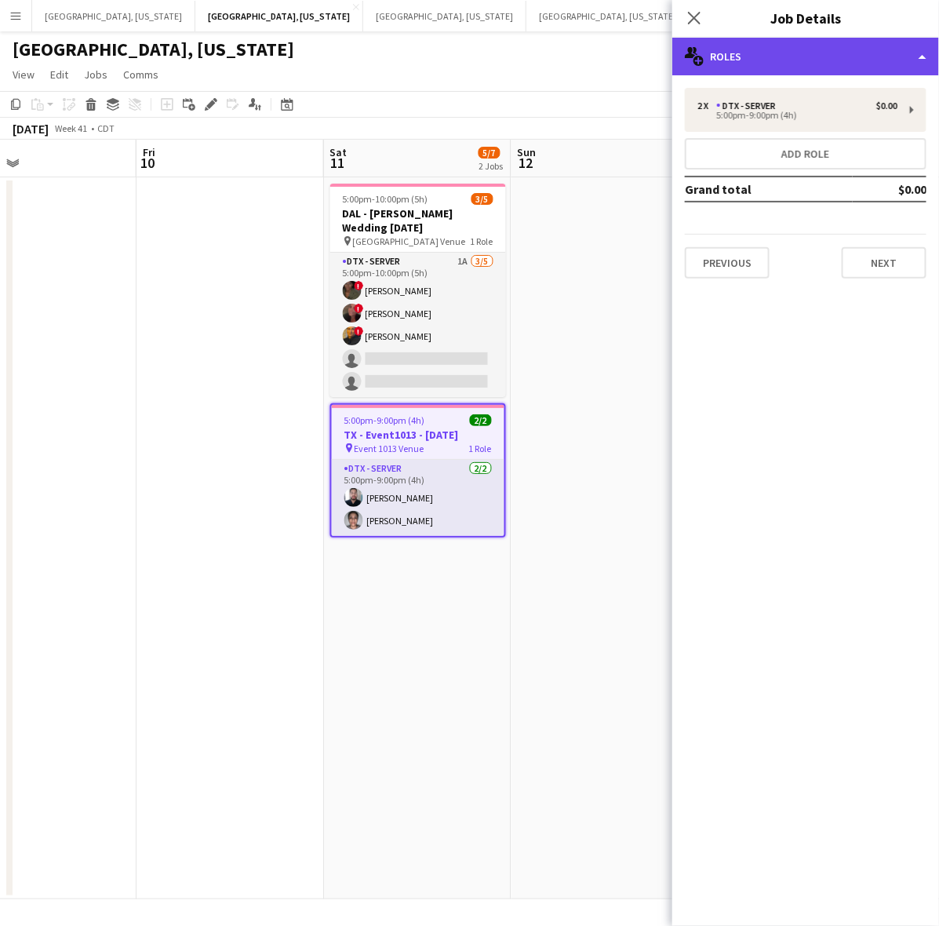
click at [846, 40] on div "multiple-users-add Roles" at bounding box center [805, 57] width 267 height 38
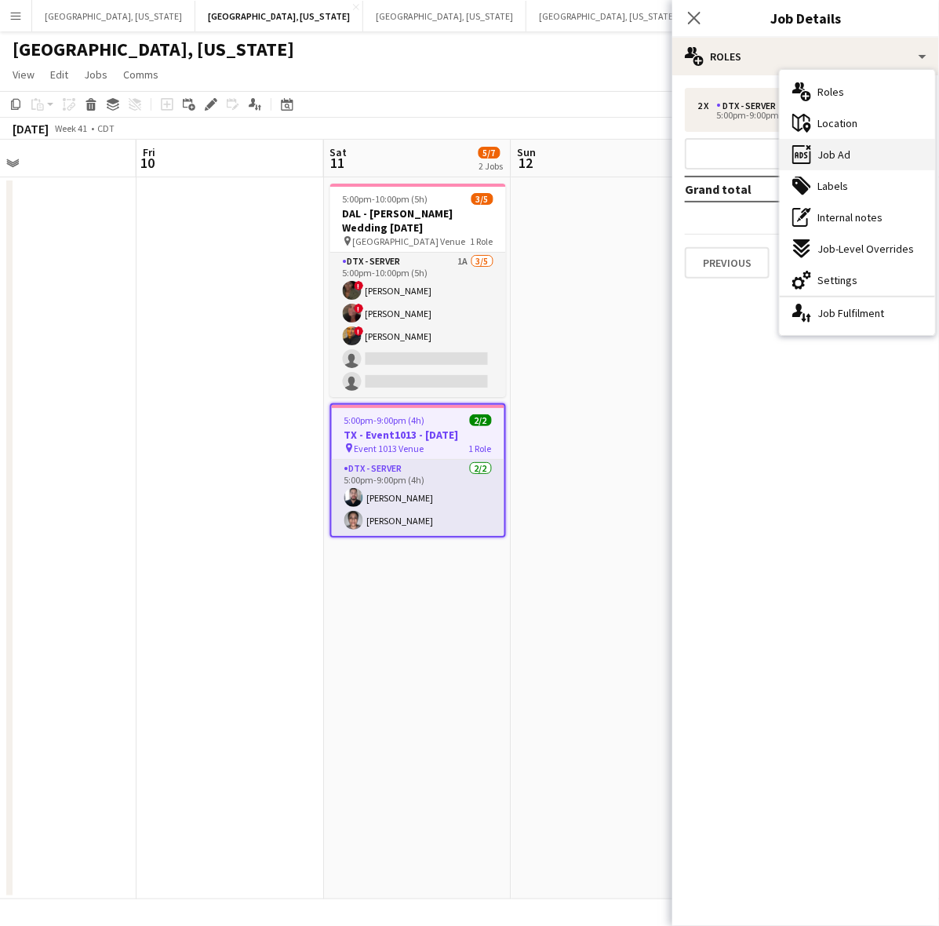
click at [901, 158] on div "ads-window Job Ad" at bounding box center [857, 154] width 155 height 31
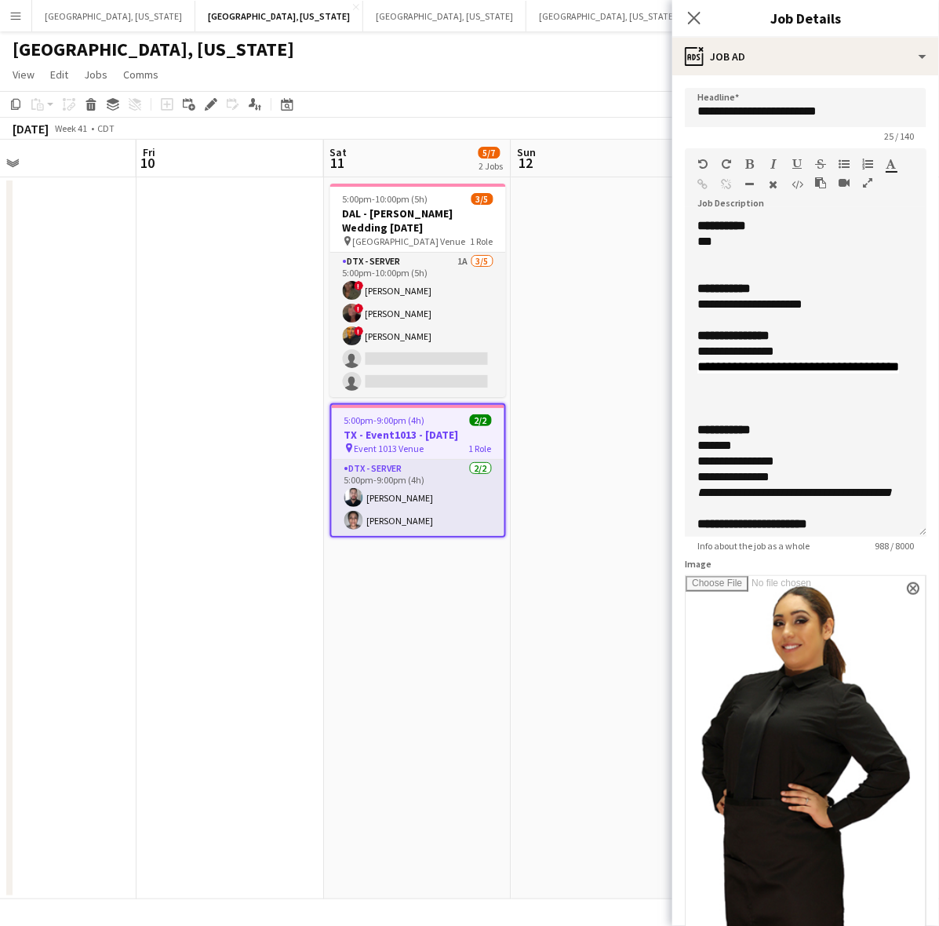
drag, startPoint x: 903, startPoint y: 300, endPoint x: 493, endPoint y: 647, distance: 537.7
click at [846, 537] on div "**********" at bounding box center [806, 377] width 242 height 318
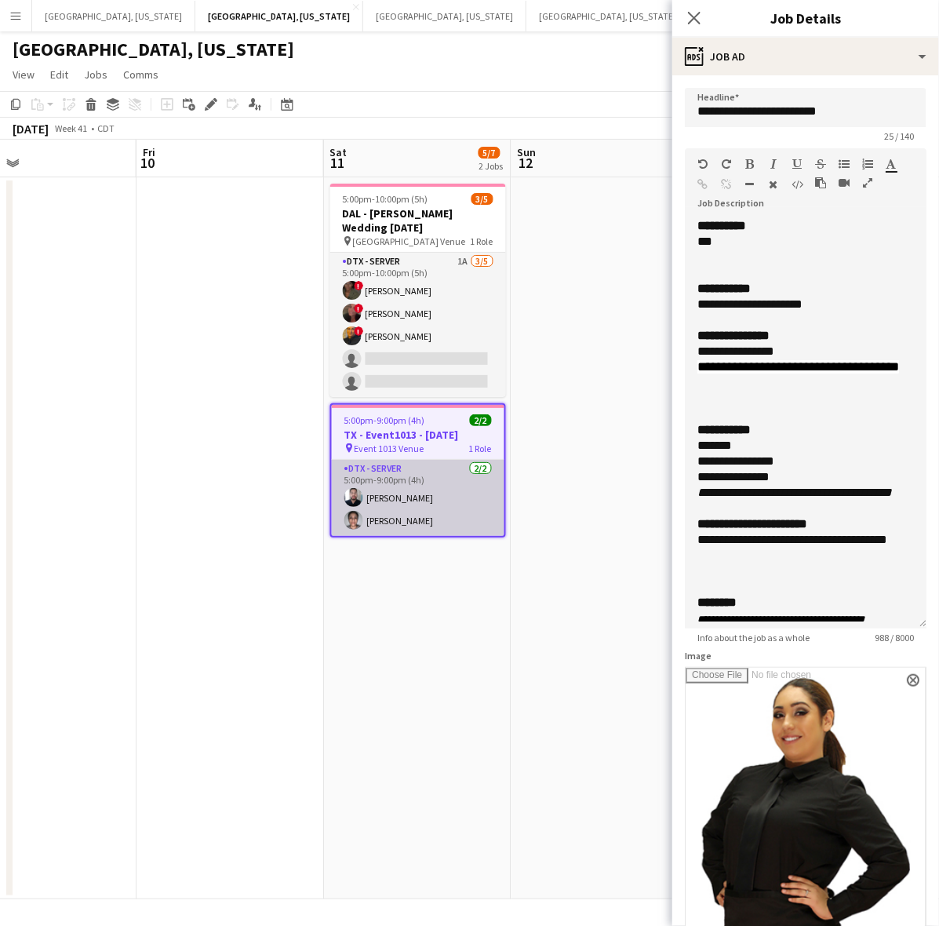
click at [369, 486] on app-card-role "DTX - Server 2/2 5:00pm-9:00pm (4h) Joshua Pressley María Vargas" at bounding box center [418, 498] width 173 height 76
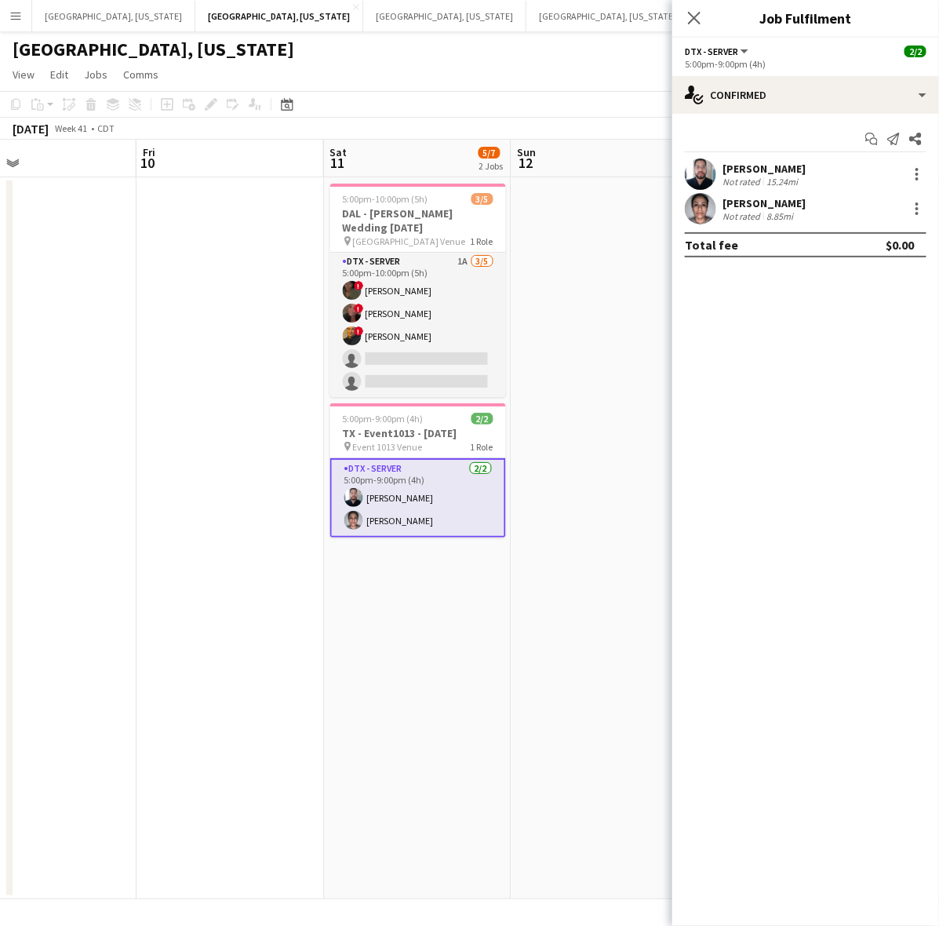
click at [702, 169] on app-user-avatar at bounding box center [700, 173] width 31 height 31
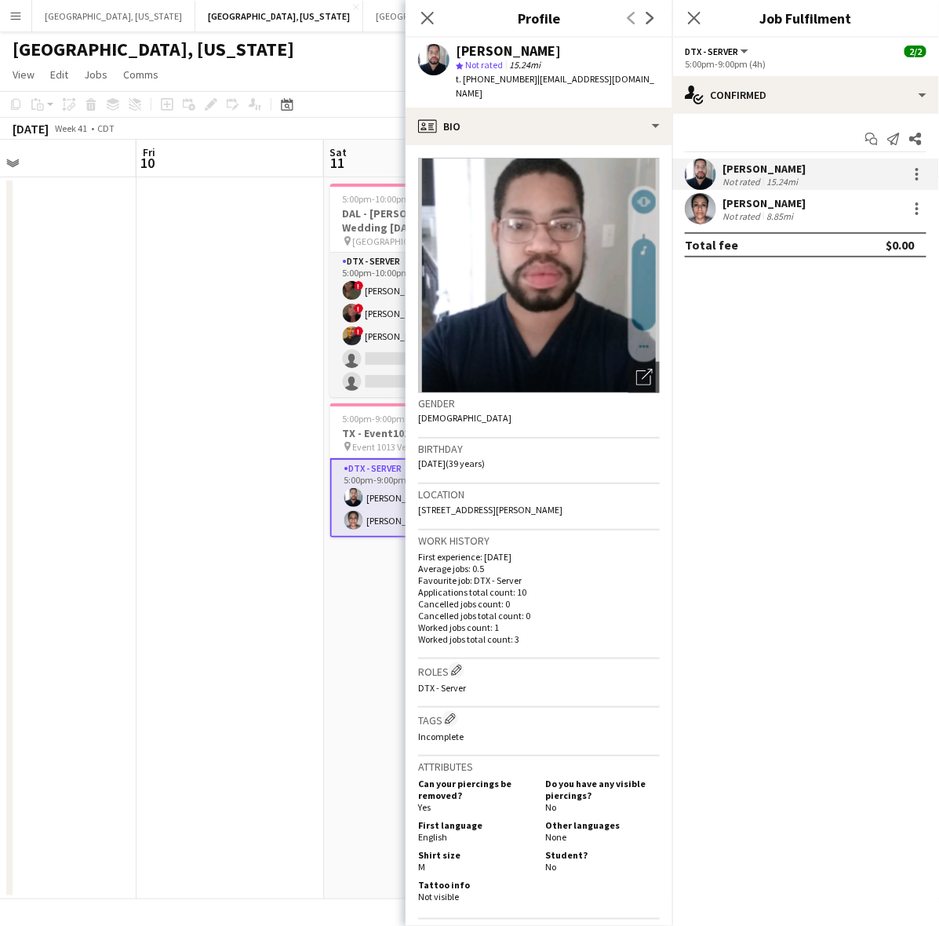
click at [712, 209] on app-user-avatar at bounding box center [700, 208] width 31 height 31
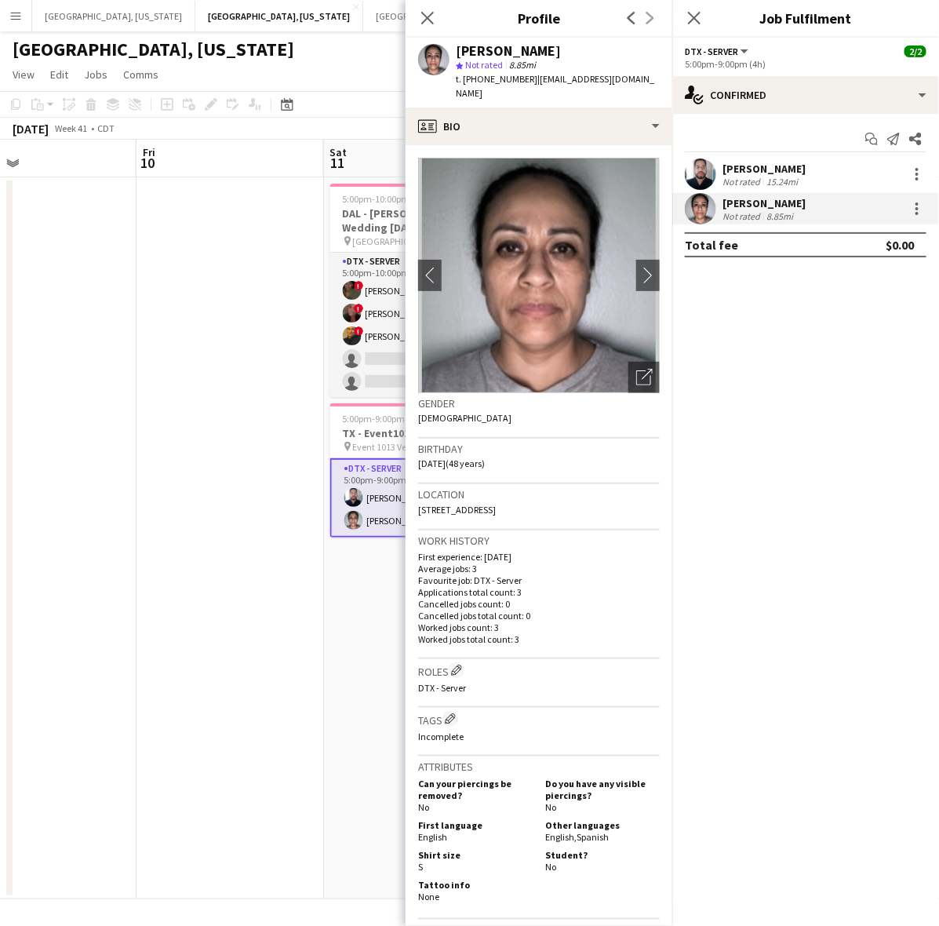
click at [714, 171] on app-user-avatar at bounding box center [700, 173] width 31 height 31
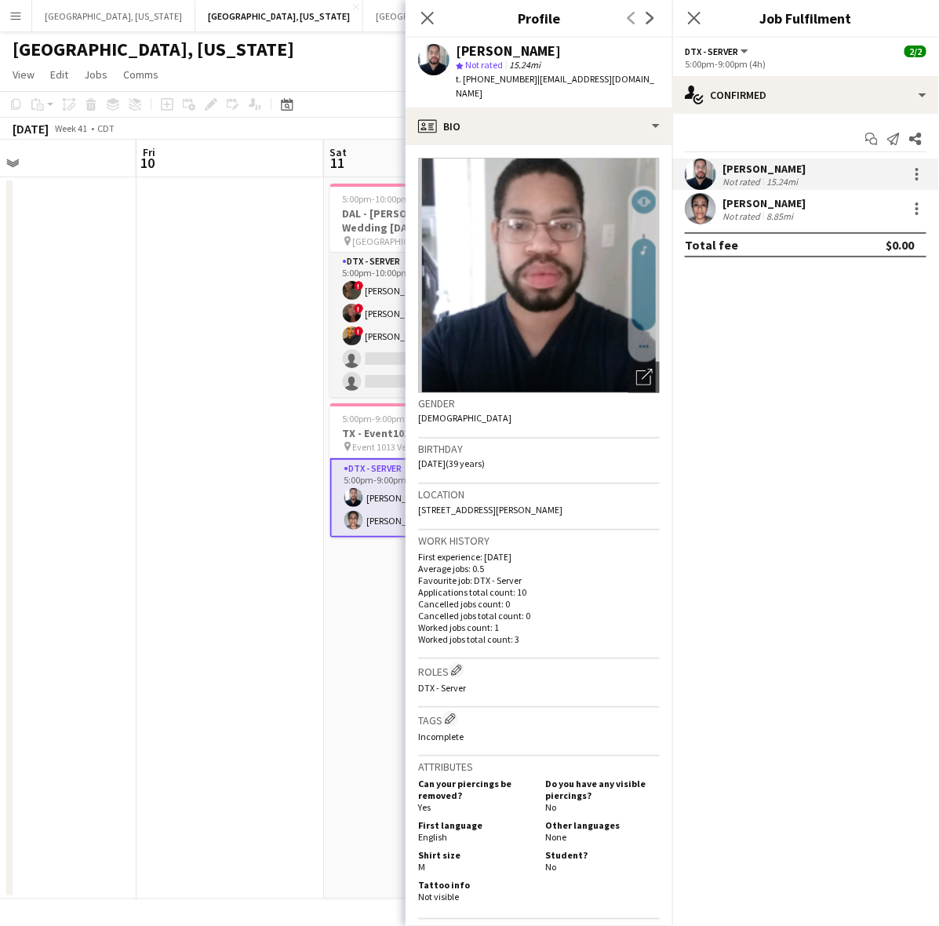
click at [698, 209] on app-user-avatar at bounding box center [700, 208] width 31 height 31
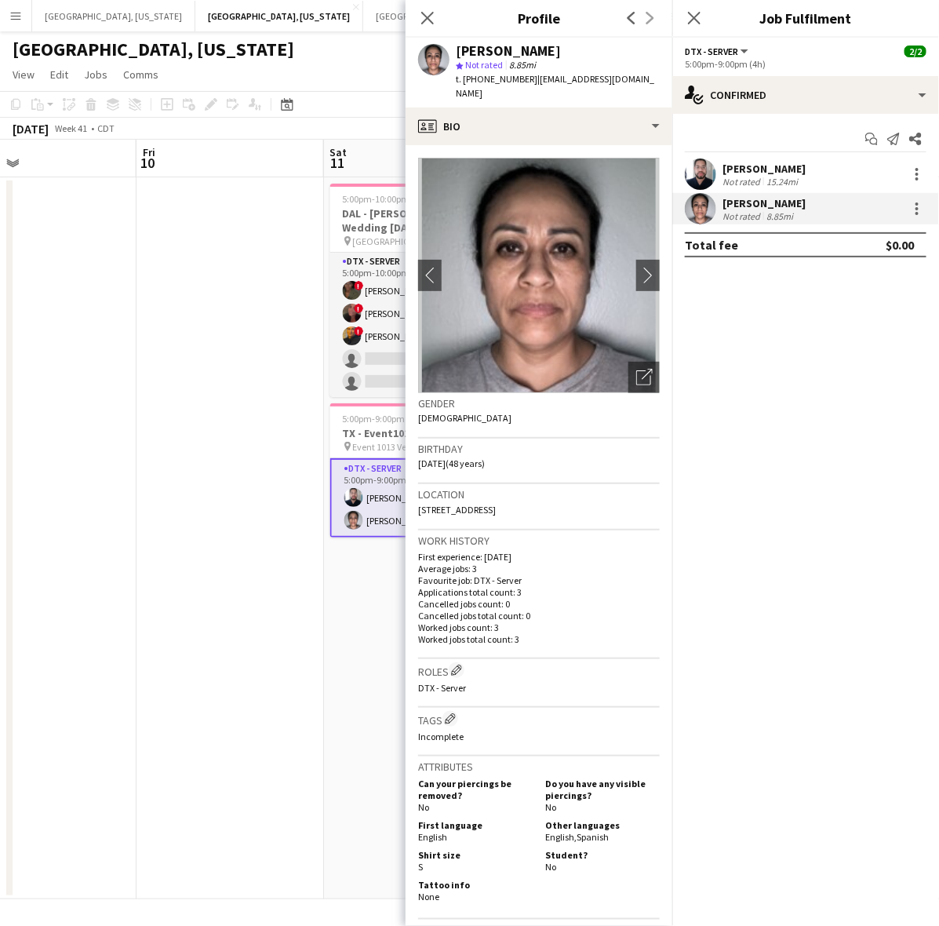
click at [766, 173] on div "Joshua Pressley" at bounding box center [763, 169] width 83 height 14
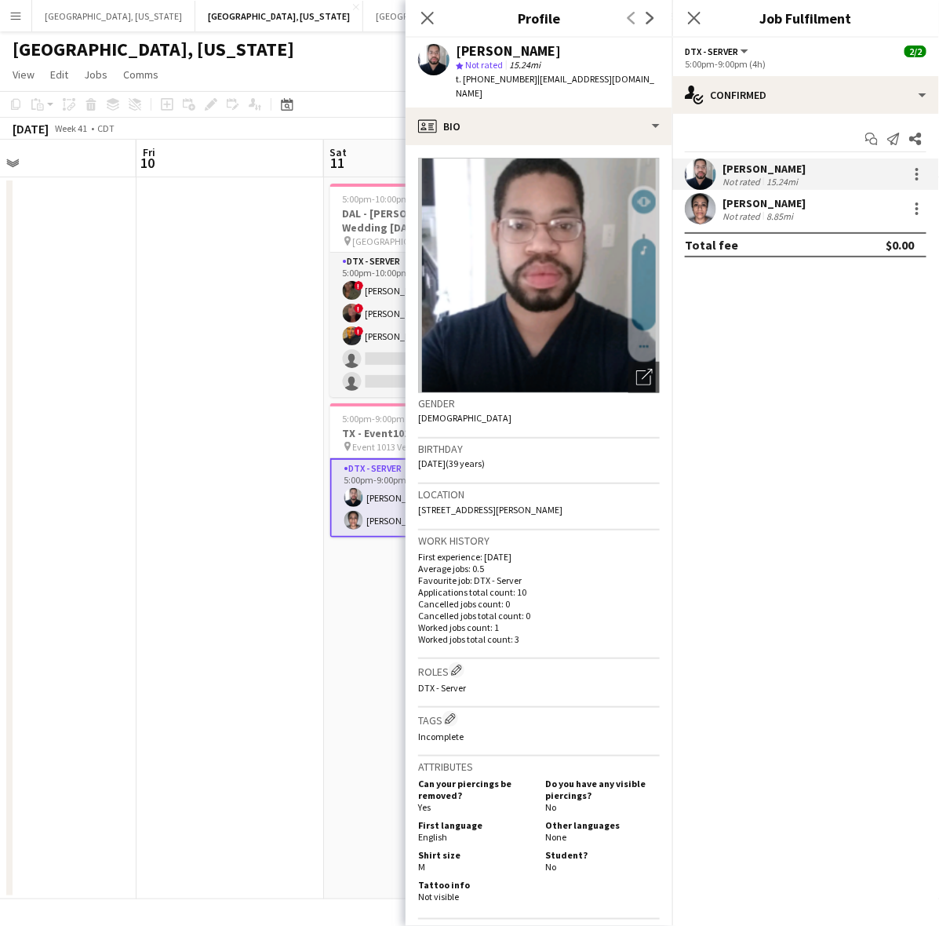
click at [773, 208] on div "María Vargas" at bounding box center [763, 203] width 83 height 14
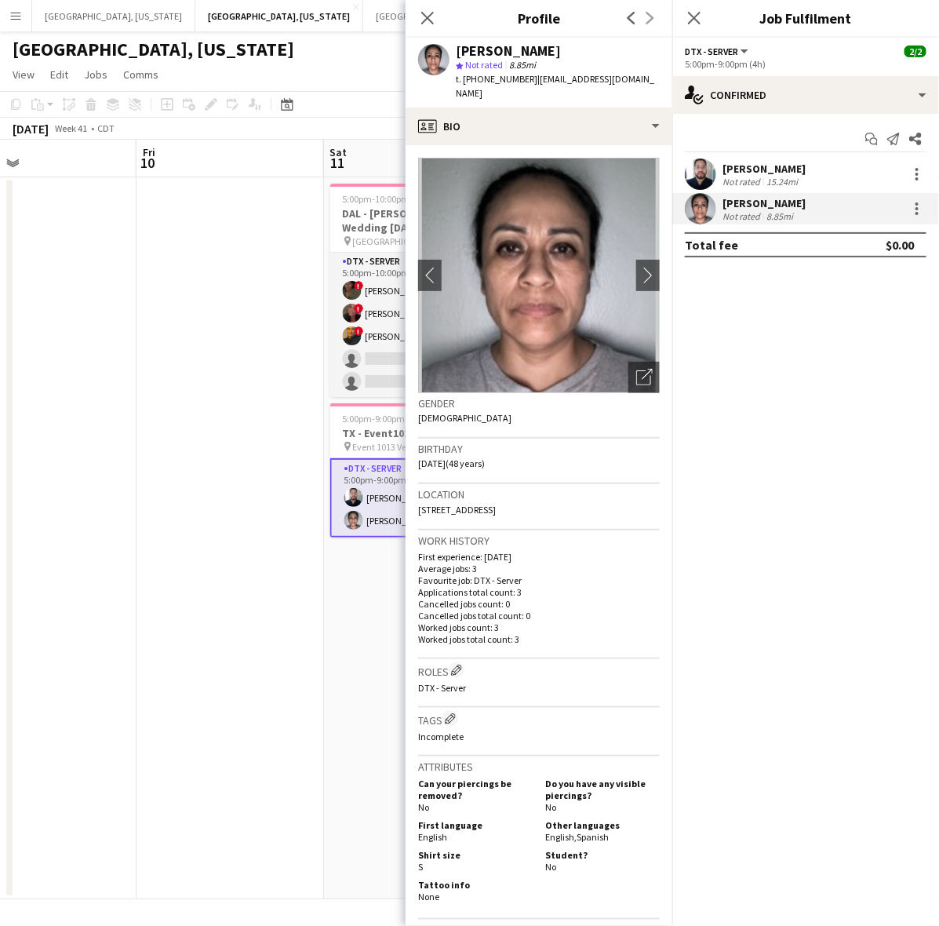
click at [773, 187] on div "15.24mi" at bounding box center [782, 182] width 38 height 12
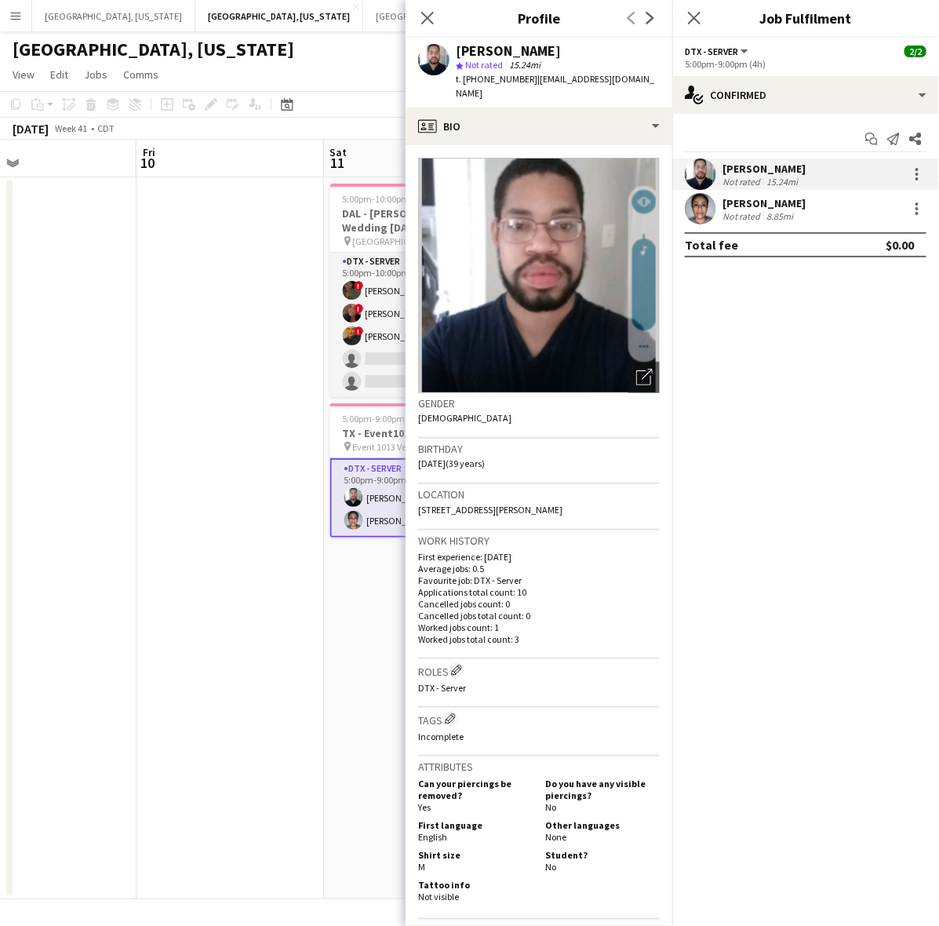
click at [773, 198] on div "María Vargas" at bounding box center [763, 203] width 83 height 14
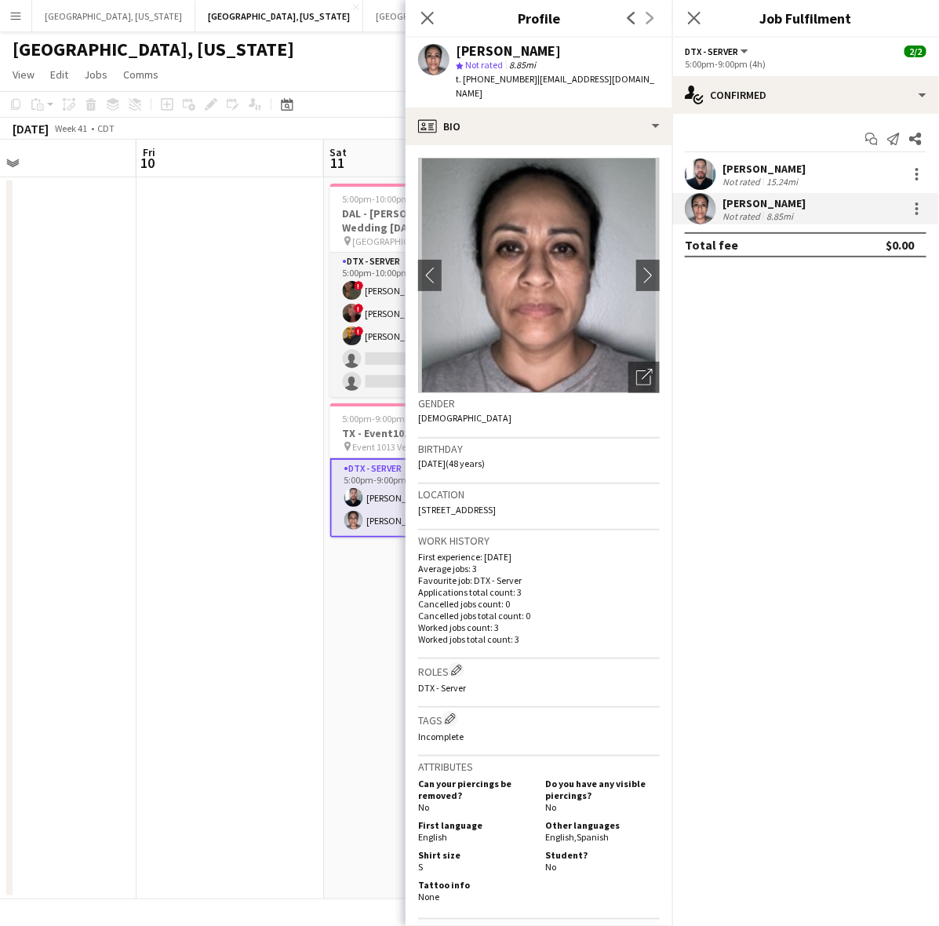
drag, startPoint x: 660, startPoint y: 77, endPoint x: 527, endPoint y: 76, distance: 132.6
click at [527, 76] on div "María Vargas star Not rated 8.85mi t. +12147012583 | mariasoniavargas197@gmail.…" at bounding box center [539, 73] width 267 height 70
copy span "mariasoniavargas197@gmail.com"
click at [733, 190] on div "Joshua Pressley Not rated 15.24mi María Vargas Not rated 8.85mi" at bounding box center [805, 191] width 267 height 66
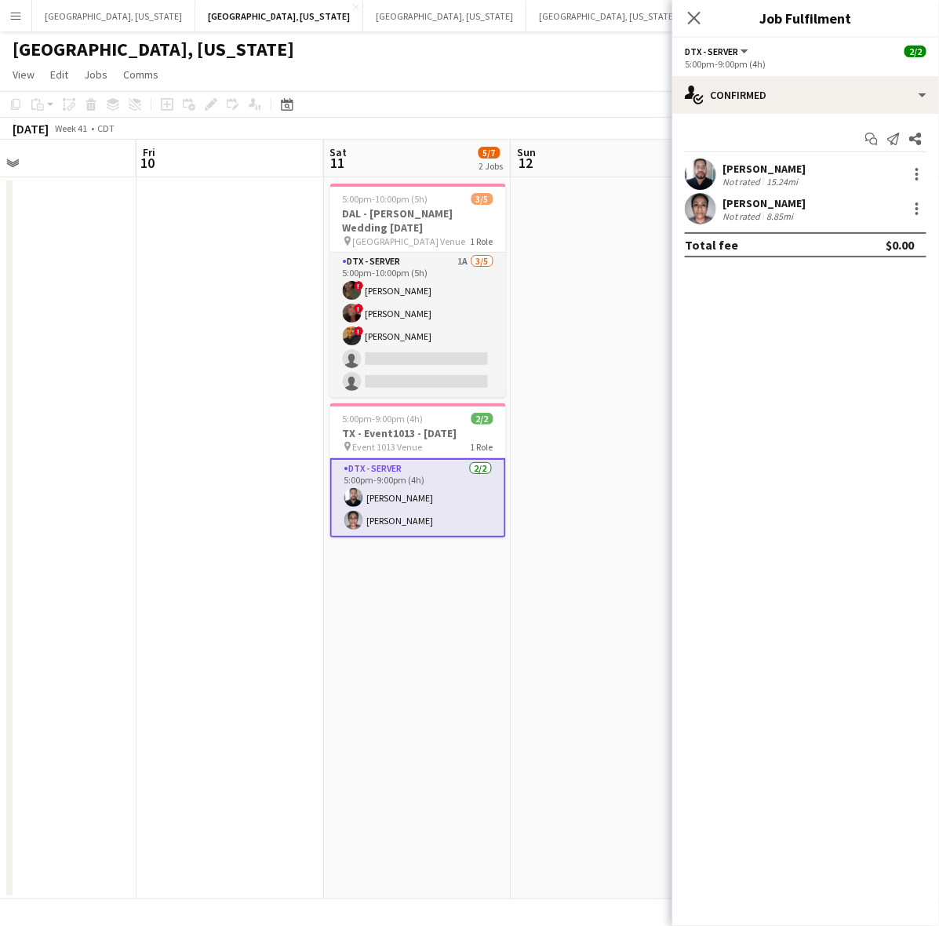
click at [733, 176] on div "Not rated" at bounding box center [742, 182] width 41 height 12
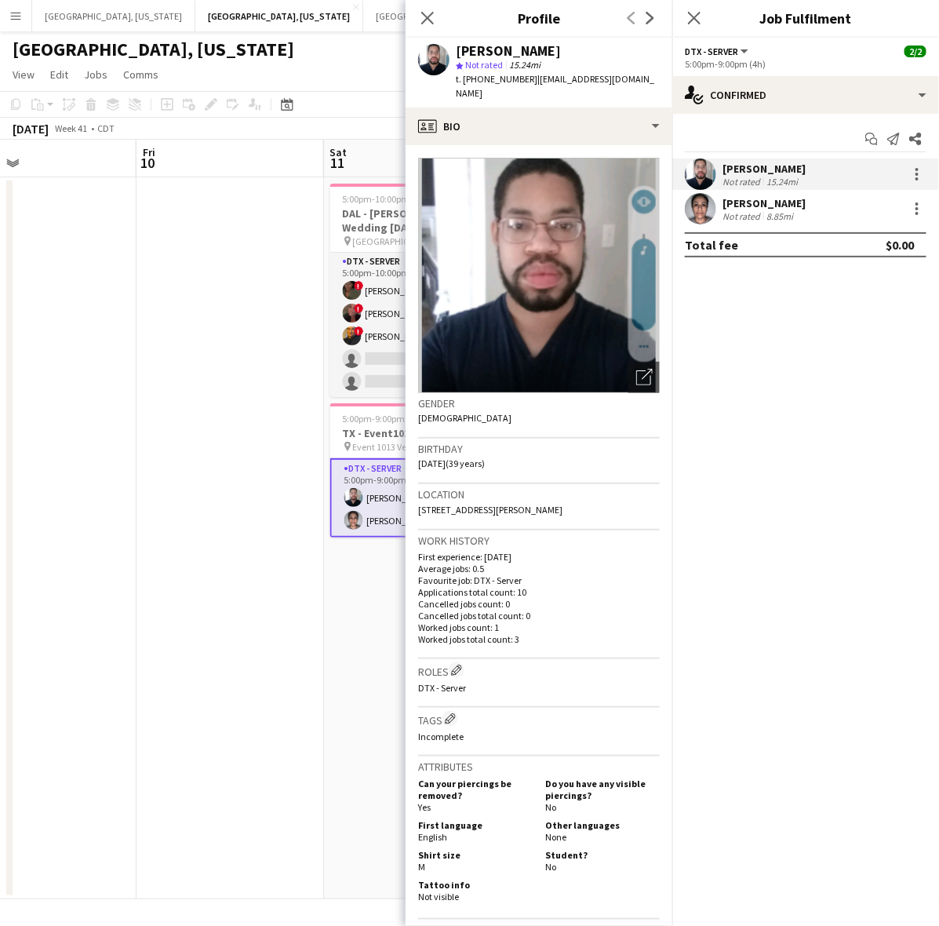
drag, startPoint x: 548, startPoint y: 91, endPoint x: 526, endPoint y: 90, distance: 21.2
click at [526, 90] on div "Joshua Pressley star Not rated 15.24mi t. +19452606701 | stanleypressley356@gma…" at bounding box center [539, 73] width 267 height 70
copy span "stanleypressley356@gmail.com"
click at [247, 502] on app-calendar-viewport "Mon 6 Tue 7 Wed 8 Thu 9 Fri 10 Sat 11 5/7 2 Jobs Sun 12 Mon 13 Tue 14 Wed 15 5:…" at bounding box center [469, 519] width 939 height 759
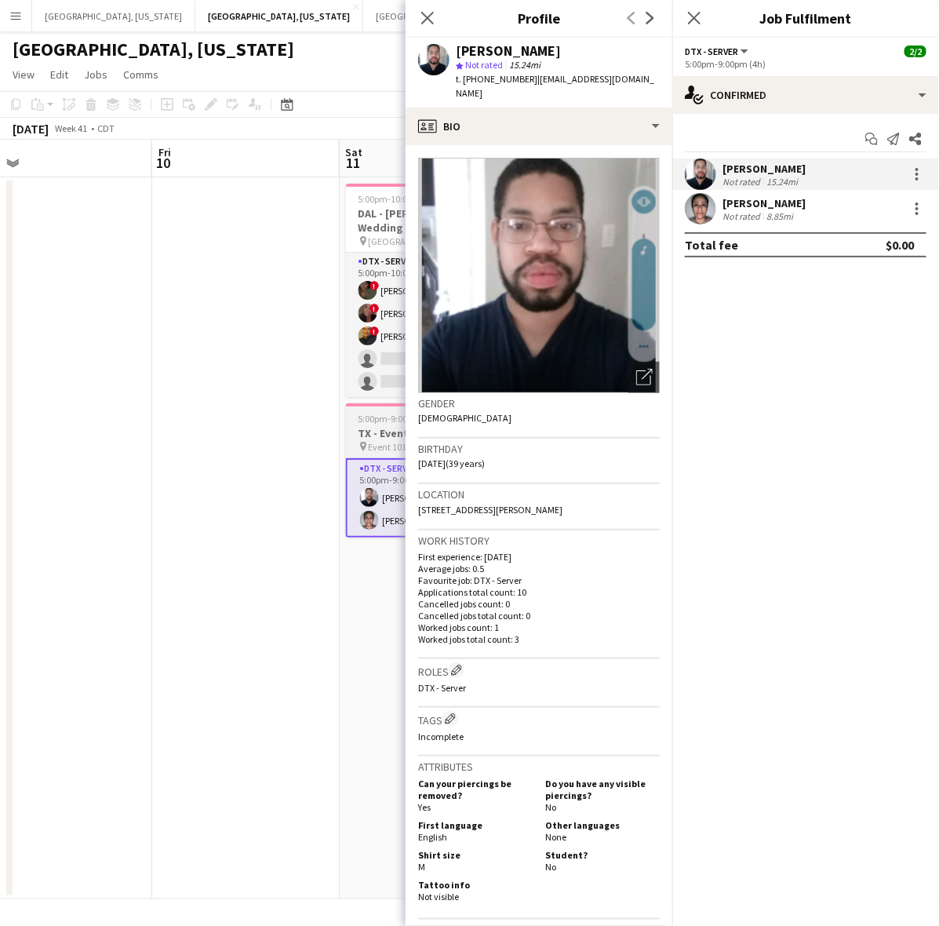
click at [374, 426] on h3 "TX - Event1013 - 10.11.25" at bounding box center [434, 433] width 176 height 14
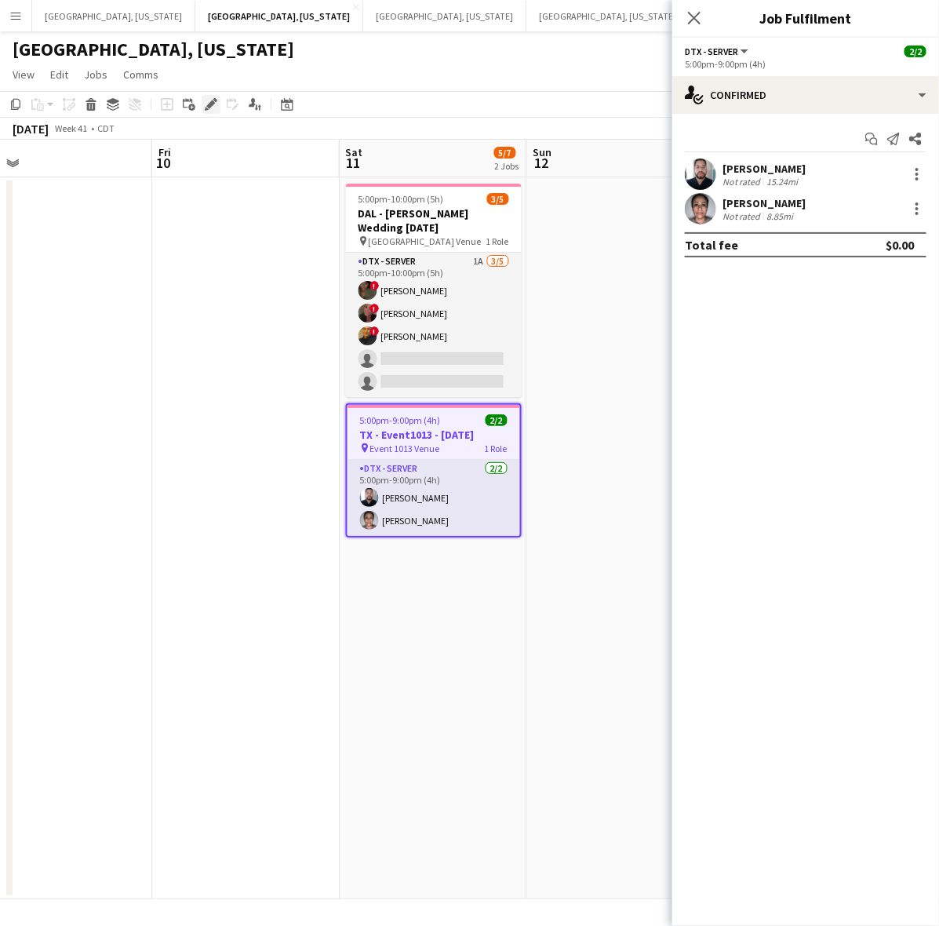
click at [209, 98] on icon "Edit" at bounding box center [211, 104] width 13 height 13
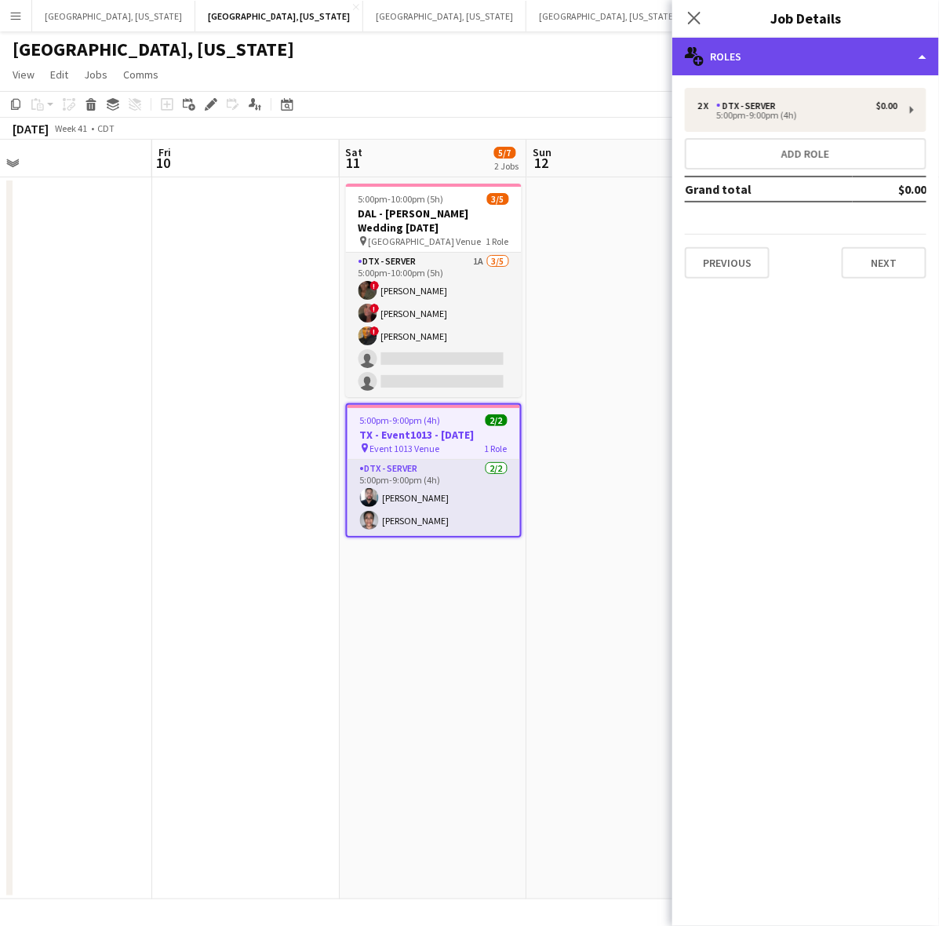
click at [732, 61] on div "multiple-users-add Roles" at bounding box center [805, 57] width 267 height 38
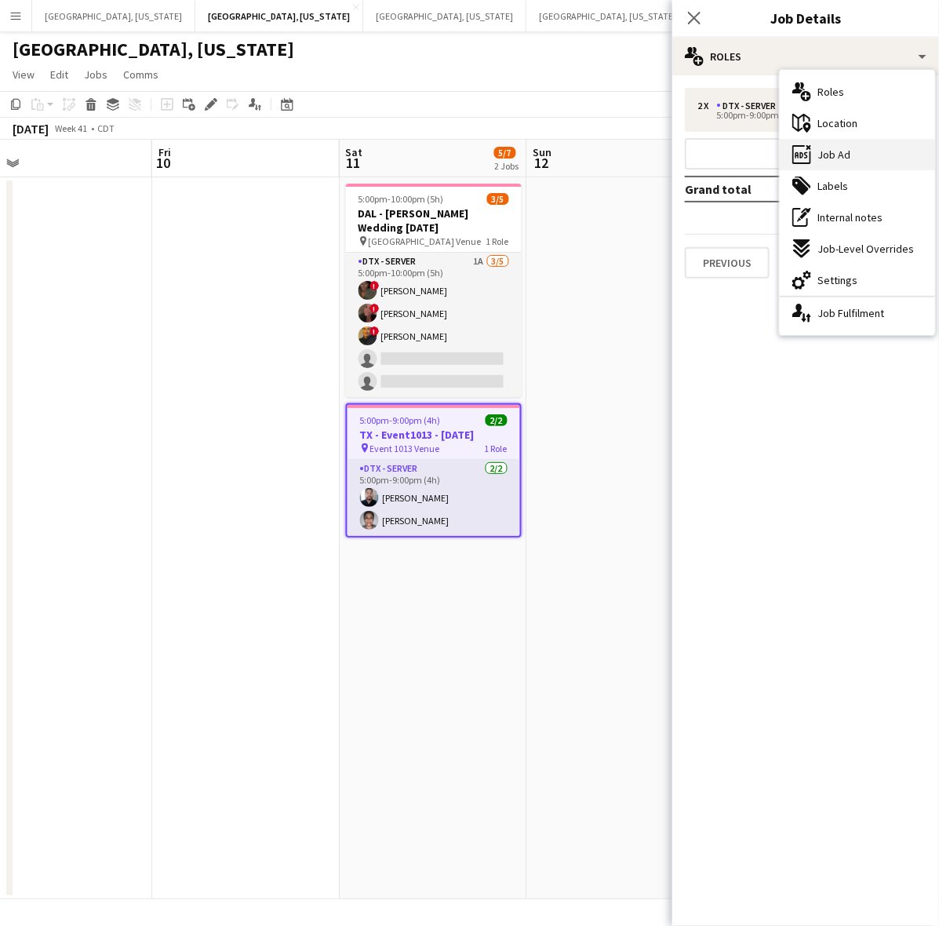
click at [845, 143] on div "ads-window Job Ad" at bounding box center [857, 154] width 155 height 31
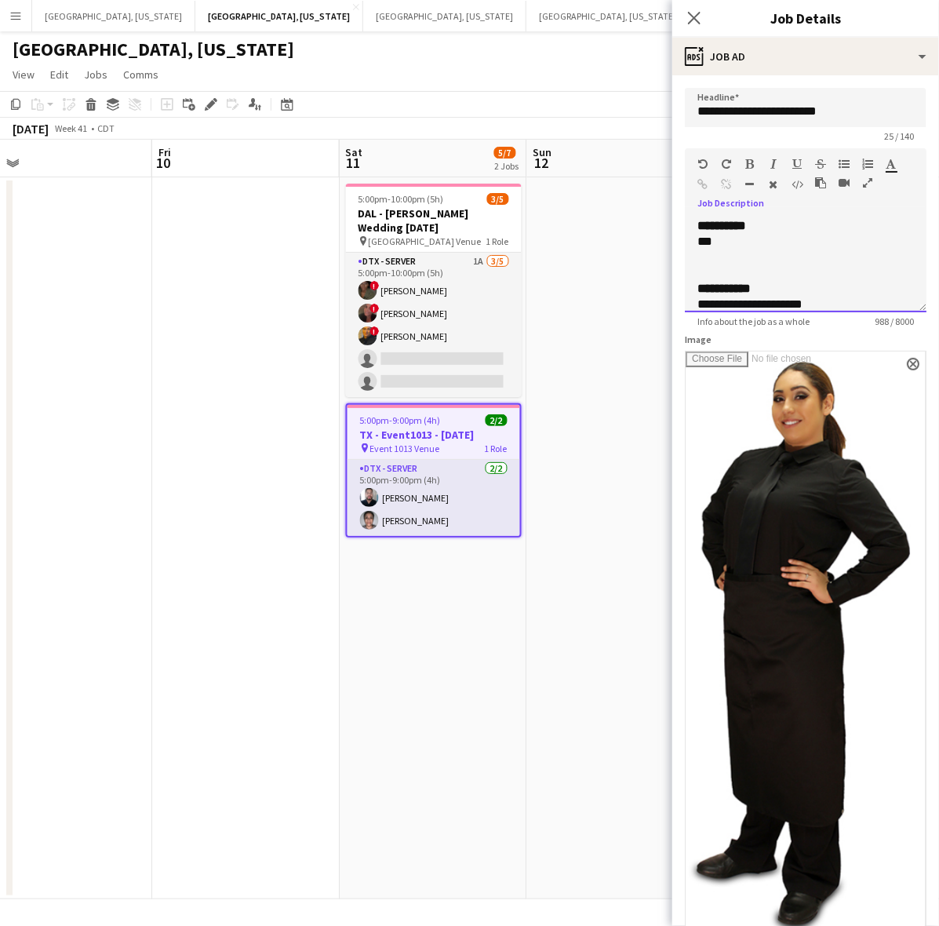
drag, startPoint x: 719, startPoint y: 257, endPoint x: 681, endPoint y: 264, distance: 38.9
click at [681, 264] on form "**********" at bounding box center [805, 740] width 267 height 1305
click at [734, 238] on div "***" at bounding box center [790, 242] width 187 height 16
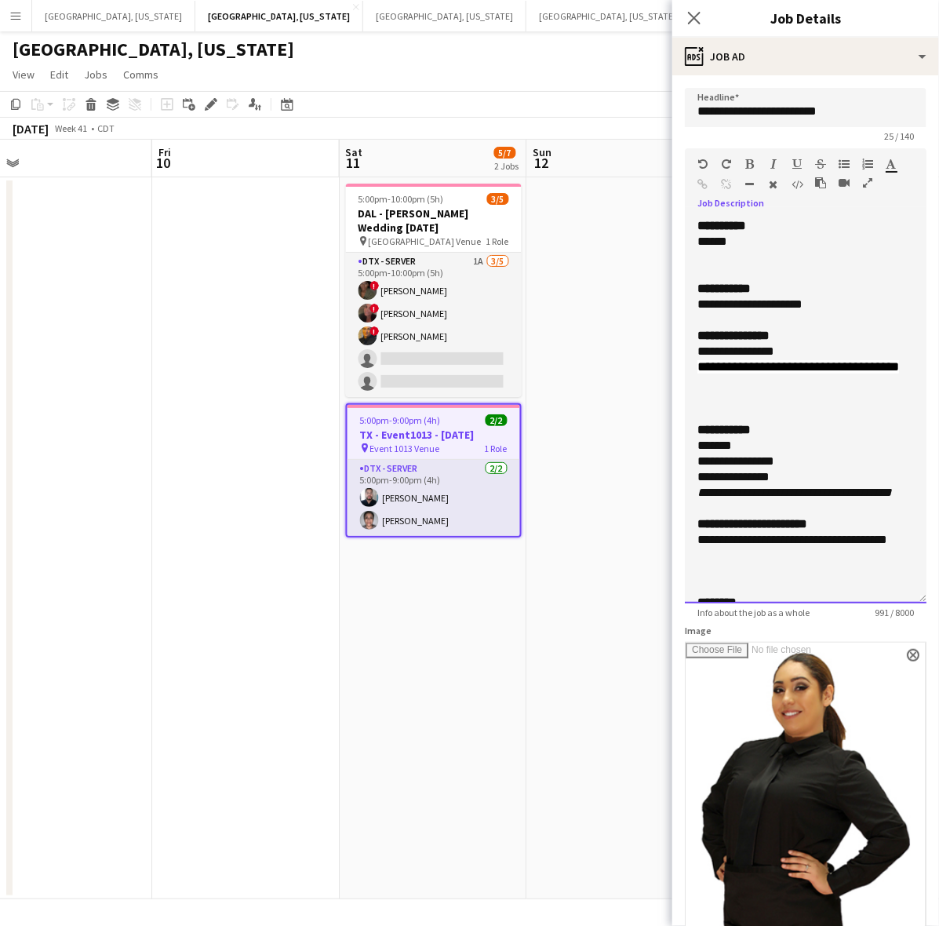
drag, startPoint x: 902, startPoint y: 307, endPoint x: 883, endPoint y: 829, distance: 522.8
click at [891, 603] on div "**********" at bounding box center [806, 410] width 242 height 385
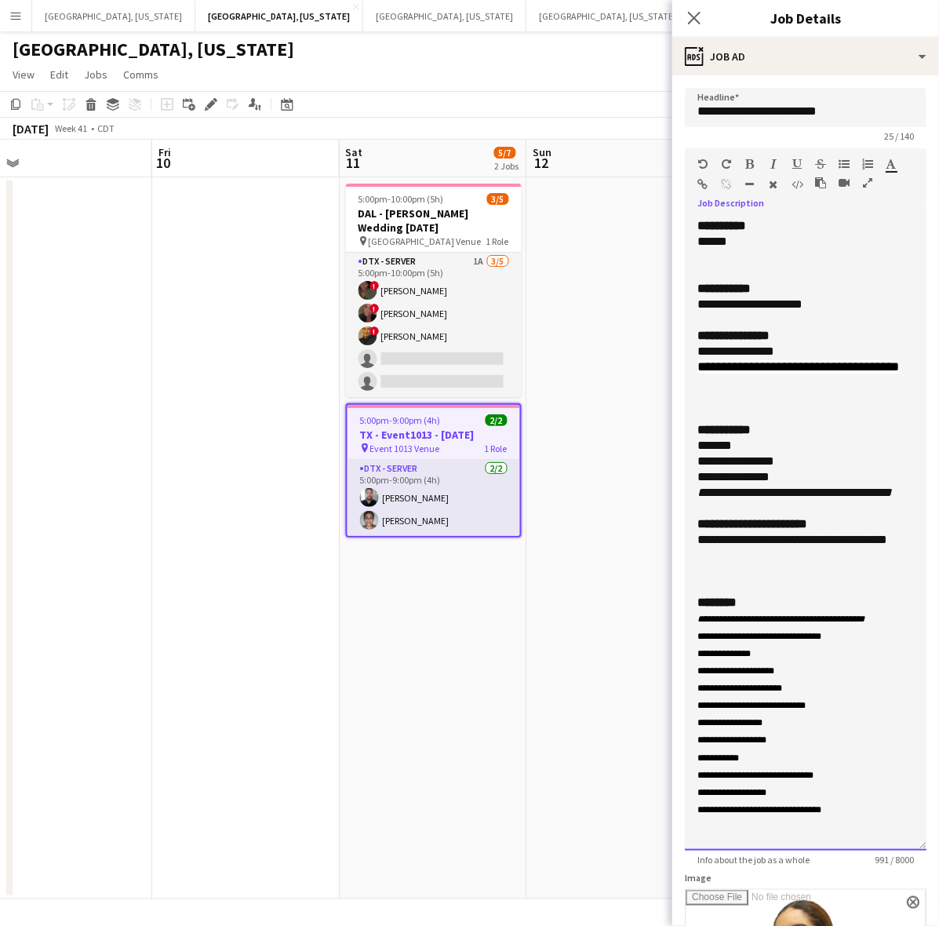
drag, startPoint x: 822, startPoint y: 304, endPoint x: 695, endPoint y: 304, distance: 127.1
click at [695, 304] on div "**********" at bounding box center [806, 534] width 242 height 632
copy div "**********"
drag, startPoint x: 790, startPoint y: 382, endPoint x: 671, endPoint y: 357, distance: 121.1
click at [671, 357] on body "Menu Boards Boards Boards All jobs Status Workforce Workforce My Workforce Recr…" at bounding box center [469, 463] width 939 height 926
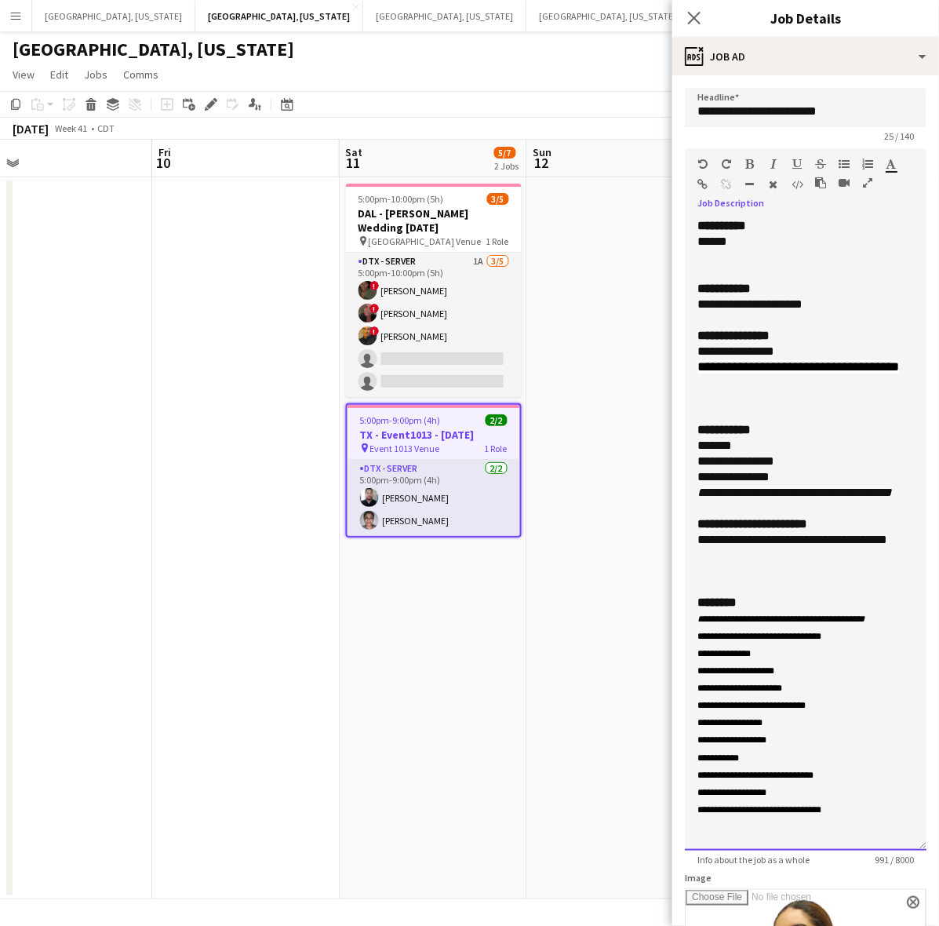
copy div "**********"
drag, startPoint x: 749, startPoint y: 584, endPoint x: 679, endPoint y: 570, distance: 72.0
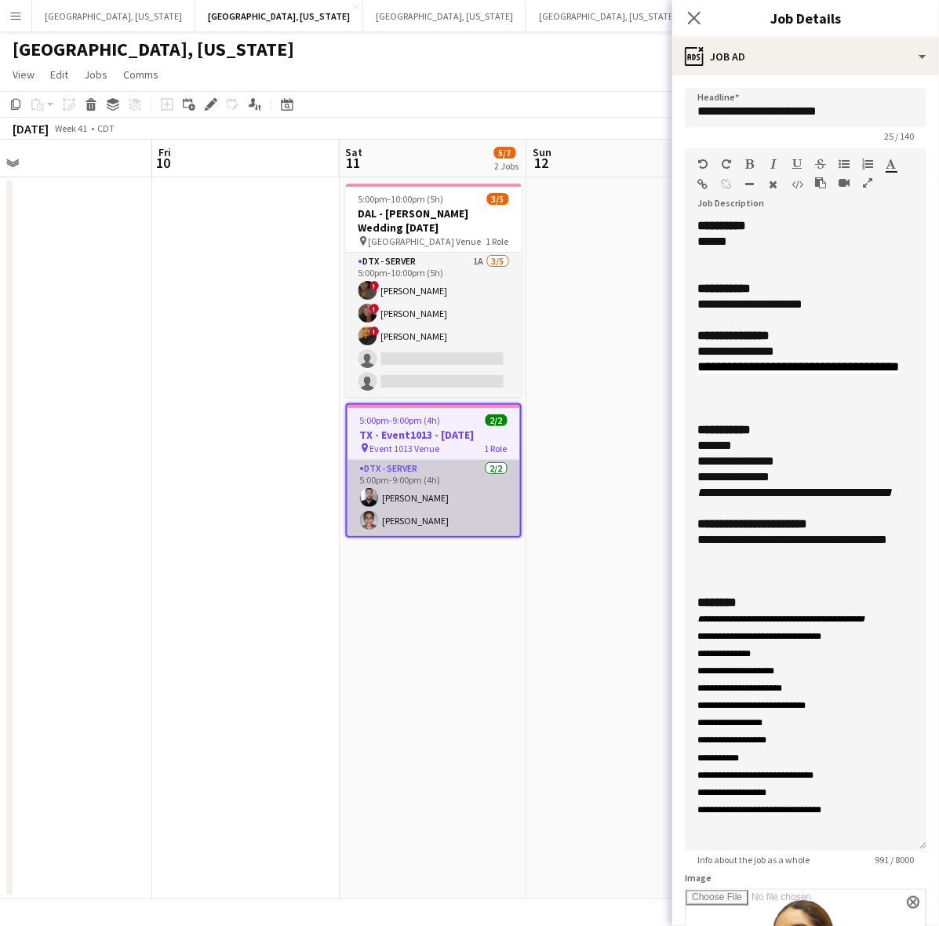
click at [435, 463] on app-card-role "DTX - Server 2/2 5:00pm-9:00pm (4h) Joshua Pressley María Vargas" at bounding box center [434, 498] width 173 height 76
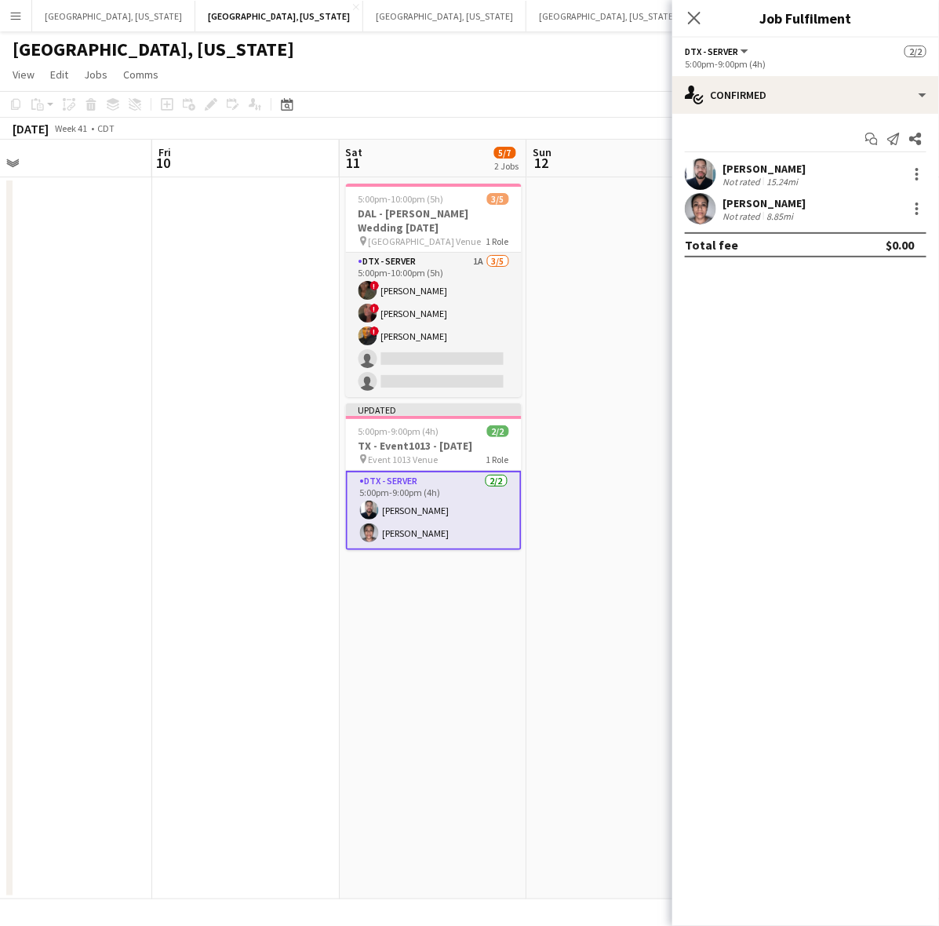
click at [745, 162] on div "Joshua Pressley" at bounding box center [763, 169] width 83 height 14
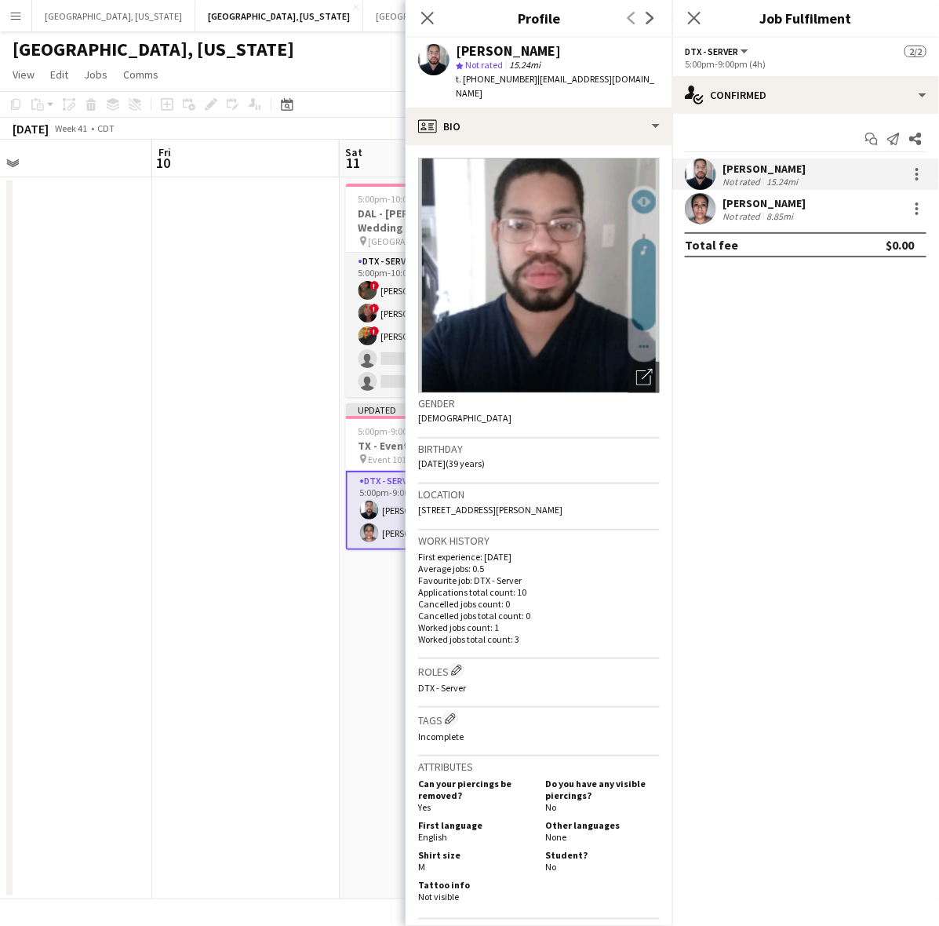
click at [504, 78] on span "t. +19452606701" at bounding box center [497, 79] width 82 height 12
drag, startPoint x: 726, startPoint y: 213, endPoint x: 606, endPoint y: 142, distance: 138.6
click at [726, 213] on div "Not rated" at bounding box center [742, 216] width 41 height 12
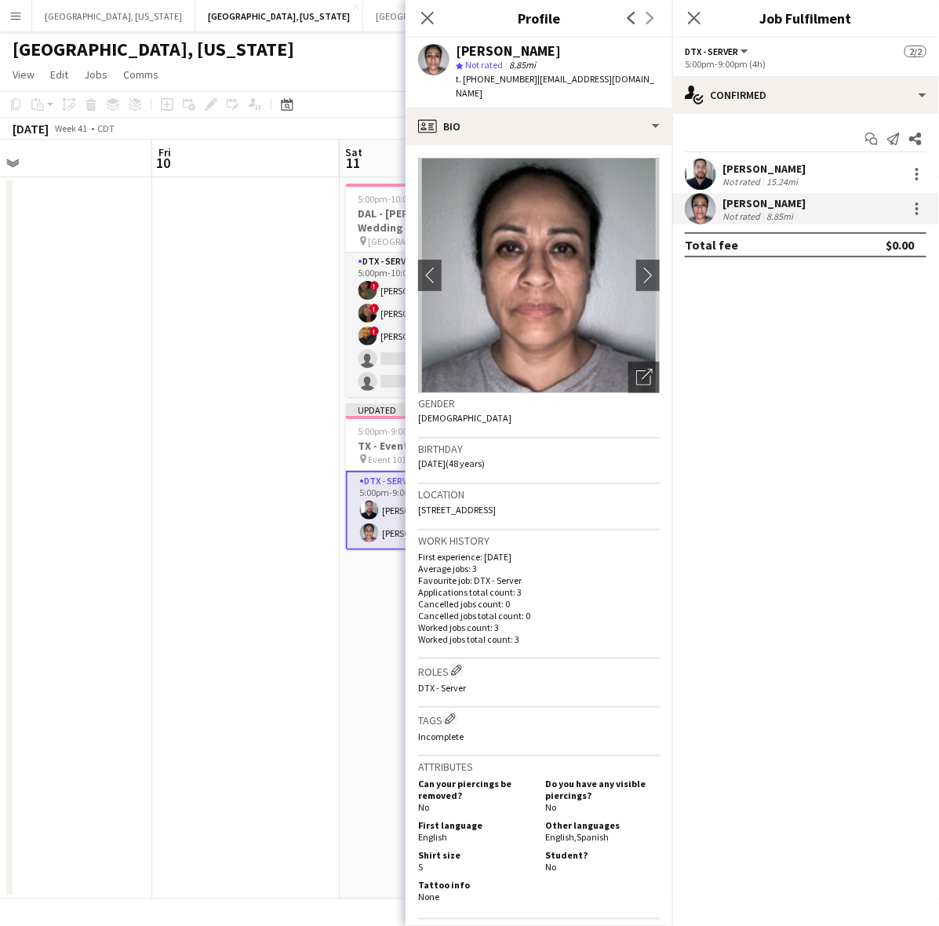
click at [484, 77] on span "t. +12147012583" at bounding box center [497, 79] width 82 height 12
click at [177, 468] on app-date-cell at bounding box center [245, 538] width 187 height 722
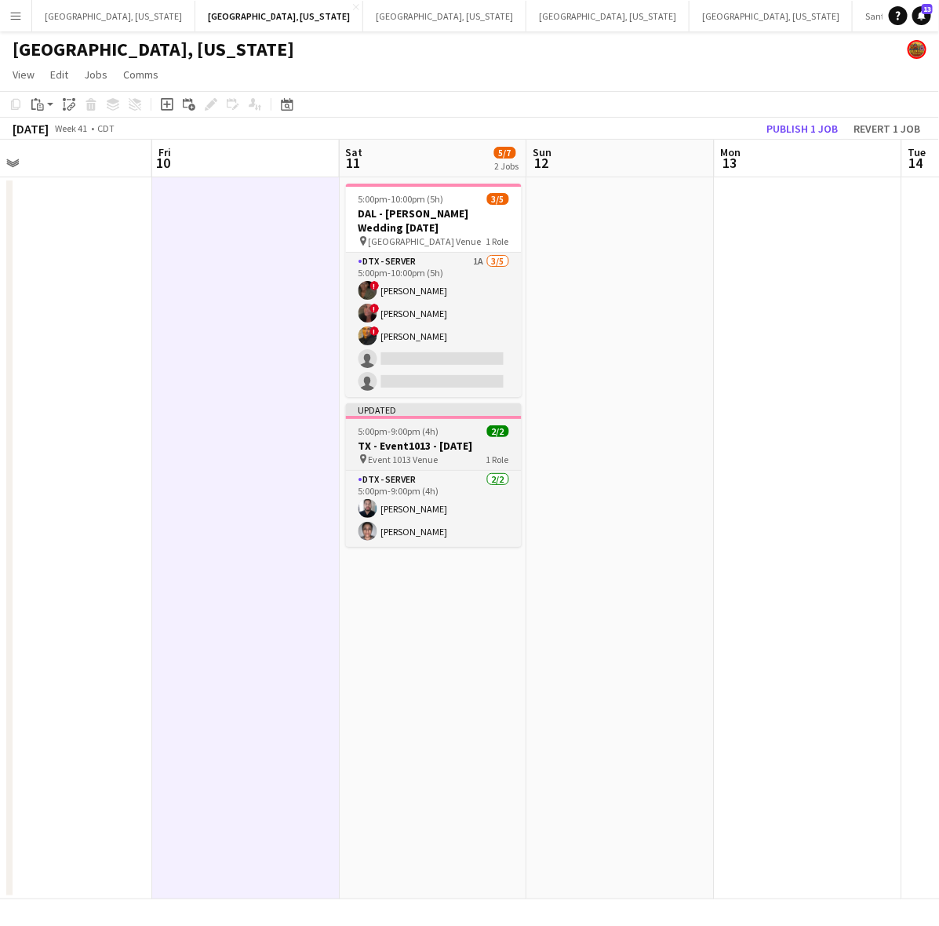
click at [409, 439] on h3 "TX - Event1013 - 10.11.25" at bounding box center [434, 446] width 176 height 14
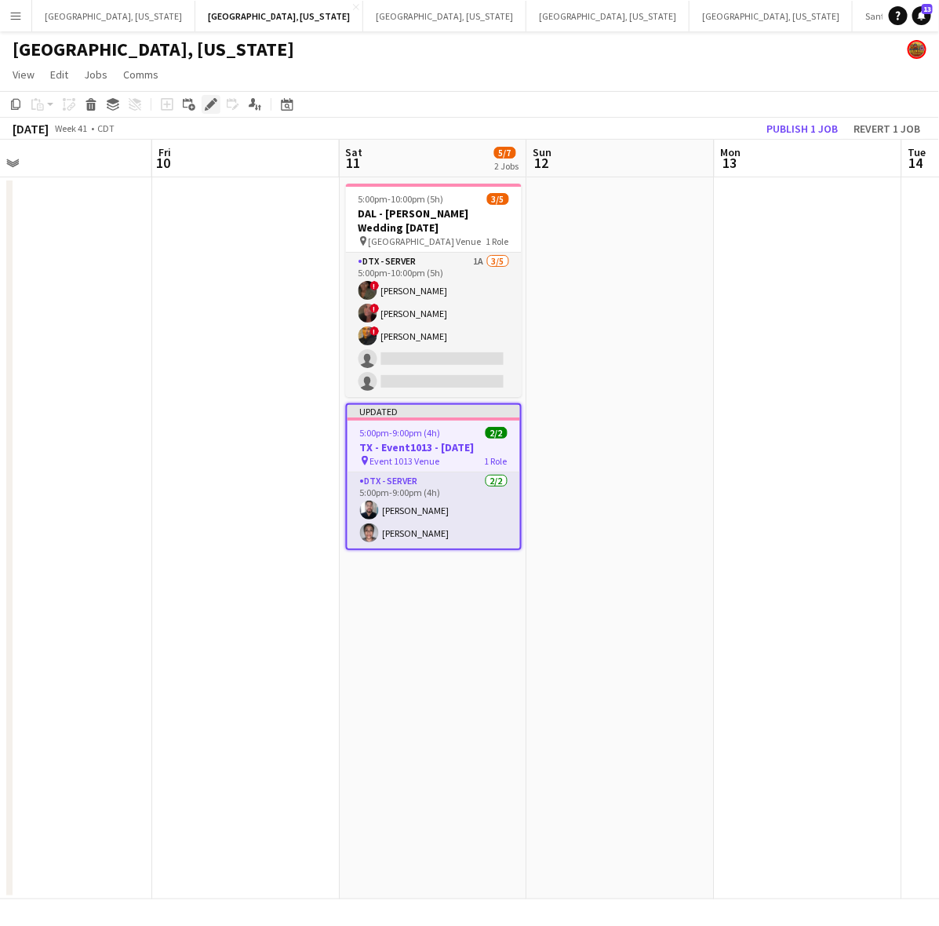
click at [209, 99] on icon "Edit" at bounding box center [211, 104] width 13 height 13
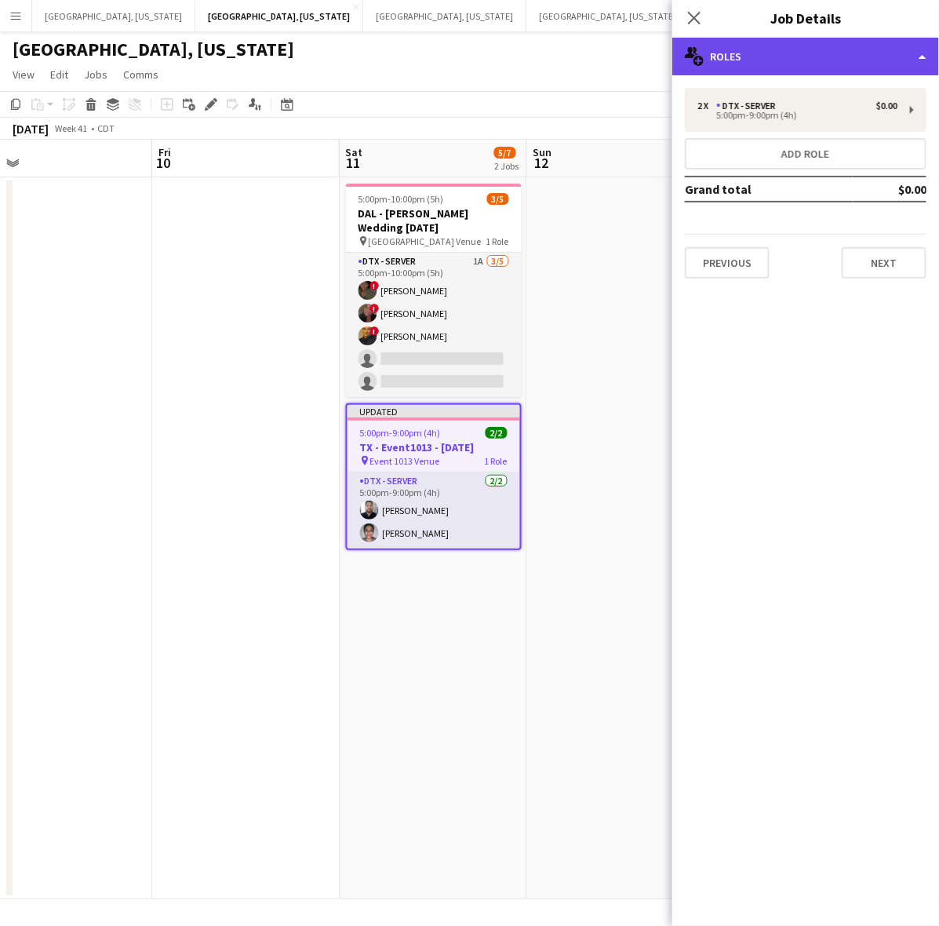
click at [773, 49] on div "multiple-users-add Roles" at bounding box center [805, 57] width 267 height 38
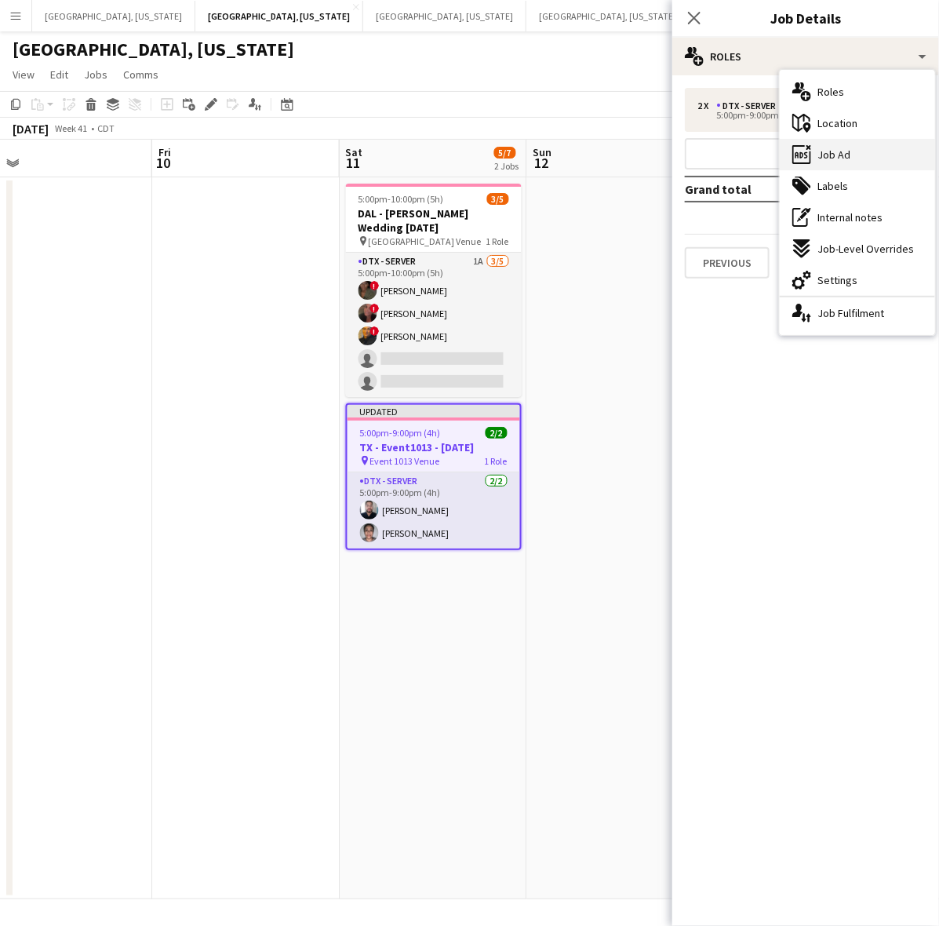
click at [872, 155] on div "ads-window Job Ad" at bounding box center [857, 154] width 155 height 31
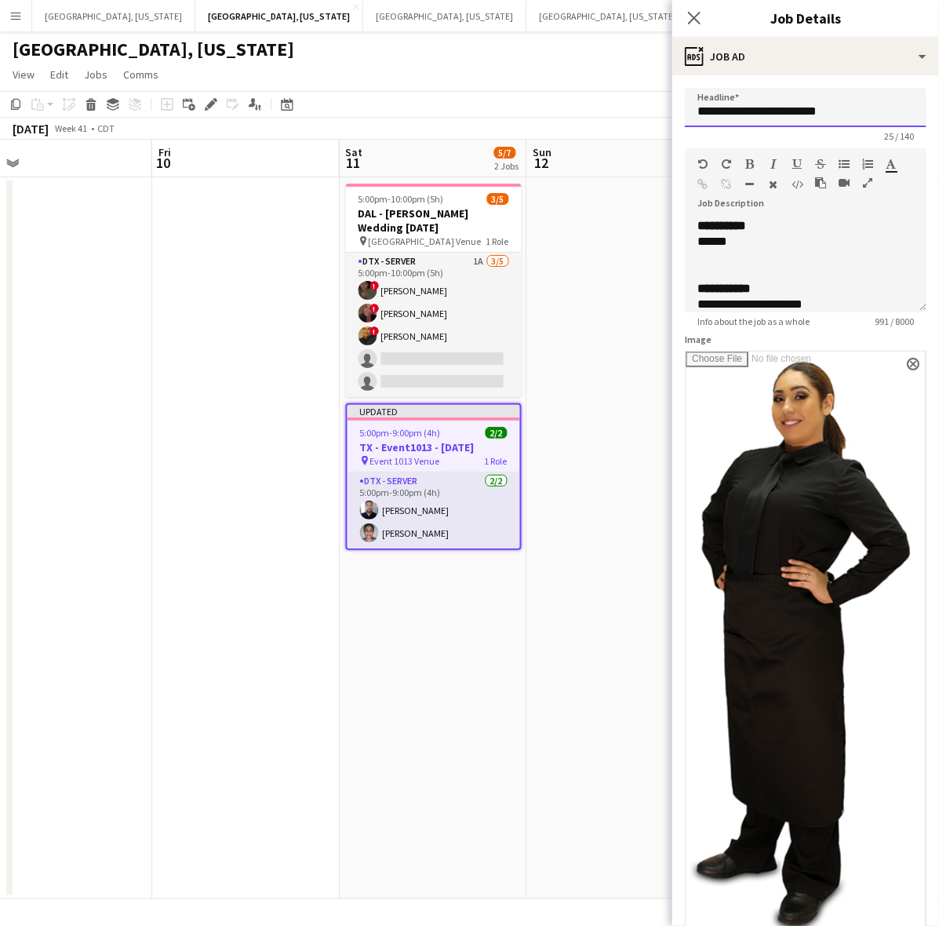
click at [784, 103] on input "**********" at bounding box center [806, 107] width 242 height 39
click at [757, 248] on div "******" at bounding box center [790, 242] width 187 height 16
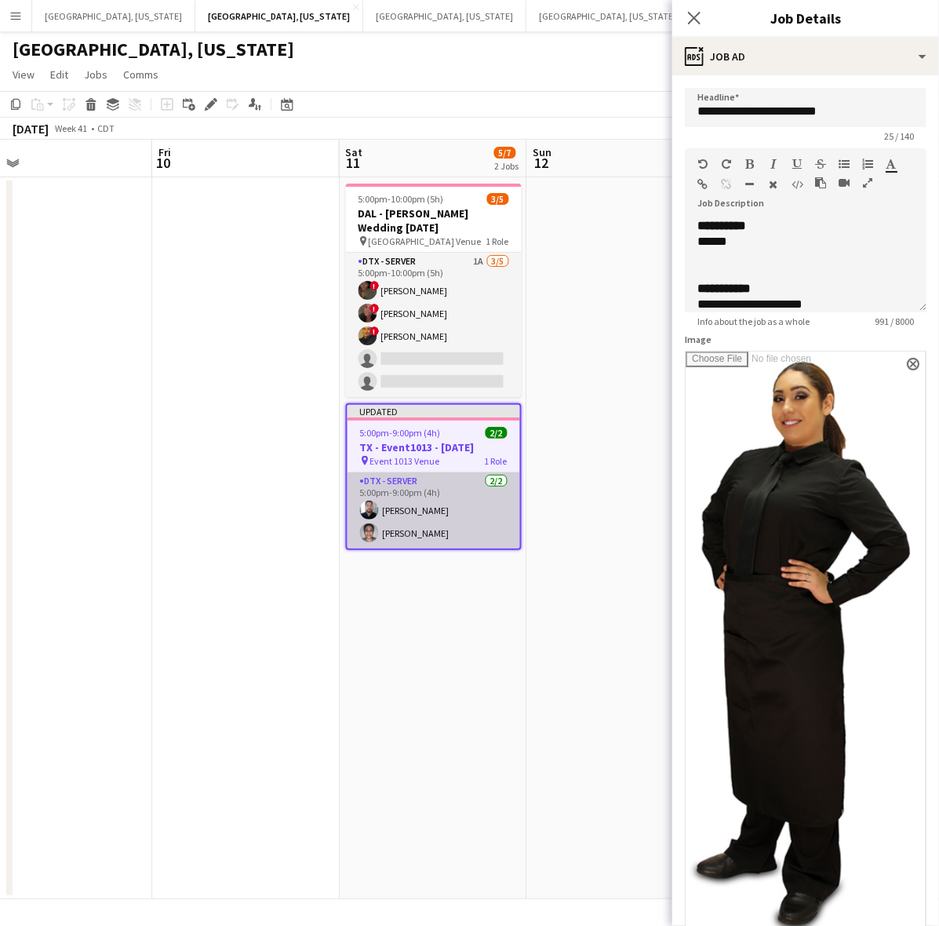
click at [414, 496] on app-card-role "DTX - Server 2/2 5:00pm-9:00pm (4h) Joshua Pressley María Vargas" at bounding box center [434, 510] width 173 height 76
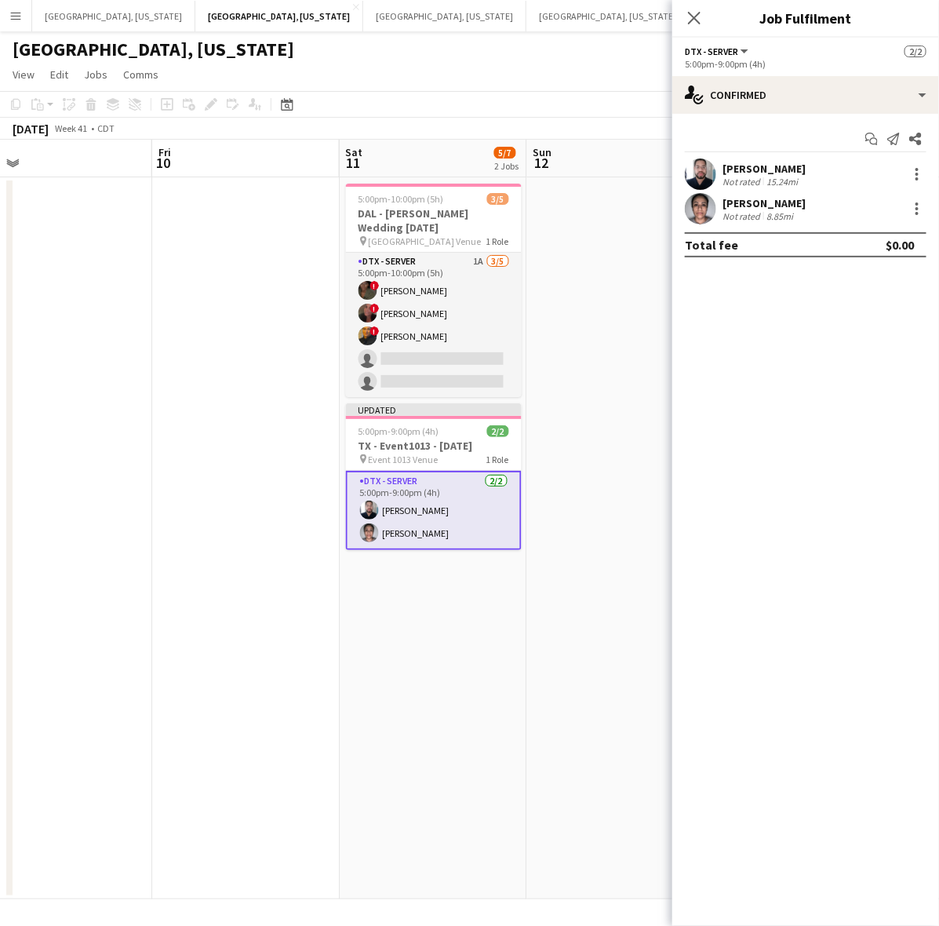
click at [715, 158] on div at bounding box center [700, 173] width 31 height 31
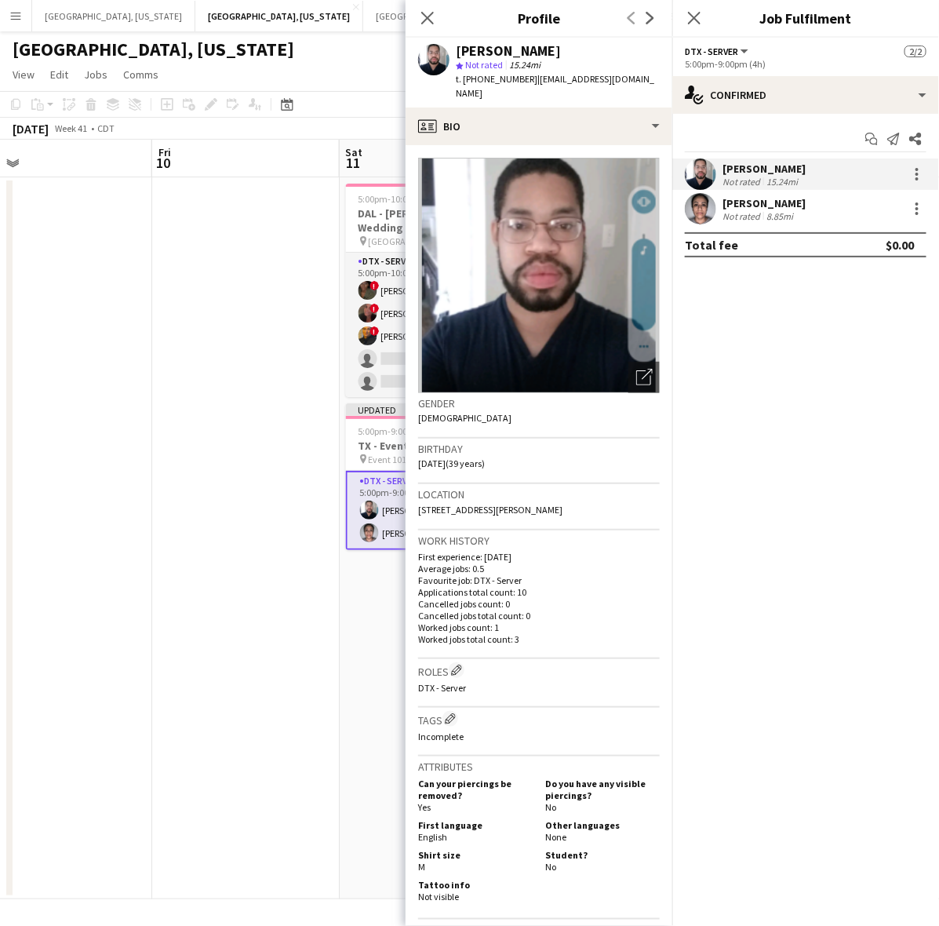
drag, startPoint x: 653, startPoint y: 80, endPoint x: 526, endPoint y: 73, distance: 127.3
click at [526, 73] on div "Joshua Pressley star Not rated 15.24mi t. +19452606701 | stanleypressley356@gma…" at bounding box center [539, 73] width 267 height 70
click at [762, 205] on div "María Vargas" at bounding box center [763, 203] width 83 height 14
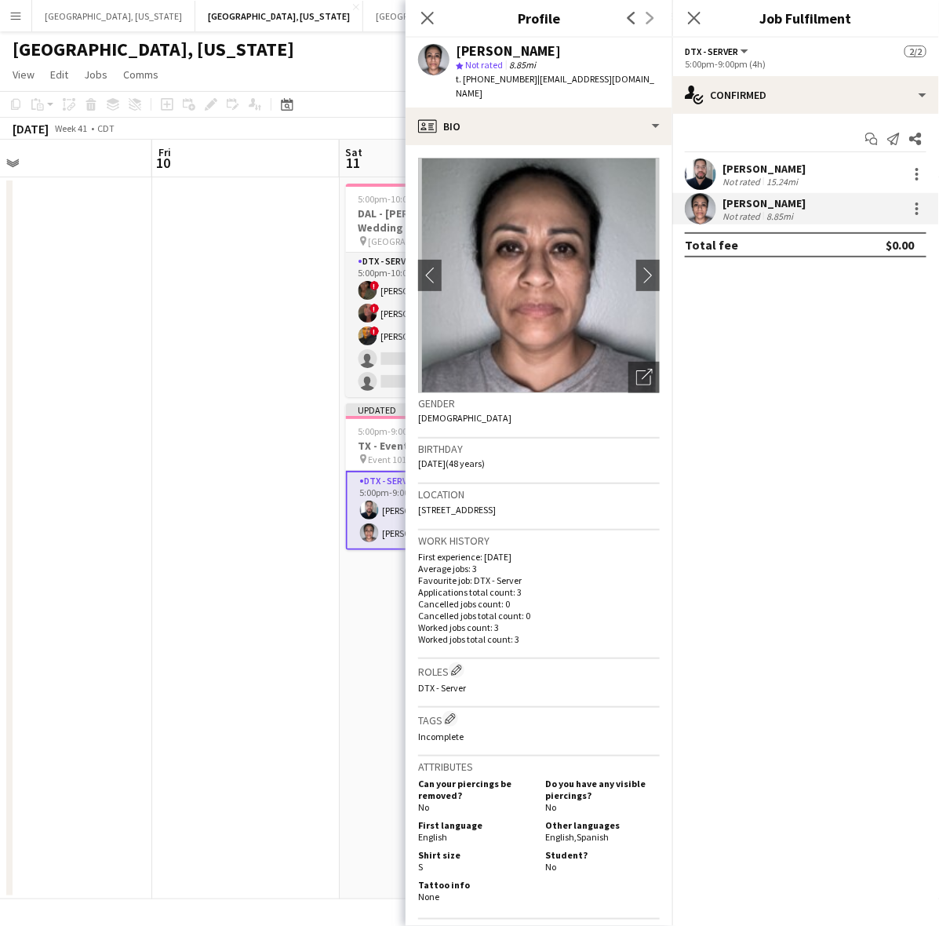
drag, startPoint x: 653, startPoint y: 81, endPoint x: 620, endPoint y: 85, distance: 33.2
click at [589, 84] on span "| mariasoniavargas197@gmail.com" at bounding box center [555, 86] width 198 height 26
drag, startPoint x: 661, startPoint y: 83, endPoint x: 528, endPoint y: 87, distance: 132.6
click at [528, 87] on div "María Vargas star Not rated 8.85mi t. +12147012583 | mariasoniavargas197@gmail.…" at bounding box center [539, 73] width 267 height 70
click at [277, 302] on app-date-cell at bounding box center [245, 538] width 187 height 722
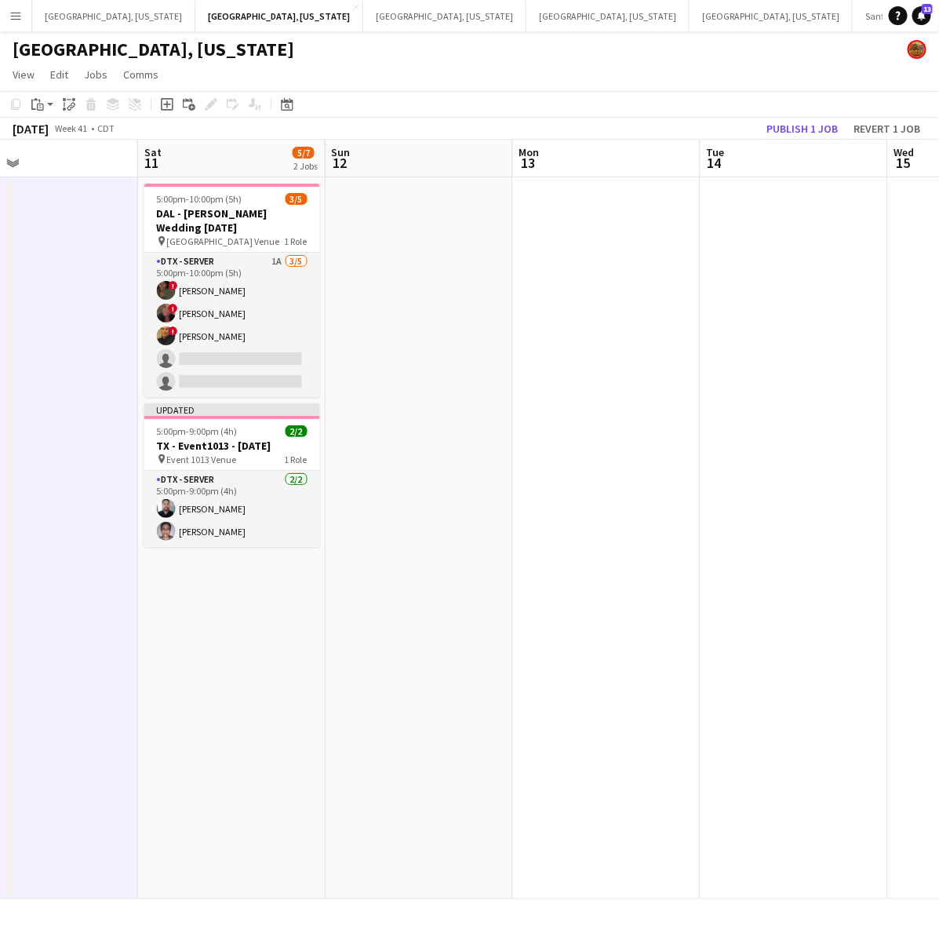
drag, startPoint x: 537, startPoint y: 369, endPoint x: 452, endPoint y: 395, distance: 89.1
click at [452, 395] on app-calendar-viewport "Tue 7 Wed 8 Thu 9 Fri 10 Sat 11 5/7 2 Jobs Sun 12 Mon 13 Tue 14 Wed 15 Thu 16 5…" at bounding box center [469, 519] width 939 height 759
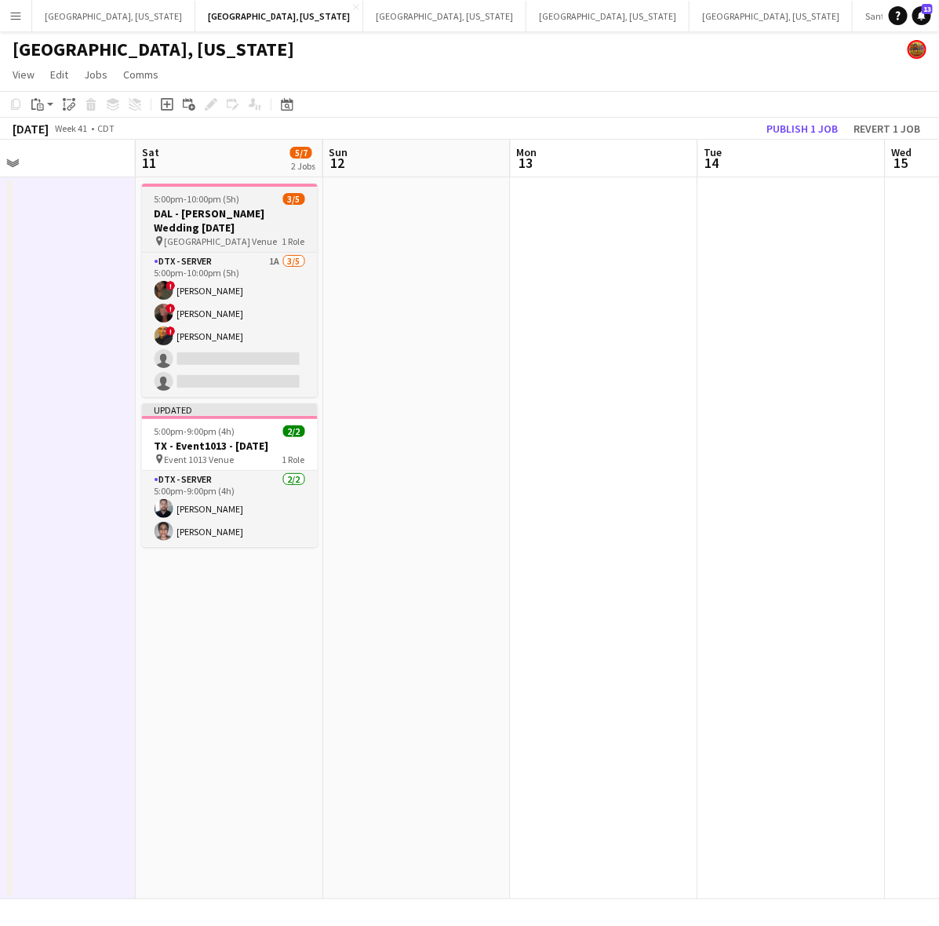
click at [277, 202] on div "5:00pm-10:00pm (5h) 3/5" at bounding box center [230, 199] width 176 height 12
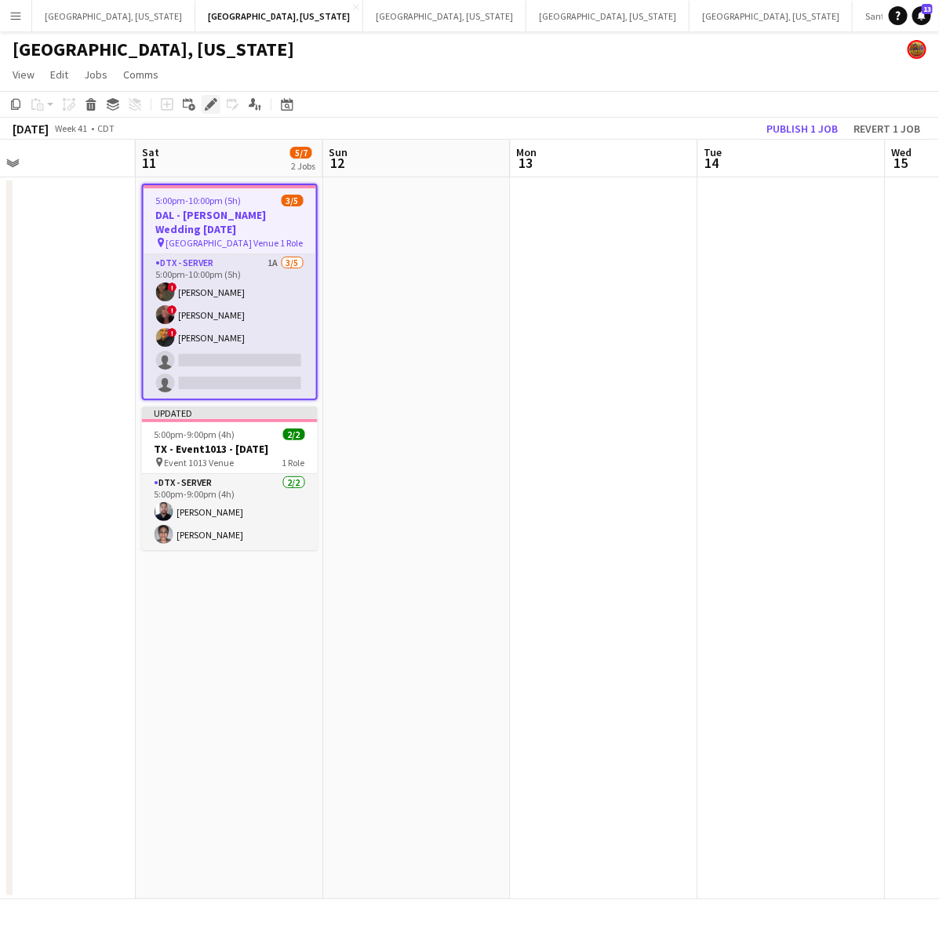
click at [209, 102] on icon "Edit" at bounding box center [211, 104] width 13 height 13
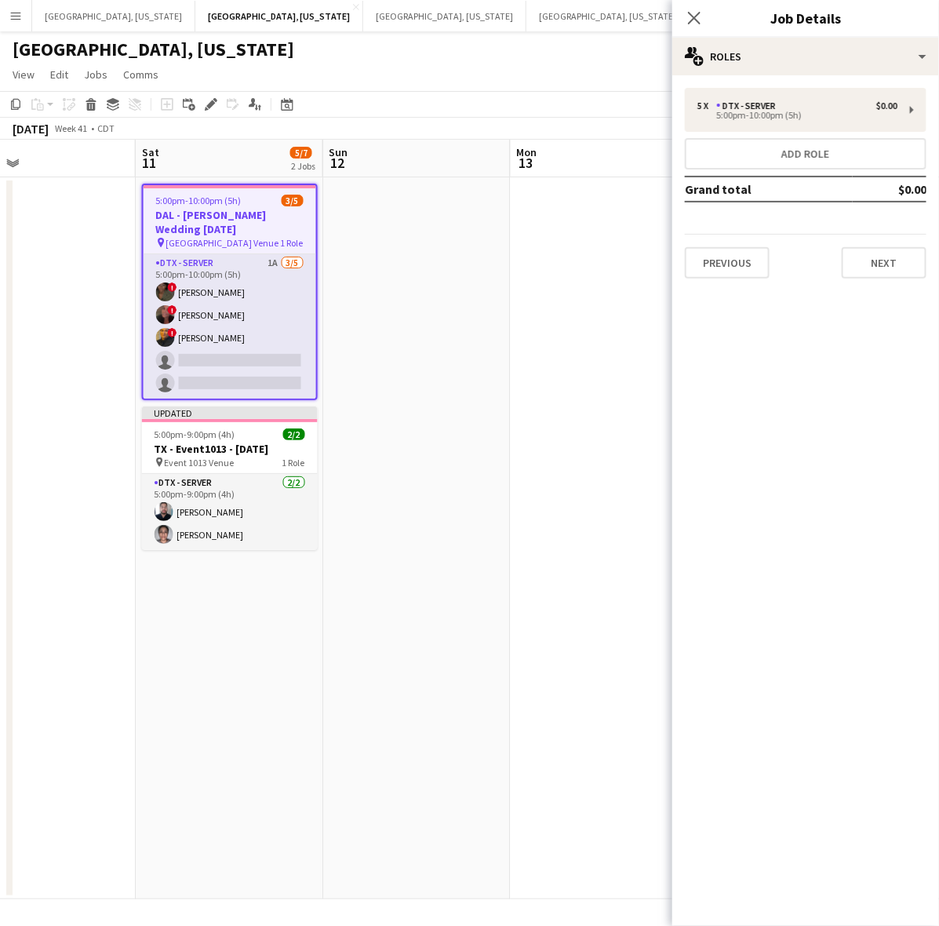
click at [388, 416] on app-date-cell at bounding box center [416, 538] width 187 height 722
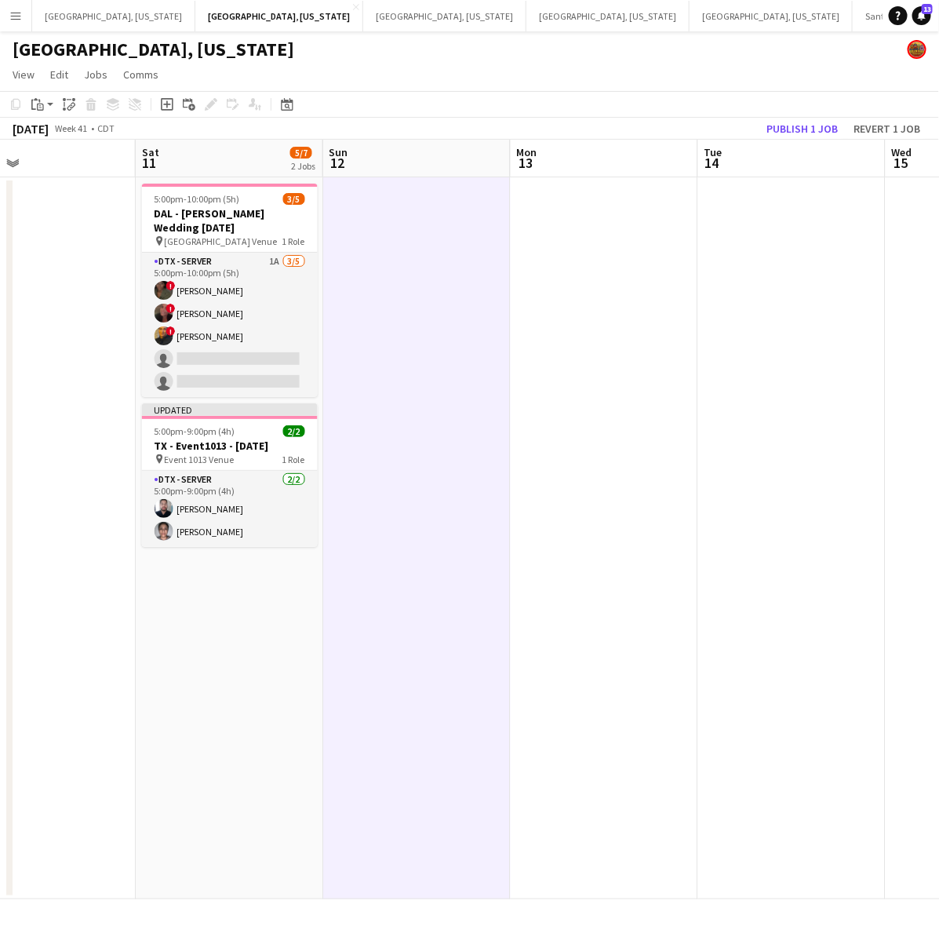
click at [813, 116] on app-toolbar "Copy Paste Paste Ctrl+V Paste with crew Ctrl+Shift+V Paste linked Job Delete Gr…" at bounding box center [469, 104] width 939 height 27
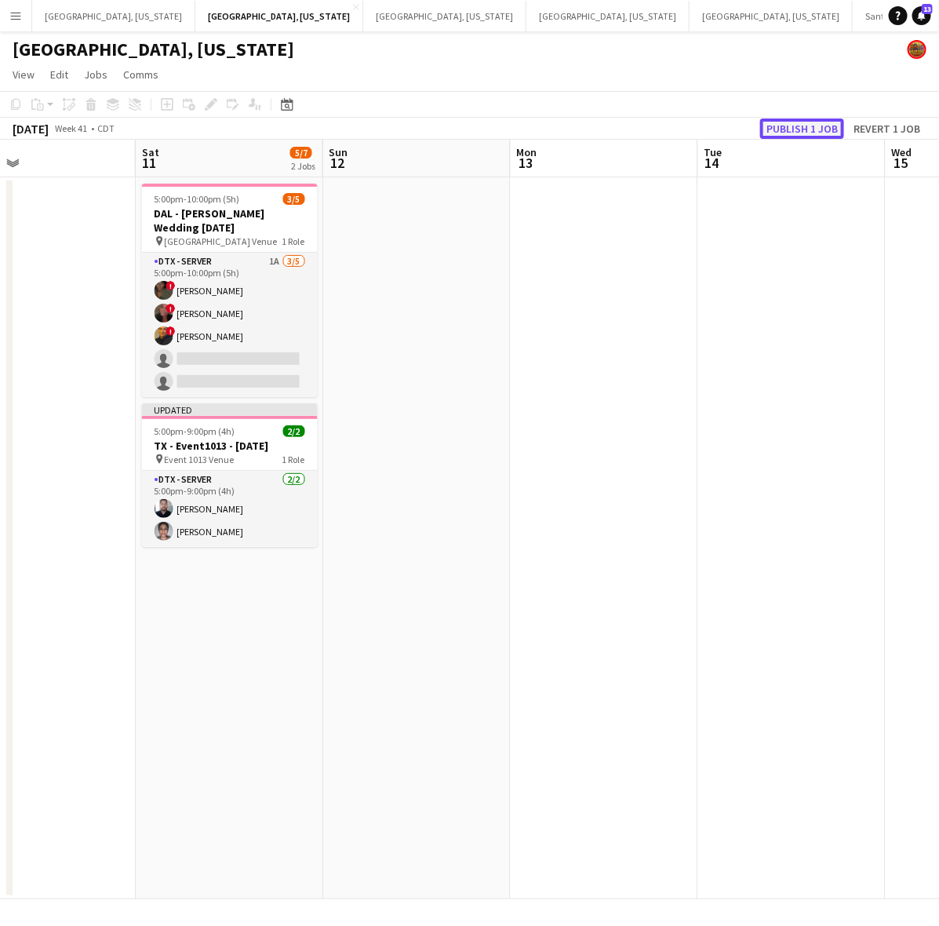
click at [810, 130] on button "Publish 1 job" at bounding box center [802, 128] width 84 height 20
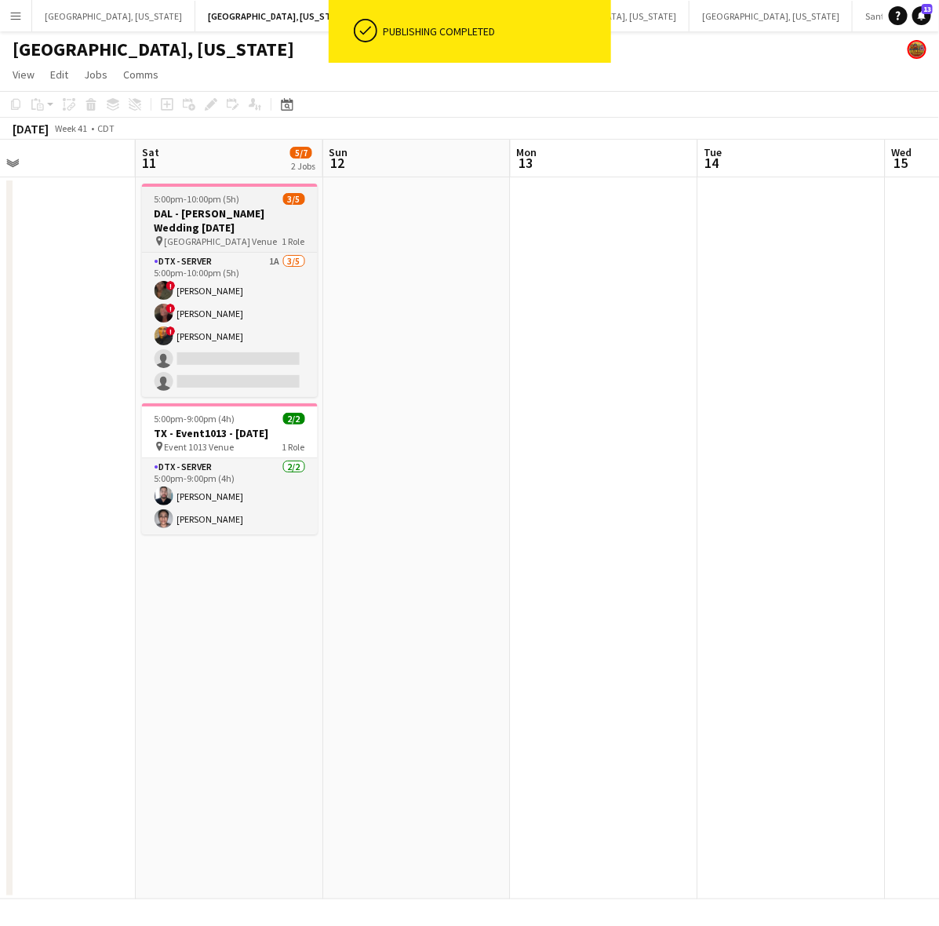
click at [259, 213] on h3 "DAL - HSU Wedding 10.11.25" at bounding box center [230, 220] width 176 height 28
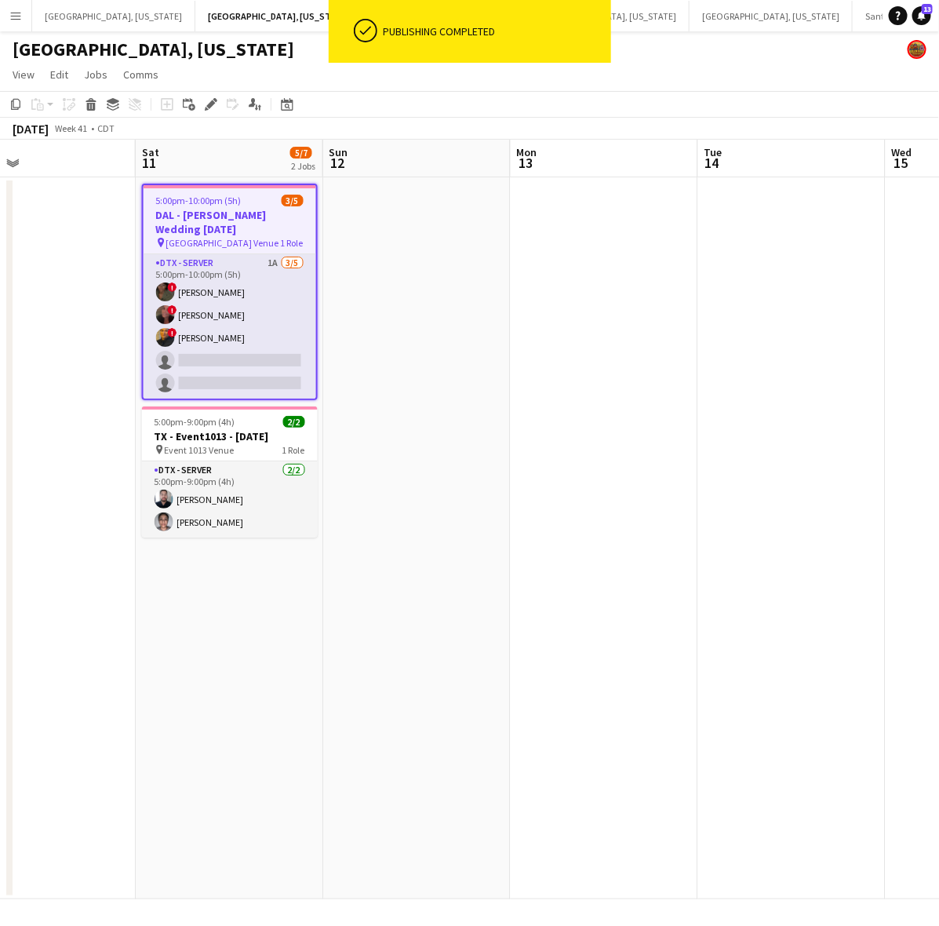
click at [209, 102] on icon "Edit" at bounding box center [211, 104] width 13 height 13
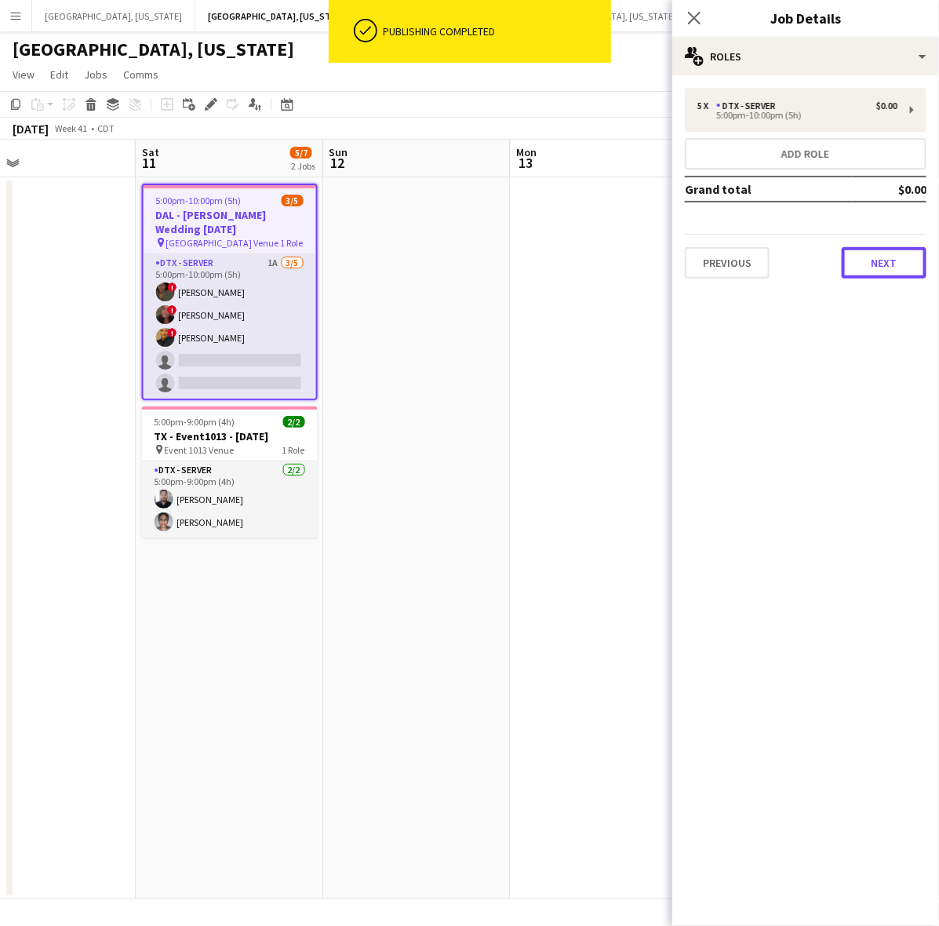
drag, startPoint x: 877, startPoint y: 253, endPoint x: 884, endPoint y: 259, distance: 9.4
click at [879, 253] on button "Next" at bounding box center [884, 262] width 85 height 31
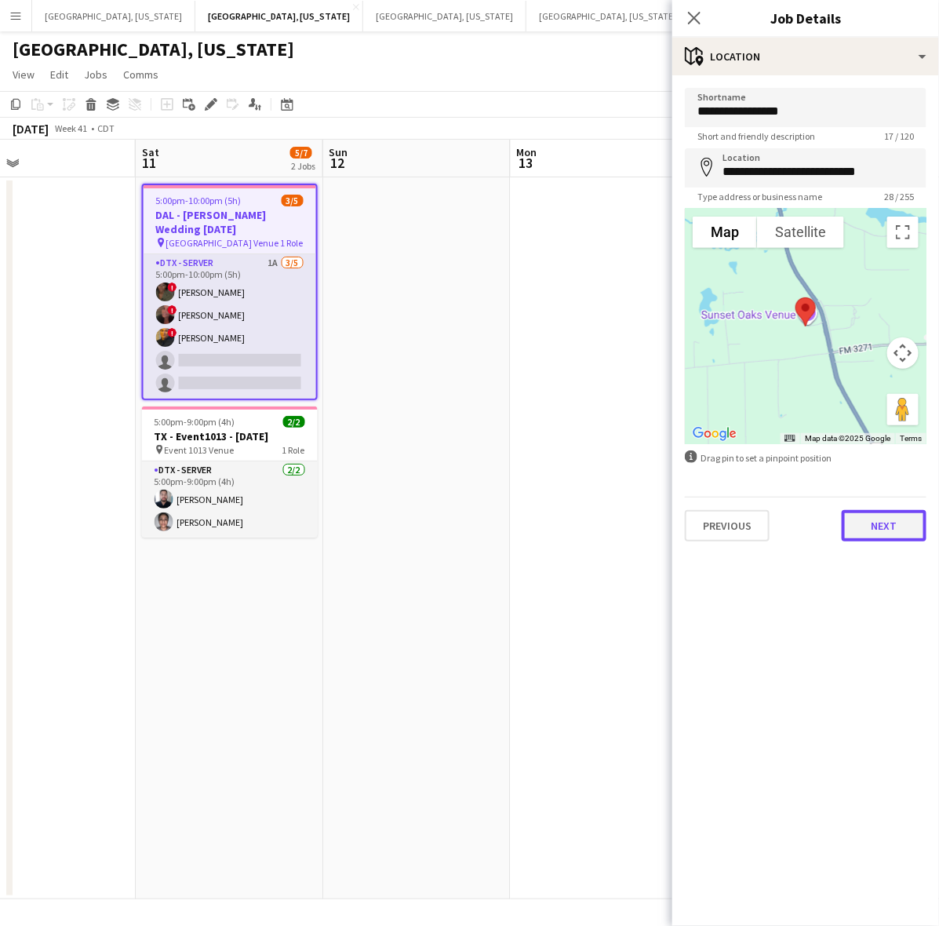
click at [912, 526] on button "Next" at bounding box center [884, 525] width 85 height 31
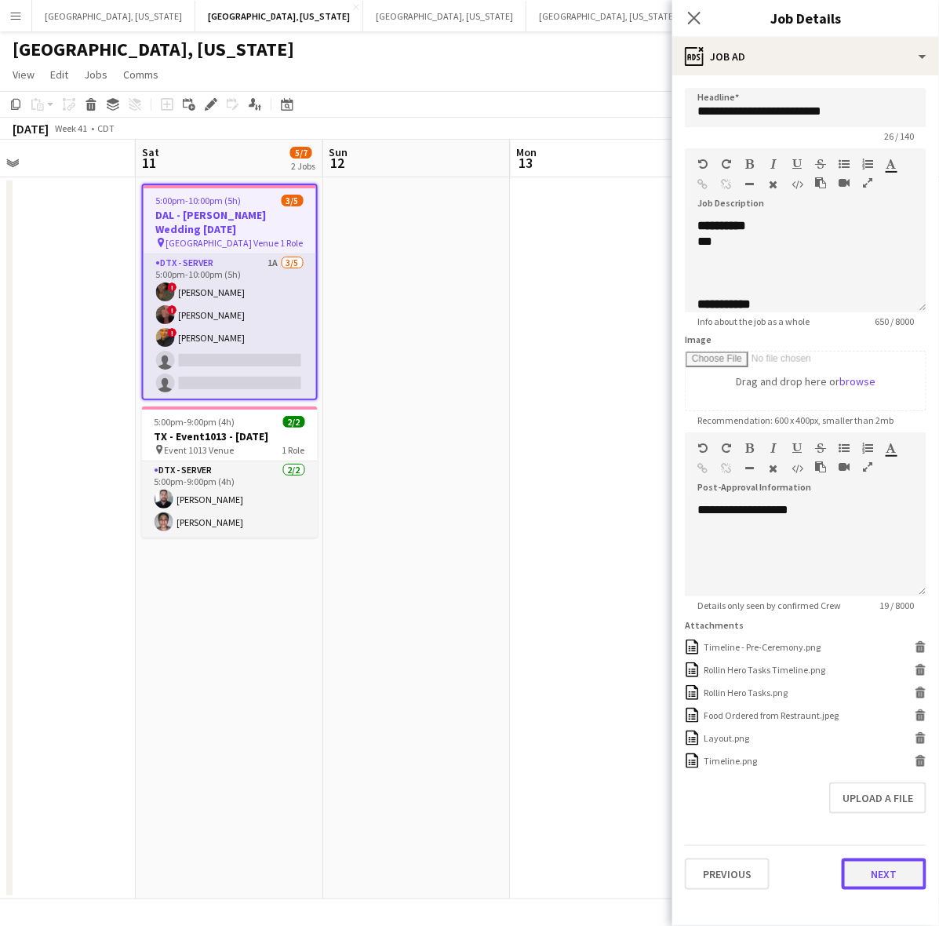
click at [880, 883] on button "Next" at bounding box center [884, 873] width 85 height 31
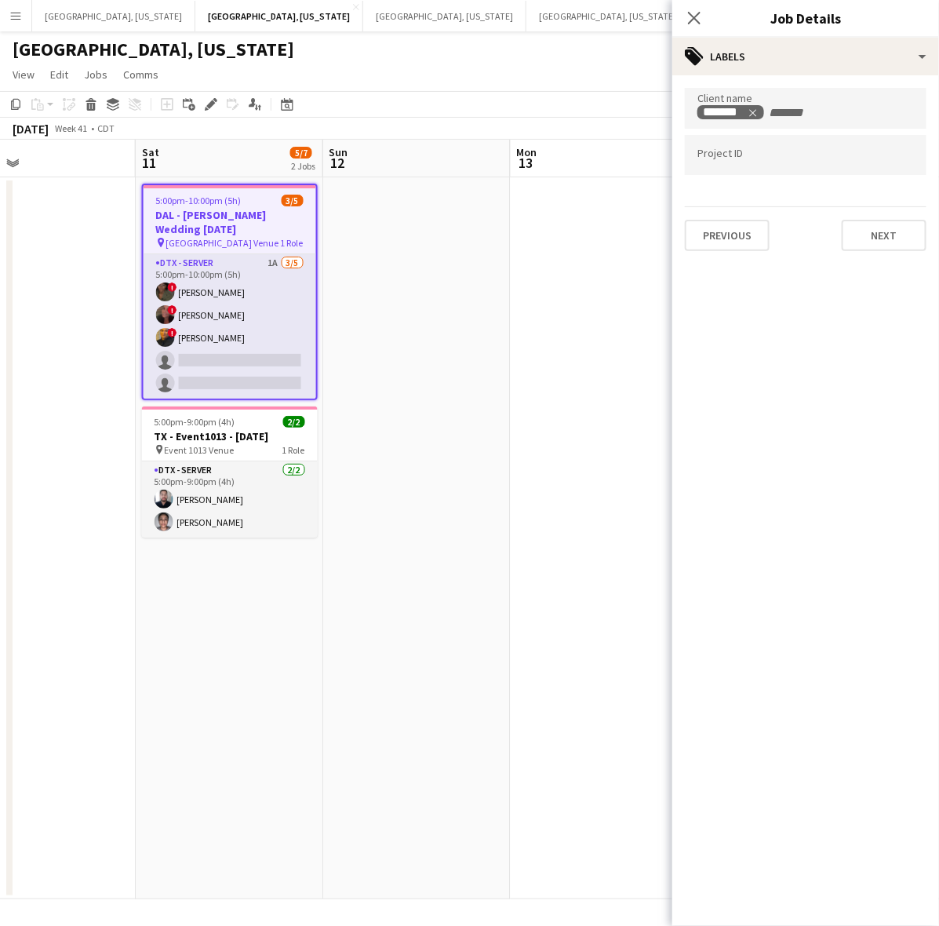
drag, startPoint x: 264, startPoint y: 217, endPoint x: 260, endPoint y: 210, distance: 8.1
click at [264, 217] on h3 "DAL - HSU Wedding 10.11.25" at bounding box center [230, 222] width 173 height 28
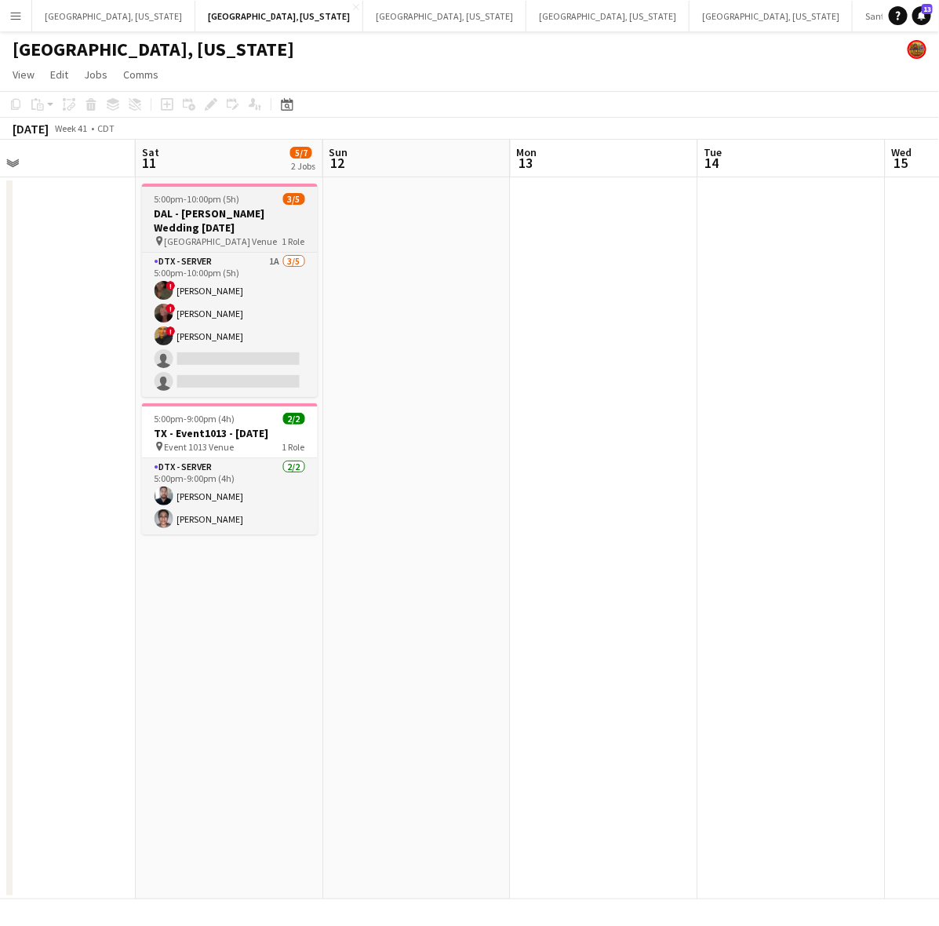
click at [257, 206] on h3 "DAL - HSU Wedding 10.11.25" at bounding box center [230, 220] width 176 height 28
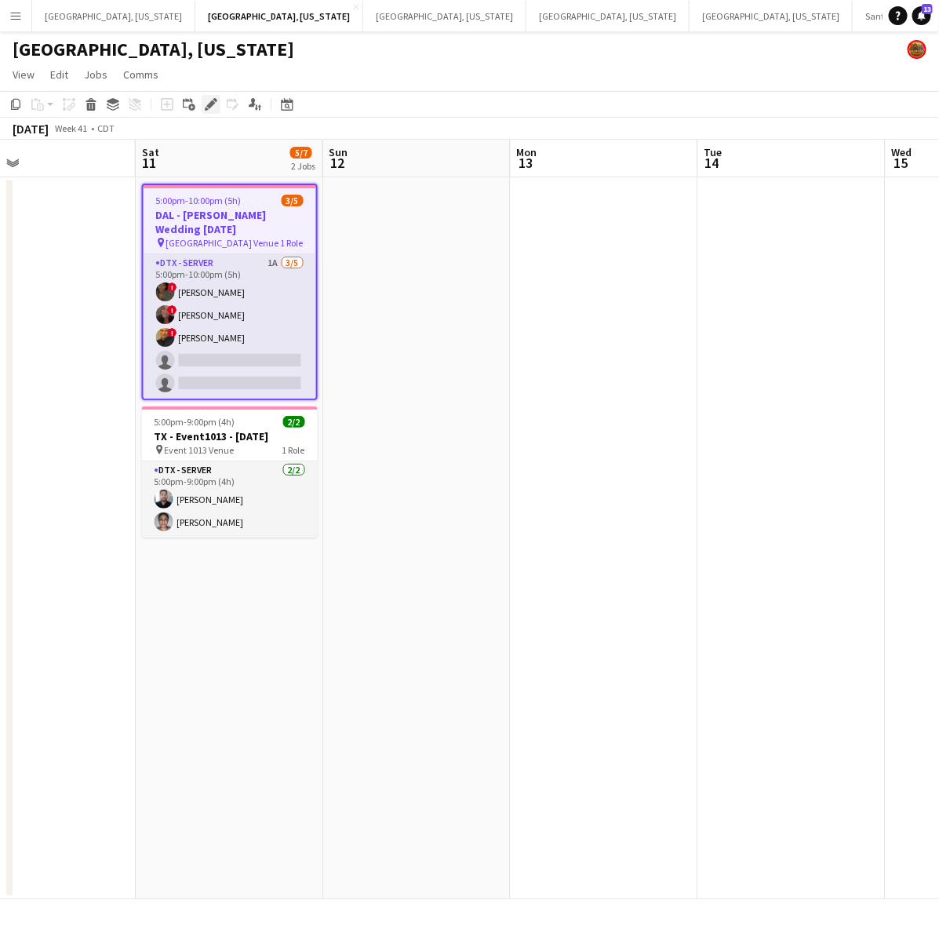
click at [205, 103] on icon "Edit" at bounding box center [211, 104] width 13 height 13
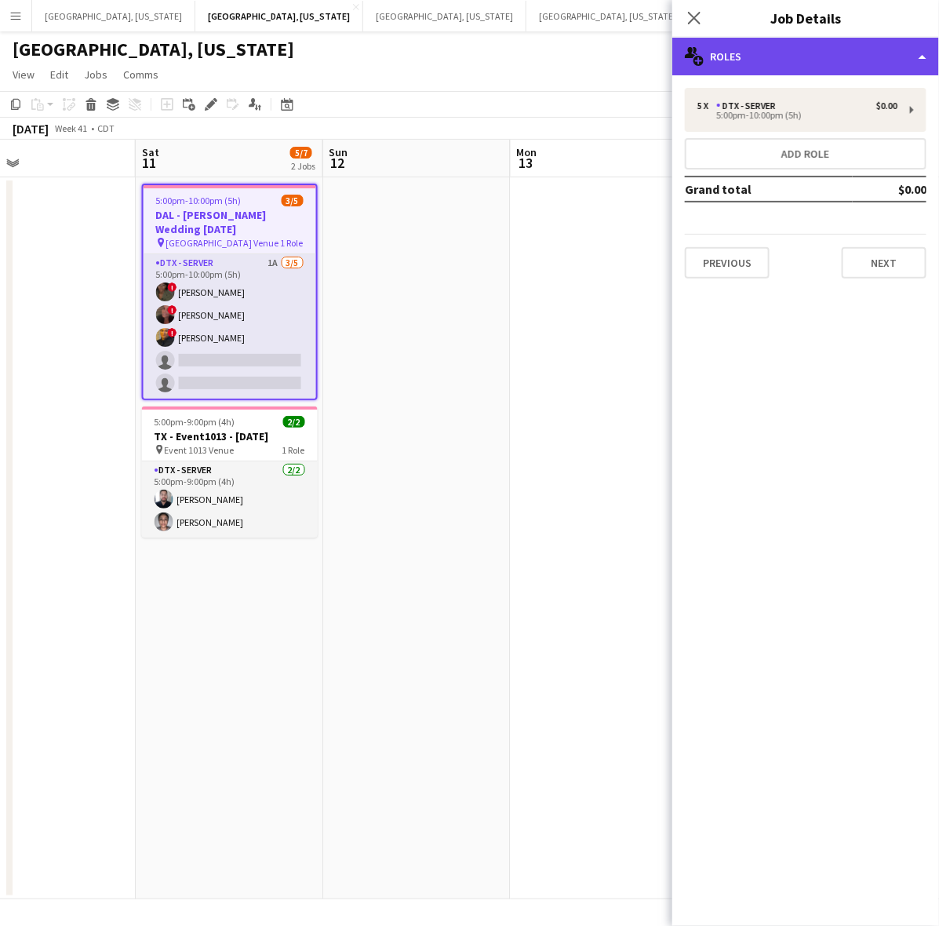
click at [759, 59] on div "multiple-users-add Roles" at bounding box center [805, 57] width 267 height 38
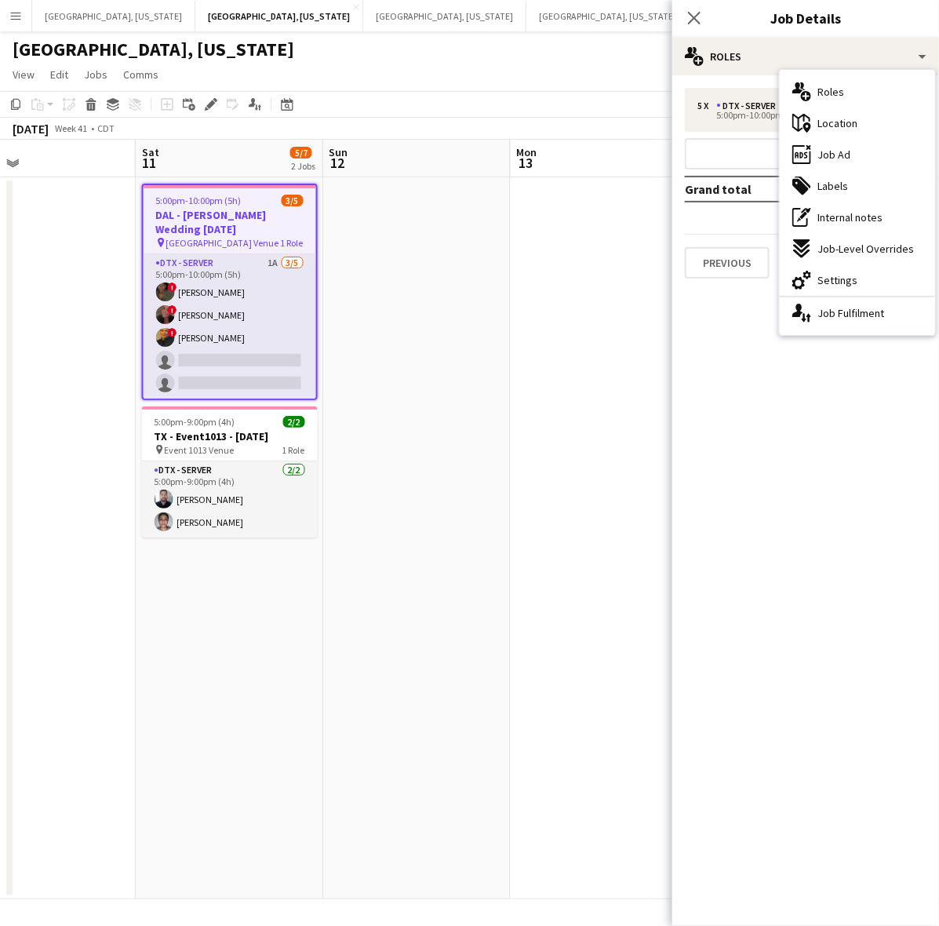
click at [822, 145] on div "ads-window Job Ad" at bounding box center [857, 154] width 155 height 31
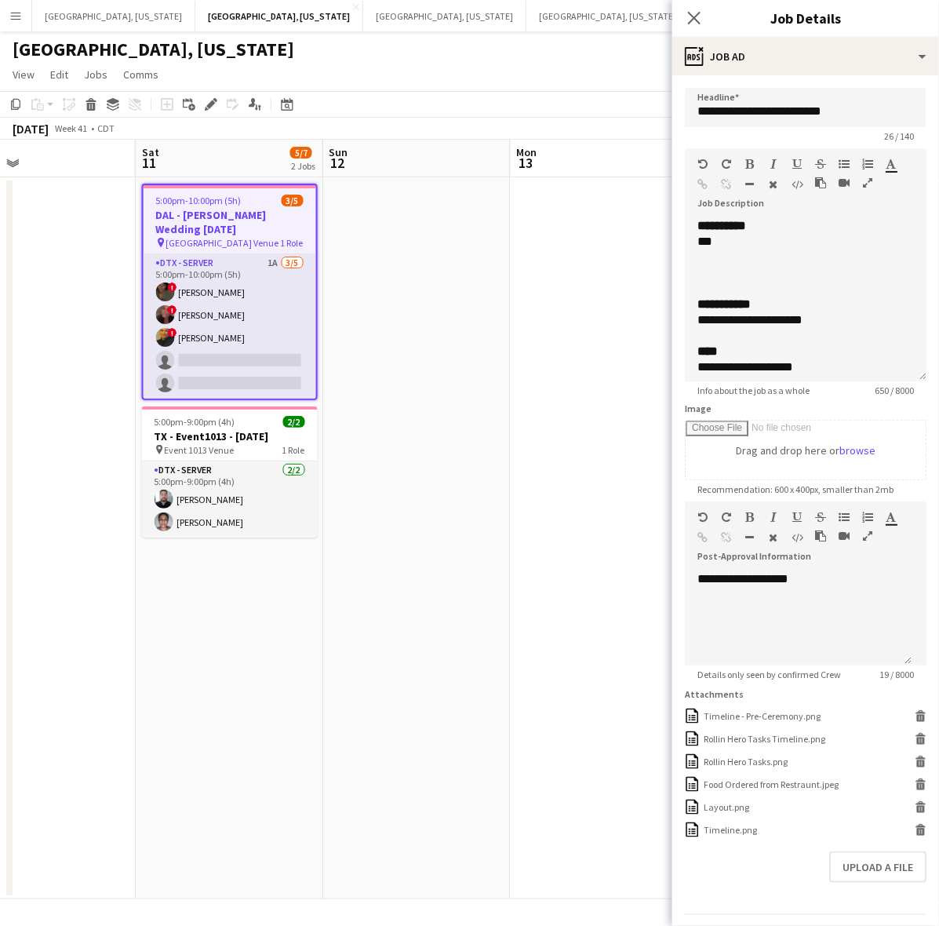
drag, startPoint x: 915, startPoint y: 298, endPoint x: 853, endPoint y: 700, distance: 406.3
click at [856, 381] on div "**********" at bounding box center [806, 299] width 242 height 163
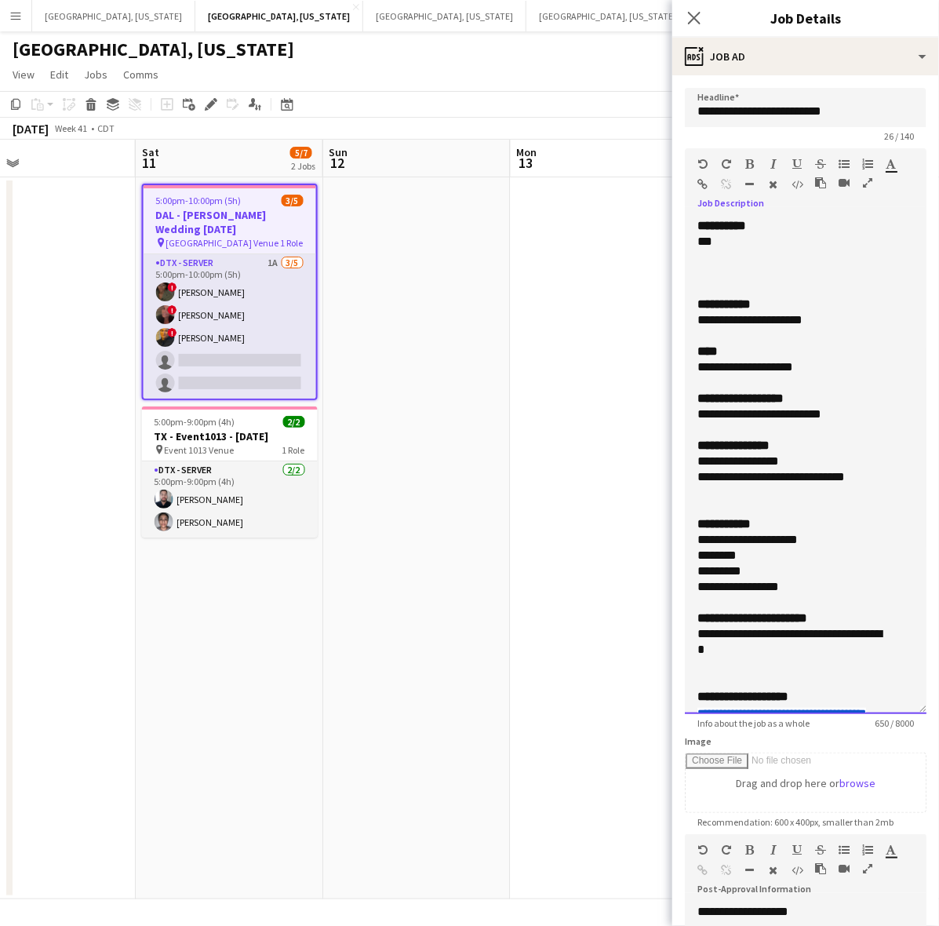
drag, startPoint x: 720, startPoint y: 243, endPoint x: 668, endPoint y: 246, distance: 51.8
click at [668, 246] on body "Menu Boards Boards Boards All jobs Status Workforce Workforce My Workforce Recr…" at bounding box center [469, 463] width 939 height 926
drag, startPoint x: 873, startPoint y: 475, endPoint x: 679, endPoint y: 463, distance: 194.2
click at [681, 463] on form "**********" at bounding box center [805, 689] width 267 height 1203
drag, startPoint x: 824, startPoint y: 324, endPoint x: 679, endPoint y: 323, distance: 145.1
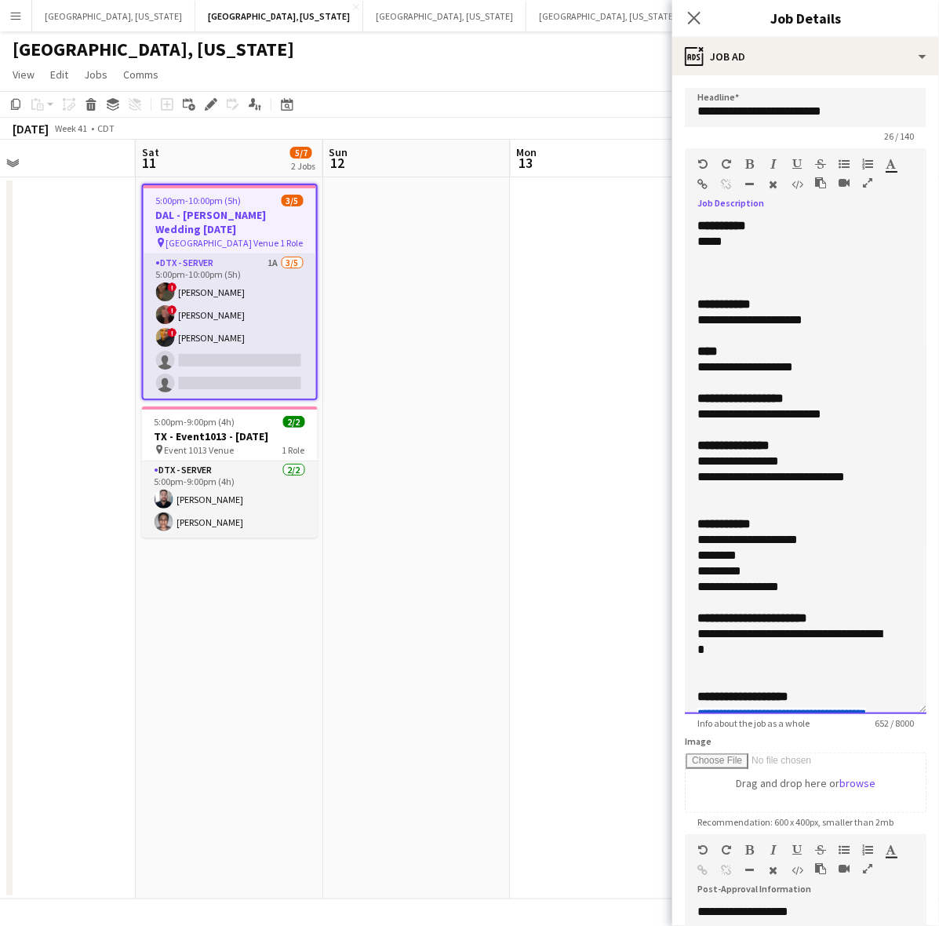
click at [680, 323] on form "**********" at bounding box center [805, 689] width 267 height 1203
drag, startPoint x: 728, startPoint y: 649, endPoint x: 685, endPoint y: 635, distance: 45.2
click at [685, 635] on div "**********" at bounding box center [806, 466] width 242 height 496
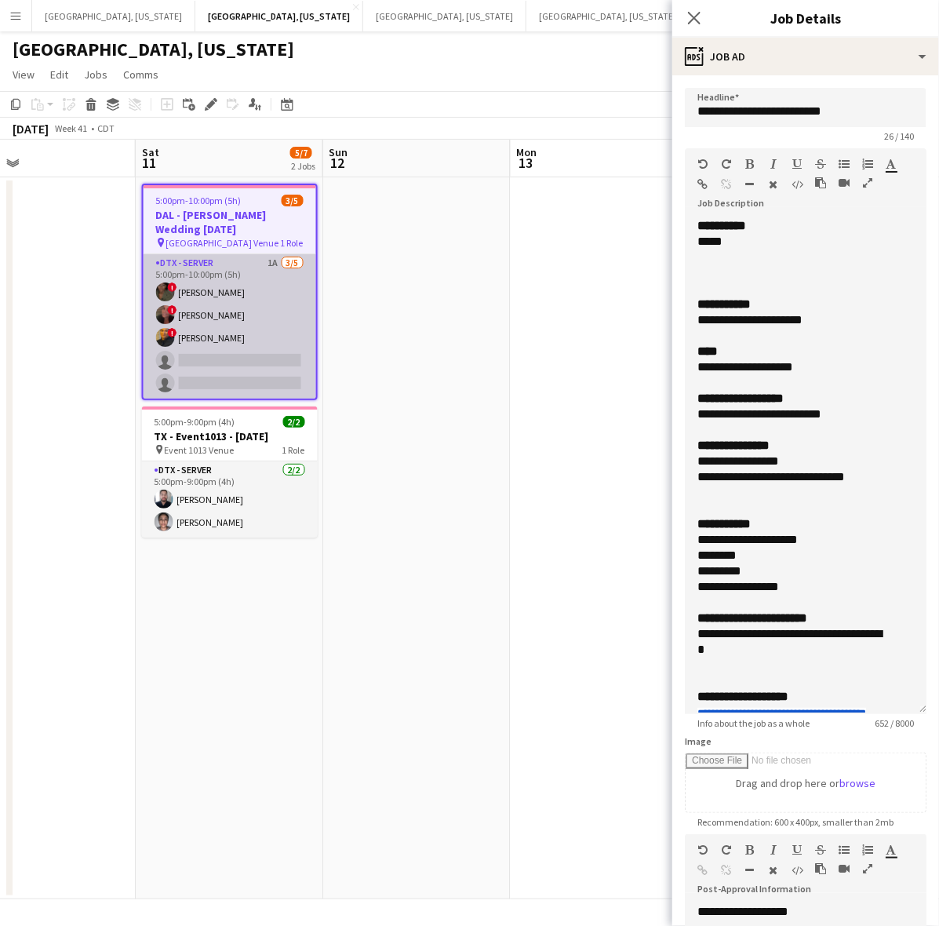
click at [196, 333] on app-card-role "DTX - Server 1A 3/5 5:00pm-10:00pm (5h) ! Bwalya Chisanga ! Whitney Guerra ! La…" at bounding box center [230, 326] width 173 height 144
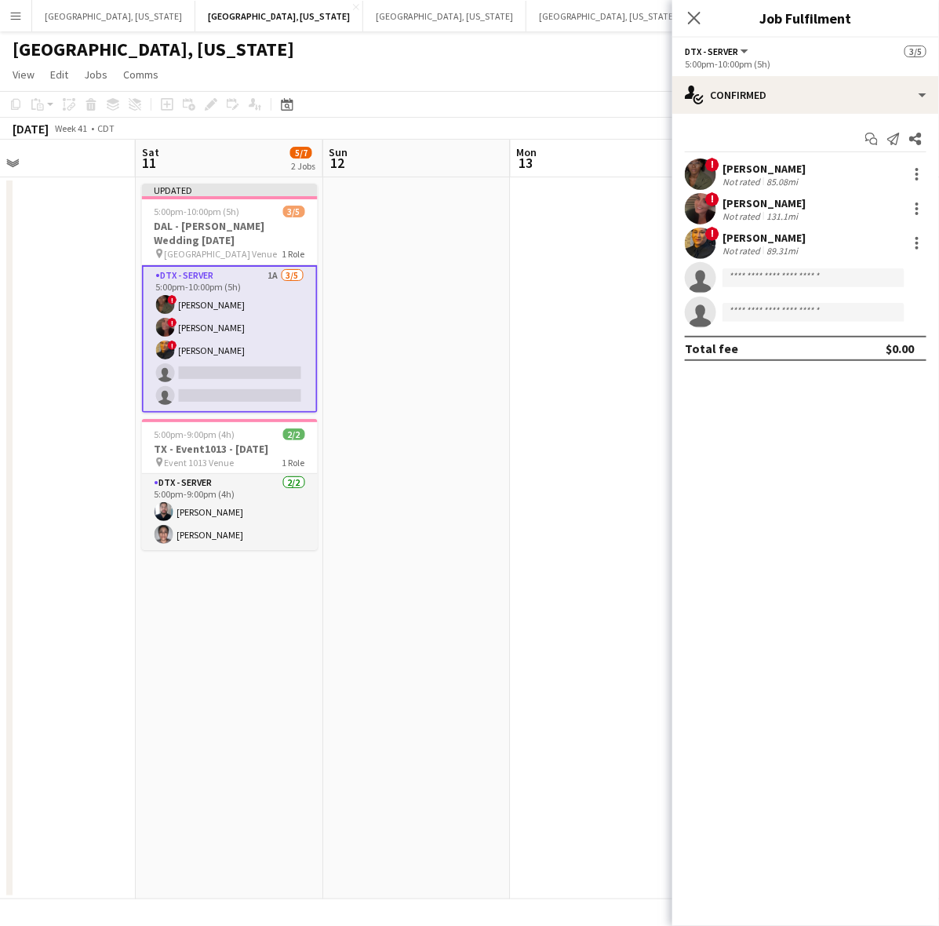
click at [737, 255] on div "Not rated" at bounding box center [742, 251] width 41 height 12
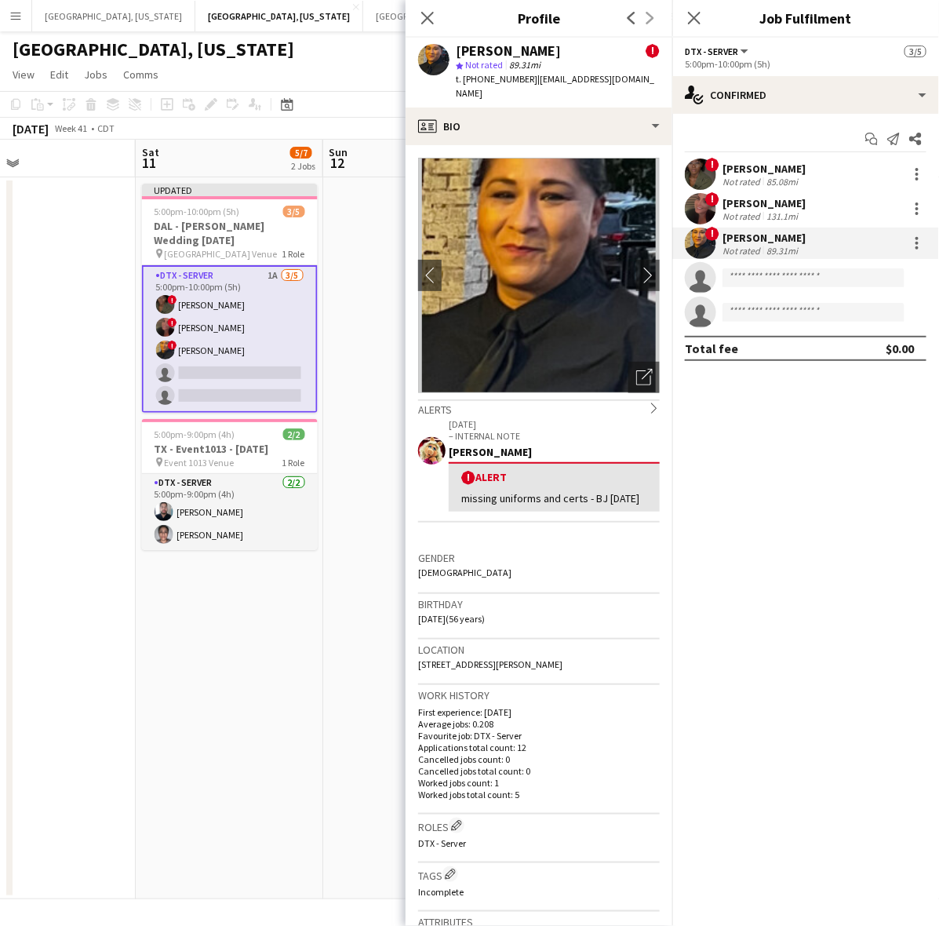
click at [495, 78] on span "t. +17073961001" at bounding box center [497, 79] width 82 height 12
drag, startPoint x: 255, startPoint y: 601, endPoint x: 304, endPoint y: 559, distance: 64.0
click at [255, 601] on app-date-cell "Updated 5:00pm-10:00pm (5h) 3/5 DAL - HSU Wedding 10.11.25 pin Sunset Oaks Venu…" at bounding box center [229, 538] width 187 height 722
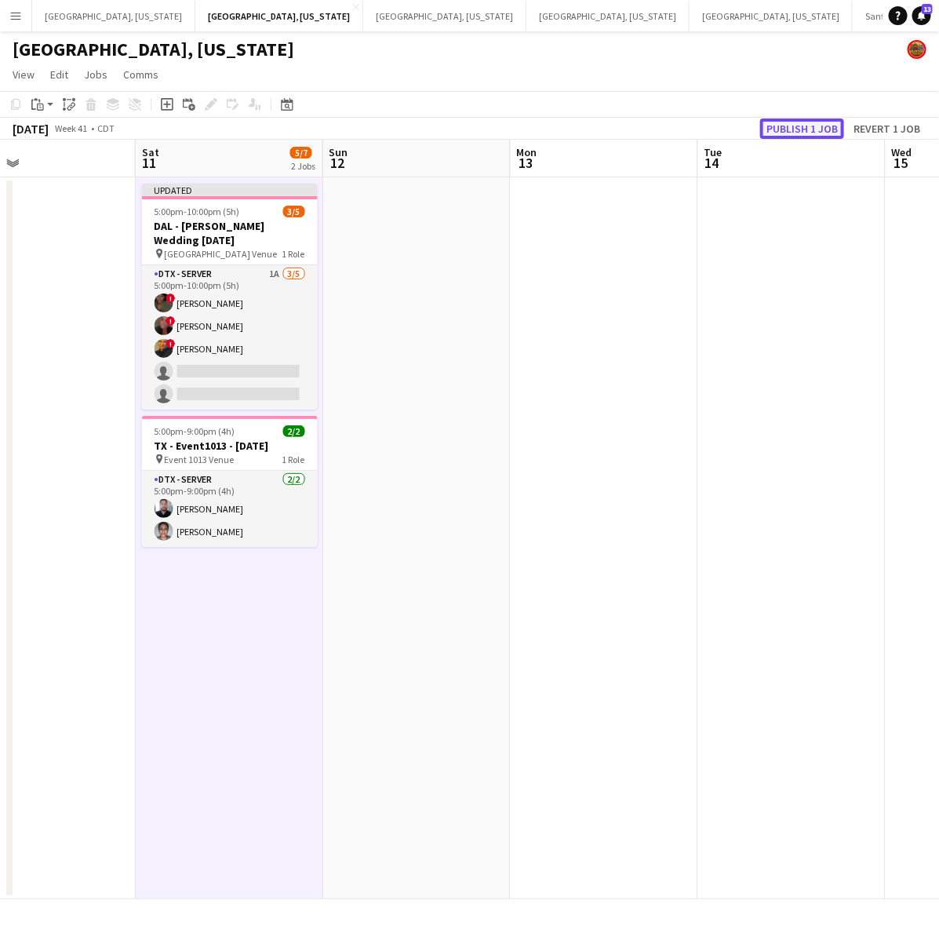
click at [792, 127] on button "Publish 1 job" at bounding box center [802, 128] width 84 height 20
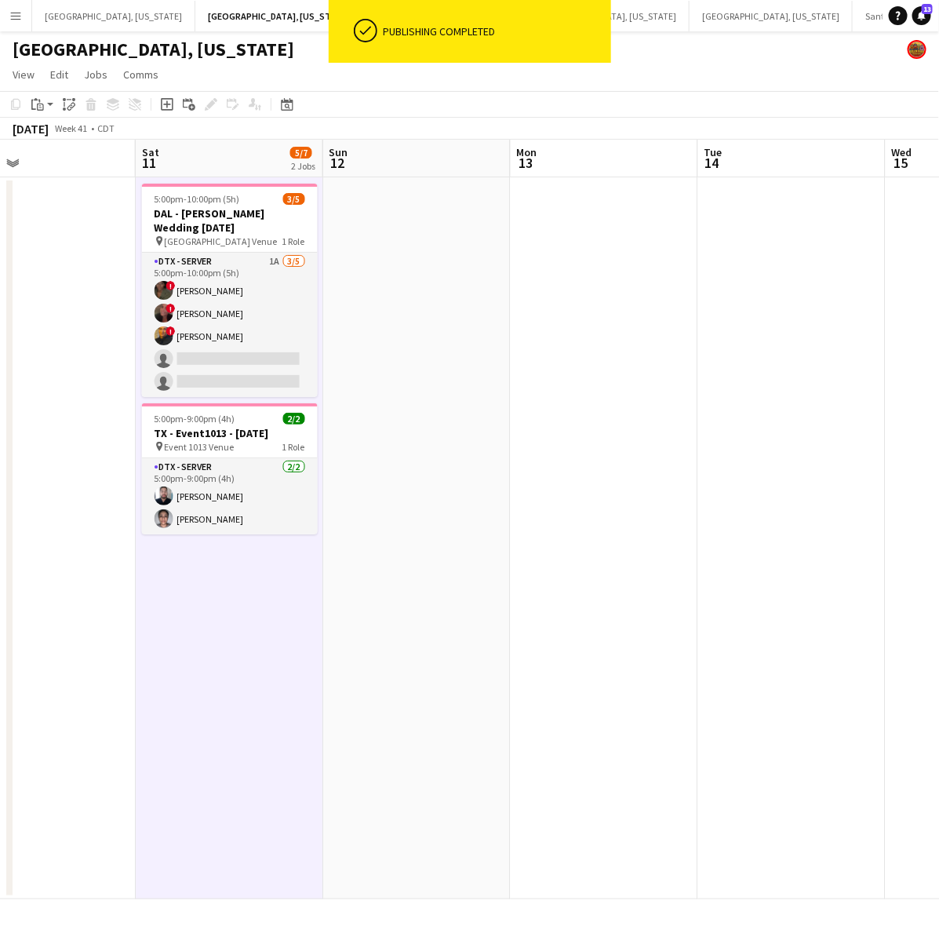
click at [668, 408] on app-date-cell at bounding box center [604, 538] width 187 height 722
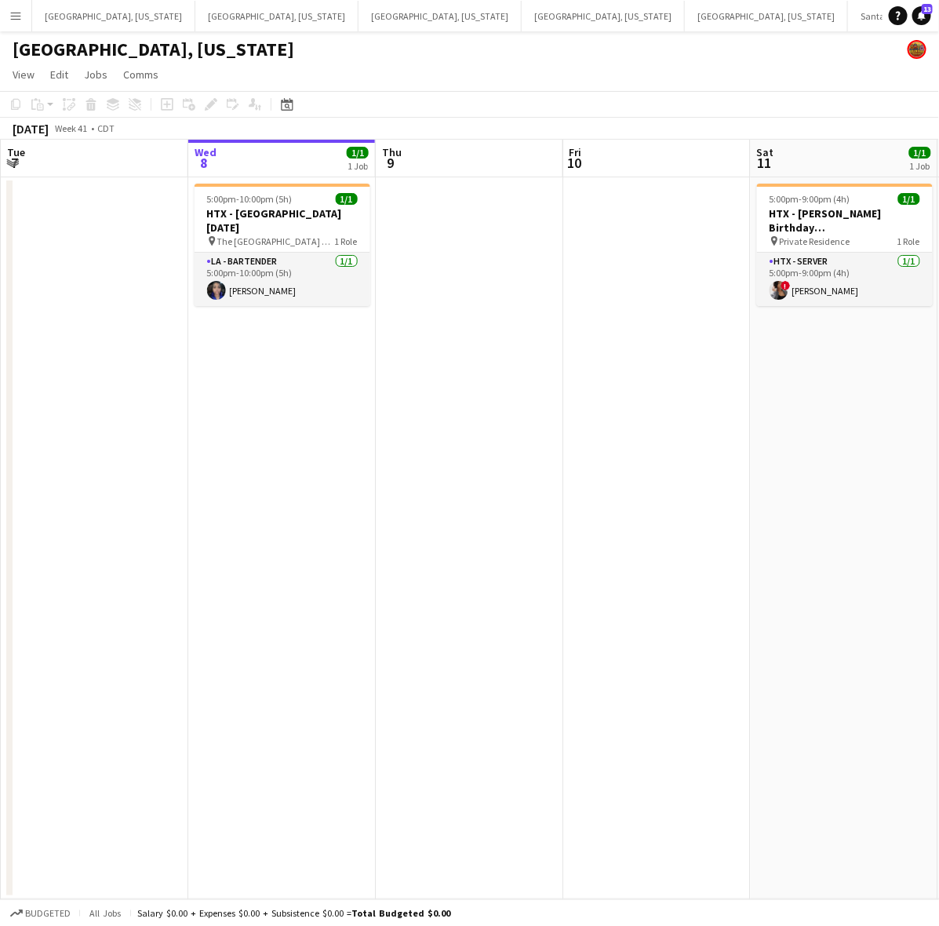
scroll to position [0, 459]
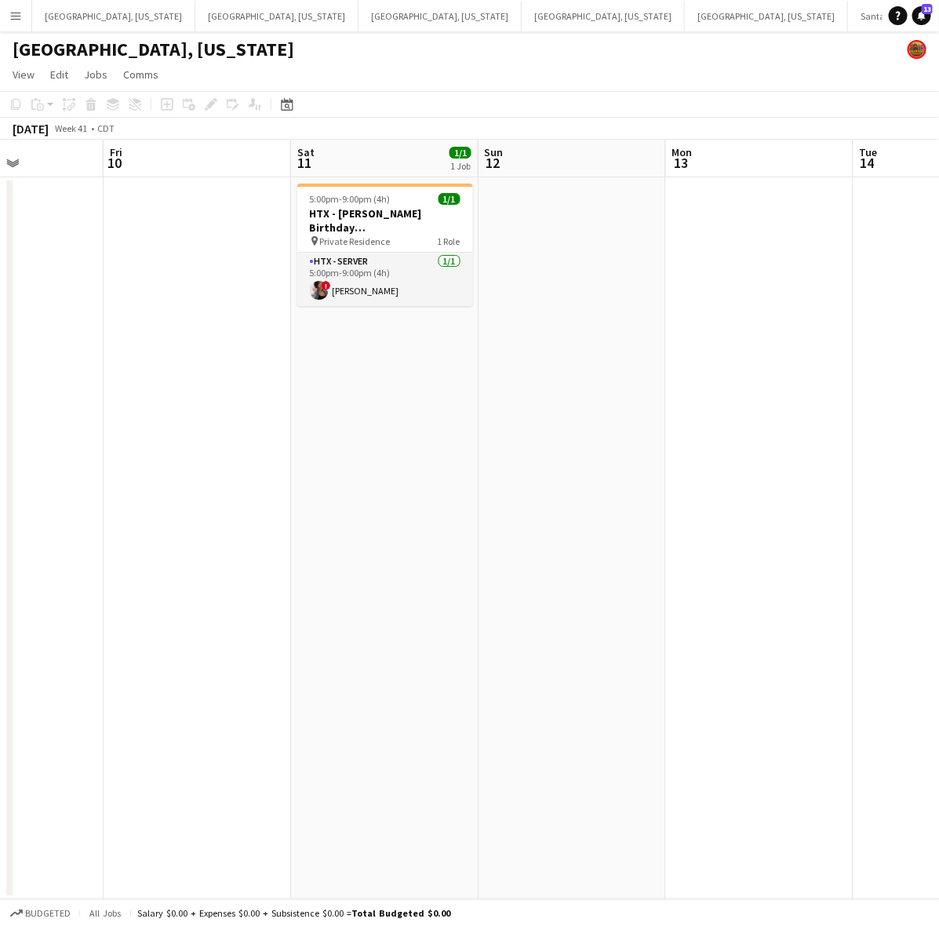
drag, startPoint x: 675, startPoint y: 424, endPoint x: 290, endPoint y: 519, distance: 396.5
click at [290, 519] on app-calendar-viewport "Tue 7 Wed 8 1/1 1 Job Thu 9 Fri 10 Sat 11 1/1 1 Job Sun 12 Mon 13 Tue 14 Wed 15…" at bounding box center [469, 519] width 939 height 759
click at [396, 210] on h3 "HTX - Ellena Birthday 10.11.25" at bounding box center [385, 220] width 176 height 28
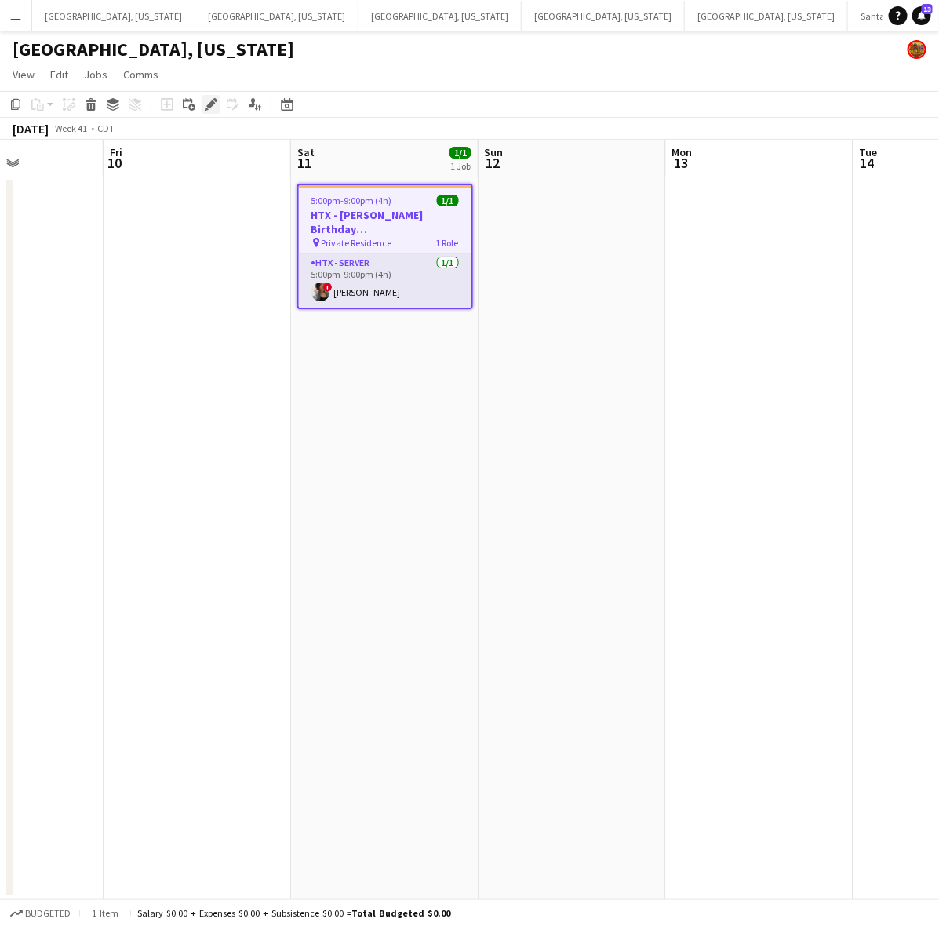
click at [208, 102] on icon "Edit" at bounding box center [211, 104] width 13 height 13
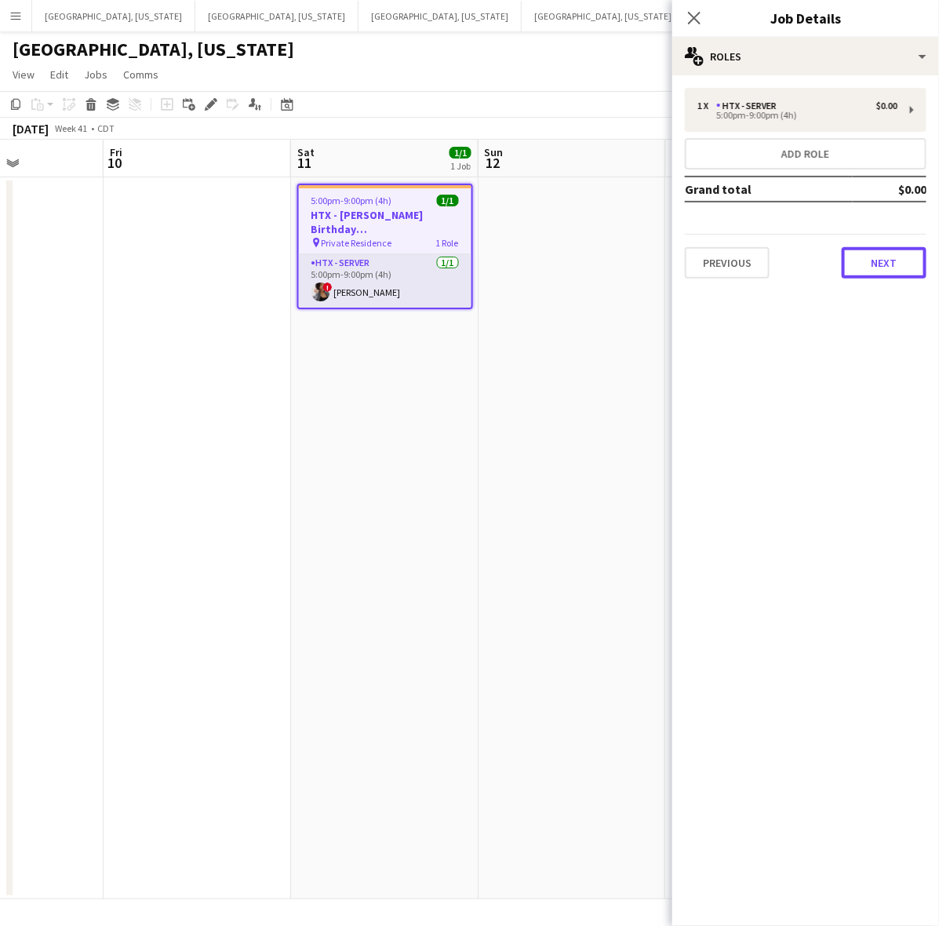
click at [872, 255] on button "Next" at bounding box center [884, 262] width 85 height 31
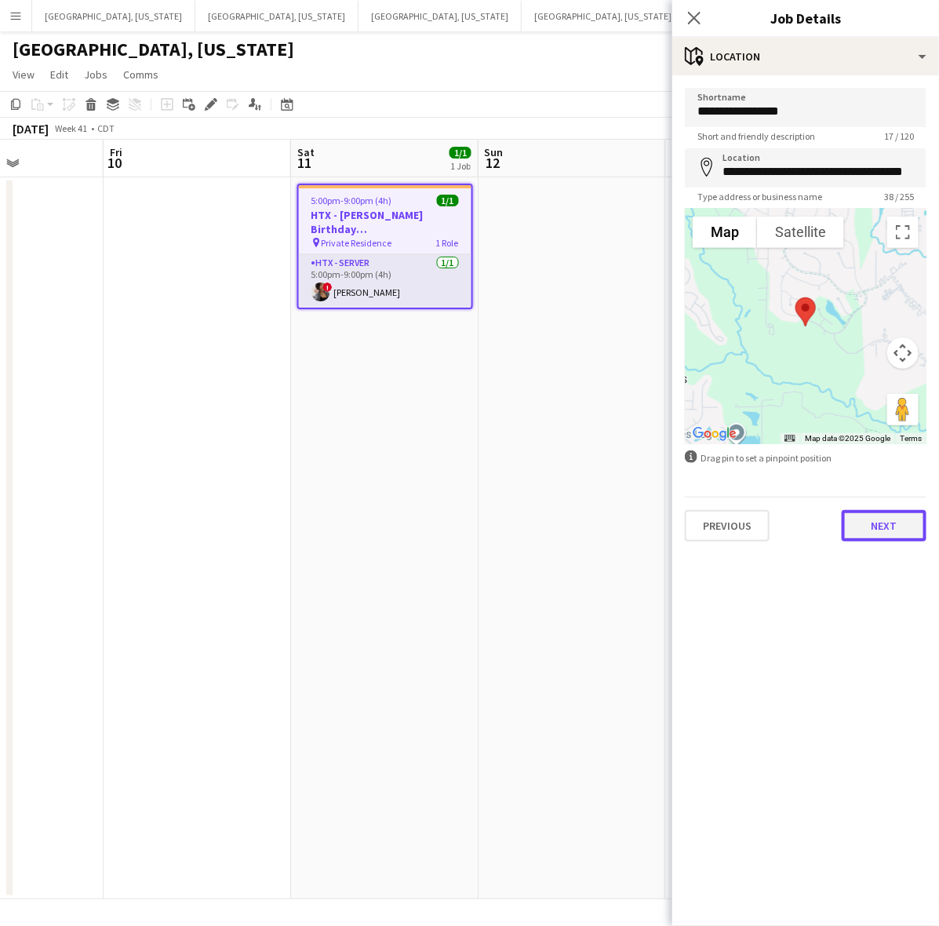
click at [884, 526] on button "Next" at bounding box center [884, 525] width 85 height 31
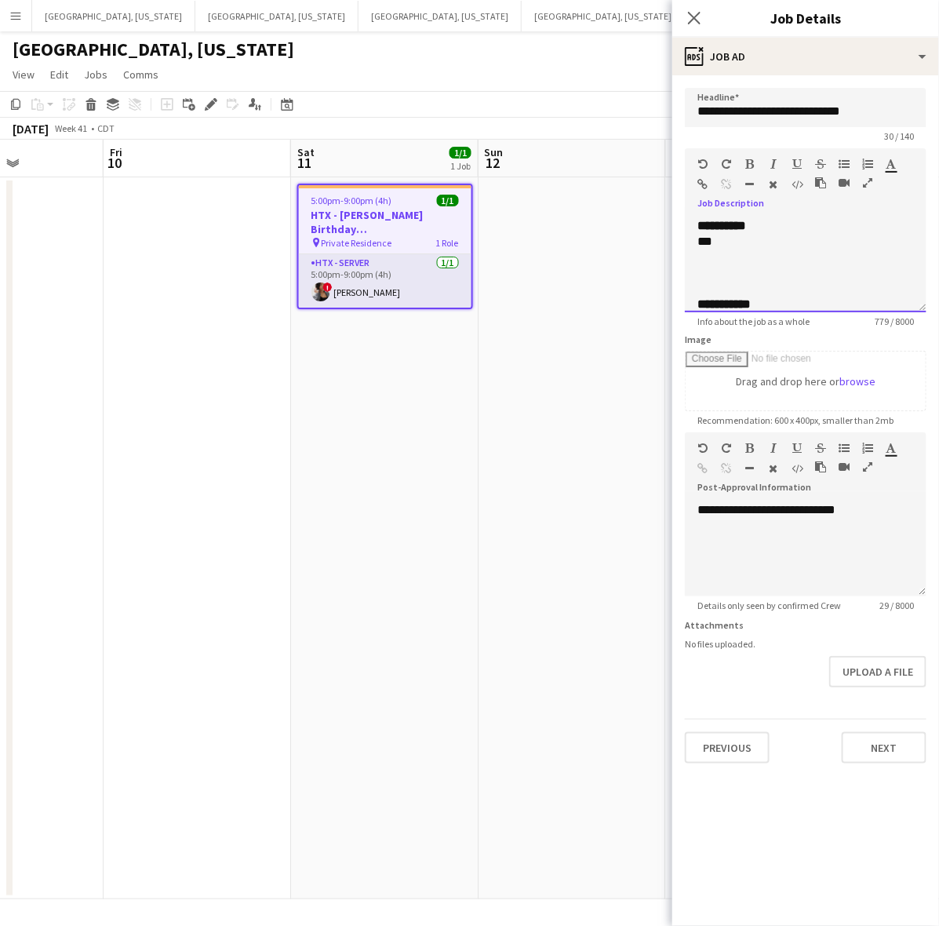
drag, startPoint x: 728, startPoint y: 239, endPoint x: 697, endPoint y: 245, distance: 31.9
click at [695, 245] on div "**********" at bounding box center [806, 265] width 242 height 94
click at [888, 751] on button "Next" at bounding box center [884, 747] width 85 height 31
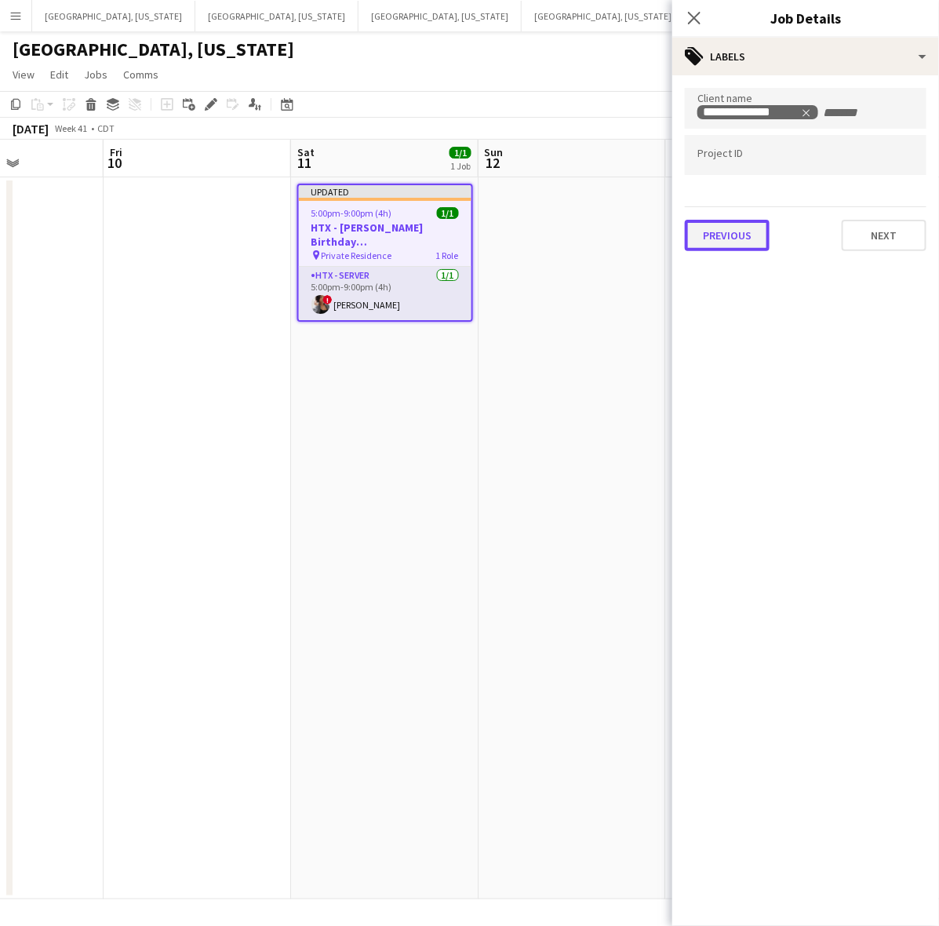
click at [719, 225] on button "Previous" at bounding box center [727, 235] width 85 height 31
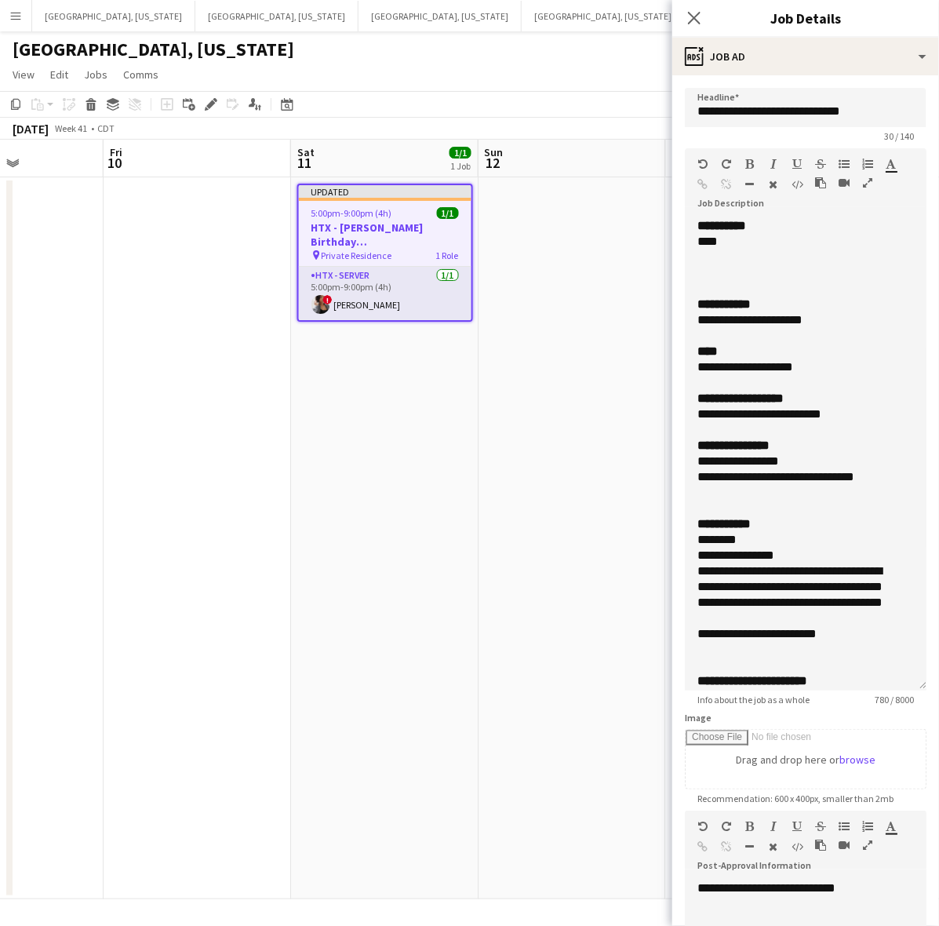
drag, startPoint x: 923, startPoint y: 306, endPoint x: 786, endPoint y: 672, distance: 390.9
click at [789, 690] on div "**********" at bounding box center [806, 454] width 242 height 472
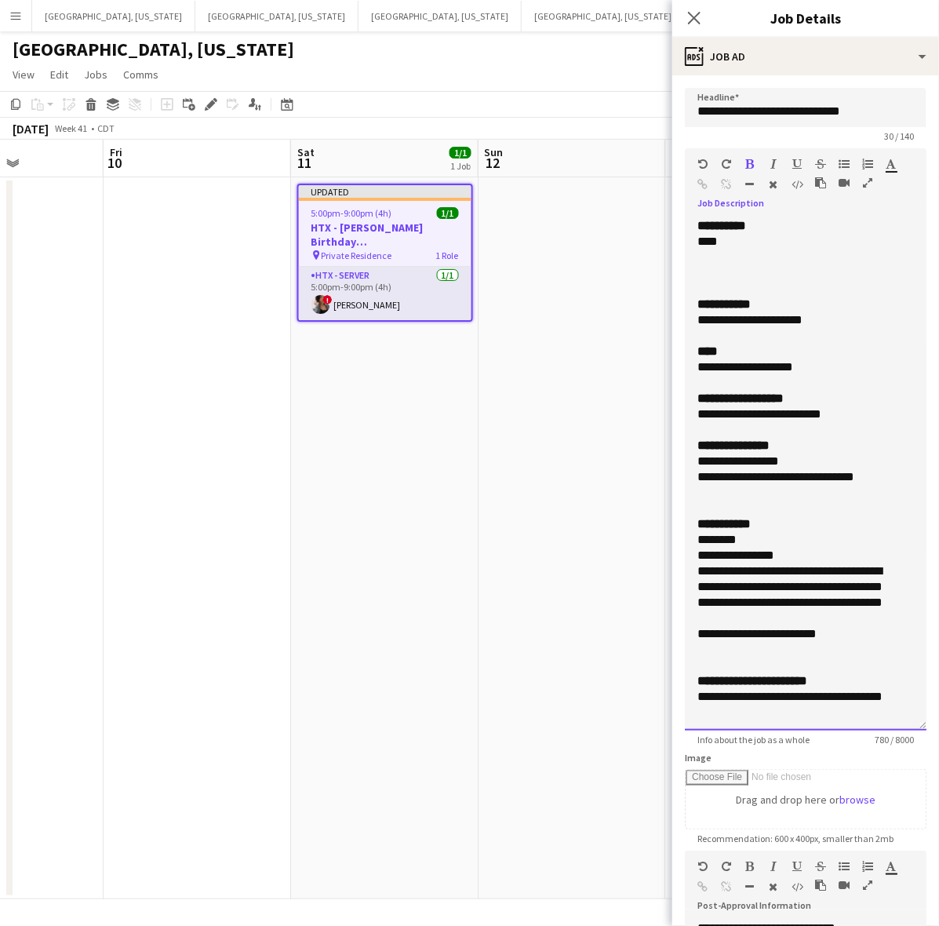
drag, startPoint x: 826, startPoint y: 322, endPoint x: 689, endPoint y: 326, distance: 137.3
click at [696, 326] on div "**********" at bounding box center [806, 474] width 242 height 512
drag, startPoint x: 852, startPoint y: 476, endPoint x: 667, endPoint y: 457, distance: 186.2
click at [681, 461] on form "**********" at bounding box center [805, 635] width 267 height 1094
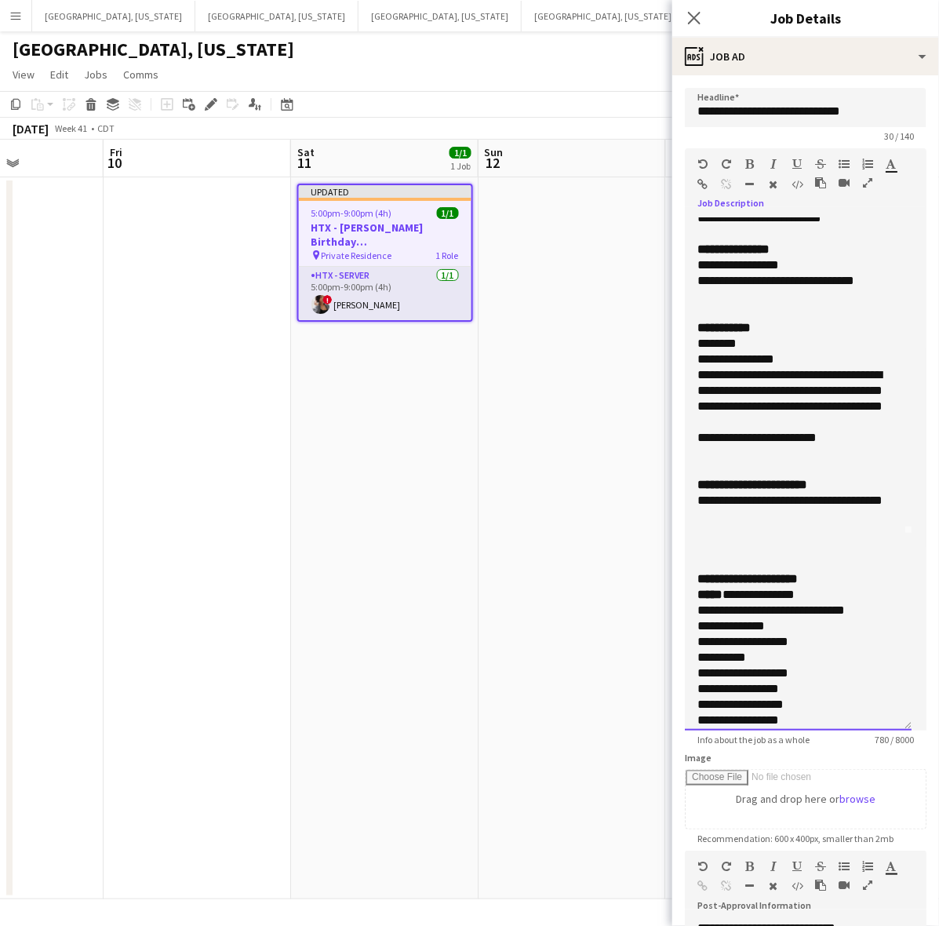
drag, startPoint x: 708, startPoint y: 516, endPoint x: 683, endPoint y: 507, distance: 26.8
click at [683, 507] on form "**********" at bounding box center [805, 635] width 267 height 1094
click at [402, 283] on app-card-role "HTX - Server 1/1 5:00pm-9:00pm (4h) ! Jana Grady" at bounding box center [385, 293] width 173 height 53
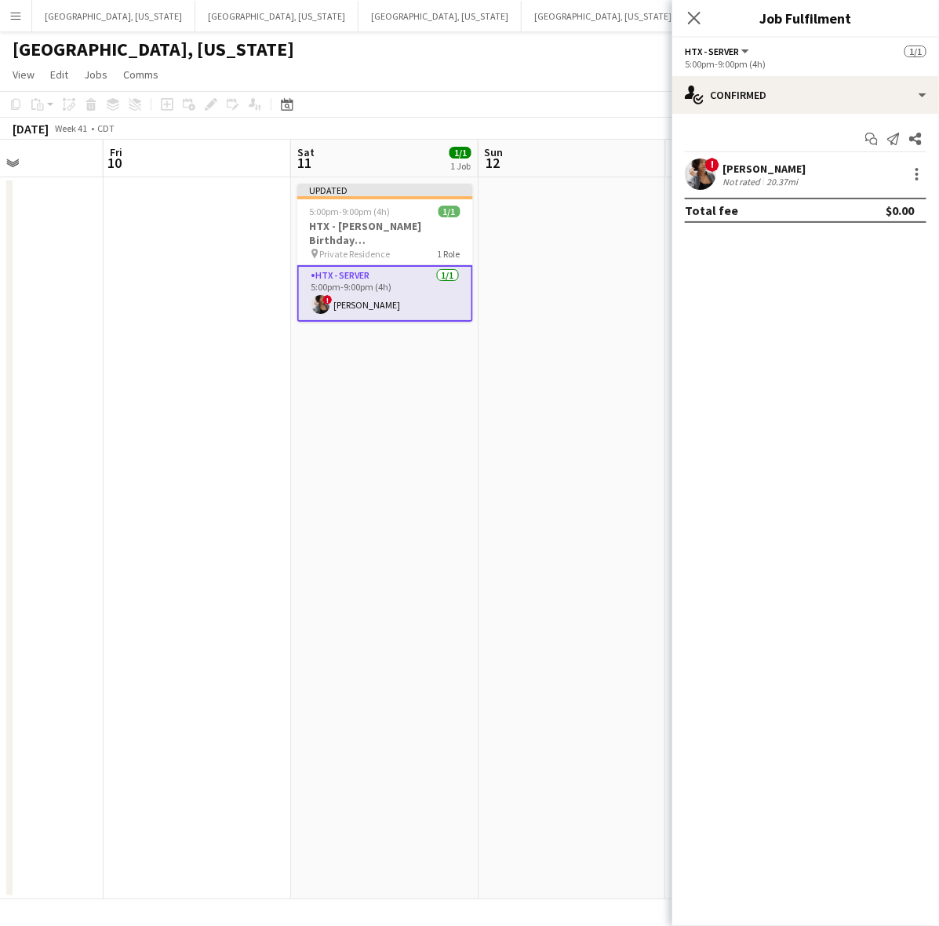
drag, startPoint x: 723, startPoint y: 195, endPoint x: 723, endPoint y: 182, distance: 12.6
click at [723, 190] on app-confirmed-crew "! Jana Grady Not rated 20.37mi Total fee $0.00" at bounding box center [805, 190] width 267 height 64
click at [723, 179] on div "Not rated" at bounding box center [742, 182] width 41 height 12
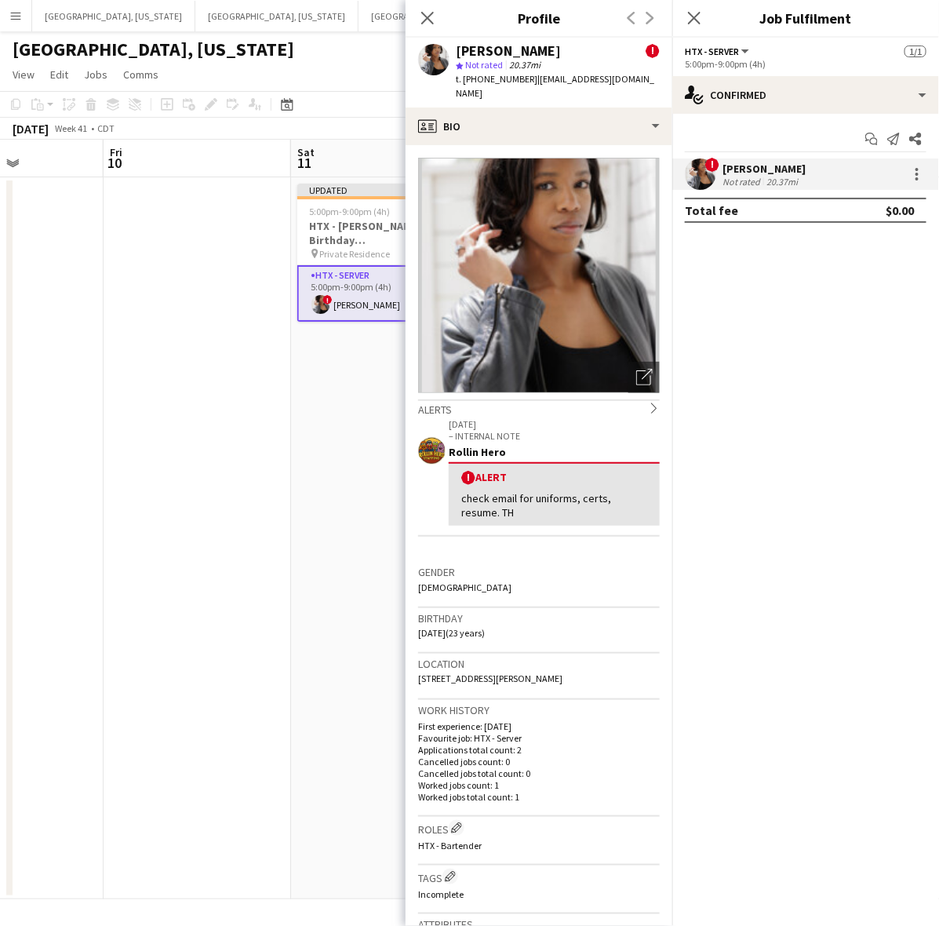
click at [496, 79] on span "t. +13465832519" at bounding box center [497, 79] width 82 height 12
click at [328, 344] on app-date-cell "Updated 5:00pm-9:00pm (4h) 1/1 HTX - Ellena Birthday 10.11.25 pin Private Resid…" at bounding box center [384, 538] width 187 height 722
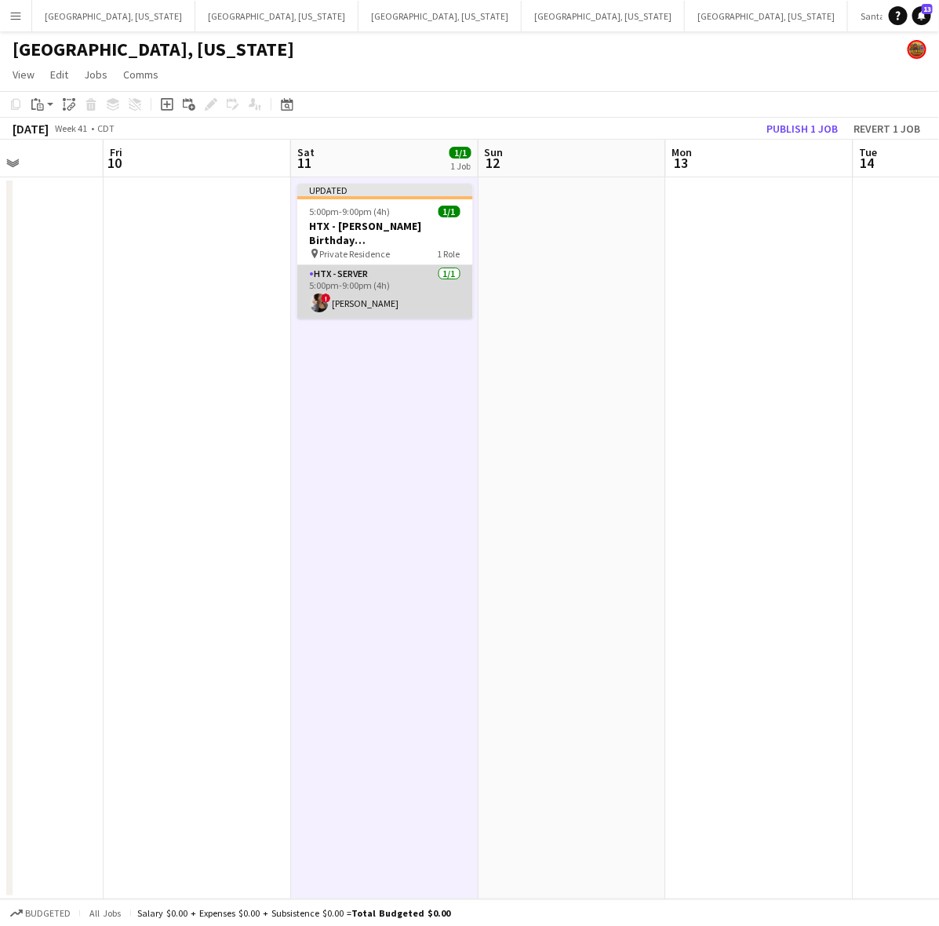
click at [396, 271] on app-card-role "HTX - Server 1/1 5:00pm-9:00pm (4h) ! Jana Grady" at bounding box center [385, 291] width 176 height 53
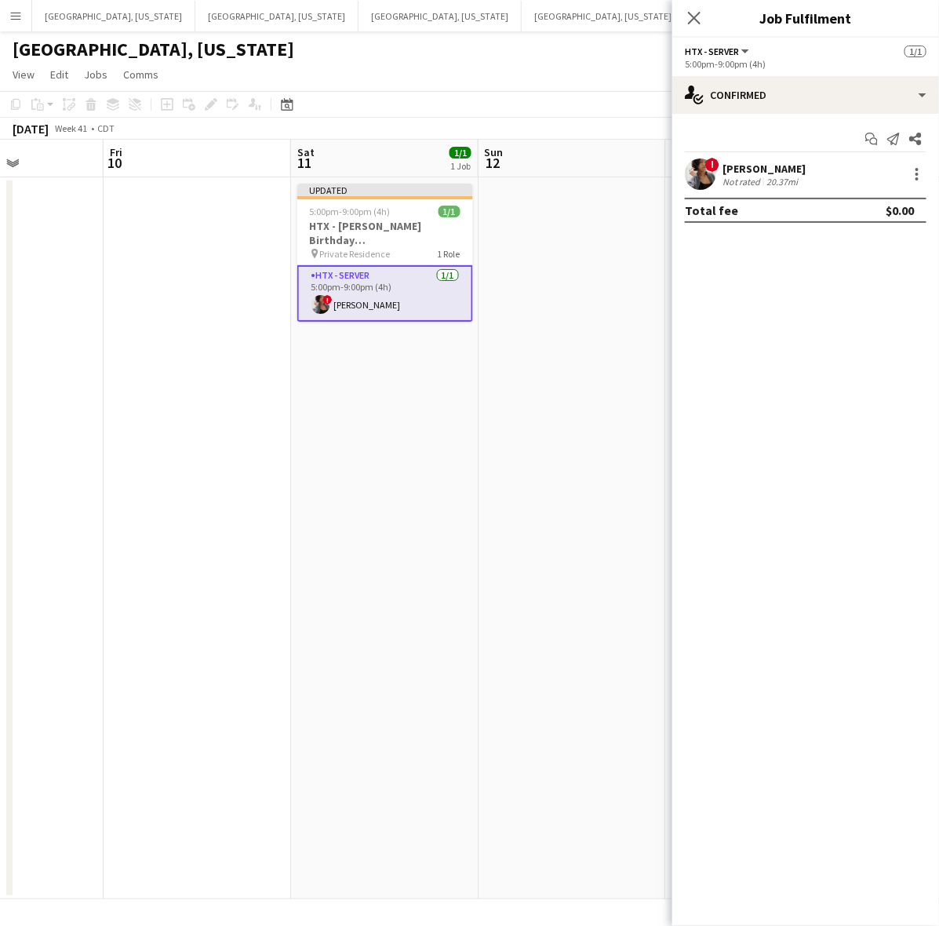
click at [710, 183] on app-user-avatar at bounding box center [700, 173] width 31 height 31
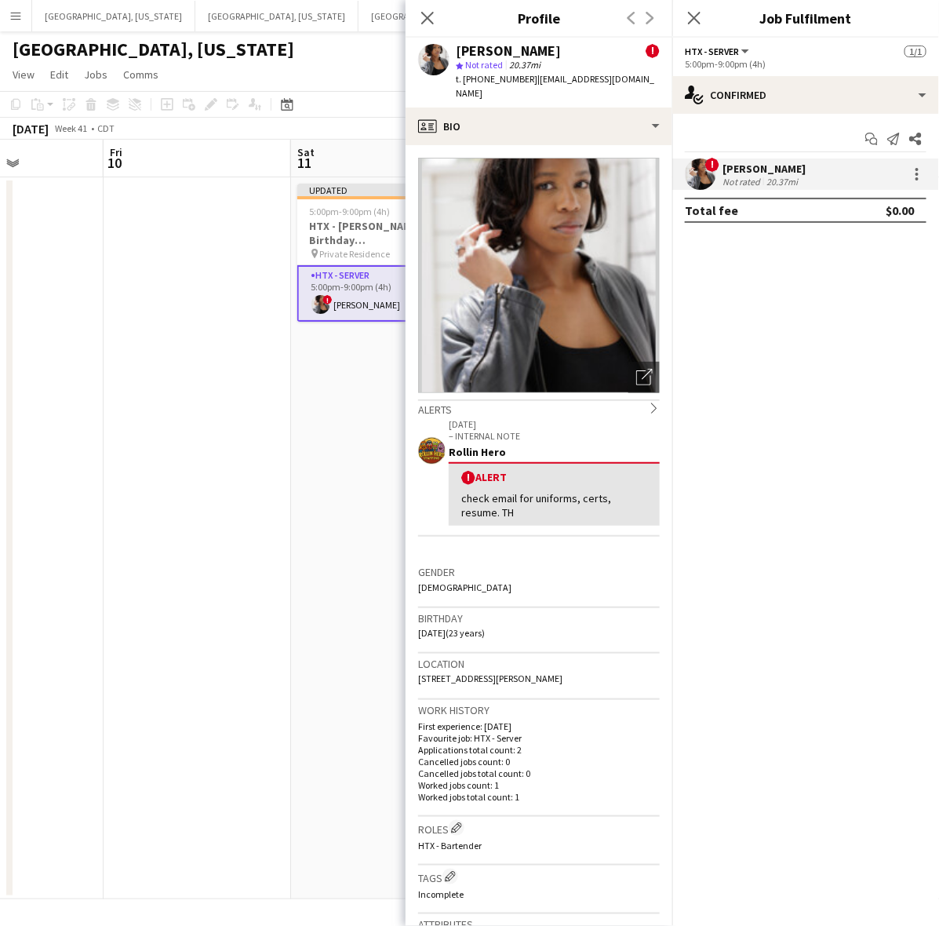
click at [491, 75] on span "t. +13465832519" at bounding box center [497, 79] width 82 height 12
click at [238, 449] on app-date-cell at bounding box center [197, 538] width 187 height 722
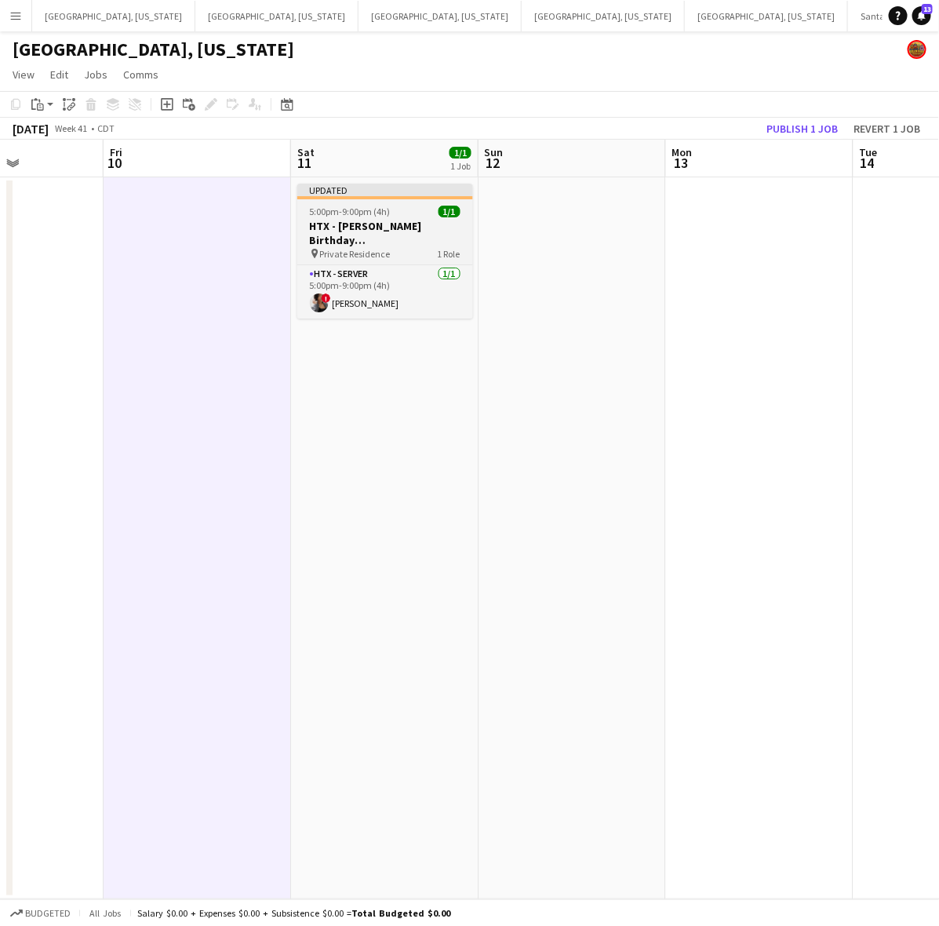
click at [417, 213] on div "5:00pm-9:00pm (4h) 1/1" at bounding box center [385, 212] width 176 height 12
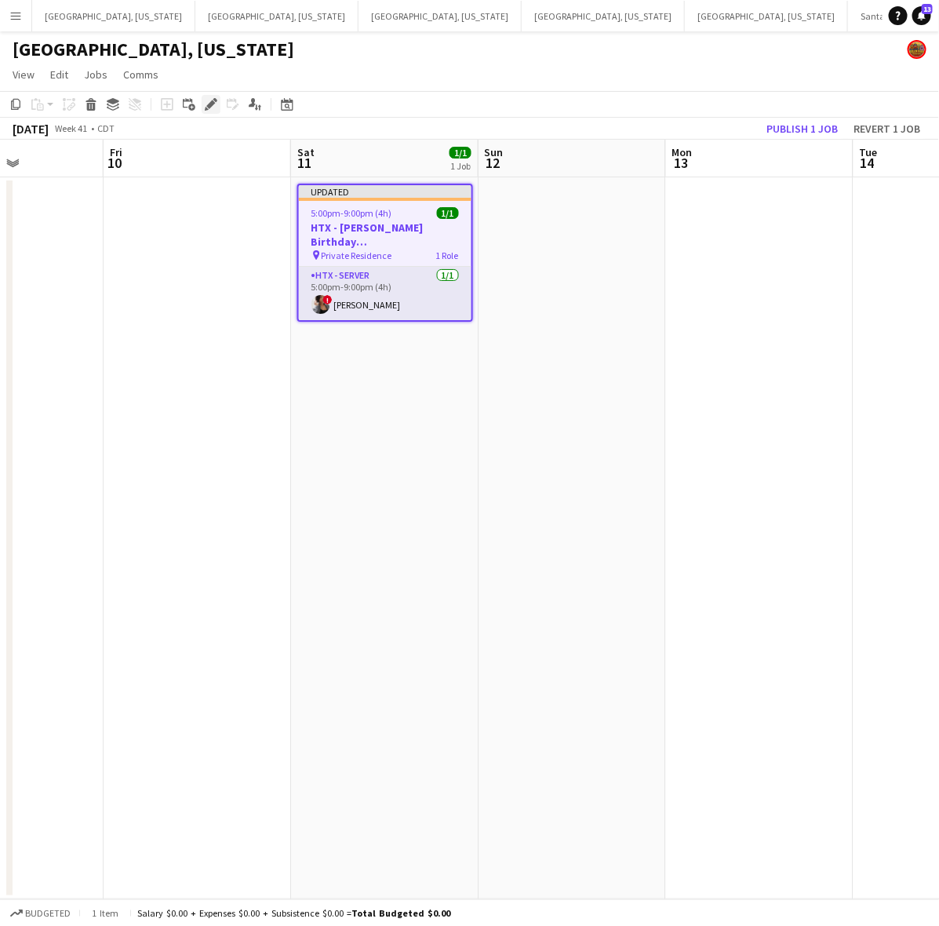
click at [212, 98] on icon "Edit" at bounding box center [211, 104] width 13 height 13
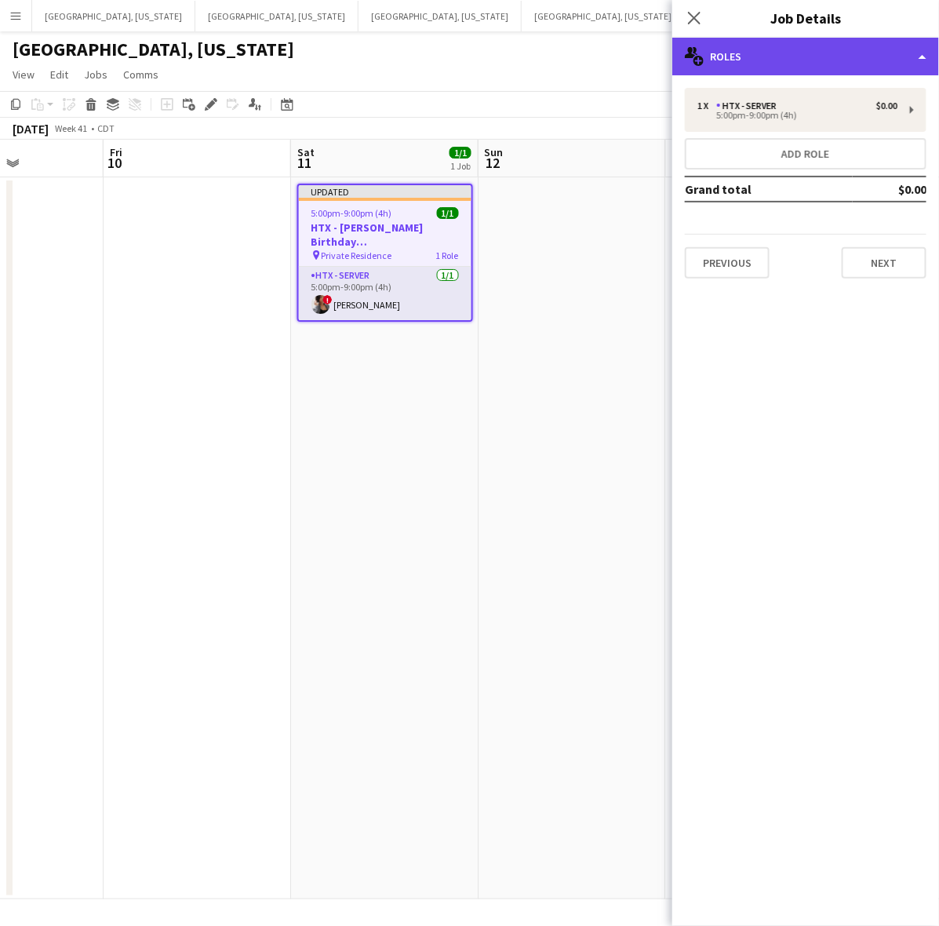
click at [759, 59] on div "multiple-users-add Roles" at bounding box center [805, 57] width 267 height 38
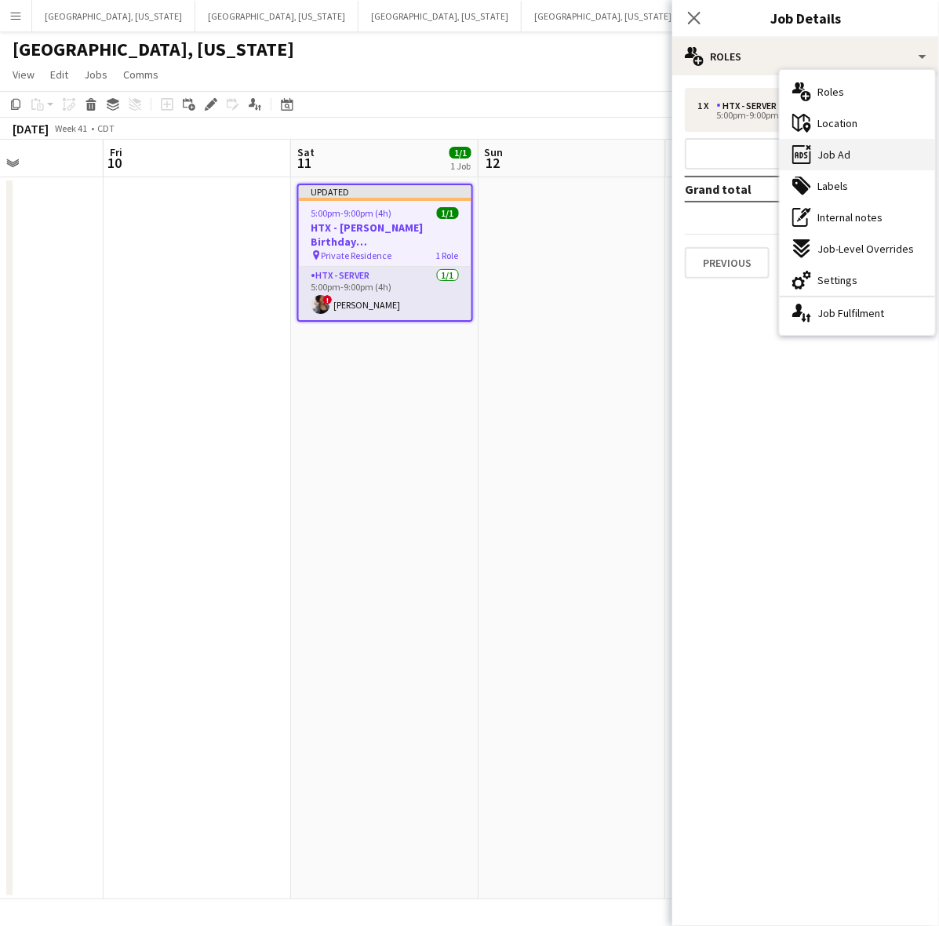
click at [832, 151] on span "Job Ad" at bounding box center [833, 154] width 33 height 14
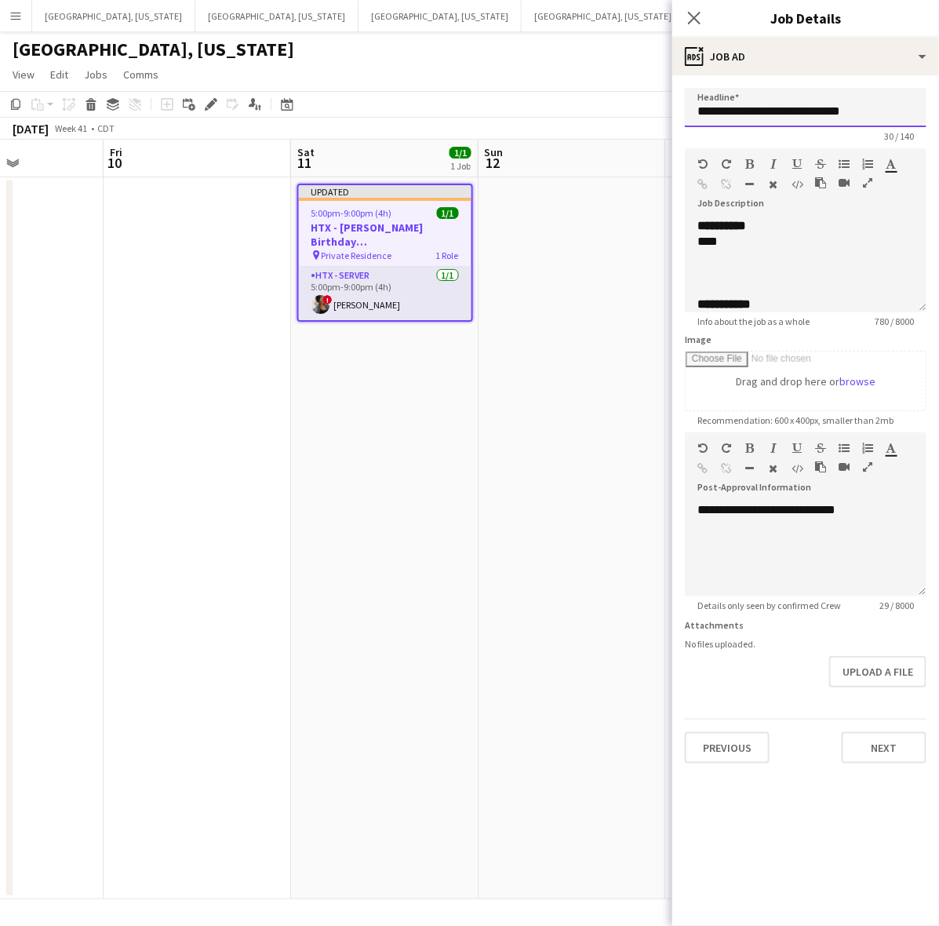
click at [762, 104] on input "**********" at bounding box center [806, 107] width 242 height 39
click at [759, 247] on div "****" at bounding box center [798, 242] width 202 height 16
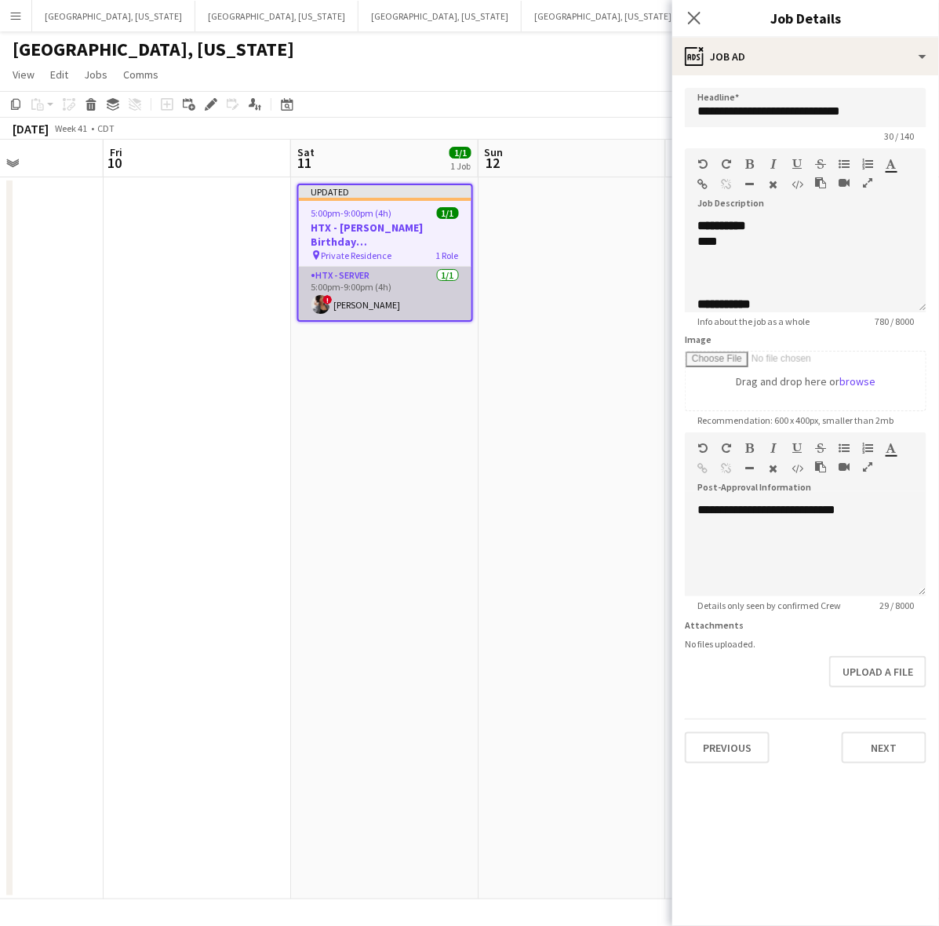
click at [359, 284] on app-card-role "HTX - Server 1/1 5:00pm-9:00pm (4h) ! Jana Grady" at bounding box center [385, 293] width 173 height 53
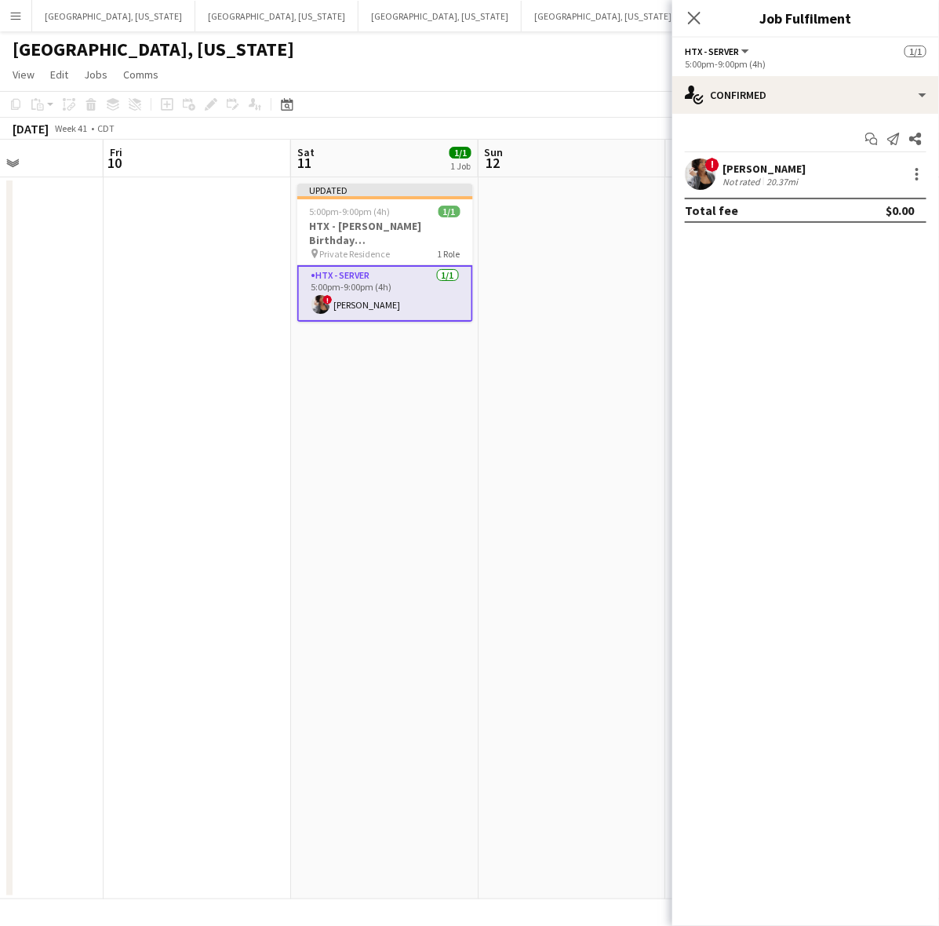
click at [742, 166] on div "Jana Grady" at bounding box center [763, 169] width 83 height 14
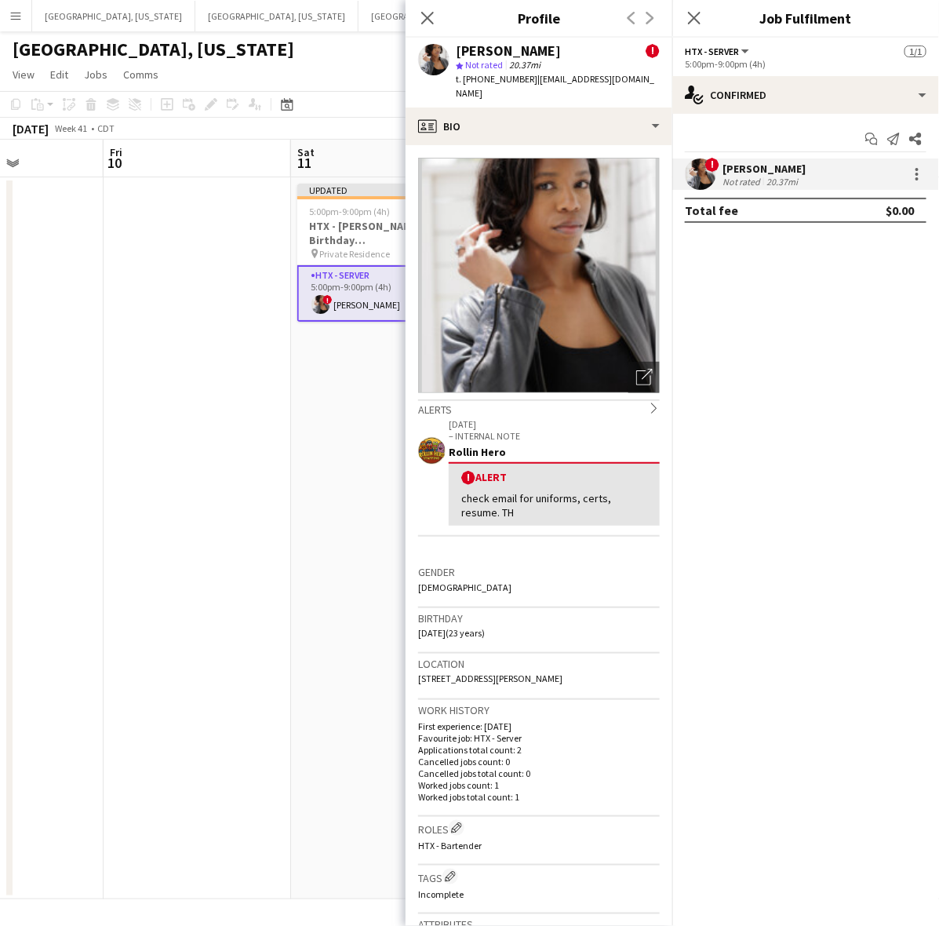
drag, startPoint x: 605, startPoint y: 83, endPoint x: 527, endPoint y: 87, distance: 77.8
click at [527, 87] on div "Jana Grady ! star Not rated 20.37mi t. +13465832519 | noellejones777@gmail.com" at bounding box center [539, 73] width 267 height 70
drag, startPoint x: 237, startPoint y: 354, endPoint x: 312, endPoint y: 331, distance: 78.7
click at [237, 354] on app-date-cell at bounding box center [197, 538] width 187 height 722
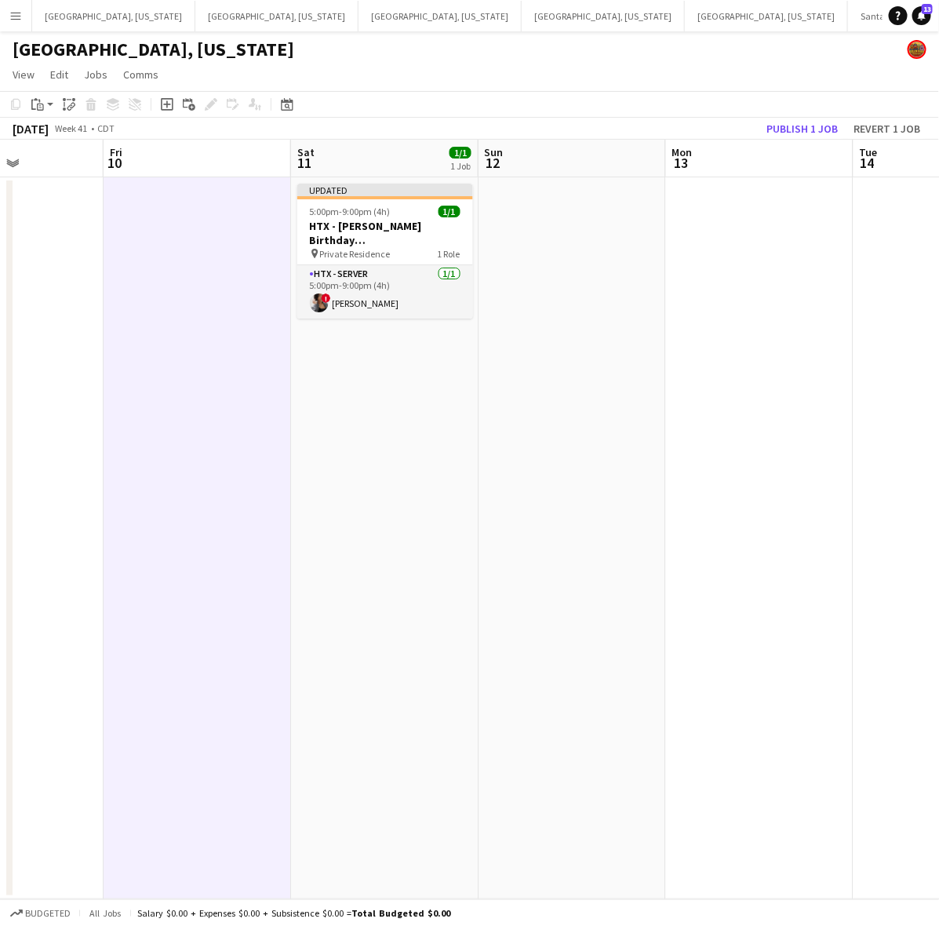
click at [813, 108] on app-toolbar "Copy Paste Paste Ctrl+V Paste with crew Ctrl+Shift+V Paste linked Job Delete Gr…" at bounding box center [469, 104] width 939 height 27
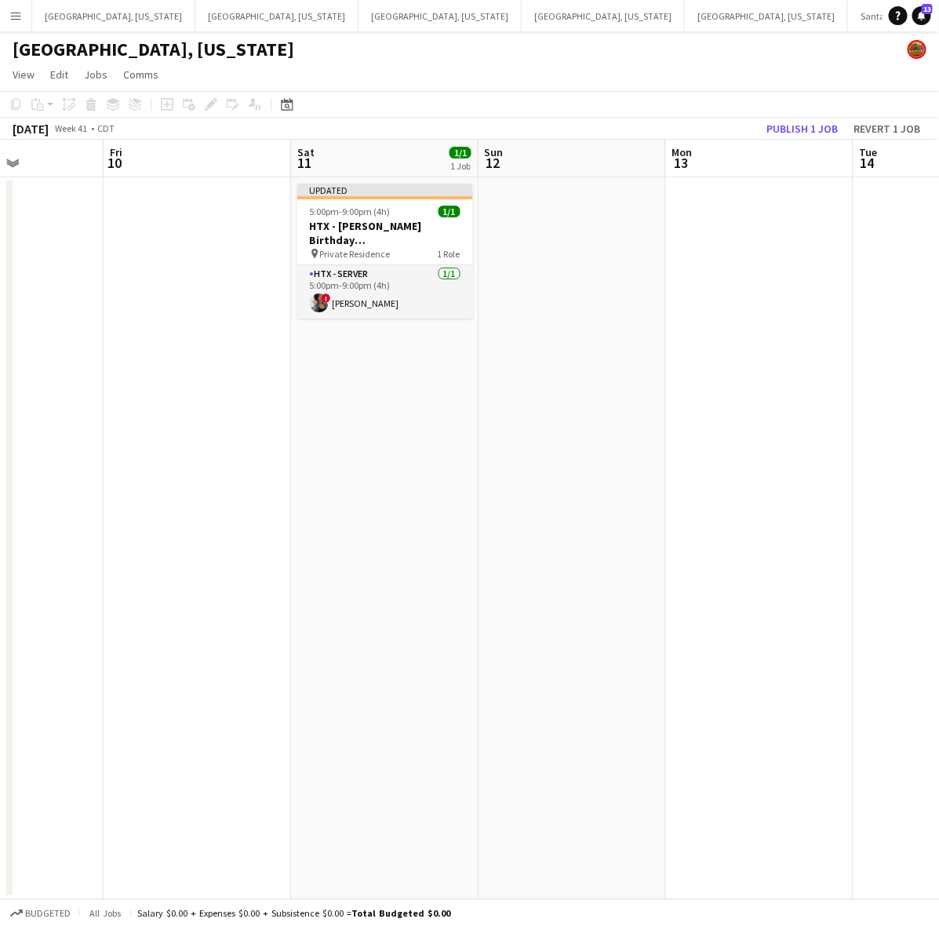
click at [806, 116] on app-toolbar "Copy Paste Paste Ctrl+V Paste with crew Ctrl+Shift+V Paste linked Job Delete Gr…" at bounding box center [469, 104] width 939 height 27
click at [808, 130] on button "Publish 1 job" at bounding box center [802, 128] width 84 height 20
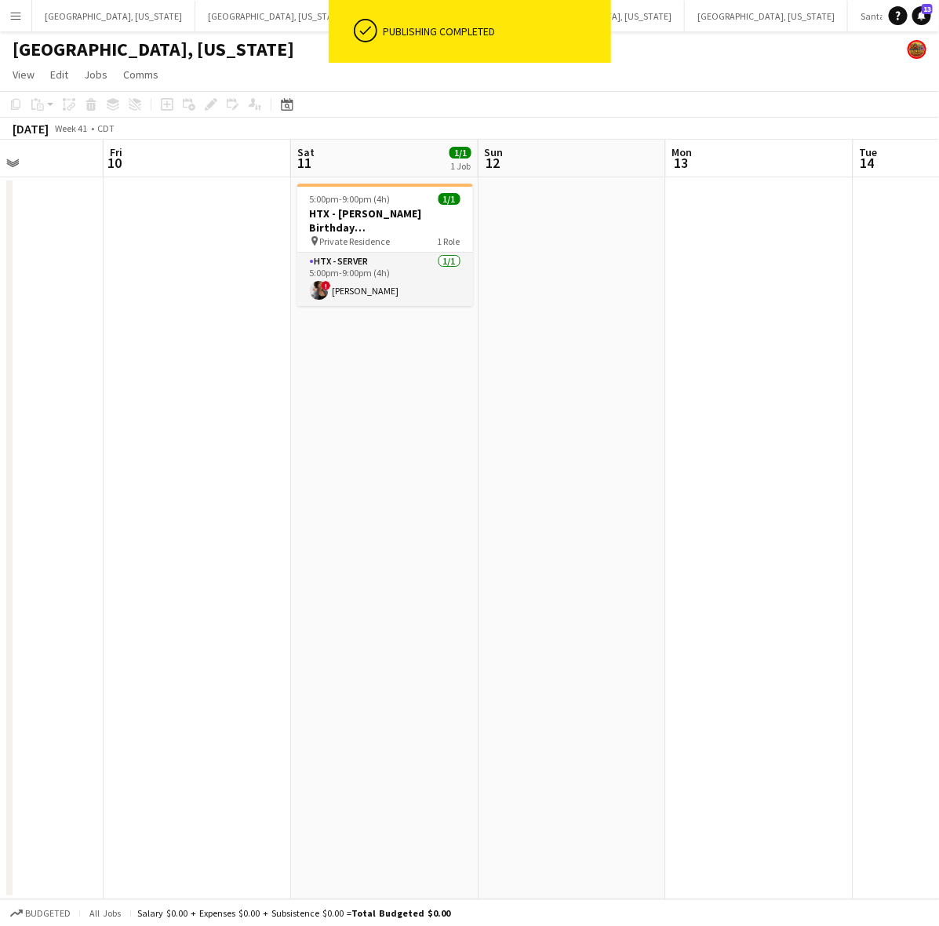
click at [715, 370] on app-date-cell at bounding box center [759, 538] width 187 height 722
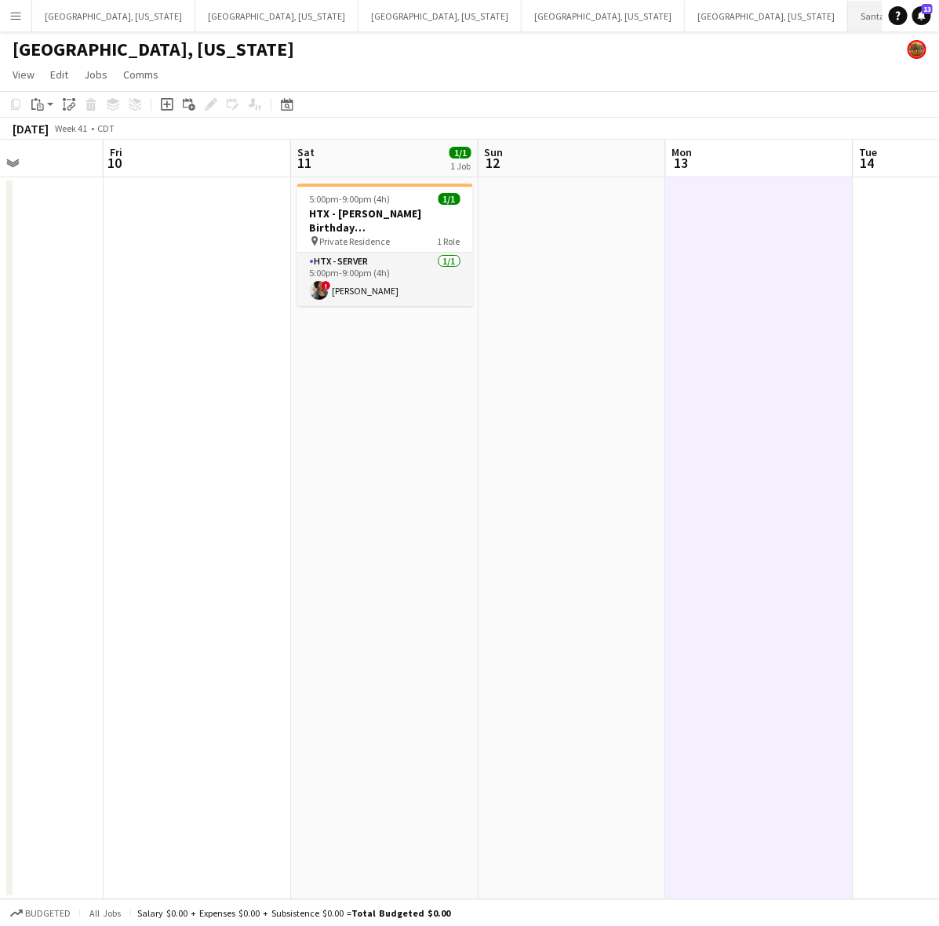
click at [848, 14] on button "Santa Barbara Close" at bounding box center [907, 16] width 118 height 31
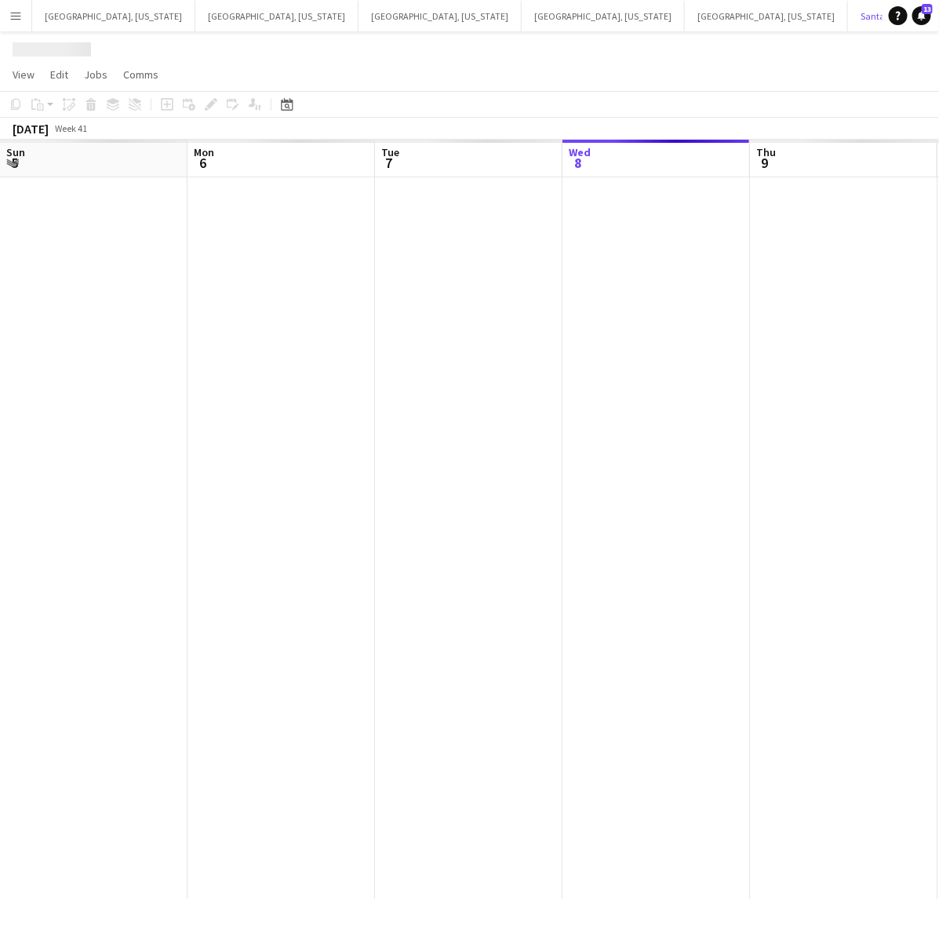
scroll to position [0, 374]
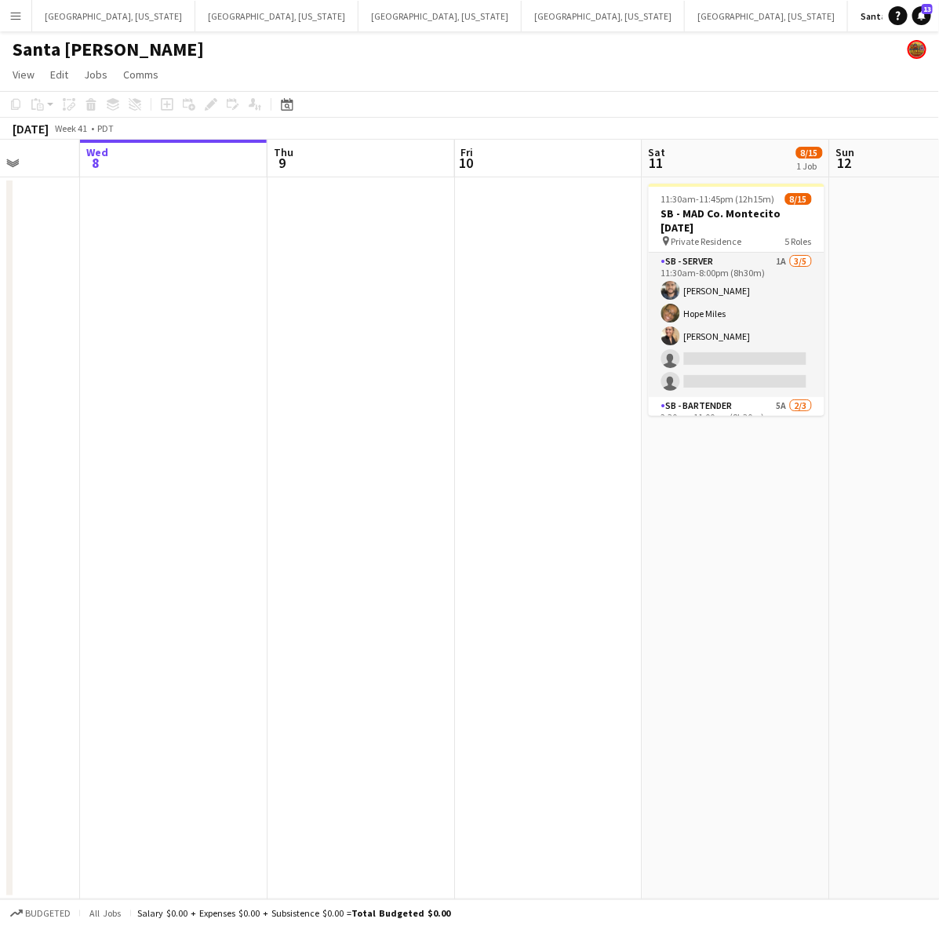
drag, startPoint x: 694, startPoint y: 695, endPoint x: 533, endPoint y: 741, distance: 167.3
click at [533, 741] on app-calendar-viewport "Sun 5 Mon 6 Tue 7 Wed 8 Thu 9 Fri 10 Sat 11 8/15 1 Job Sun 12 Mon 13 Tue 14 11:…" at bounding box center [469, 519] width 939 height 759
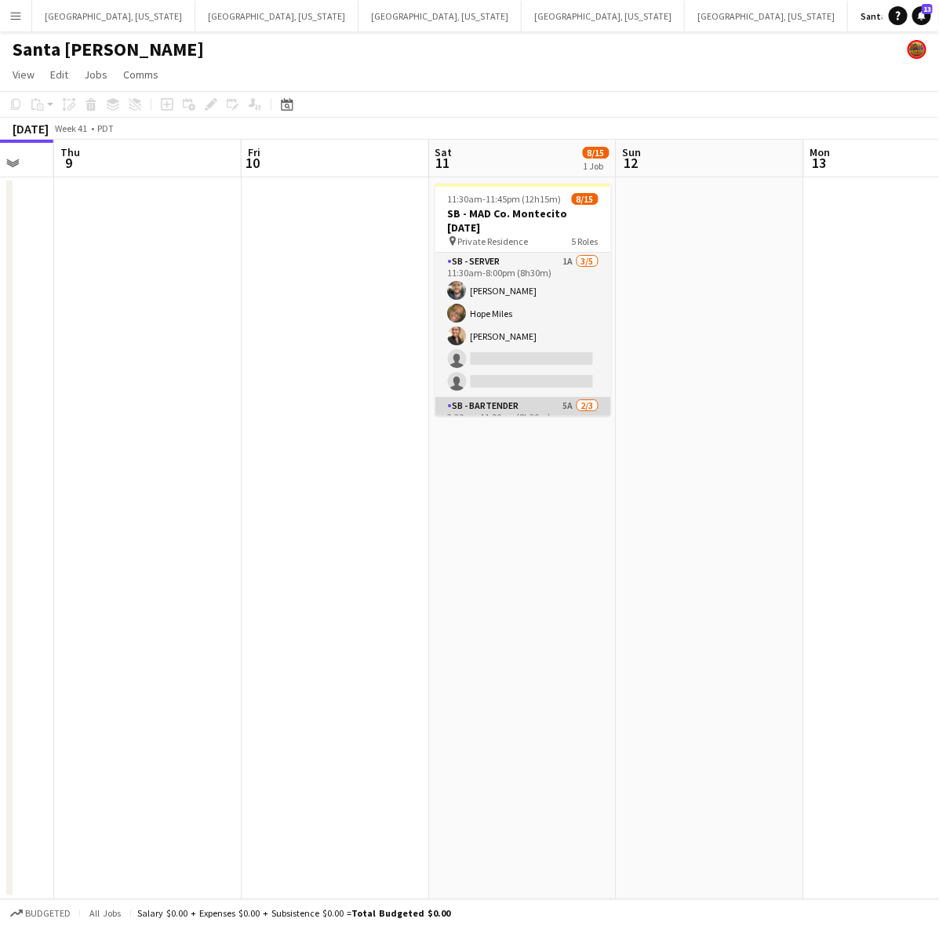
scroll to position [332, 0]
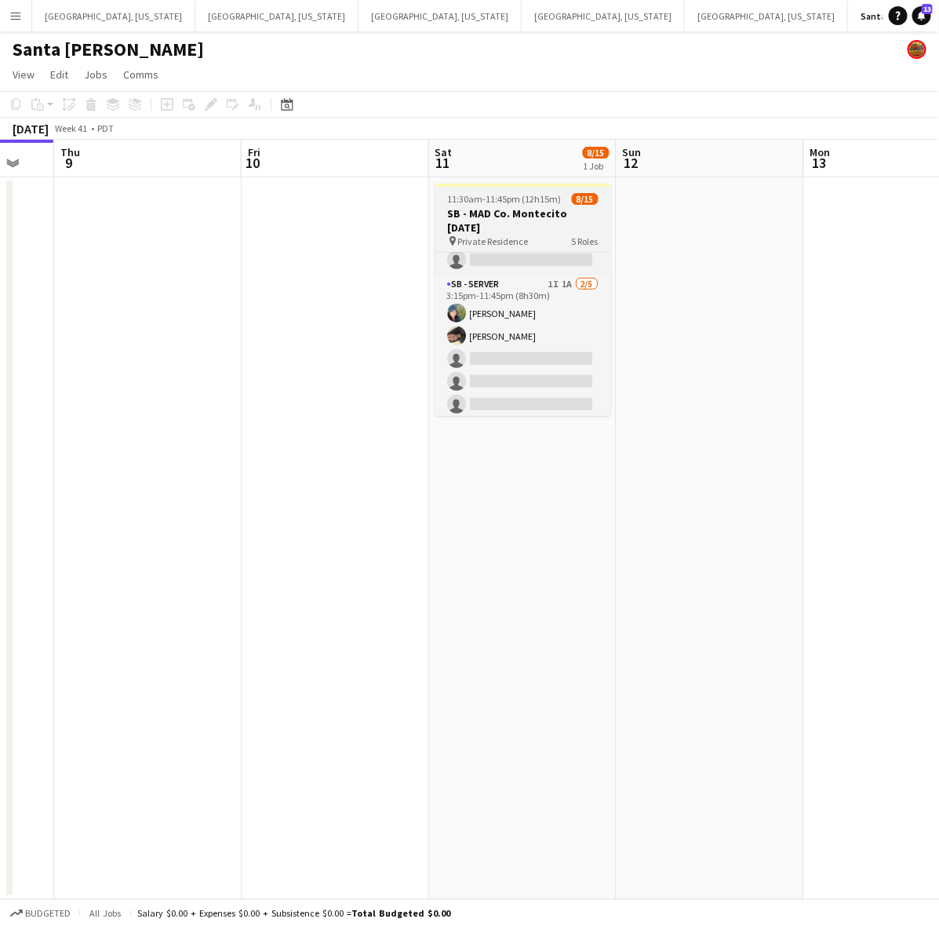
click at [503, 198] on span "11:30am-11:45pm (12h15m)" at bounding box center [505, 199] width 114 height 12
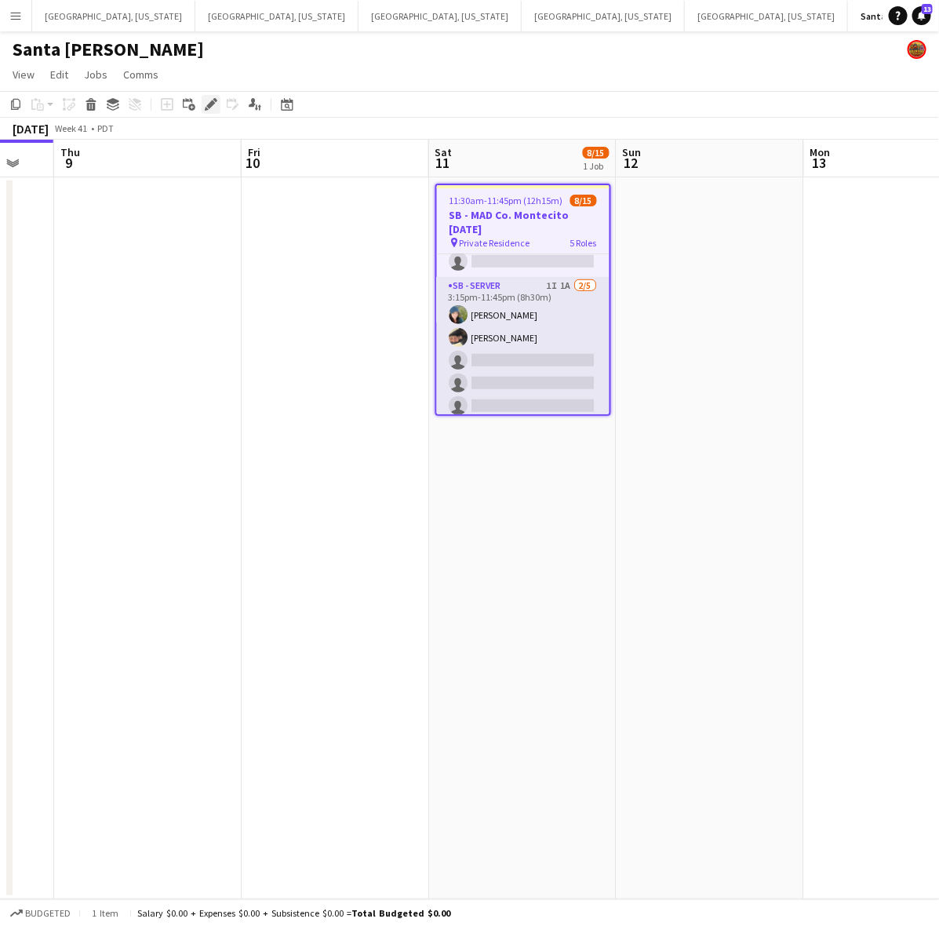
click at [210, 103] on icon at bounding box center [210, 104] width 9 height 9
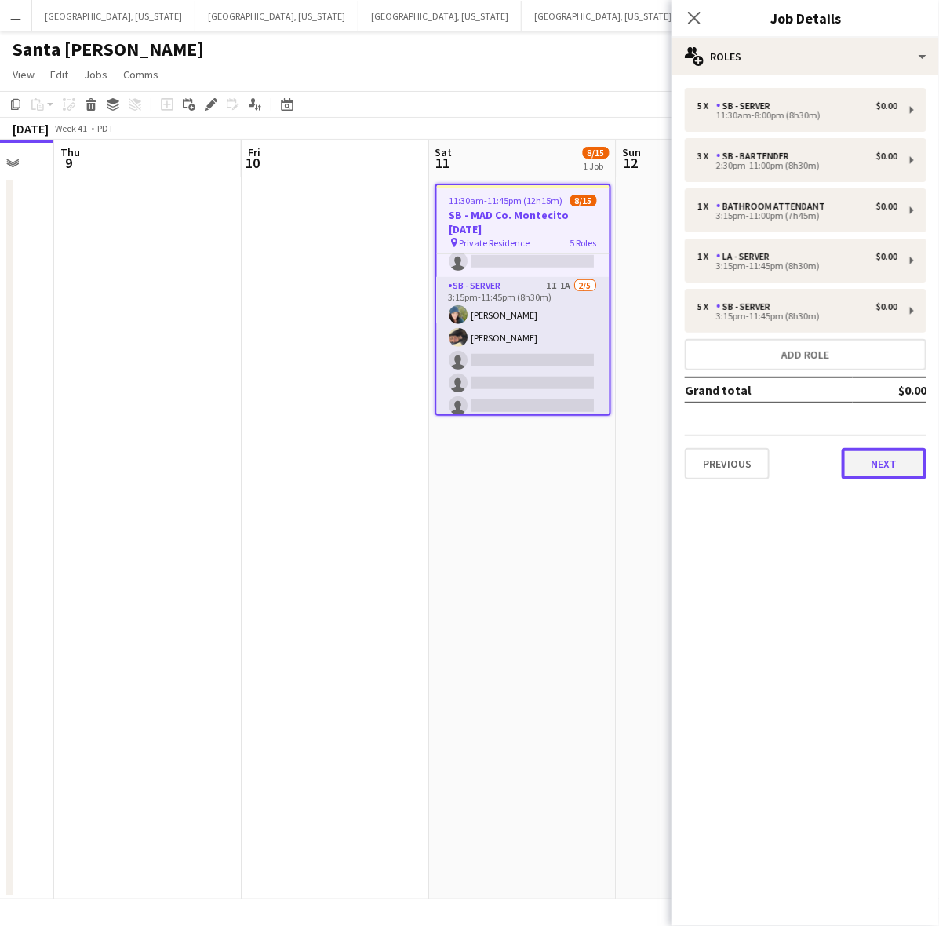
click at [898, 464] on button "Next" at bounding box center [884, 463] width 85 height 31
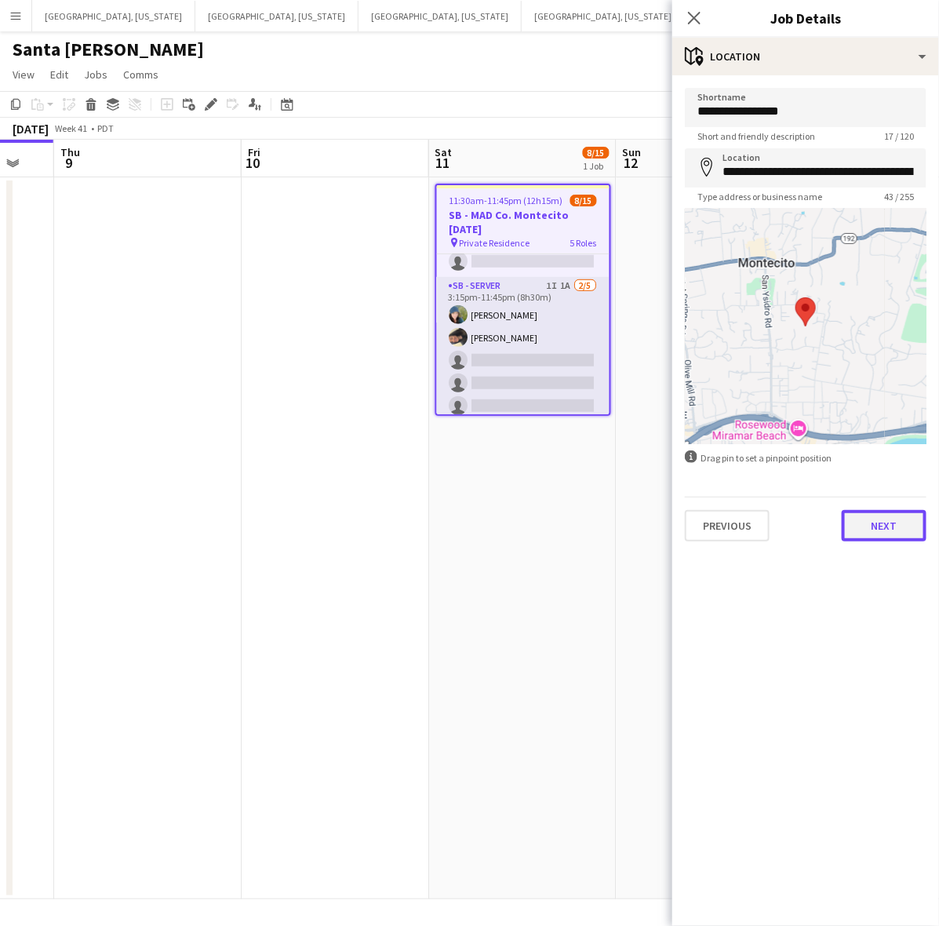
click at [902, 533] on button "Next" at bounding box center [884, 525] width 85 height 31
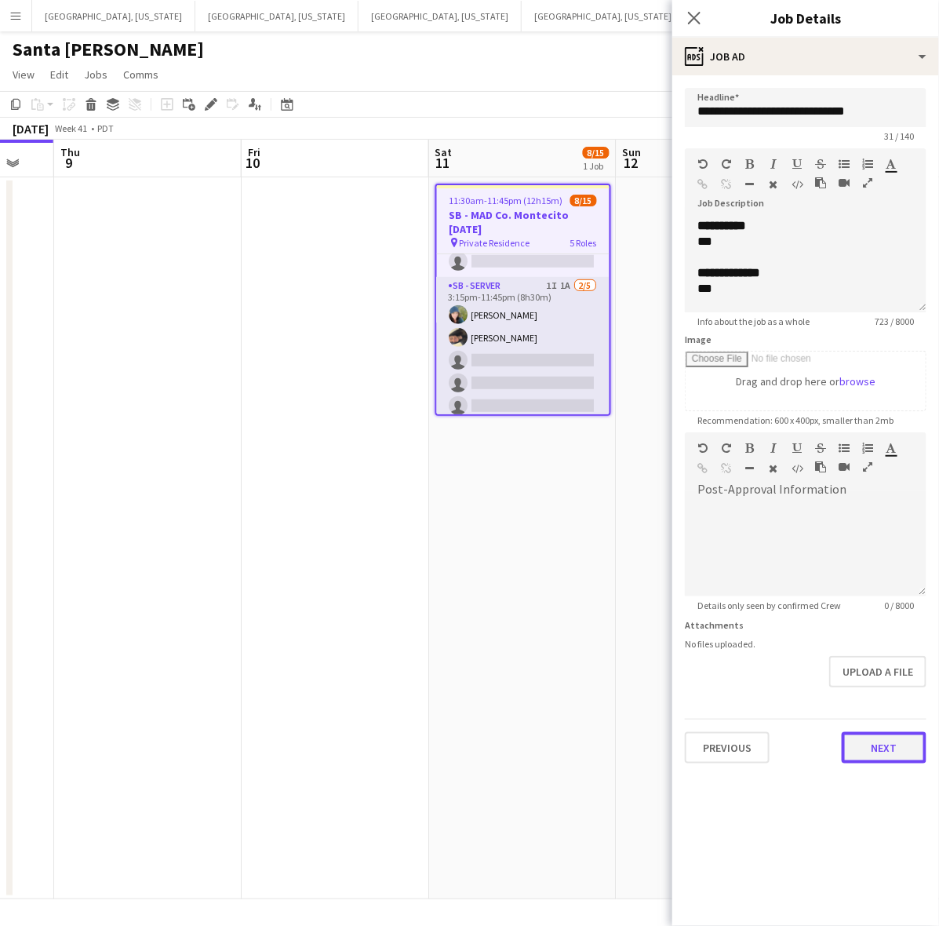
click at [885, 747] on button "Next" at bounding box center [884, 747] width 85 height 31
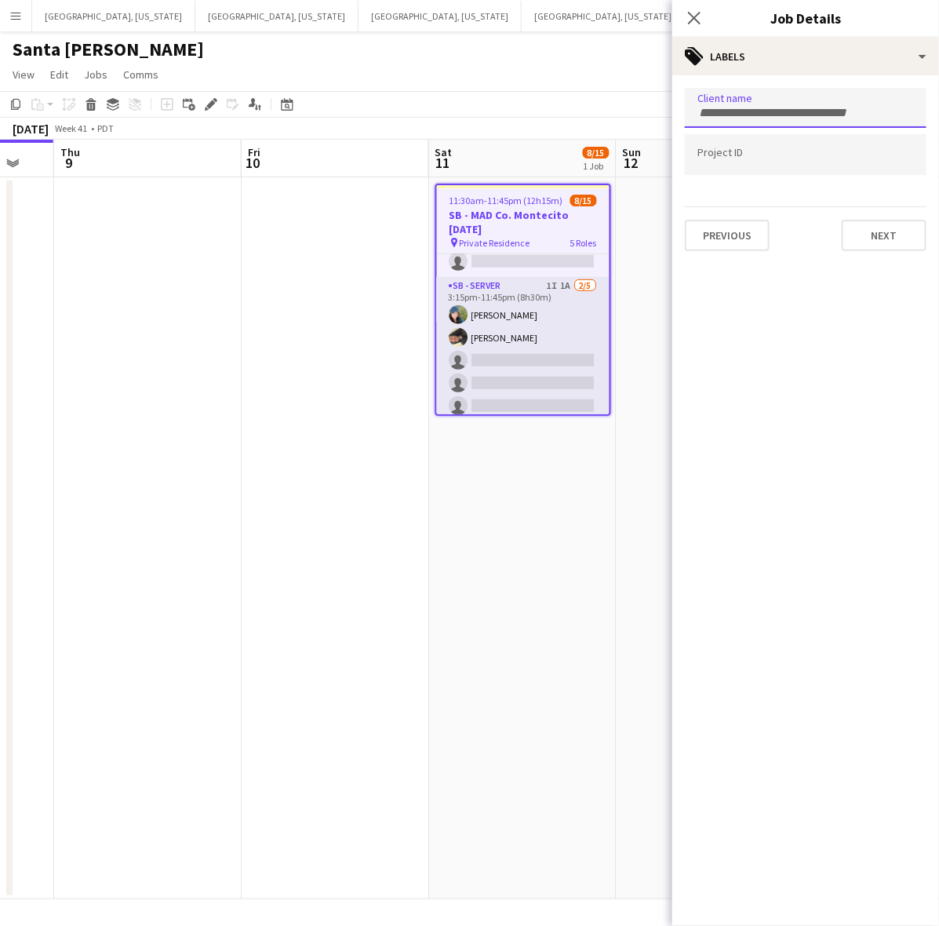
click at [753, 111] on input "Type to search client labels..." at bounding box center [805, 113] width 217 height 14
type input "**********"
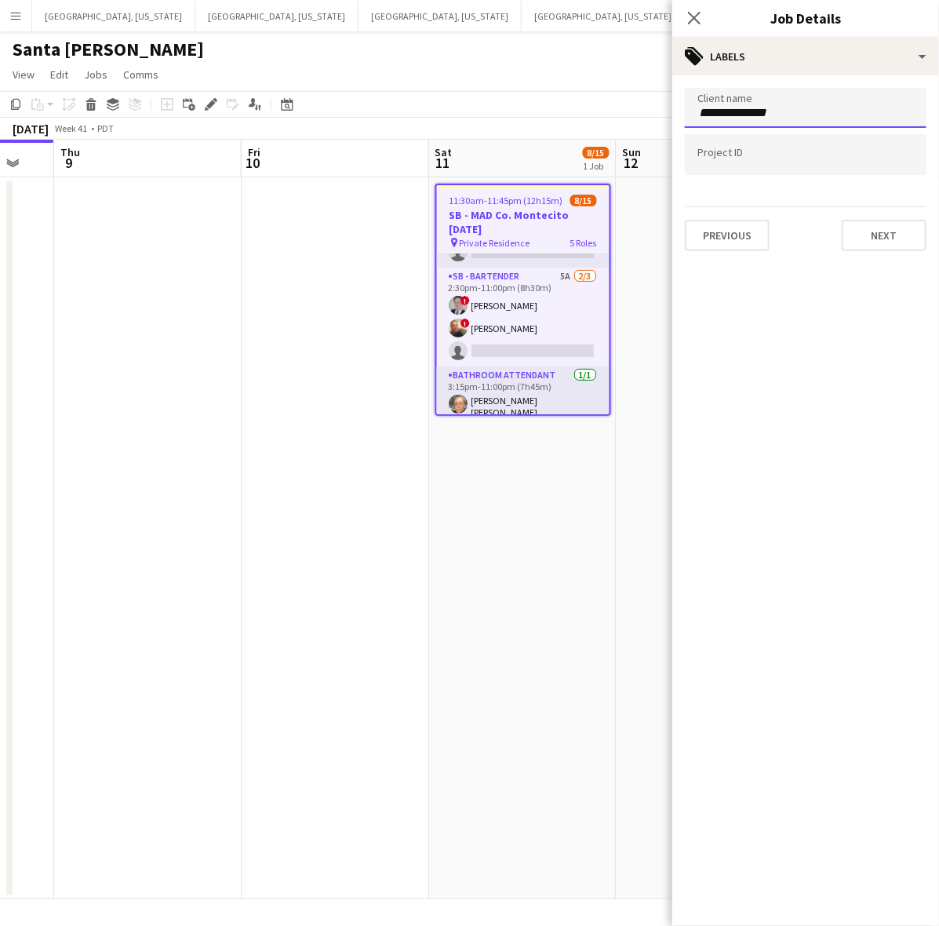
scroll to position [38, 0]
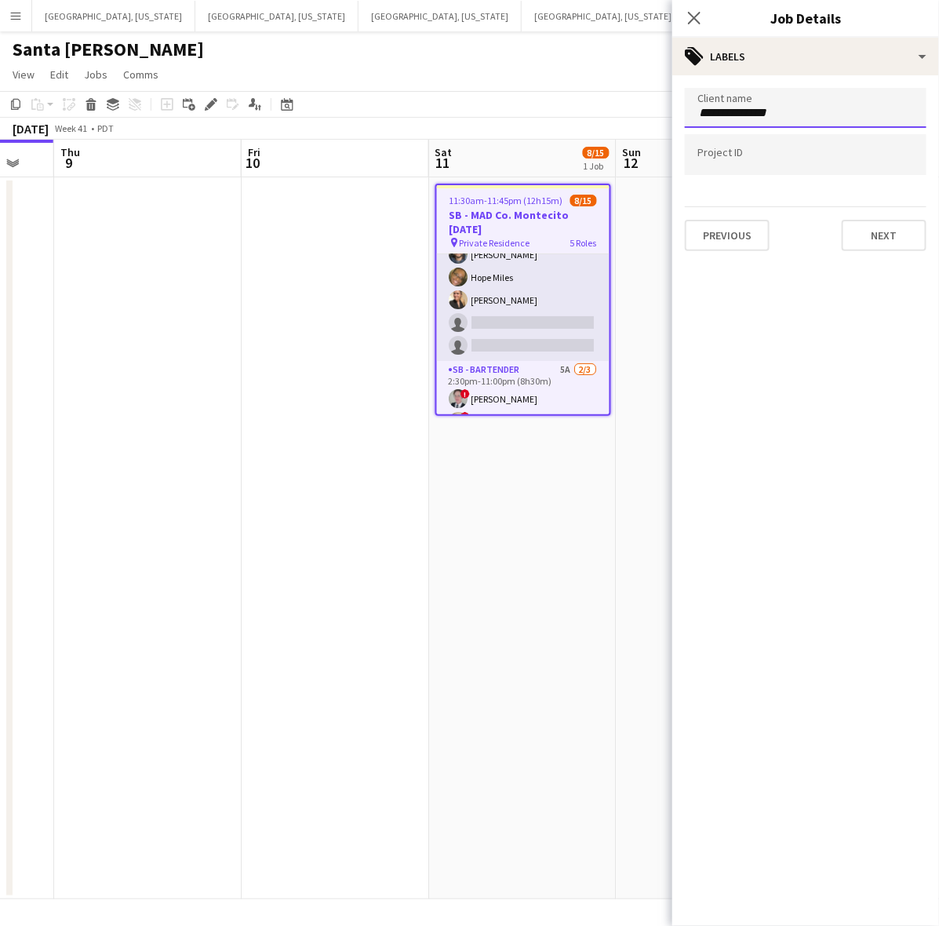
click at [541, 222] on h3 "SB - MAD Co. Montecito 10.11.25" at bounding box center [523, 222] width 173 height 28
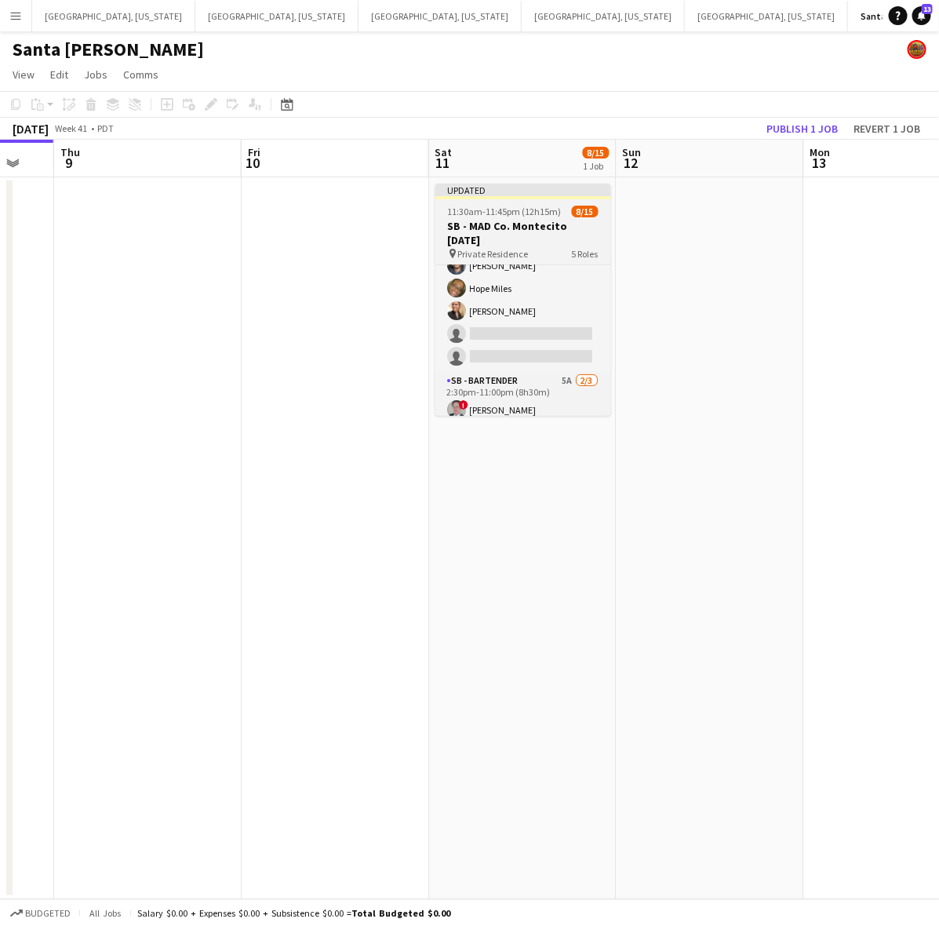
click at [541, 222] on h3 "SB - MAD Co. Montecito 10.11.25" at bounding box center [523, 233] width 176 height 28
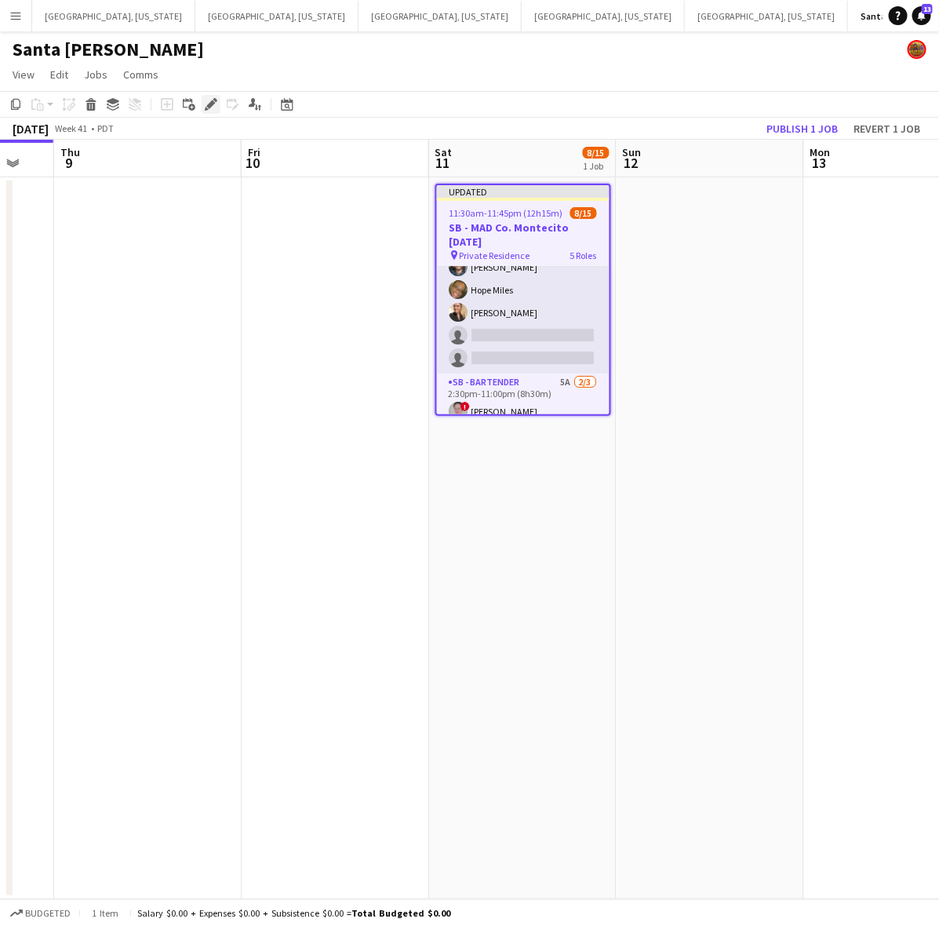
drag, startPoint x: 209, startPoint y: 100, endPoint x: 322, endPoint y: 107, distance: 113.1
click at [210, 100] on icon "Edit" at bounding box center [211, 104] width 13 height 13
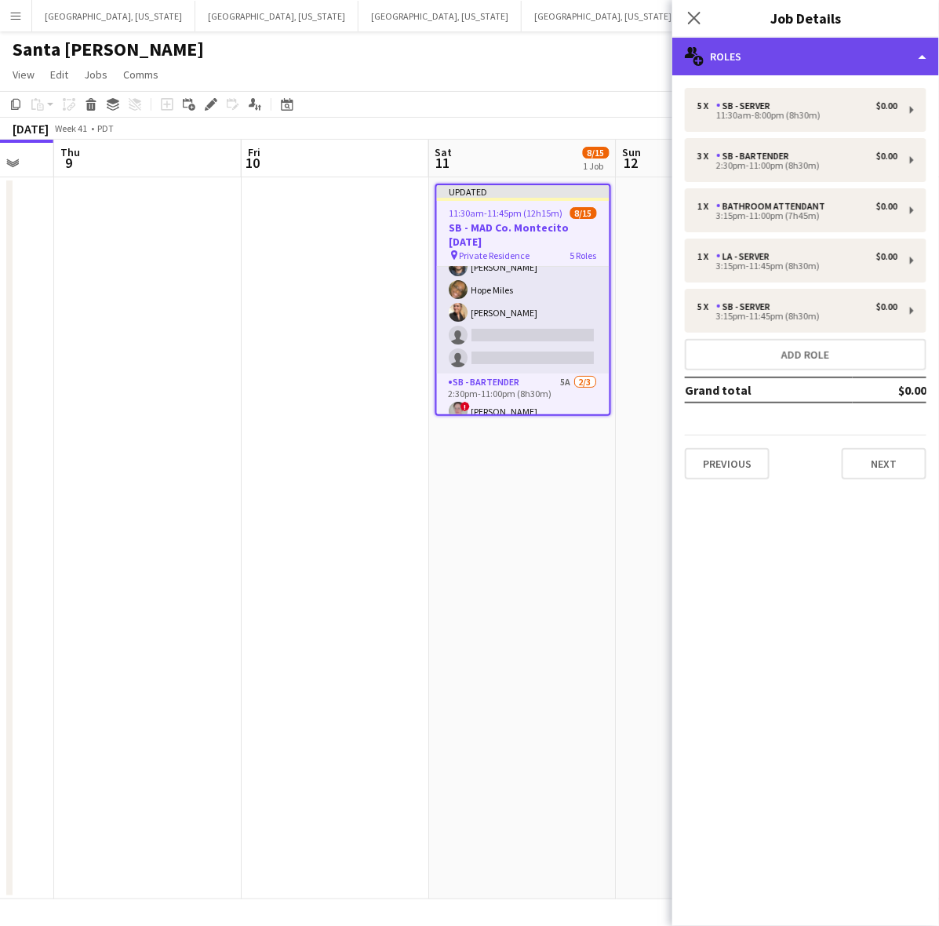
click at [751, 63] on div "multiple-users-add Roles" at bounding box center [805, 57] width 267 height 38
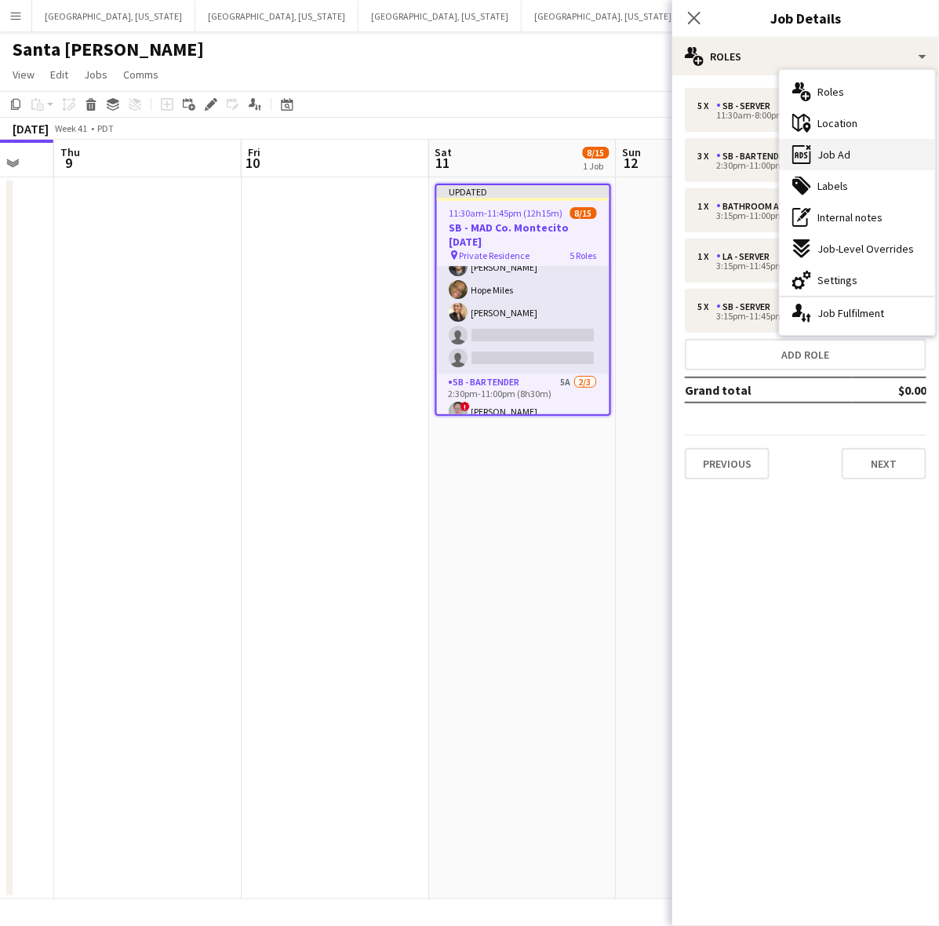
click at [813, 154] on div "ads-window Job Ad" at bounding box center [857, 154] width 155 height 31
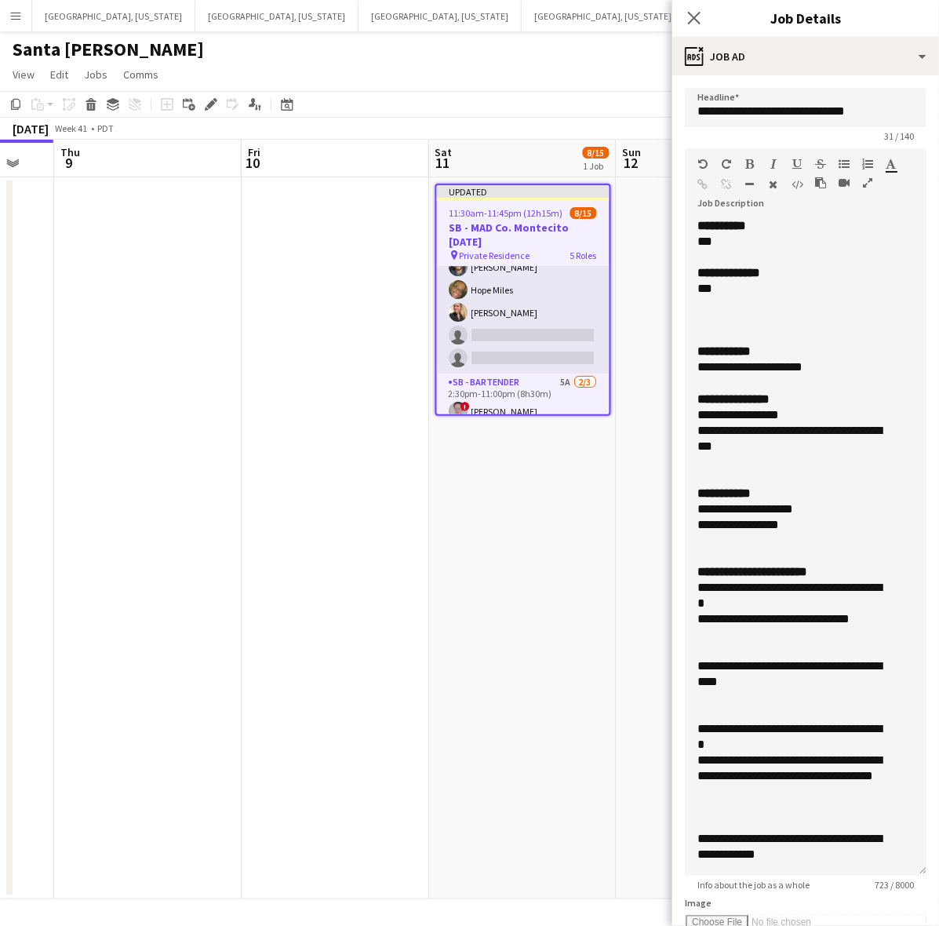
drag, startPoint x: 920, startPoint y: 300, endPoint x: 900, endPoint y: 857, distance: 557.3
click at [900, 875] on div "**********" at bounding box center [806, 546] width 242 height 657
drag, startPoint x: 778, startPoint y: 373, endPoint x: 687, endPoint y: 369, distance: 91.1
click at [687, 369] on div "**********" at bounding box center [806, 554] width 242 height 673
drag, startPoint x: 710, startPoint y: 445, endPoint x: 663, endPoint y: 412, distance: 57.5
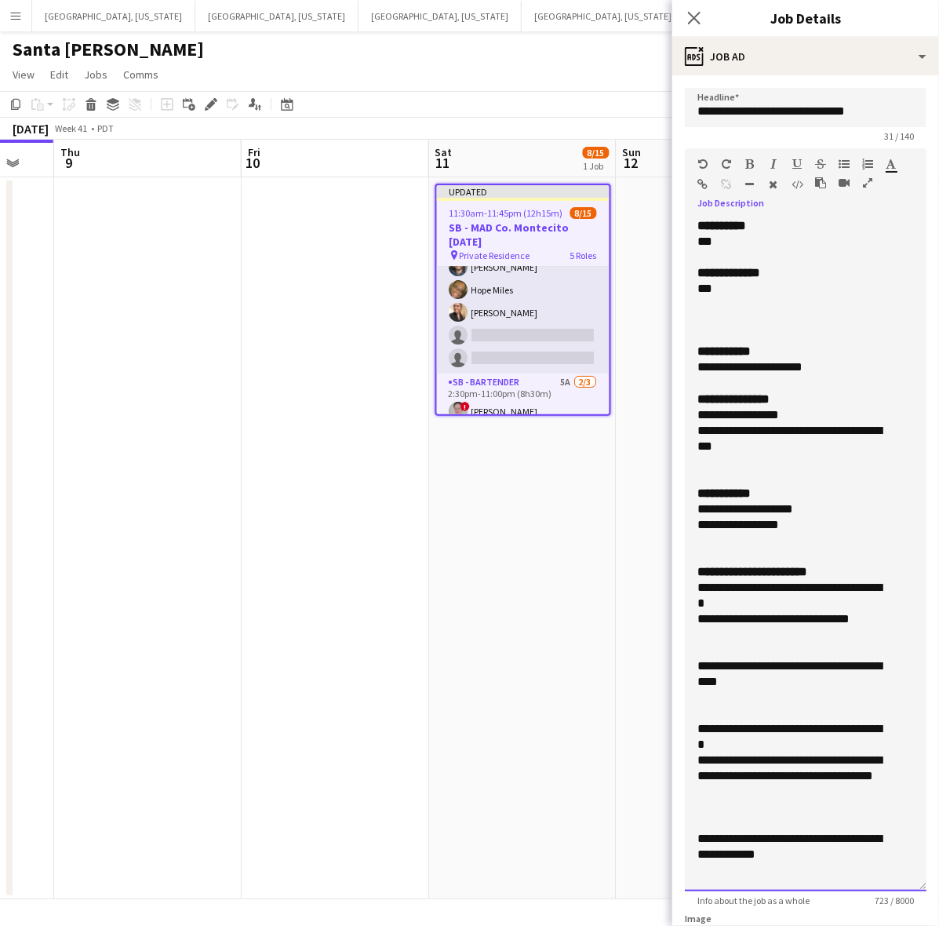
click at [663, 412] on body "Menu Boards Boards Boards All jobs Status Workforce Workforce My Workforce Recr…" at bounding box center [469, 463] width 939 height 926
drag, startPoint x: 735, startPoint y: 597, endPoint x: 684, endPoint y: 589, distance: 51.6
click at [685, 589] on div "**********" at bounding box center [806, 554] width 242 height 673
drag, startPoint x: 770, startPoint y: 682, endPoint x: 673, endPoint y: 672, distance: 97.0
click at [673, 672] on form "**********" at bounding box center [805, 715] width 267 height 1254
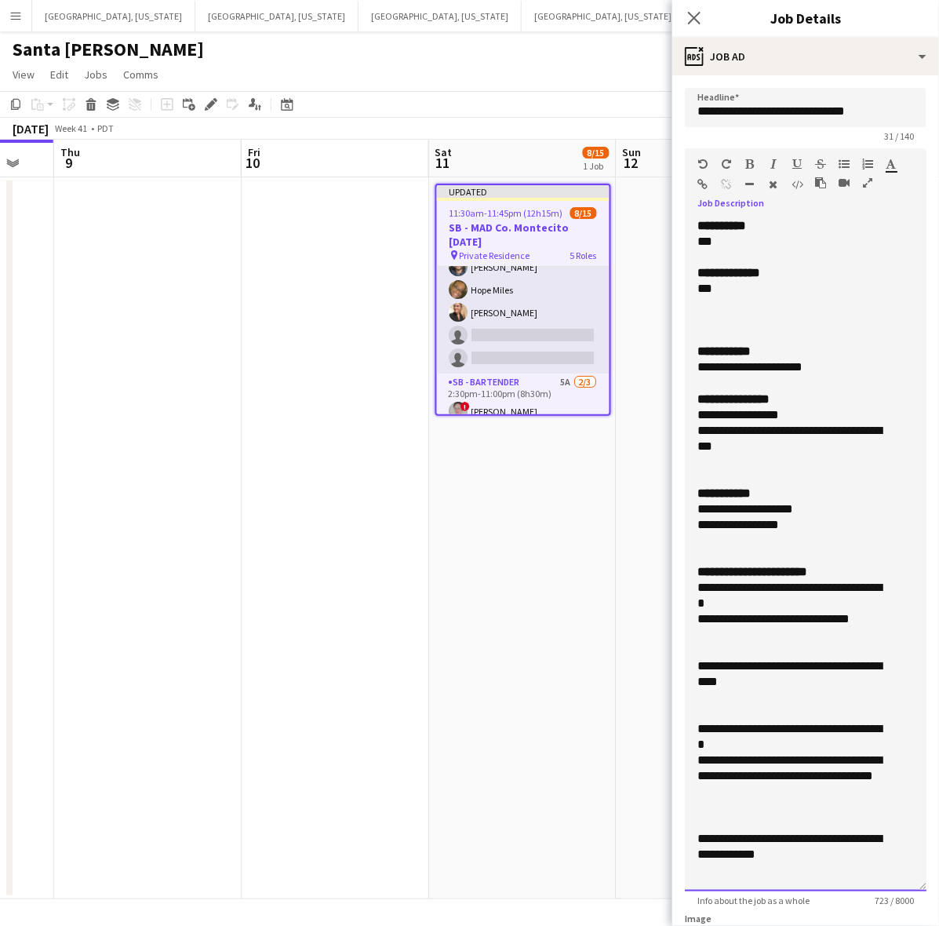
drag, startPoint x: 749, startPoint y: 748, endPoint x: 685, endPoint y: 732, distance: 66.2
click at [685, 732] on div "**********" at bounding box center [806, 554] width 242 height 673
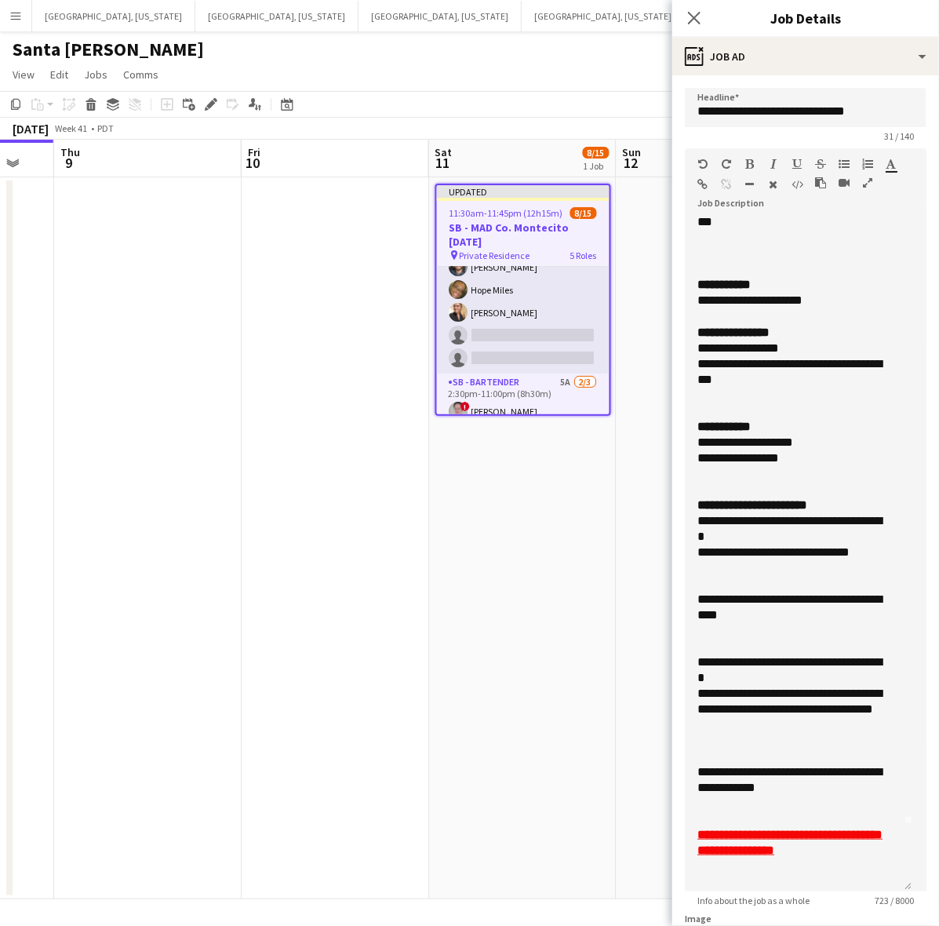
scroll to position [98, 0]
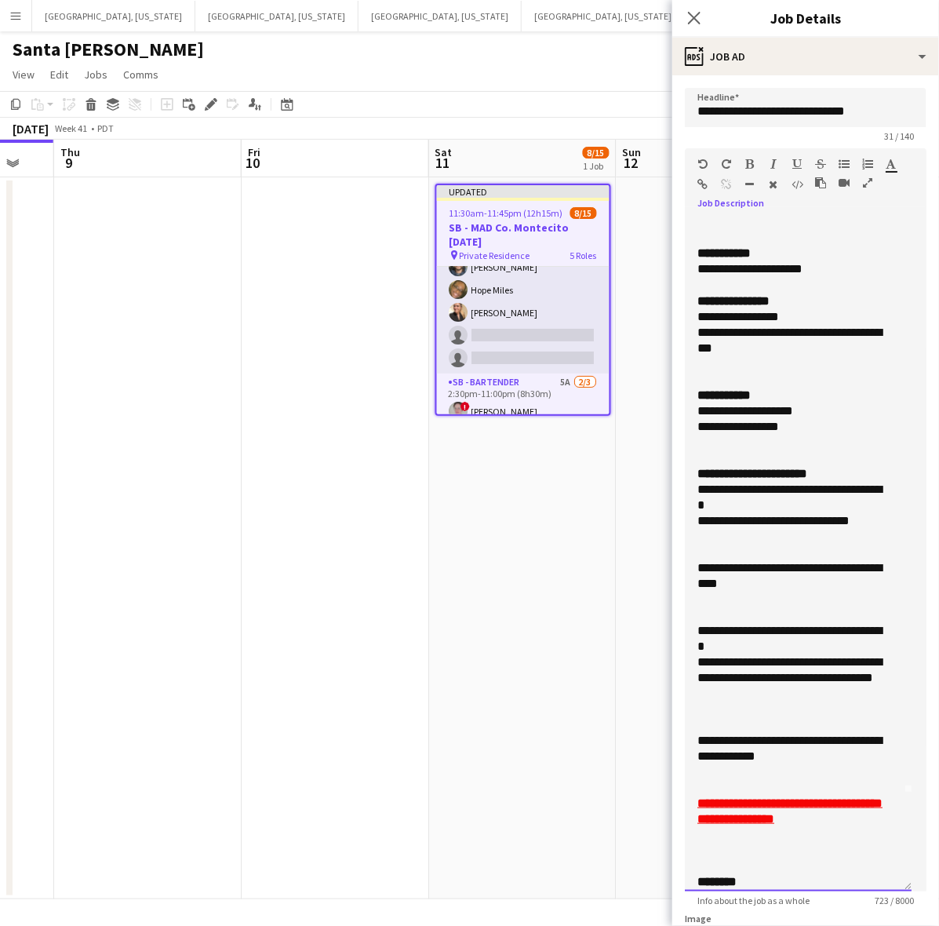
drag, startPoint x: 744, startPoint y: 751, endPoint x: 686, endPoint y: 742, distance: 58.0
click at [686, 742] on div "**********" at bounding box center [798, 554] width 227 height 673
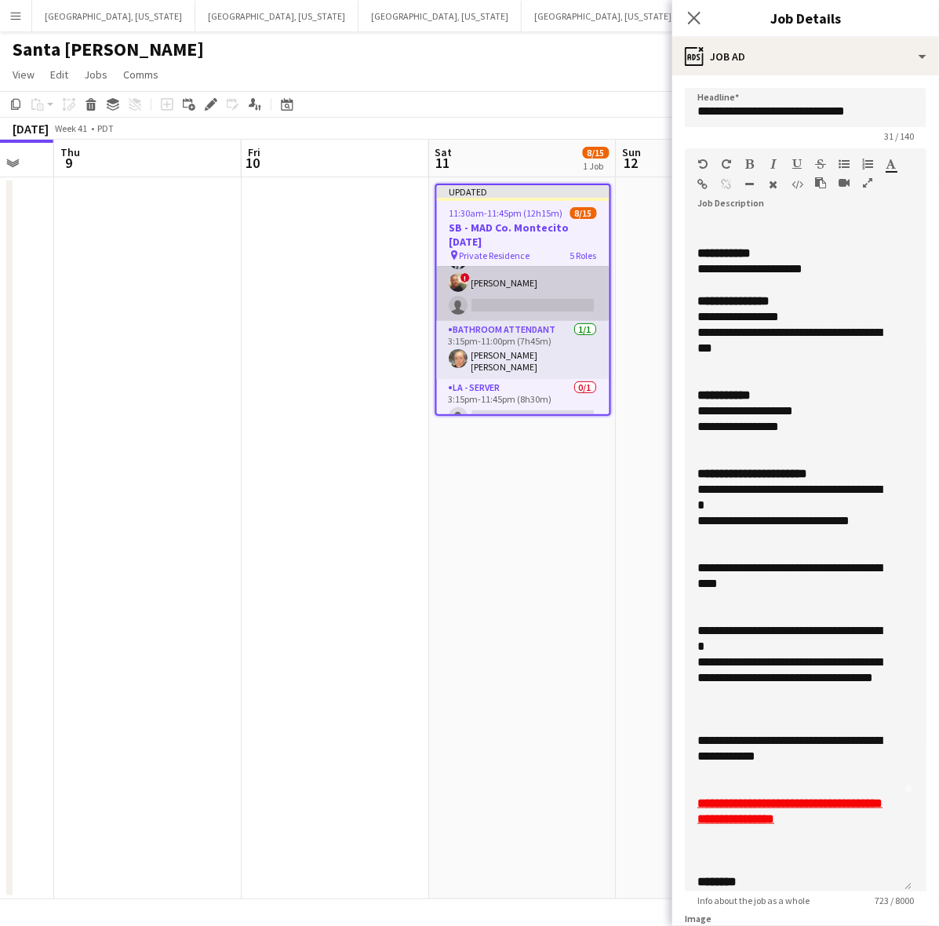
scroll to position [234, 0]
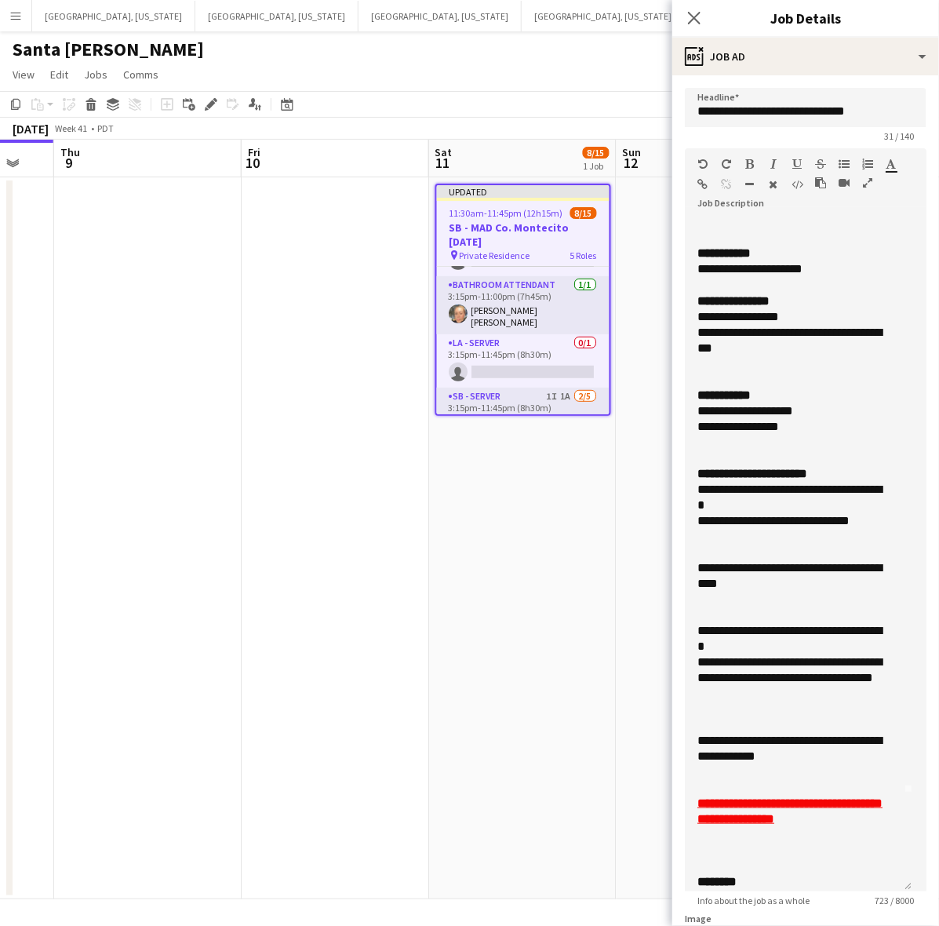
drag, startPoint x: 587, startPoint y: 49, endPoint x: 732, endPoint y: 26, distance: 147.0
click at [588, 49] on div "Santa [PERSON_NAME]" at bounding box center [469, 46] width 939 height 30
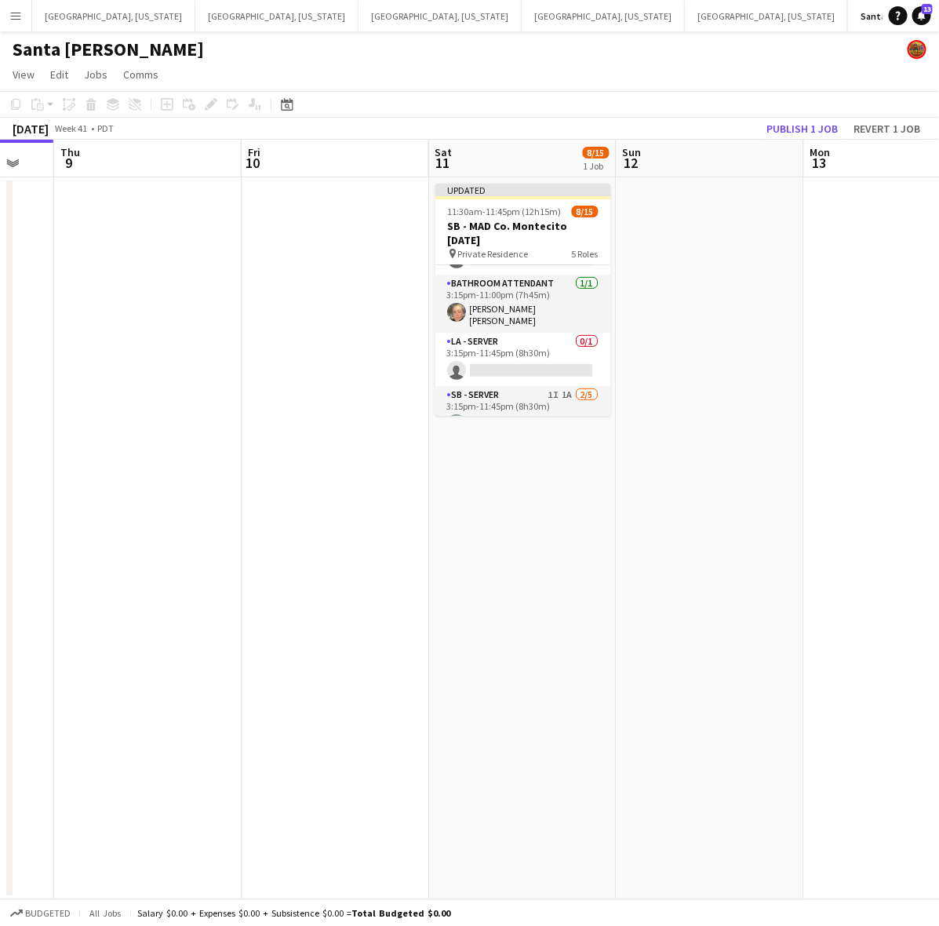
click at [797, 129] on button "Publish 1 job" at bounding box center [802, 128] width 84 height 20
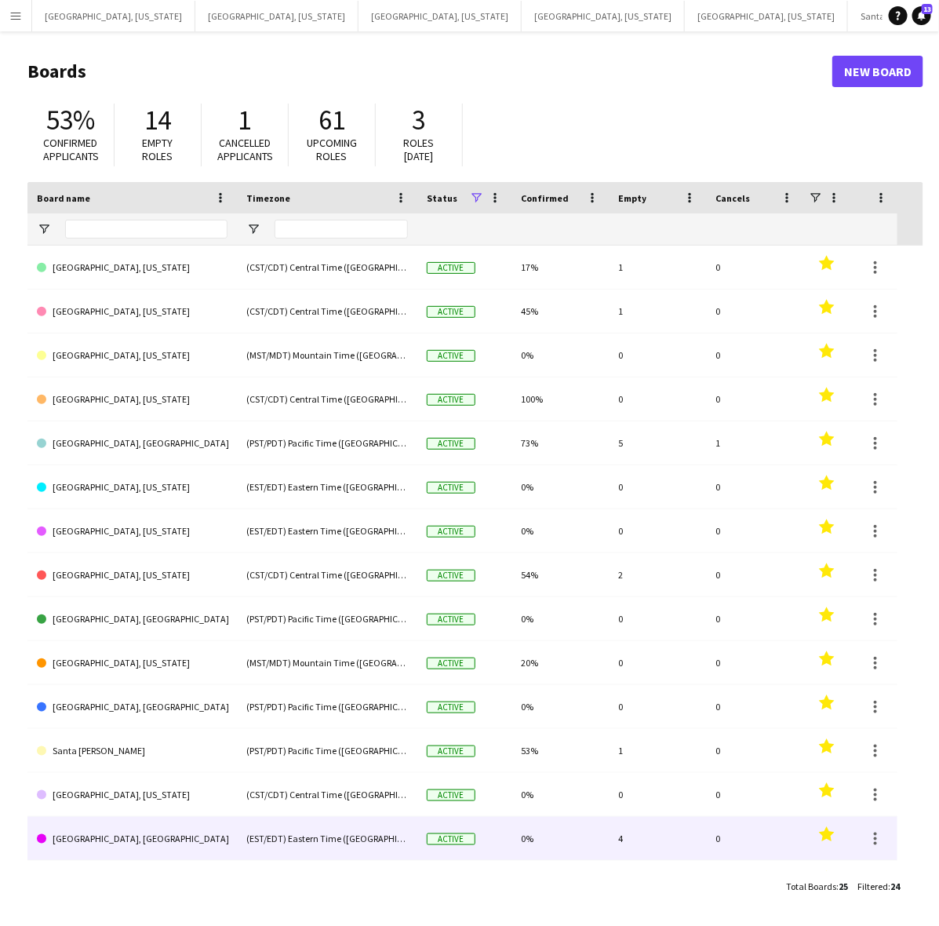
click at [115, 832] on link "Tampa, FL" at bounding box center [132, 839] width 191 height 44
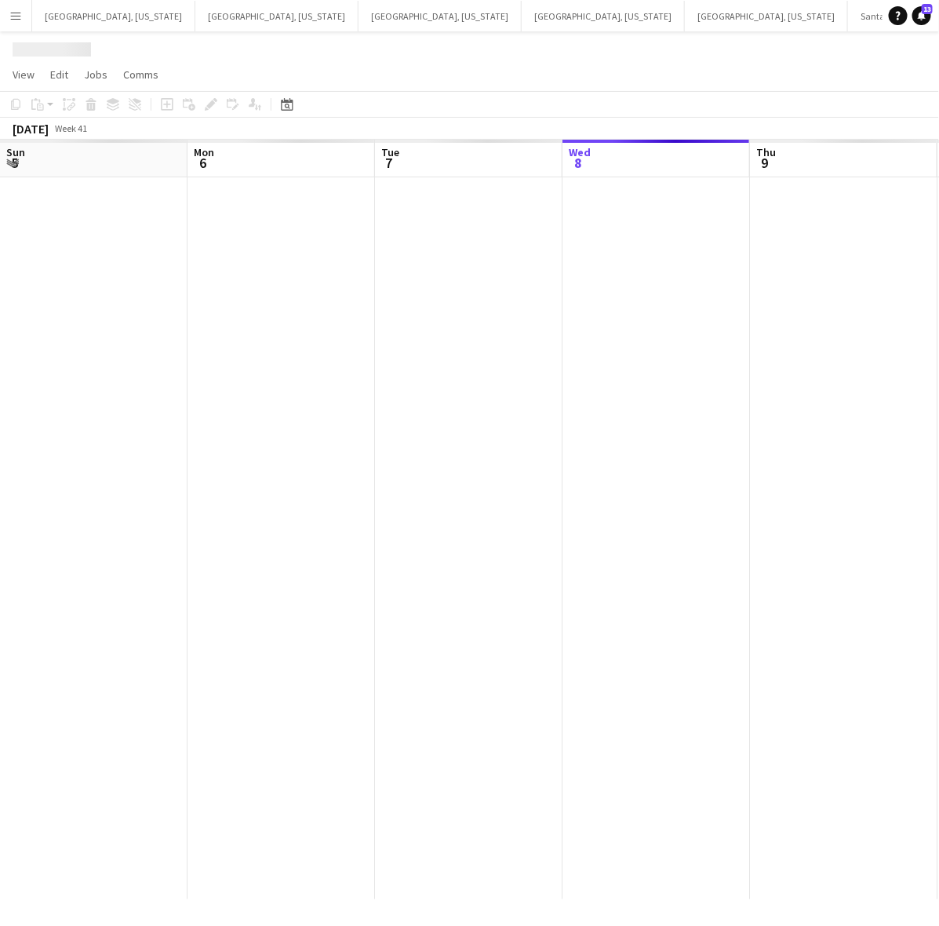
scroll to position [0, 374]
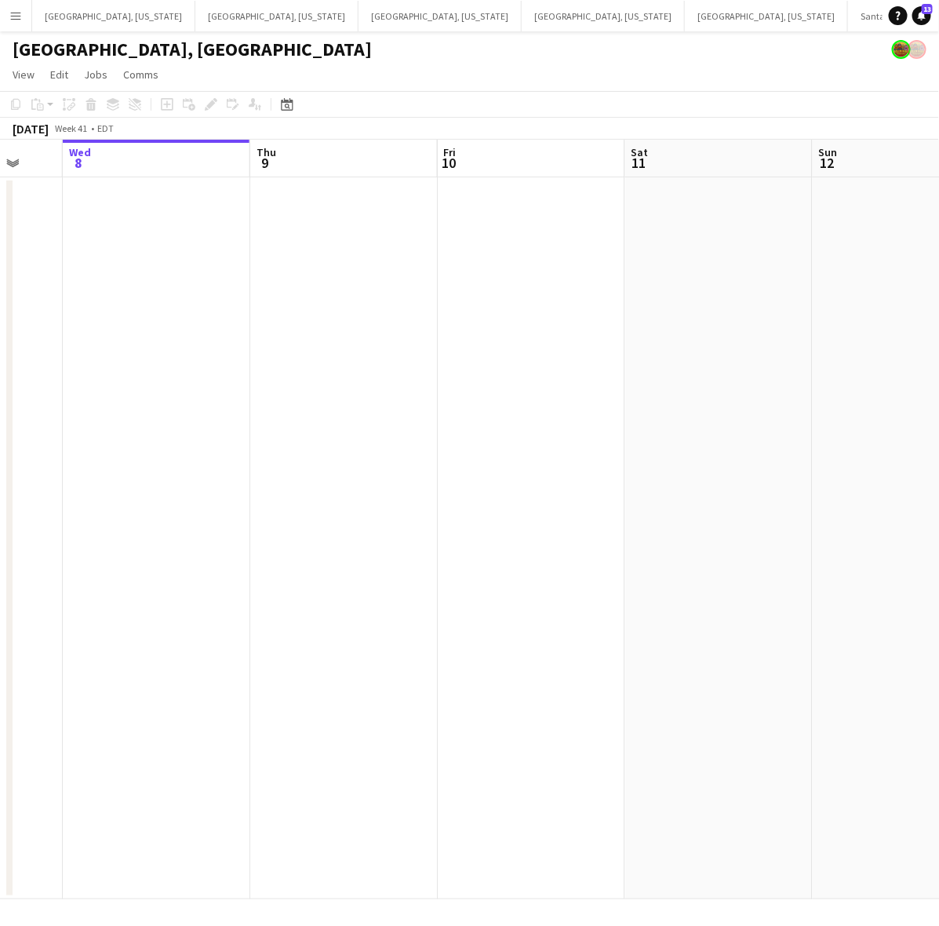
drag, startPoint x: 631, startPoint y: 412, endPoint x: 205, endPoint y: 559, distance: 451.5
click at [205, 559] on app-calendar-viewport "Sun 5 Mon 6 Tue 7 Wed 8 Thu 9 Fri 10 Sat 11 Sun 12 Mon 13 Tue 14" at bounding box center [469, 519] width 939 height 759
drag, startPoint x: 475, startPoint y: 468, endPoint x: 238, endPoint y: 537, distance: 247.5
click at [243, 531] on app-calendar-viewport "Mon 6 Tue 7 Wed 8 Thu 9 Fri 10 Sat 11 Sun 12 Mon 13 Tue 14 Wed 15" at bounding box center [469, 519] width 939 height 759
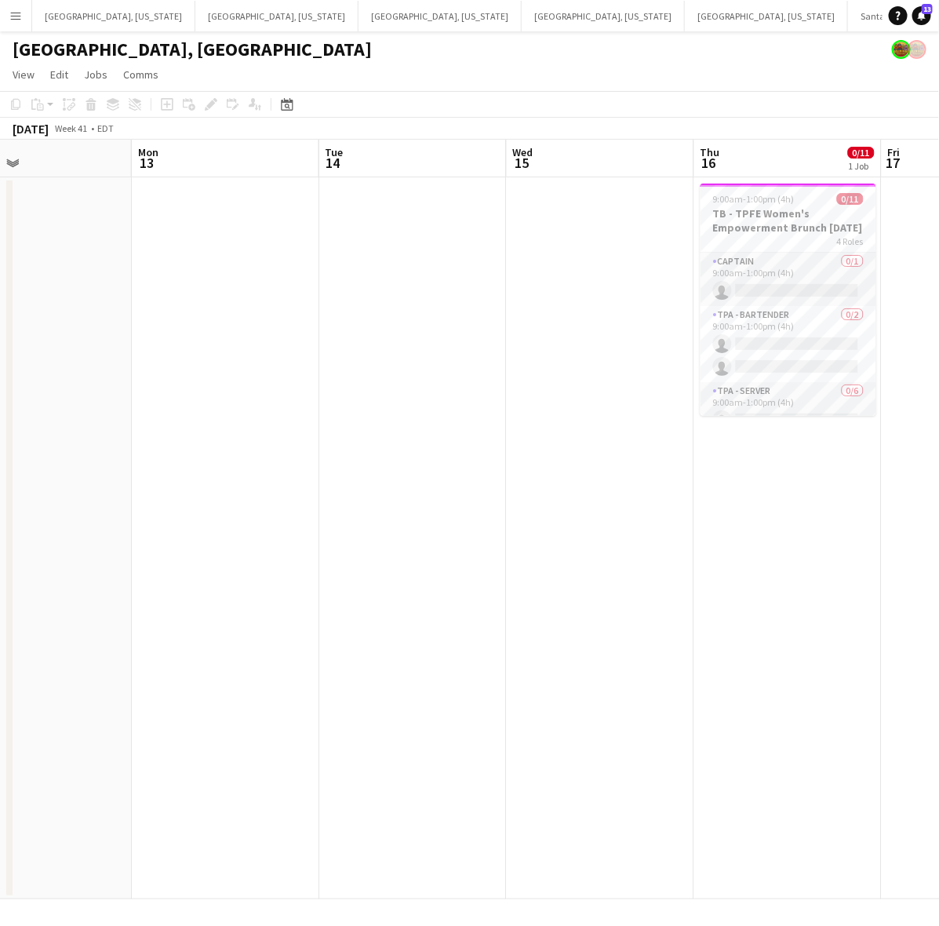
drag, startPoint x: 400, startPoint y: 499, endPoint x: 240, endPoint y: 546, distance: 166.8
click at [255, 542] on app-calendar-viewport "Thu 9 Fri 10 Sat 11 Sun 12 Mon 13 Tue 14 Wed 15 Thu 16 0/11 1 Job Fri 17 Sat 18…" at bounding box center [469, 519] width 939 height 759
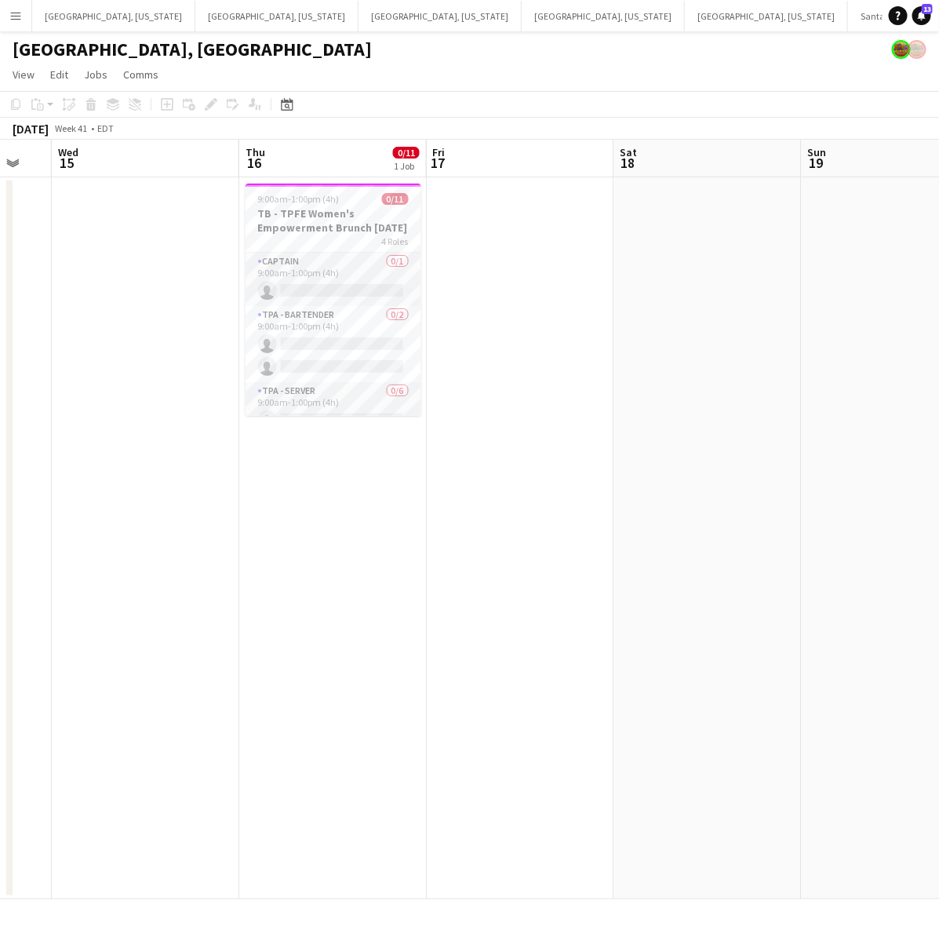
drag, startPoint x: 687, startPoint y: 438, endPoint x: 252, endPoint y: 545, distance: 448.4
click at [253, 545] on app-calendar-viewport "Sun 12 Mon 13 Tue 14 Wed 15 Thu 16 0/11 1 Job Fri 17 Sat 18 Sun 19 Mon 20 Tue 2…" at bounding box center [469, 519] width 939 height 759
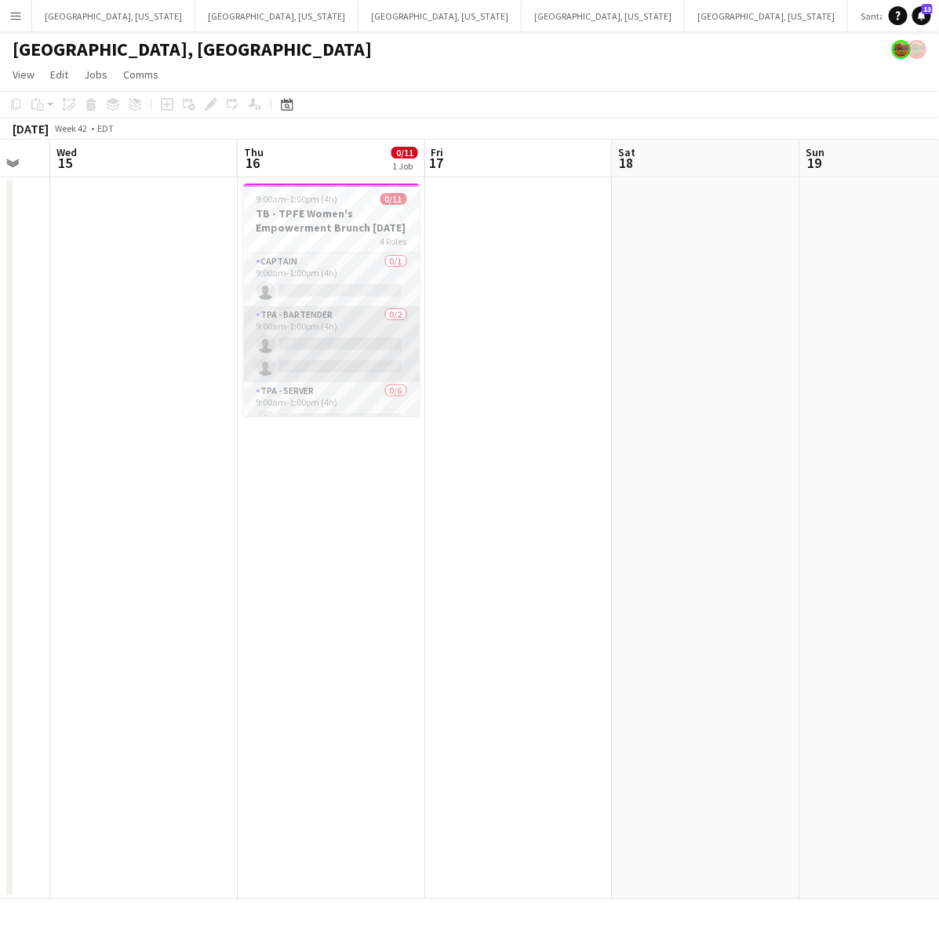
click at [386, 334] on app-card-role "TPA - Bartender 0/2 9:00am-1:00pm (4h) single-neutral-actions single-neutral-ac…" at bounding box center [332, 344] width 176 height 76
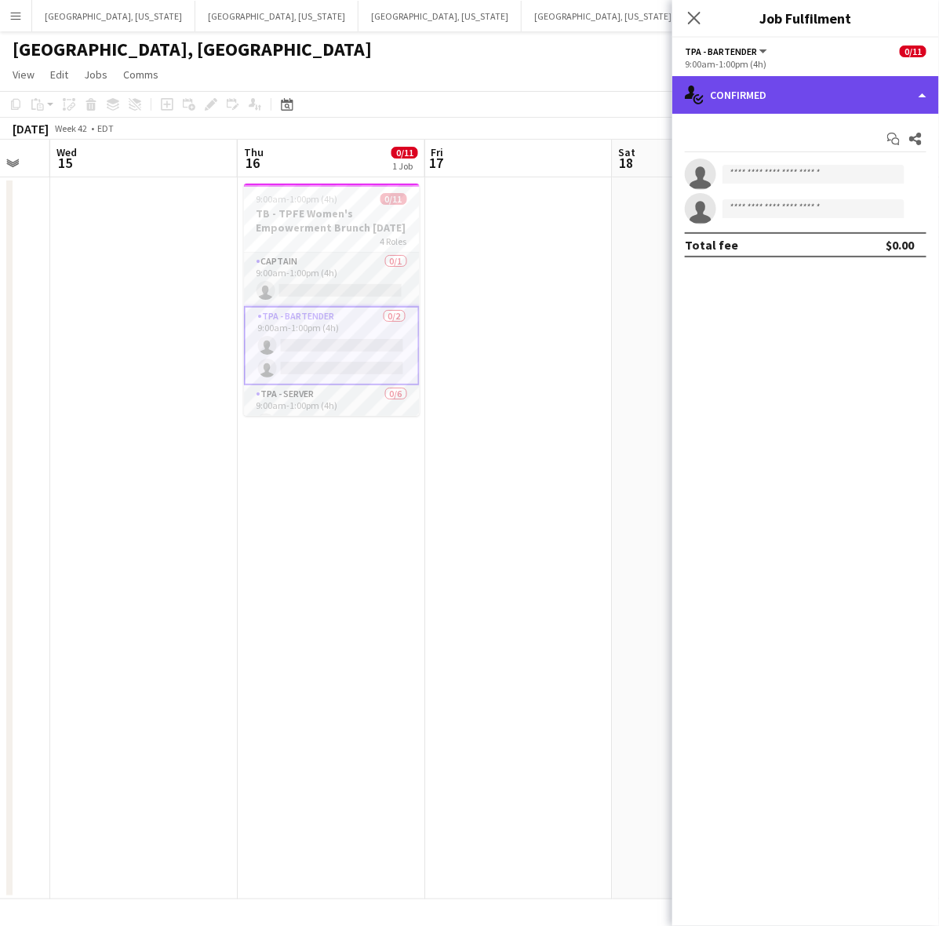
click at [758, 82] on div "single-neutral-actions-check-2 Confirmed" at bounding box center [805, 95] width 267 height 38
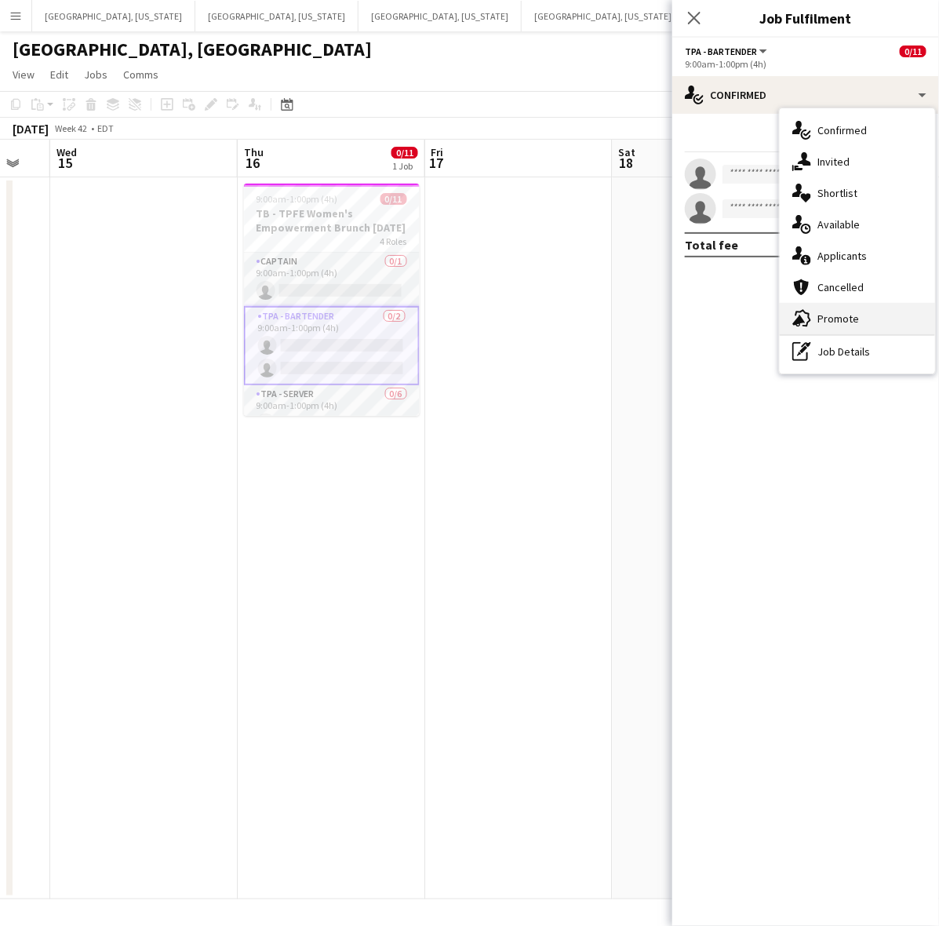
click at [836, 308] on div "advertising-megaphone Promote" at bounding box center [857, 318] width 155 height 31
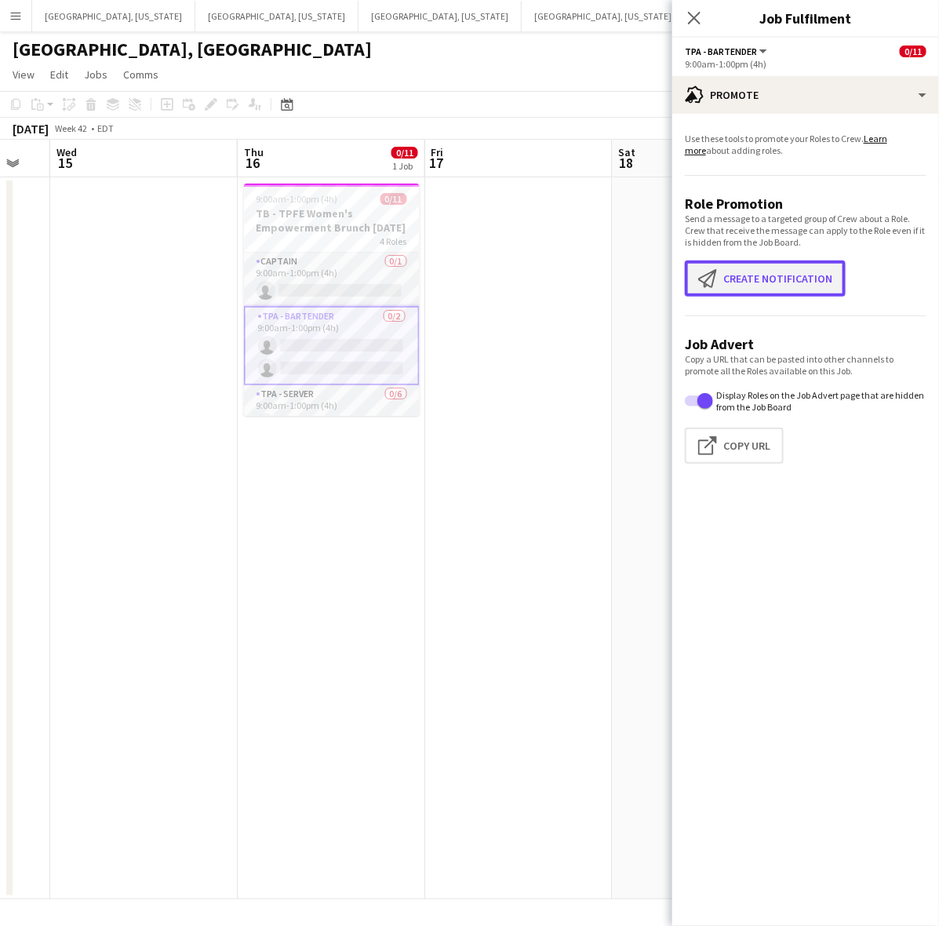
click at [786, 278] on button "Create notification Create notification" at bounding box center [765, 278] width 161 height 36
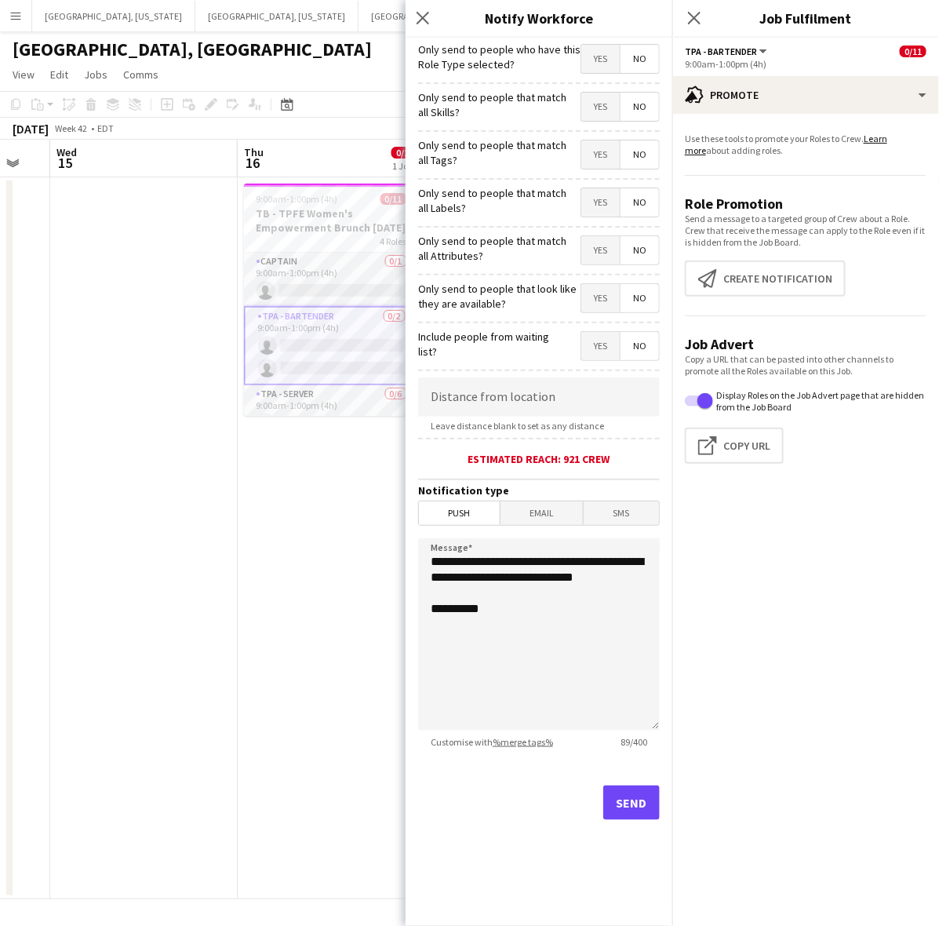
click at [601, 57] on span "Yes" at bounding box center [600, 59] width 38 height 28
click at [362, 392] on app-card-role "TPA - Server 0/6 9:00am-1:00pm (4h) single-neutral-actions single-neutral-actio…" at bounding box center [332, 468] width 176 height 167
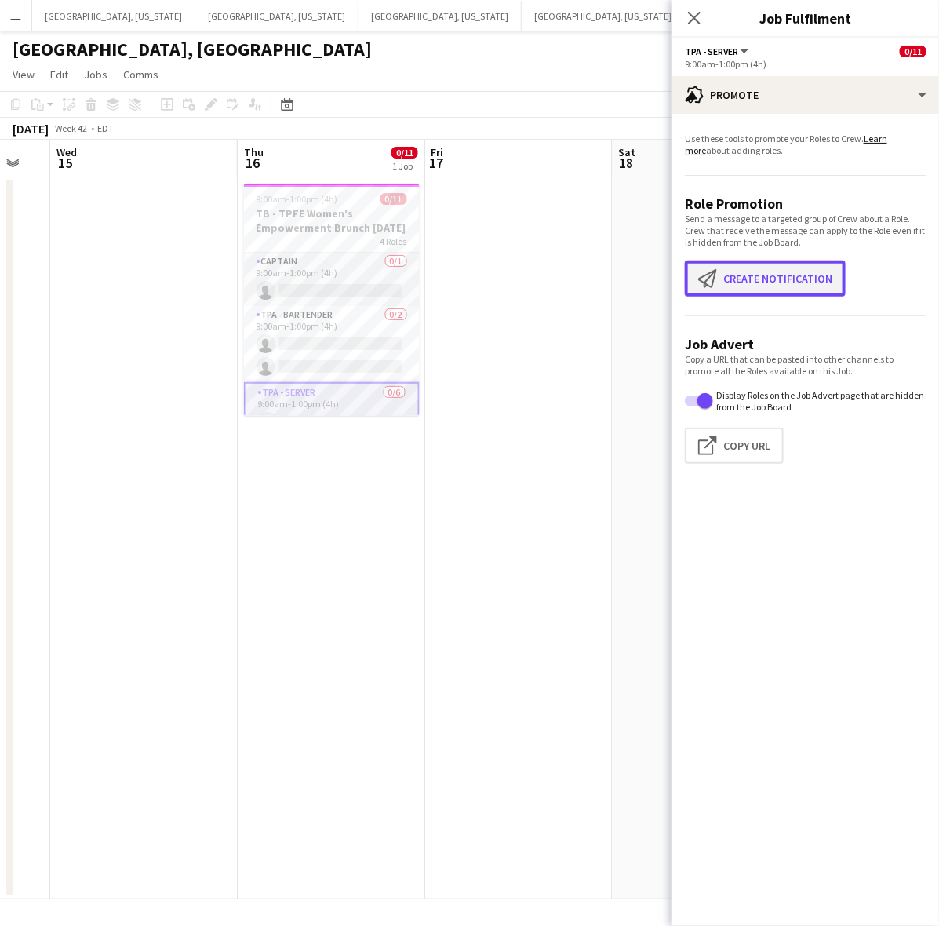
click at [773, 287] on button "Create notification Create notification" at bounding box center [765, 278] width 161 height 36
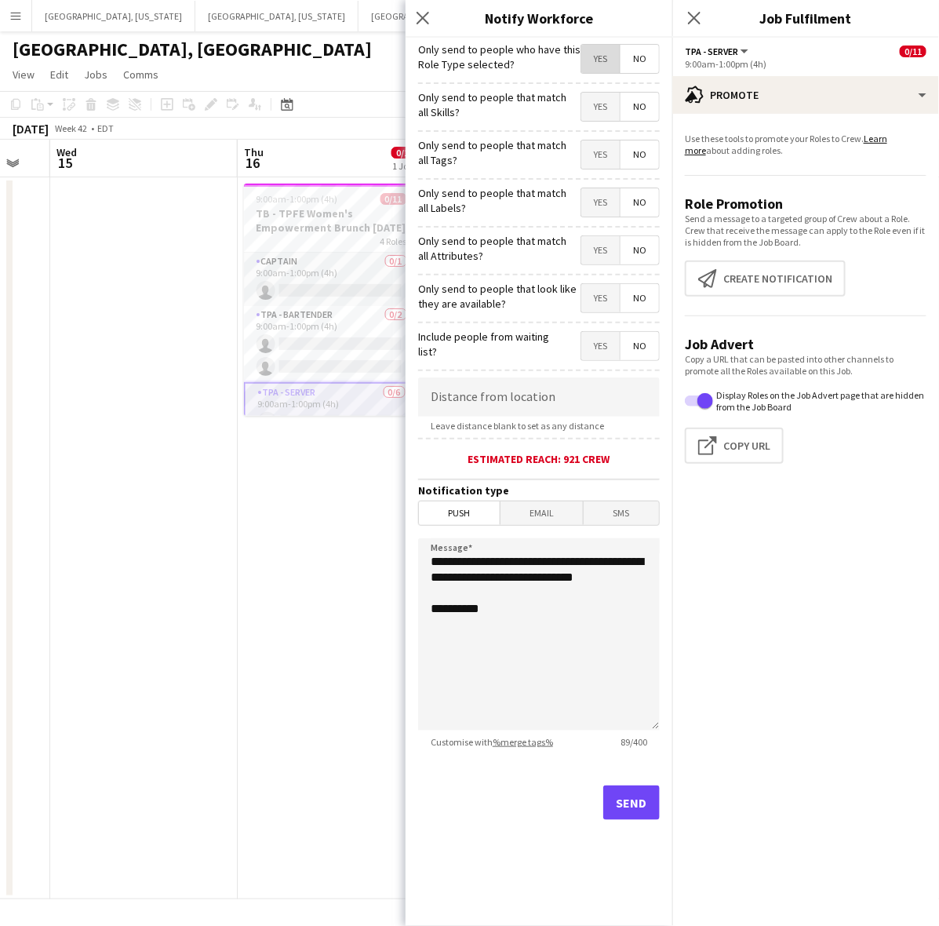
click at [608, 60] on span "Yes" at bounding box center [600, 59] width 38 height 28
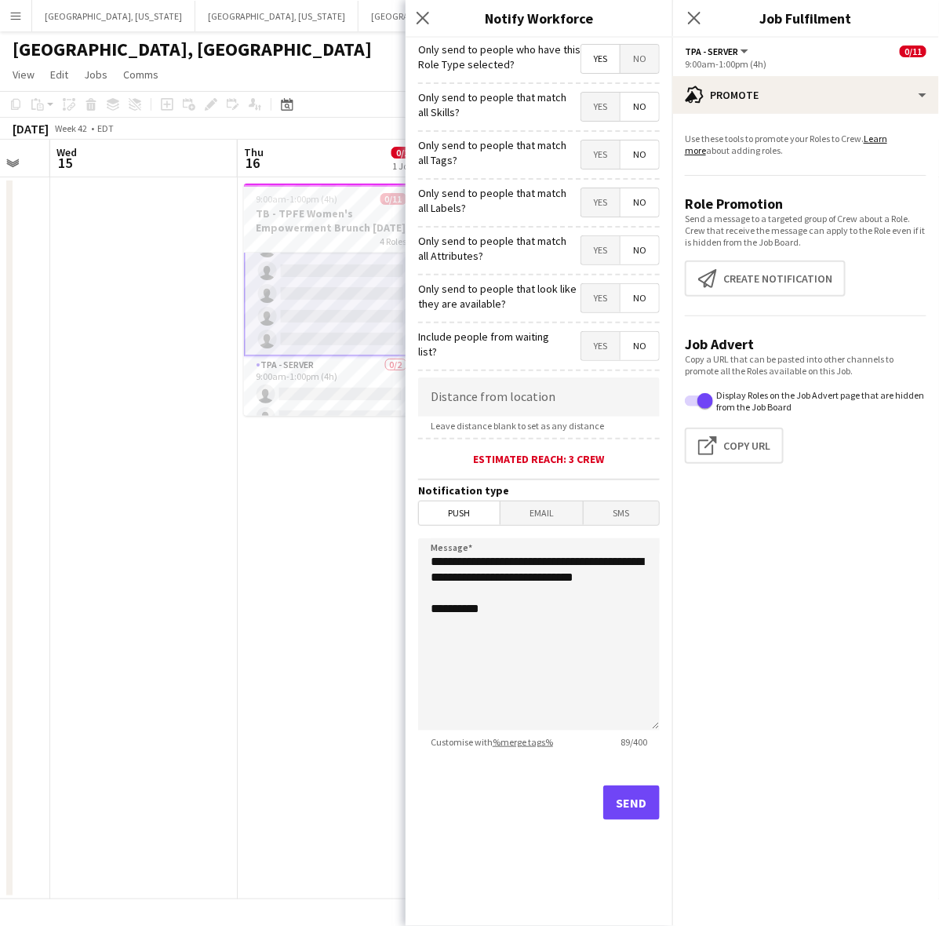
click at [340, 378] on app-card-role "TPA - Server 0/2 9:00am-1:00pm (4h) single-neutral-actions single-neutral-actio…" at bounding box center [332, 394] width 176 height 76
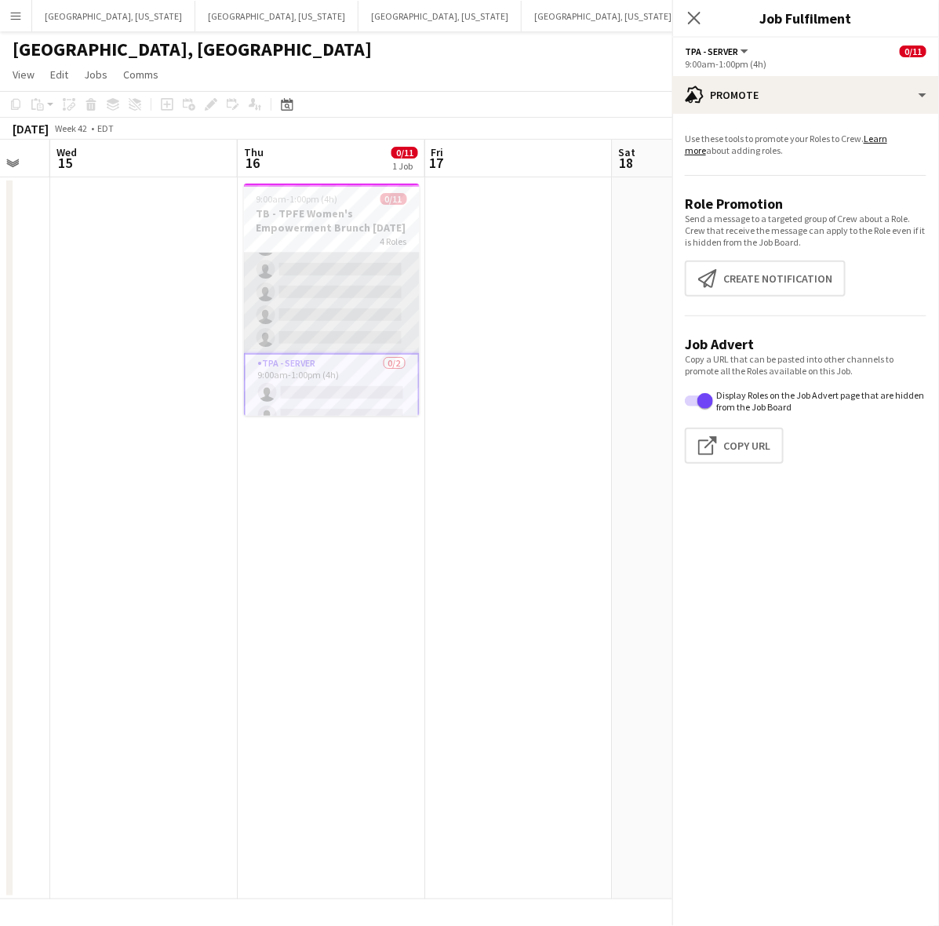
scroll to position [195, 0]
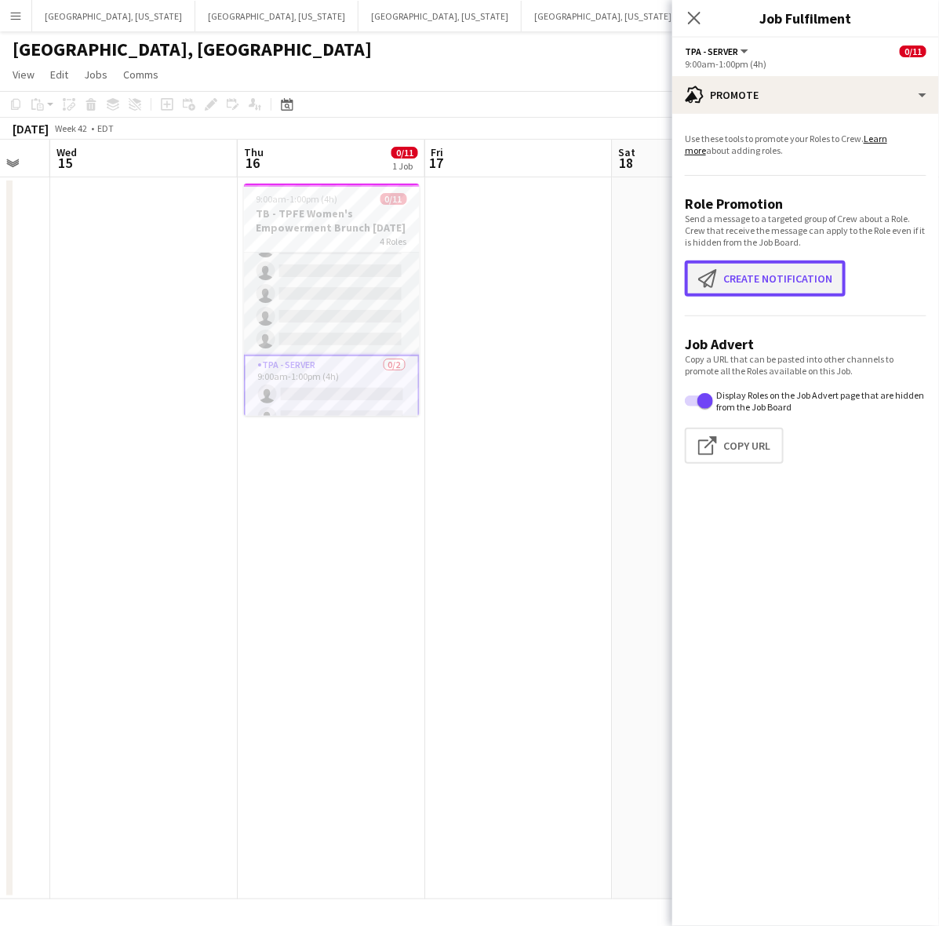
click at [750, 267] on button "Create notification Create notification" at bounding box center [765, 278] width 161 height 36
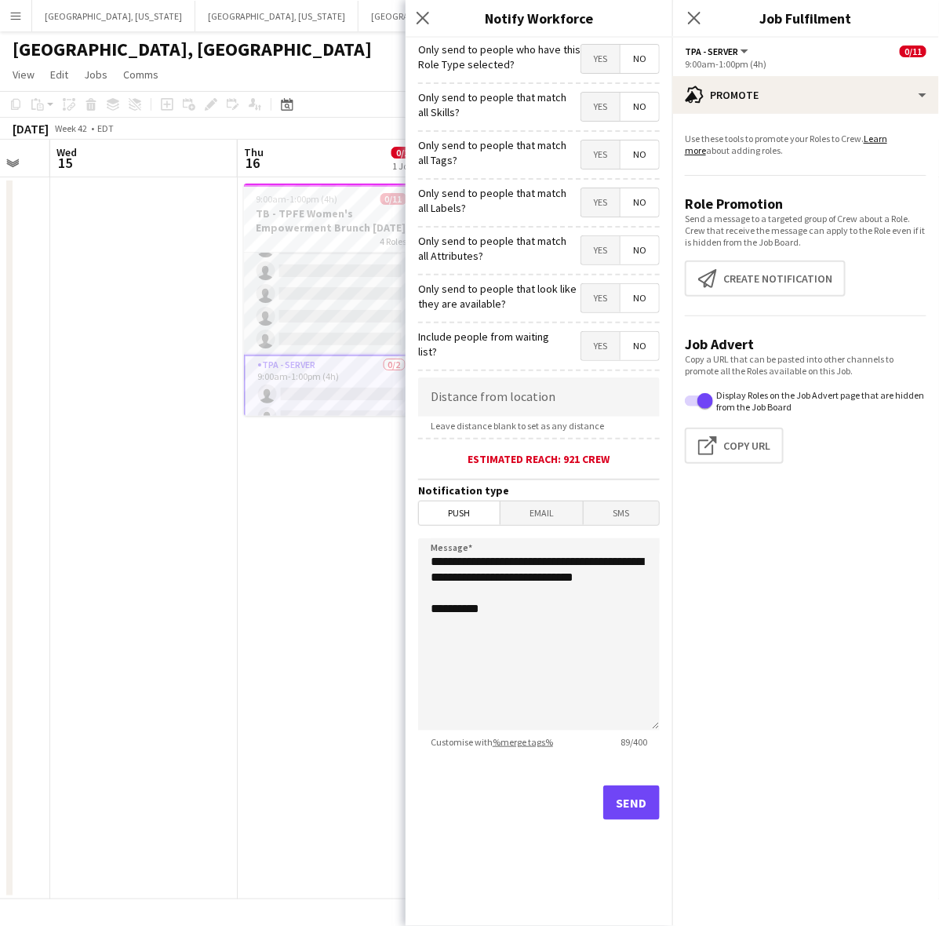
click at [606, 59] on span "Yes" at bounding box center [600, 59] width 38 height 28
click at [650, 802] on button "Send" at bounding box center [631, 802] width 56 height 35
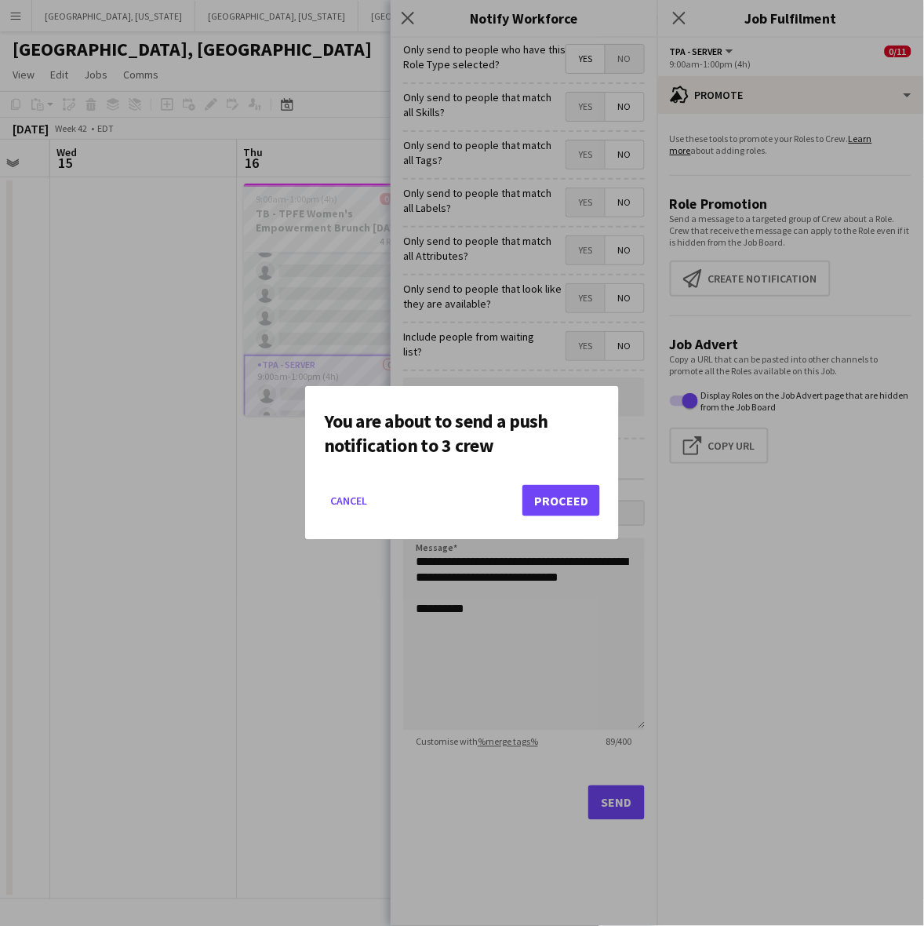
click at [346, 639] on div at bounding box center [462, 463] width 924 height 926
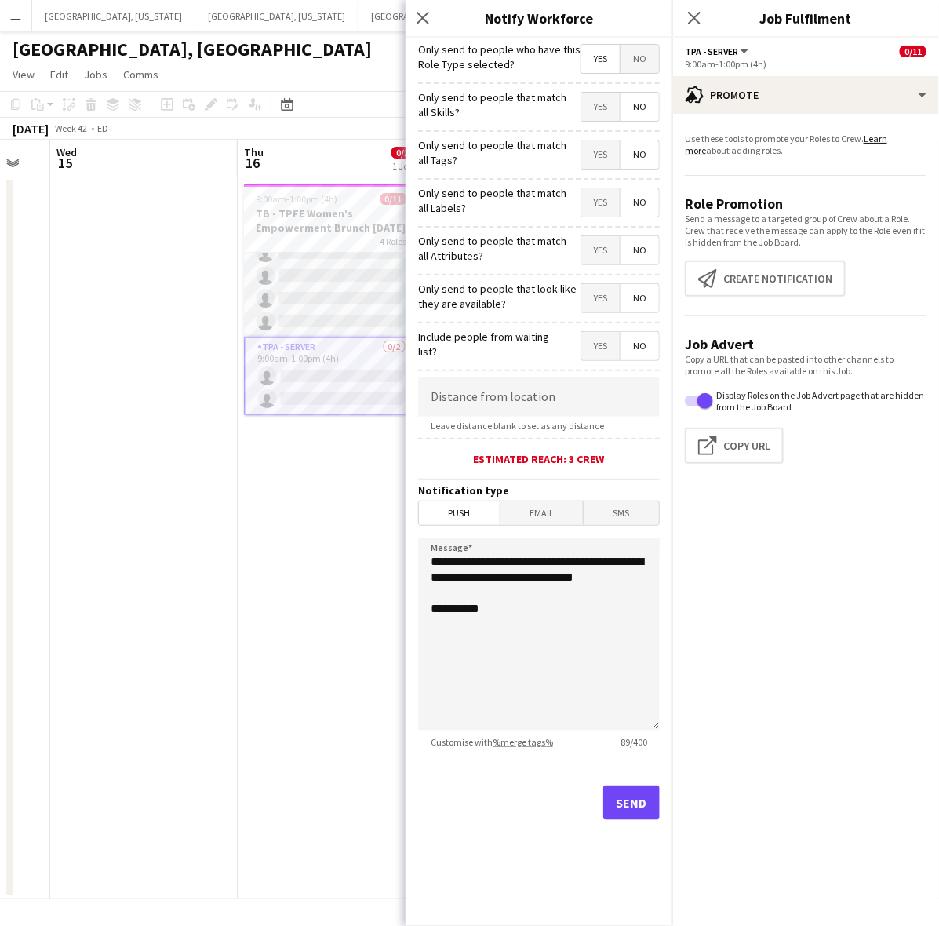
click at [248, 453] on app-date-cell "9:00am-1:00pm (4h) 0/11 TB - TPFE Women's Empowerment Brunch 10.16.25 4 Roles C…" at bounding box center [331, 538] width 187 height 722
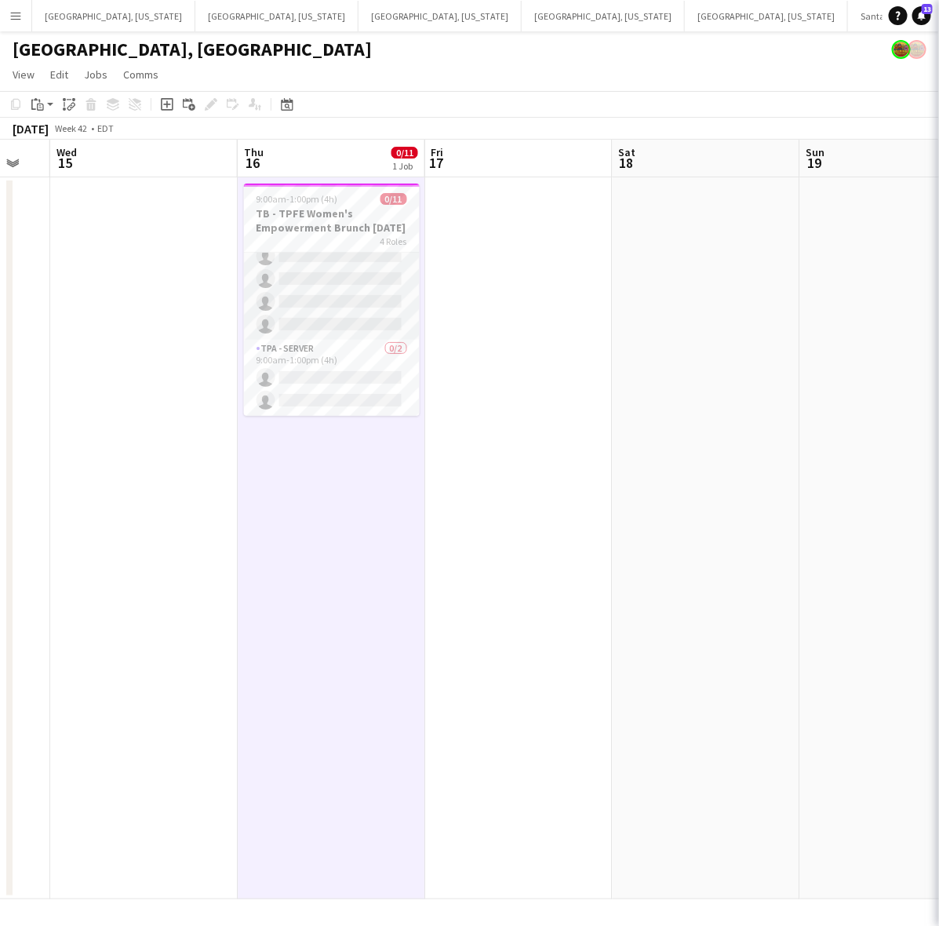
scroll to position [210, 0]
click at [691, 34] on div "Tampa, FL" at bounding box center [469, 46] width 939 height 30
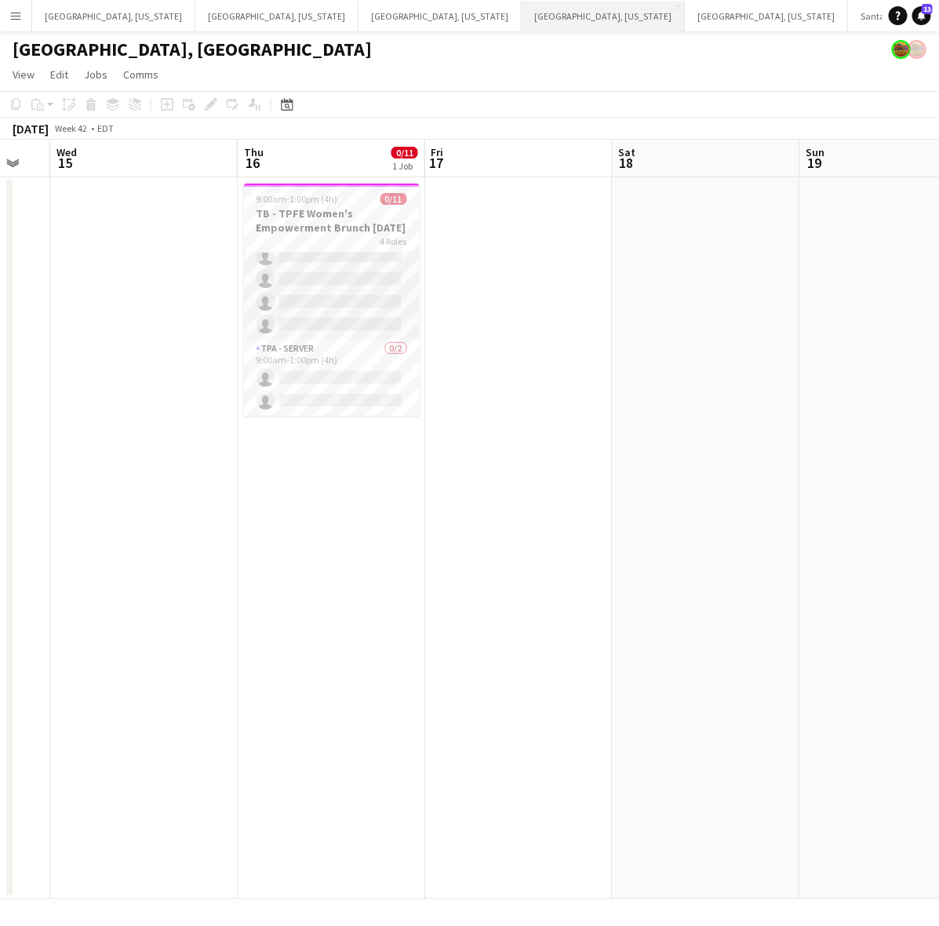
click at [522, 16] on button "Phoenix, Arizona Close" at bounding box center [603, 16] width 163 height 31
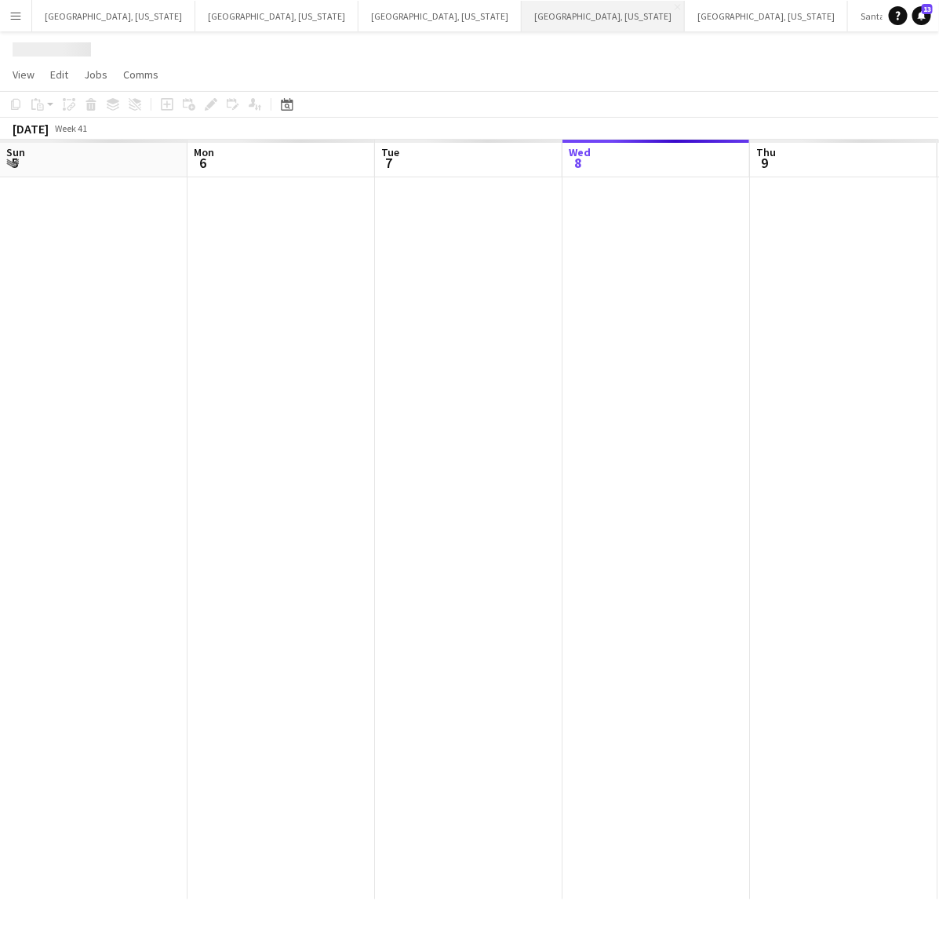
scroll to position [0, 374]
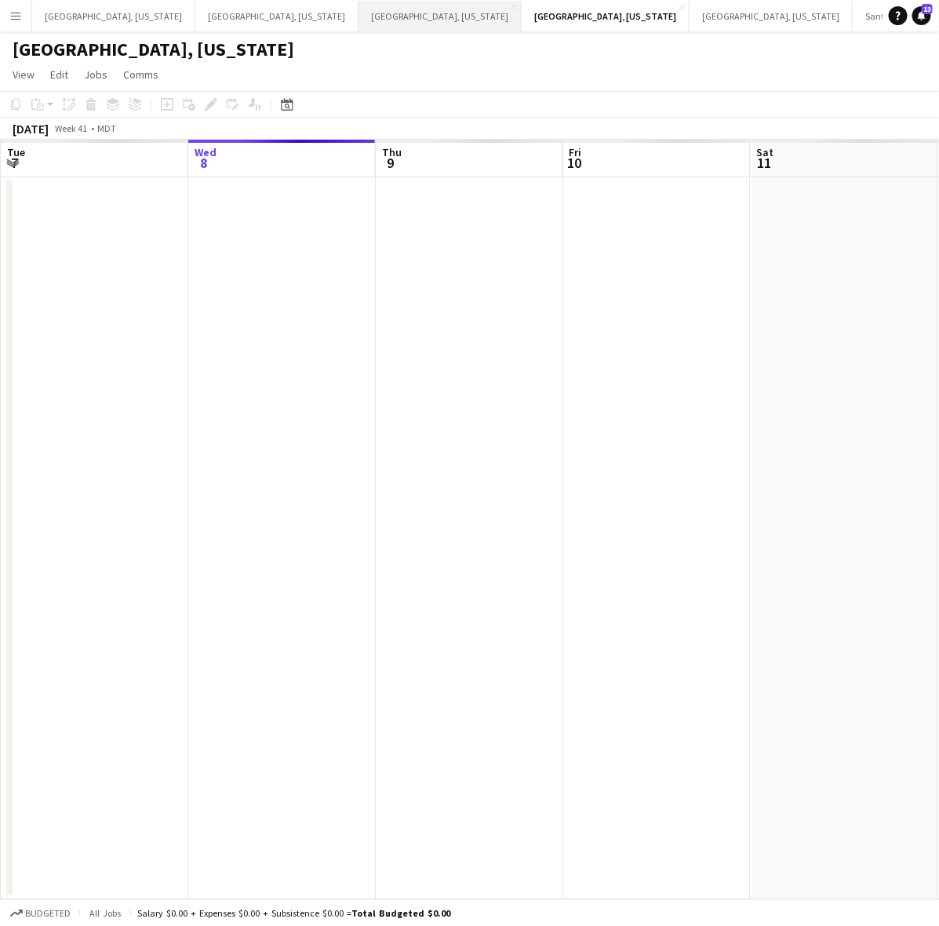
click at [358, 12] on button "Austin, Texas Close" at bounding box center [439, 16] width 163 height 31
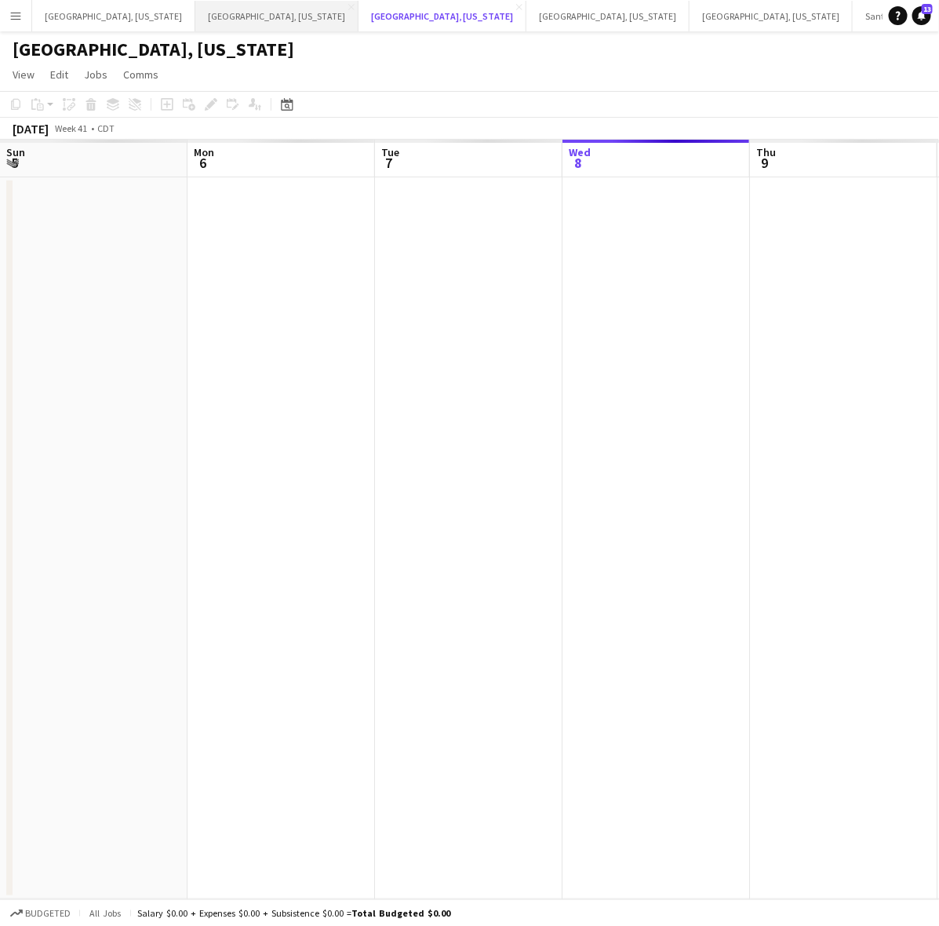
scroll to position [0, 374]
click at [195, 16] on button "Dallas, Texas Close" at bounding box center [276, 16] width 163 height 31
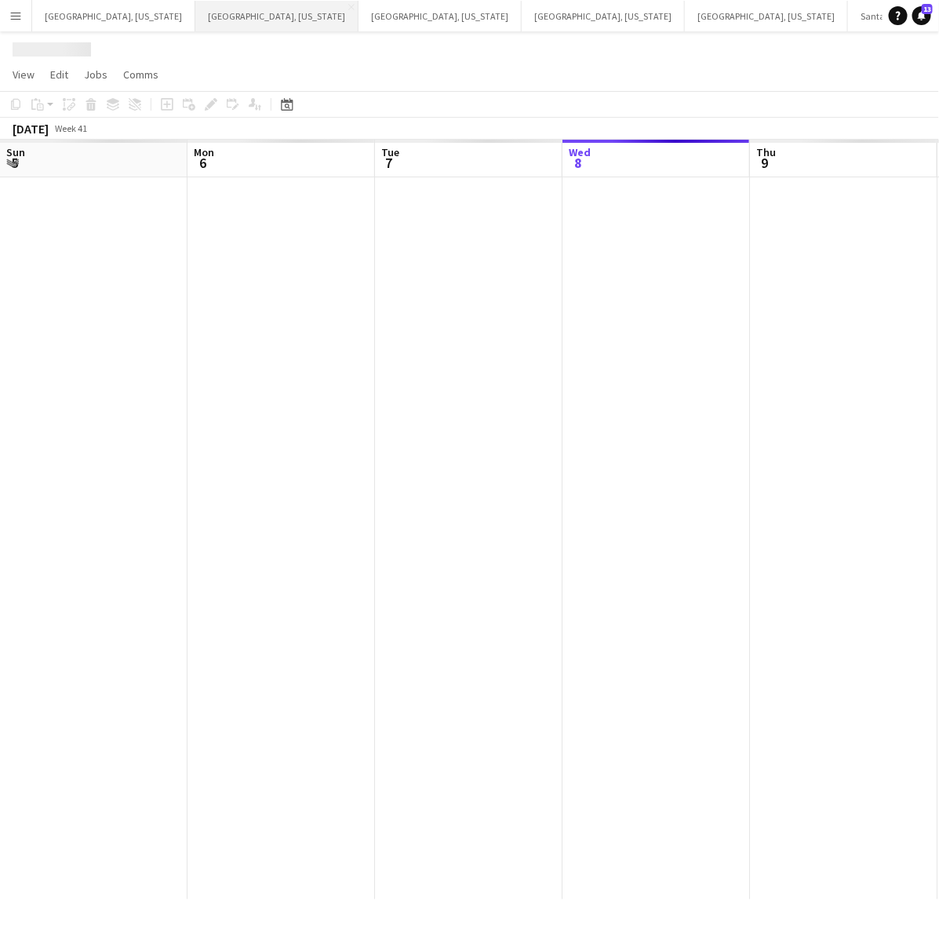
scroll to position [0, 374]
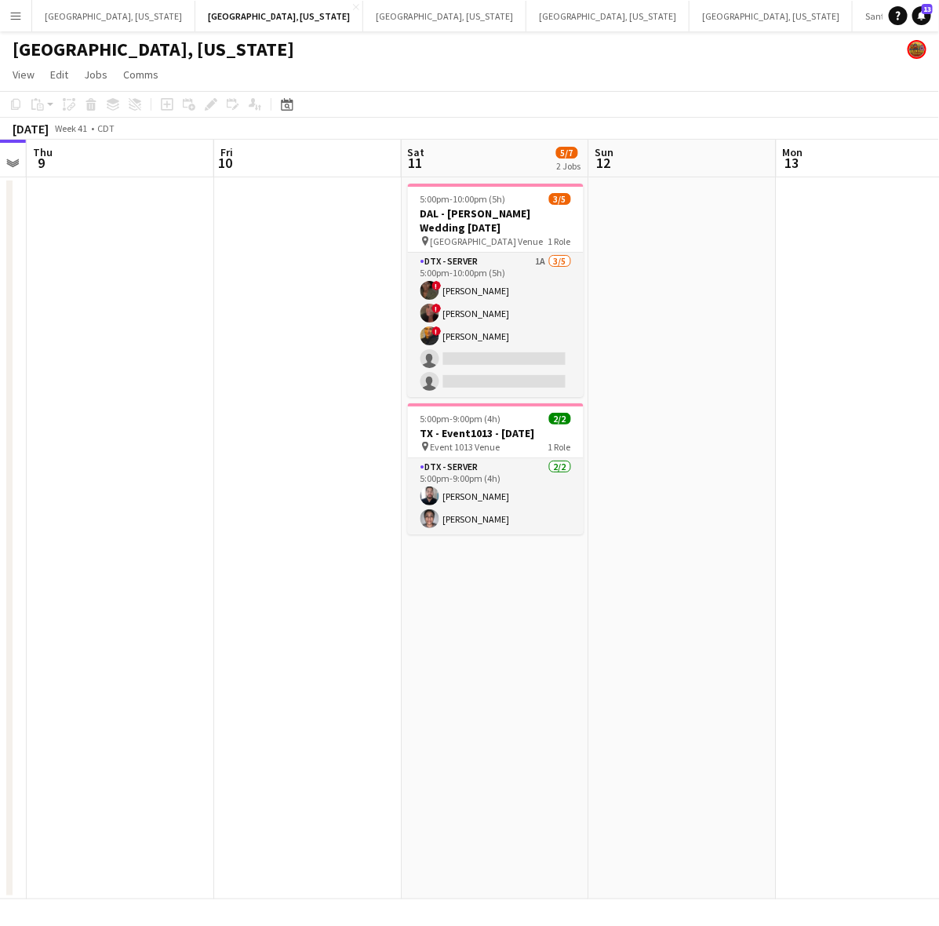
drag, startPoint x: 689, startPoint y: 473, endPoint x: 334, endPoint y: 602, distance: 377.2
click at [339, 602] on app-calendar-viewport "Mon 6 Tue 7 Wed 8 Thu 9 Fri 10 Sat 11 5/7 2 Jobs Sun 12 Mon 13 Tue 14 Wed 15 5:…" at bounding box center [469, 519] width 939 height 759
